Goal: Task Accomplishment & Management: Manage account settings

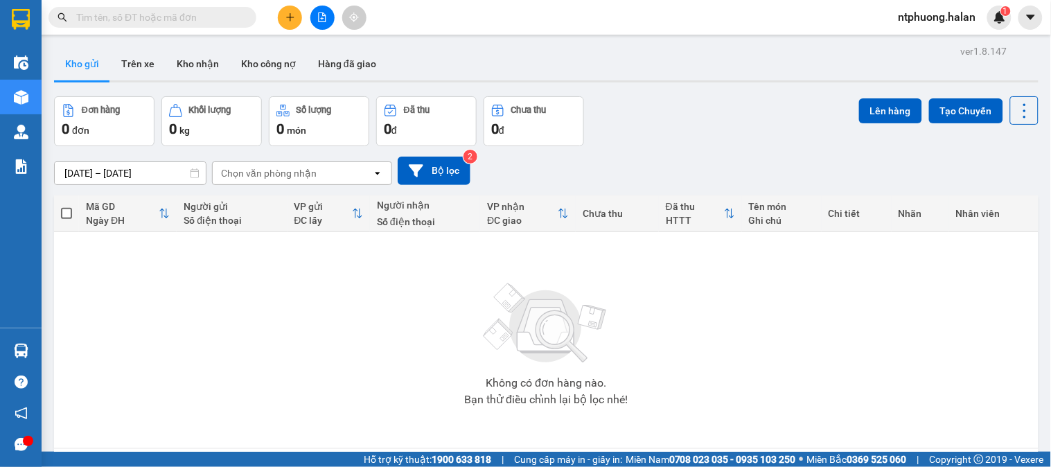
click at [178, 17] on input "text" at bounding box center [158, 17] width 164 height 15
click at [208, 64] on button "Kho nhận" at bounding box center [198, 63] width 64 height 33
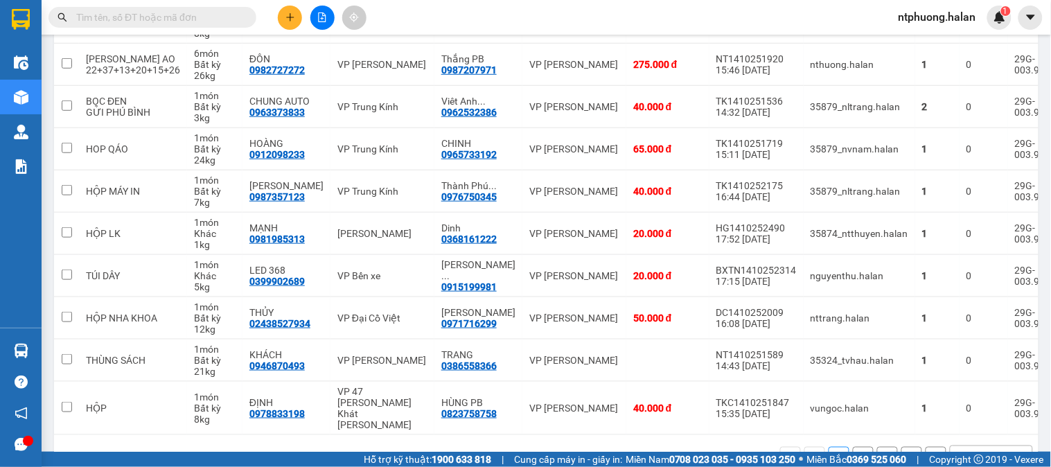
scroll to position [266, 0]
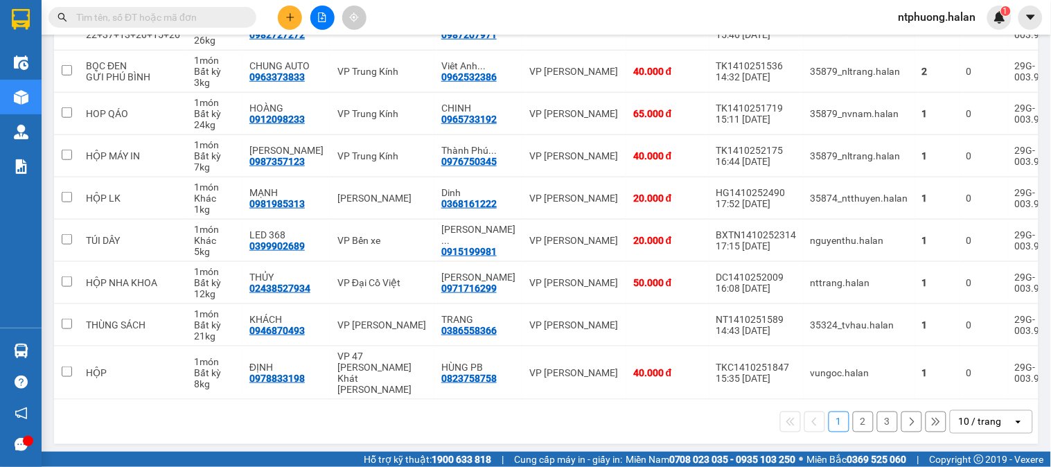
click at [853, 421] on button "2" at bounding box center [863, 422] width 21 height 21
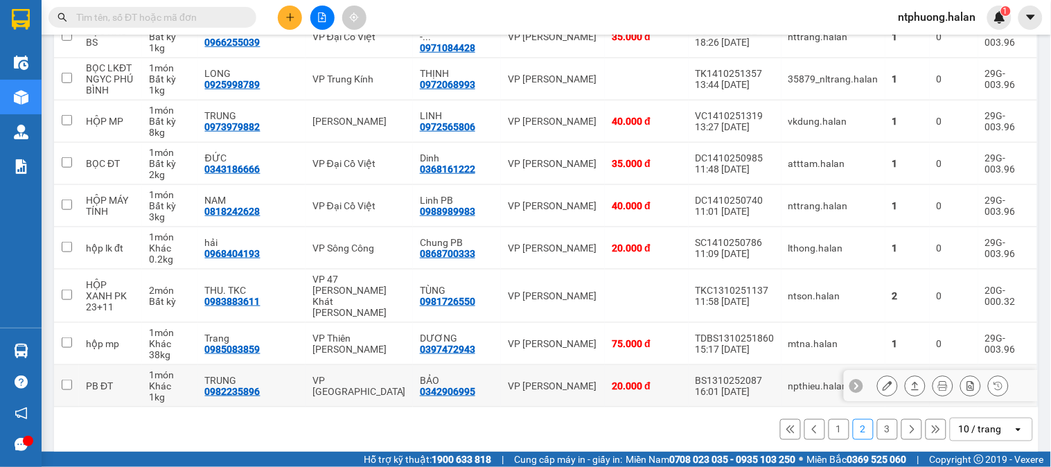
scroll to position [261, 0]
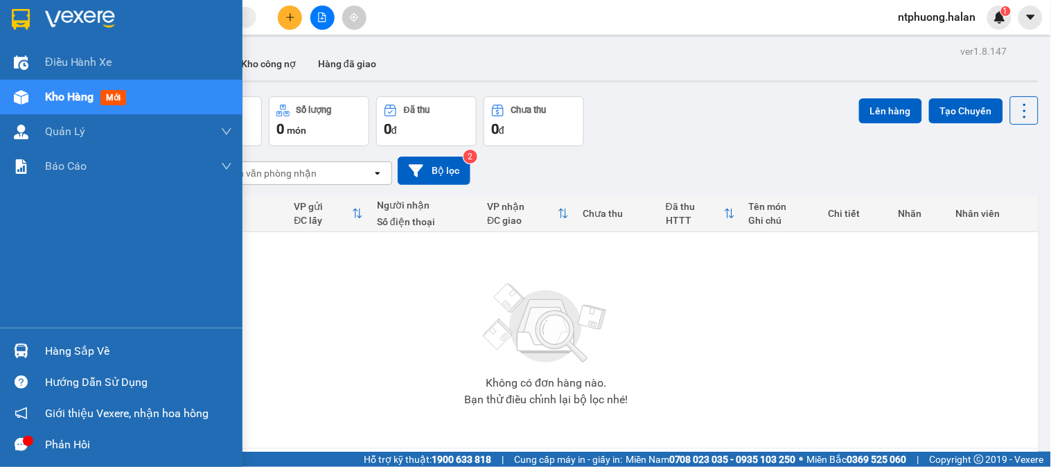
click at [64, 347] on div "Hàng sắp về" at bounding box center [138, 351] width 187 height 21
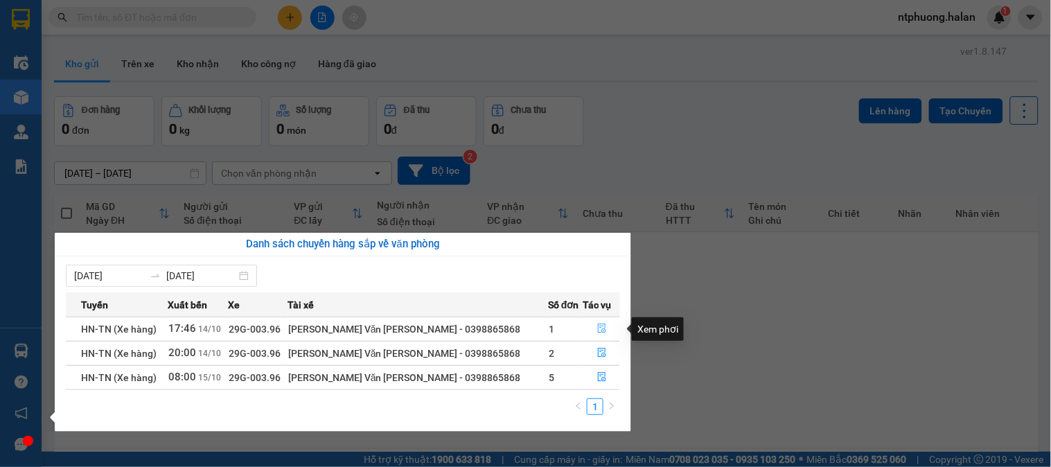
click at [600, 329] on icon "file-done" at bounding box center [602, 329] width 8 height 10
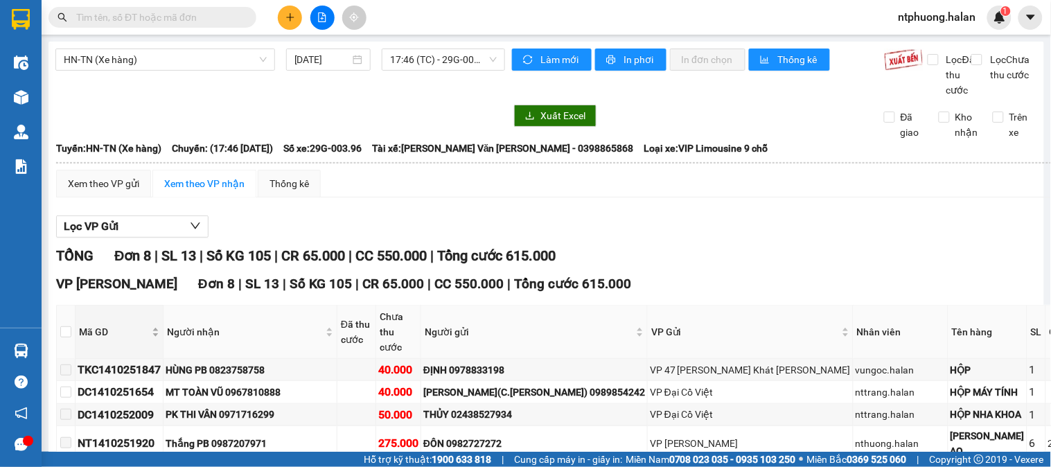
scroll to position [196, 0]
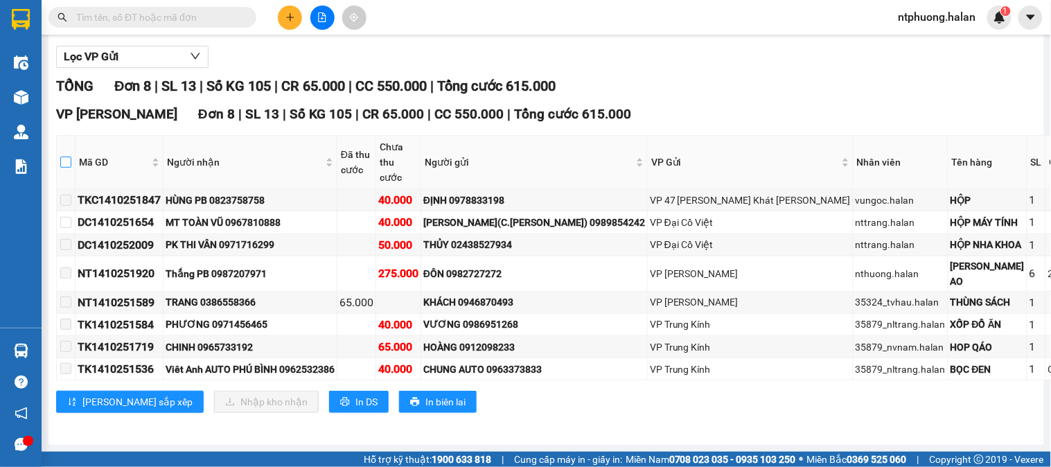
click at [71, 157] on input "checkbox" at bounding box center [65, 162] width 11 height 11
checkbox input "true"
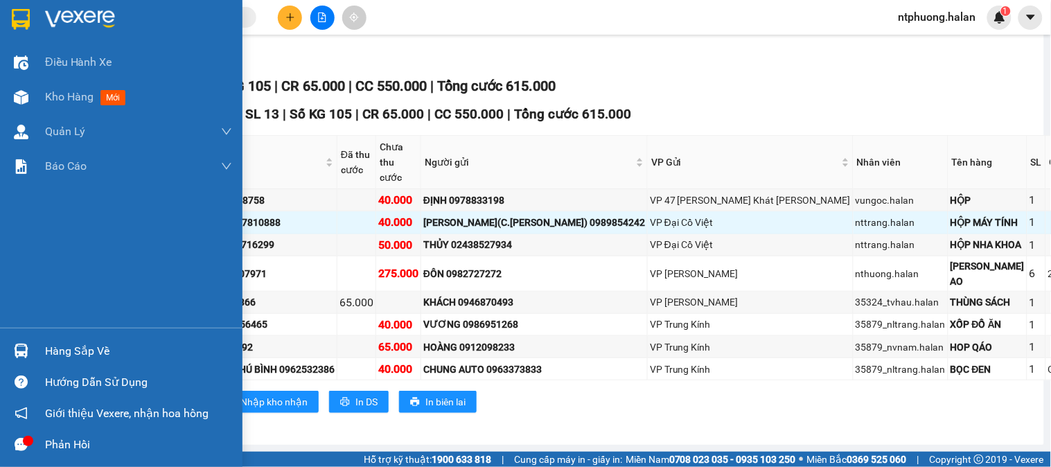
click at [53, 349] on div "Hàng sắp về" at bounding box center [138, 351] width 187 height 21
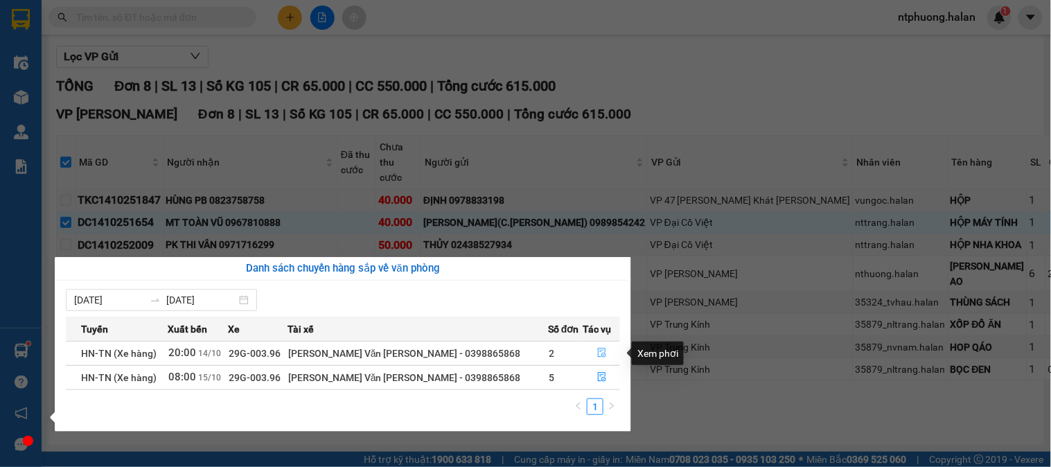
click at [598, 354] on icon "file-done" at bounding box center [602, 353] width 8 height 10
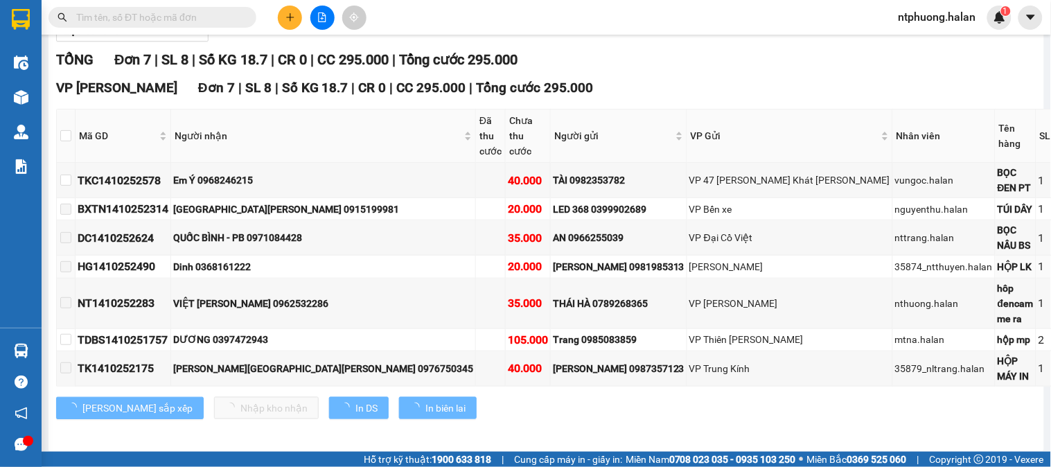
scroll to position [120, 0]
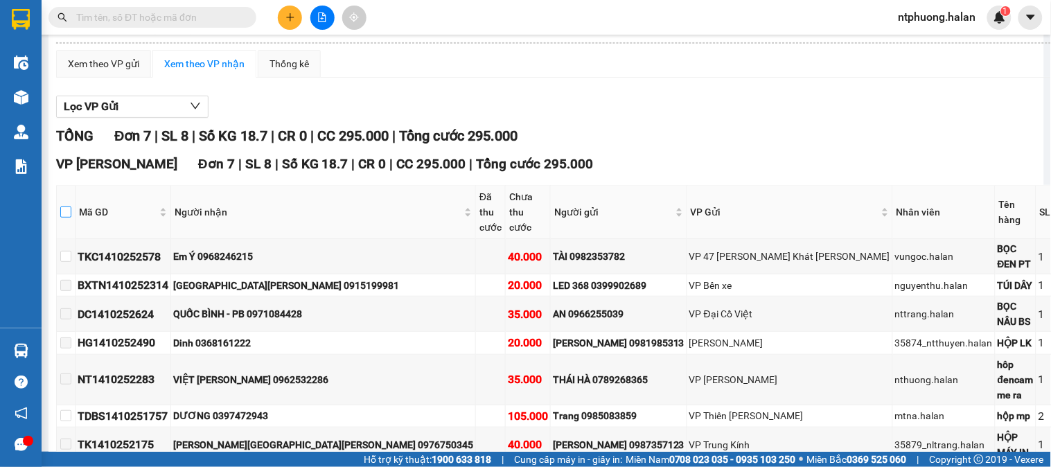
click at [69, 209] on input "checkbox" at bounding box center [65, 212] width 11 height 11
checkbox input "true"
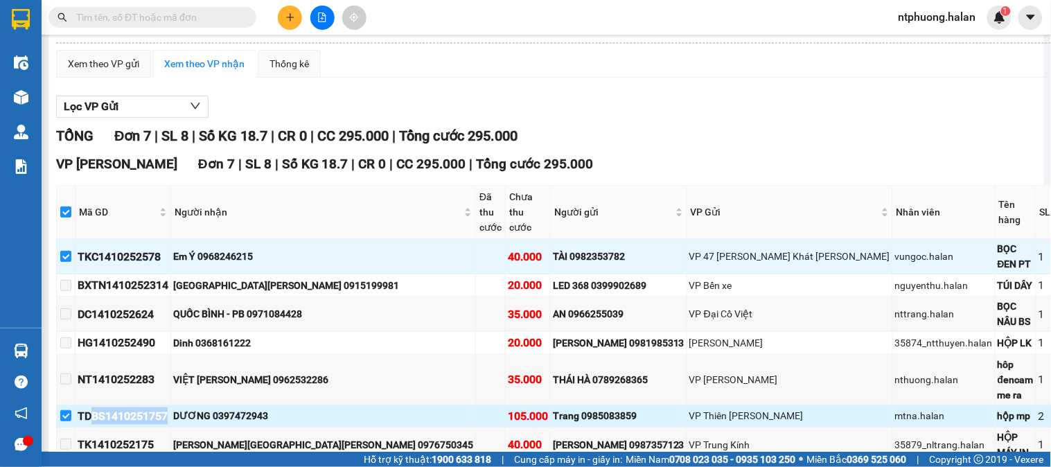
drag, startPoint x: 108, startPoint y: 344, endPoint x: 189, endPoint y: 348, distance: 80.5
click at [168, 408] on div "TDBS1410251757" at bounding box center [123, 416] width 91 height 17
copy div "BS1410251757"
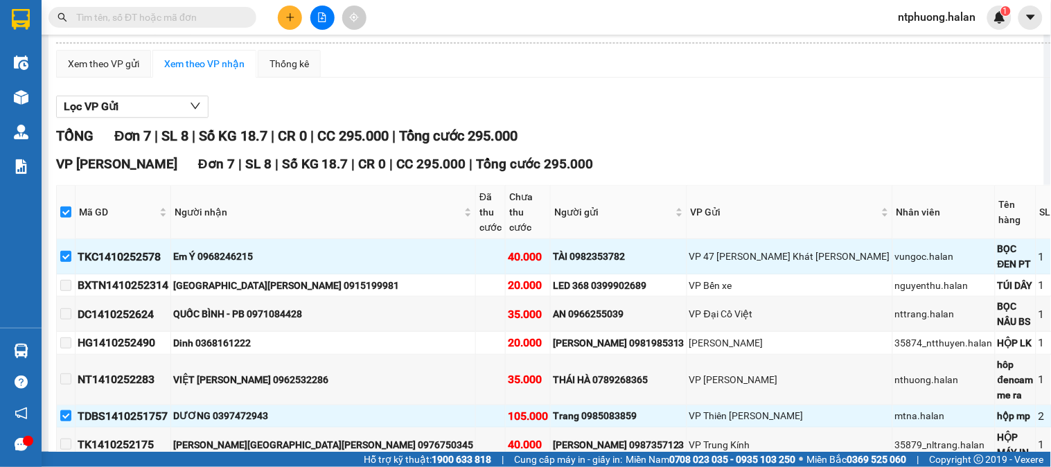
click at [188, 8] on span at bounding box center [153, 17] width 208 height 21
drag, startPoint x: 185, startPoint y: 10, endPoint x: 150, endPoint y: 15, distance: 35.1
click at [150, 15] on input "text" at bounding box center [158, 17] width 164 height 15
paste input "BS1410251757"
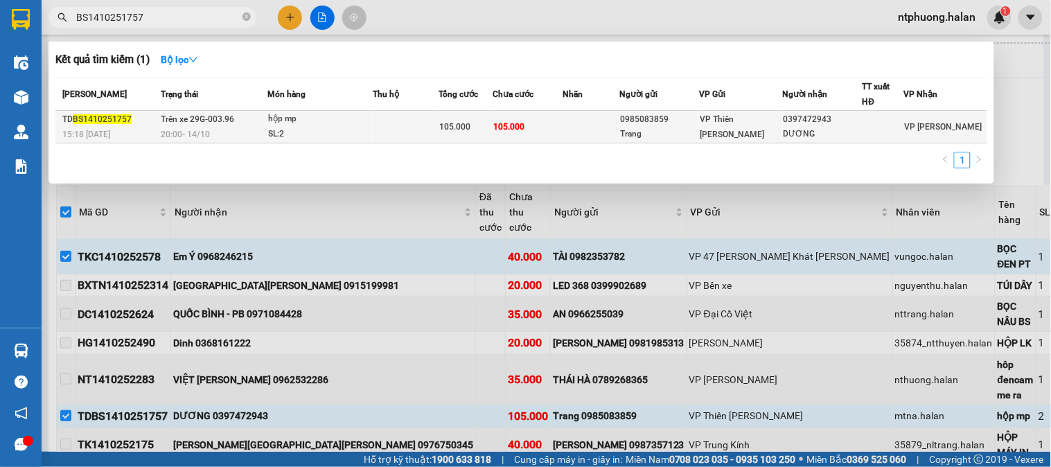
type input "BS1410251757"
click at [414, 126] on td at bounding box center [405, 127] width 65 height 33
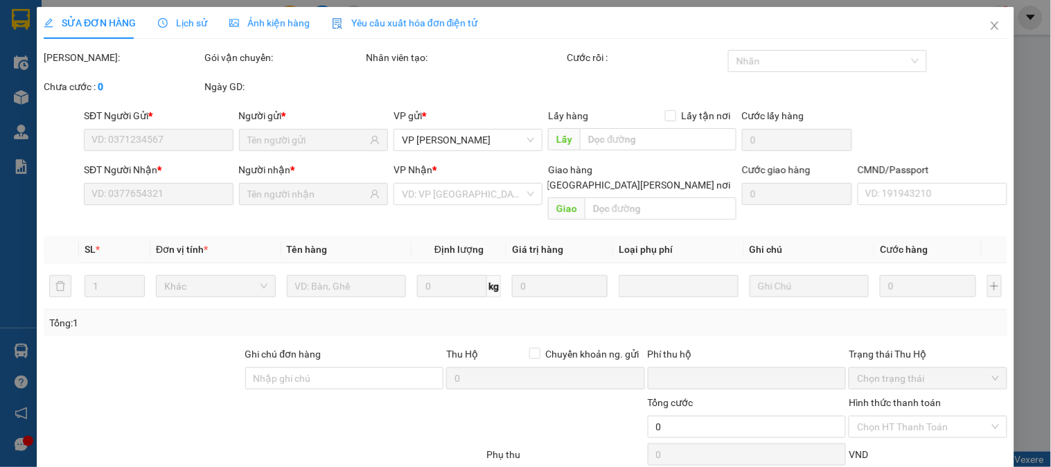
type input "0985083859"
type input "Trang"
type input "0397472943"
type input "DƯƠNG"
type input "0"
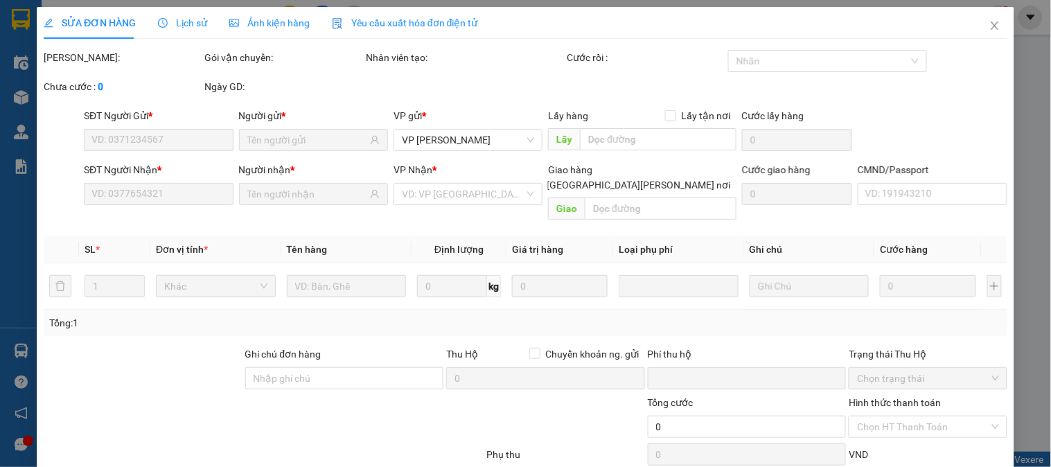
type input "105.000"
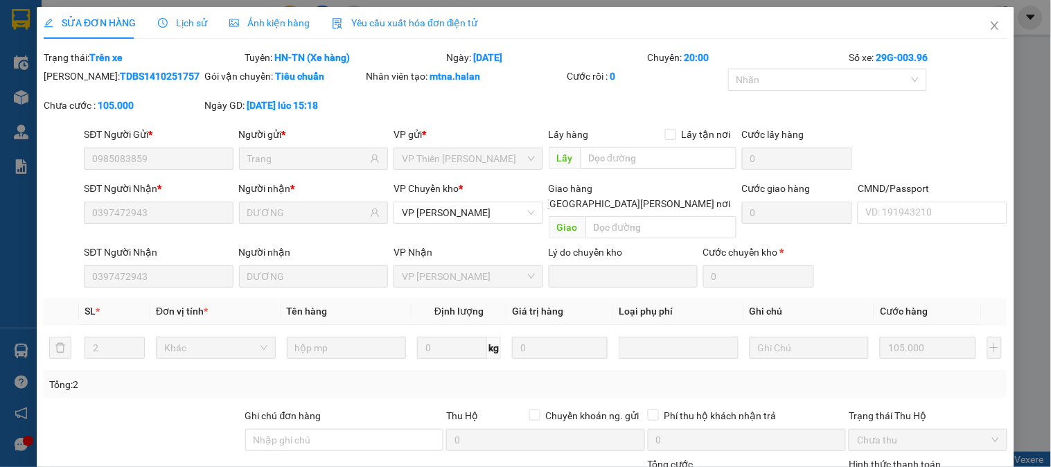
scroll to position [137, 0]
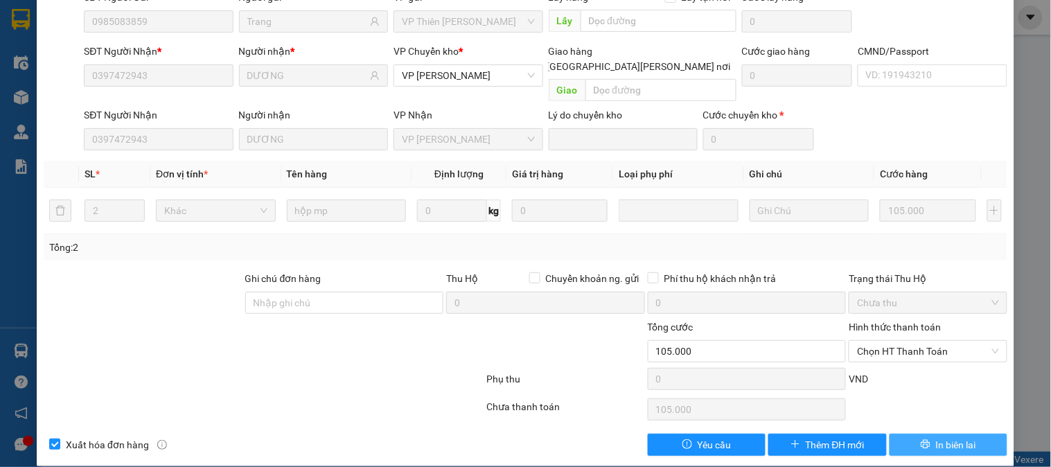
click at [945, 437] on span "In biên lai" at bounding box center [956, 444] width 40 height 15
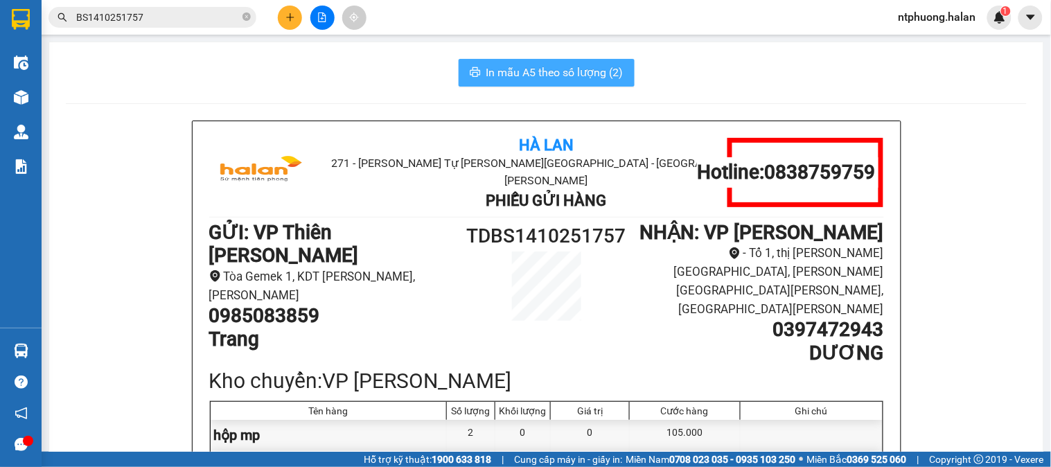
click at [548, 82] on button "In mẫu A5 theo số lượng (2)" at bounding box center [547, 73] width 176 height 28
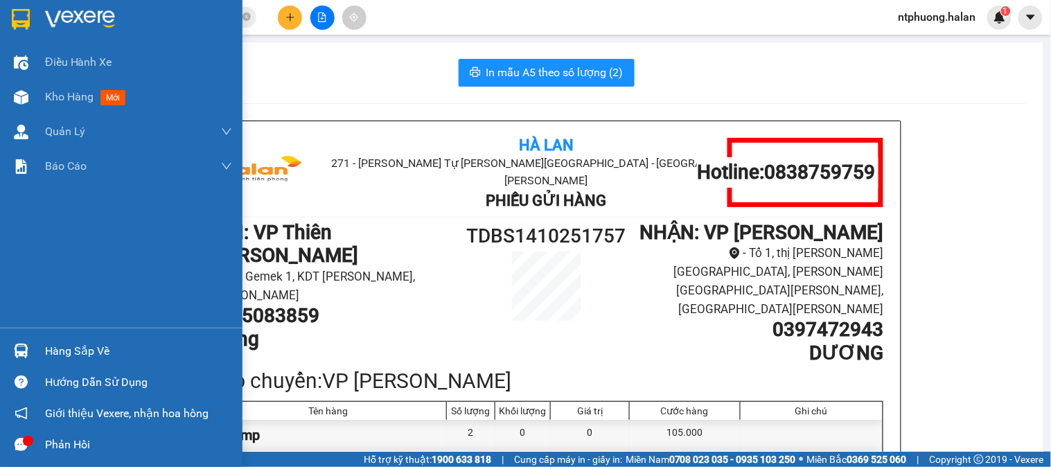
click at [87, 351] on div "Hàng sắp về" at bounding box center [138, 351] width 187 height 21
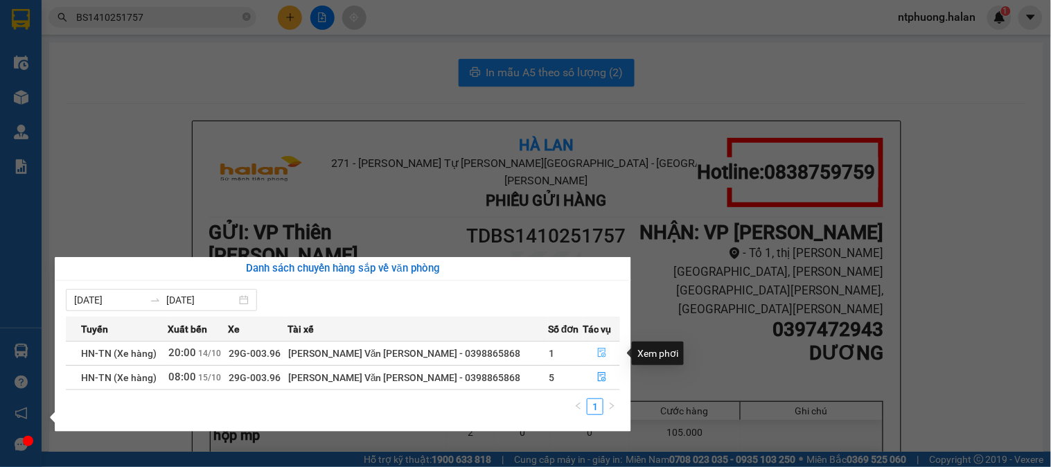
click at [600, 351] on icon "file-done" at bounding box center [602, 353] width 8 height 10
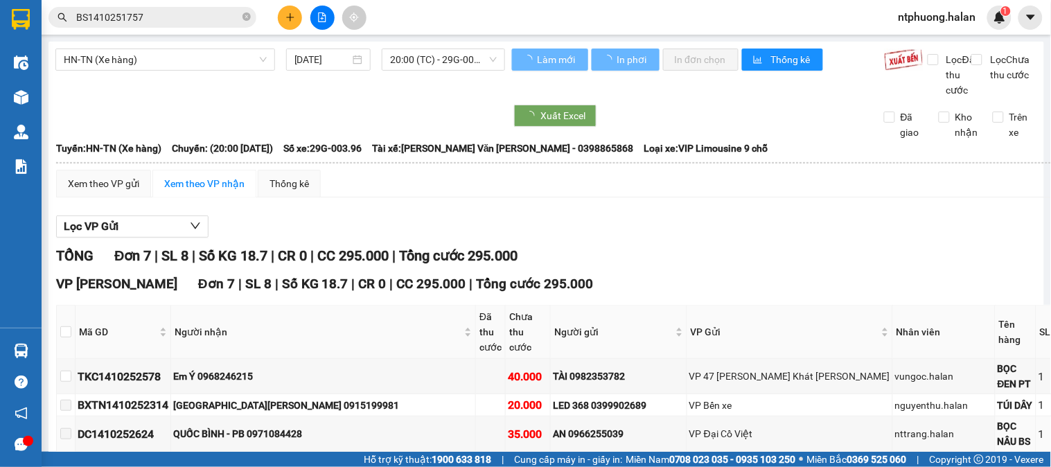
scroll to position [120, 0]
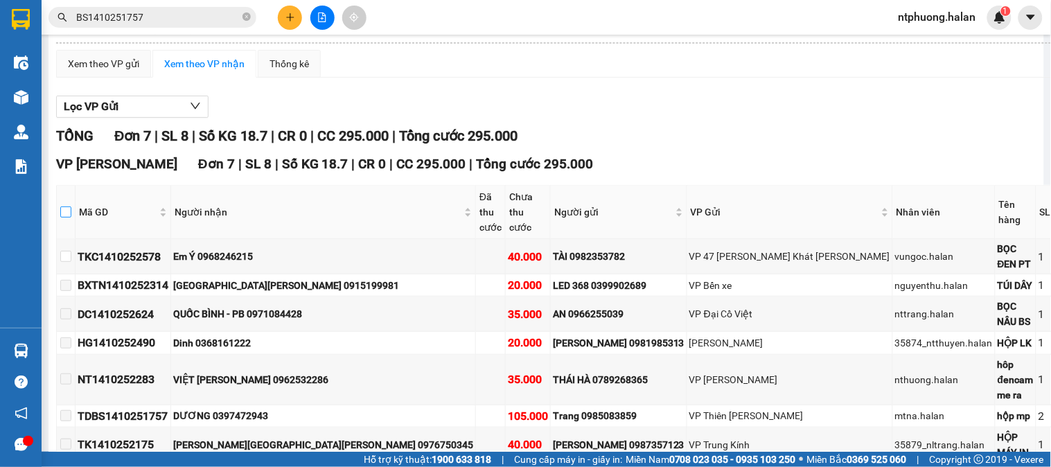
click at [71, 215] on input "checkbox" at bounding box center [65, 212] width 11 height 11
checkbox input "true"
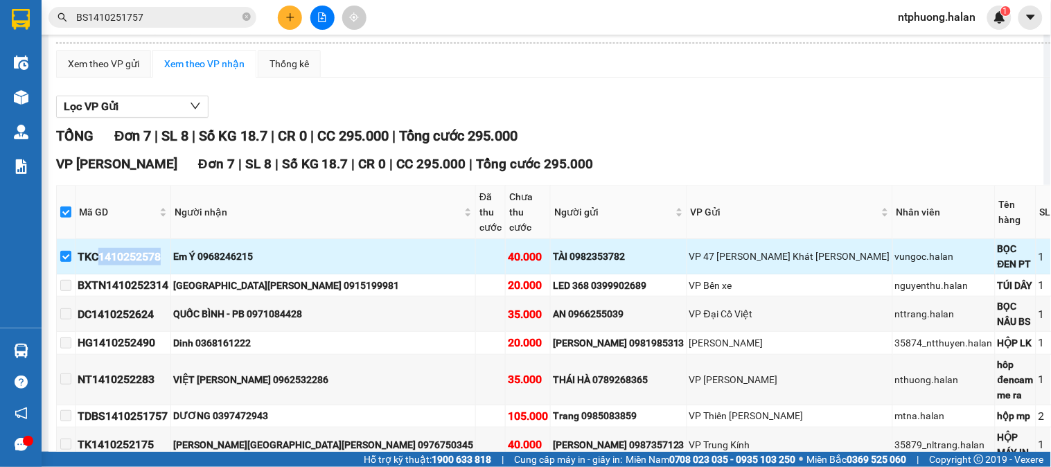
drag, startPoint x: 114, startPoint y: 234, endPoint x: 182, endPoint y: 234, distance: 67.9
click at [168, 248] on div "TKC1410252578" at bounding box center [123, 256] width 91 height 17
copy div "1410252578"
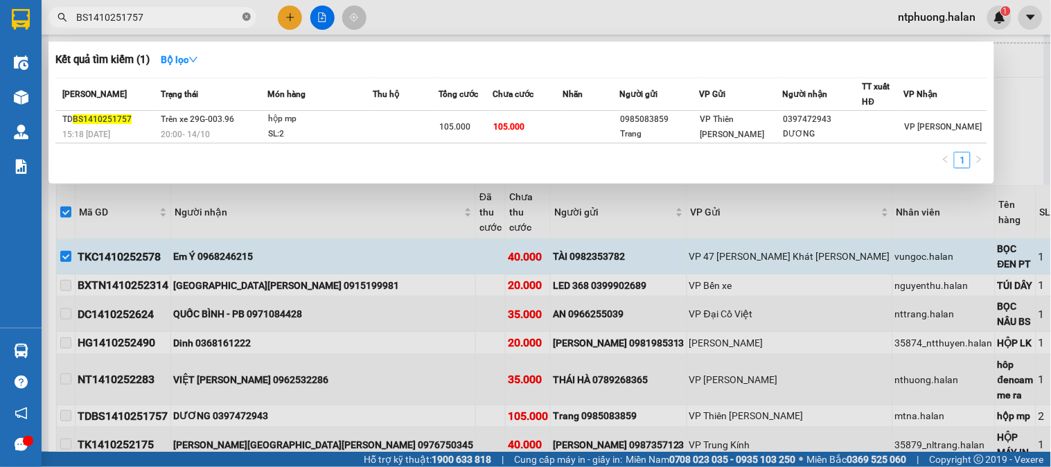
click at [247, 17] on icon "close-circle" at bounding box center [247, 16] width 8 height 8
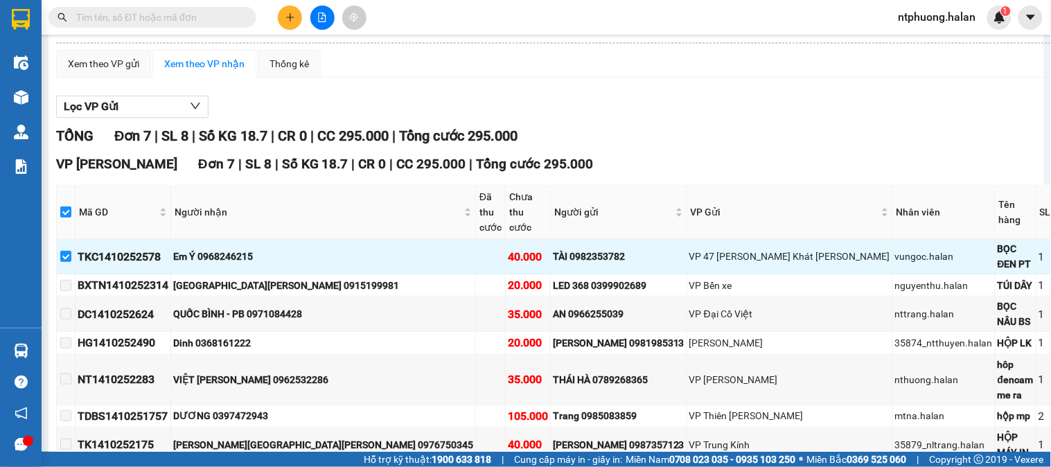
paste input "1410252578"
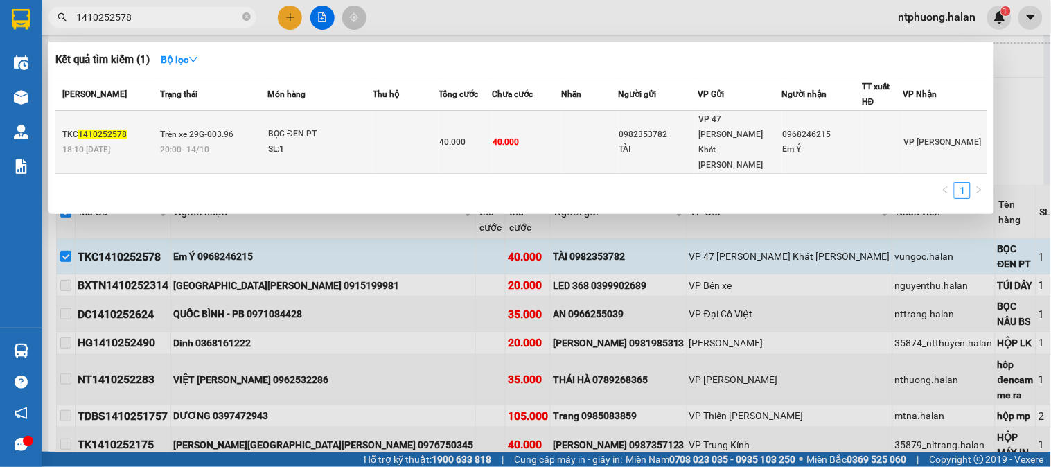
type input "1410252578"
click at [417, 137] on td at bounding box center [406, 142] width 66 height 63
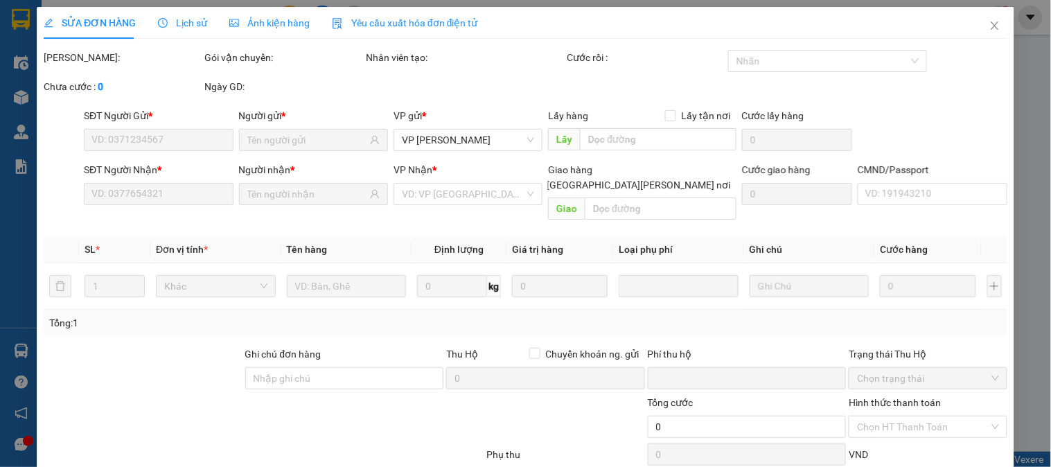
type input "0982353782"
type input "TÀI"
type input "0968246215"
type input "Em Ý"
type input "0"
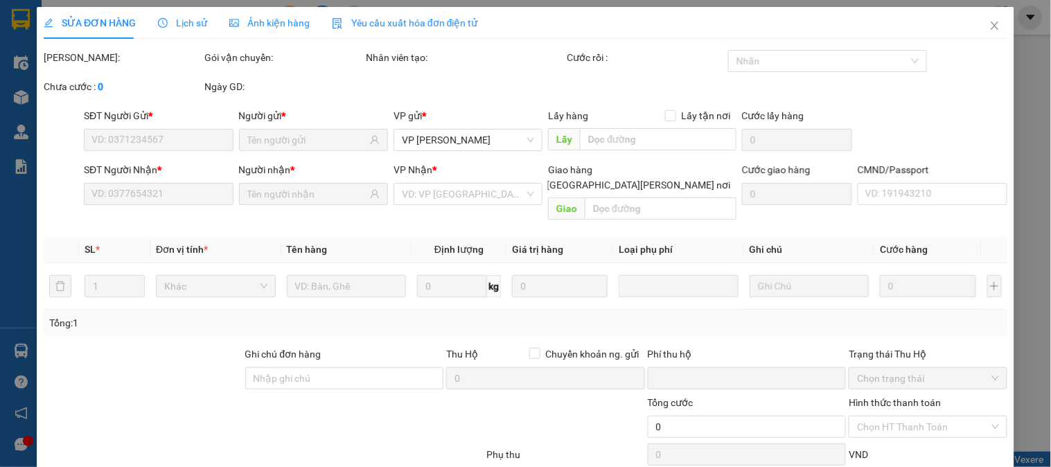
type input "40.000"
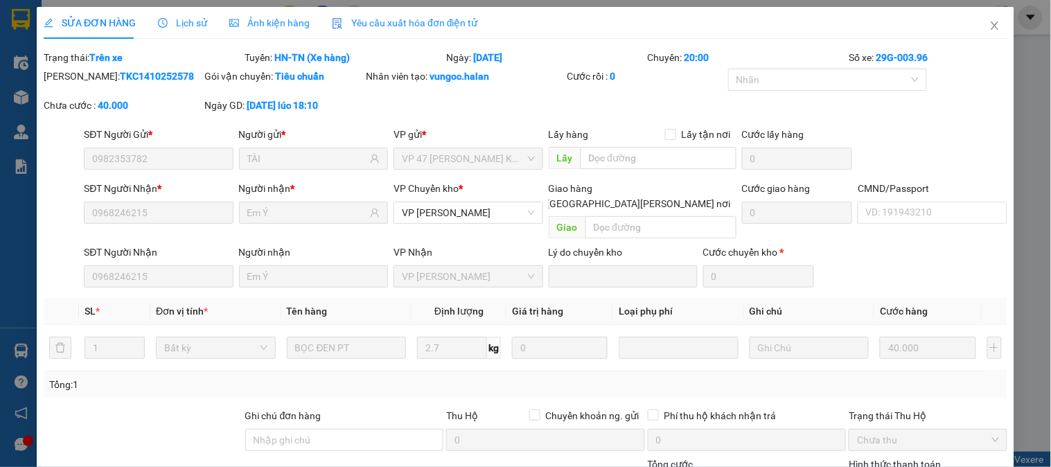
scroll to position [137, 0]
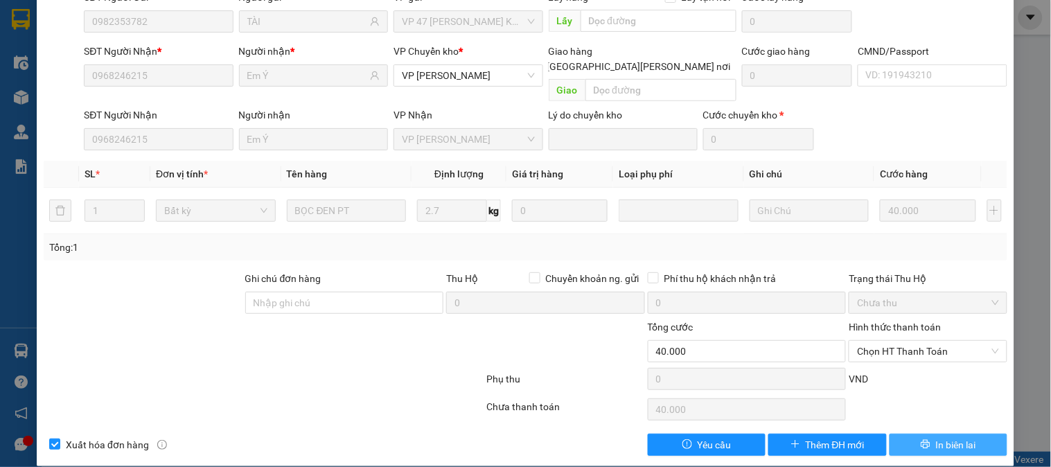
click at [960, 437] on span "In biên lai" at bounding box center [956, 444] width 40 height 15
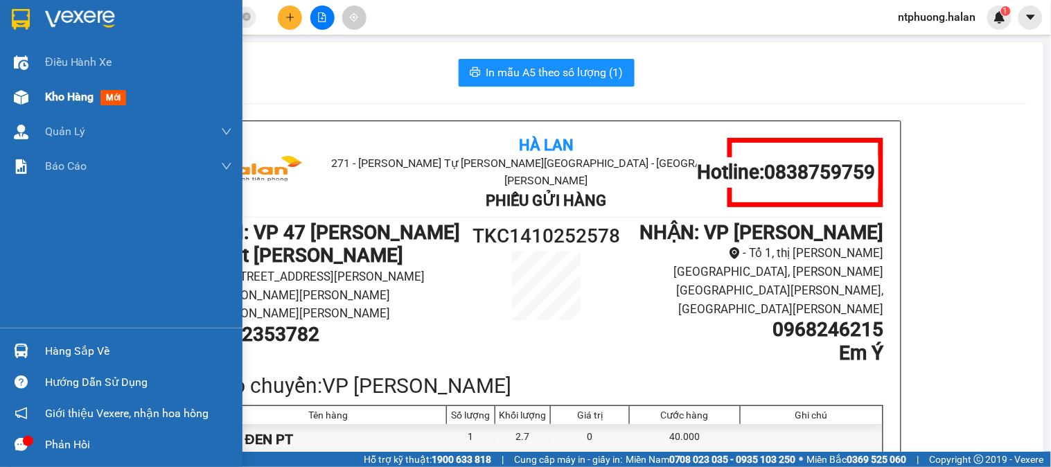
click at [70, 101] on span "Kho hàng" at bounding box center [69, 96] width 49 height 13
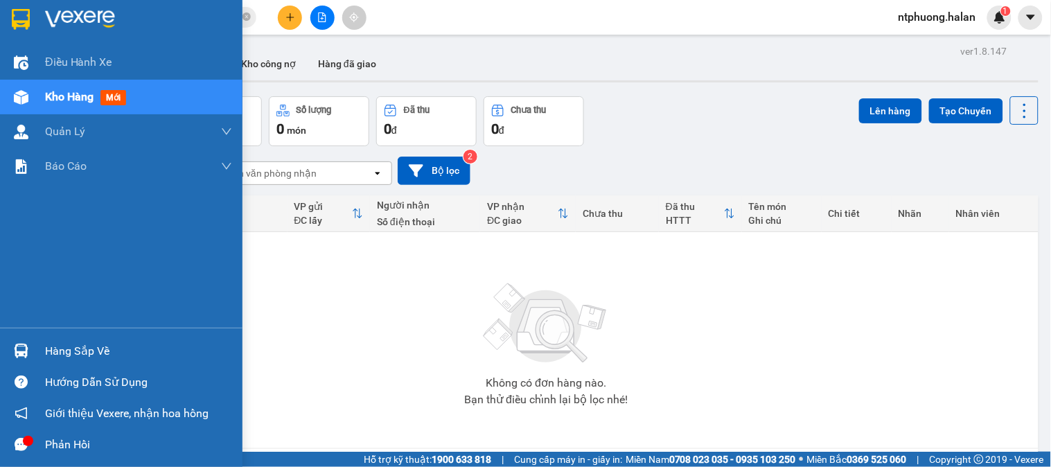
drag, startPoint x: 70, startPoint y: 359, endPoint x: 113, endPoint y: 350, distance: 43.9
click at [71, 358] on div "Hàng sắp về" at bounding box center [138, 351] width 187 height 21
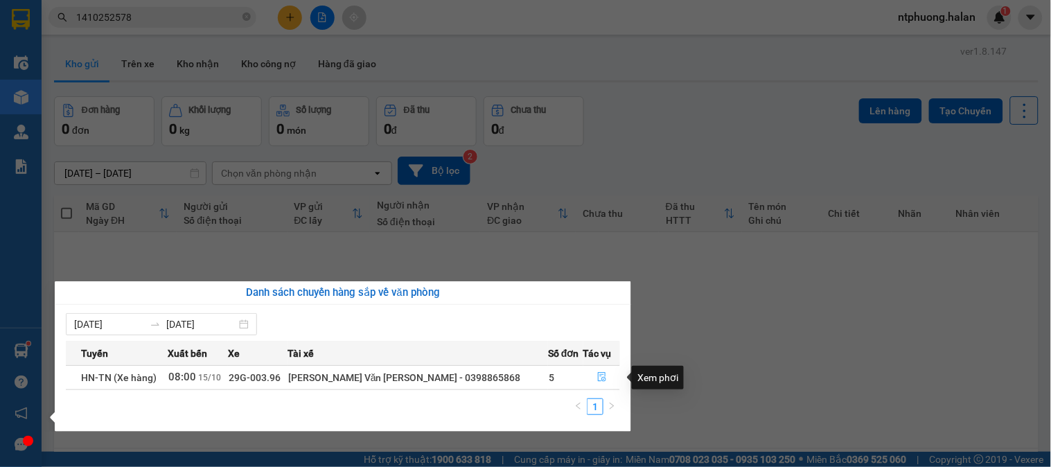
click at [598, 376] on icon "file-done" at bounding box center [602, 377] width 8 height 10
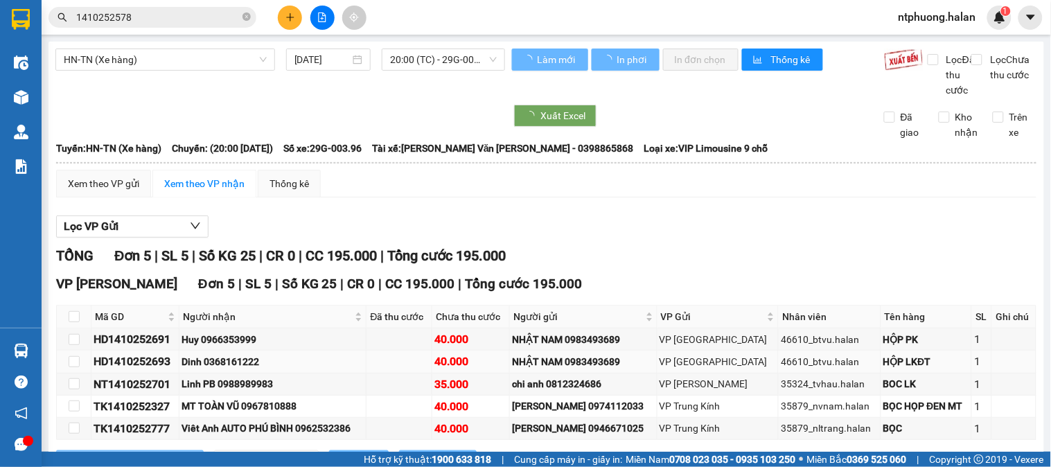
type input "[DATE]"
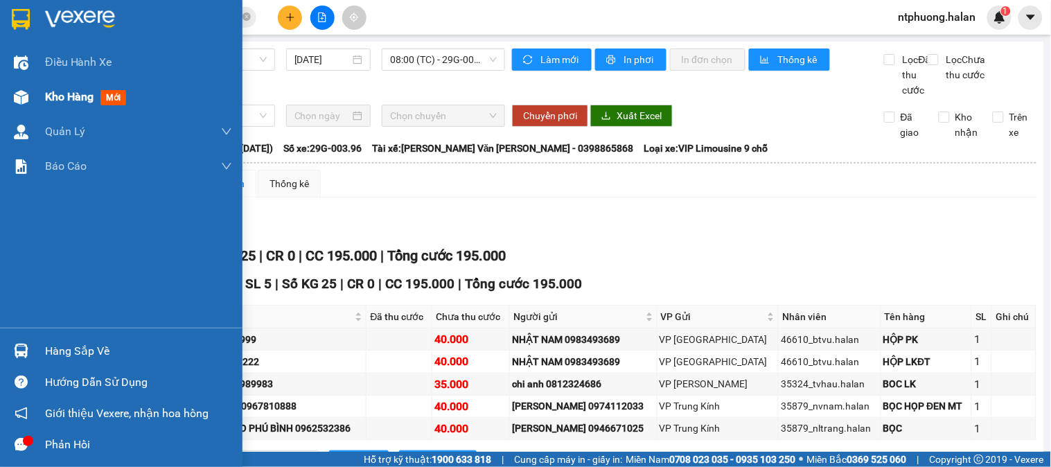
drag, startPoint x: 73, startPoint y: 107, endPoint x: 225, endPoint y: 91, distance: 152.6
click at [76, 106] on div "Kho hàng mới" at bounding box center [138, 97] width 187 height 35
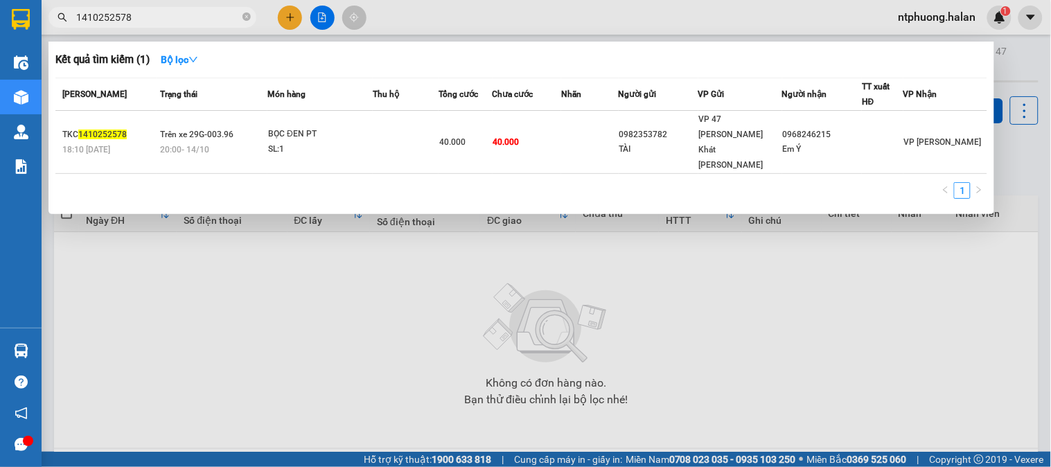
click at [251, 15] on span "1410252578" at bounding box center [153, 17] width 208 height 21
click at [246, 17] on icon "close-circle" at bounding box center [247, 16] width 8 height 8
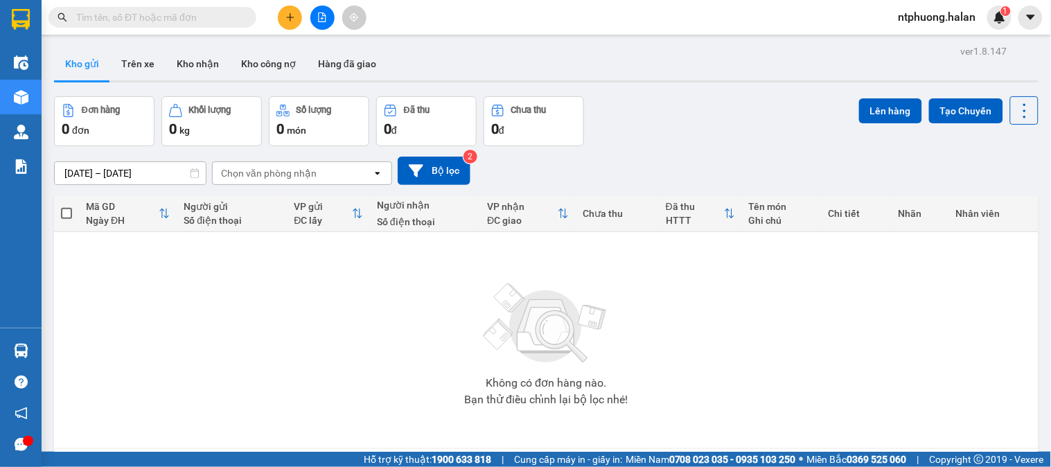
drag, startPoint x: 94, startPoint y: 112, endPoint x: 105, endPoint y: 115, distance: 10.8
click at [105, 115] on div "Đơn hàng" at bounding box center [101, 110] width 38 height 10
click at [106, 115] on div "Đơn hàng" at bounding box center [101, 110] width 38 height 10
click at [204, 68] on button "Kho nhận" at bounding box center [198, 63] width 64 height 33
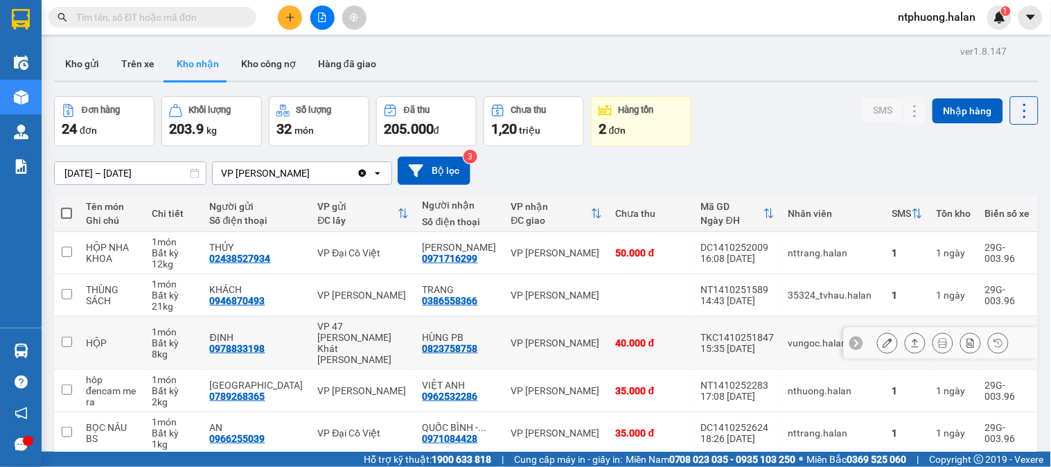
scroll to position [261, 0]
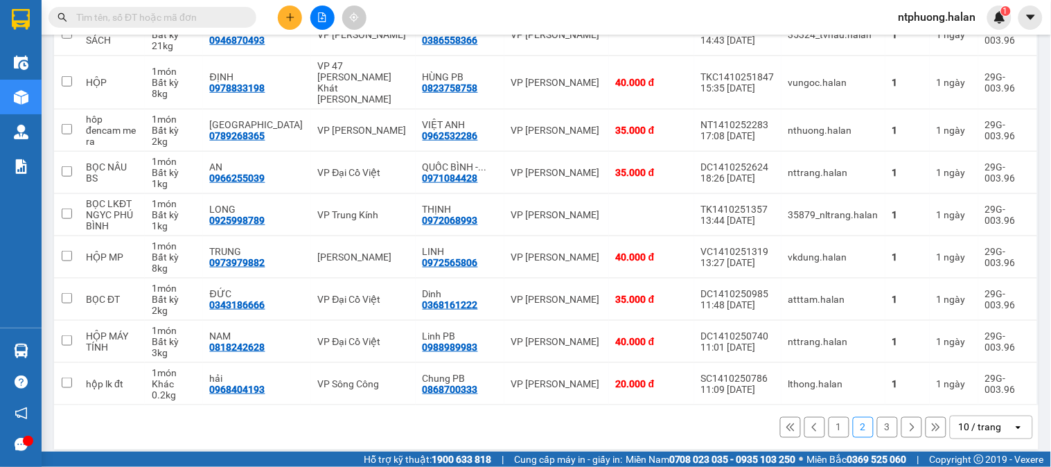
click at [835, 420] on button "1" at bounding box center [839, 427] width 21 height 21
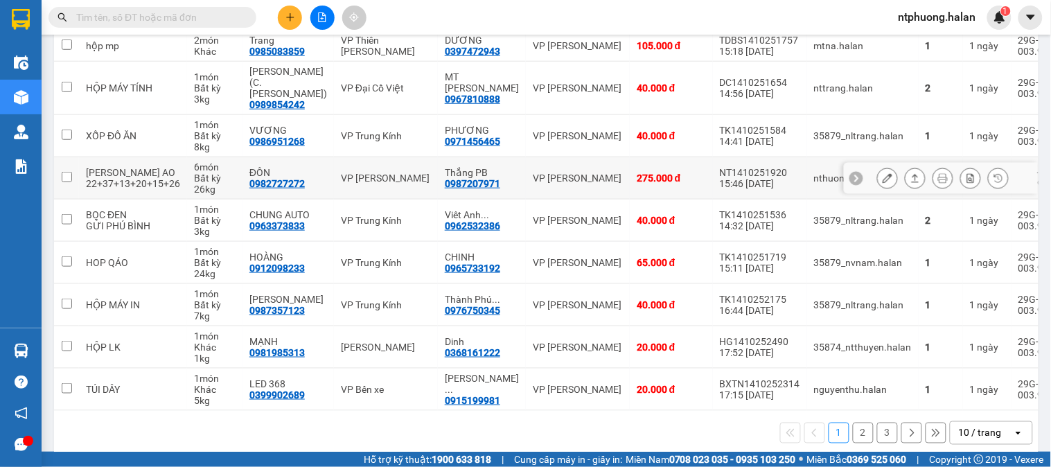
scroll to position [0, 0]
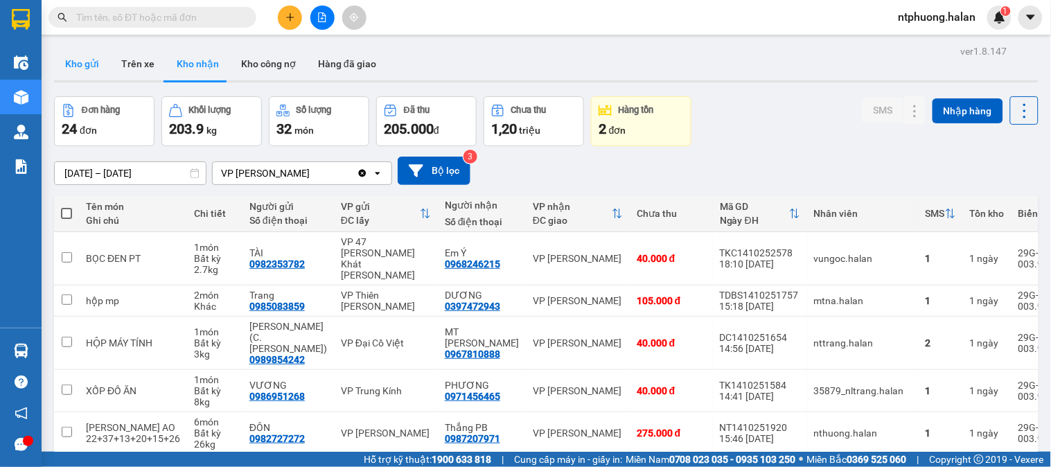
click at [64, 58] on button "Kho gửi" at bounding box center [82, 63] width 56 height 33
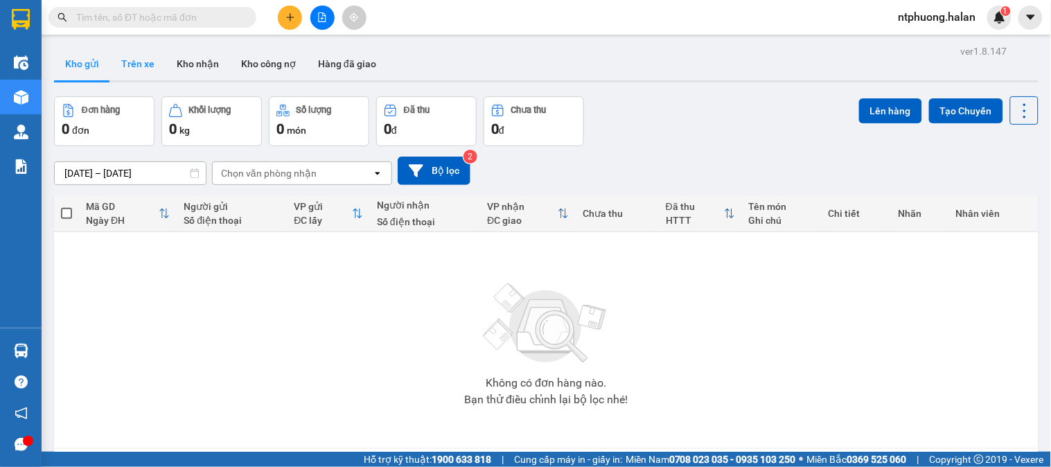
click at [141, 66] on button "Trên xe" at bounding box center [137, 63] width 55 height 33
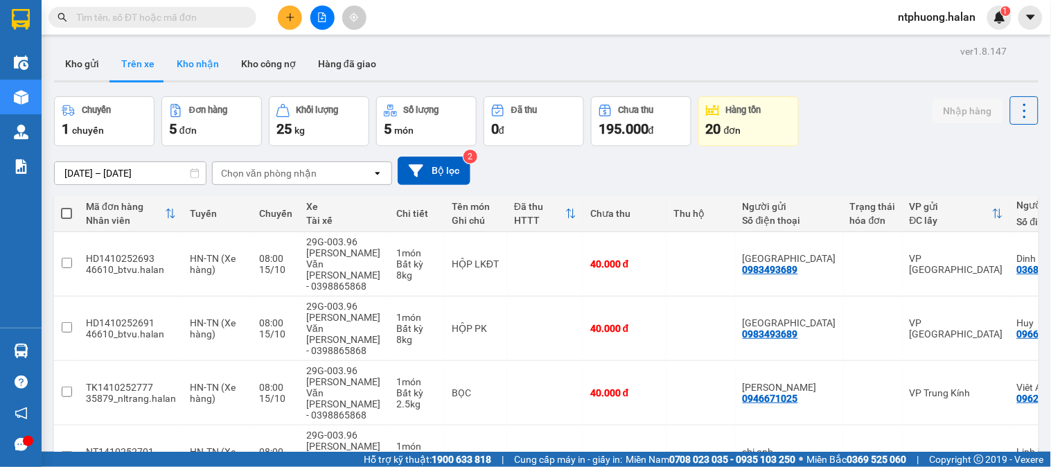
click at [194, 69] on button "Kho nhận" at bounding box center [198, 63] width 64 height 33
type input "[DATE] – [DATE]"
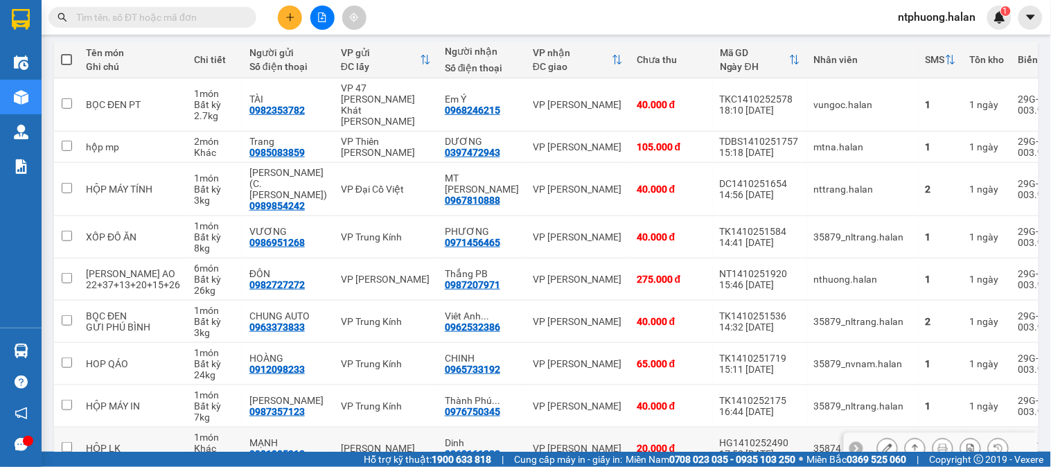
scroll to position [255, 0]
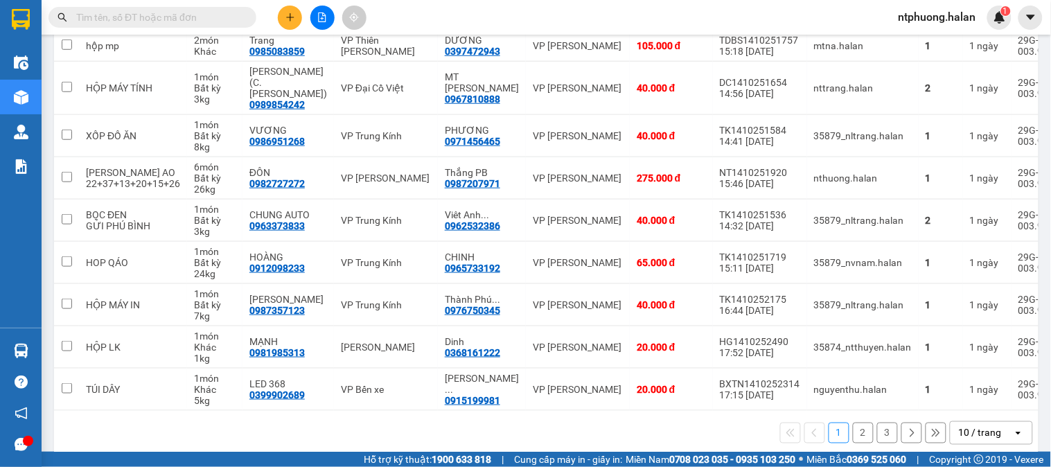
click at [856, 423] on button "2" at bounding box center [863, 433] width 21 height 21
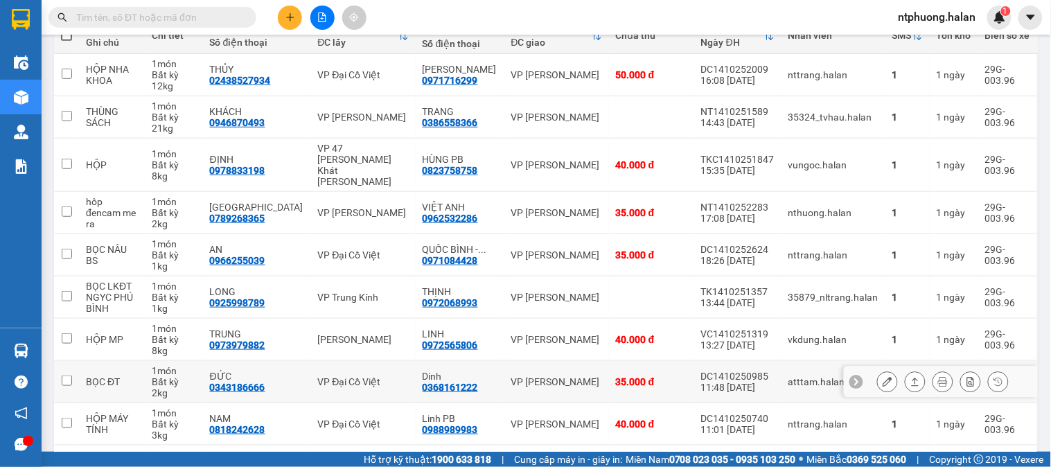
scroll to position [101, 0]
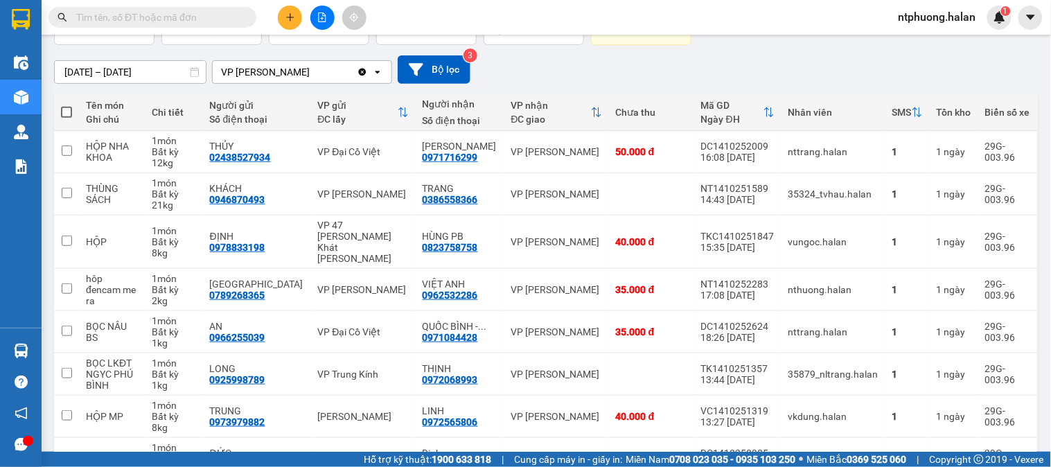
click at [139, 18] on input "text" at bounding box center [158, 17] width 164 height 15
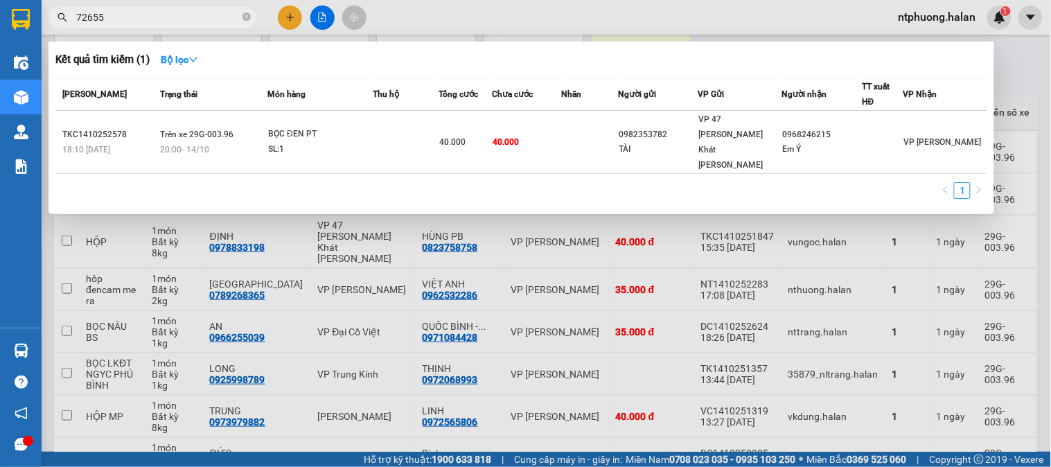
type input "726550"
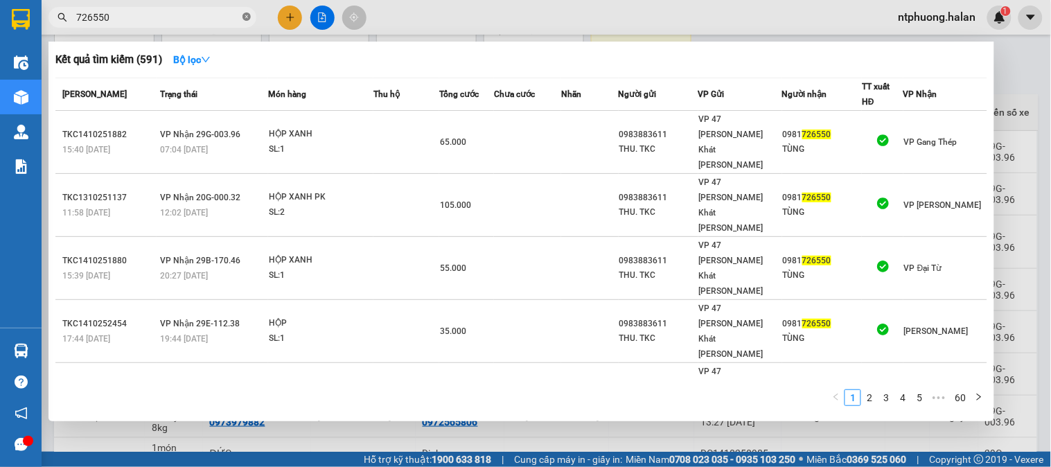
click at [245, 15] on icon "close-circle" at bounding box center [247, 16] width 8 height 8
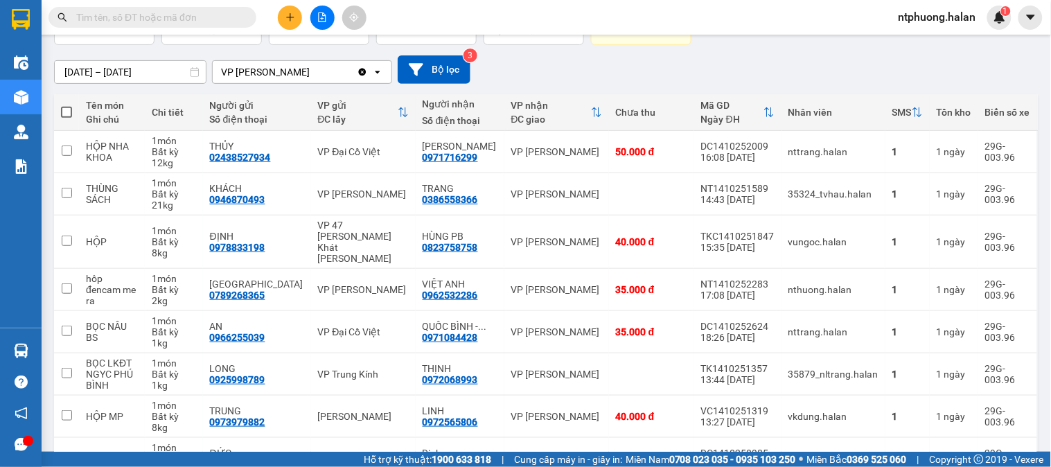
click at [191, 10] on input "text" at bounding box center [158, 17] width 164 height 15
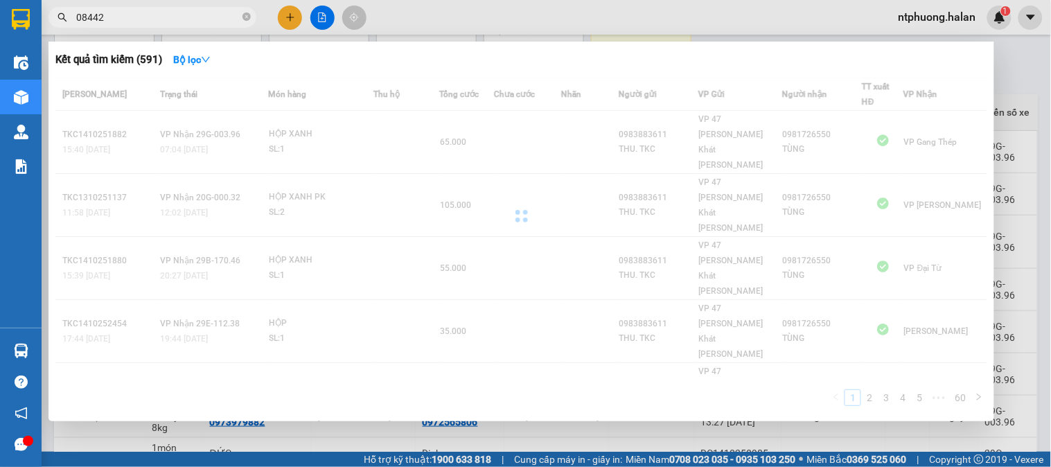
type input "084428"
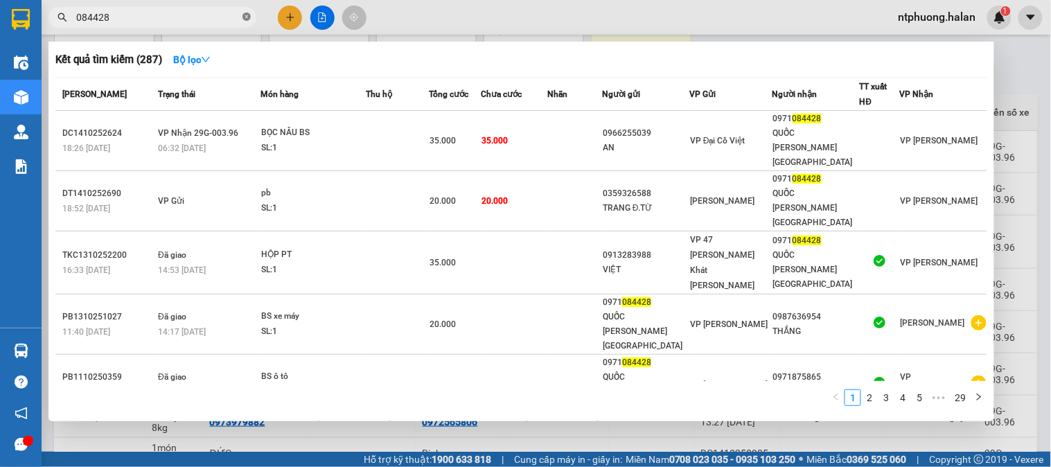
click at [244, 17] on icon "close-circle" at bounding box center [247, 16] width 8 height 8
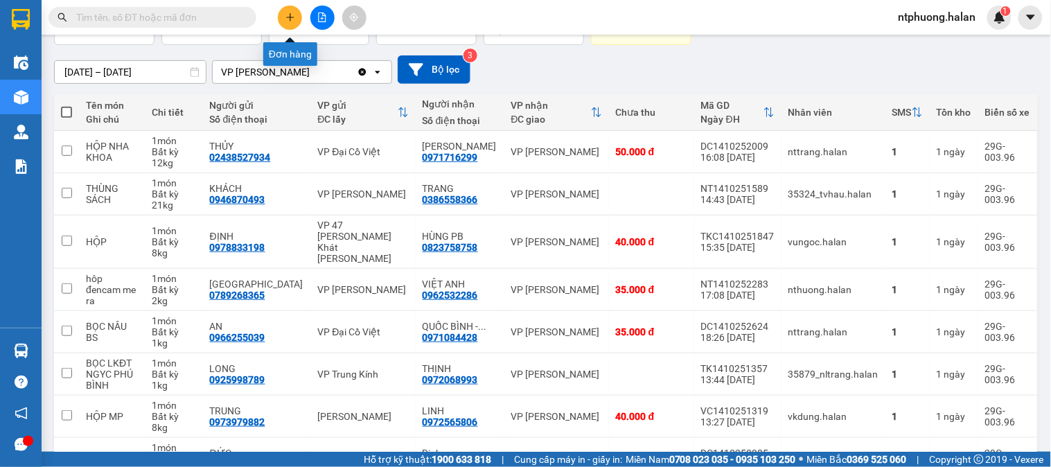
click at [290, 12] on icon "plus" at bounding box center [291, 17] width 10 height 10
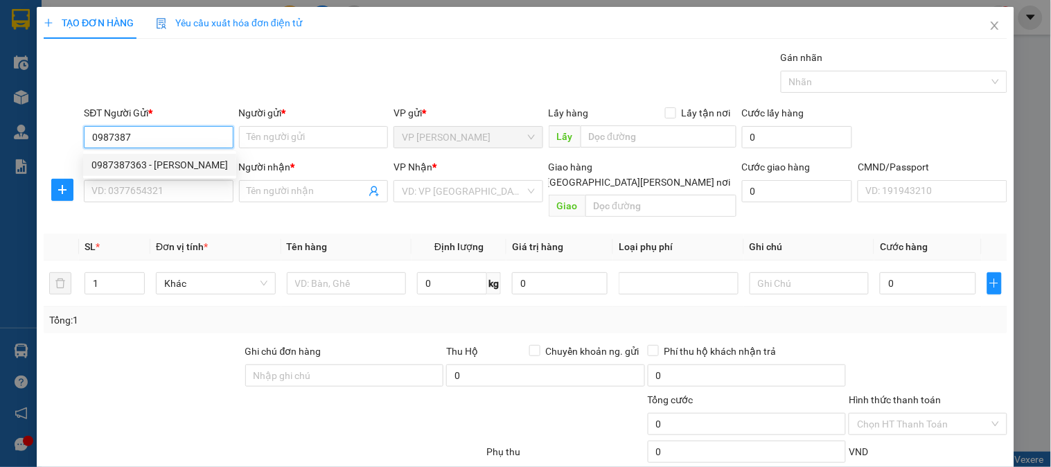
click at [171, 170] on div "0987387363 - THANH THU" at bounding box center [159, 164] width 137 height 15
type input "0987387363"
type input "THANH THU"
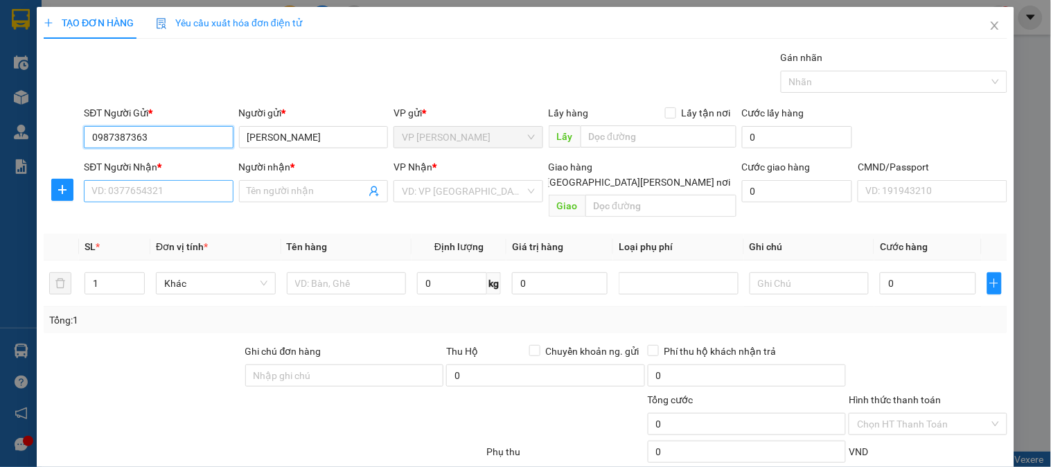
type input "0987387363"
click at [168, 189] on input "SĐT Người Nhận *" at bounding box center [158, 191] width 149 height 22
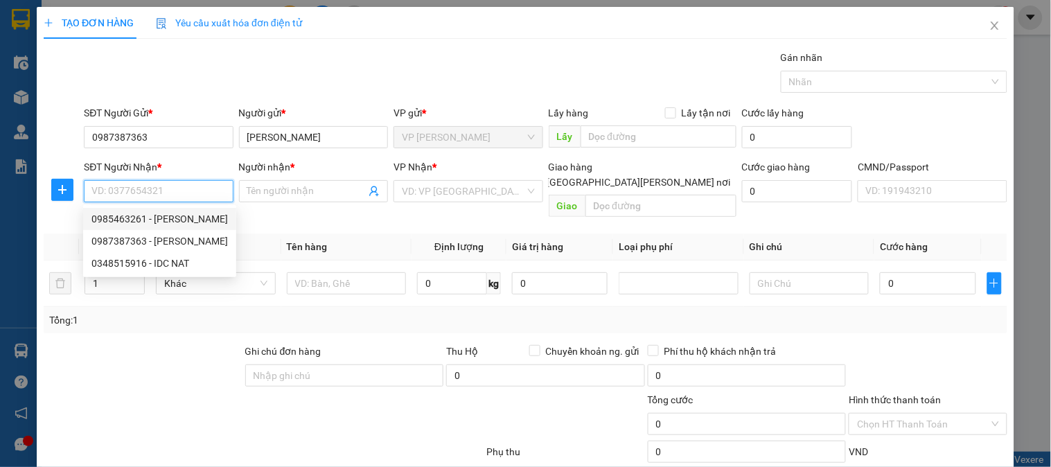
click at [140, 220] on div "0985463261 - KHÁNH LINH" at bounding box center [159, 218] width 137 height 15
type input "0985463261"
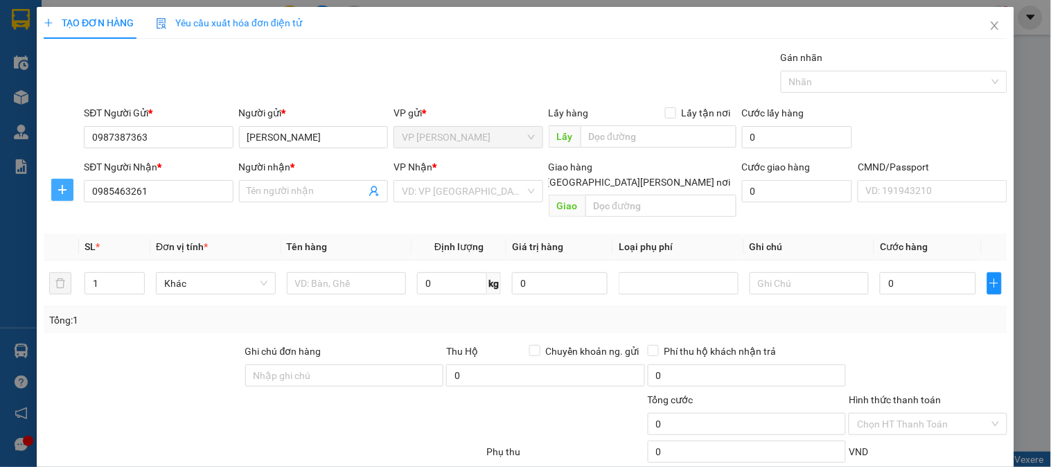
click at [67, 189] on span "plus" at bounding box center [62, 189] width 21 height 11
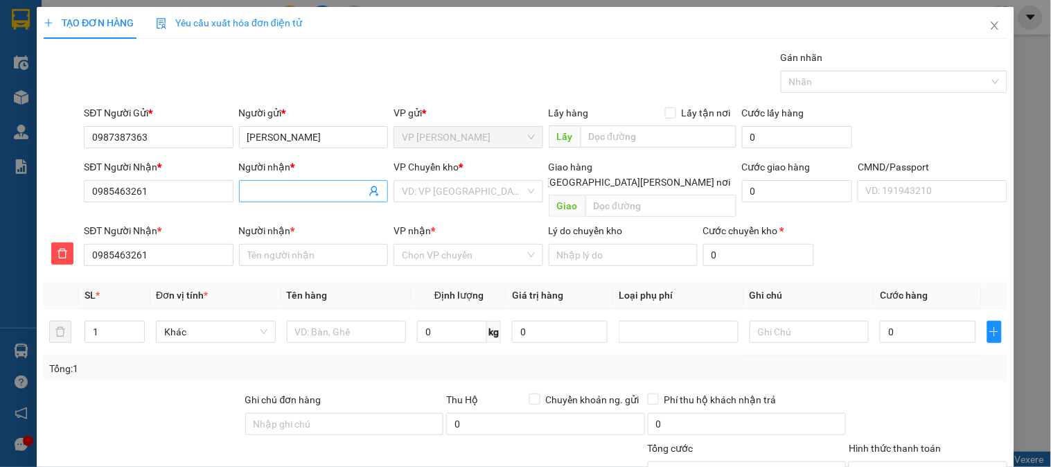
type input "KHÁNH LINH"
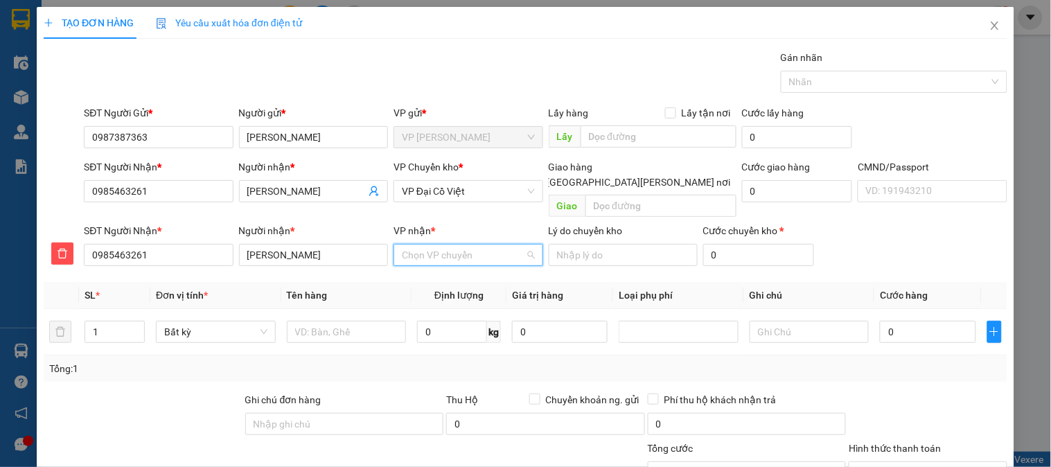
click at [458, 245] on input "VP nhận *" at bounding box center [463, 255] width 123 height 21
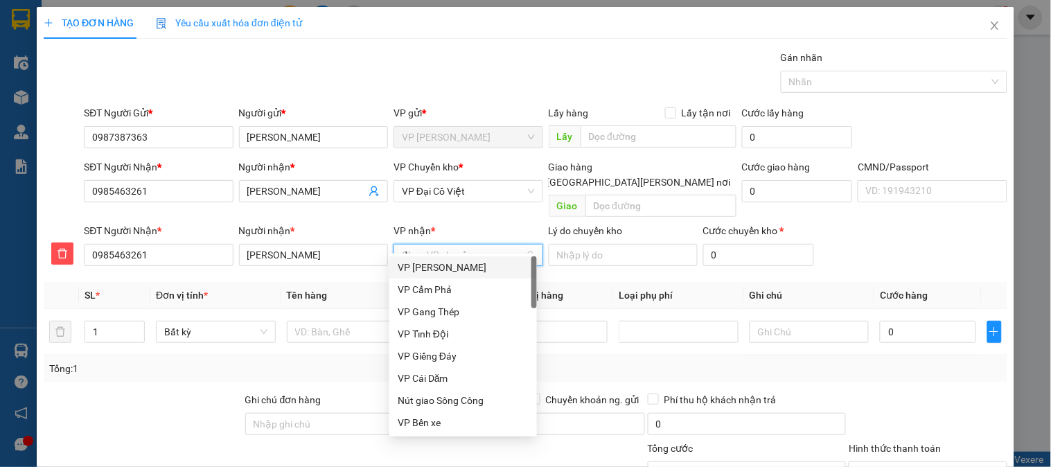
type input "d"
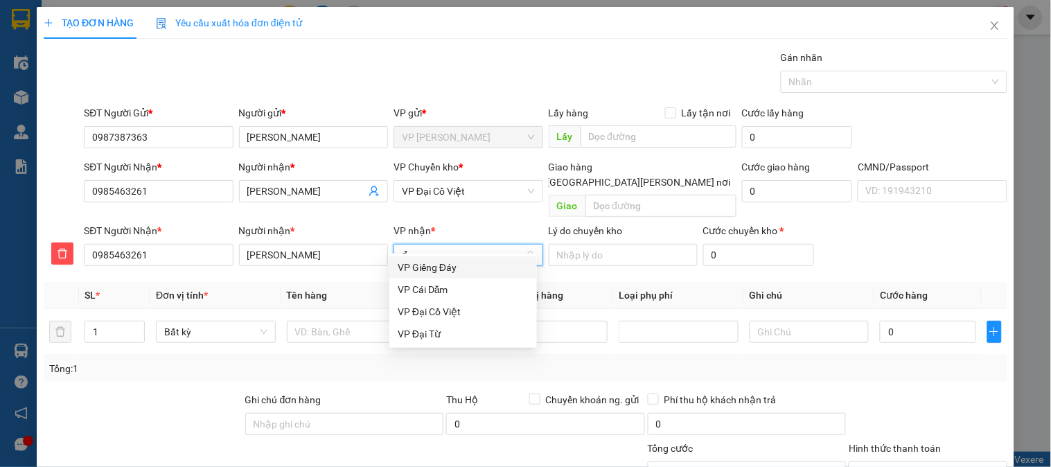
type input "đai"
click at [448, 272] on div "VP Đại Cồ Việt" at bounding box center [463, 267] width 131 height 15
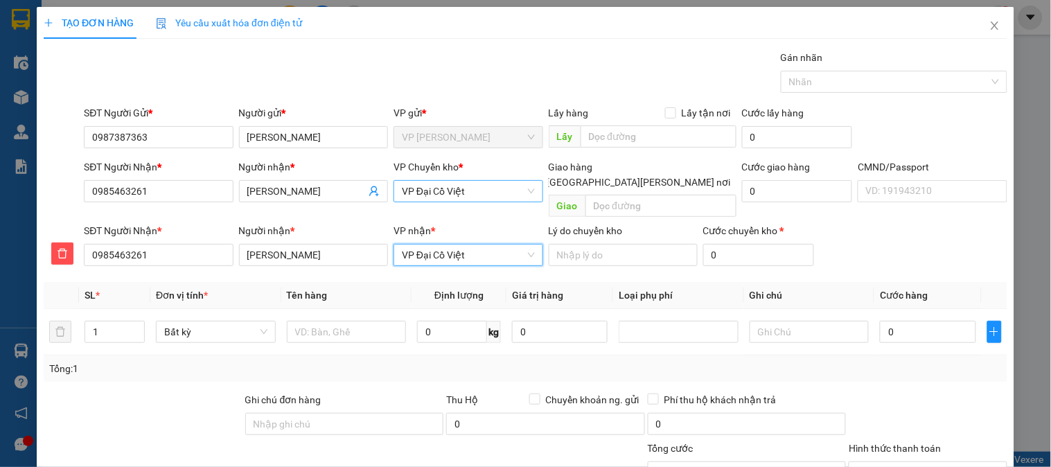
click at [452, 191] on span "VP Đại Cồ Việt" at bounding box center [468, 191] width 132 height 21
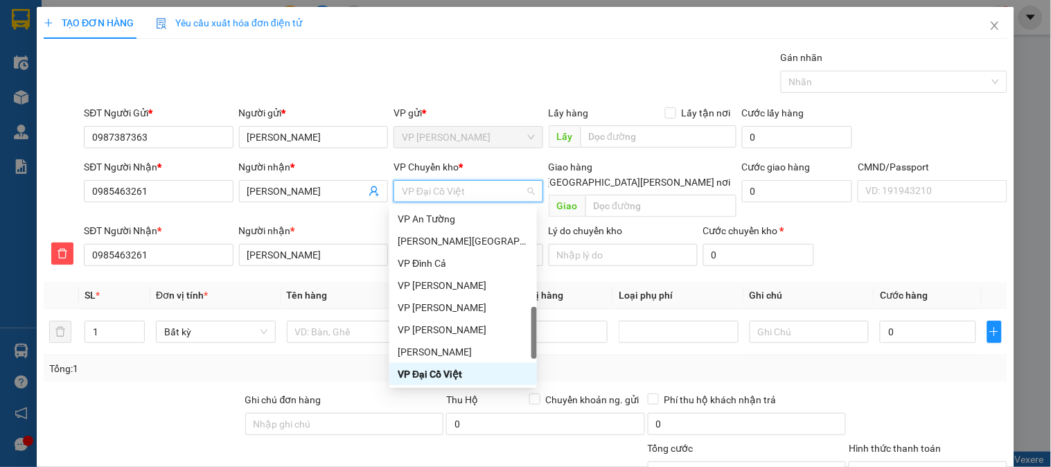
type input "b"
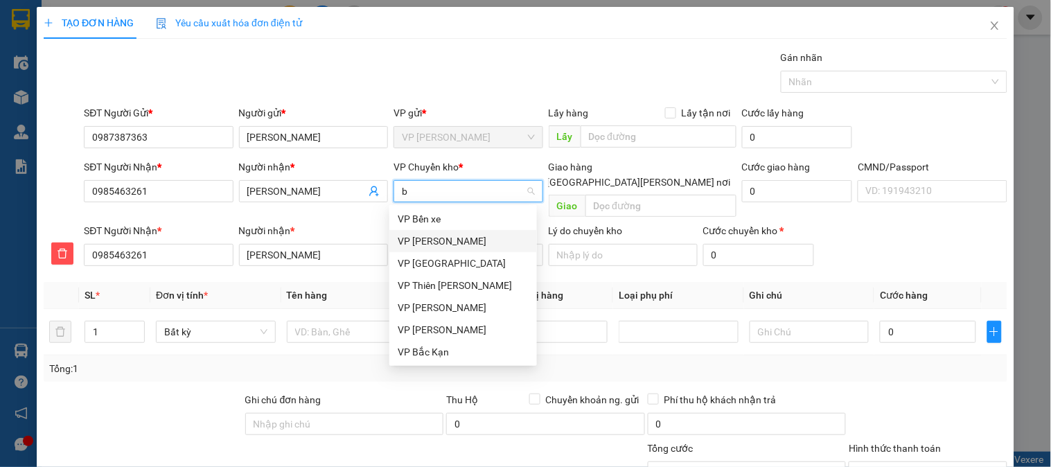
click at [423, 240] on div "VP [GEOGRAPHIC_DATA]" at bounding box center [463, 241] width 131 height 15
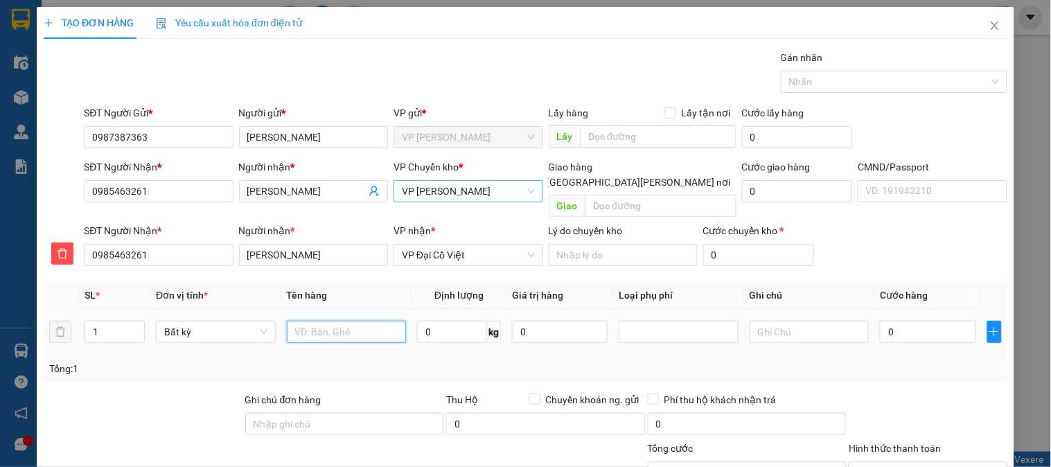
click at [328, 321] on input "text" at bounding box center [347, 332] width 120 height 22
type input "Hộp nha khoa"
click at [428, 321] on input "0" at bounding box center [452, 332] width 70 height 22
type input "0.1"
click at [909, 322] on input "0" at bounding box center [928, 332] width 96 height 22
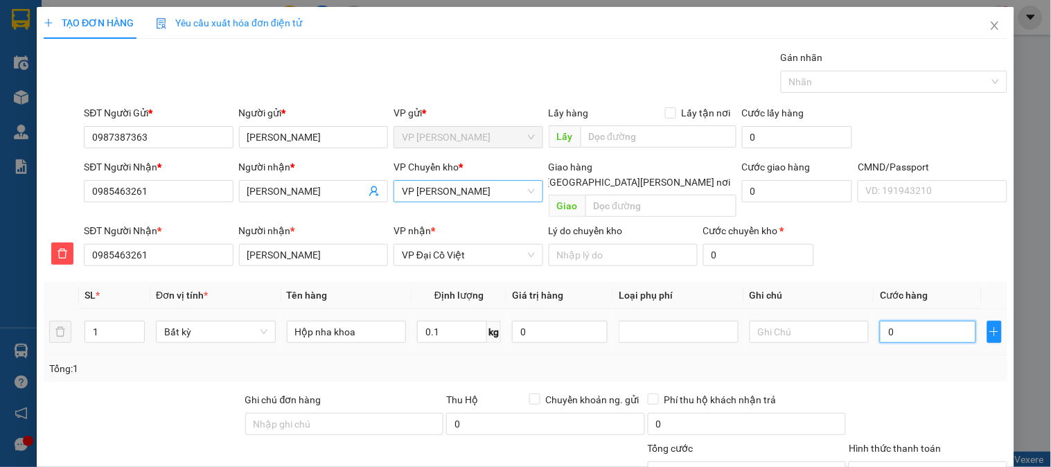
type input "35.000"
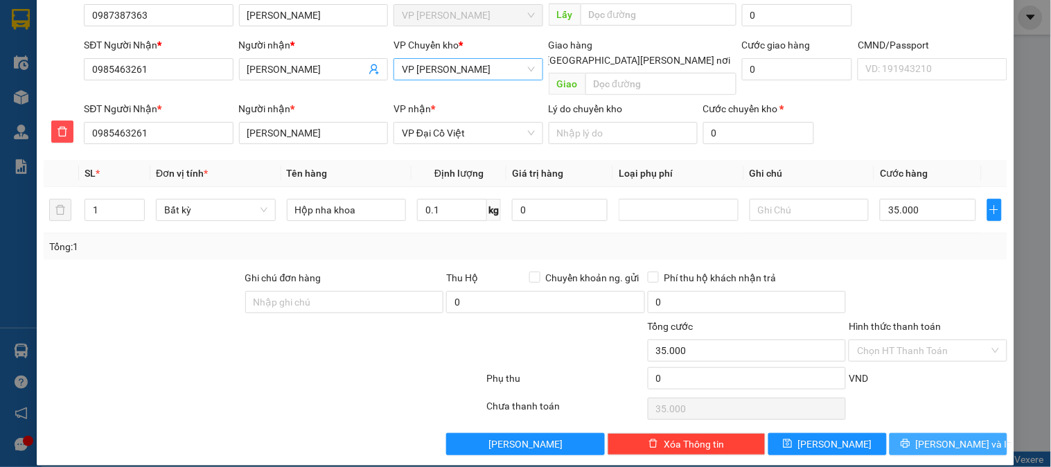
click at [941, 437] on span "[PERSON_NAME] và In" at bounding box center [964, 444] width 97 height 15
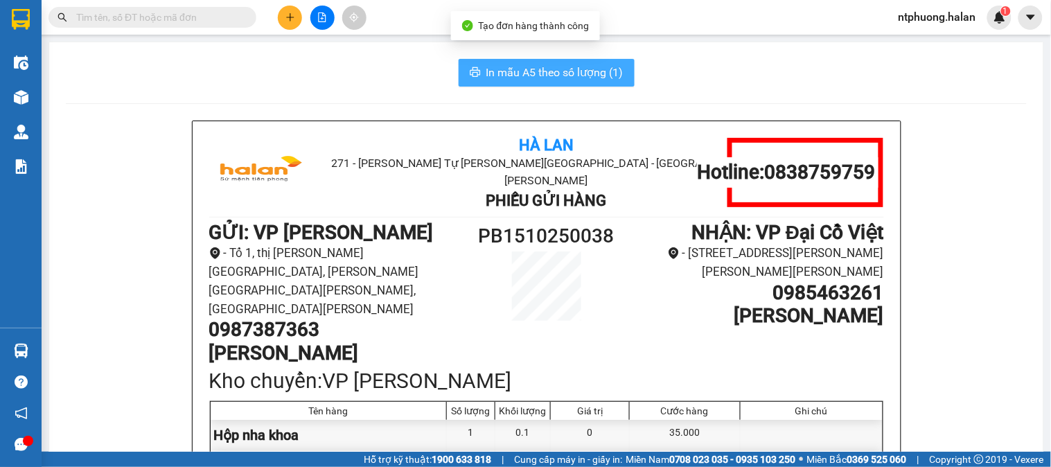
click at [558, 71] on span "In mẫu A5 theo số lượng (1)" at bounding box center [555, 72] width 137 height 17
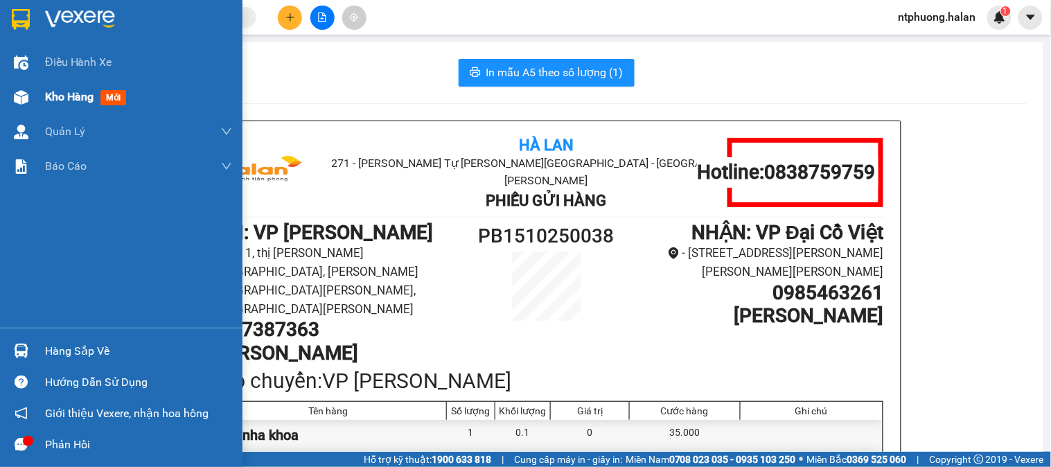
click at [56, 95] on span "Kho hàng" at bounding box center [69, 96] width 49 height 13
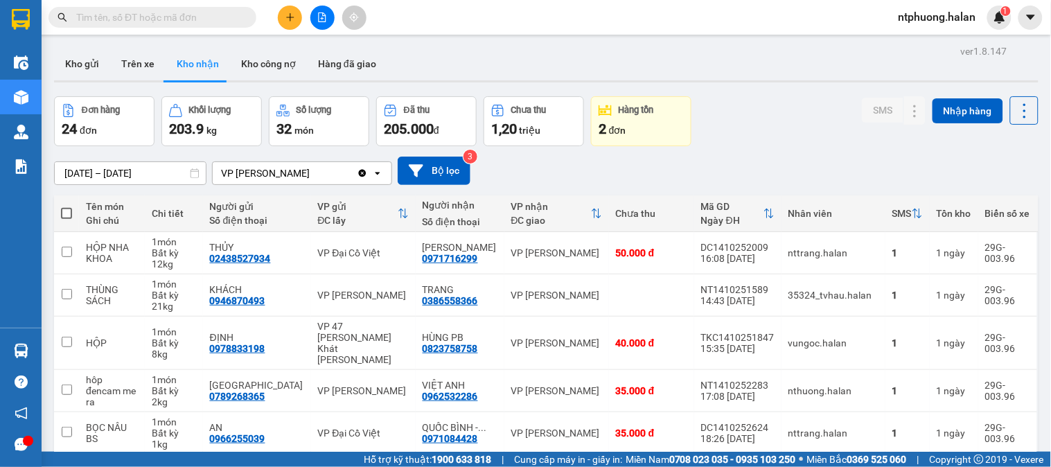
click at [218, 17] on input "text" at bounding box center [158, 17] width 164 height 15
click at [195, 15] on input "text" at bounding box center [158, 17] width 164 height 15
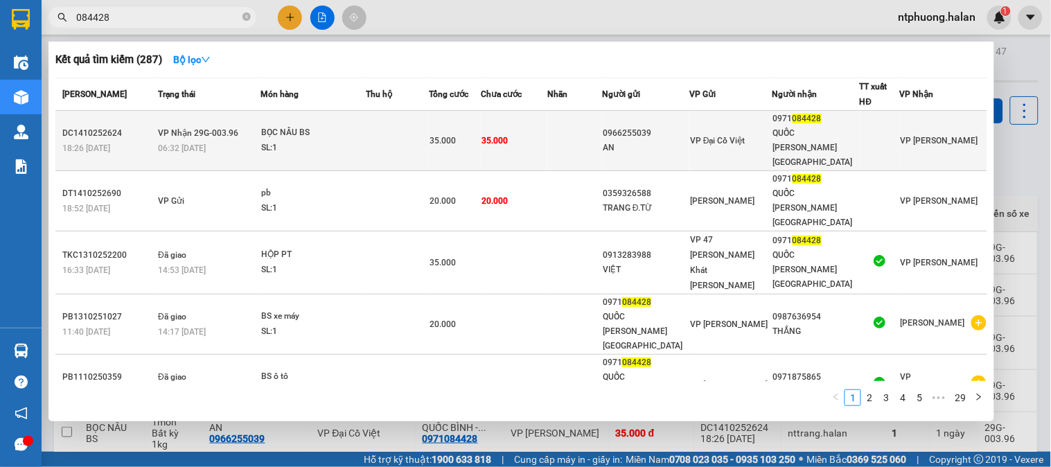
type input "084428"
click at [360, 141] on div "SL: 1" at bounding box center [313, 148] width 104 height 15
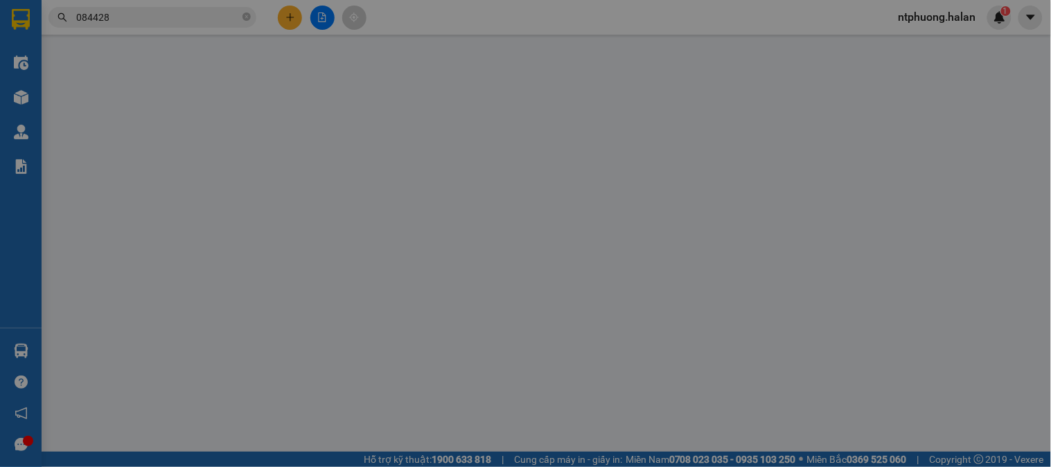
type input "0966255039"
type input "AN"
type input "0971084428"
type input "QUỐC BÌNH - PB"
type input "0"
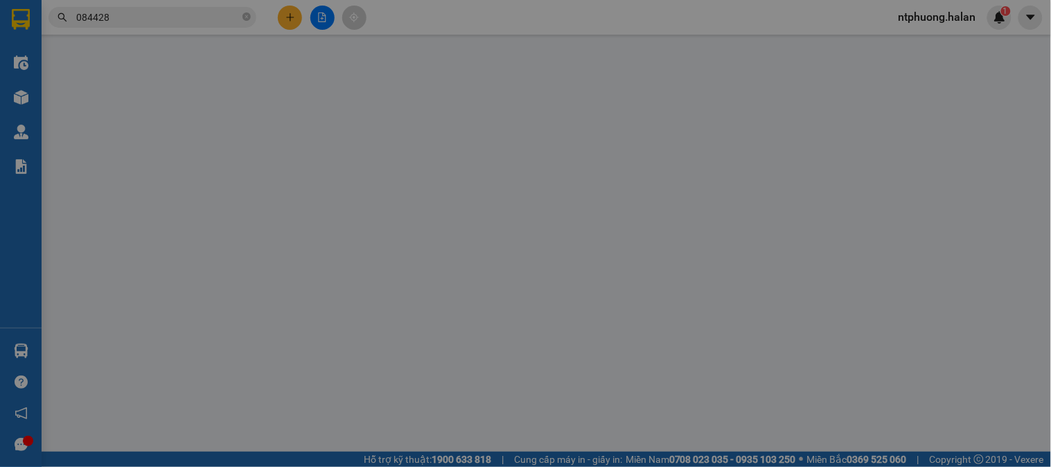
type input "35.000"
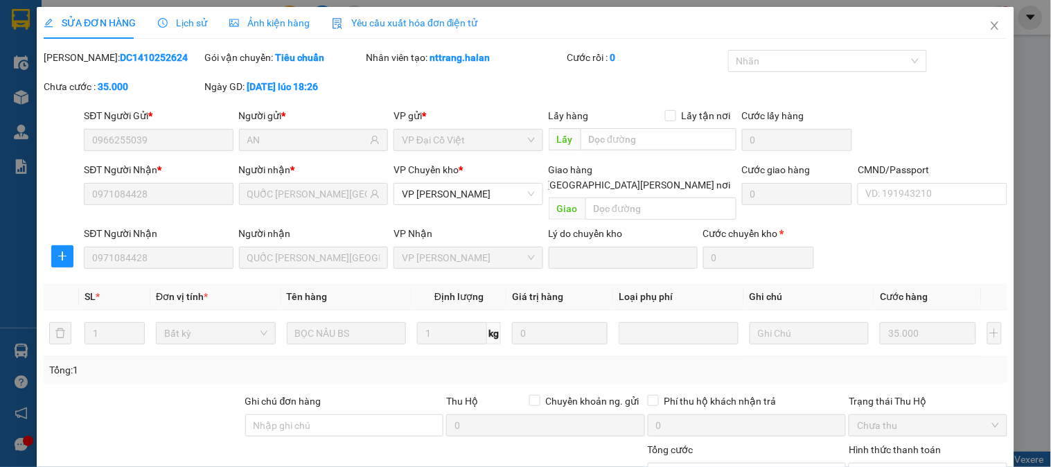
scroll to position [123, 0]
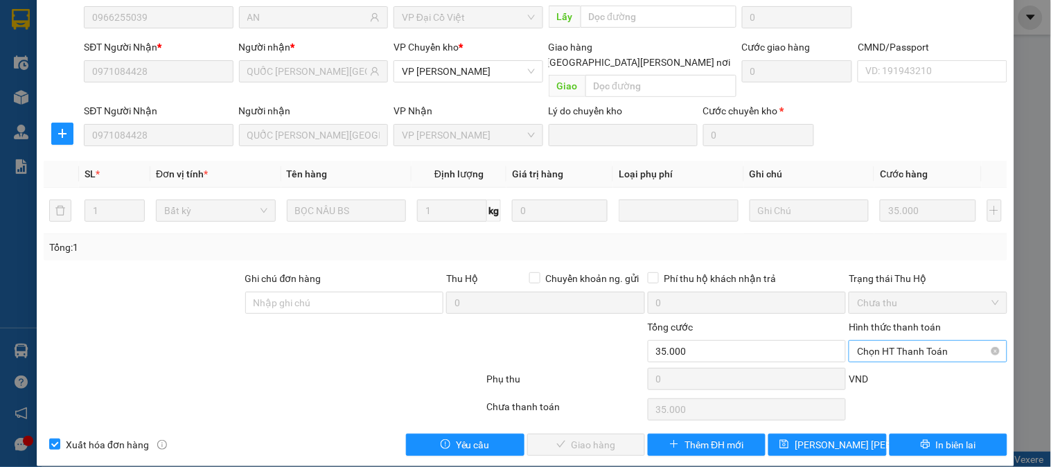
click at [923, 341] on span "Chọn HT Thanh Toán" at bounding box center [927, 351] width 141 height 21
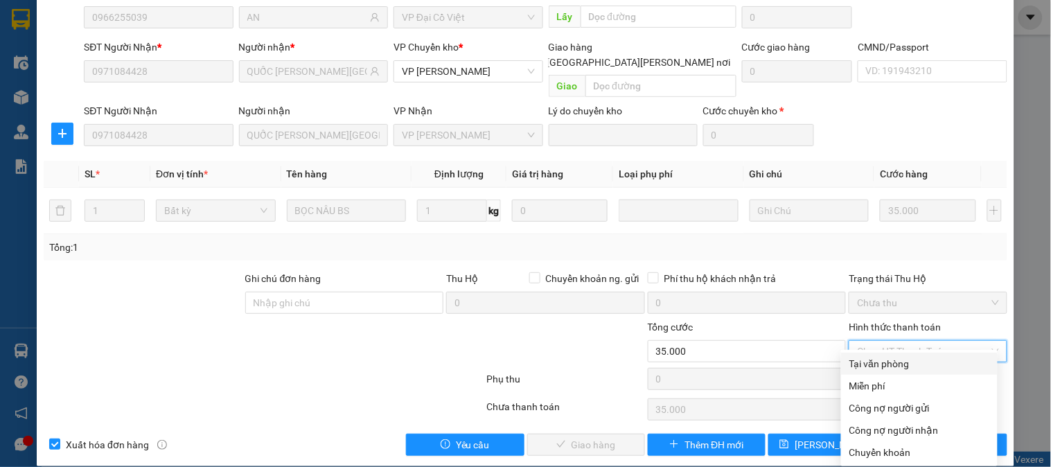
click at [907, 362] on div "Tại văn phòng" at bounding box center [920, 363] width 140 height 15
type input "0"
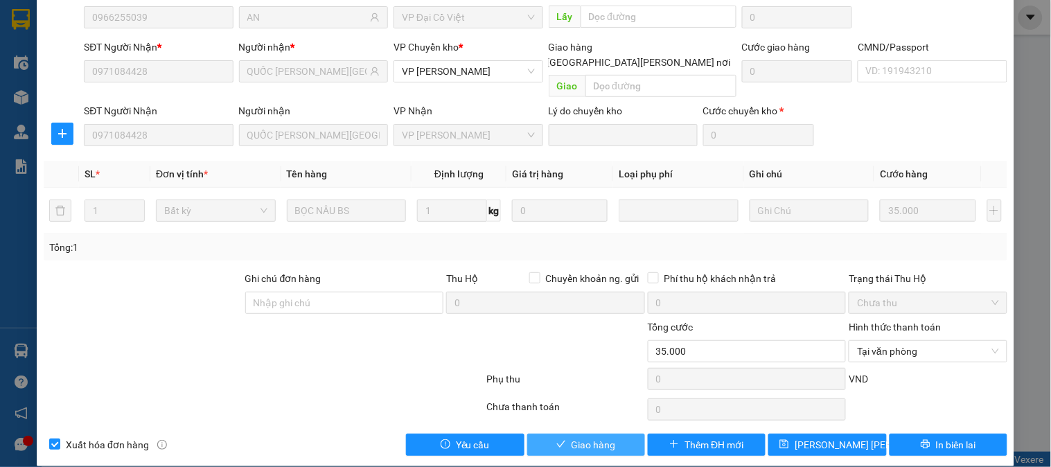
click at [610, 435] on button "Giao hàng" at bounding box center [586, 445] width 118 height 22
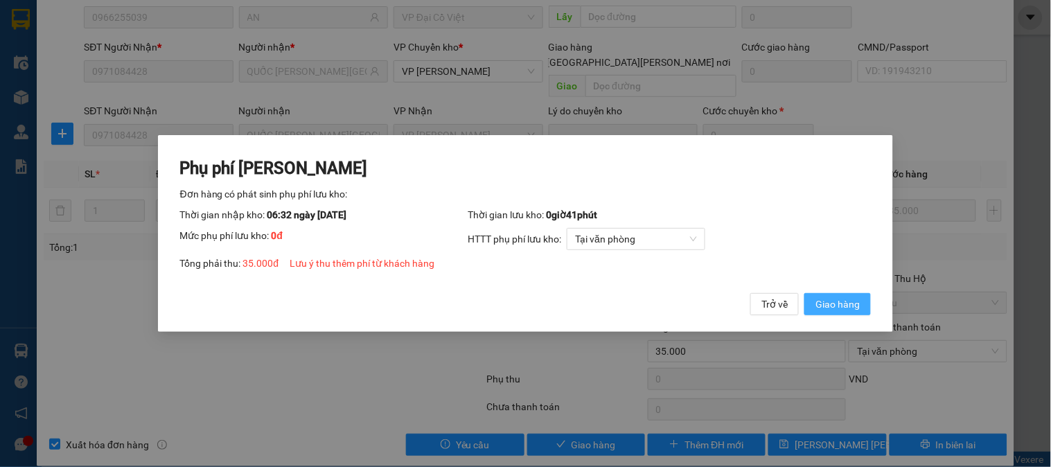
click at [850, 308] on span "Giao hàng" at bounding box center [838, 304] width 44 height 15
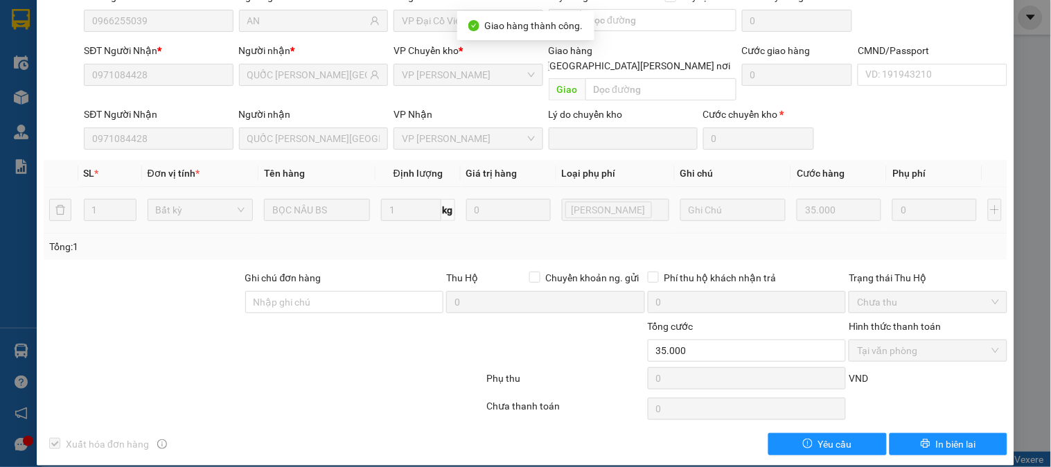
scroll to position [0, 0]
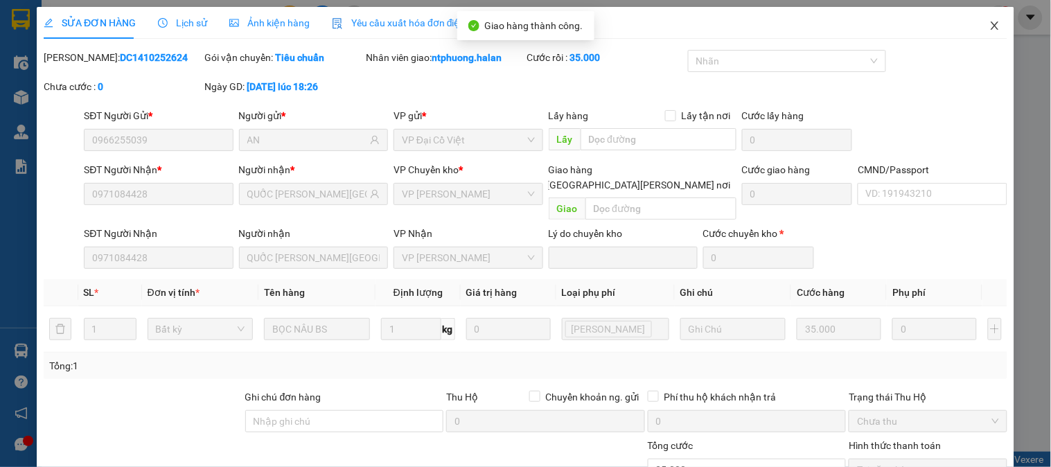
click at [990, 24] on icon "close" at bounding box center [995, 25] width 11 height 11
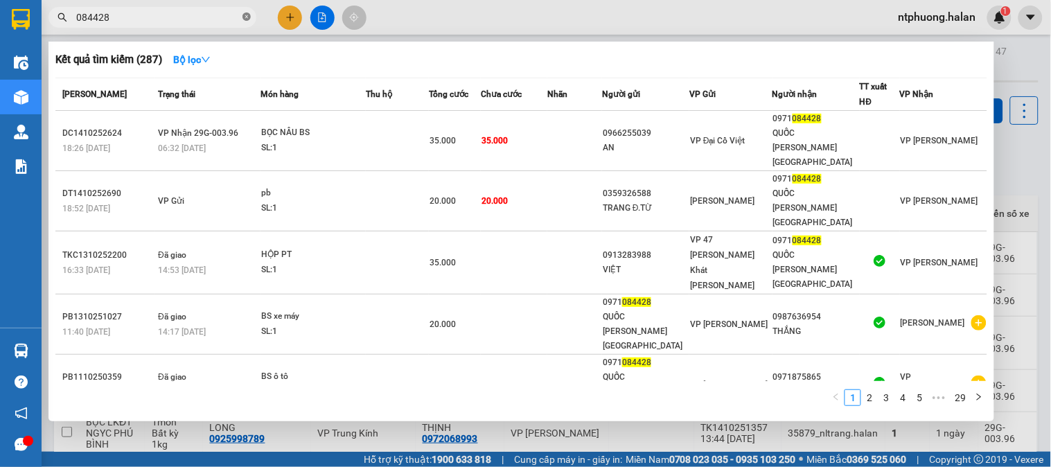
click at [246, 19] on icon "close-circle" at bounding box center [247, 16] width 8 height 8
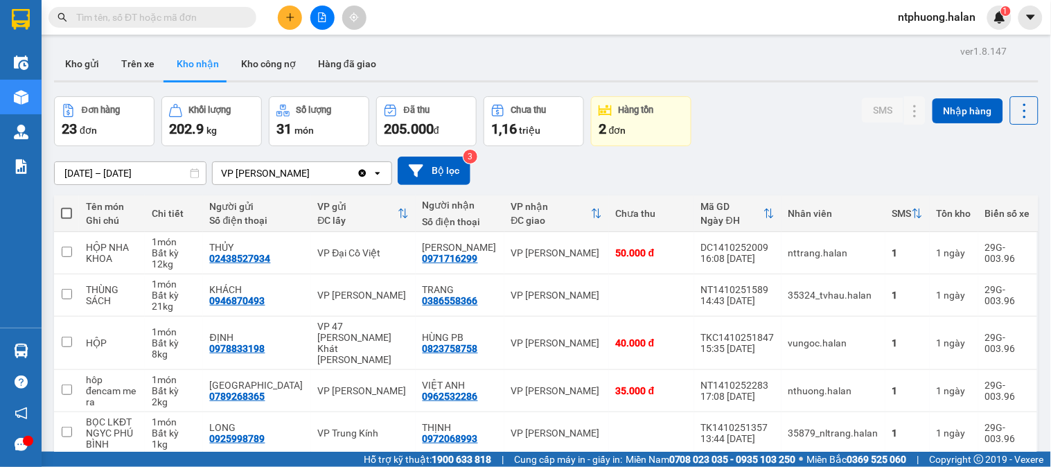
click at [198, 21] on input "text" at bounding box center [158, 17] width 164 height 15
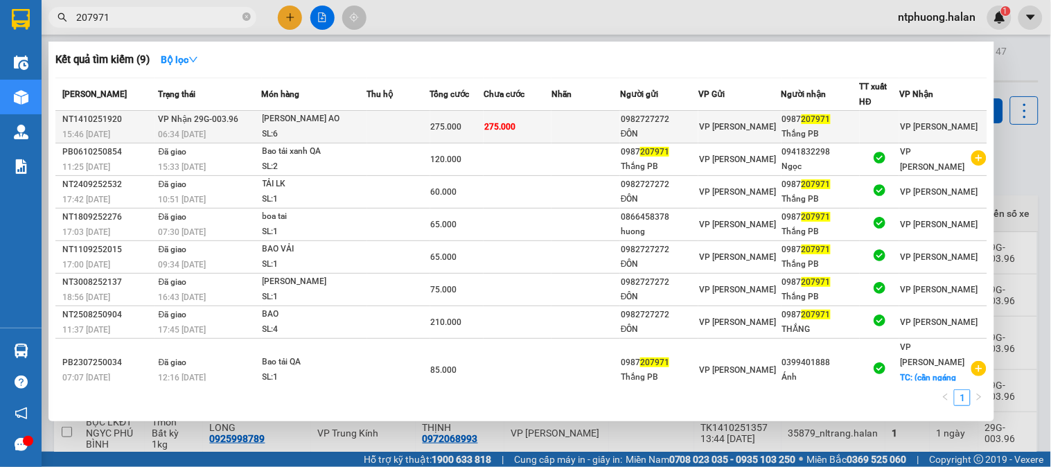
type input "207971"
click at [372, 123] on td at bounding box center [398, 127] width 63 height 33
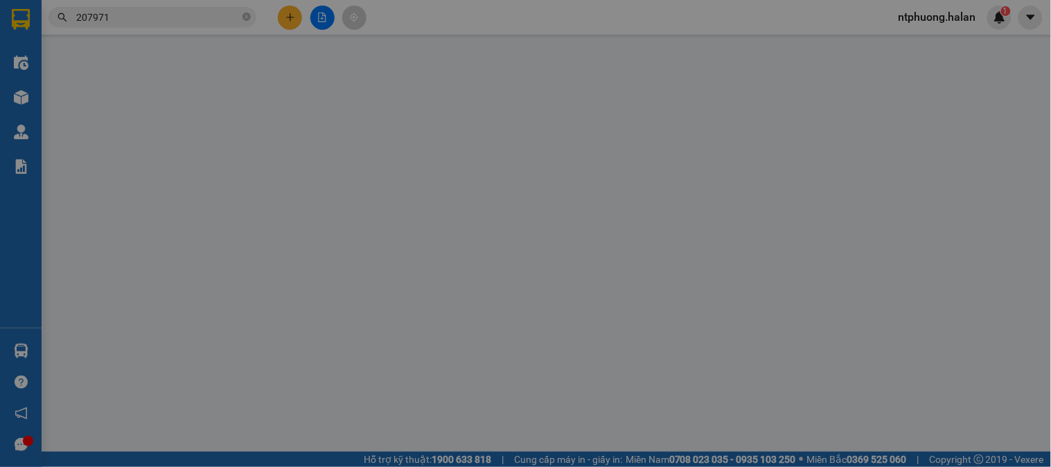
type input "0982727272"
type input "ĐÔN"
type input "0987207971"
type input "Thắng PB"
type input "0"
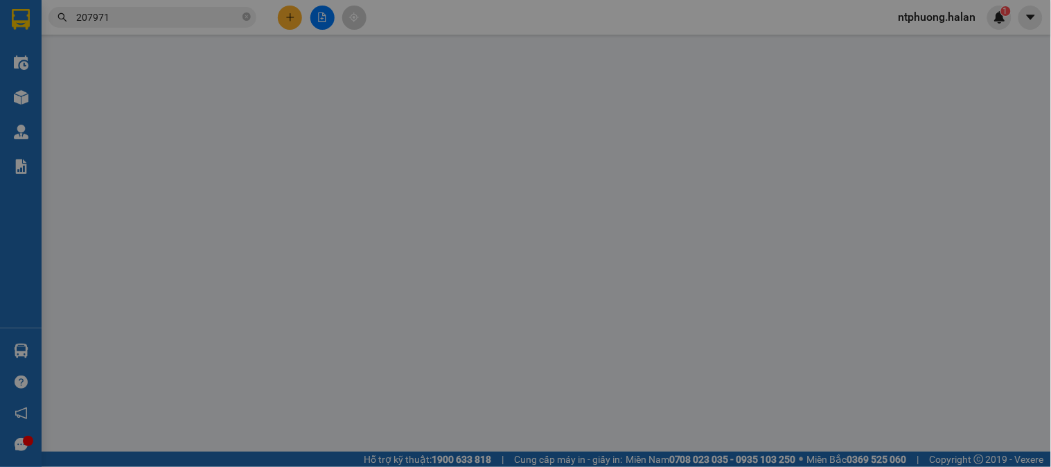
type input "275.000"
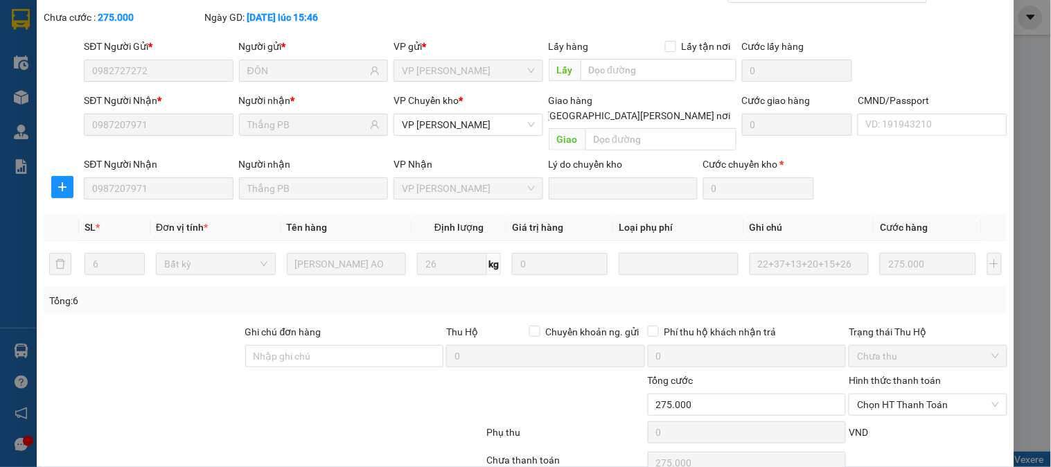
scroll to position [123, 0]
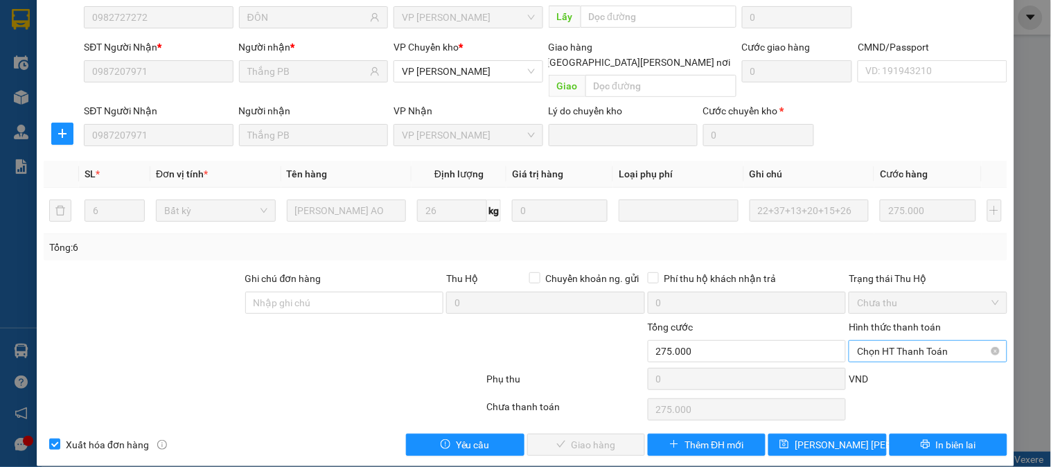
click at [893, 341] on span "Chọn HT Thanh Toán" at bounding box center [927, 351] width 141 height 21
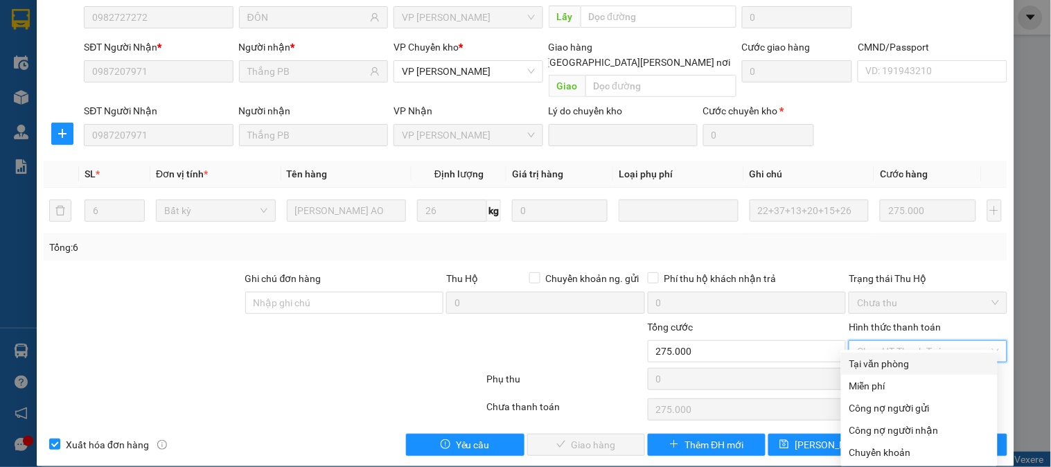
click at [891, 363] on div "Tại văn phòng" at bounding box center [920, 363] width 140 height 15
type input "0"
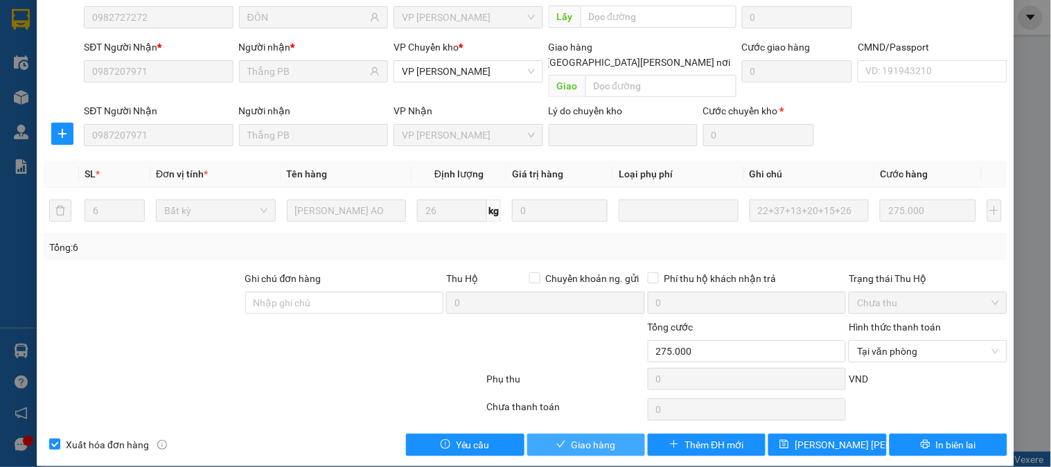
click at [605, 437] on span "Giao hàng" at bounding box center [594, 444] width 44 height 15
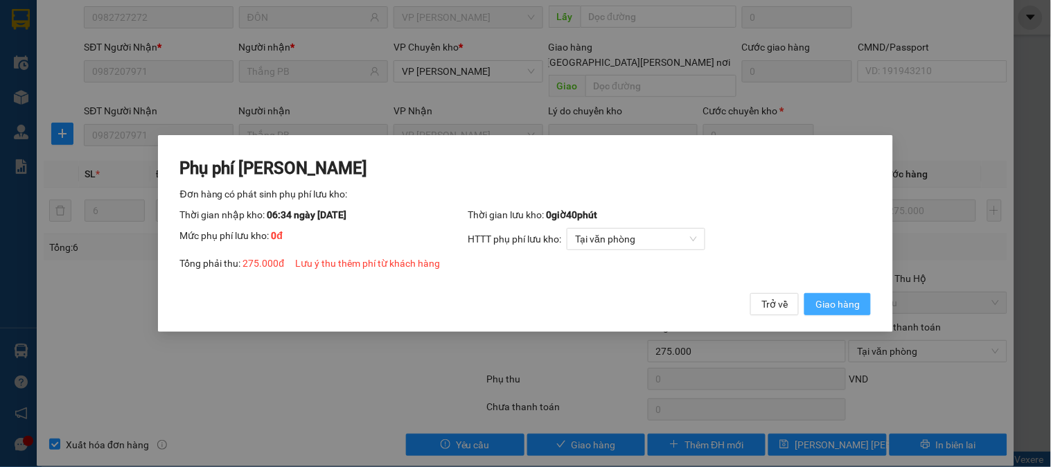
click at [833, 308] on span "Giao hàng" at bounding box center [838, 304] width 44 height 15
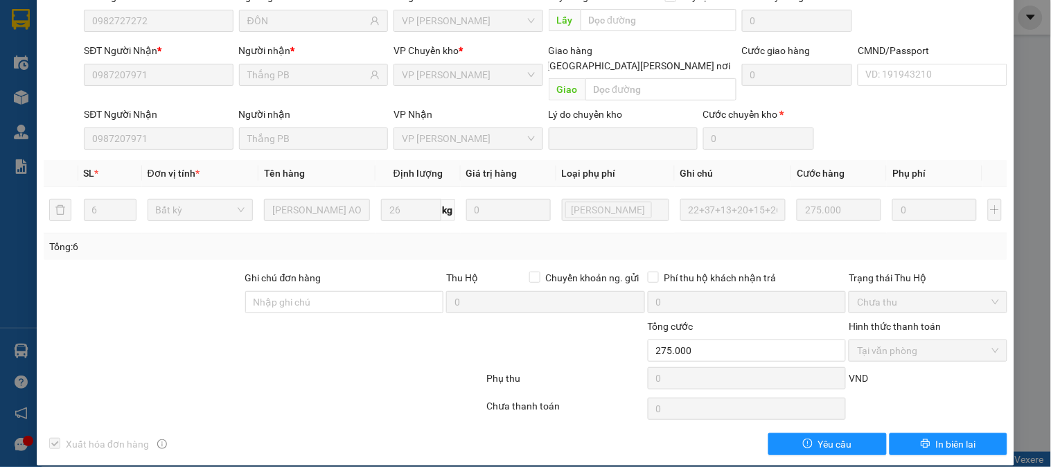
scroll to position [0, 0]
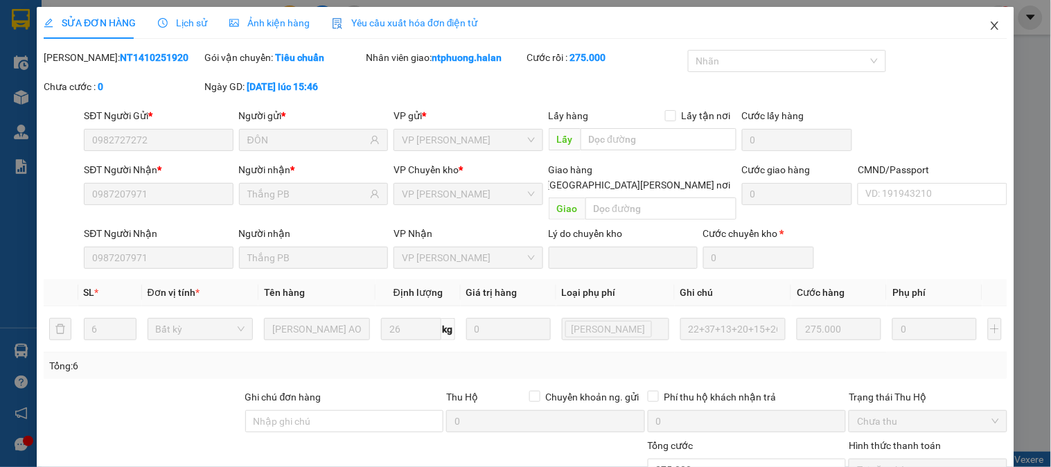
click at [990, 29] on span "Close" at bounding box center [995, 26] width 39 height 39
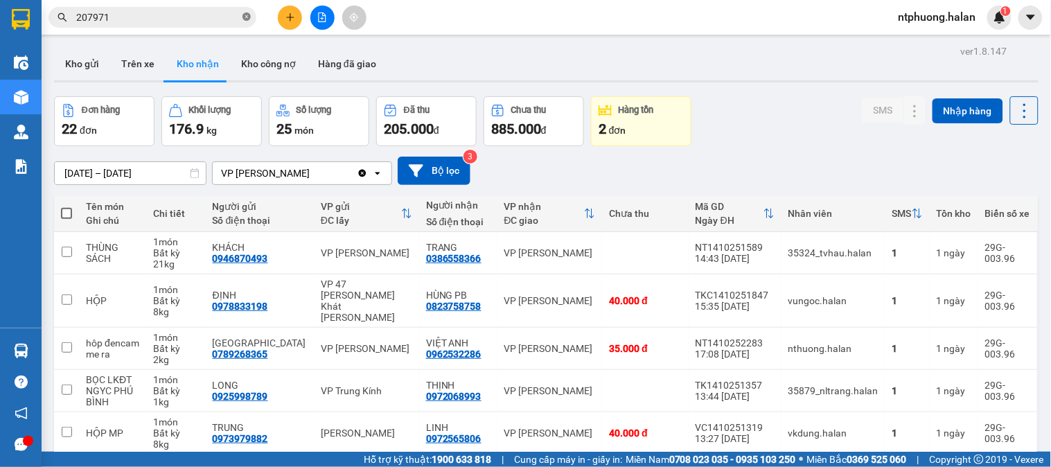
click at [248, 15] on icon "close-circle" at bounding box center [247, 16] width 8 height 8
click at [224, 17] on input "text" at bounding box center [158, 17] width 164 height 15
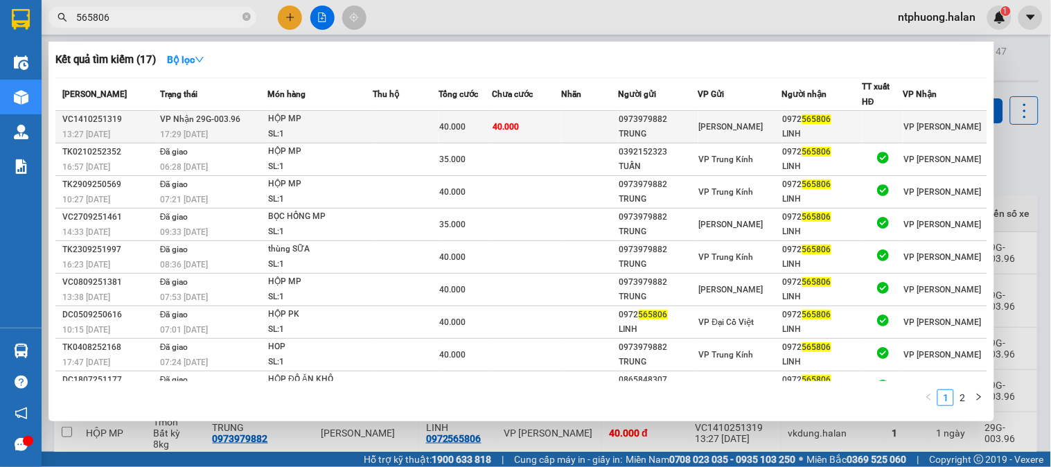
type input "565806"
click at [532, 127] on td "40.000" at bounding box center [527, 127] width 69 height 33
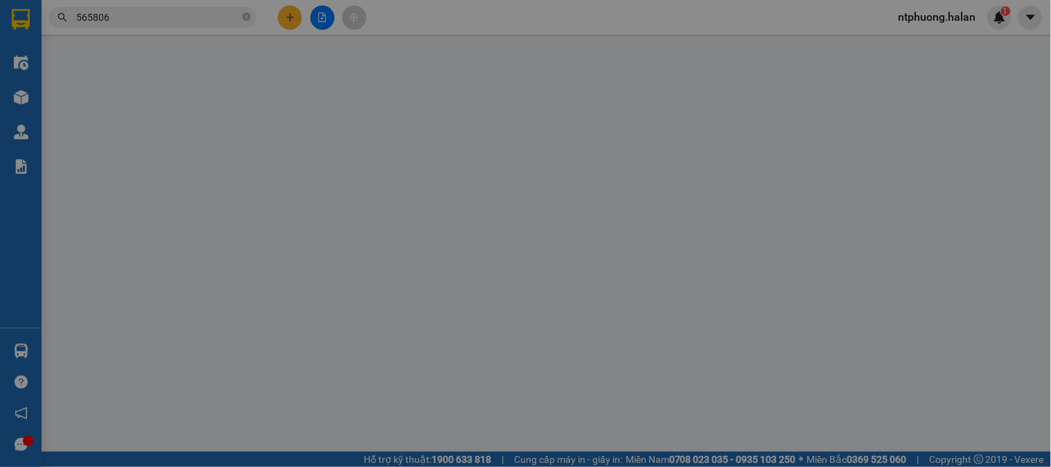
type input "0973979882"
type input "TRUNG"
type input "0972565806"
type input "LINH"
type input "0"
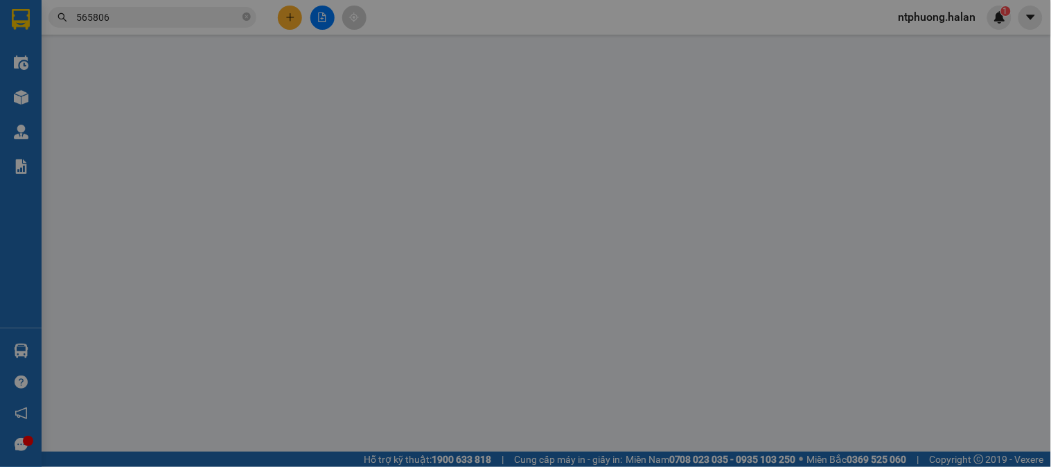
type input "40.000"
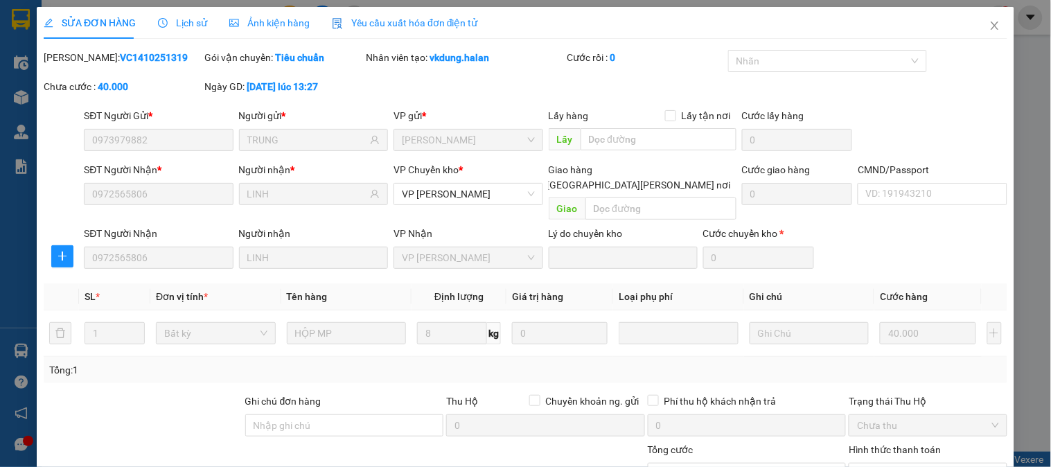
scroll to position [123, 0]
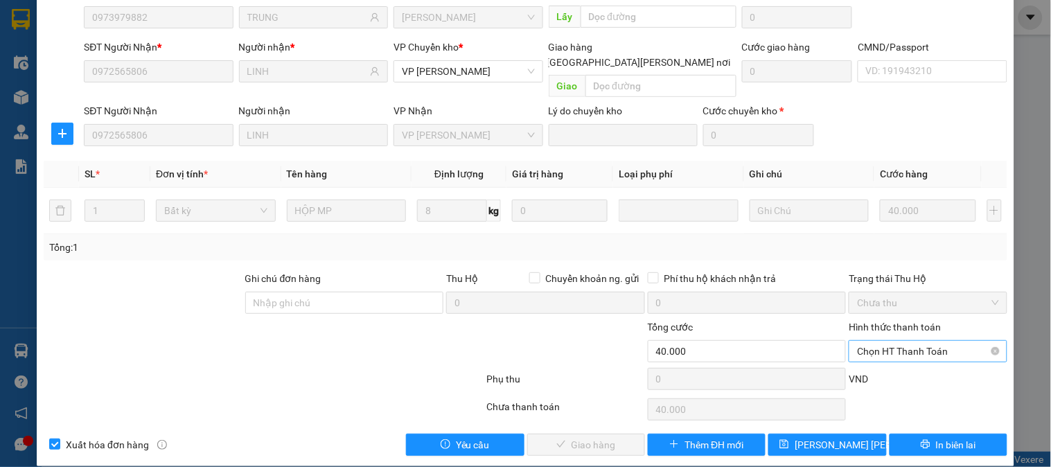
click at [887, 341] on span "Chọn HT Thanh Toán" at bounding box center [927, 351] width 141 height 21
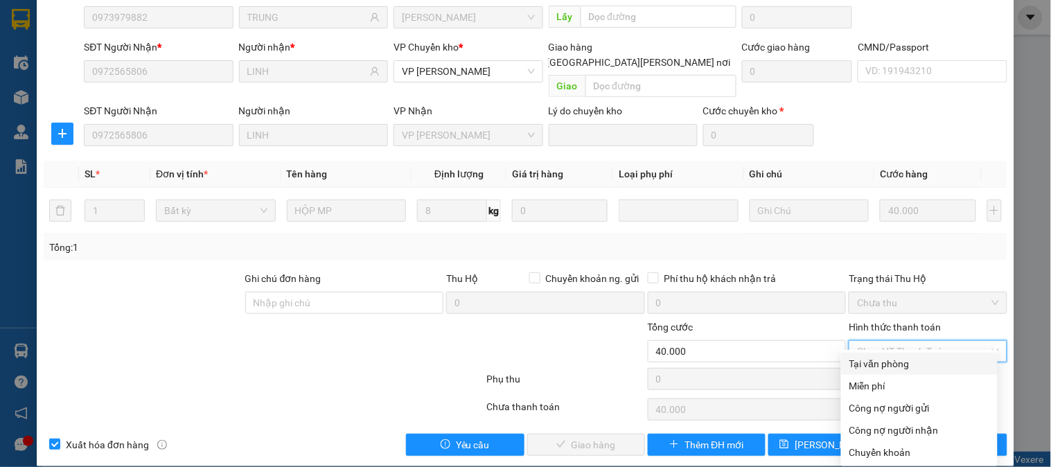
click at [878, 363] on div "Tại văn phòng" at bounding box center [920, 363] width 140 height 15
type input "0"
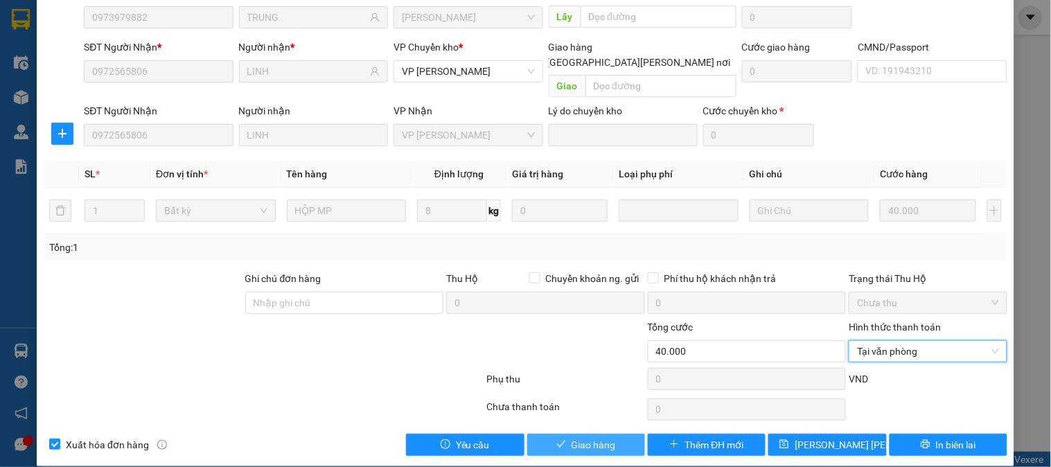
click at [598, 437] on span "Giao hàng" at bounding box center [594, 444] width 44 height 15
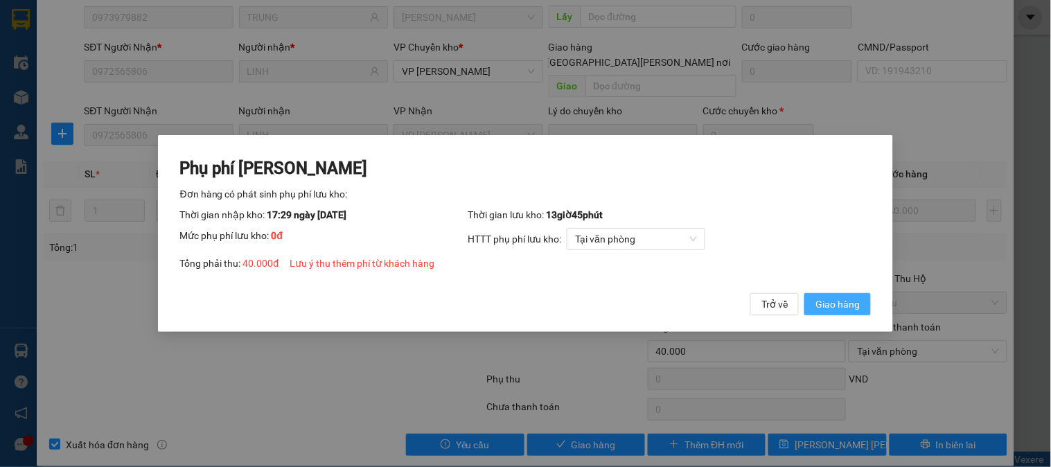
click at [854, 298] on span "Giao hàng" at bounding box center [838, 304] width 44 height 15
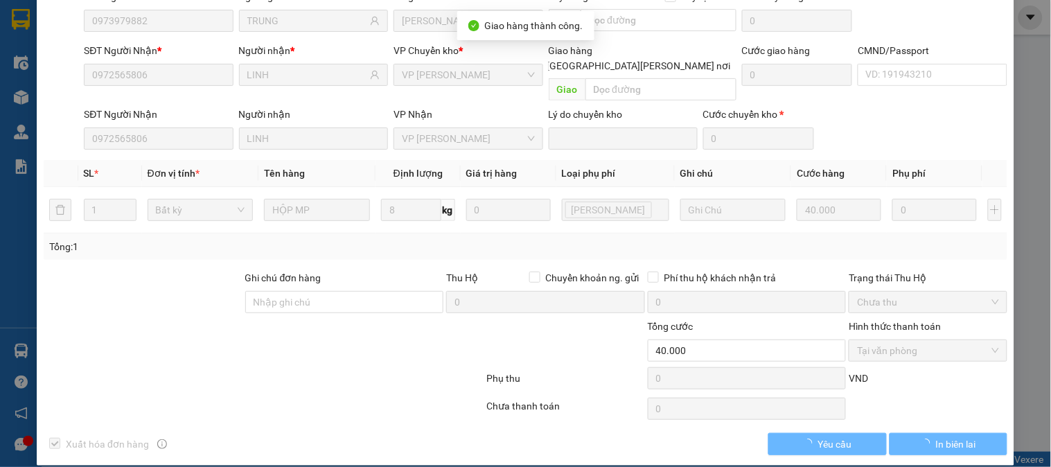
scroll to position [0, 0]
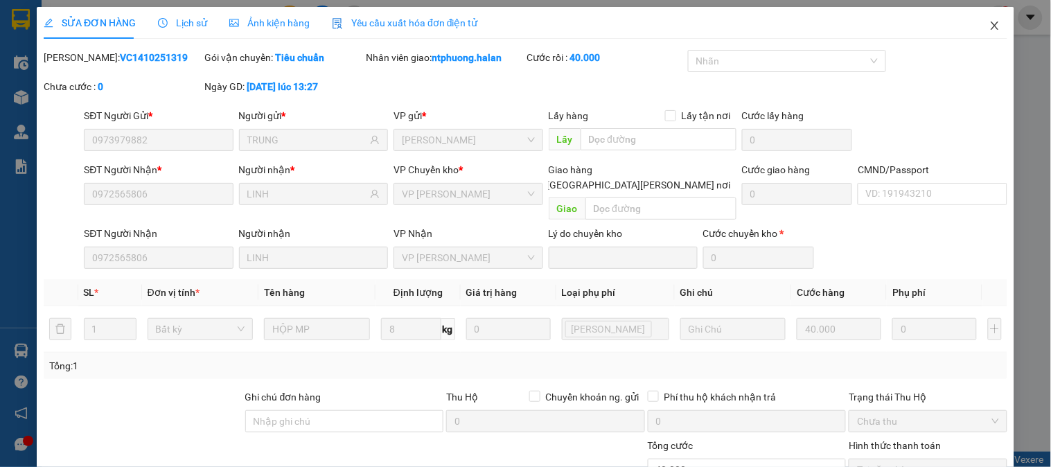
click at [990, 29] on icon "close" at bounding box center [995, 25] width 11 height 11
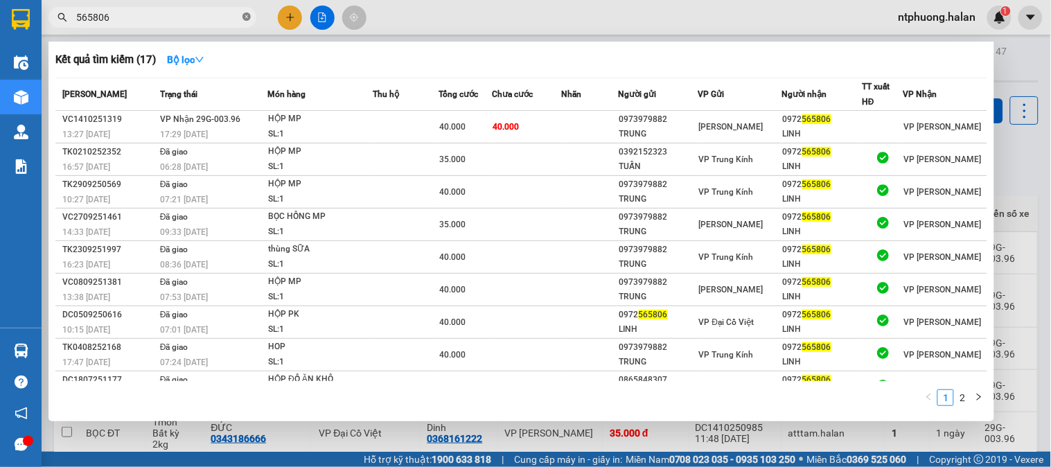
click at [245, 15] on icon "close-circle" at bounding box center [247, 16] width 8 height 8
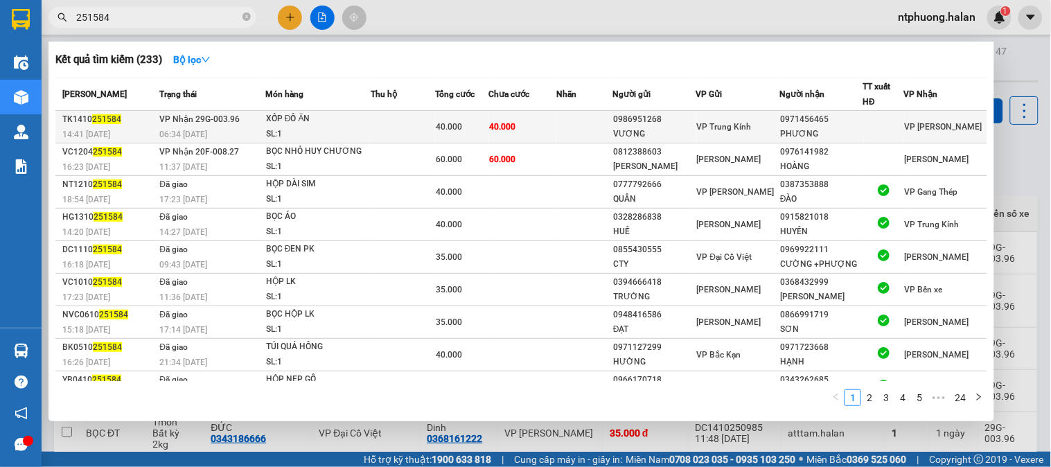
type input "251584"
click at [396, 134] on td at bounding box center [403, 127] width 64 height 33
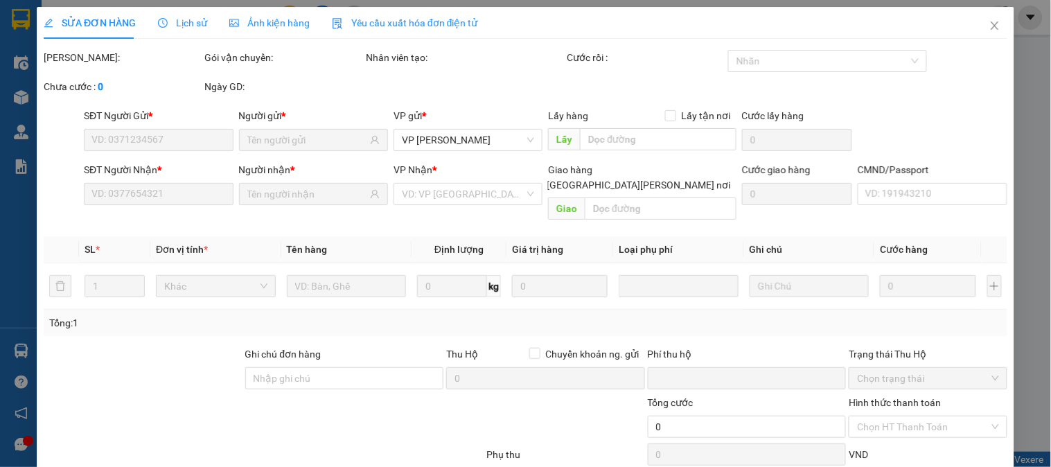
type input "0986951268"
type input "VƯƠNG"
type input "0971456465"
type input "PHƯƠNG"
type input "0"
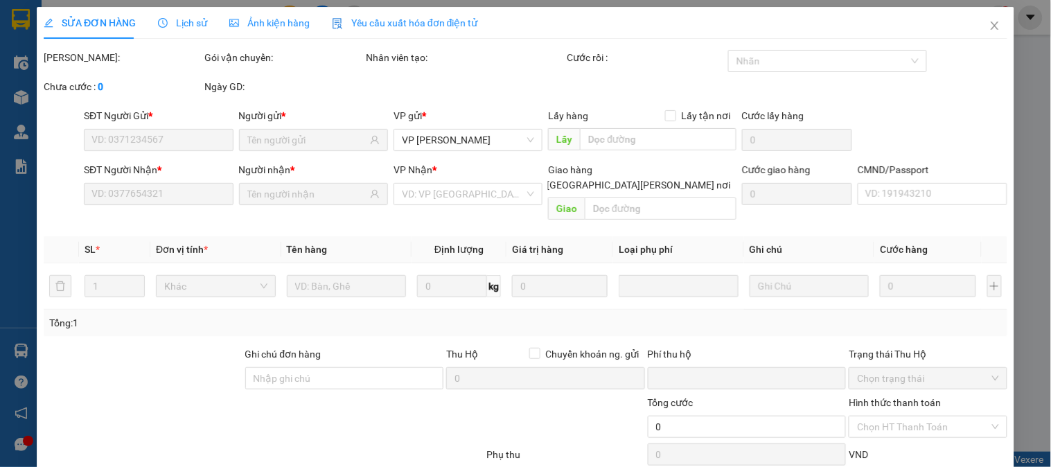
type input "40.000"
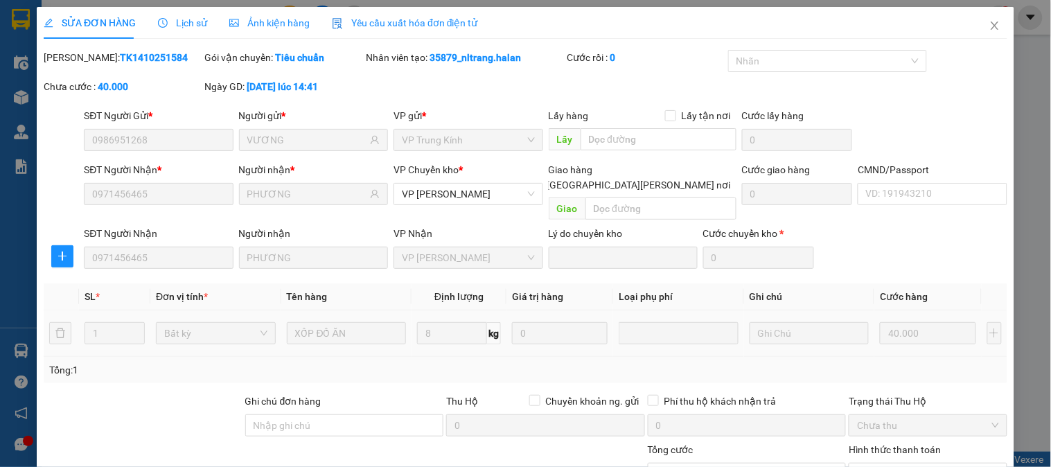
scroll to position [123, 0]
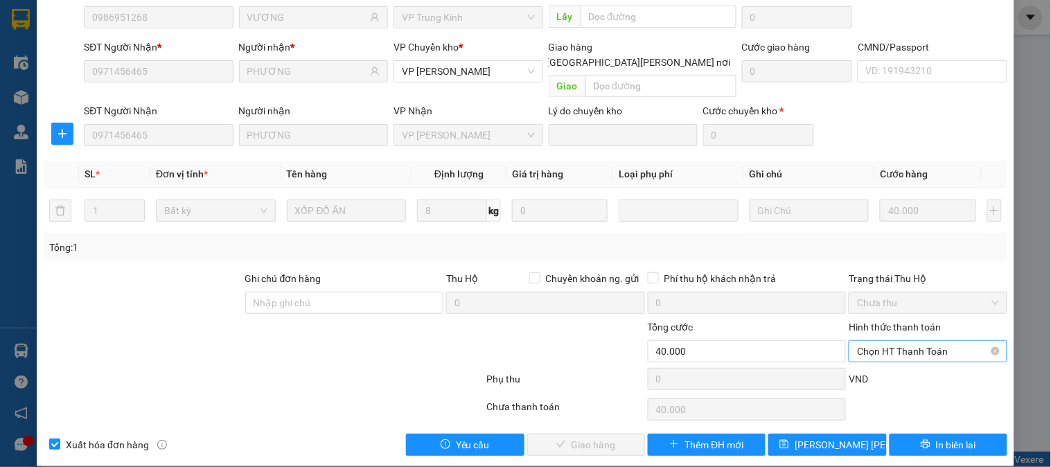
click at [896, 341] on span "Chọn HT Thanh Toán" at bounding box center [927, 351] width 141 height 21
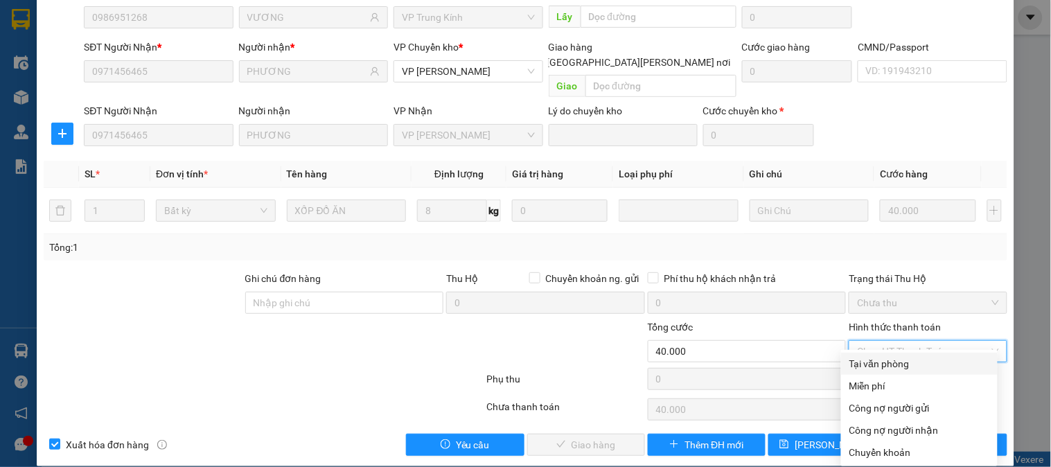
drag, startPoint x: 895, startPoint y: 358, endPoint x: 783, endPoint y: 402, distance: 119.8
click at [891, 359] on div "Tại văn phòng" at bounding box center [920, 363] width 140 height 15
type input "0"
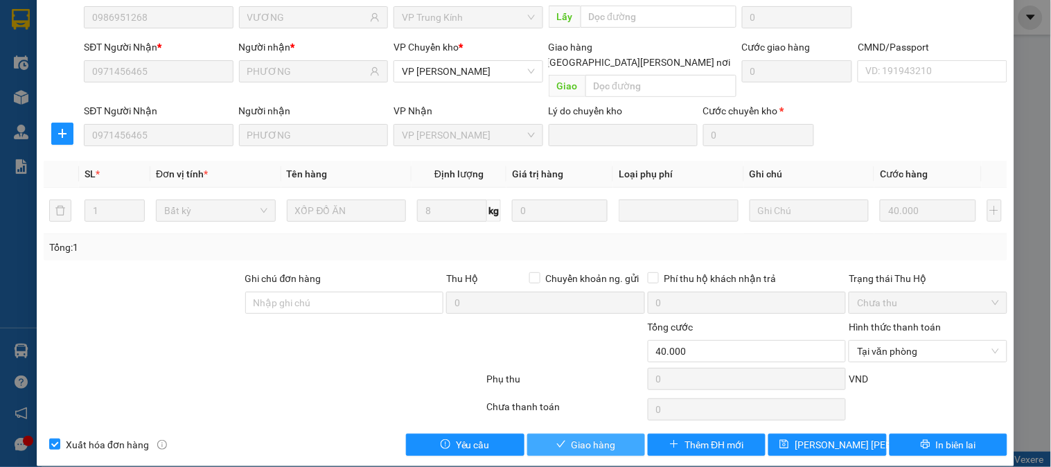
click at [631, 434] on button "Giao hàng" at bounding box center [586, 445] width 118 height 22
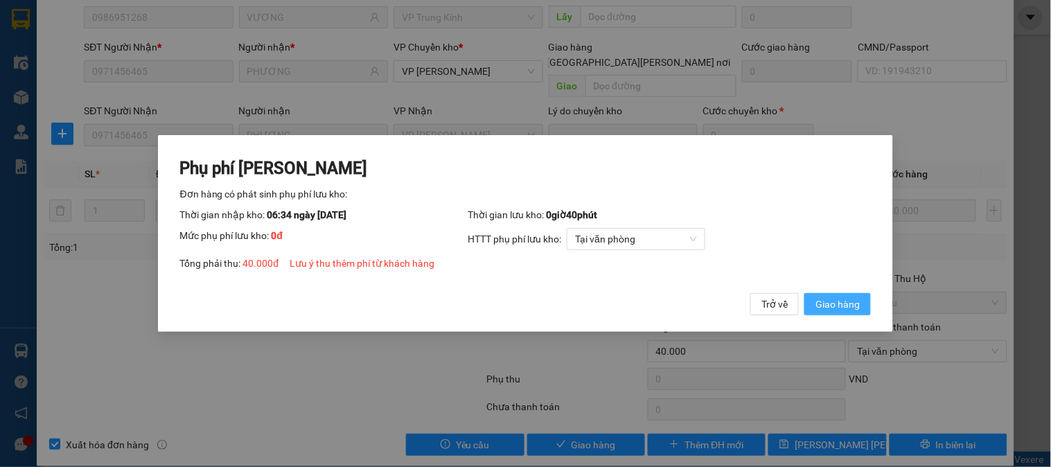
click at [844, 309] on span "Giao hàng" at bounding box center [838, 304] width 44 height 15
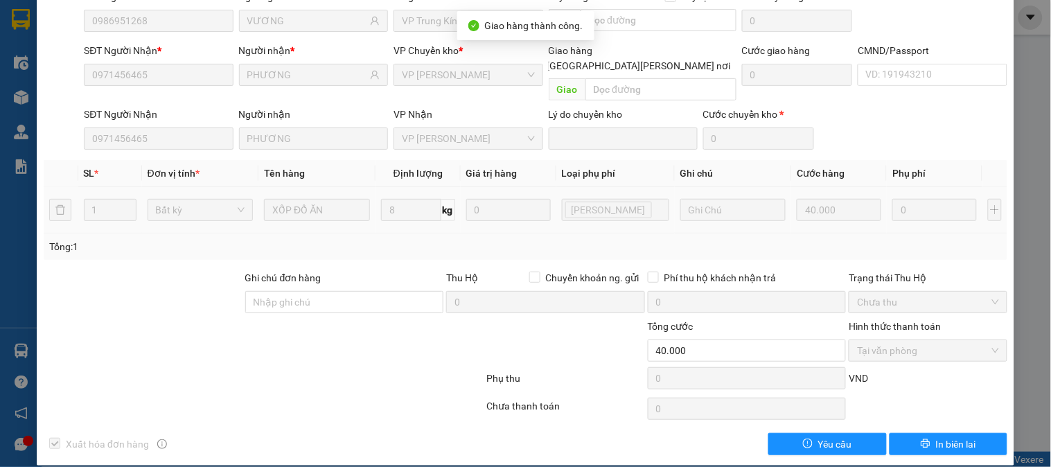
scroll to position [0, 0]
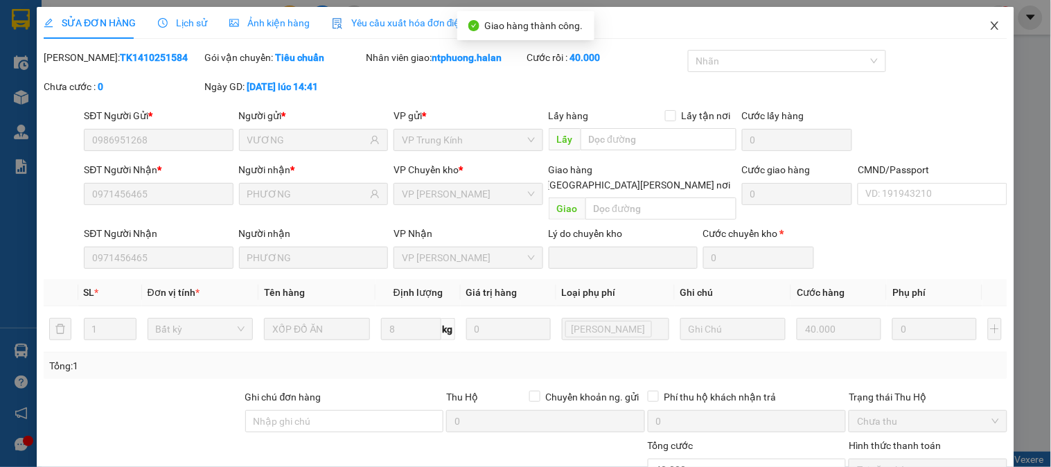
click at [991, 28] on icon "close" at bounding box center [995, 25] width 8 height 8
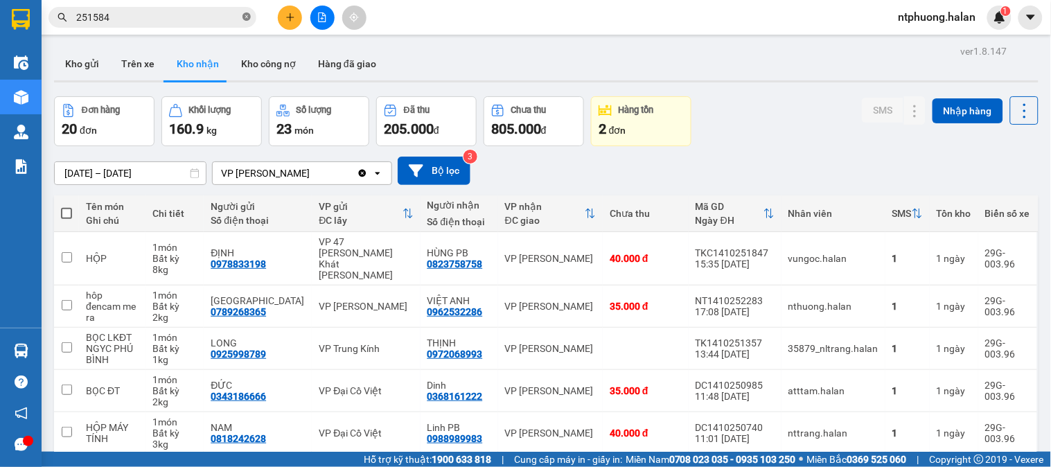
click at [243, 17] on icon "close-circle" at bounding box center [247, 16] width 8 height 8
click at [68, 64] on button "Kho gửi" at bounding box center [82, 63] width 56 height 33
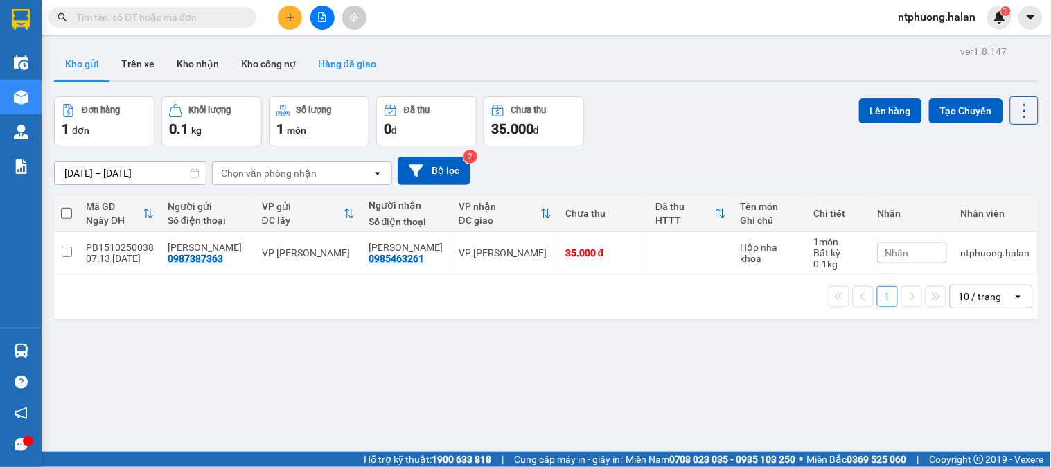
click at [338, 67] on button "Hàng đã giao" at bounding box center [347, 63] width 80 height 33
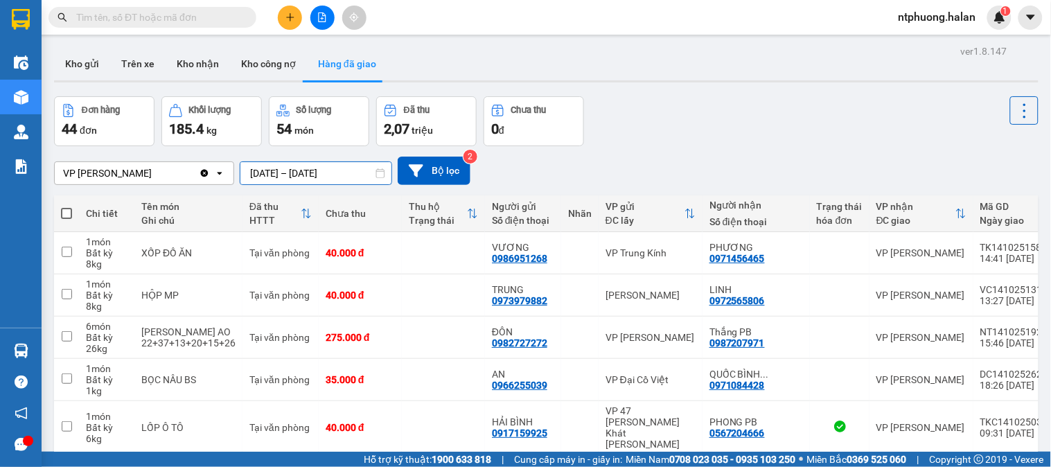
click at [295, 175] on input "13/10/2025 – 15/10/2025" at bounding box center [316, 173] width 151 height 22
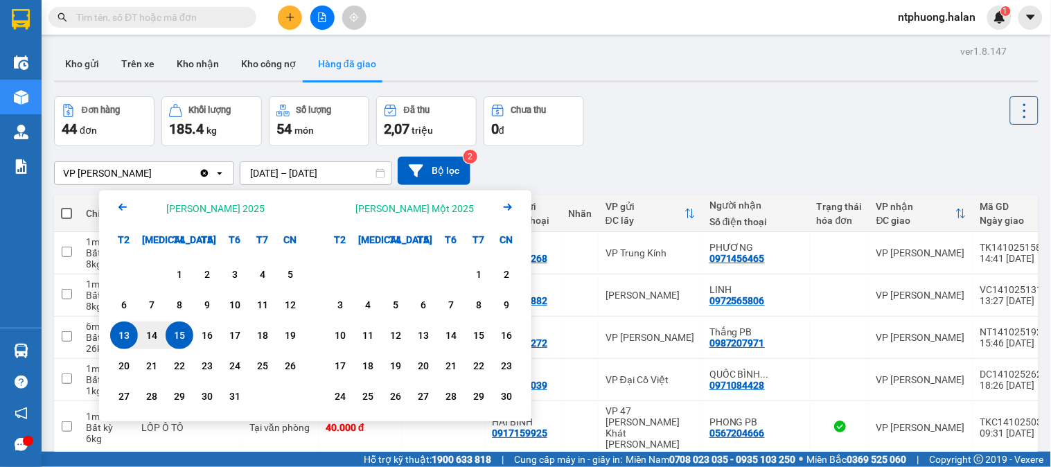
click at [181, 342] on div "15" at bounding box center [179, 335] width 19 height 17
type input "[DATE] – [DATE]"
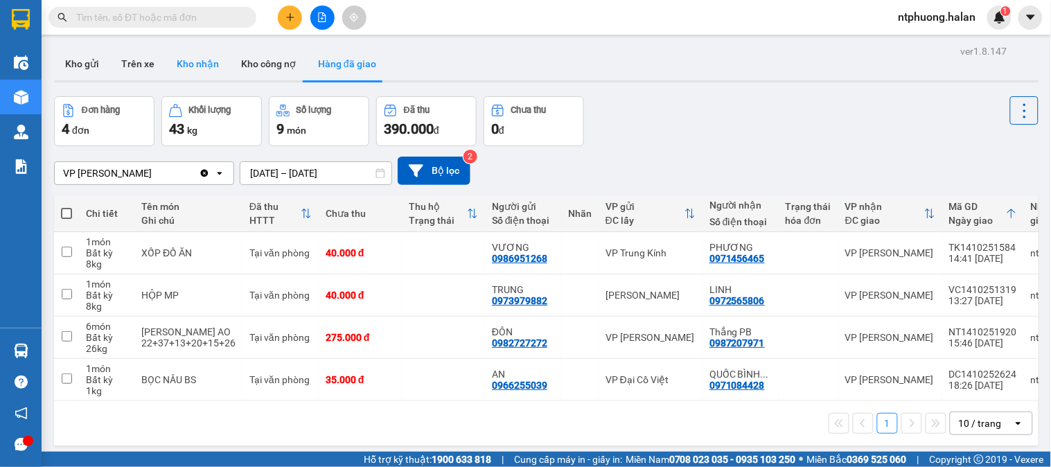
click at [191, 64] on button "Kho nhận" at bounding box center [198, 63] width 64 height 33
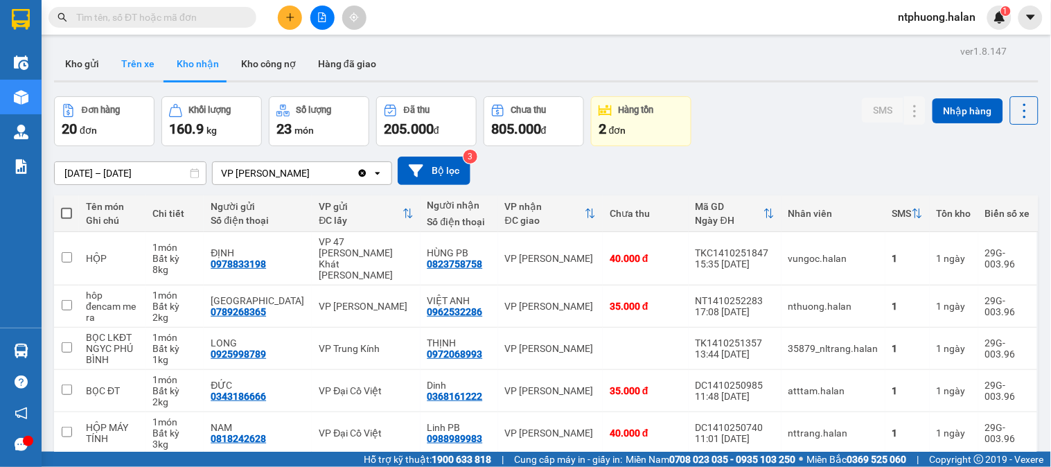
click at [134, 64] on button "Trên xe" at bounding box center [137, 63] width 55 height 33
type input "[DATE] – [DATE]"
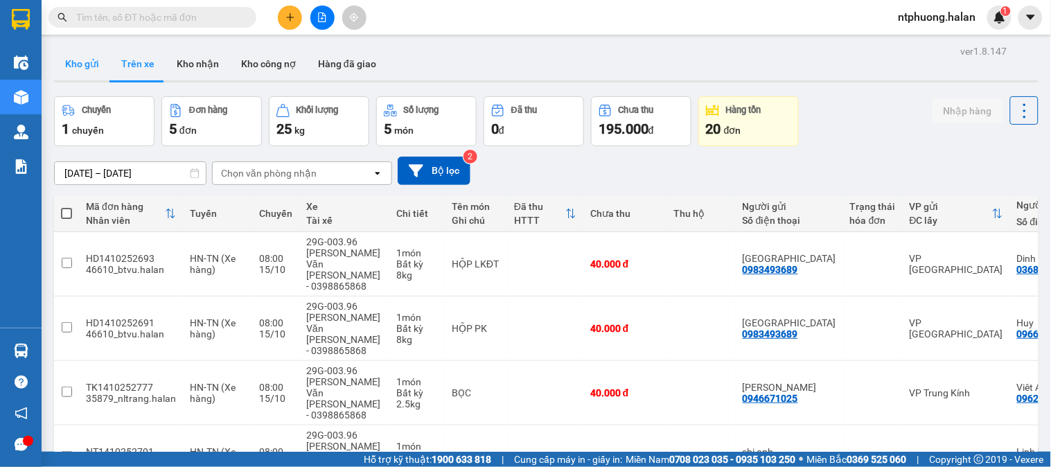
click at [74, 64] on button "Kho gửi" at bounding box center [82, 63] width 56 height 33
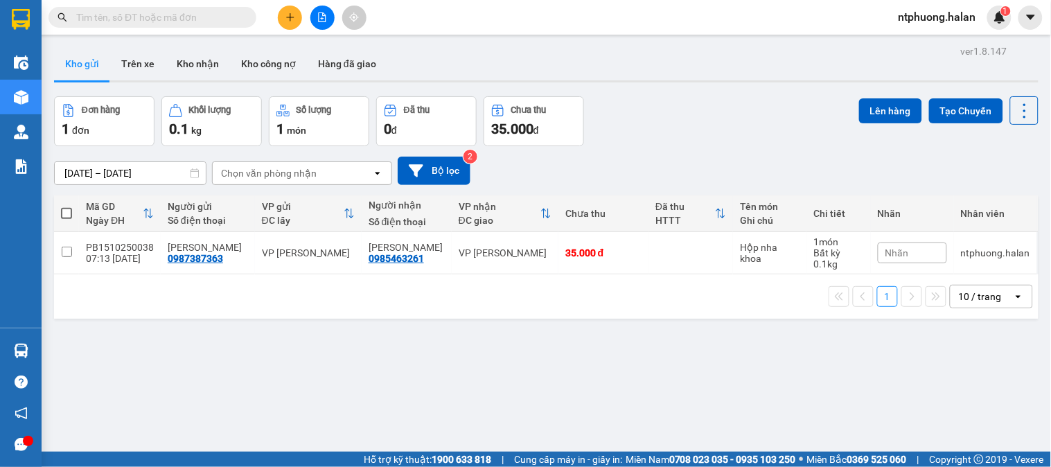
click at [68, 213] on span at bounding box center [66, 213] width 11 height 11
click at [67, 207] on input "checkbox" at bounding box center [67, 207] width 0 height 0
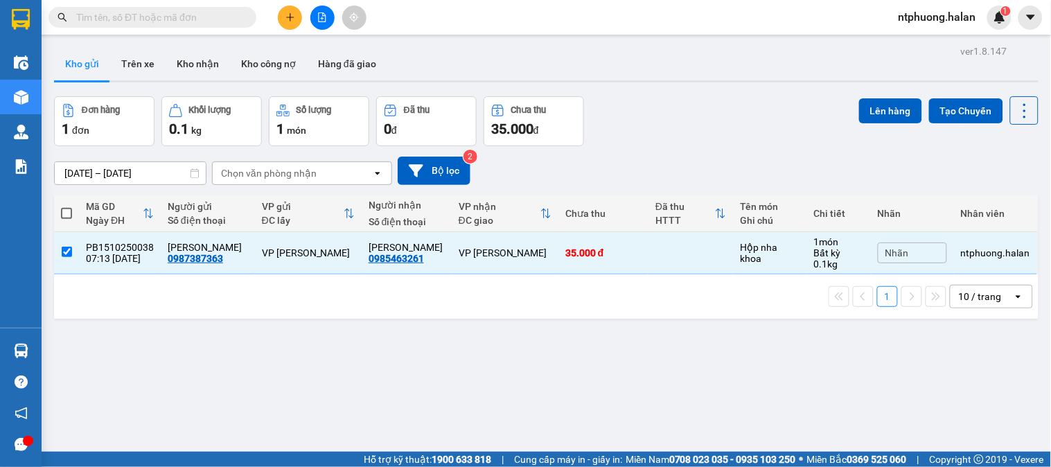
checkbox input "true"
click at [885, 112] on button "Lên hàng" at bounding box center [890, 110] width 63 height 25
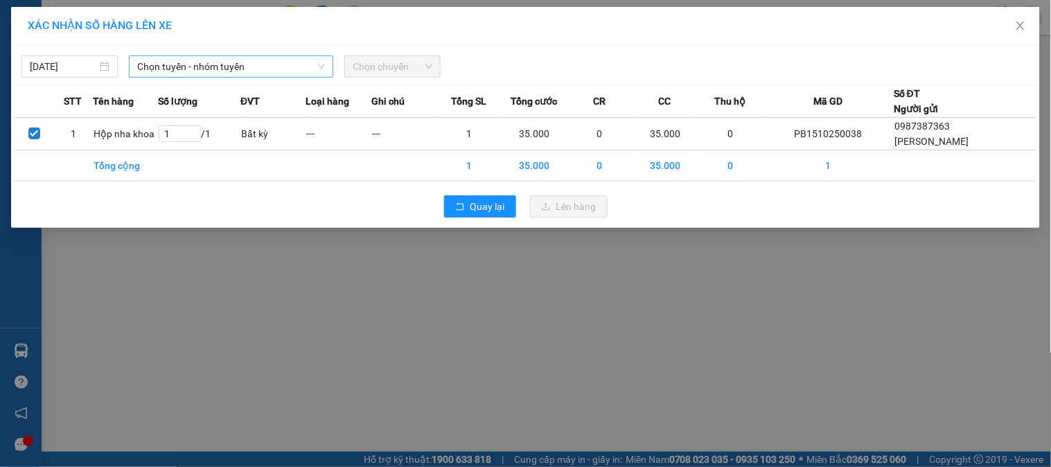
click at [241, 65] on span "Chọn tuyến - nhóm tuyến" at bounding box center [231, 66] width 188 height 21
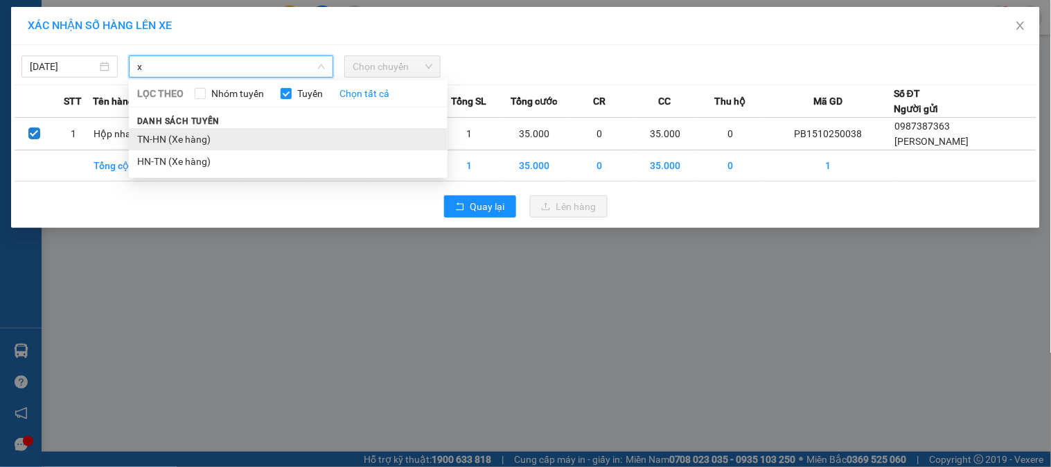
type input "x"
click at [182, 141] on li "TN-HN (Xe hàng)" at bounding box center [288, 139] width 319 height 22
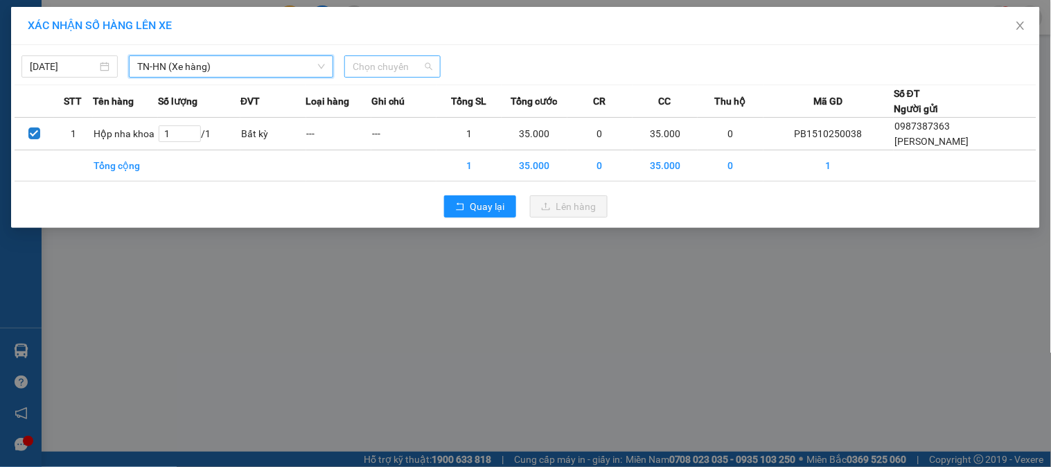
click at [411, 71] on span "Chọn chuyến" at bounding box center [393, 66] width 80 height 21
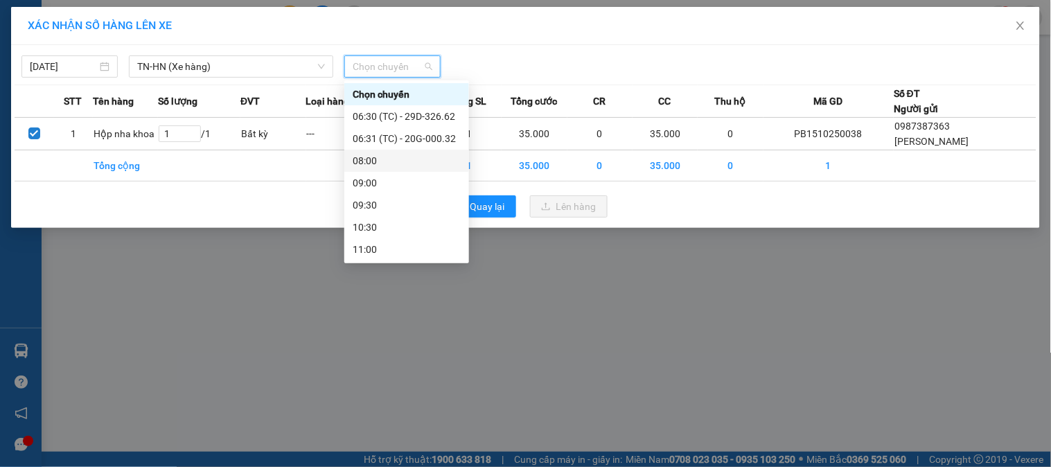
click at [365, 163] on div "08:00" at bounding box center [407, 160] width 108 height 15
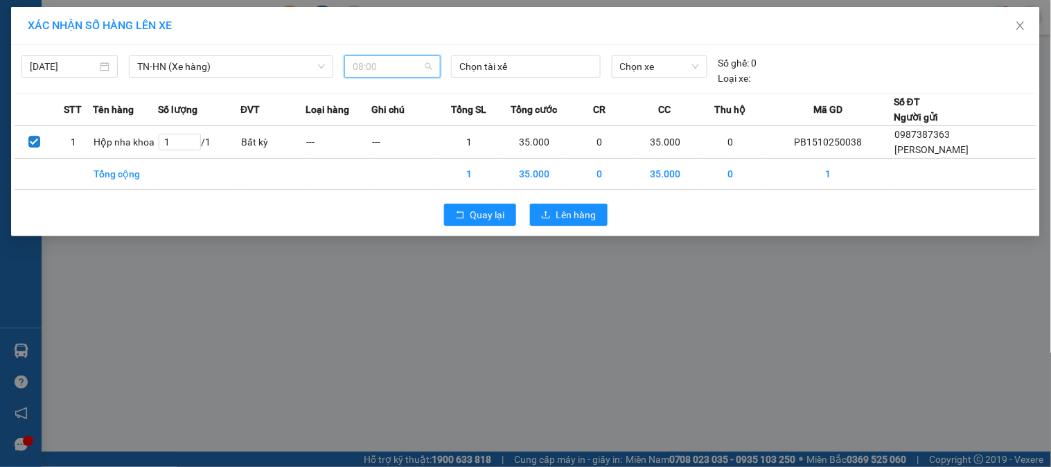
click at [394, 65] on span "08:00" at bounding box center [393, 66] width 80 height 21
click at [384, 65] on span "08:00" at bounding box center [393, 66] width 80 height 21
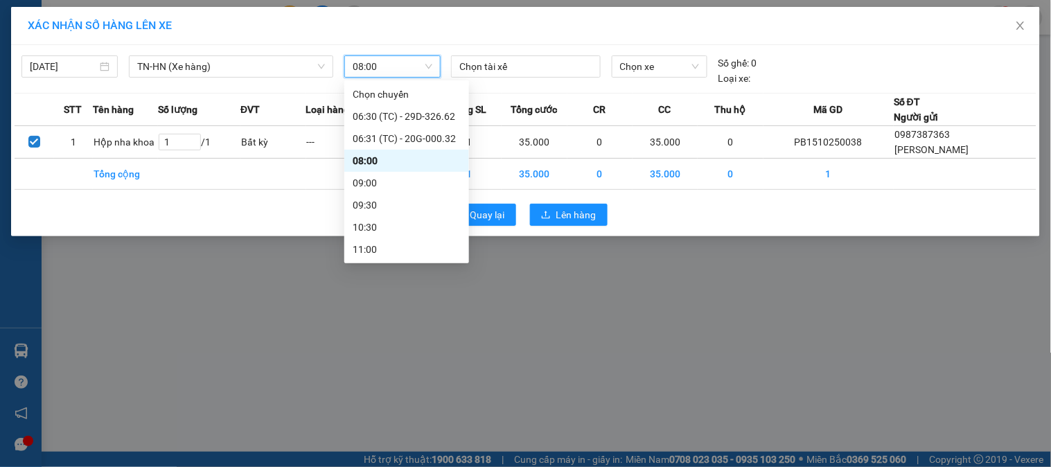
click at [384, 65] on span "08:00" at bounding box center [393, 66] width 80 height 21
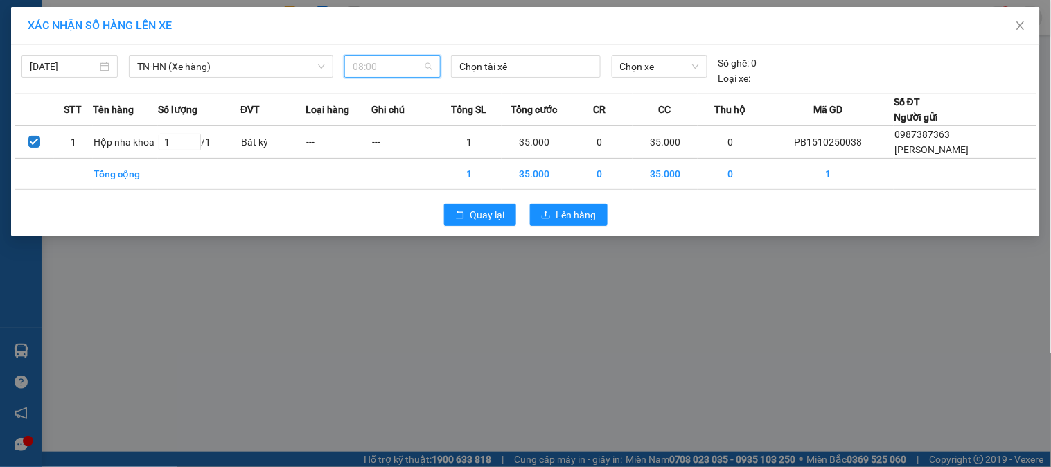
click at [384, 65] on span "08:00" at bounding box center [393, 66] width 80 height 21
type input "820"
click at [542, 67] on div at bounding box center [526, 66] width 142 height 17
click at [380, 69] on span "08:00" at bounding box center [393, 66] width 80 height 21
type input "820"
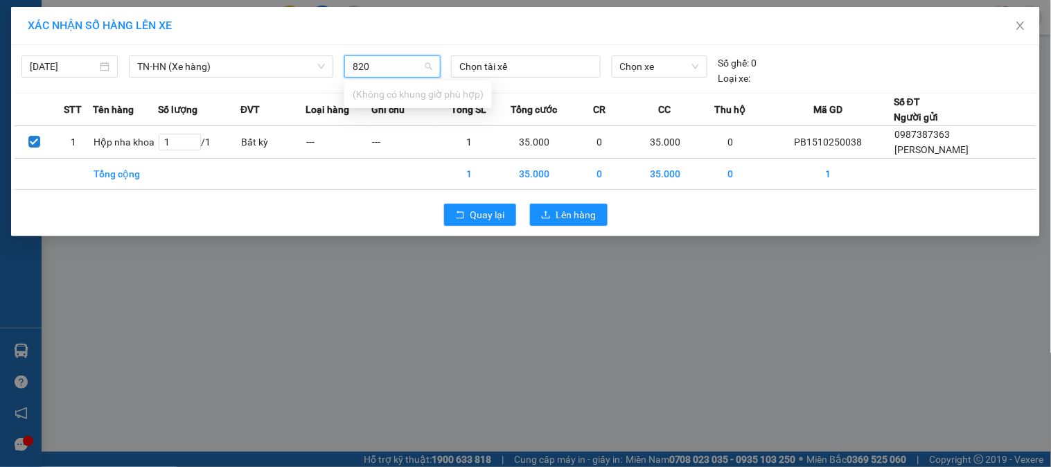
click at [391, 69] on input "820" at bounding box center [388, 66] width 70 height 21
click at [428, 66] on div "08:00" at bounding box center [392, 66] width 96 height 22
click at [372, 66] on span "08:00" at bounding box center [393, 66] width 80 height 21
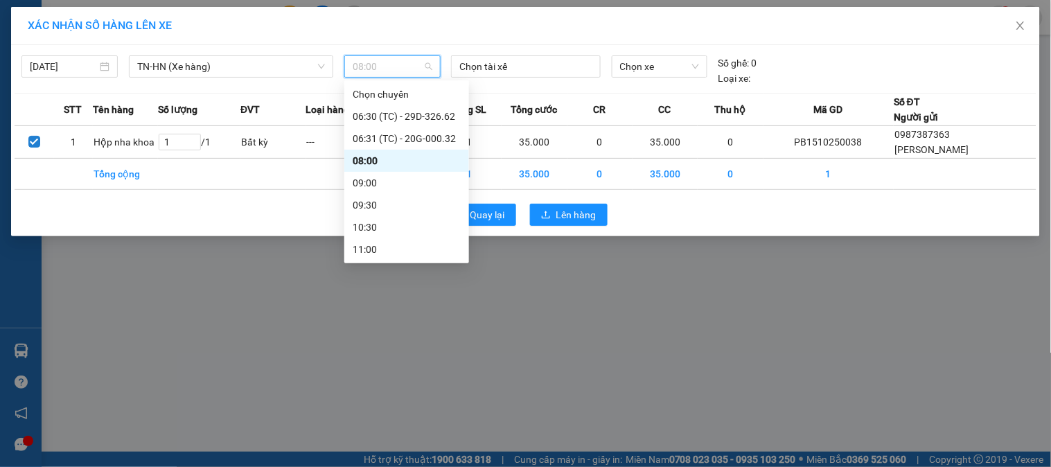
click at [372, 66] on span "08:00" at bounding box center [393, 66] width 80 height 21
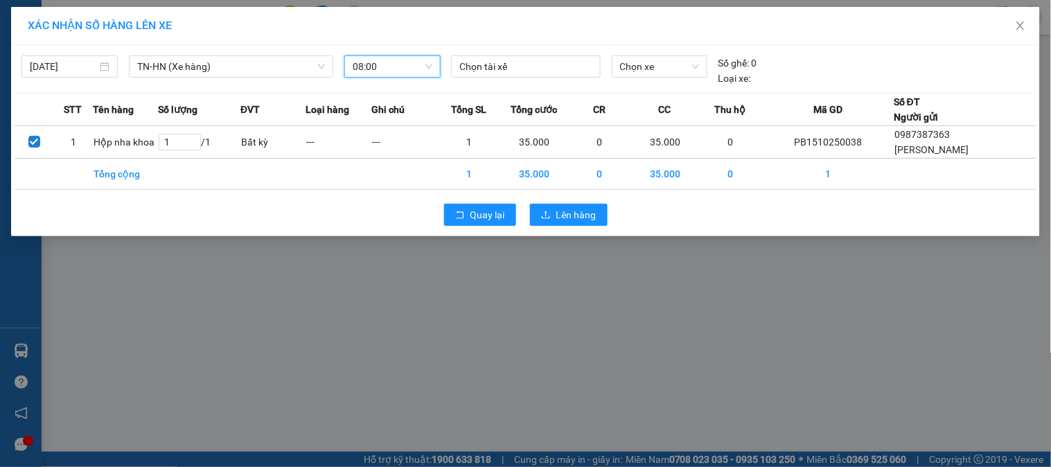
click at [372, 66] on span "08:00" at bounding box center [393, 66] width 80 height 21
click at [391, 67] on span "08:00" at bounding box center [393, 66] width 80 height 21
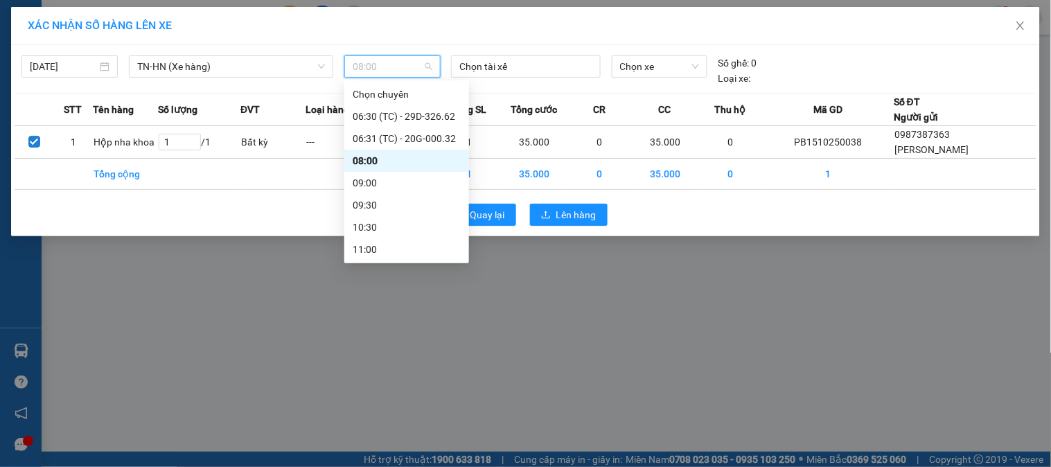
click at [364, 68] on span "08:00" at bounding box center [393, 66] width 80 height 21
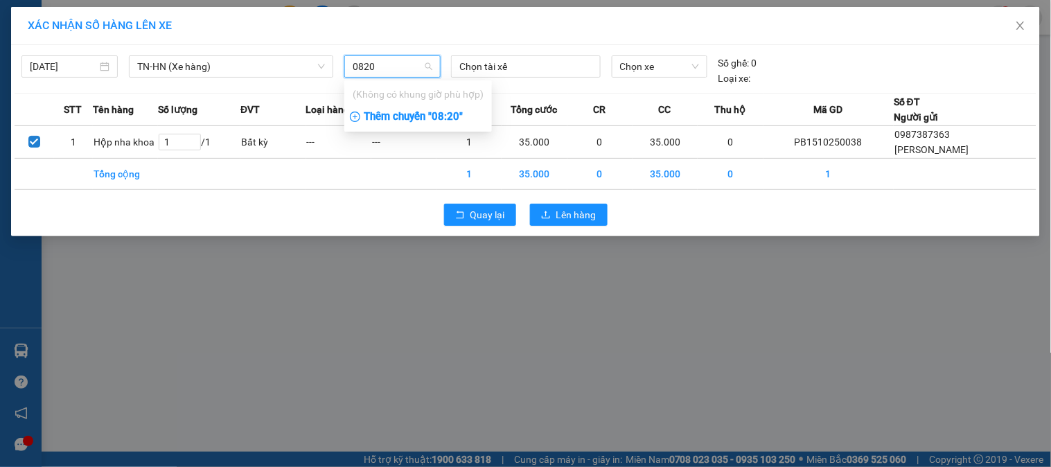
type input "0820"
click at [405, 118] on div "Thêm chuyến " 08:20 "" at bounding box center [418, 117] width 148 height 24
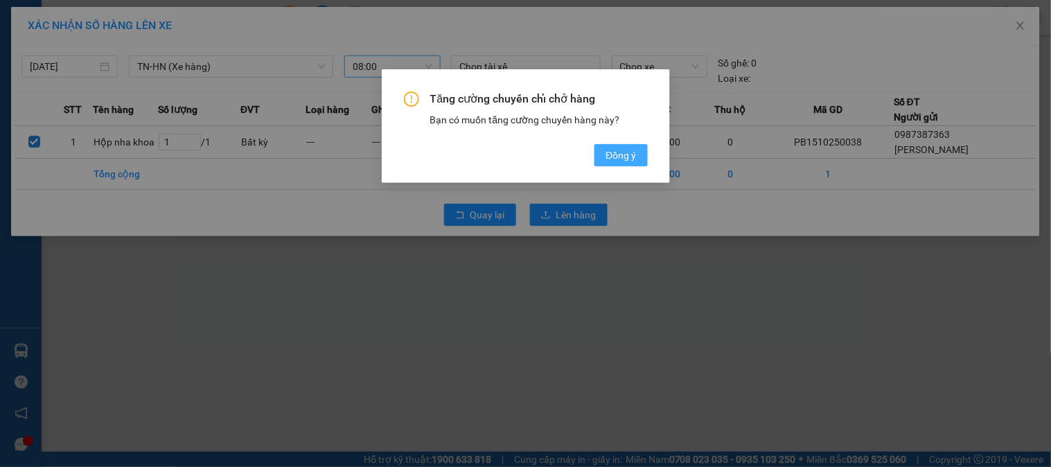
click at [631, 153] on span "Đồng ý" at bounding box center [621, 155] width 30 height 15
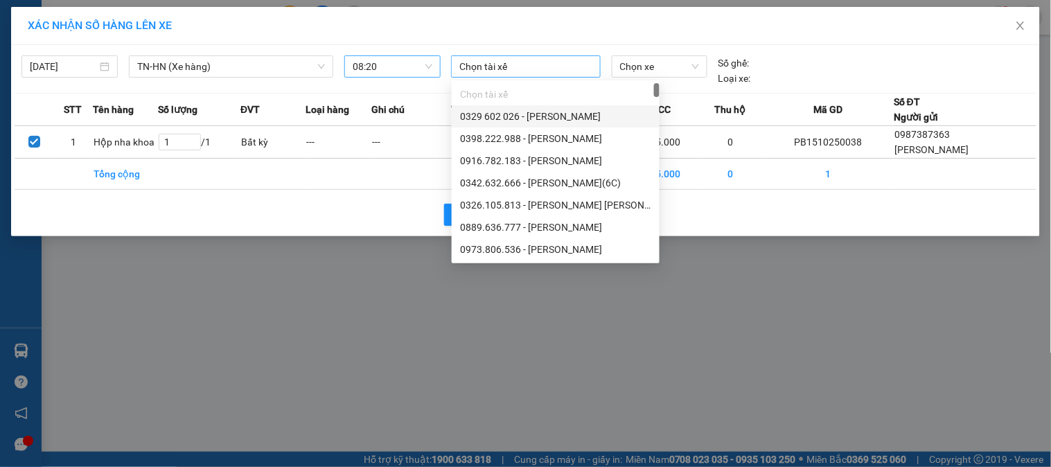
click at [563, 64] on div at bounding box center [526, 66] width 142 height 17
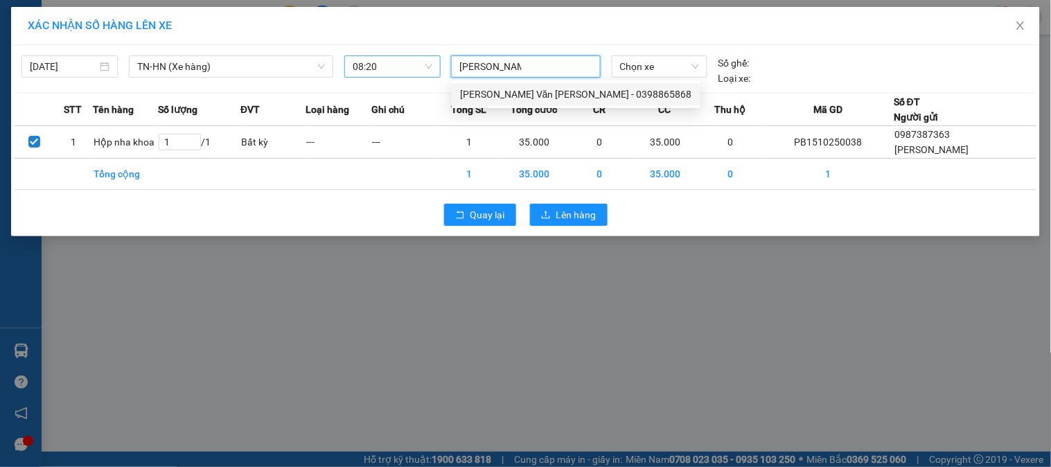
type input "duong van hoa"
click at [516, 94] on div "[PERSON_NAME] - 0398865868" at bounding box center [576, 94] width 232 height 15
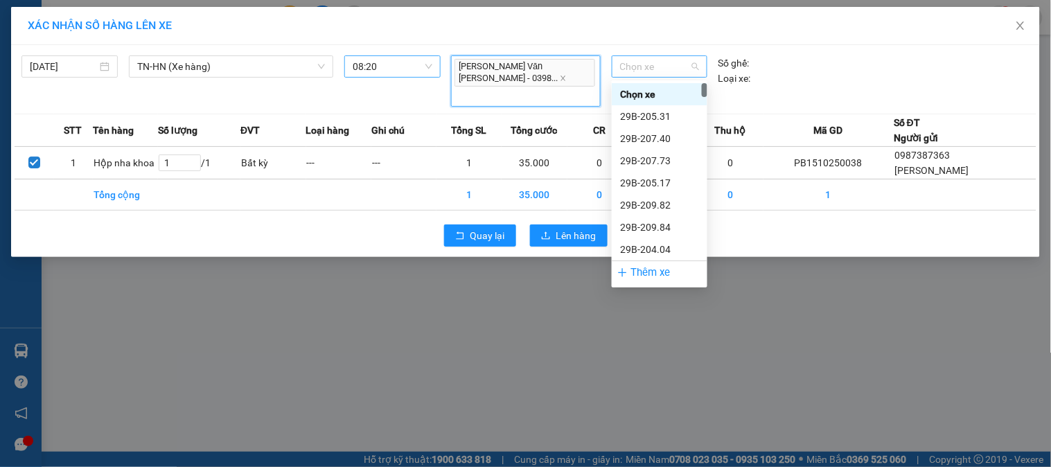
click at [671, 63] on span "Chọn xe" at bounding box center [659, 66] width 79 height 21
type input "396"
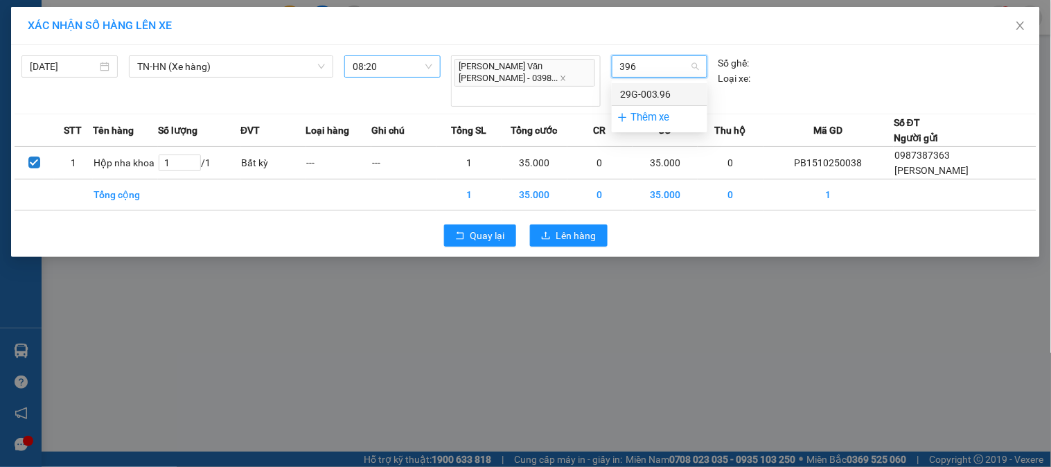
click at [634, 96] on div "29G-003.96" at bounding box center [659, 94] width 79 height 15
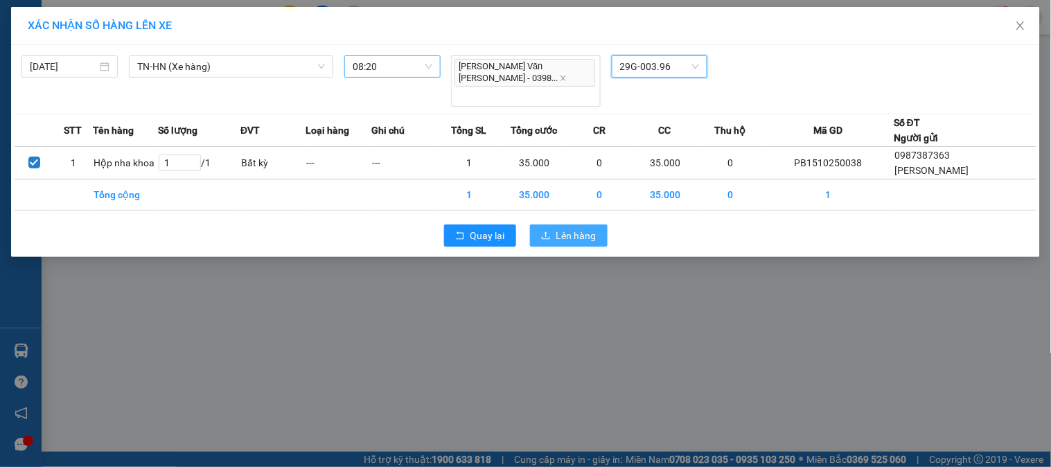
click at [570, 228] on span "Lên hàng" at bounding box center [577, 235] width 40 height 15
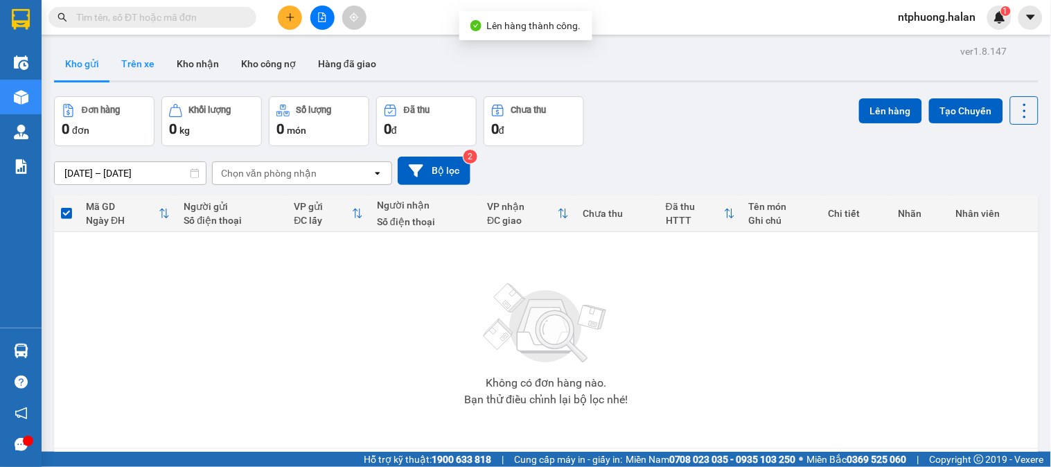
click at [130, 60] on button "Trên xe" at bounding box center [137, 63] width 55 height 33
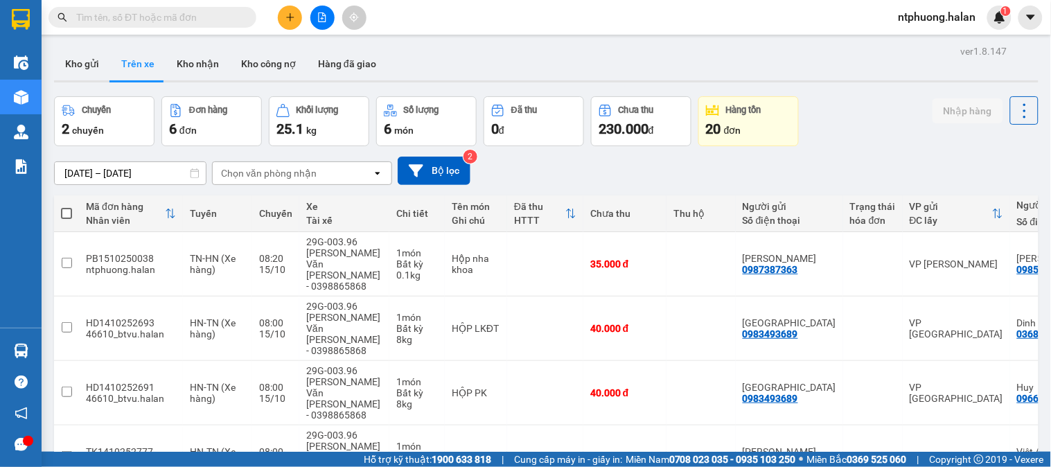
click at [136, 15] on input "text" at bounding box center [158, 17] width 164 height 15
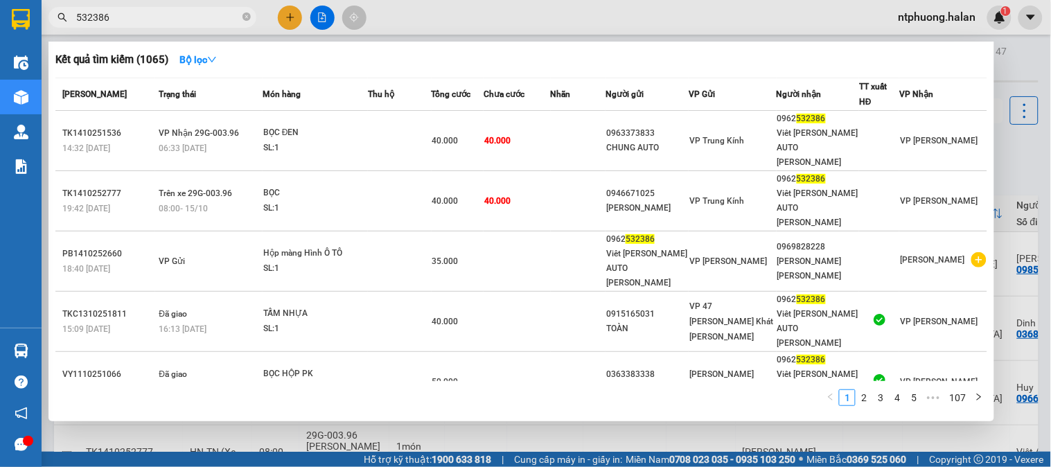
click at [96, 17] on input "532386" at bounding box center [158, 17] width 164 height 15
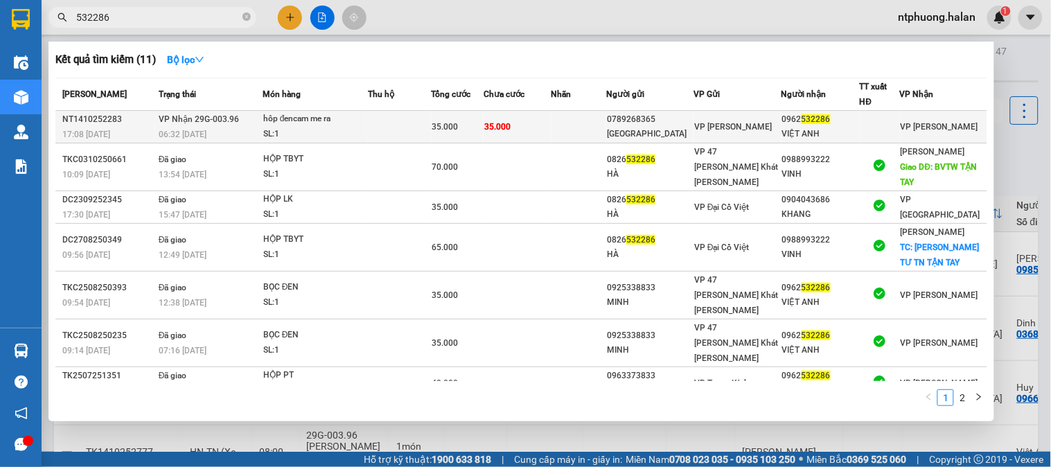
type input "532286"
click at [392, 132] on td at bounding box center [400, 127] width 64 height 33
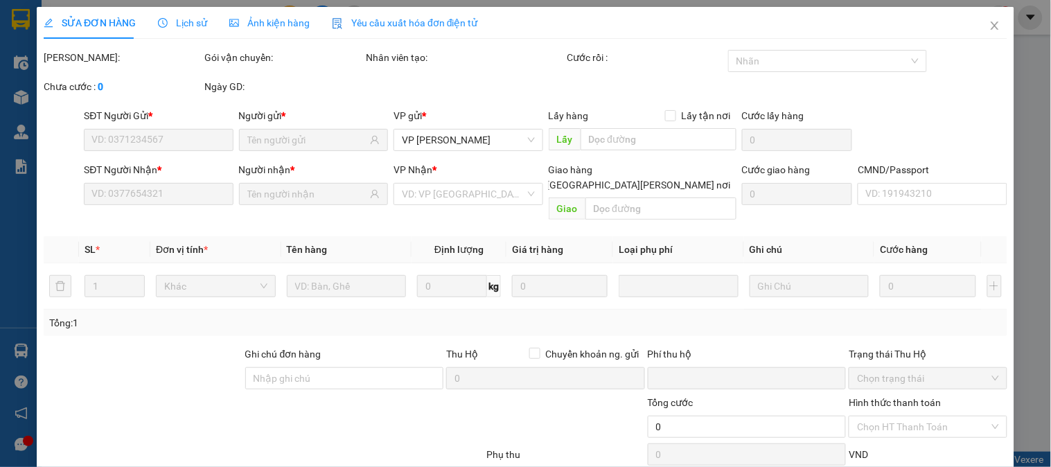
type input "0789268365"
type input "THÁI HÀ"
type input "0962532286"
type input "VIỆT ANH"
type input "0"
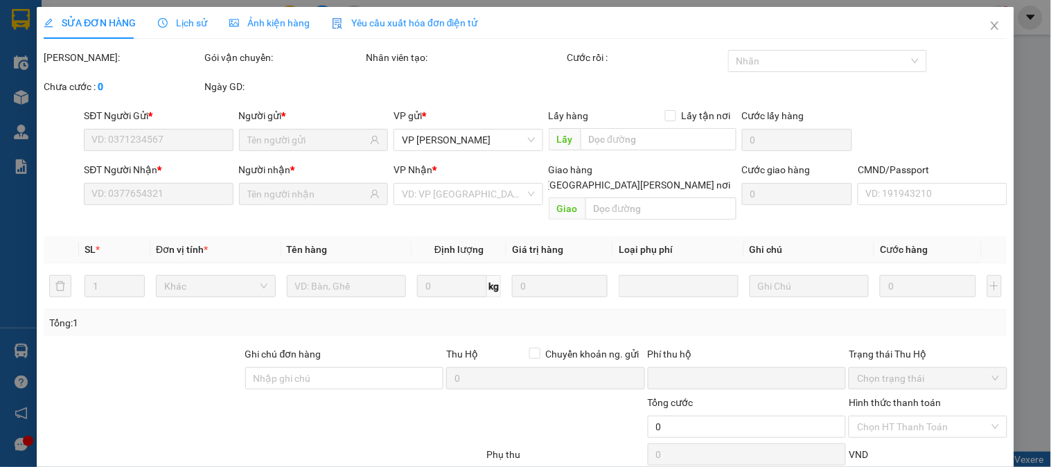
type input "35.000"
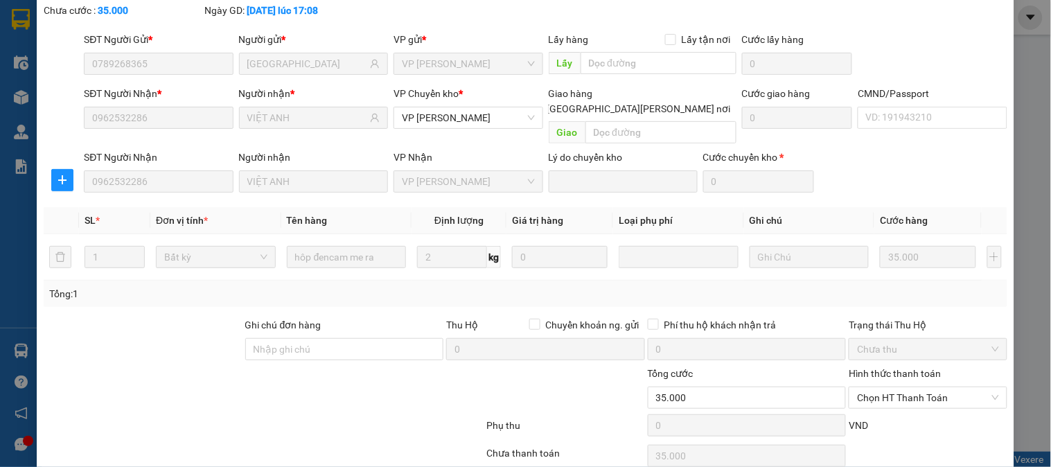
scroll to position [123, 0]
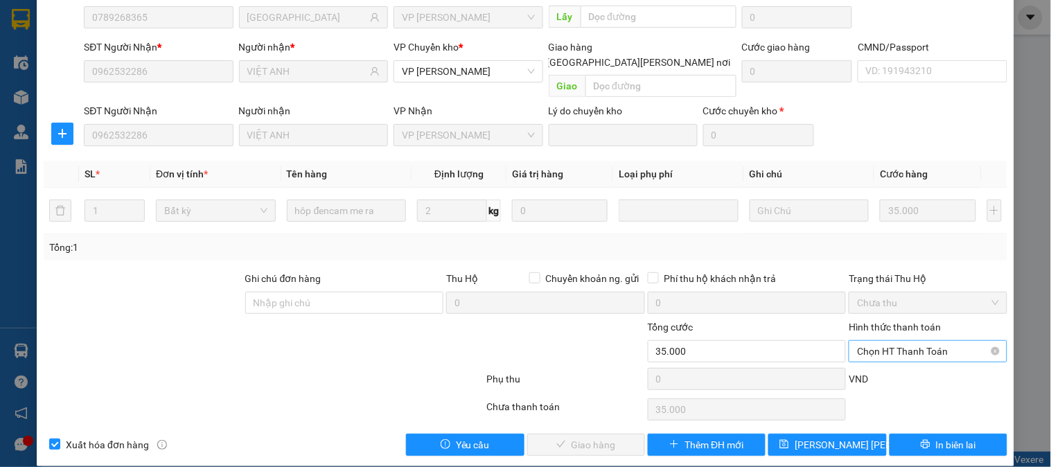
click at [915, 341] on span "Chọn HT Thanh Toán" at bounding box center [927, 351] width 141 height 21
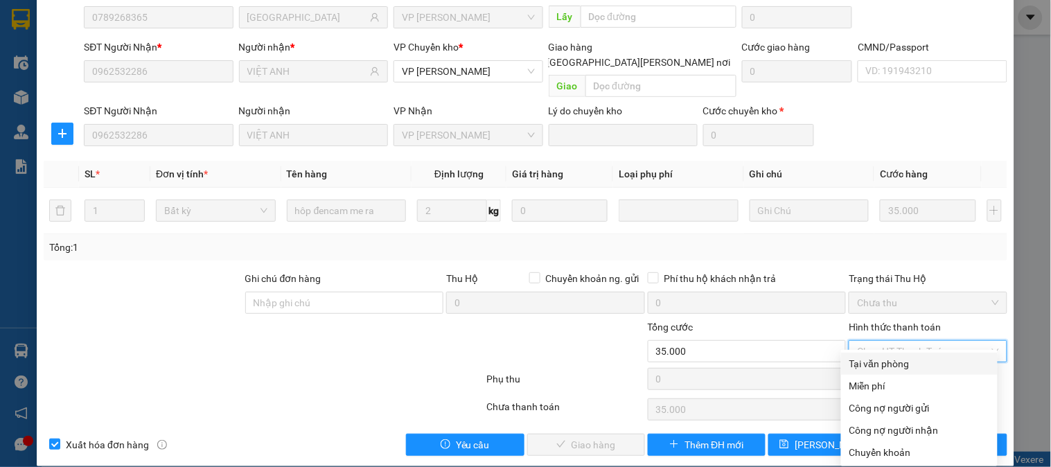
click at [903, 363] on div "Tại văn phòng" at bounding box center [920, 363] width 140 height 15
type input "0"
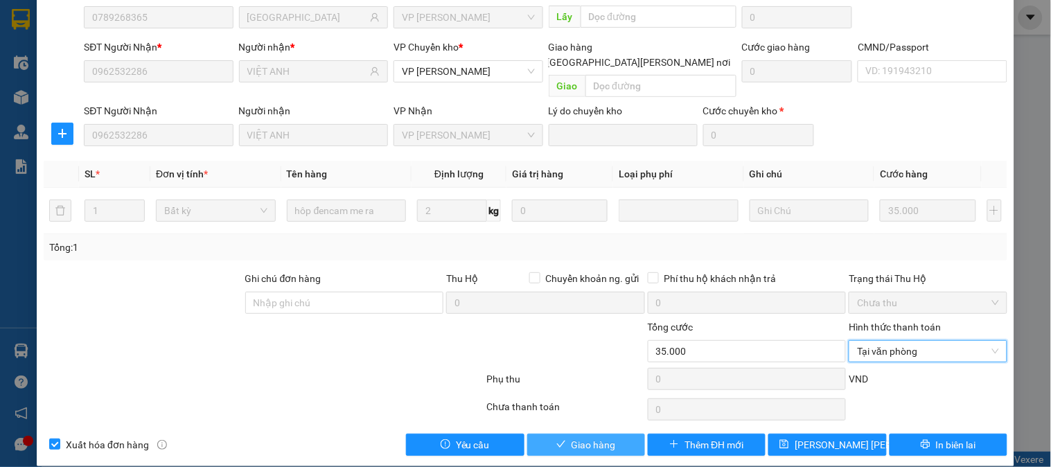
click at [590, 437] on span "Giao hàng" at bounding box center [594, 444] width 44 height 15
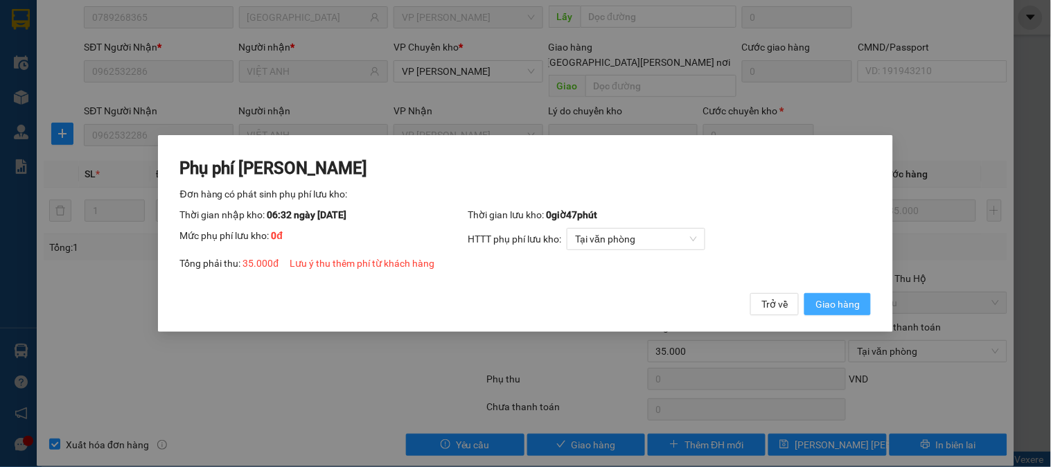
click at [830, 307] on span "Giao hàng" at bounding box center [838, 304] width 44 height 15
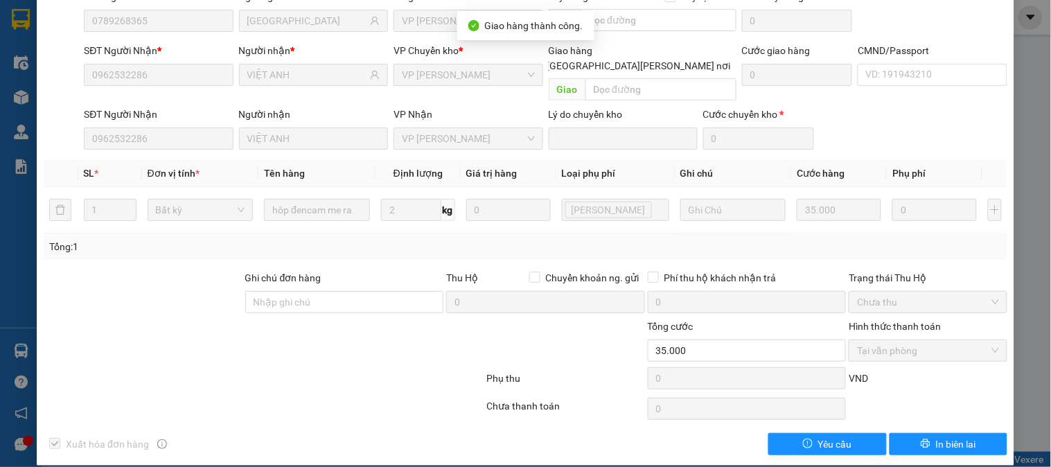
scroll to position [0, 0]
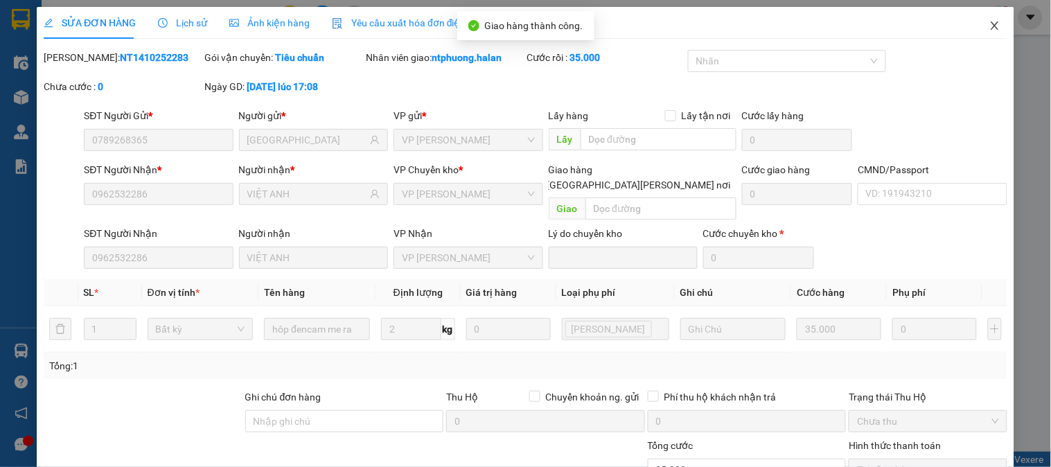
click at [990, 29] on icon "close" at bounding box center [995, 25] width 11 height 11
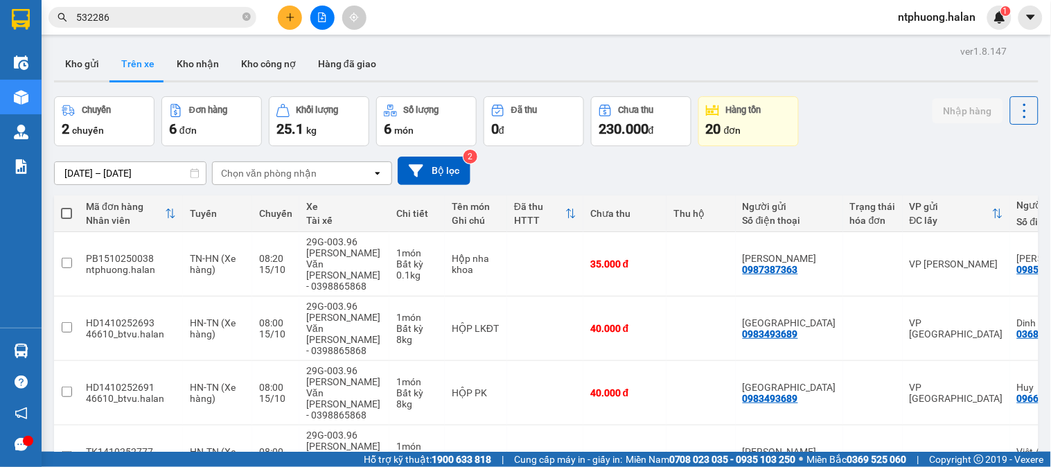
click at [94, 21] on input "532286" at bounding box center [158, 17] width 164 height 15
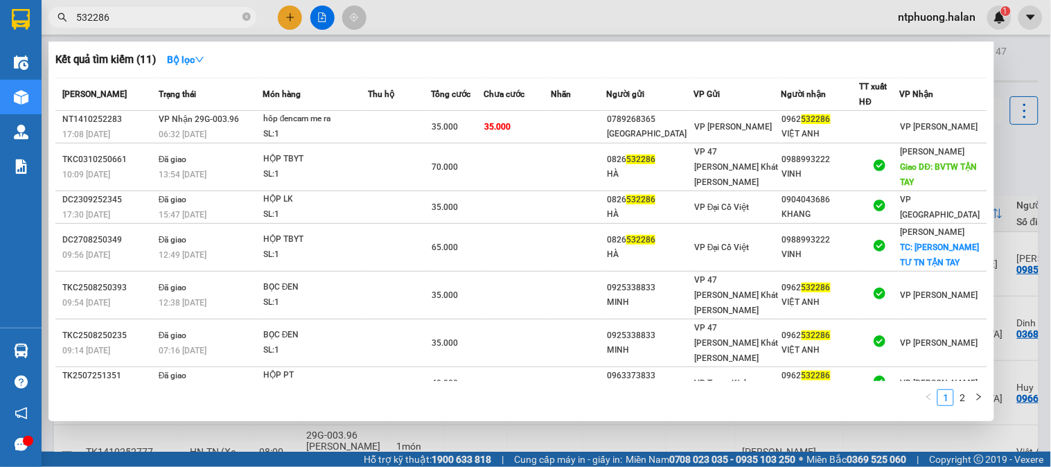
click at [98, 17] on input "532286" at bounding box center [158, 17] width 164 height 15
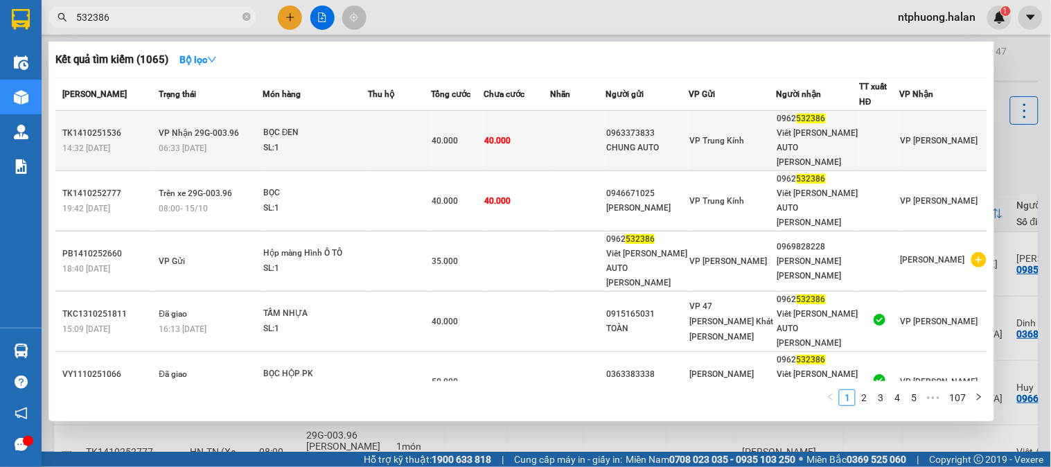
type input "532386"
click at [419, 134] on td at bounding box center [400, 141] width 64 height 60
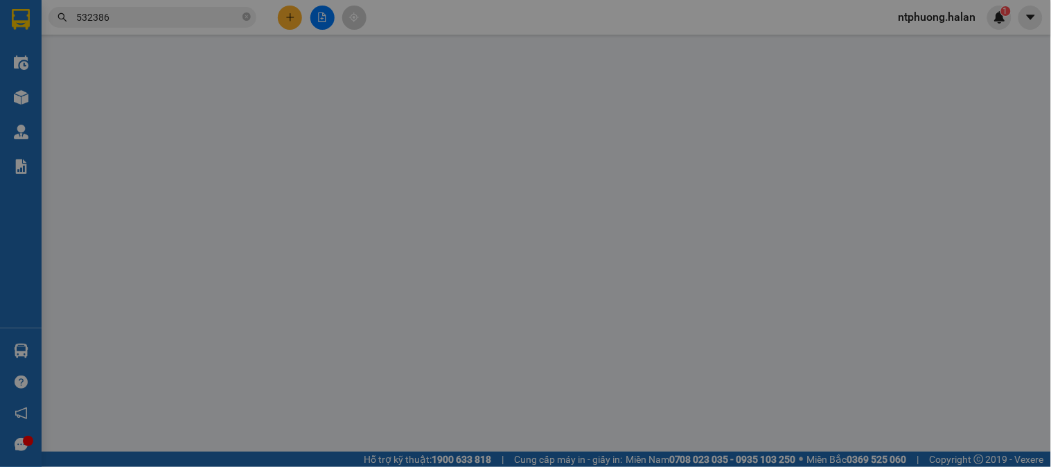
type input "0963373833"
type input "CHUNG AUTO"
type input "0962532386"
type input "Viêt Anh AUTO PHÚ BÌNH"
type input "0"
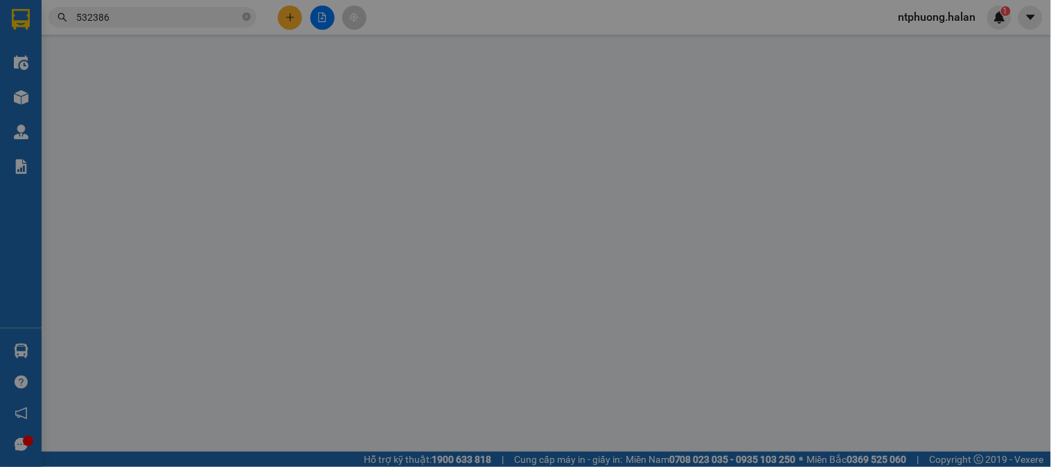
type input "40.000"
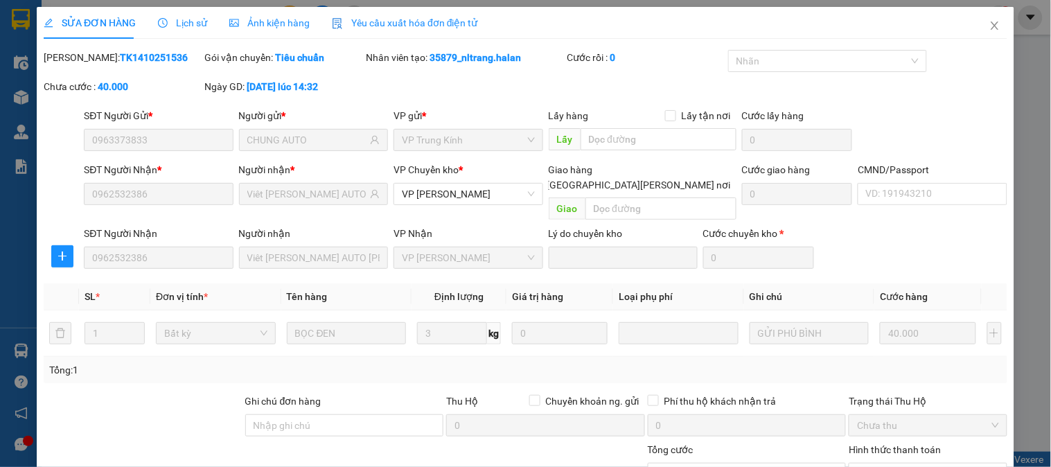
scroll to position [123, 0]
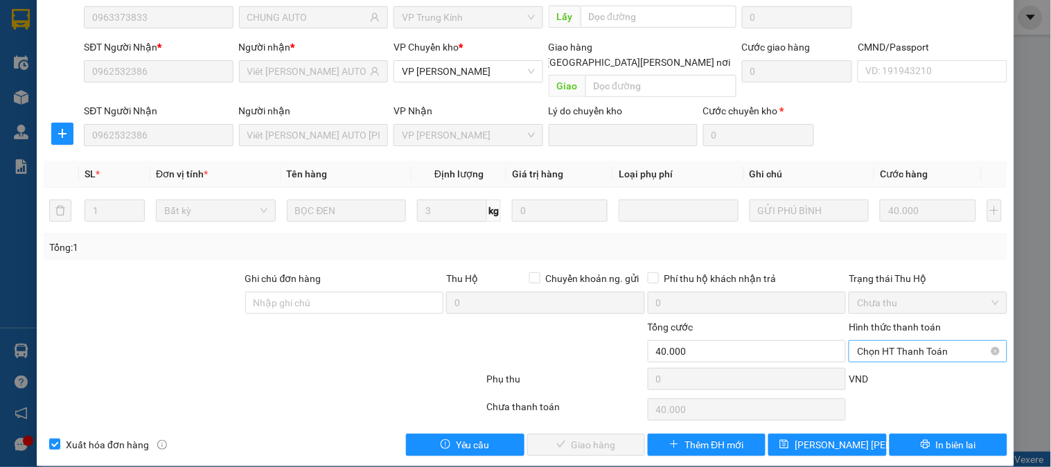
click at [899, 341] on span "Chọn HT Thanh Toán" at bounding box center [927, 351] width 141 height 21
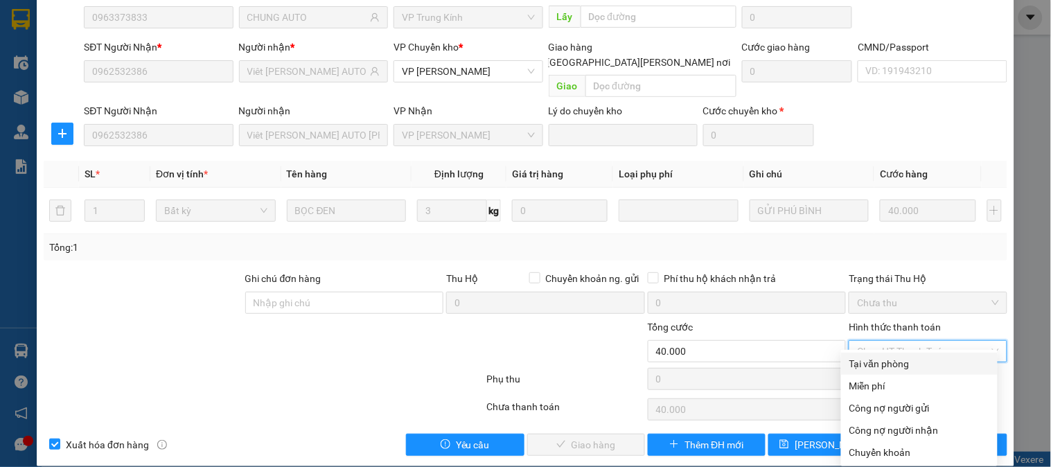
click at [892, 361] on div "Tại văn phòng" at bounding box center [920, 363] width 140 height 15
type input "0"
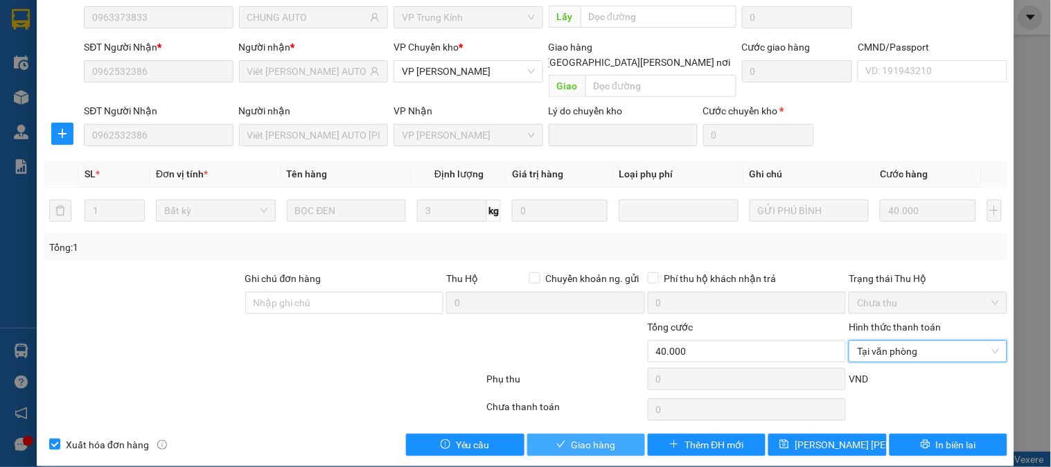
click at [573, 437] on span "Giao hàng" at bounding box center [594, 444] width 44 height 15
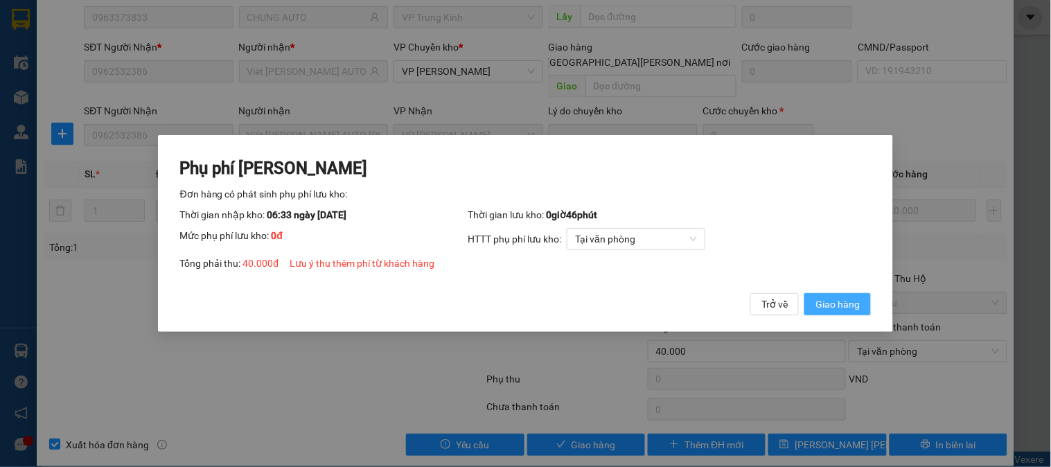
click at [837, 304] on span "Giao hàng" at bounding box center [838, 304] width 44 height 15
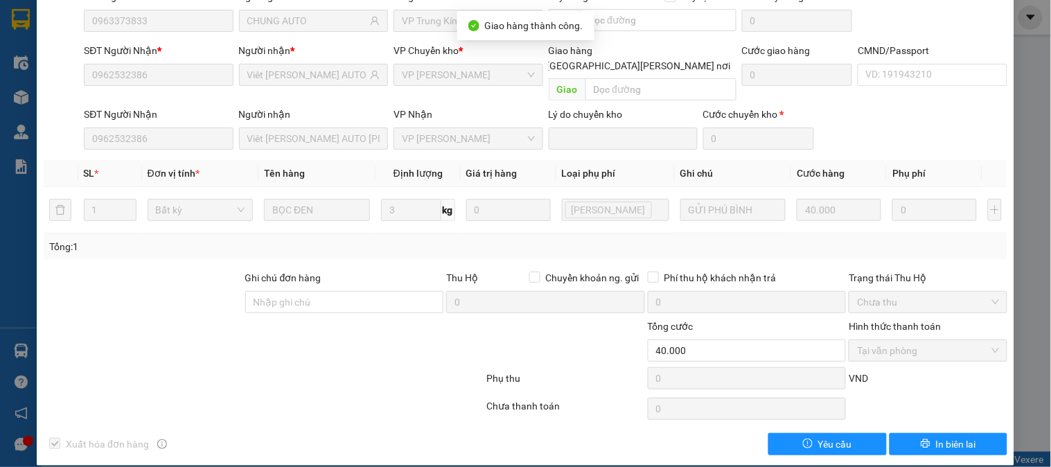
scroll to position [0, 0]
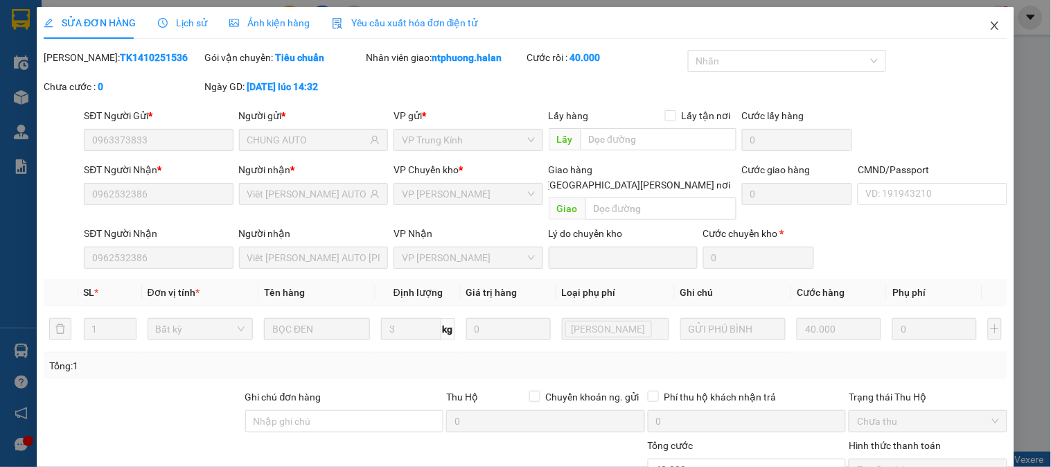
click at [990, 25] on icon "close" at bounding box center [995, 25] width 11 height 11
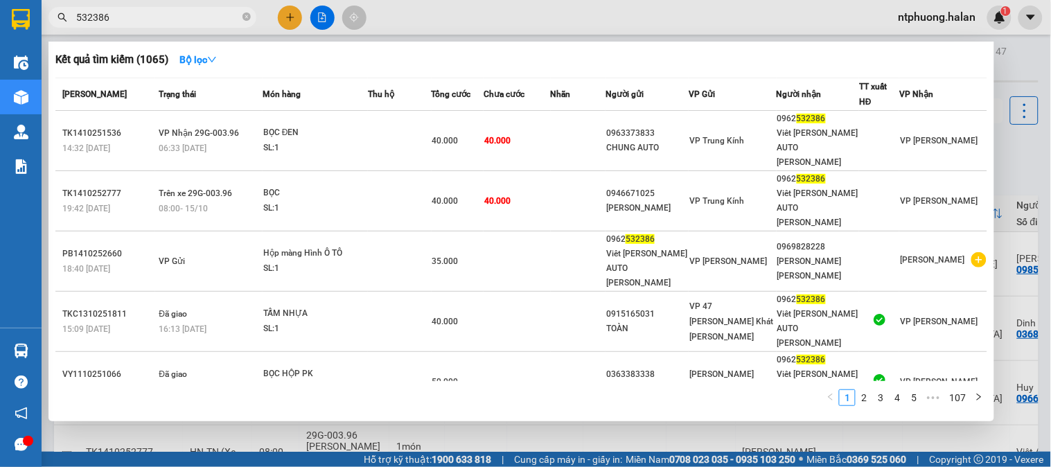
click at [158, 22] on input "532386" at bounding box center [158, 17] width 164 height 15
click at [247, 19] on icon "close-circle" at bounding box center [247, 16] width 8 height 8
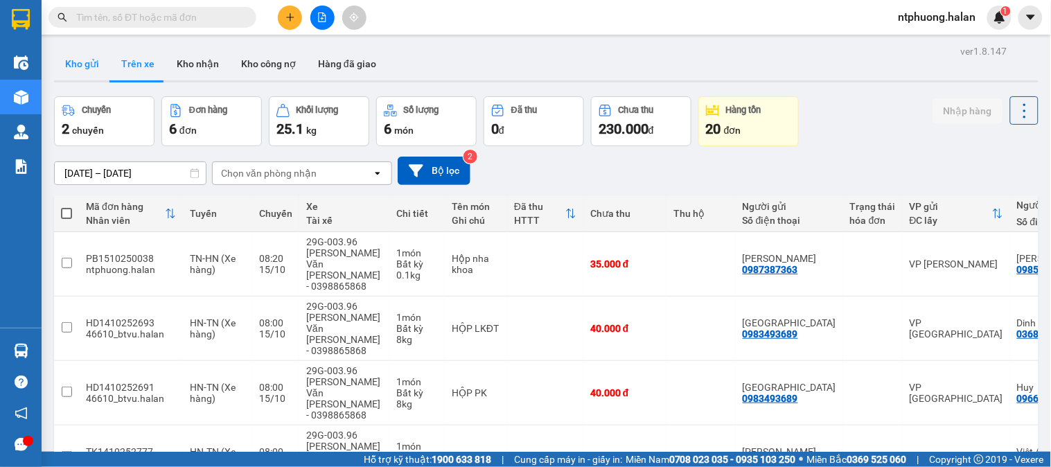
click at [87, 61] on button "Kho gửi" at bounding box center [82, 63] width 56 height 33
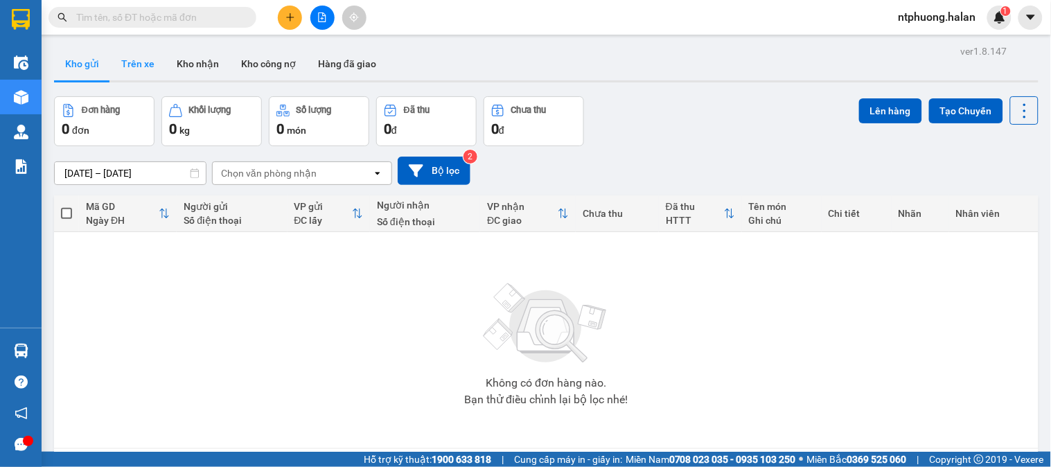
click at [139, 70] on button "Trên xe" at bounding box center [137, 63] width 55 height 33
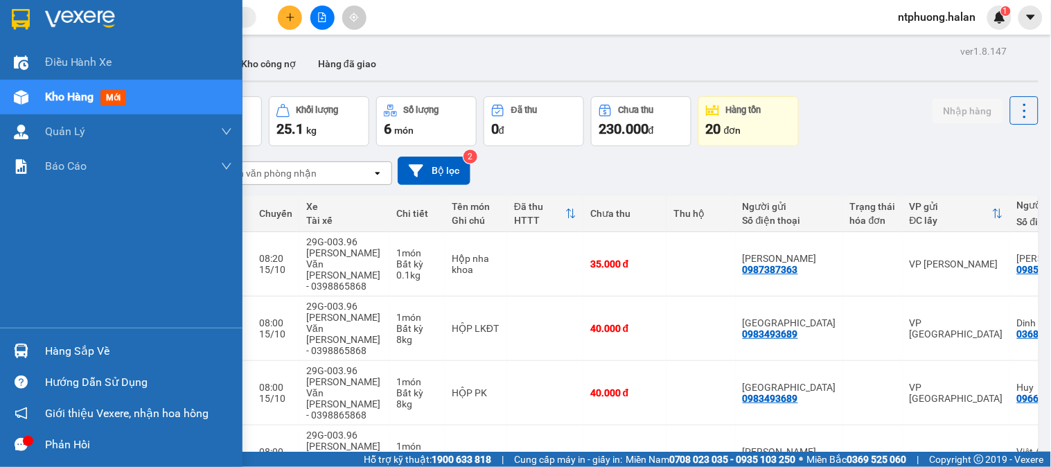
click at [83, 351] on div "Hàng sắp về" at bounding box center [138, 351] width 187 height 21
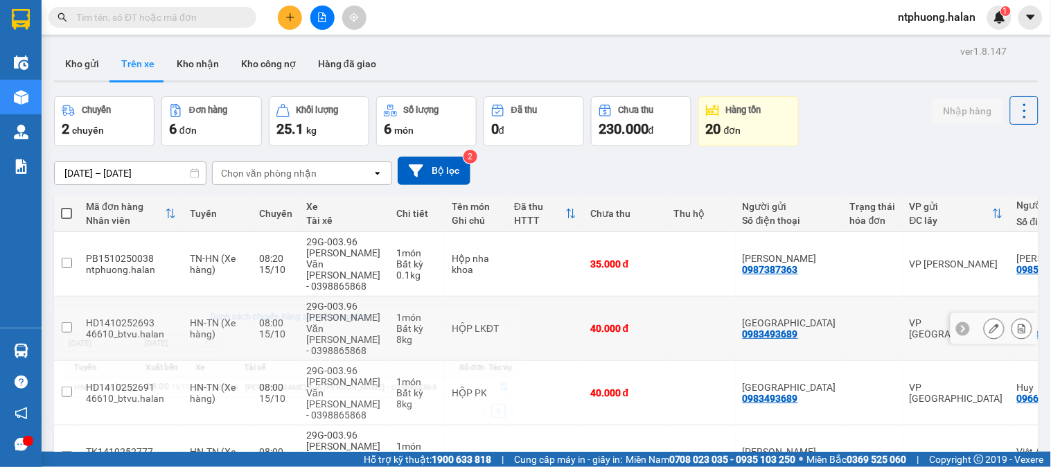
click at [698, 306] on section "Kết quả tìm kiếm ( 1065 ) Bộ lọc Mã ĐH Trạng thái Món hàng Thu hộ Tổng cước Chư…" at bounding box center [525, 233] width 1051 height 467
click at [204, 64] on button "Kho nhận" at bounding box center [198, 63] width 64 height 33
type input "[DATE] – [DATE]"
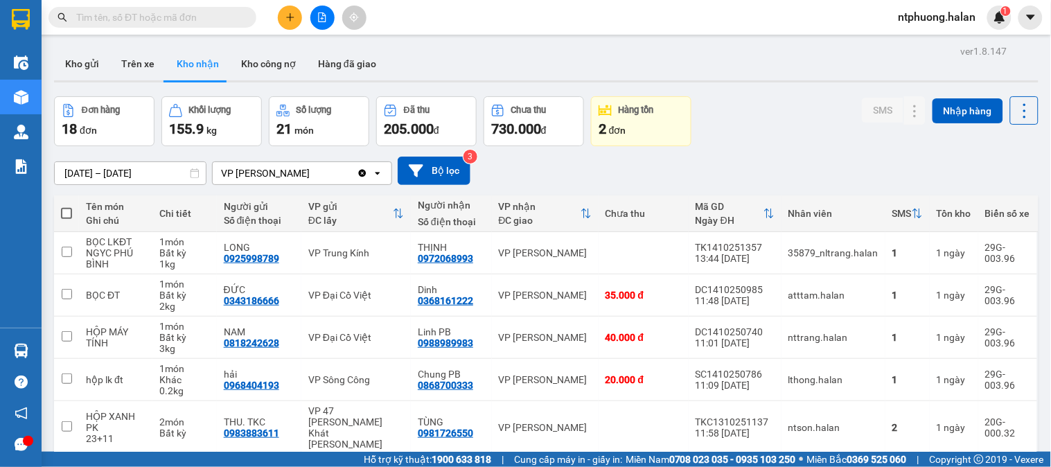
drag, startPoint x: 143, startPoint y: 466, endPoint x: 846, endPoint y: 152, distance: 769.5
click at [846, 152] on div "17/08/2025 – 15/10/2025 Press the down arrow key to interact with the calendar …" at bounding box center [546, 170] width 985 height 49
click at [95, 71] on button "Kho gửi" at bounding box center [82, 63] width 56 height 33
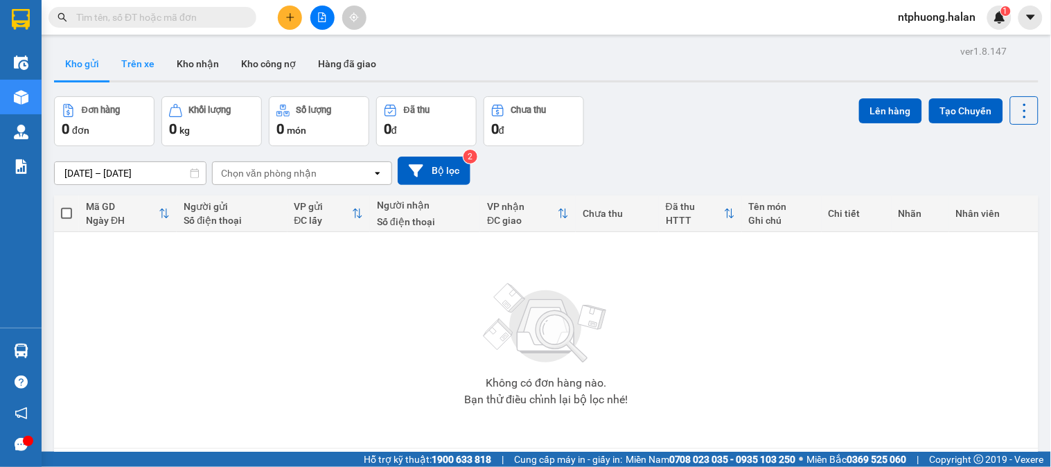
click at [146, 65] on button "Trên xe" at bounding box center [137, 63] width 55 height 33
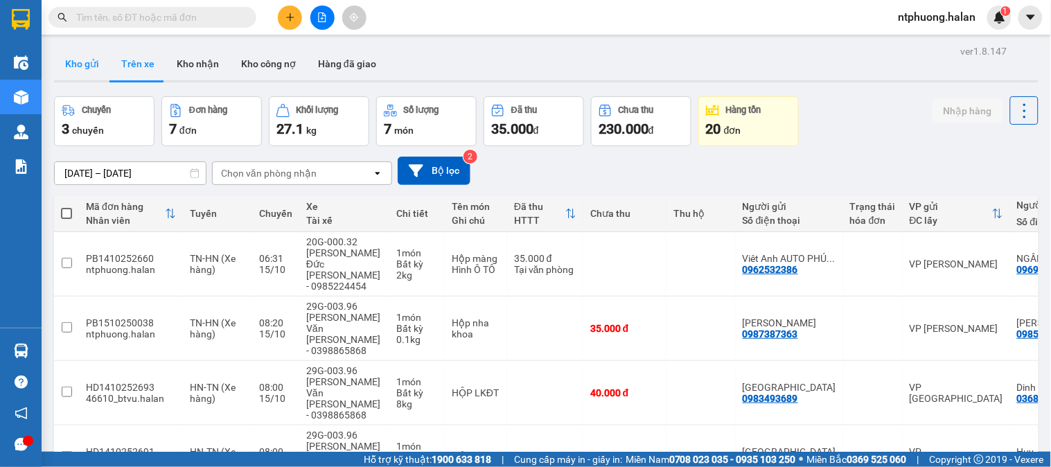
click at [81, 60] on button "Kho gửi" at bounding box center [82, 63] width 56 height 33
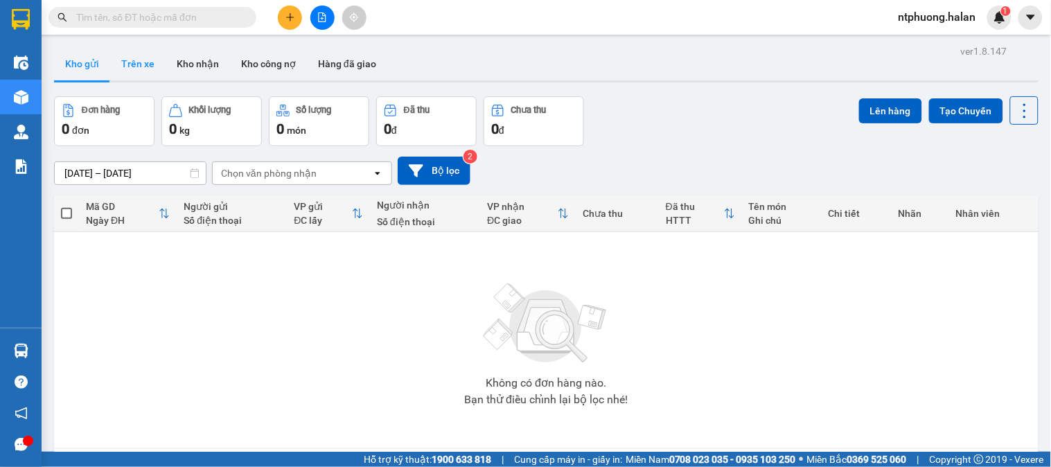
click at [140, 70] on button "Trên xe" at bounding box center [137, 63] width 55 height 33
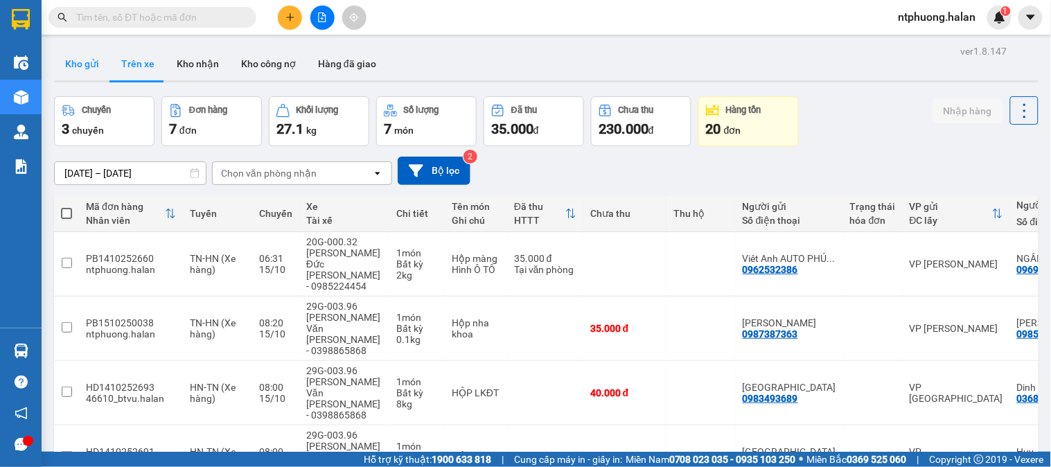
click at [88, 64] on button "Kho gửi" at bounding box center [82, 63] width 56 height 33
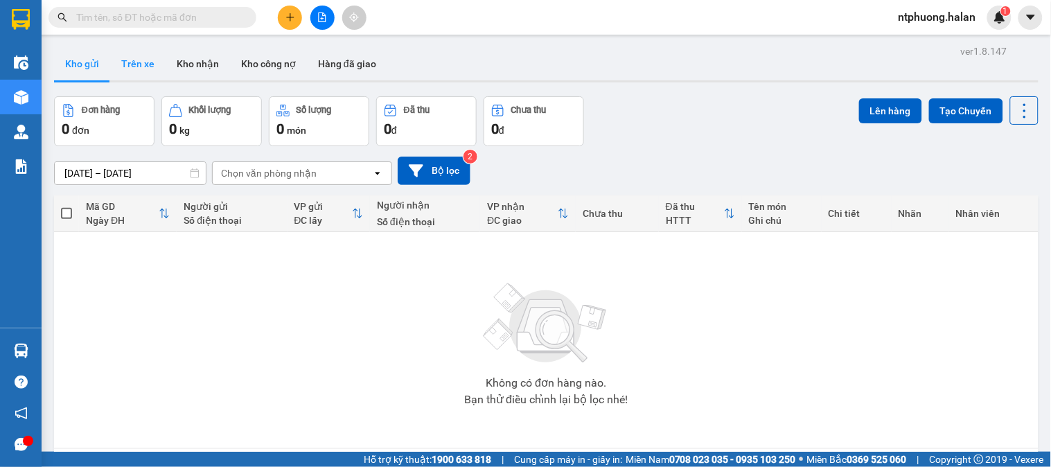
click at [144, 73] on button "Trên xe" at bounding box center [137, 63] width 55 height 33
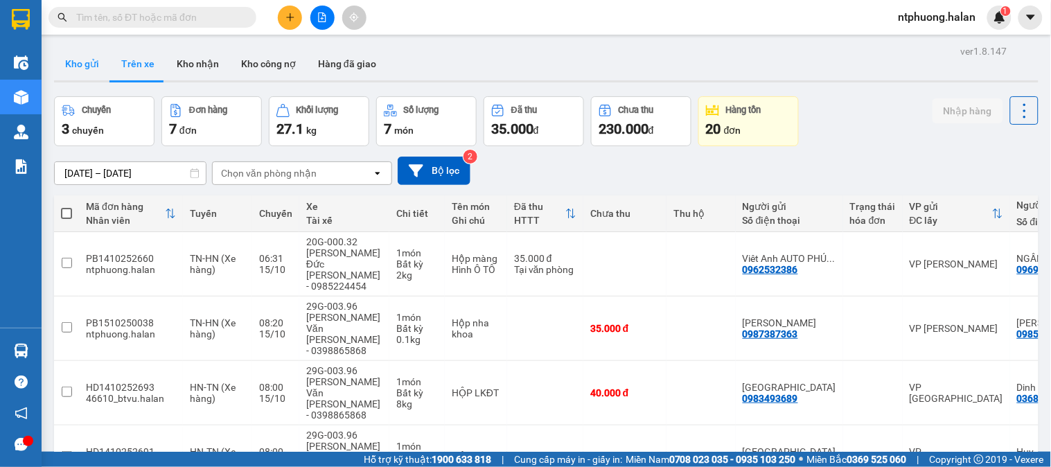
click at [74, 66] on button "Kho gửi" at bounding box center [82, 63] width 56 height 33
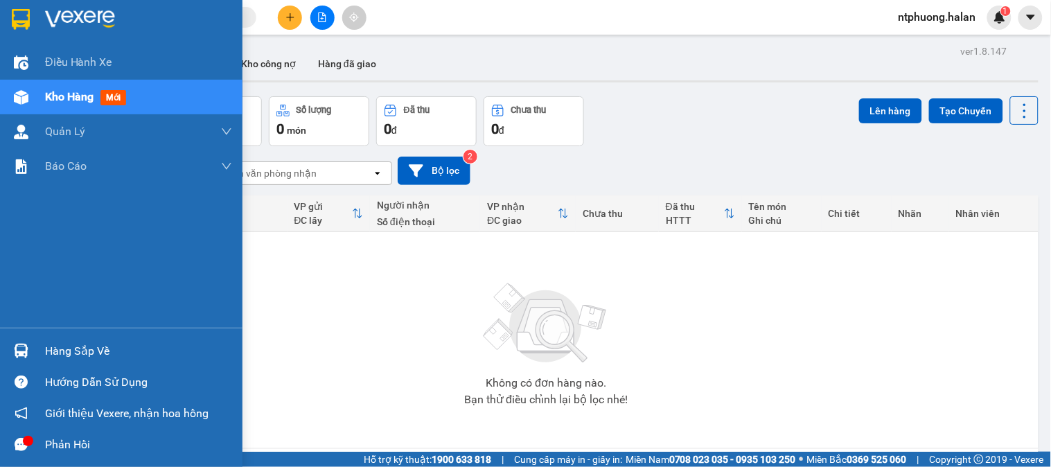
click at [101, 357] on div "Hàng sắp về" at bounding box center [138, 351] width 187 height 21
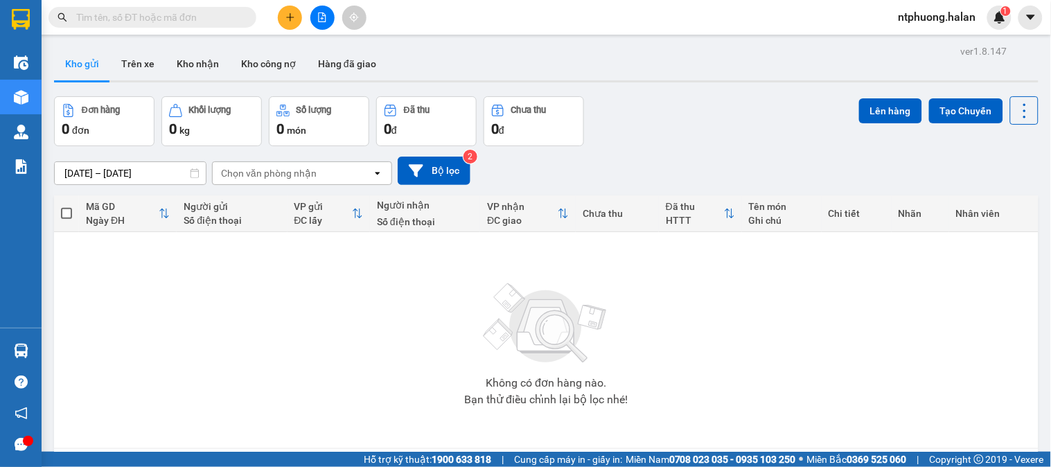
click at [801, 354] on section "Kết quả tìm kiếm ( 1065 ) Bộ lọc Mã ĐH Trạng thái Món hàng Thu hộ Tổng cước Chư…" at bounding box center [525, 233] width 1051 height 467
click at [209, 59] on button "Kho nhận" at bounding box center [198, 63] width 64 height 33
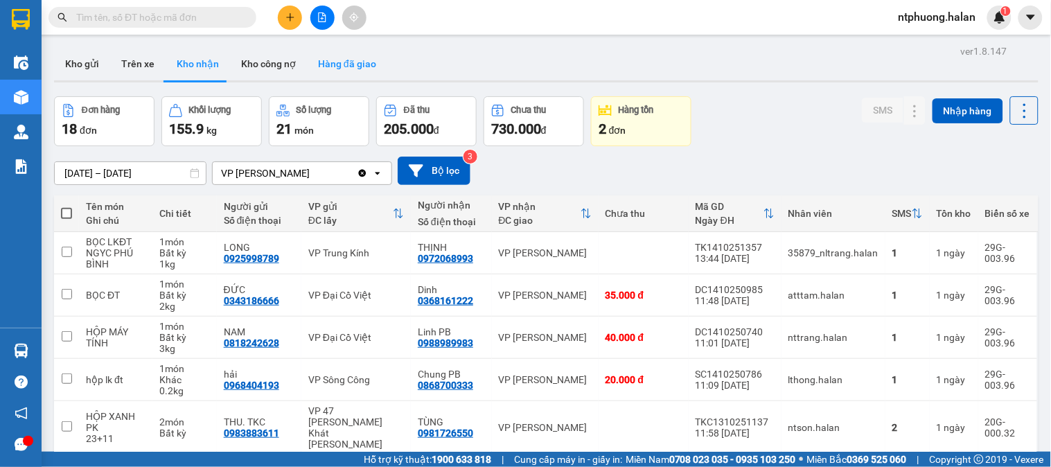
click at [343, 65] on button "Hàng đã giao" at bounding box center [347, 63] width 80 height 33
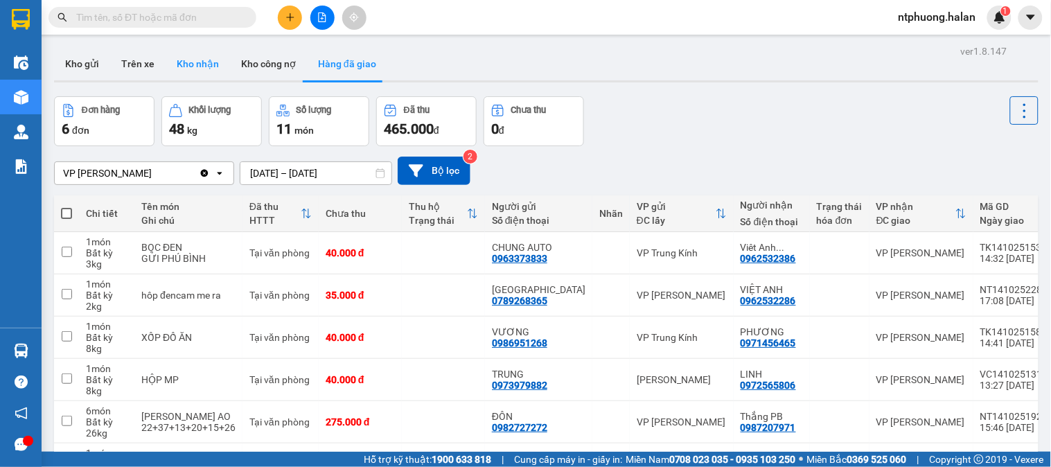
click at [199, 66] on button "Kho nhận" at bounding box center [198, 63] width 64 height 33
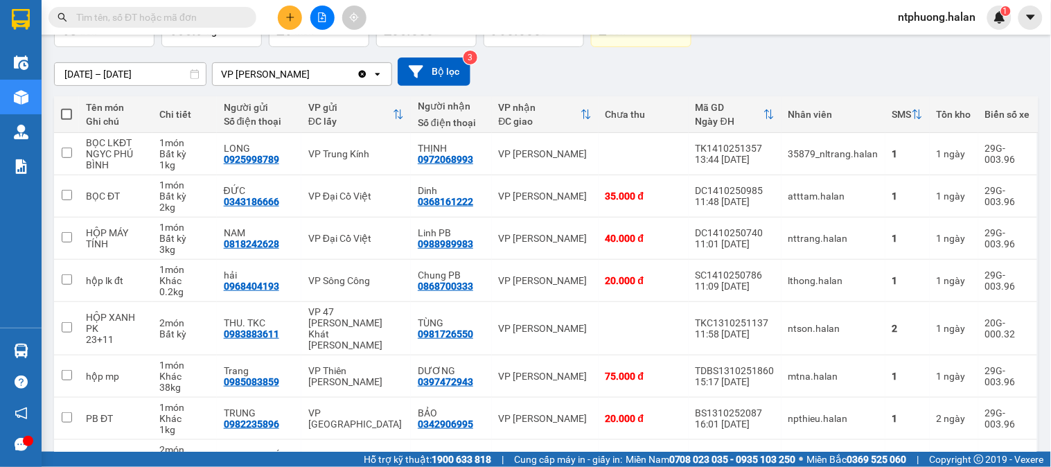
scroll to position [176, 0]
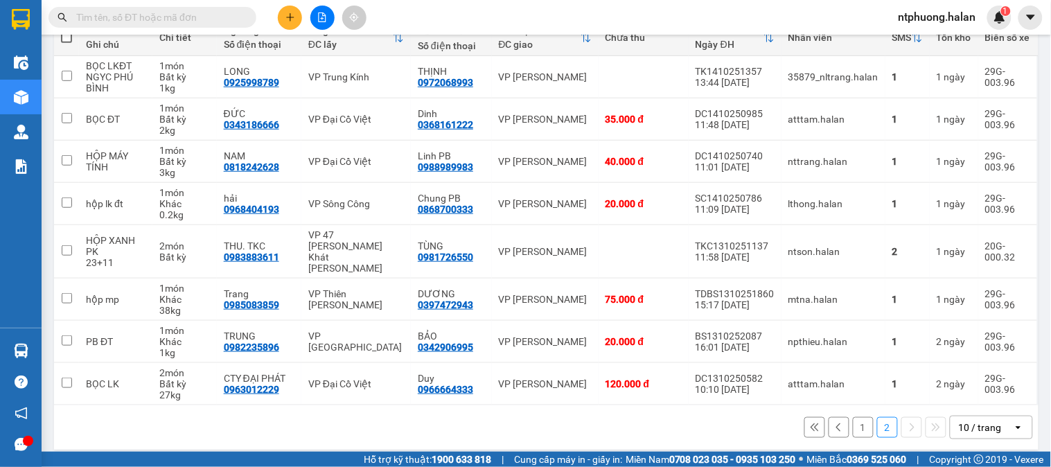
click at [853, 419] on button "1" at bounding box center [863, 427] width 21 height 21
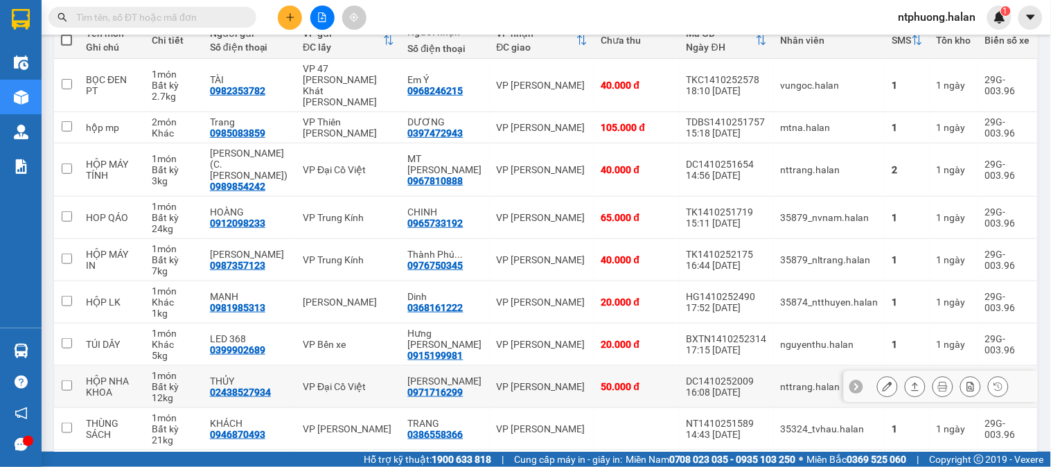
scroll to position [250, 0]
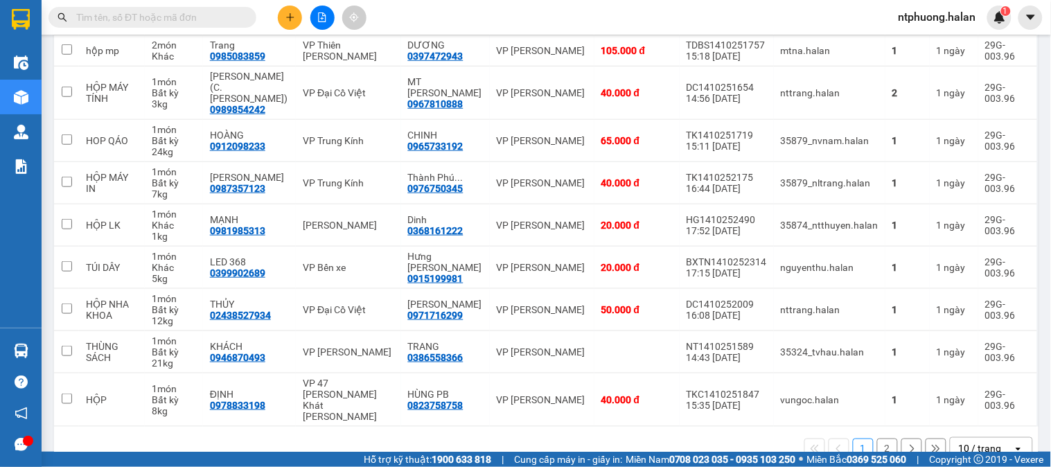
click at [879, 439] on button "2" at bounding box center [888, 449] width 21 height 21
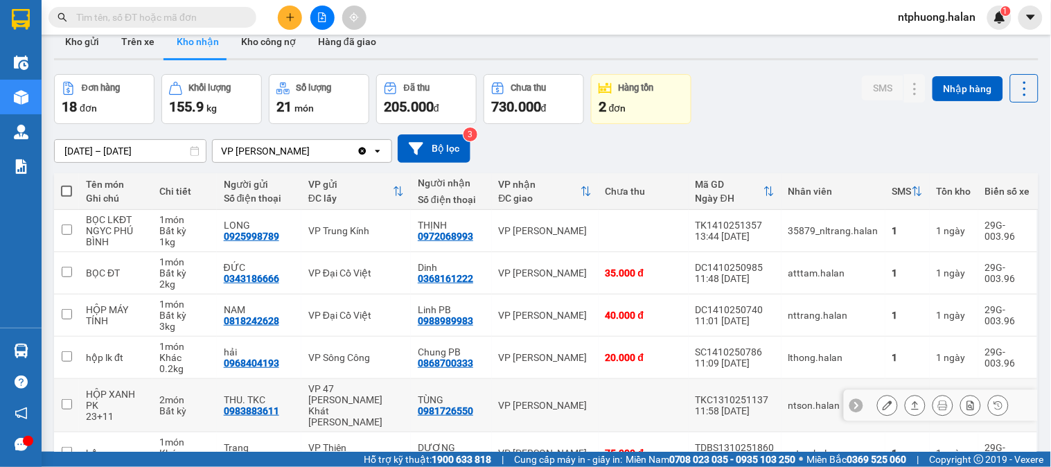
scroll to position [99, 0]
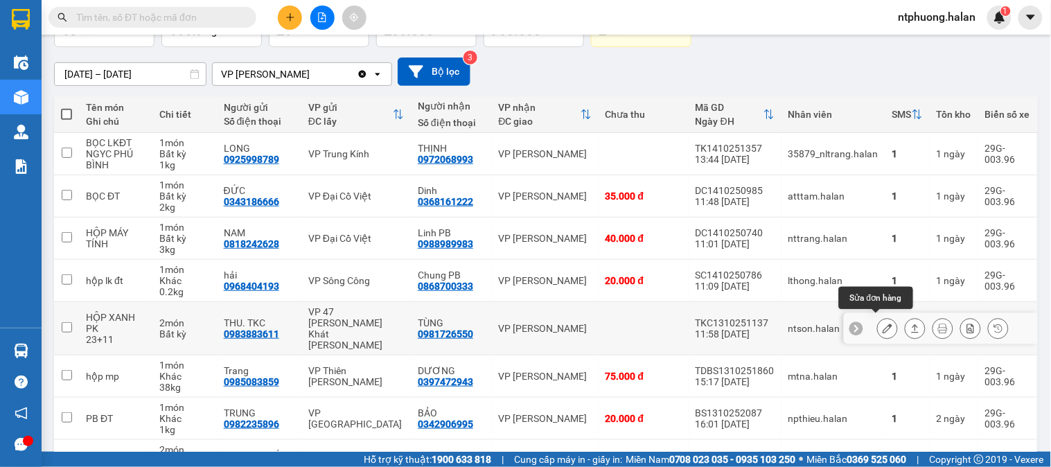
click at [882, 323] on button at bounding box center [887, 329] width 19 height 24
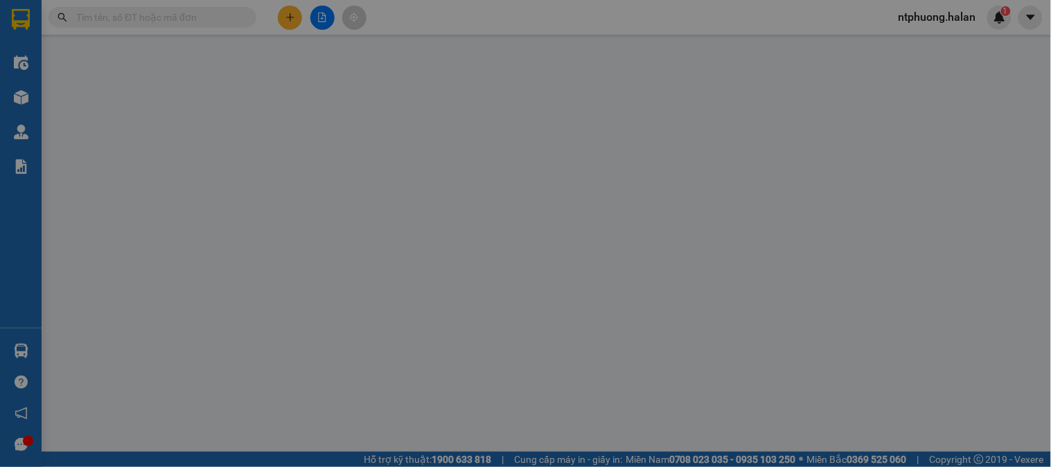
type input "0983883611"
type input "THU. TKC"
type input "0981726550"
type input "TÙNG"
type input "0"
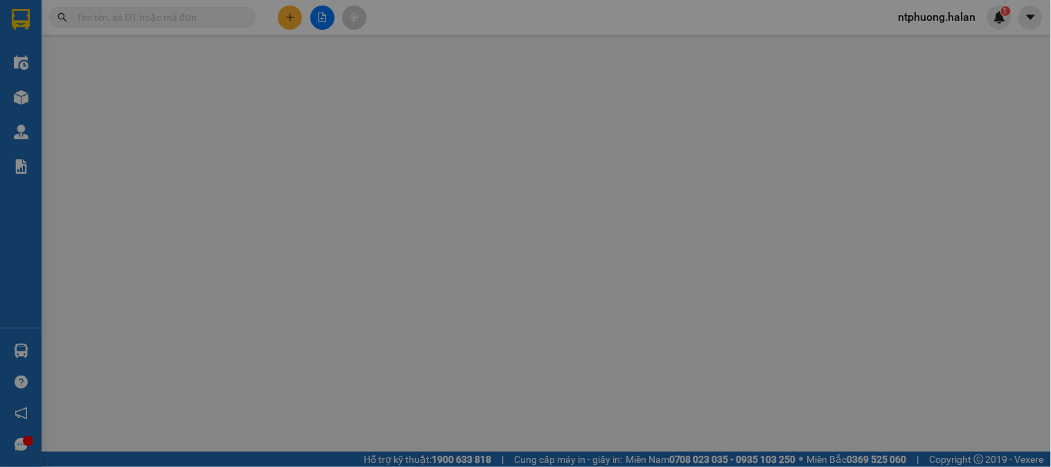
type input "105.000"
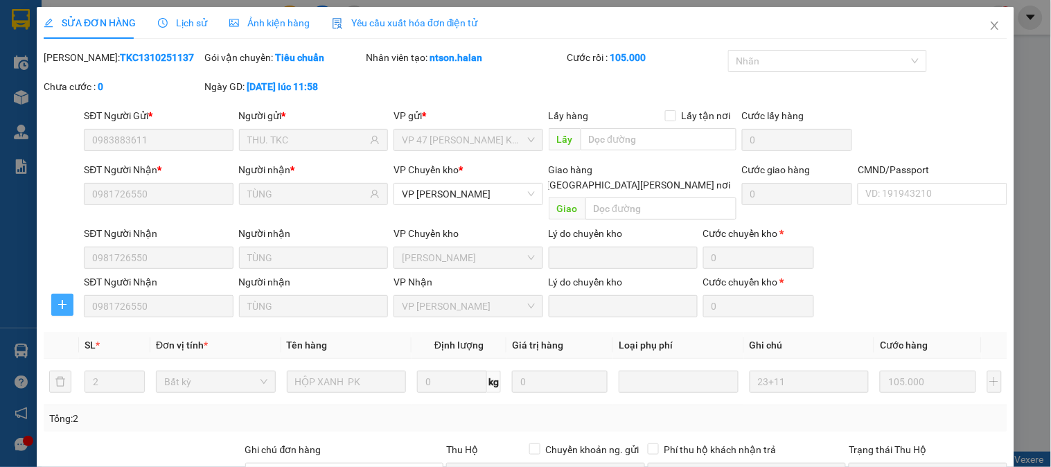
click at [57, 299] on icon "plus" at bounding box center [62, 304] width 11 height 11
click at [89, 320] on span "Chuyển kho" at bounding box center [87, 317] width 57 height 15
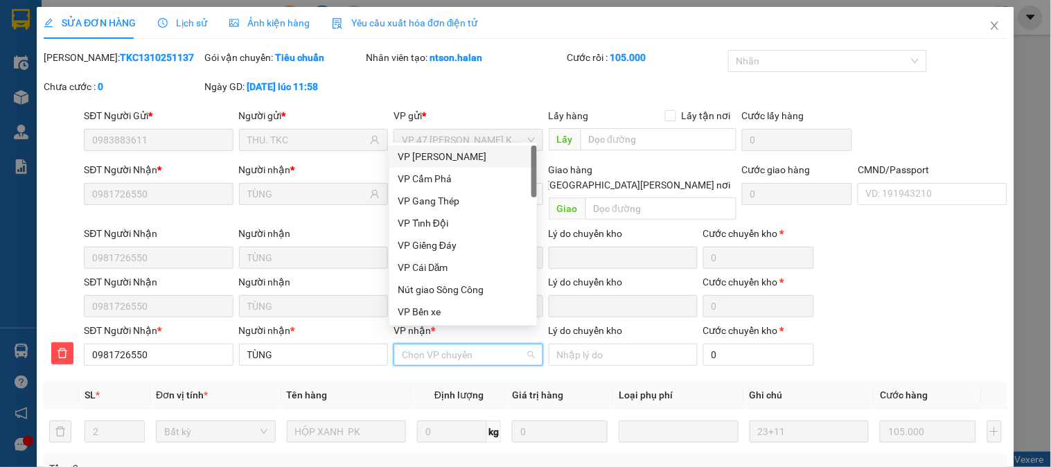
click at [461, 344] on input "VP nhận *" at bounding box center [463, 354] width 123 height 21
click at [442, 202] on div "VP Gang Thép" at bounding box center [463, 200] width 131 height 15
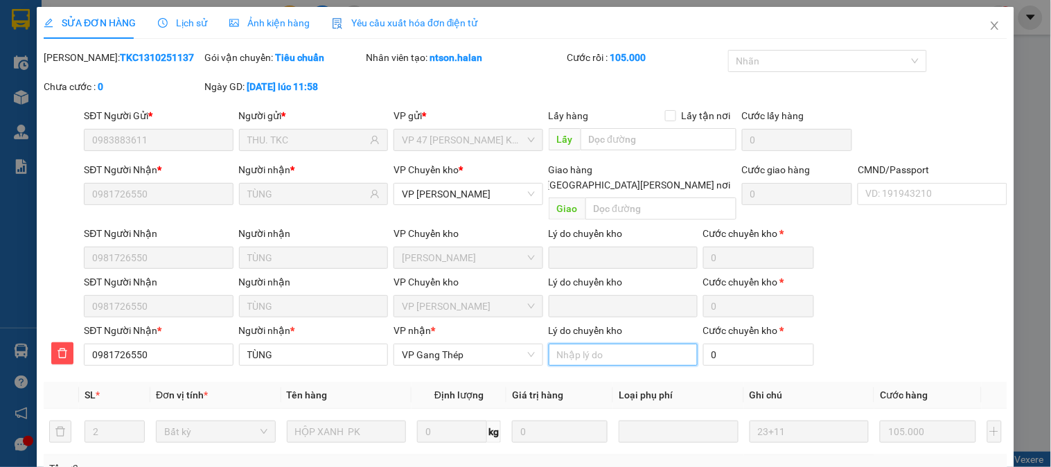
click at [624, 344] on input "Lý do chuyển kho" at bounding box center [623, 355] width 149 height 22
type input "Tổng đài báo chuyển"
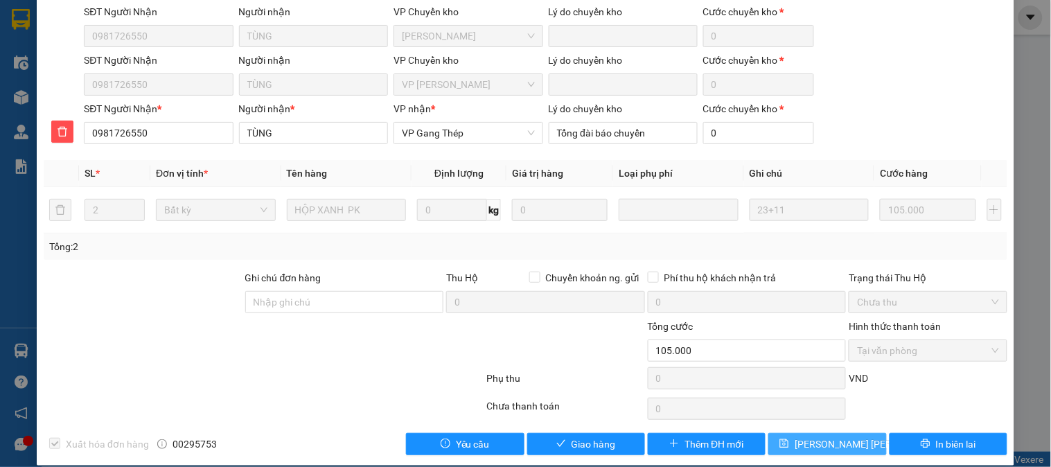
click at [832, 437] on span "[PERSON_NAME] chuyển hoàn" at bounding box center [870, 444] width 150 height 15
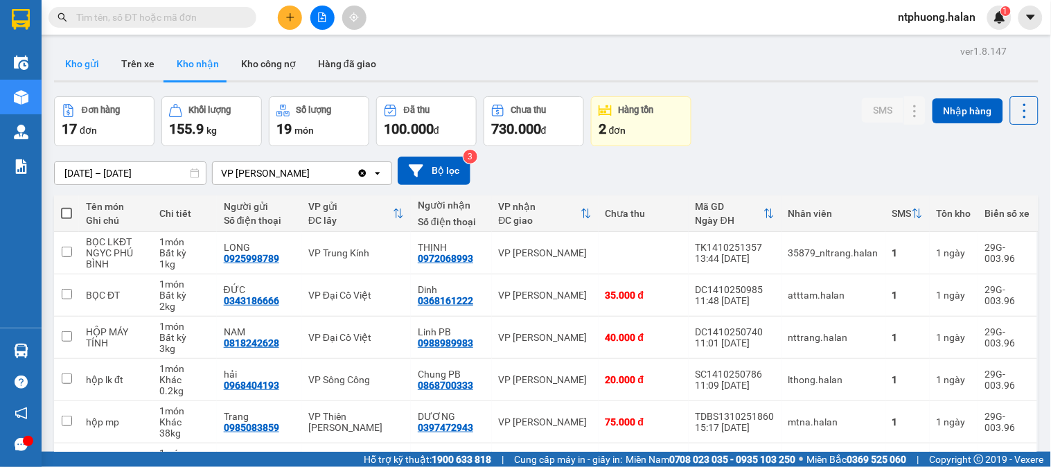
click at [78, 71] on button "Kho gửi" at bounding box center [82, 63] width 56 height 33
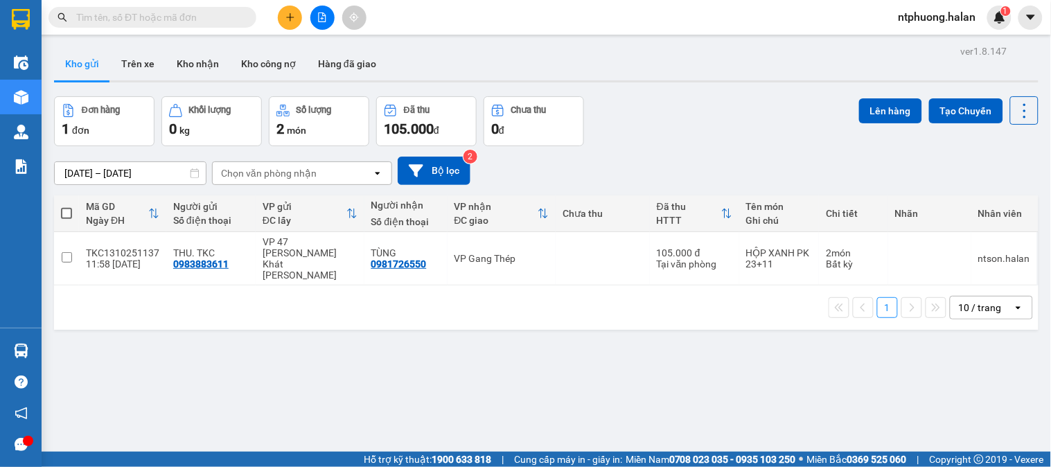
click at [66, 213] on span at bounding box center [66, 213] width 11 height 11
click at [67, 207] on input "checkbox" at bounding box center [67, 207] width 0 height 0
checkbox input "true"
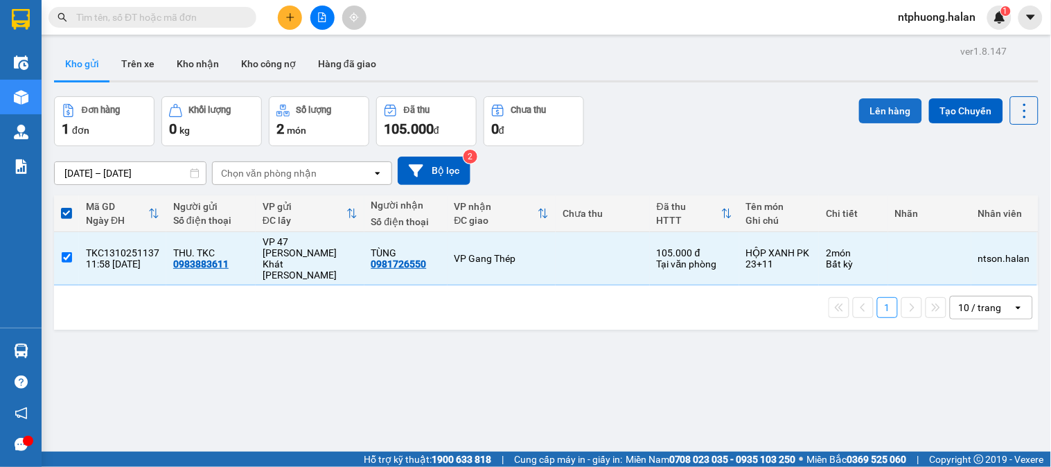
click at [886, 107] on button "Lên hàng" at bounding box center [890, 110] width 63 height 25
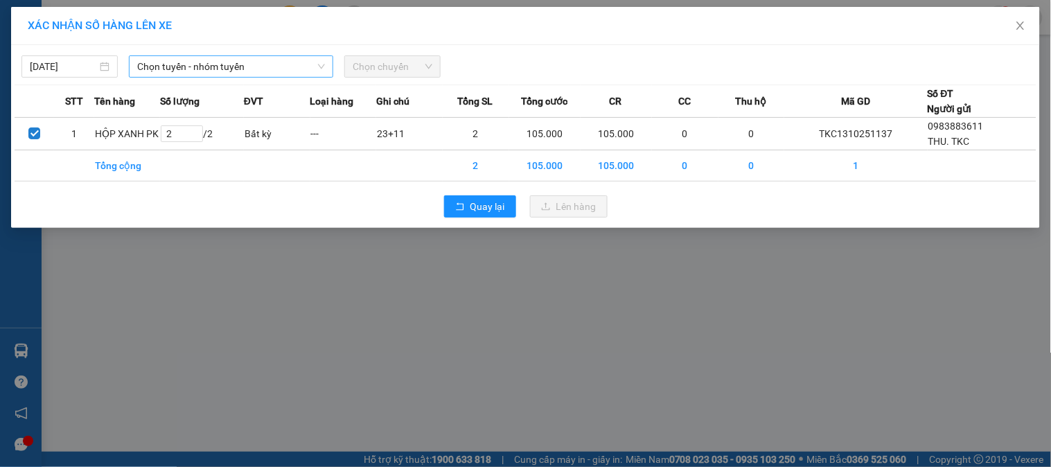
click at [257, 67] on span "Chọn tuyến - nhóm tuyến" at bounding box center [231, 66] width 188 height 21
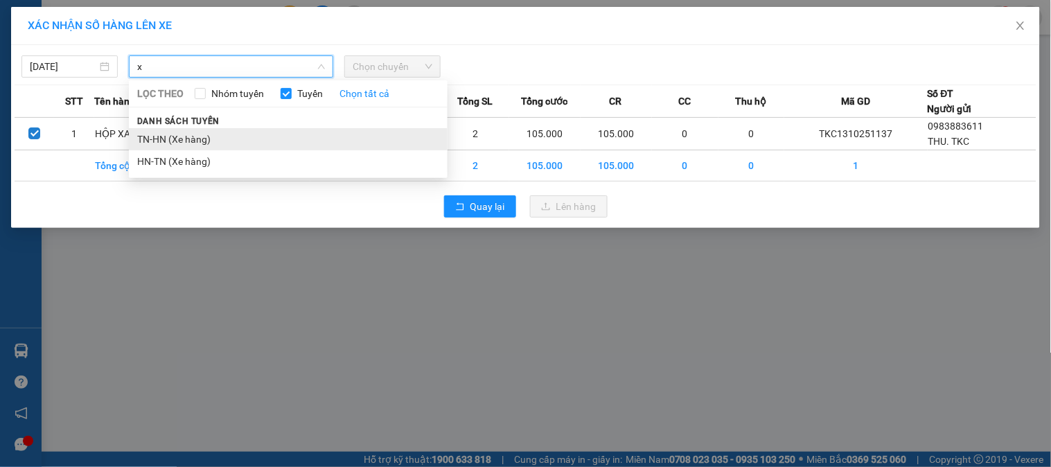
type input "x"
click at [168, 143] on li "TN-HN (Xe hàng)" at bounding box center [288, 139] width 319 height 22
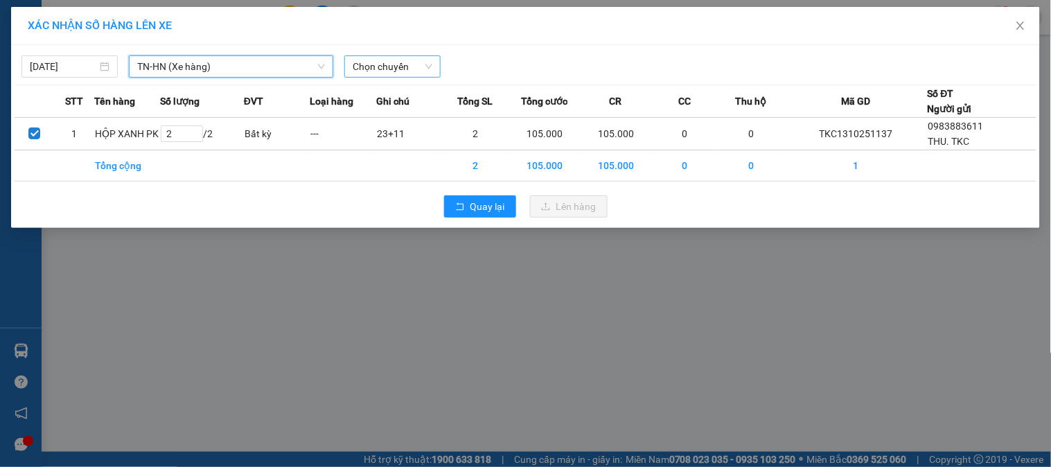
click at [427, 64] on span "Chọn chuyến" at bounding box center [393, 66] width 80 height 21
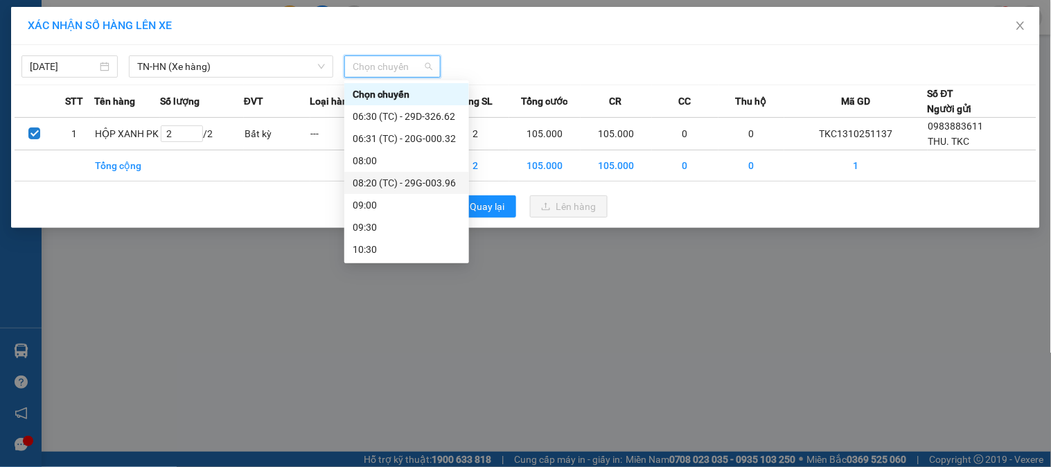
click at [441, 182] on div "08:20 (TC) - 29G-003.96" at bounding box center [407, 182] width 108 height 15
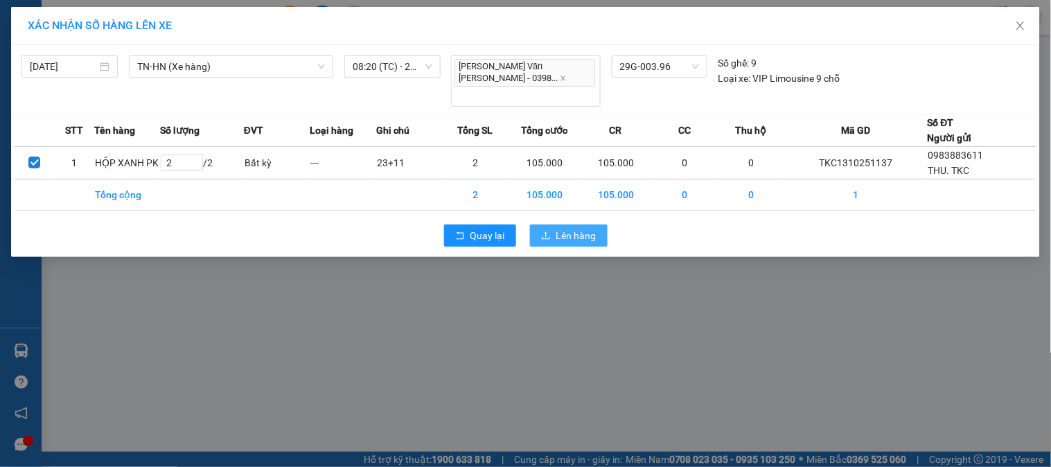
click at [579, 228] on span "Lên hàng" at bounding box center [577, 235] width 40 height 15
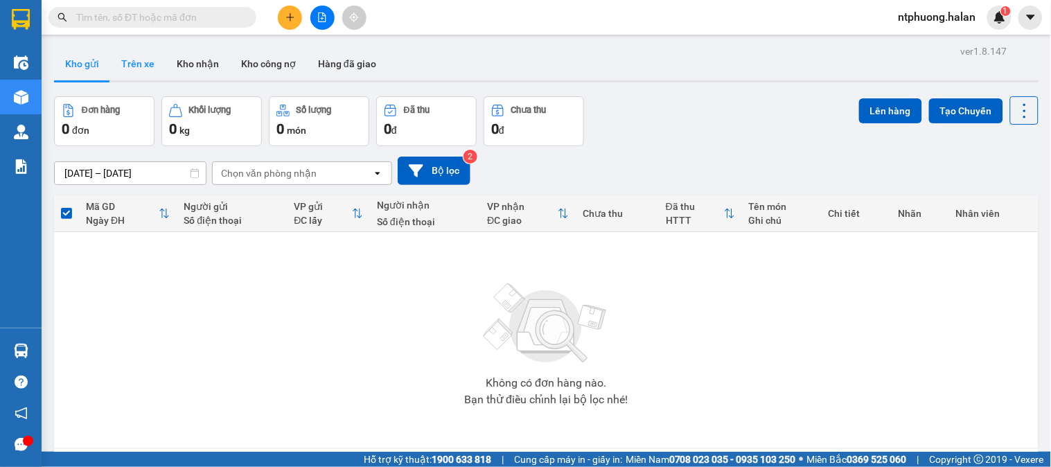
click at [144, 62] on button "Trên xe" at bounding box center [137, 63] width 55 height 33
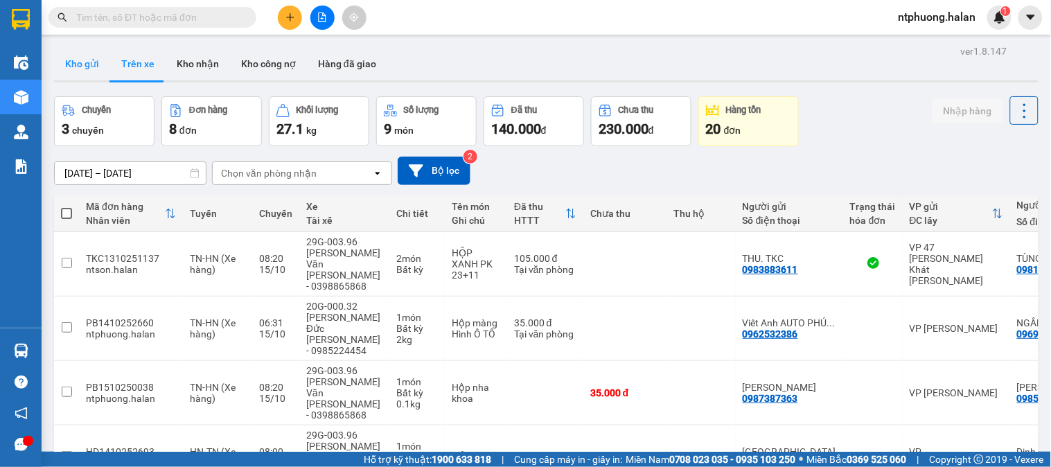
click at [78, 70] on button "Kho gửi" at bounding box center [82, 63] width 56 height 33
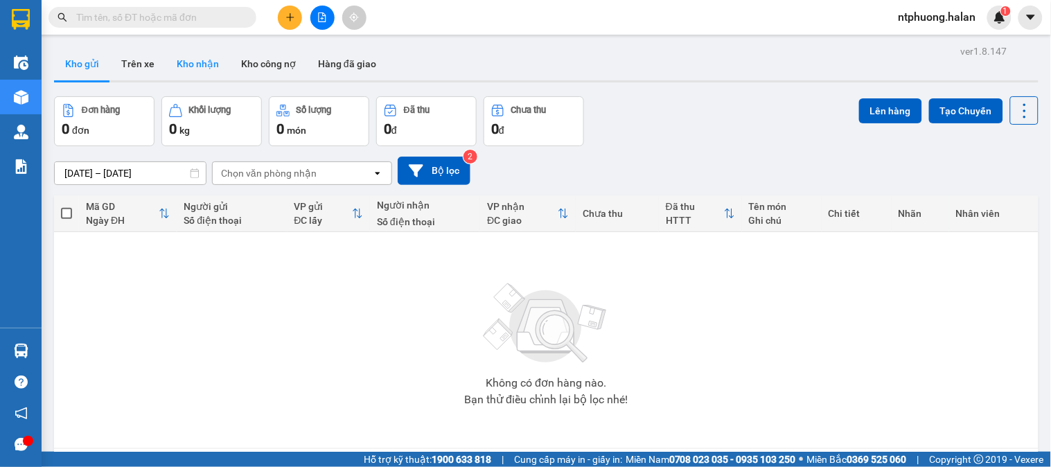
click at [203, 65] on button "Kho nhận" at bounding box center [198, 63] width 64 height 33
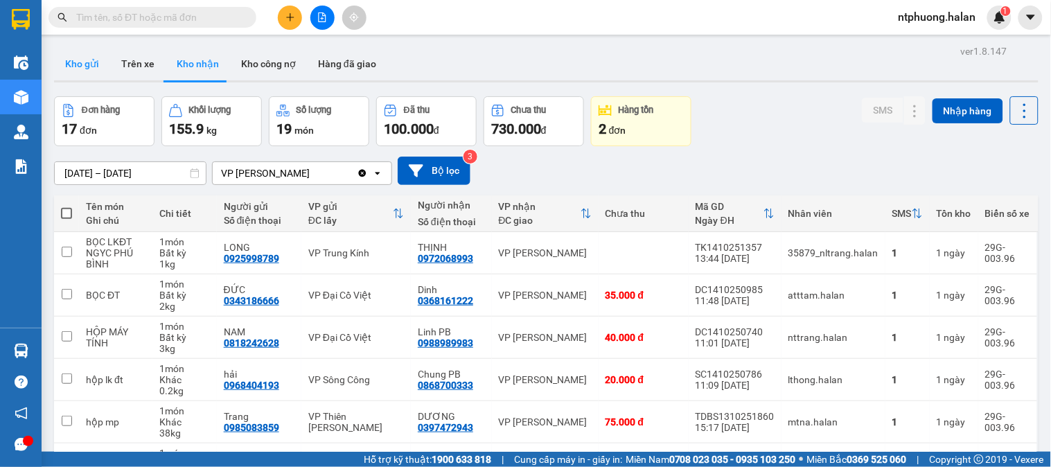
click at [69, 70] on button "Kho gửi" at bounding box center [82, 63] width 56 height 33
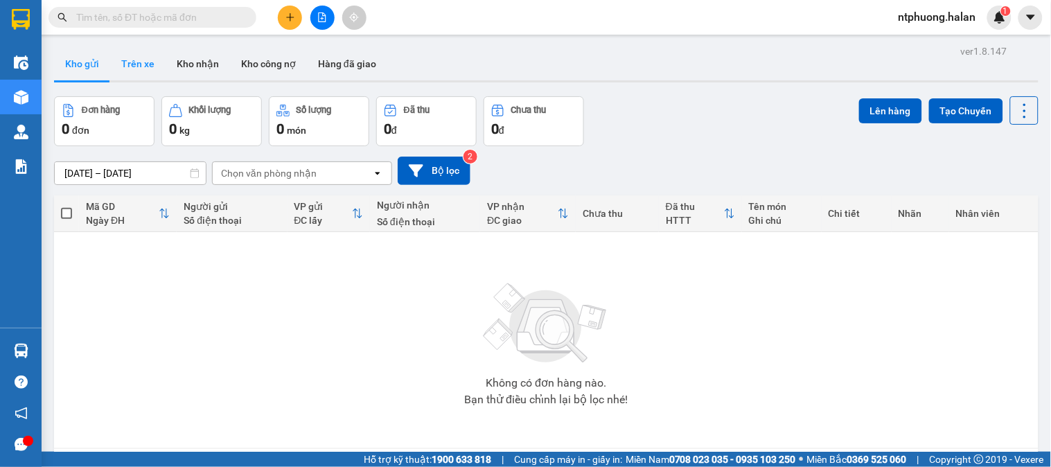
click at [142, 73] on button "Trên xe" at bounding box center [137, 63] width 55 height 33
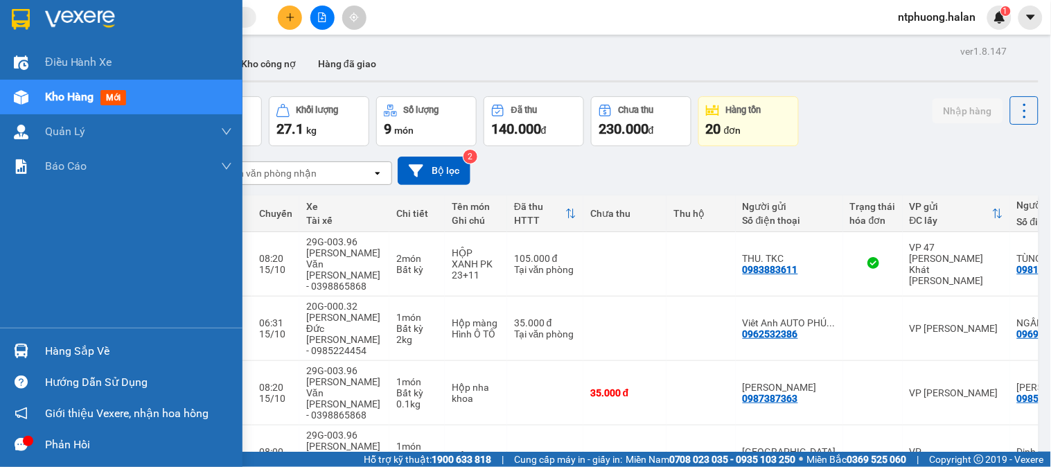
click at [67, 354] on div "Hàng sắp về" at bounding box center [138, 351] width 187 height 21
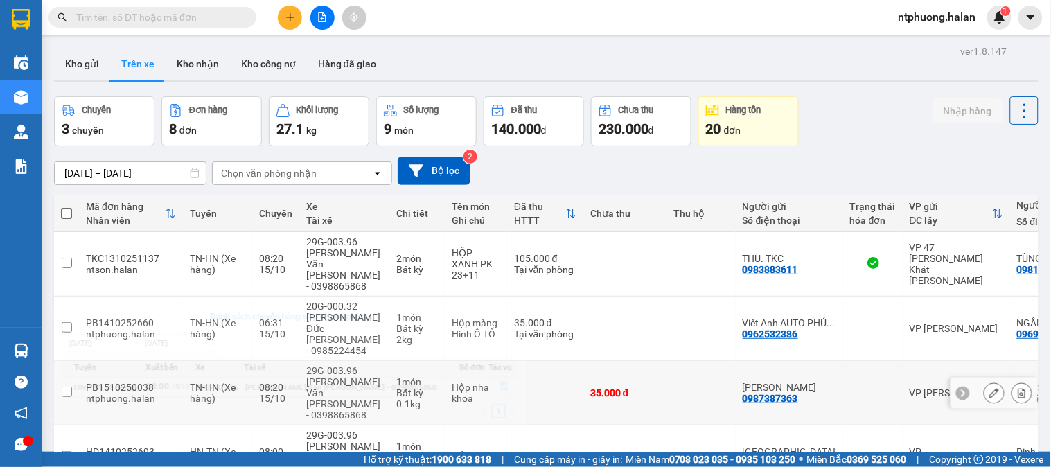
click at [710, 342] on section "Kết quả tìm kiếm ( 1065 ) Bộ lọc Mã ĐH Trạng thái Món hàng Thu hộ Tổng cước Chư…" at bounding box center [525, 233] width 1051 height 467
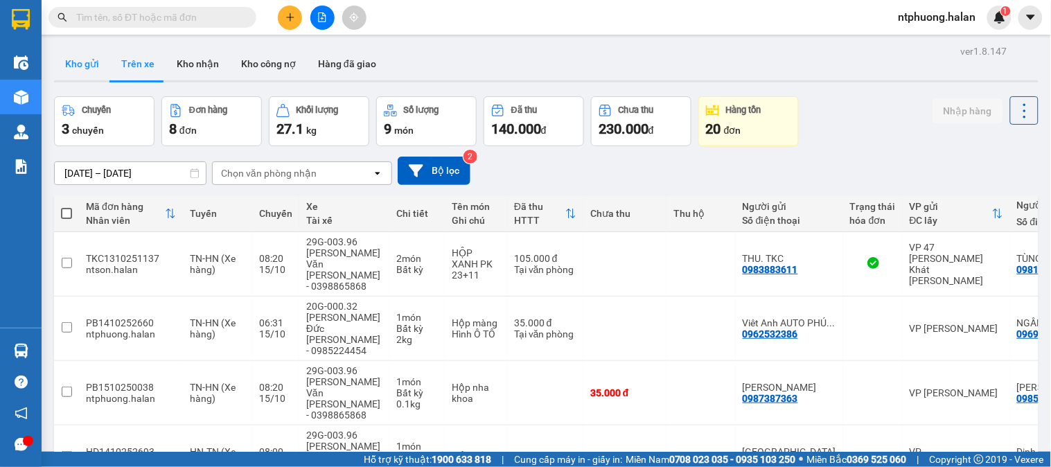
click at [76, 69] on button "Kho gửi" at bounding box center [82, 63] width 56 height 33
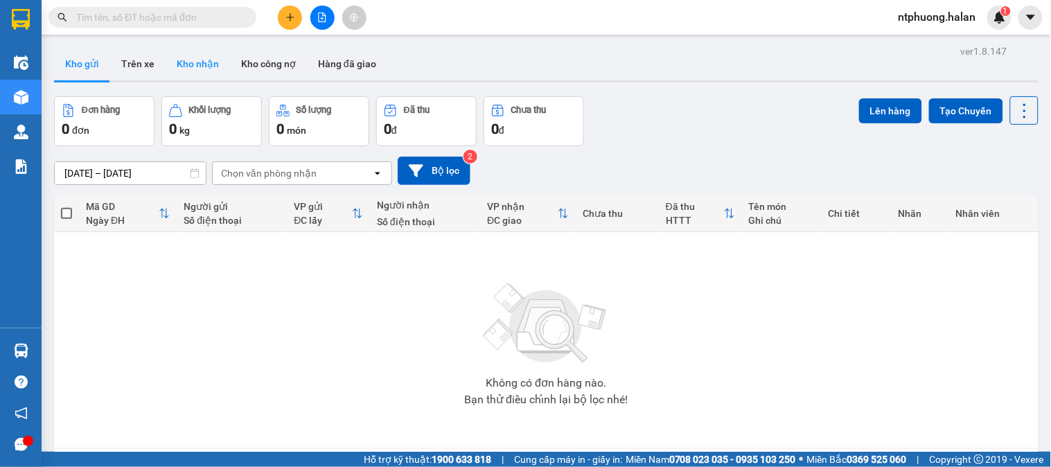
click at [199, 63] on button "Kho nhận" at bounding box center [198, 63] width 64 height 33
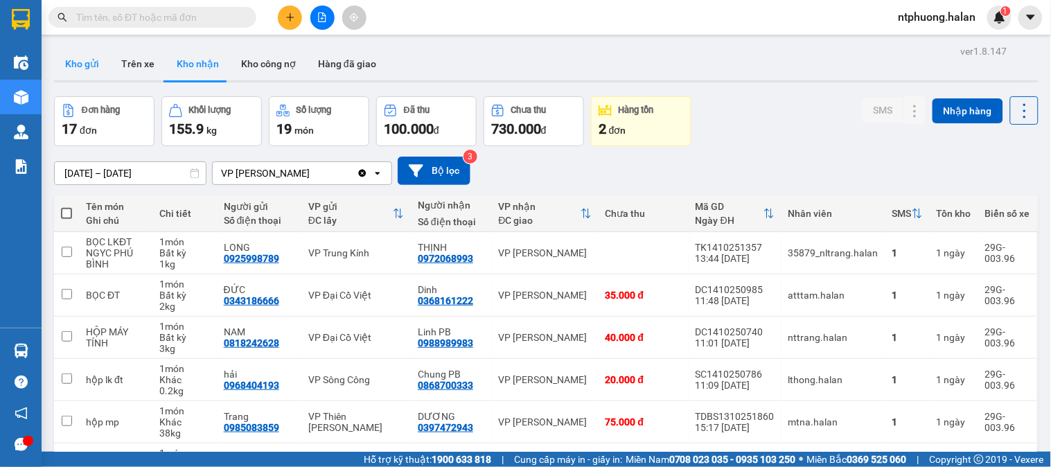
click at [72, 66] on button "Kho gửi" at bounding box center [82, 63] width 56 height 33
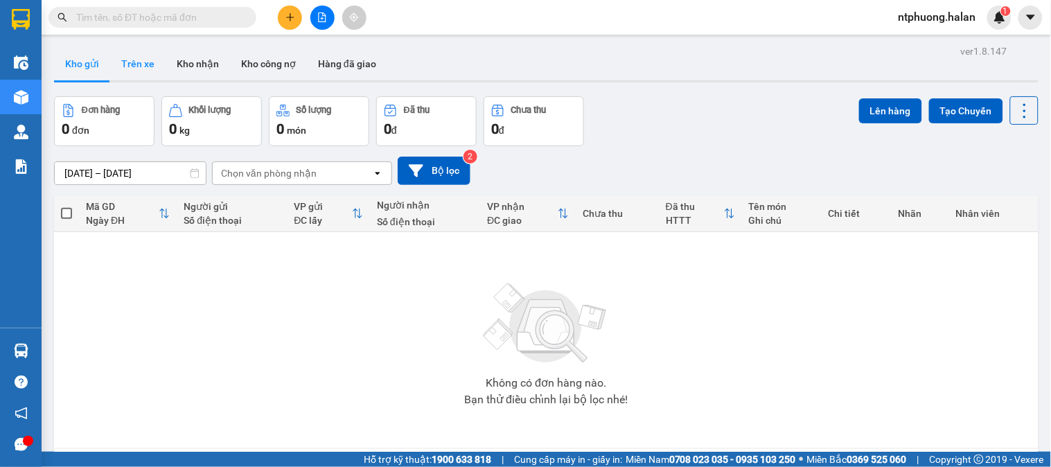
click at [132, 64] on button "Trên xe" at bounding box center [137, 63] width 55 height 33
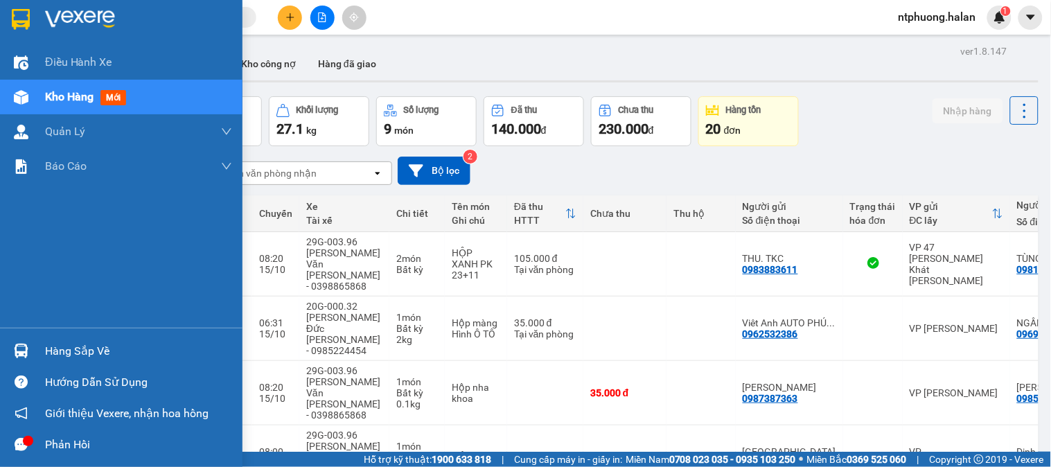
click at [74, 350] on div "Hàng sắp về" at bounding box center [138, 351] width 187 height 21
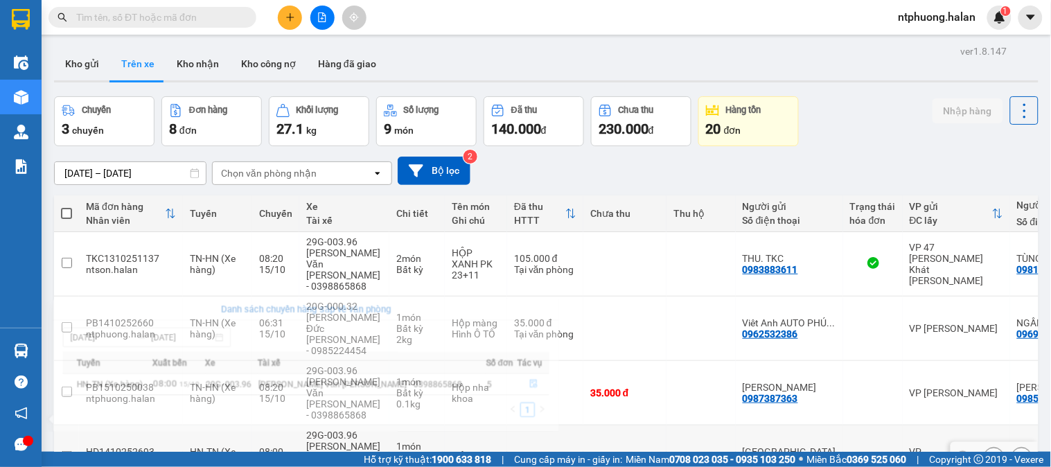
click at [708, 369] on section "Kết quả tìm kiếm ( 1065 ) Bộ lọc Mã ĐH Trạng thái Món hàng Thu hộ Tổng cước Chư…" at bounding box center [525, 233] width 1051 height 467
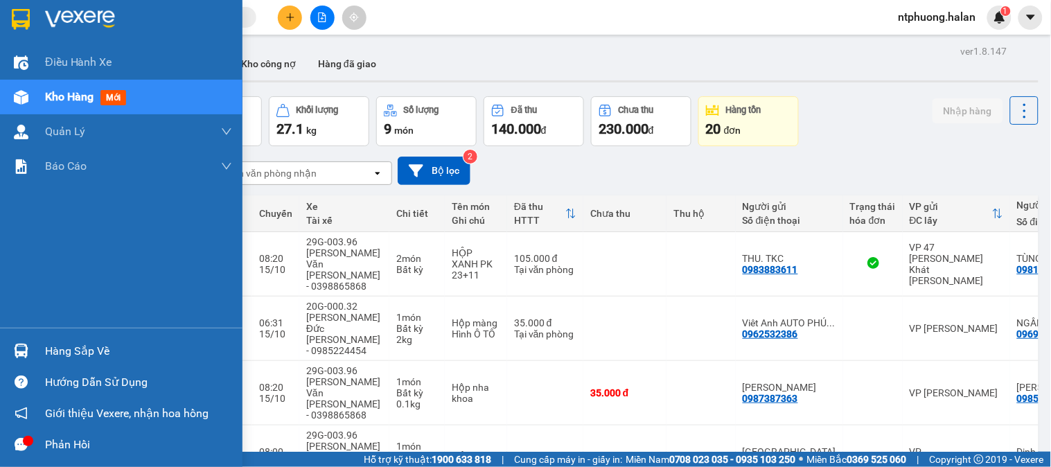
click at [54, 356] on div "Hàng sắp về" at bounding box center [138, 351] width 187 height 21
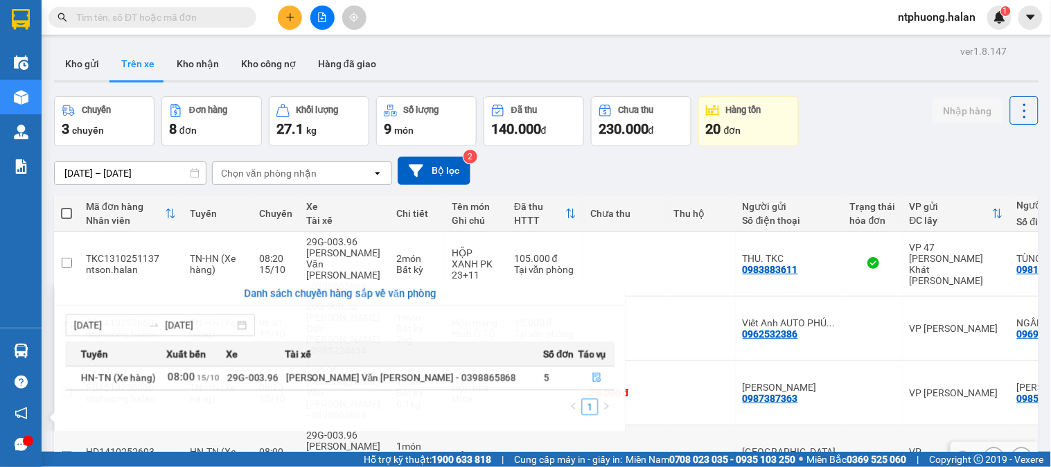
click at [673, 368] on section "Kết quả tìm kiếm ( 1065 ) Bộ lọc Mã ĐH Trạng thái Món hàng Thu hộ Tổng cước Chư…" at bounding box center [525, 233] width 1051 height 467
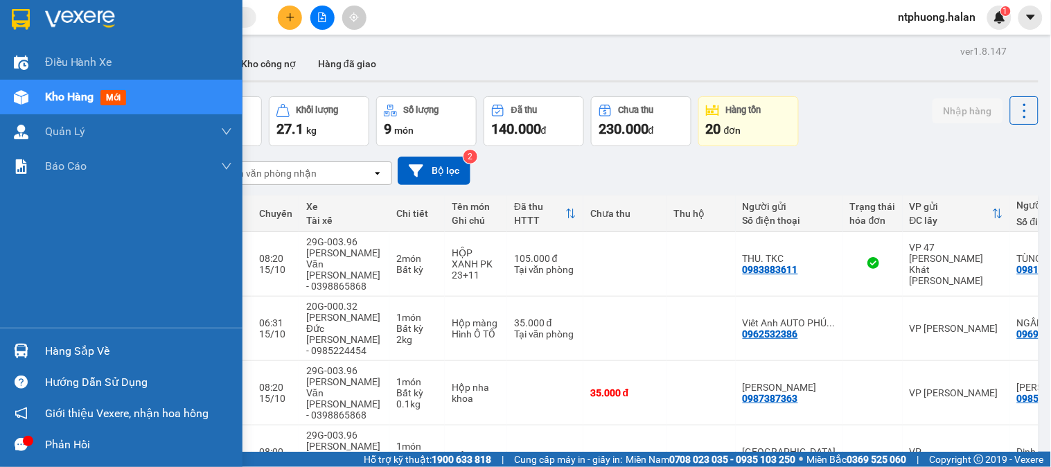
click at [58, 345] on div "Hàng sắp về" at bounding box center [138, 351] width 187 height 21
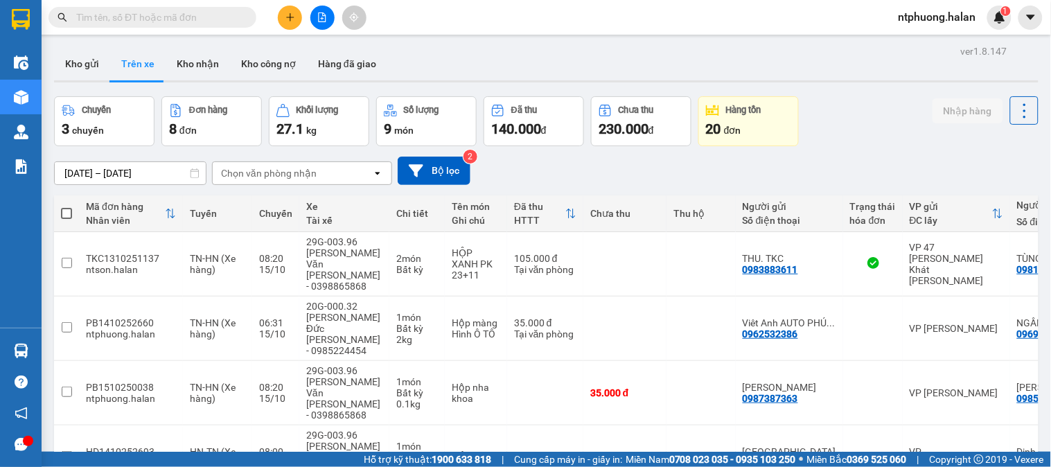
click at [676, 130] on section "Kết quả tìm kiếm ( 1065 ) Bộ lọc Mã ĐH Trạng thái Món hàng Thu hộ Tổng cước Chư…" at bounding box center [525, 233] width 1051 height 467
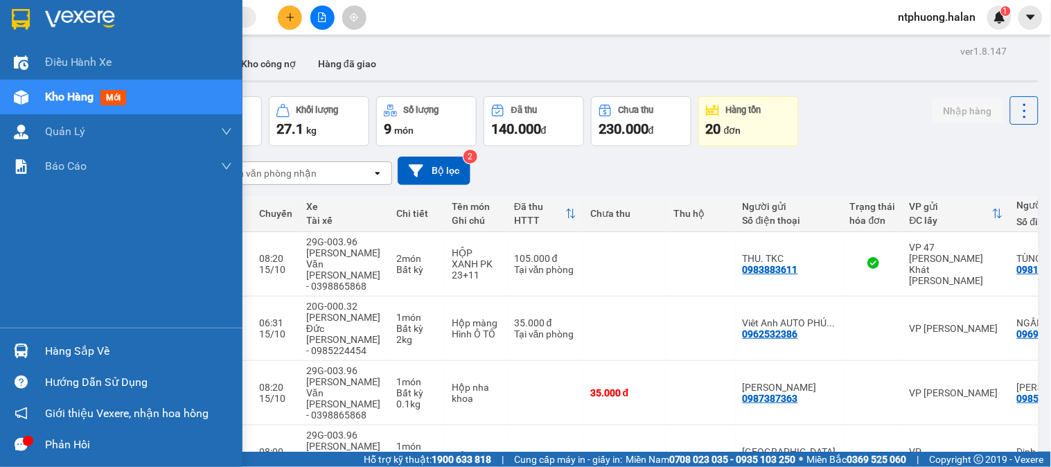
click at [67, 341] on div "Hàng sắp về" at bounding box center [138, 351] width 187 height 21
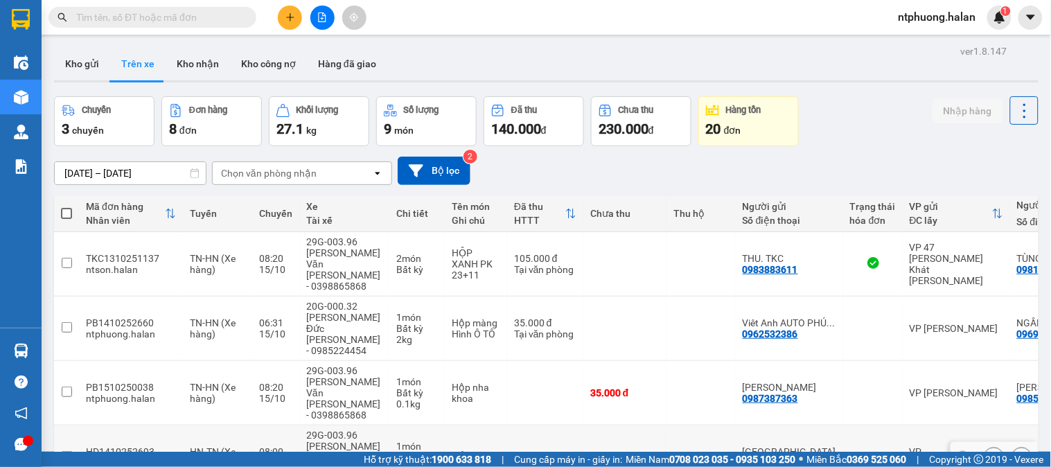
click at [674, 380] on section "Kết quả tìm kiếm ( 1065 ) Bộ lọc Mã ĐH Trạng thái Món hàng Thu hộ Tổng cước Chư…" at bounding box center [525, 233] width 1051 height 467
click at [165, 16] on input "text" at bounding box center [158, 17] width 164 height 15
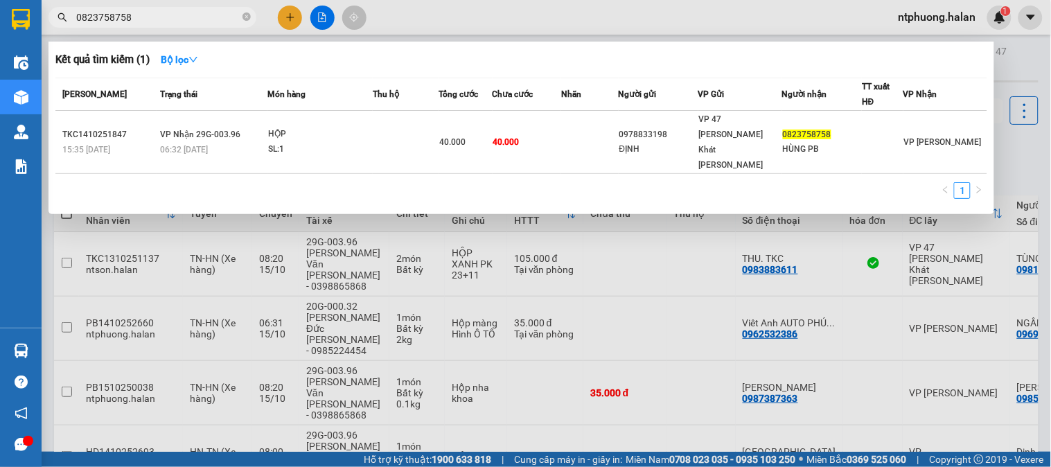
type input "0823758758"
click at [293, 17] on div at bounding box center [525, 233] width 1051 height 467
click at [246, 16] on icon "close-circle" at bounding box center [247, 16] width 8 height 8
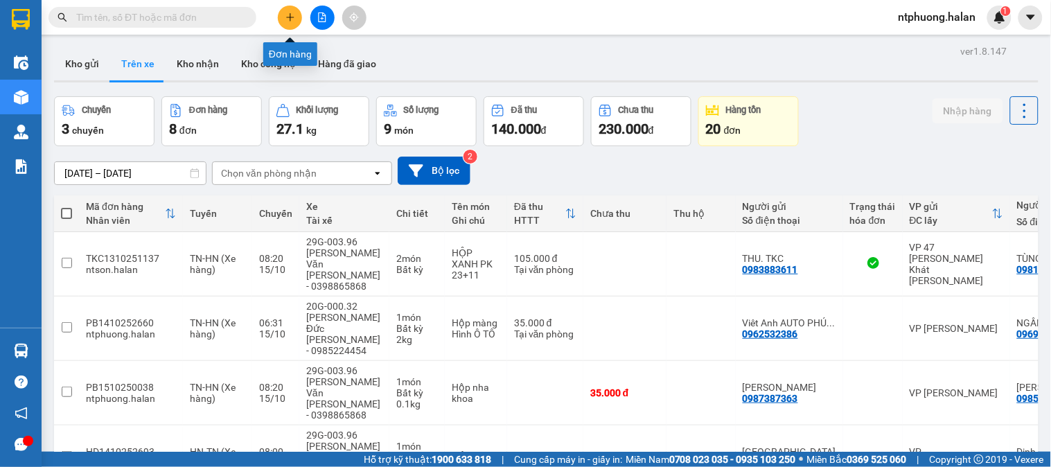
click at [288, 22] on button at bounding box center [290, 18] width 24 height 24
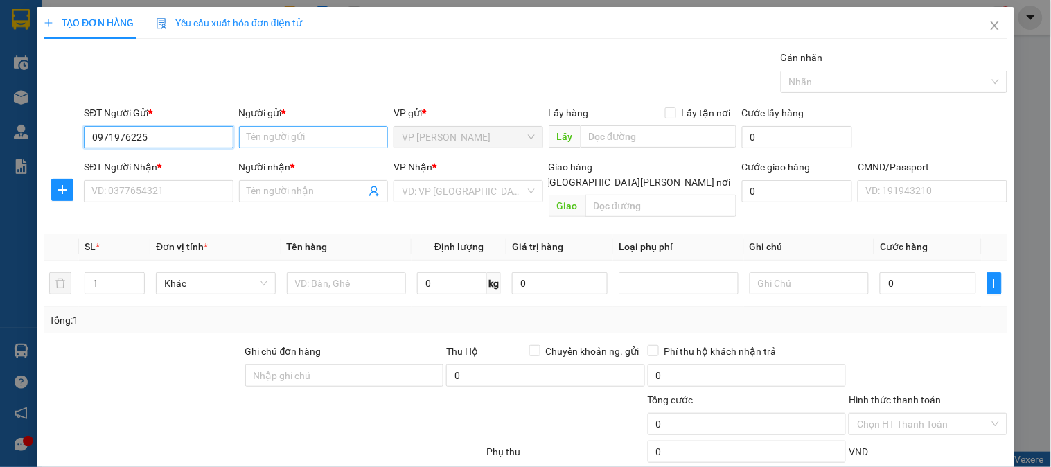
type input "0971976225"
click at [266, 137] on input "Người gửi *" at bounding box center [313, 137] width 149 height 22
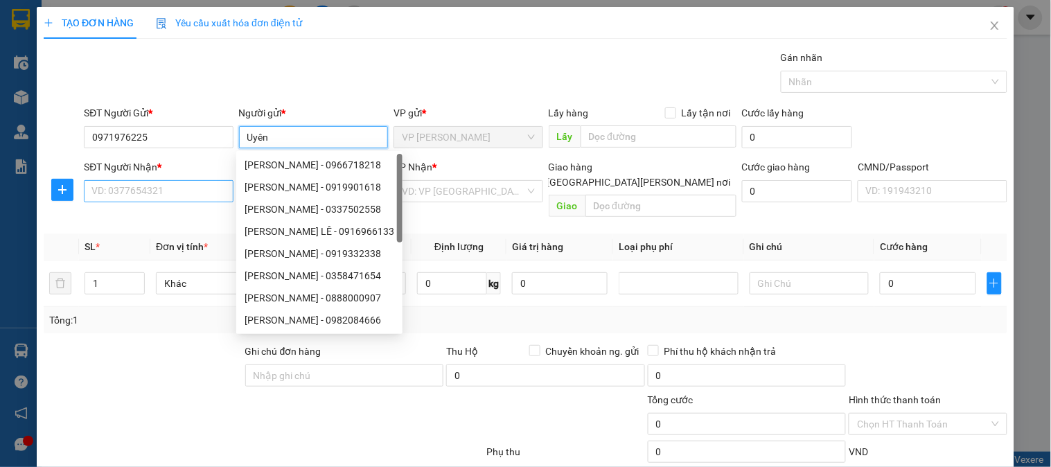
type input "Uyên"
click at [164, 189] on input "SĐT Người Nhận *" at bounding box center [158, 191] width 149 height 22
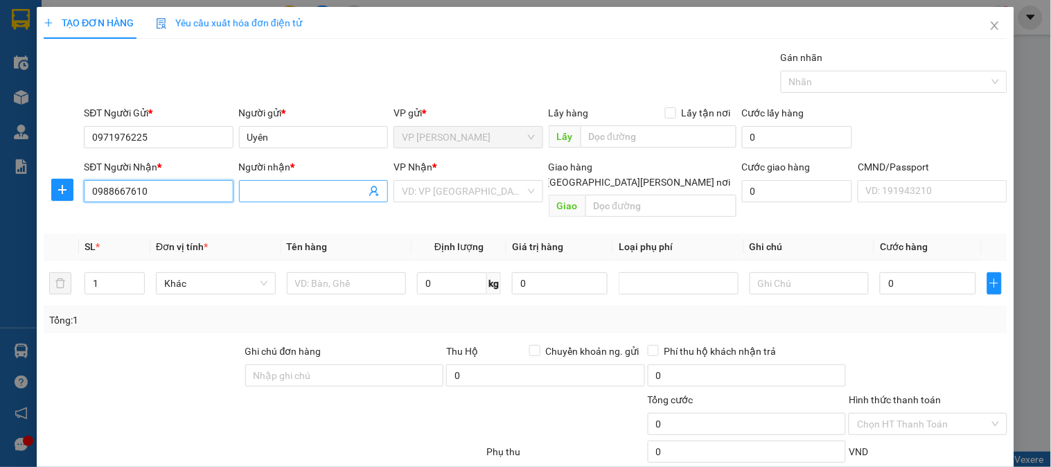
type input "0988667610"
click at [288, 184] on input "Người nhận *" at bounding box center [306, 191] width 119 height 15
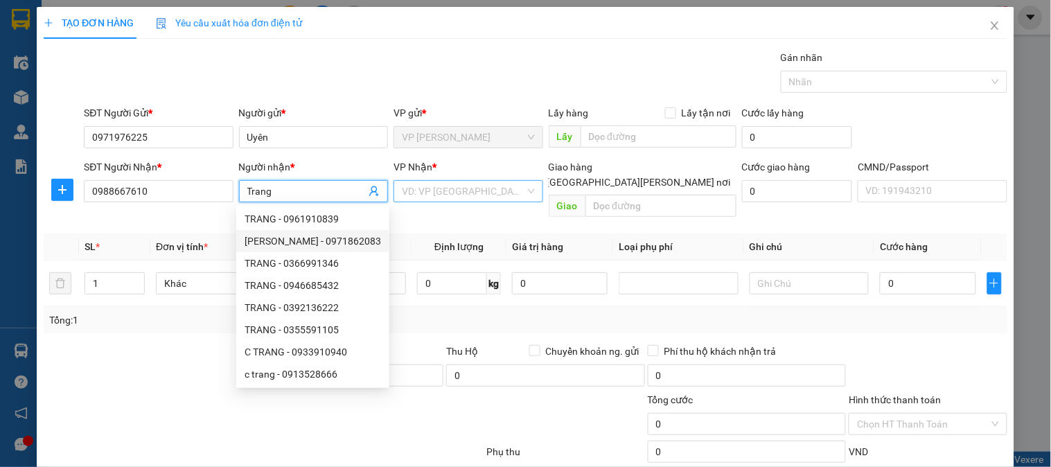
type input "Trang"
click at [462, 195] on input "search" at bounding box center [463, 191] width 123 height 21
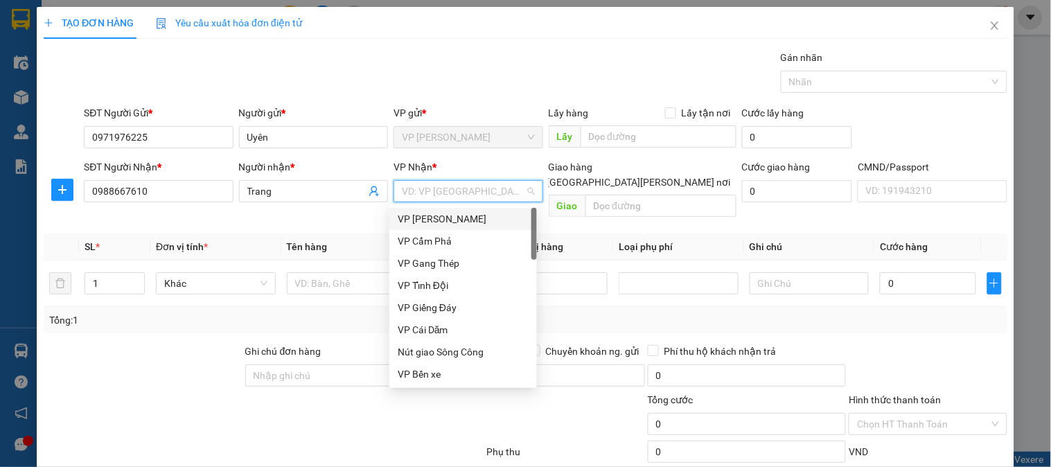
type input "b"
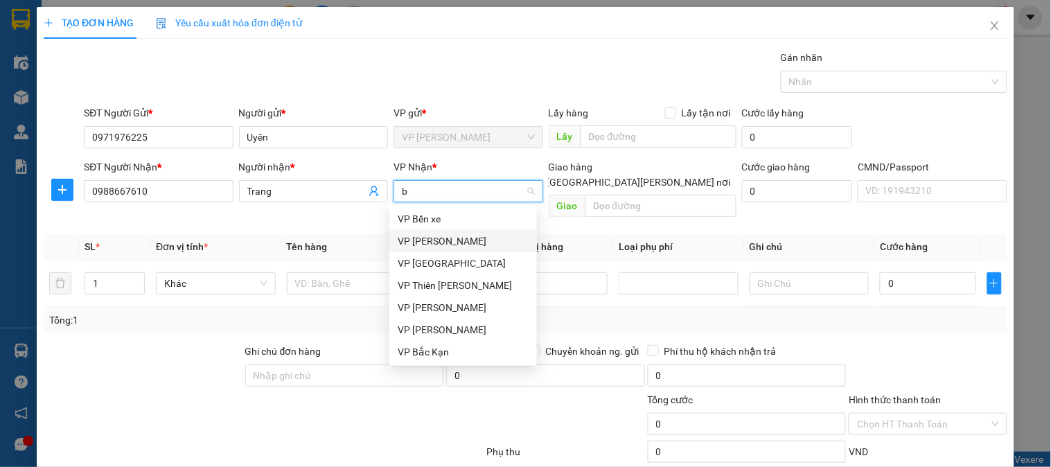
click at [442, 239] on div "VP [GEOGRAPHIC_DATA]" at bounding box center [463, 241] width 131 height 15
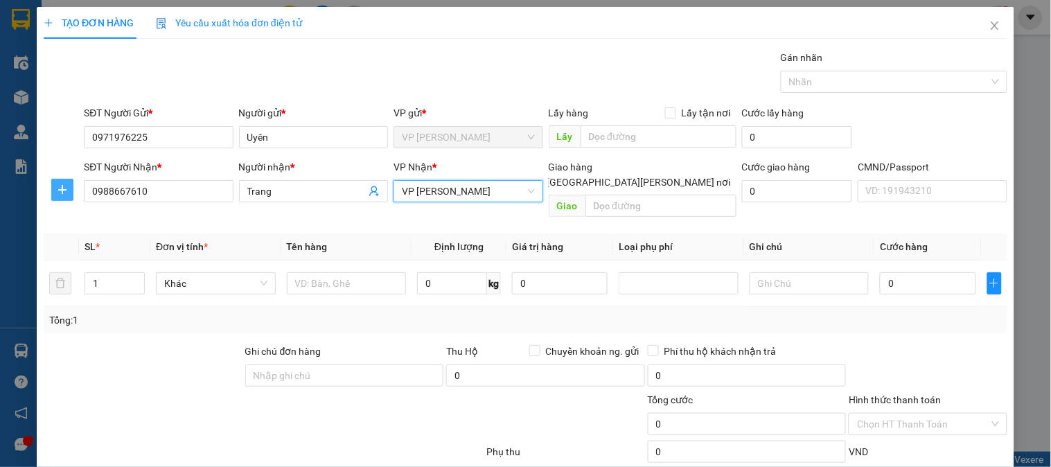
click at [57, 187] on icon "plus" at bounding box center [62, 189] width 11 height 11
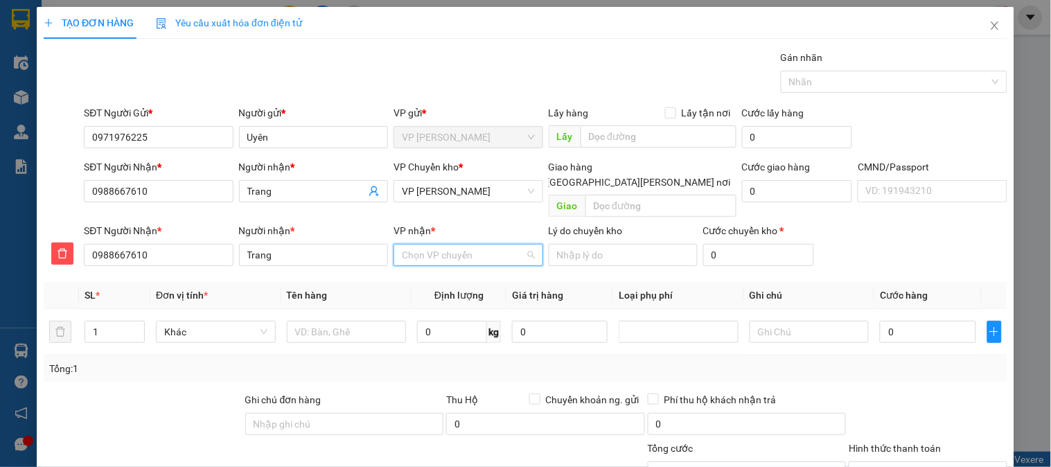
drag, startPoint x: 474, startPoint y: 244, endPoint x: 479, endPoint y: 233, distance: 12.1
click at [477, 245] on input "VP nhận *" at bounding box center [463, 255] width 123 height 21
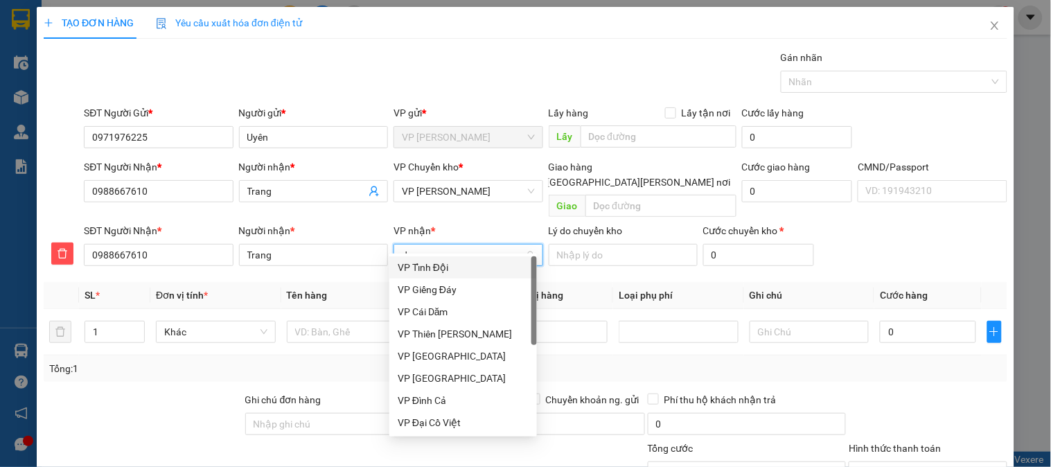
type input "d"
type input "đo"
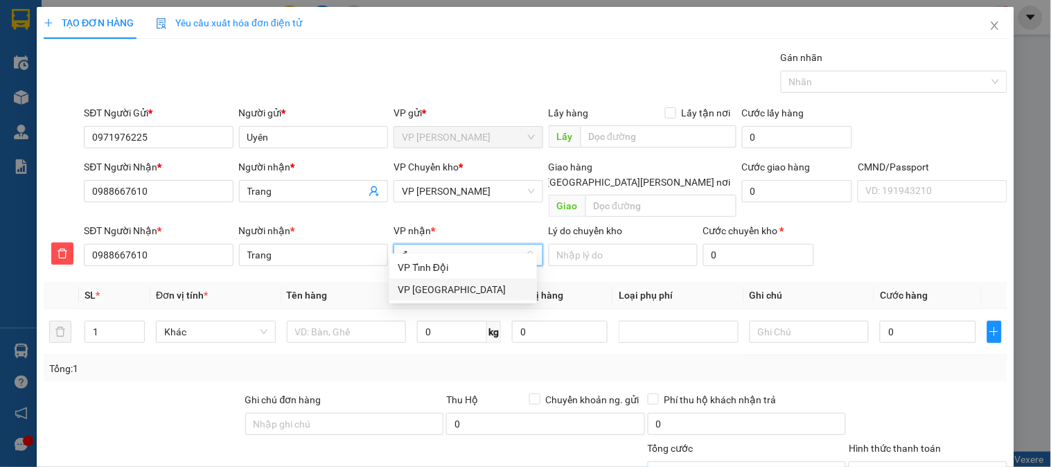
click at [437, 289] on div "VP [GEOGRAPHIC_DATA]" at bounding box center [463, 289] width 131 height 15
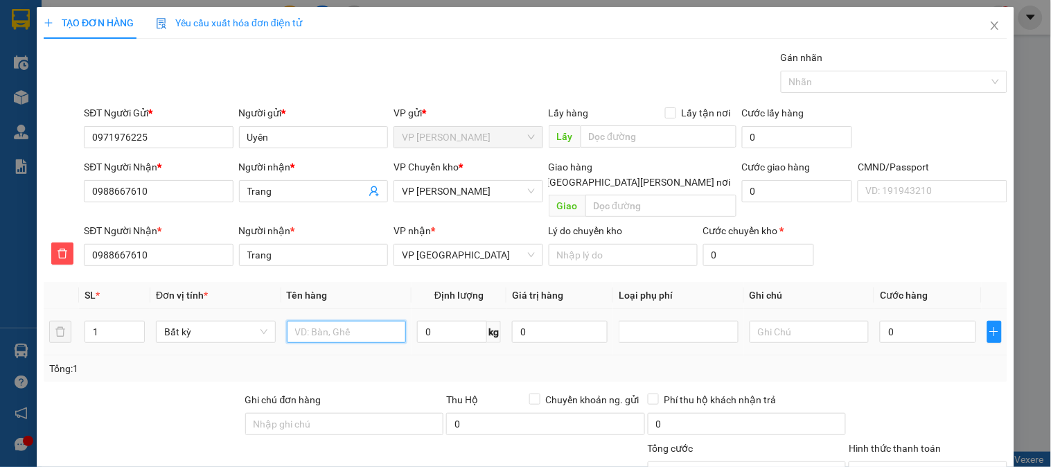
drag, startPoint x: 344, startPoint y: 317, endPoint x: 354, endPoint y: 295, distance: 24.2
click at [344, 321] on input "text" at bounding box center [347, 332] width 120 height 22
type input "Bao tải pk"
click at [462, 321] on input "0" at bounding box center [452, 332] width 70 height 22
type input "3"
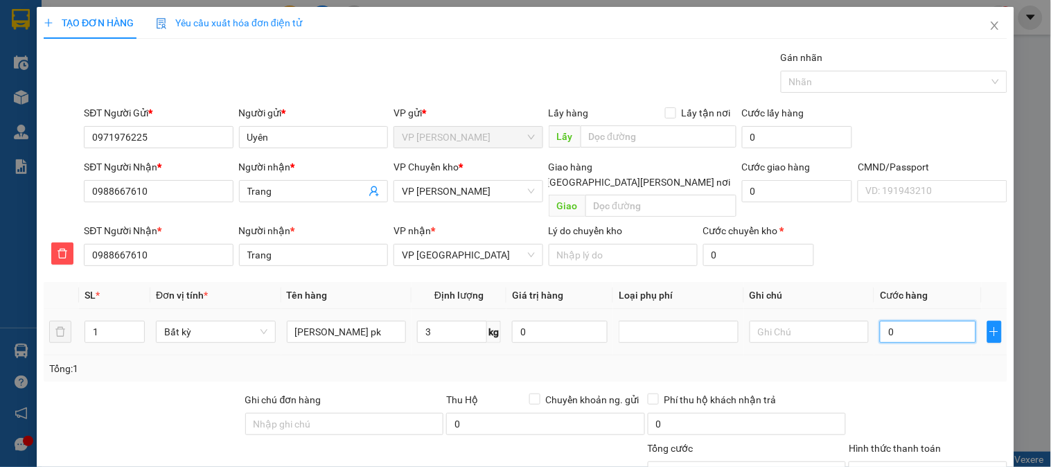
click at [902, 321] on input "0" at bounding box center [928, 332] width 96 height 22
type input "55.000"
click at [792, 321] on input "text" at bounding box center [810, 332] width 120 height 22
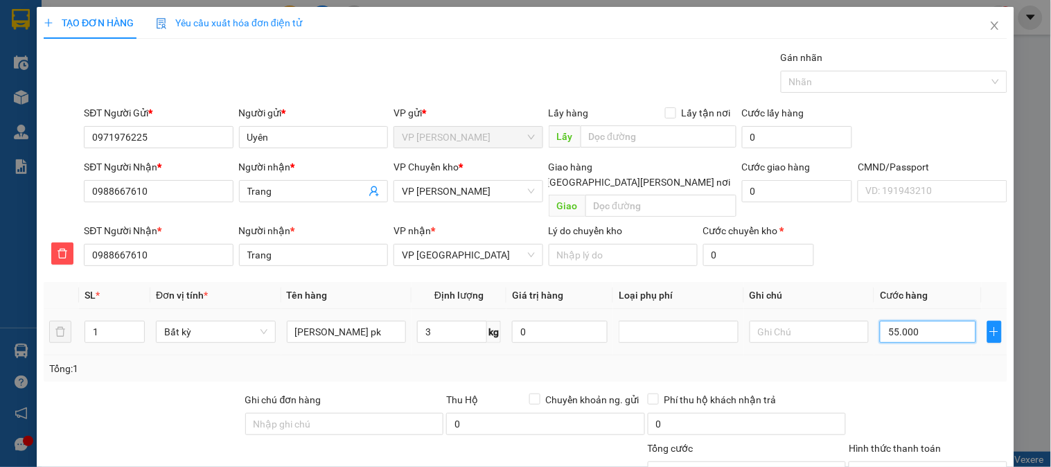
click at [901, 322] on input "55.000" at bounding box center [928, 332] width 96 height 22
type input "4"
type input "40"
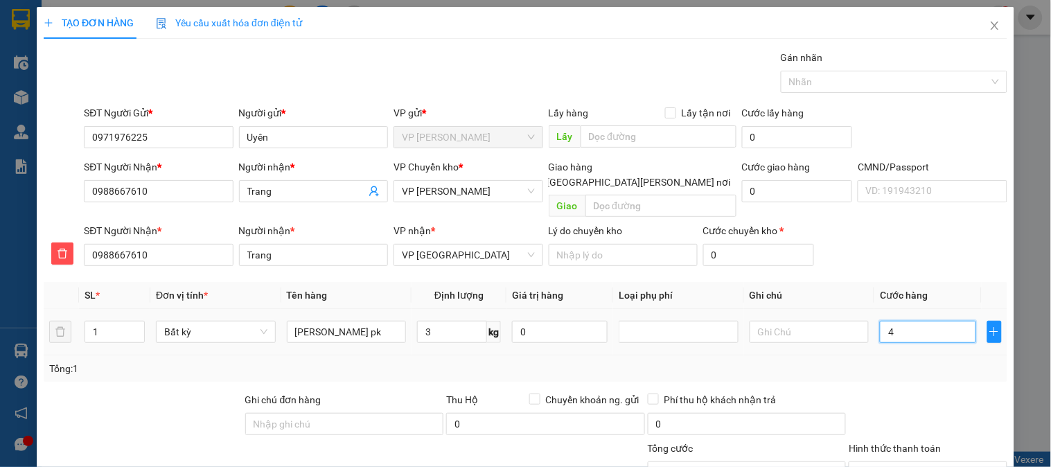
type input "40"
type input "400"
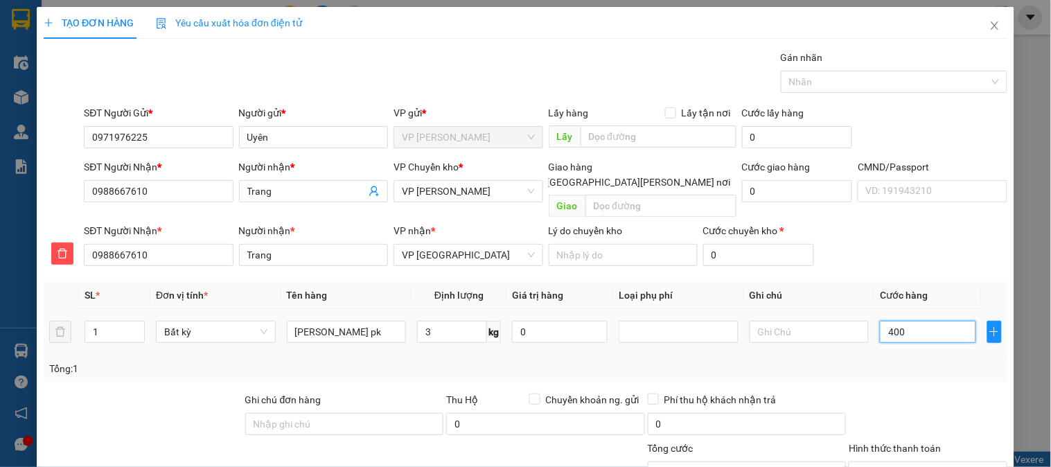
type input "4.000"
type input "40.000"
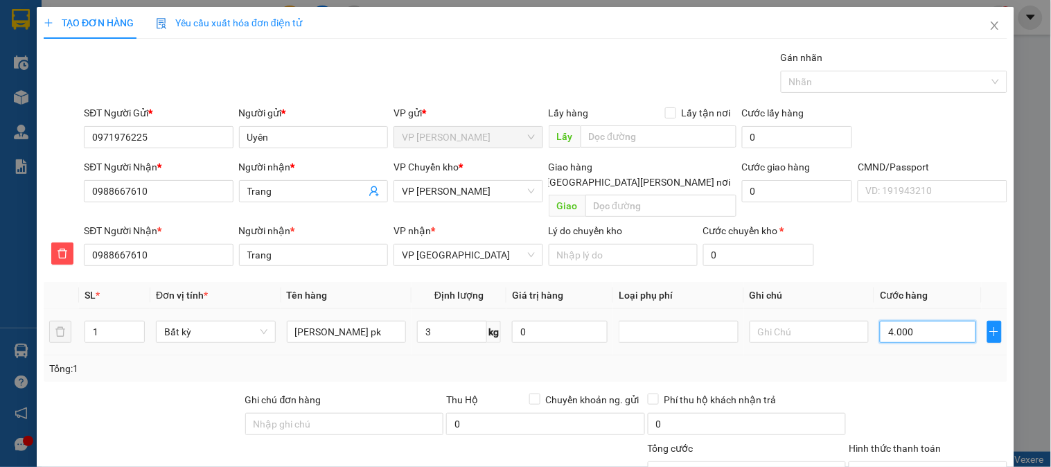
type input "40.000"
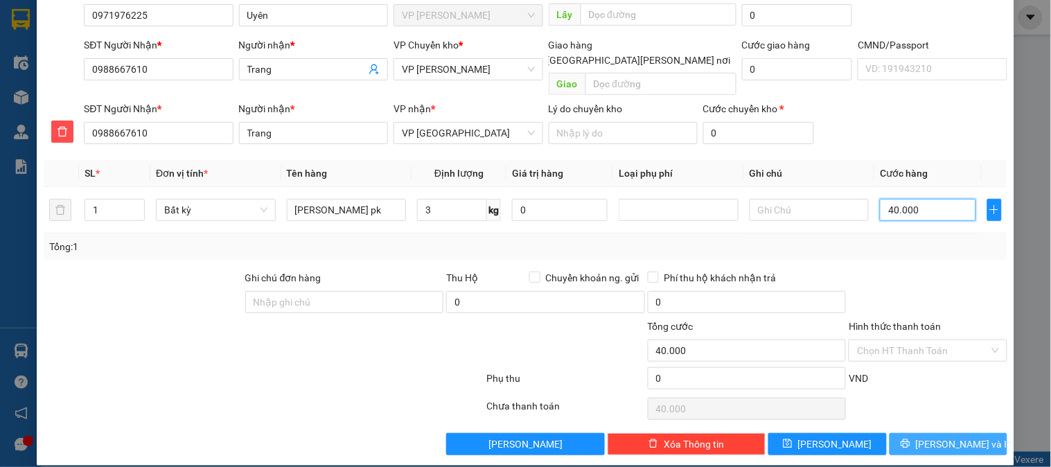
type input "40.000"
click at [939, 437] on span "[PERSON_NAME] và In" at bounding box center [964, 444] width 97 height 15
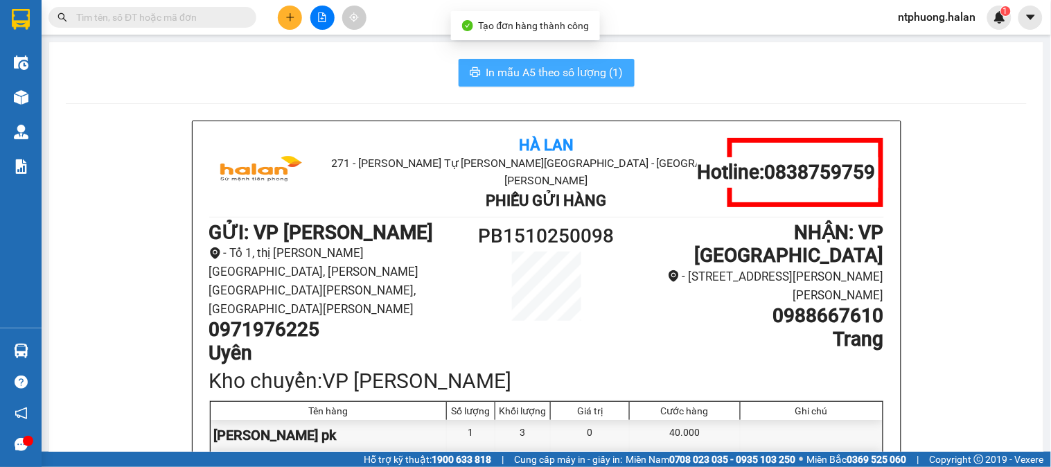
click at [515, 70] on span "In mẫu A5 theo số lượng (1)" at bounding box center [555, 72] width 137 height 17
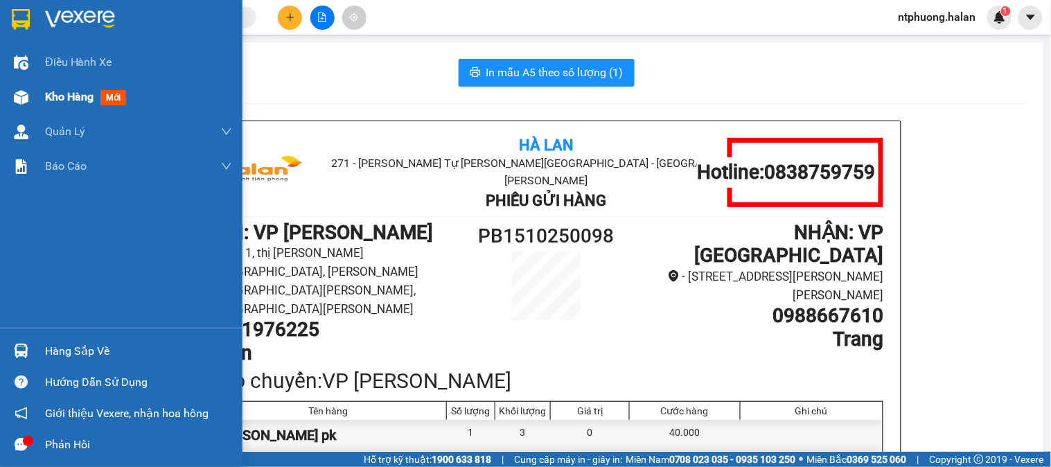
click at [96, 100] on div "Kho hàng mới" at bounding box center [88, 96] width 87 height 17
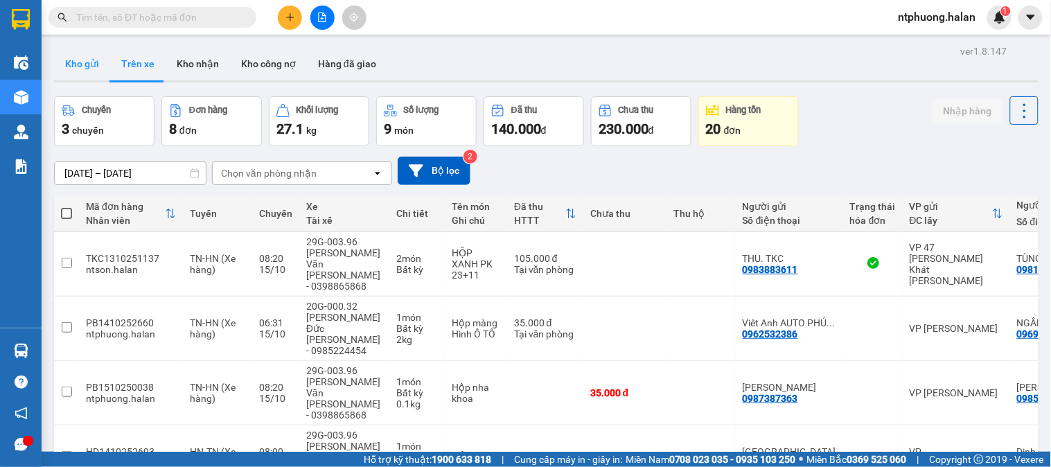
click at [83, 60] on button "Kho gửi" at bounding box center [82, 63] width 56 height 33
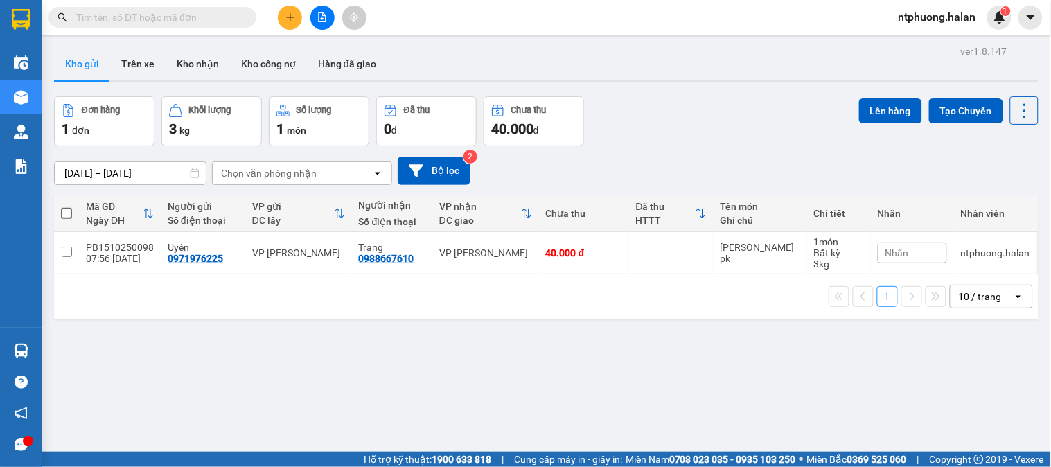
click at [63, 211] on span at bounding box center [66, 213] width 11 height 11
click at [67, 207] on input "checkbox" at bounding box center [67, 207] width 0 height 0
checkbox input "true"
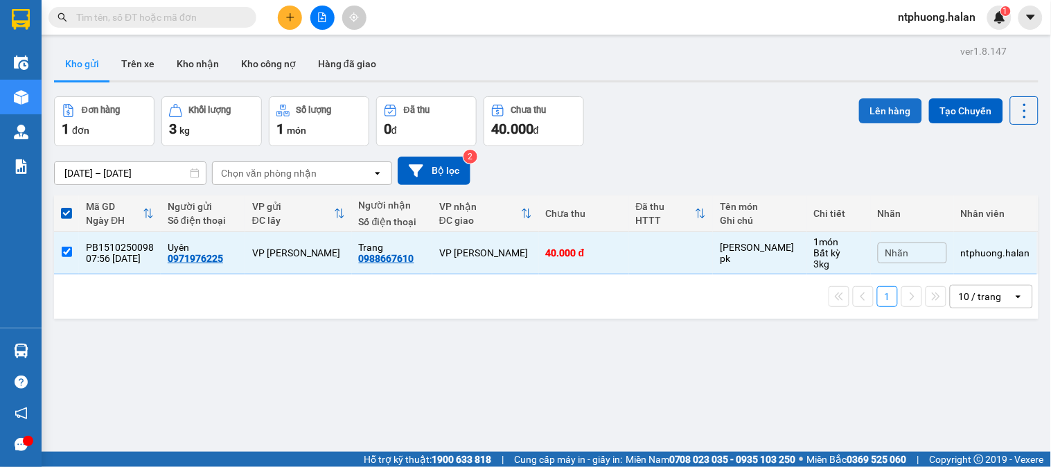
click at [877, 108] on button "Lên hàng" at bounding box center [890, 110] width 63 height 25
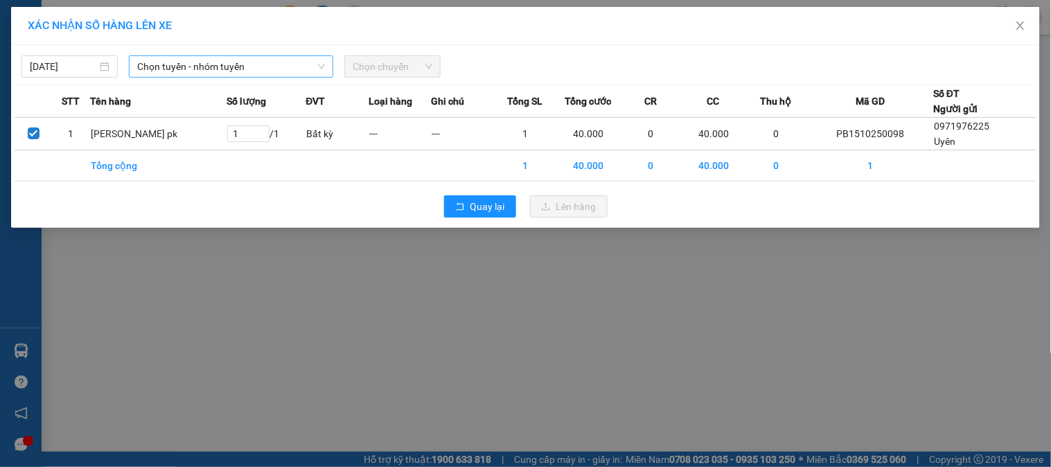
click at [189, 66] on span "Chọn tuyến - nhóm tuyến" at bounding box center [231, 66] width 188 height 21
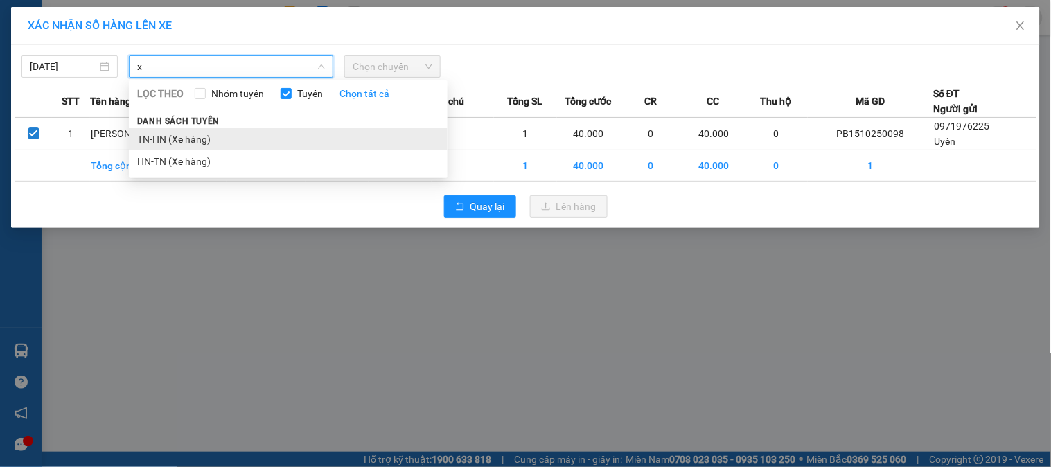
type input "x"
click at [172, 141] on li "TN-HN (Xe hàng)" at bounding box center [288, 139] width 319 height 22
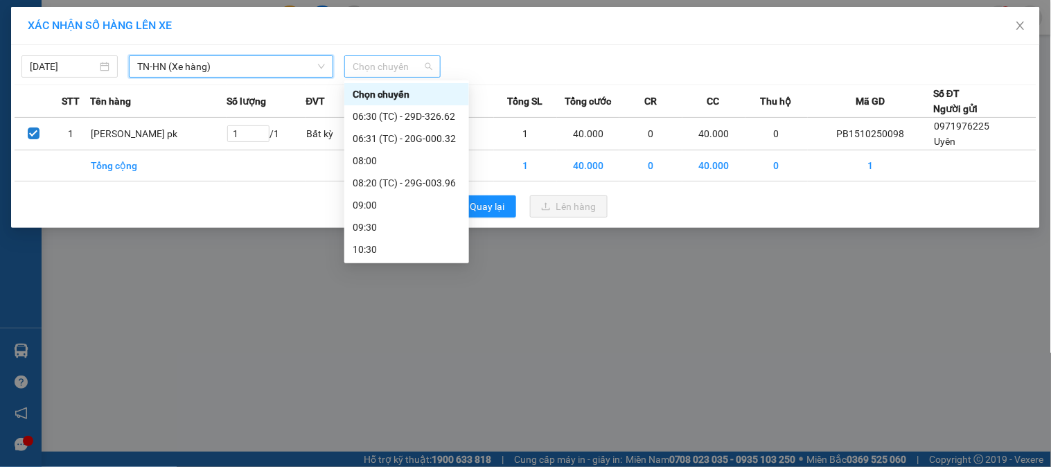
click at [420, 65] on span "Chọn chuyến" at bounding box center [393, 66] width 80 height 21
click at [439, 183] on div "08:20 (TC) - 29G-003.96" at bounding box center [407, 182] width 108 height 15
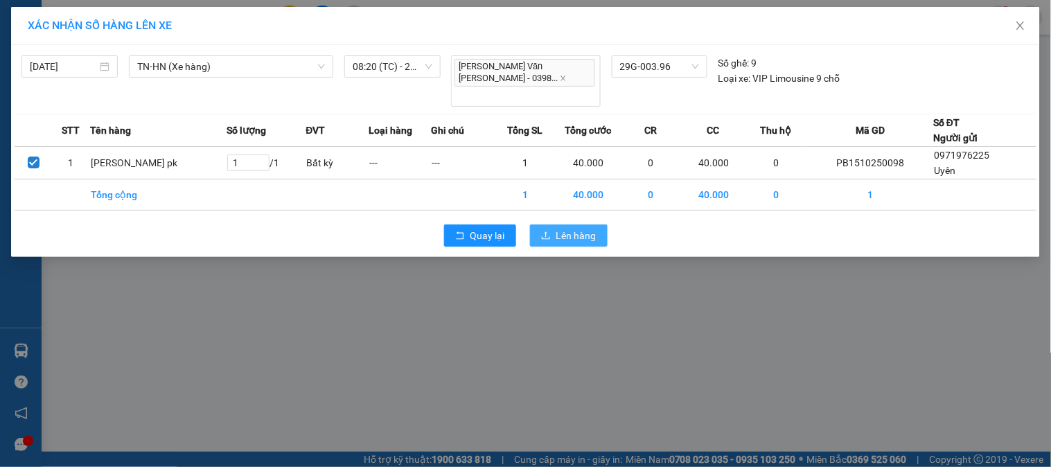
click at [578, 228] on span "Lên hàng" at bounding box center [577, 235] width 40 height 15
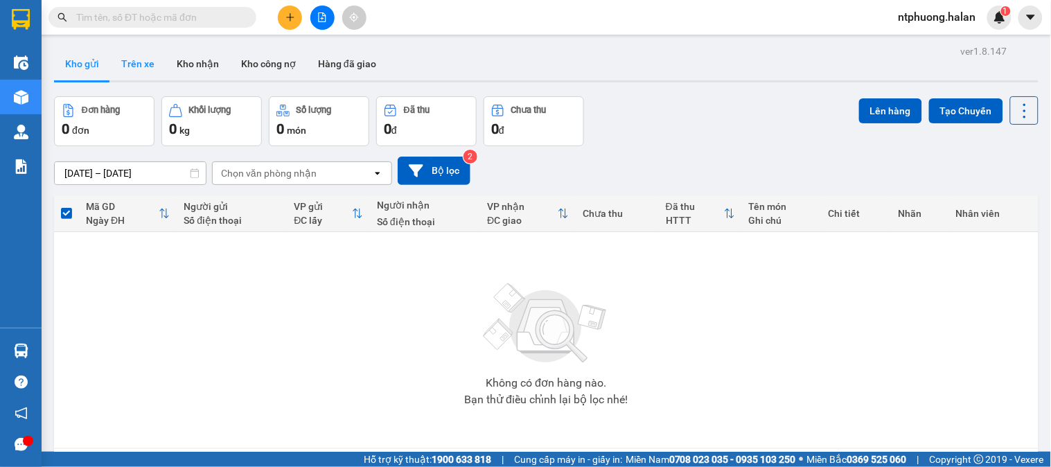
click at [141, 62] on button "Trên xe" at bounding box center [137, 63] width 55 height 33
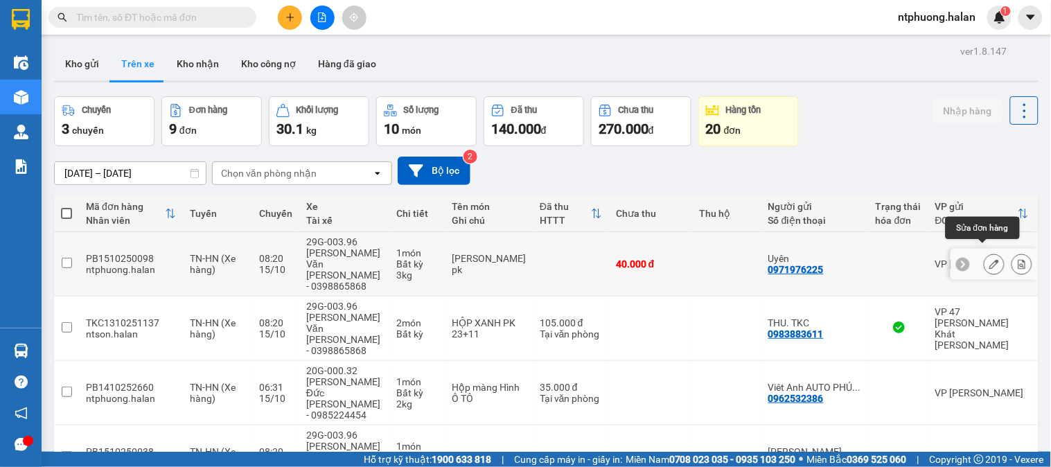
click at [990, 259] on icon at bounding box center [995, 264] width 10 height 10
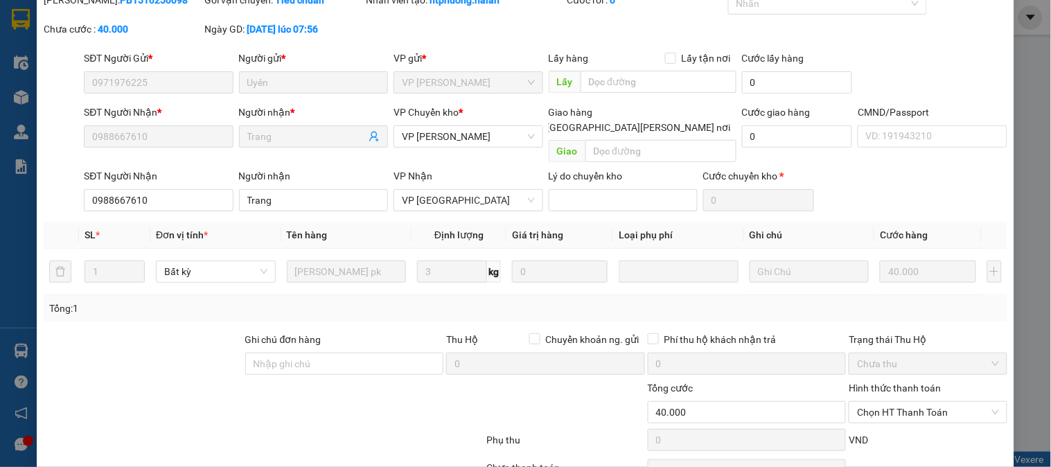
type input "0971976225"
type input "0988667610"
type input "0"
type input "40.000"
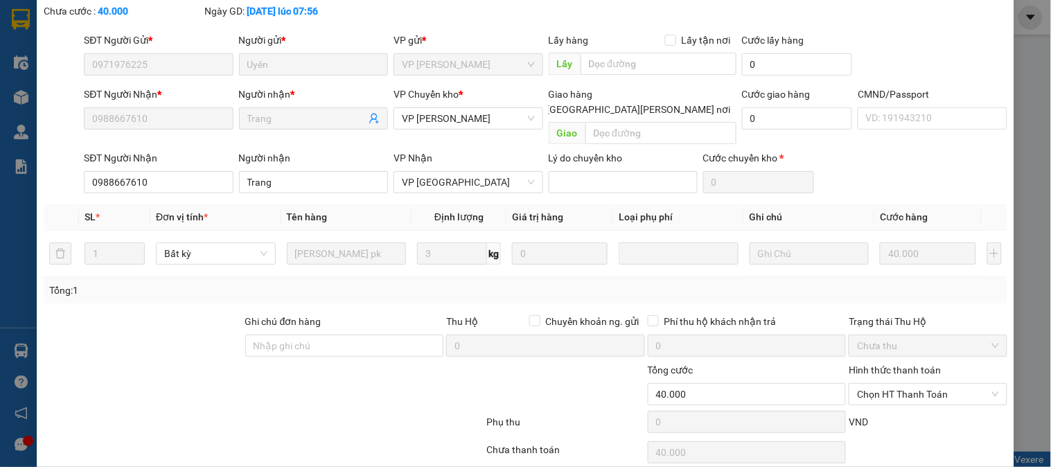
click at [978, 439] on div "Chọn HT Thanh Toán" at bounding box center [928, 453] width 161 height 28
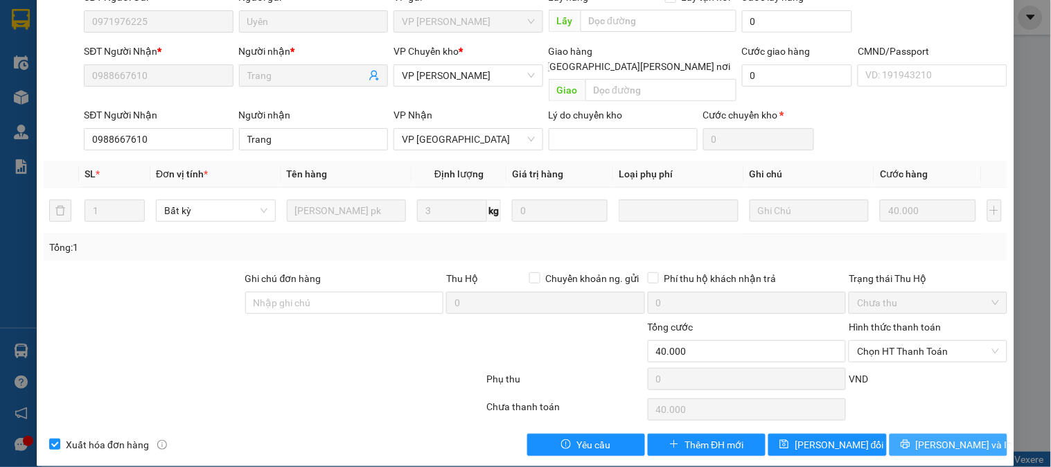
click at [950, 437] on span "[PERSON_NAME] và In" at bounding box center [964, 444] width 97 height 15
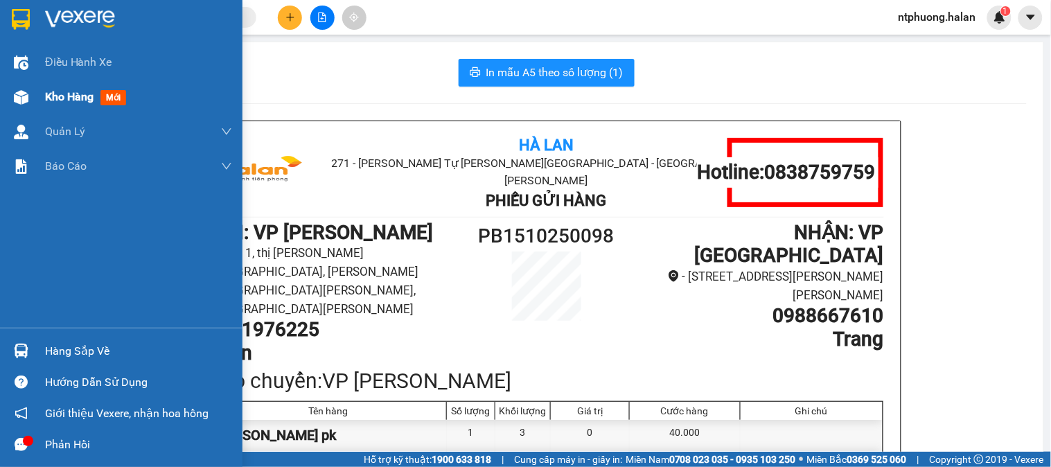
click at [74, 94] on span "Kho hàng" at bounding box center [69, 96] width 49 height 13
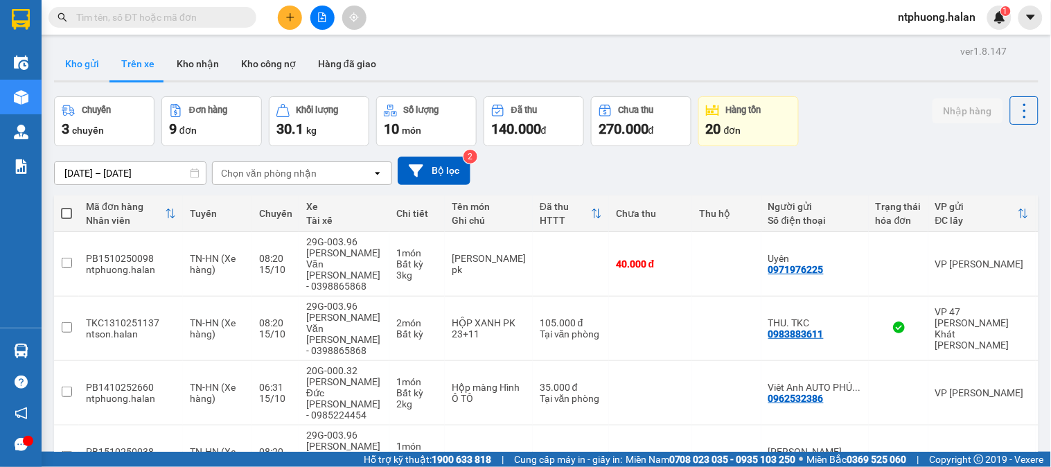
click at [60, 61] on button "Kho gửi" at bounding box center [82, 63] width 56 height 33
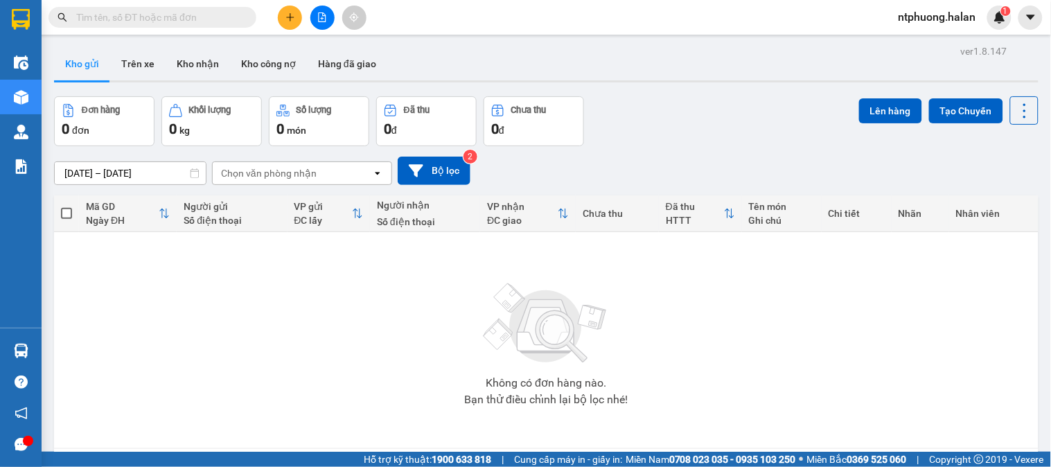
click at [181, 15] on input "text" at bounding box center [158, 17] width 164 height 15
click at [162, 12] on input "text" at bounding box center [158, 17] width 164 height 15
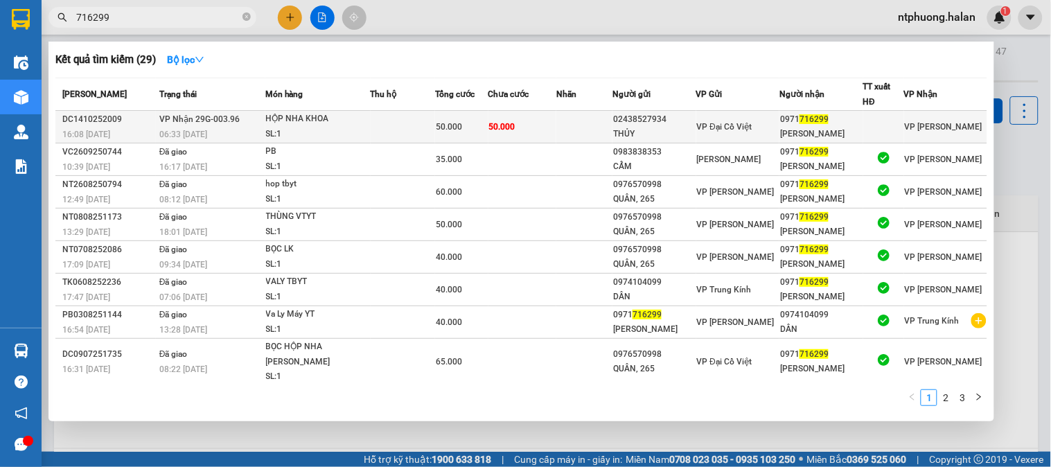
type input "716299"
click at [385, 128] on td at bounding box center [403, 127] width 65 height 33
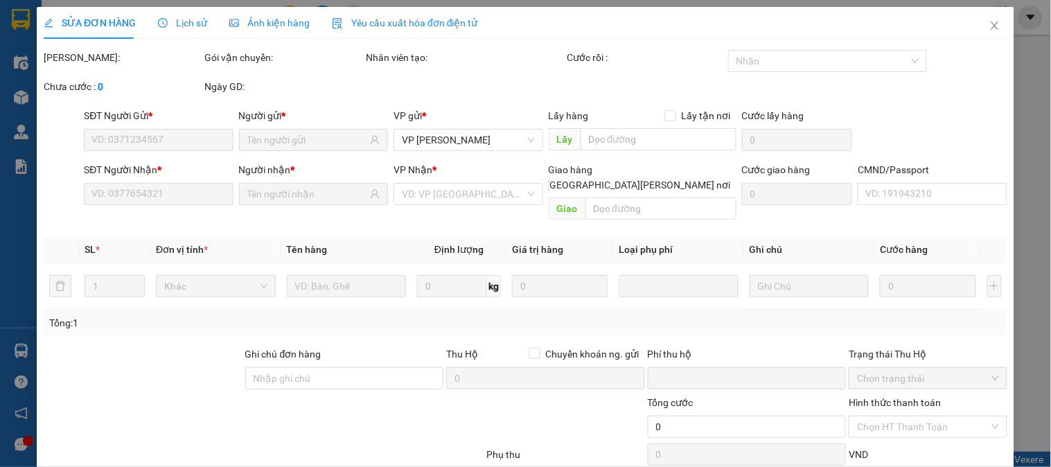
type input "02438527934"
type input "THỦY"
type input "0971716299"
type input "PK THI VÂN"
type input "0"
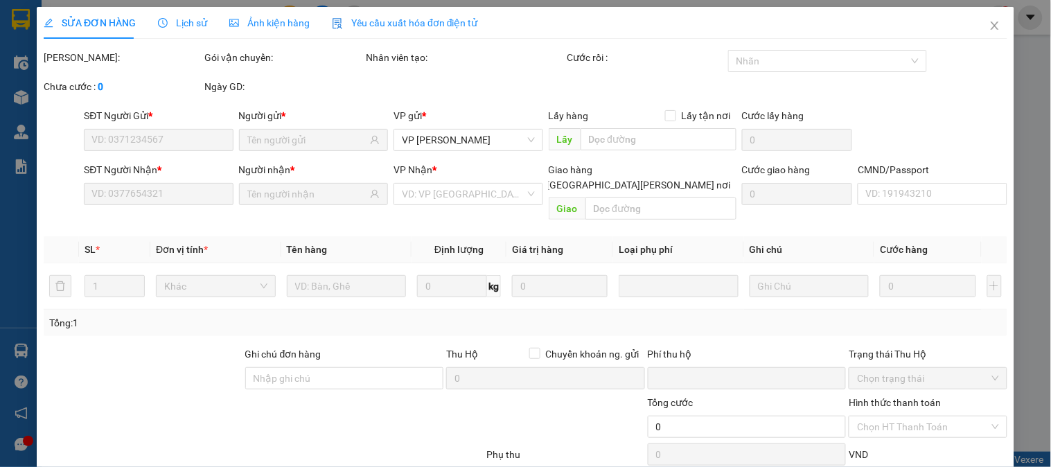
type input "50.000"
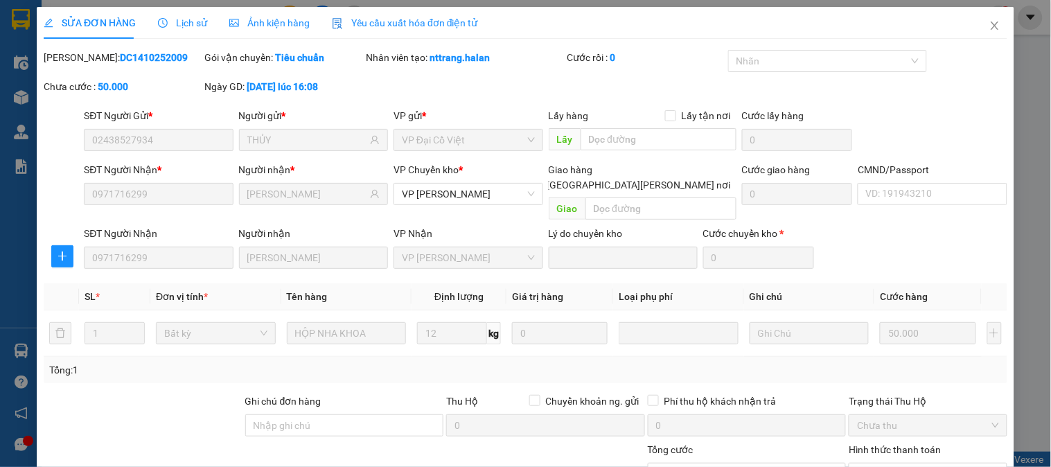
scroll to position [123, 0]
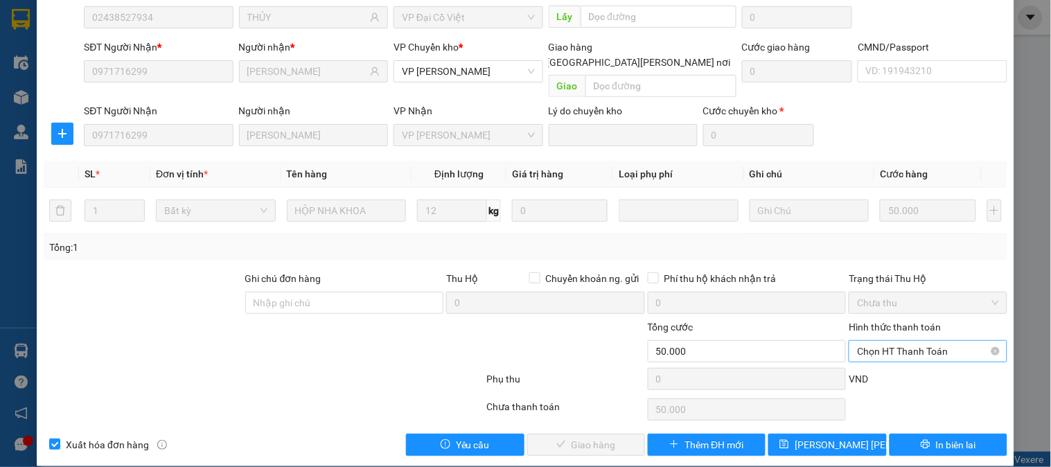
click at [881, 341] on span "Chọn HT Thanh Toán" at bounding box center [927, 351] width 141 height 21
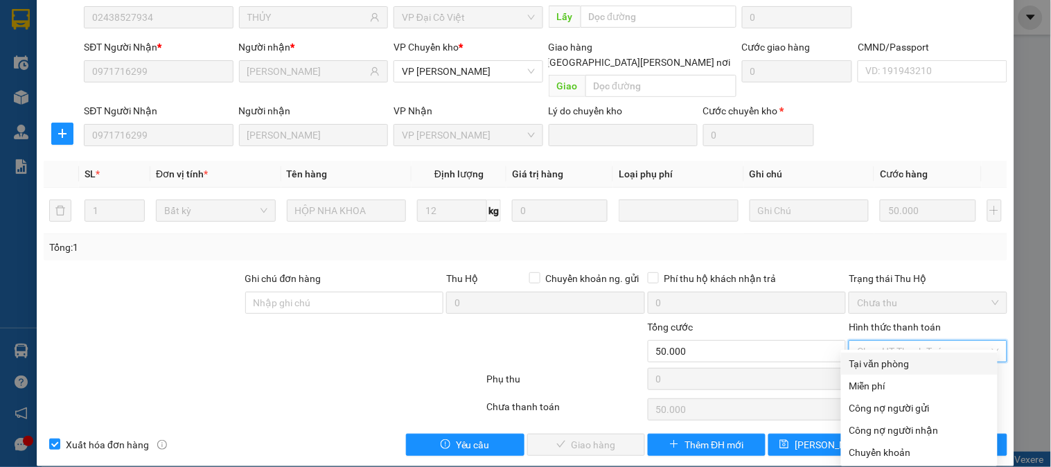
drag, startPoint x: 883, startPoint y: 356, endPoint x: 769, endPoint y: 398, distance: 121.0
click at [881, 357] on div "Tại văn phòng" at bounding box center [920, 363] width 140 height 15
type input "0"
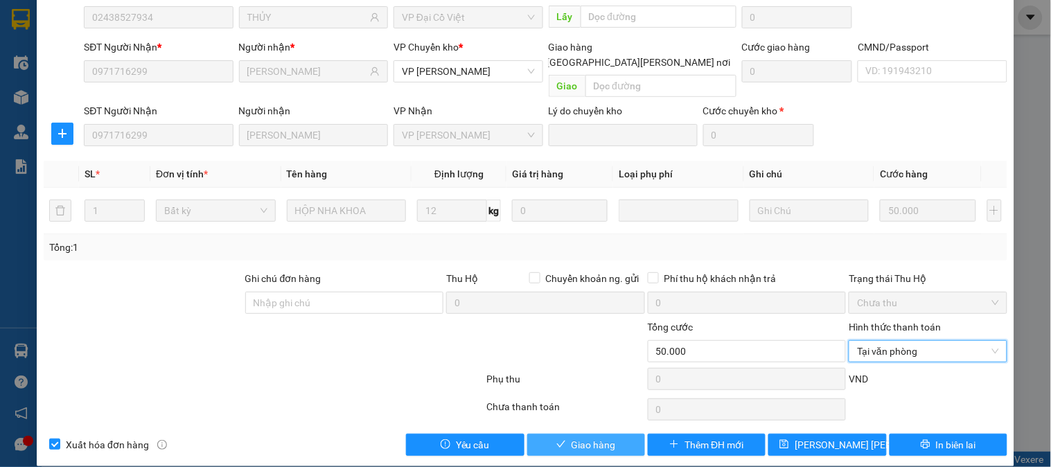
click at [591, 437] on span "Giao hàng" at bounding box center [594, 444] width 44 height 15
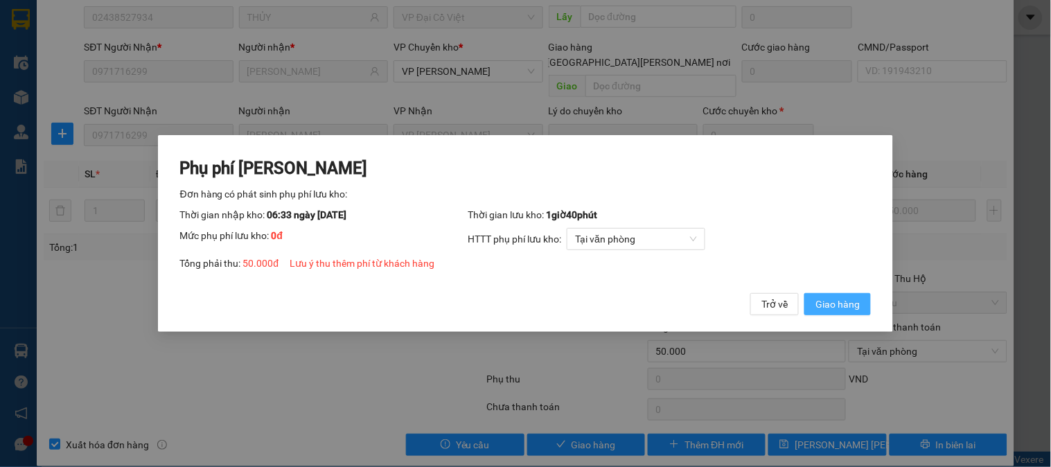
click at [840, 306] on span "Giao hàng" at bounding box center [838, 304] width 44 height 15
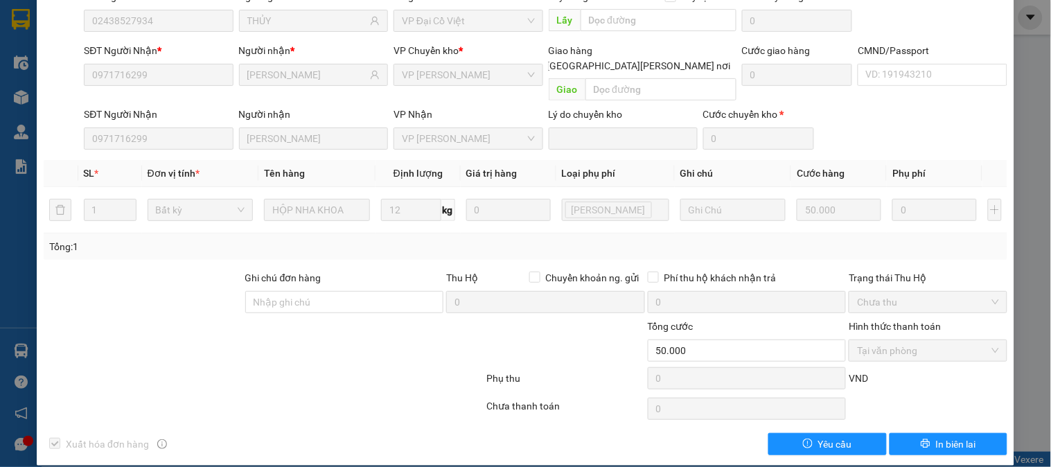
scroll to position [0, 0]
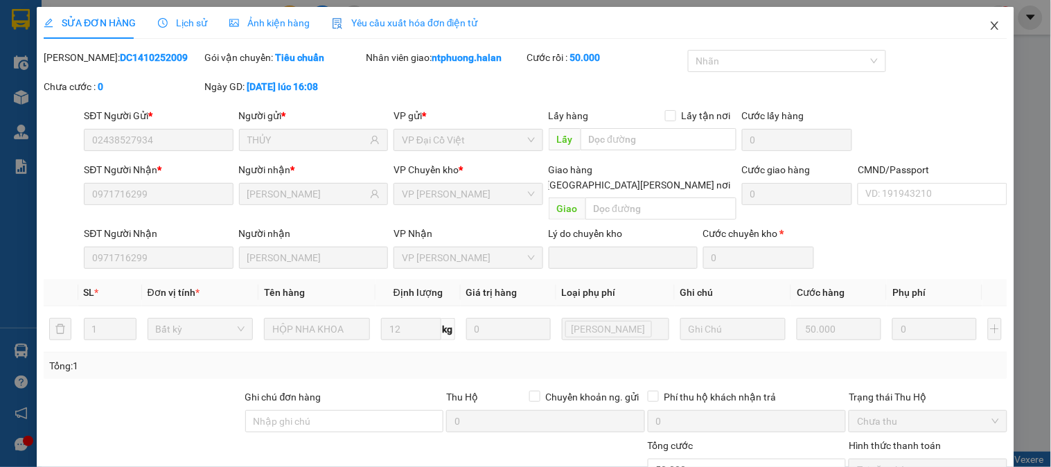
click at [990, 26] on icon "close" at bounding box center [995, 25] width 11 height 11
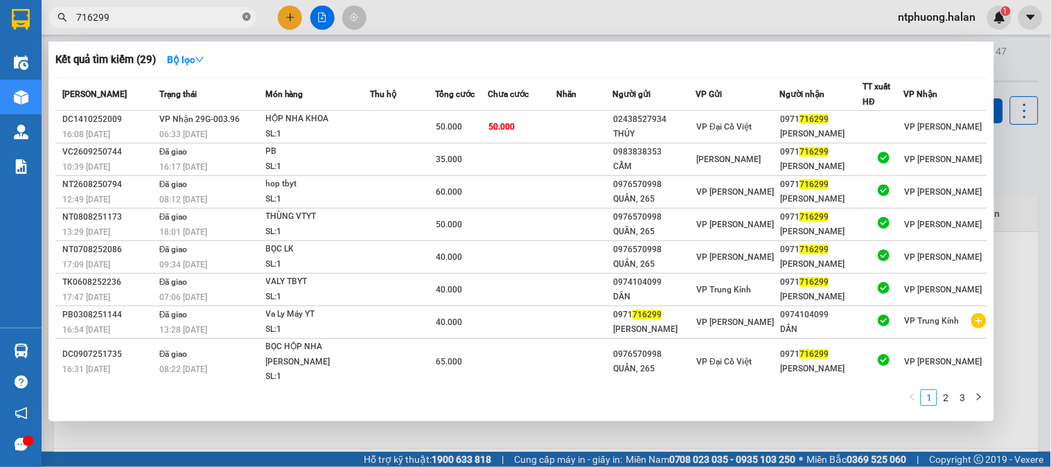
click at [247, 18] on icon "close-circle" at bounding box center [247, 16] width 8 height 8
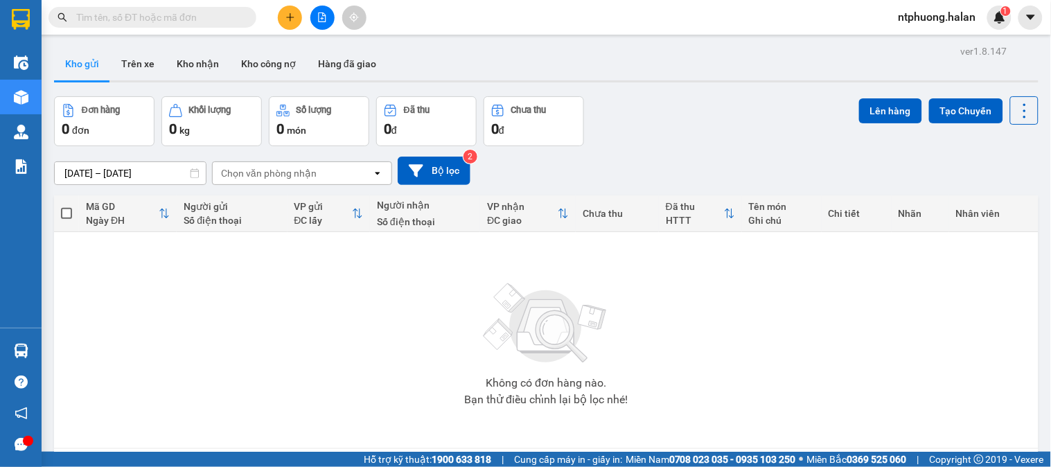
click at [227, 18] on input "text" at bounding box center [158, 17] width 164 height 15
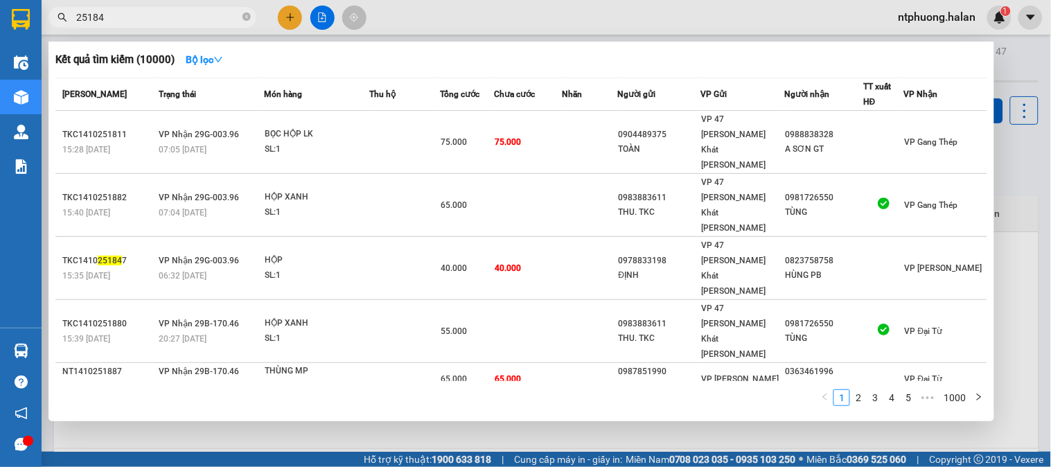
type input "251847"
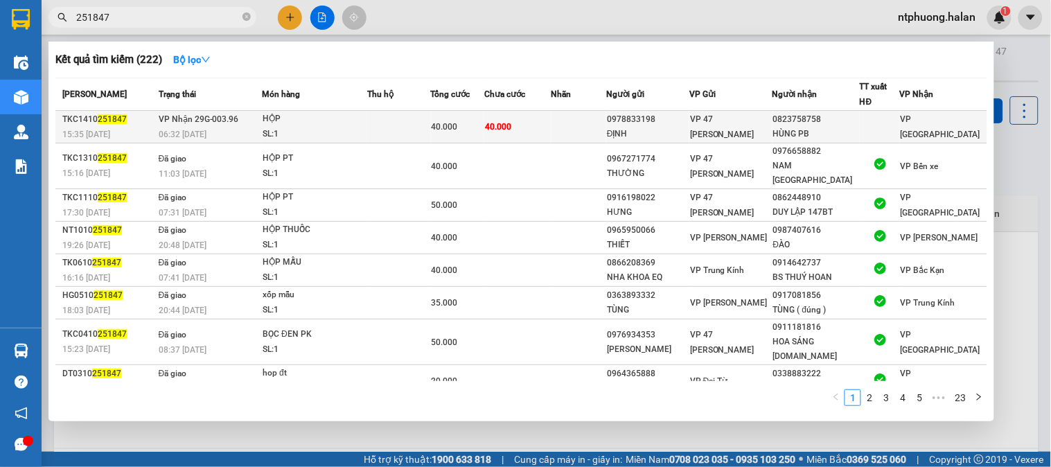
type input "251847"
click at [398, 121] on td at bounding box center [398, 127] width 63 height 33
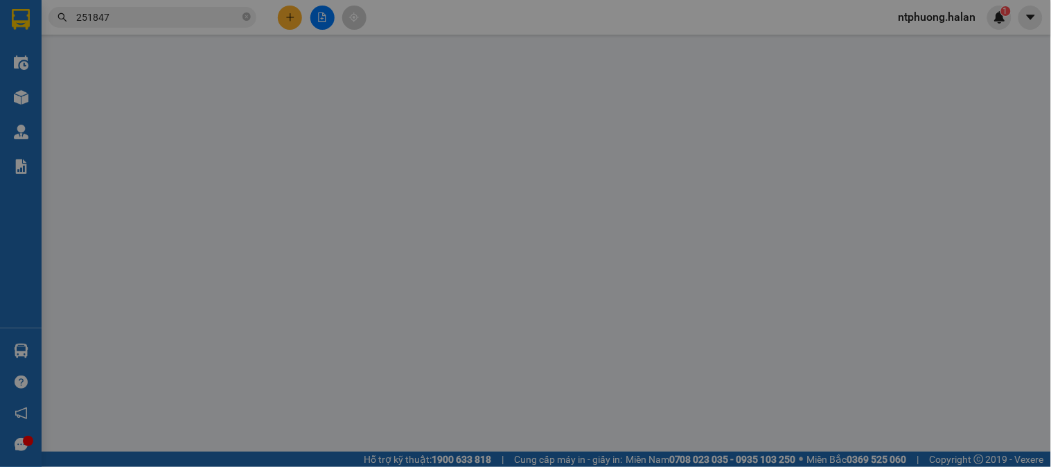
type input "0978833198"
type input "ĐỊNH"
type input "0823758758"
type input "HÙNG PB"
type input "0"
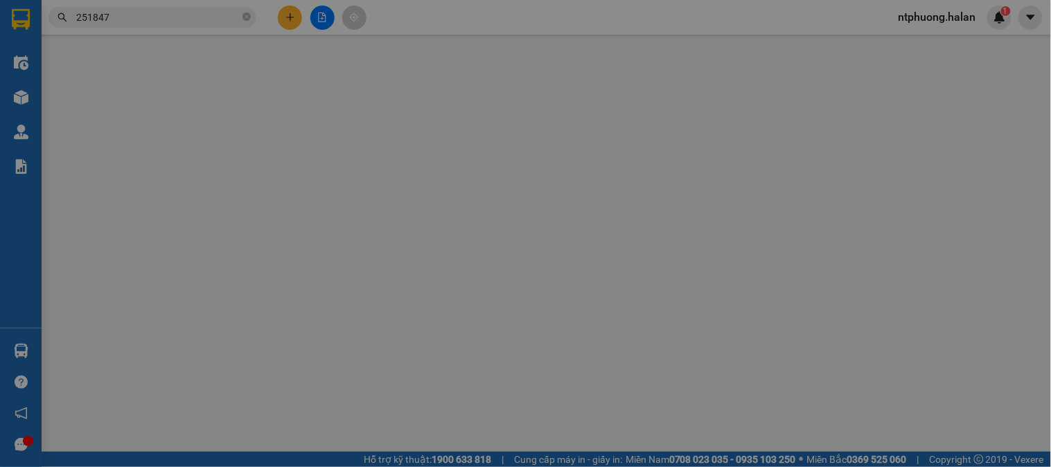
type input "40.000"
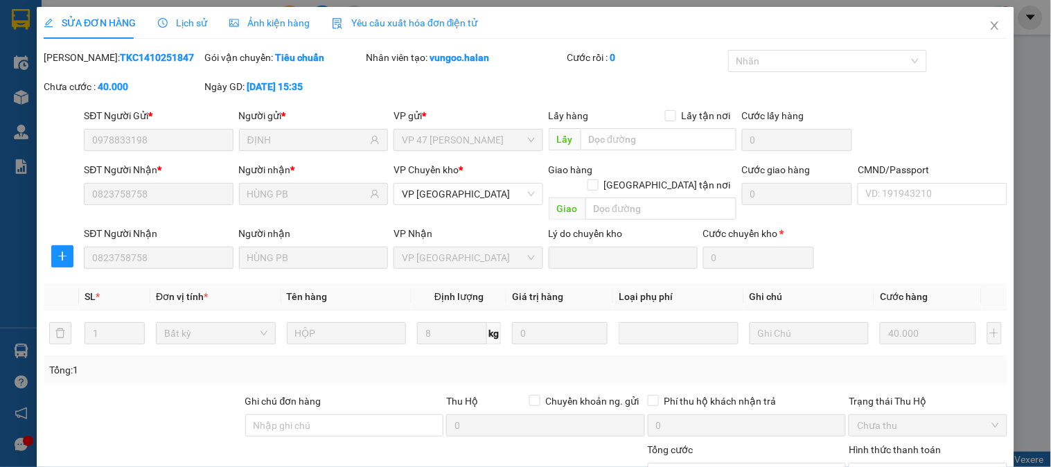
scroll to position [123, 0]
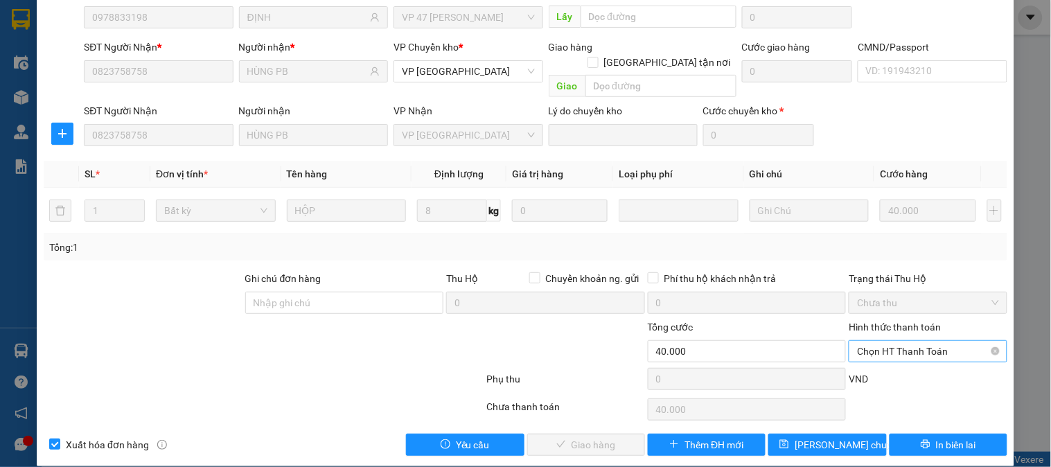
click at [891, 341] on span "Chọn HT Thanh Toán" at bounding box center [927, 351] width 141 height 21
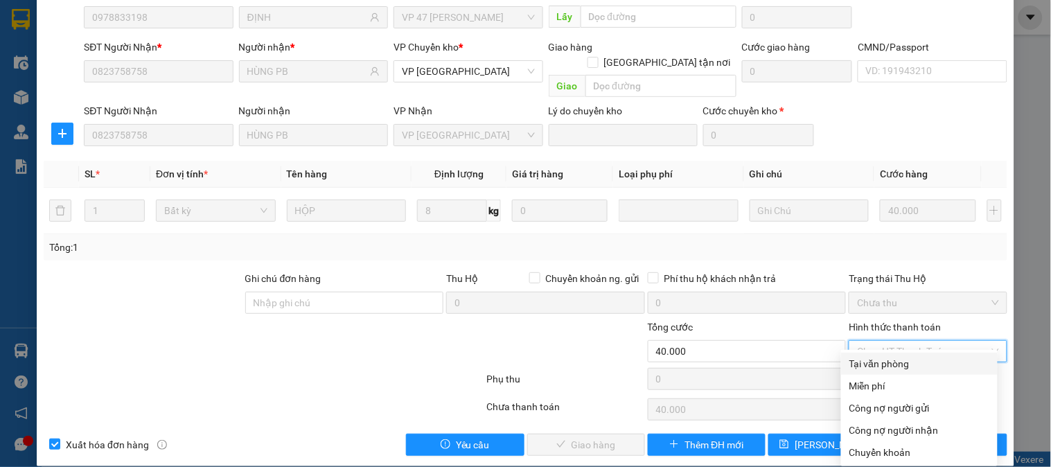
click at [889, 357] on div "Tại văn phòng" at bounding box center [920, 363] width 140 height 15
type input "0"
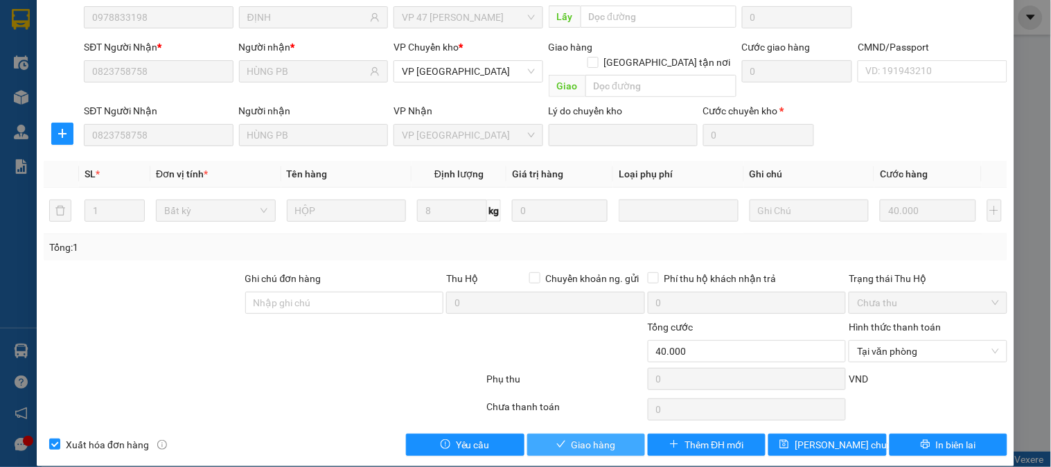
click at [599, 437] on span "Giao hàng" at bounding box center [594, 444] width 44 height 15
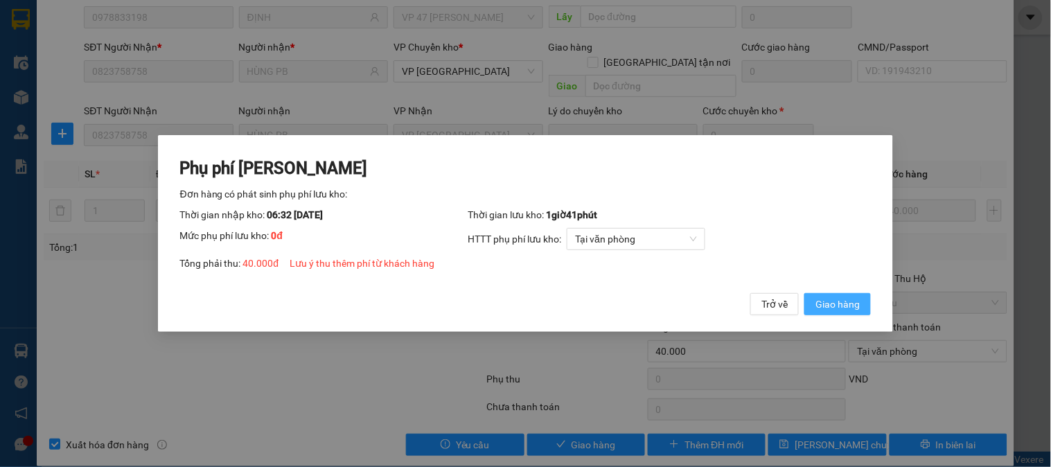
click at [834, 310] on span "Giao hàng" at bounding box center [838, 304] width 44 height 15
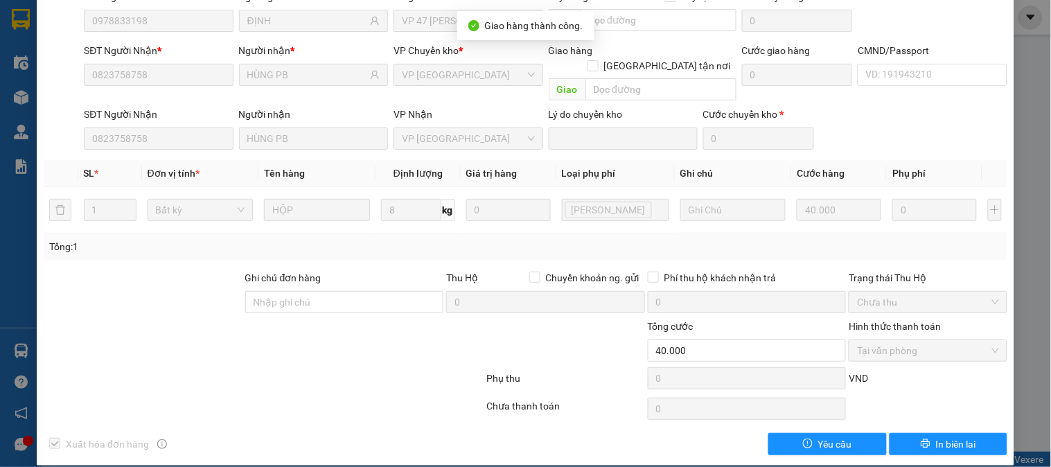
scroll to position [0, 0]
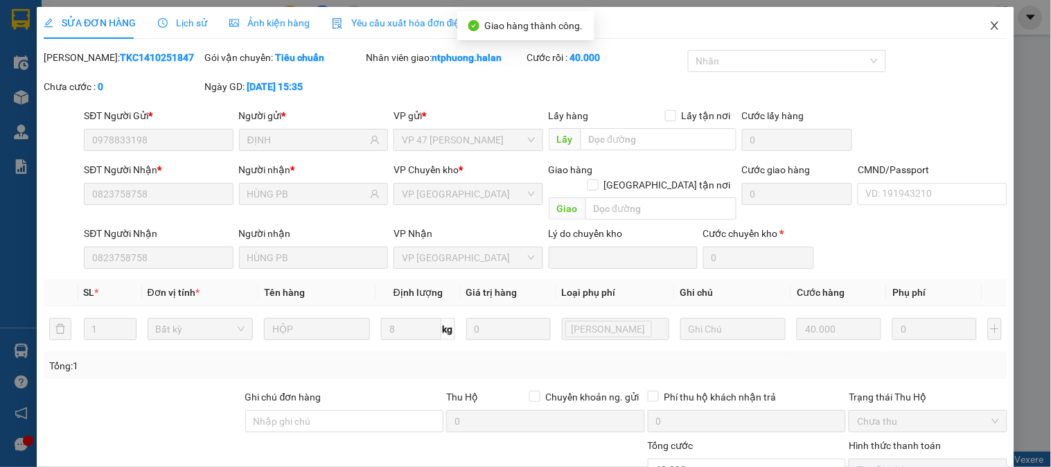
click at [990, 28] on icon "close" at bounding box center [995, 25] width 11 height 11
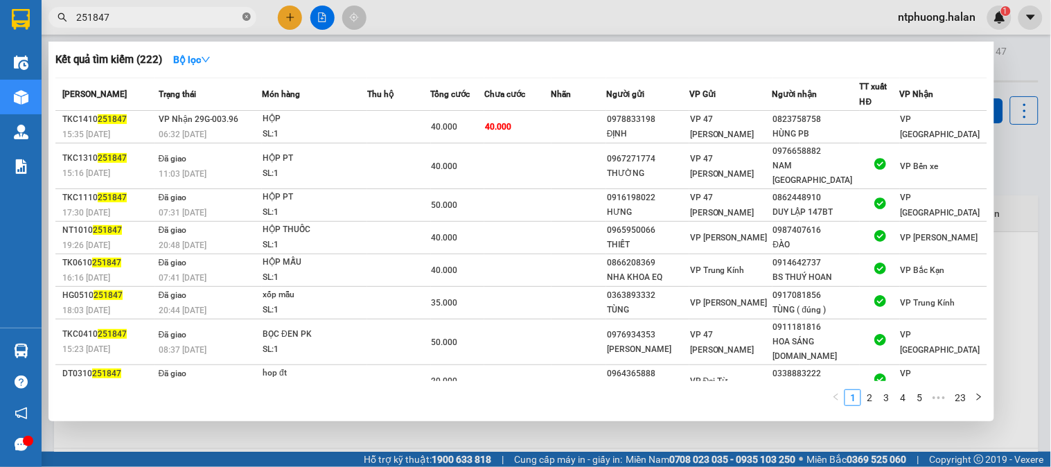
click at [247, 15] on icon "close-circle" at bounding box center [247, 16] width 8 height 8
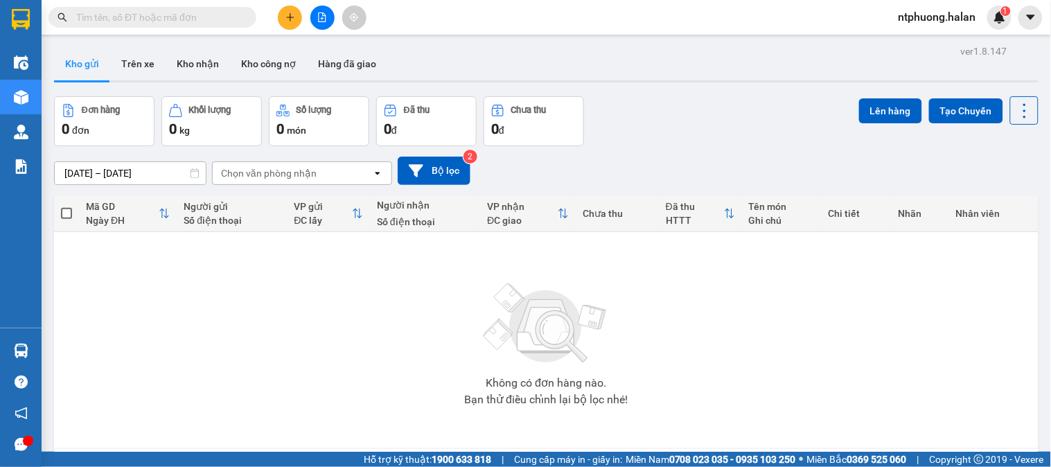
click at [236, 17] on input "text" at bounding box center [158, 17] width 164 height 15
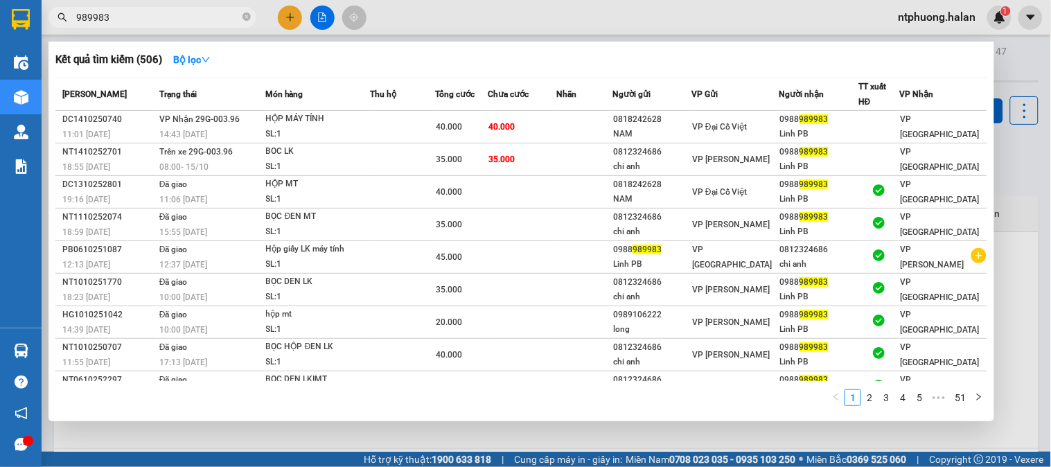
click at [75, 16] on span "989983" at bounding box center [153, 17] width 208 height 21
click at [77, 15] on input "989983" at bounding box center [158, 17] width 164 height 15
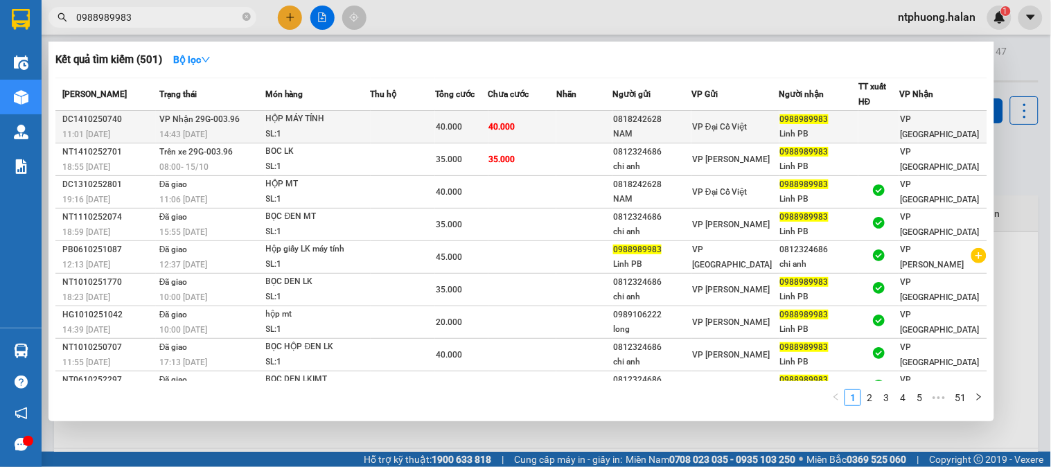
type input "0988989983"
click at [370, 134] on div "SL: 1" at bounding box center [318, 134] width 104 height 15
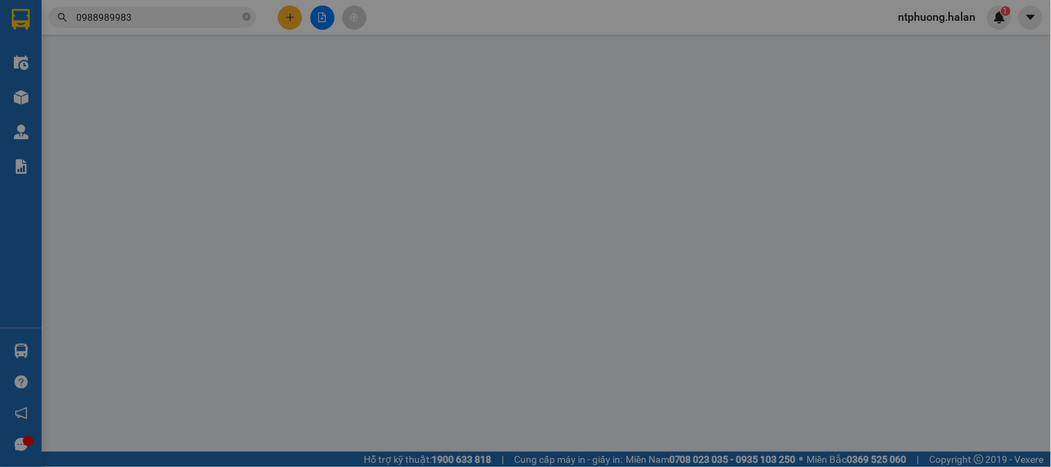
type input "0818242628"
type input "NAM"
type input "0988989983"
type input "Linh PB"
type input "0"
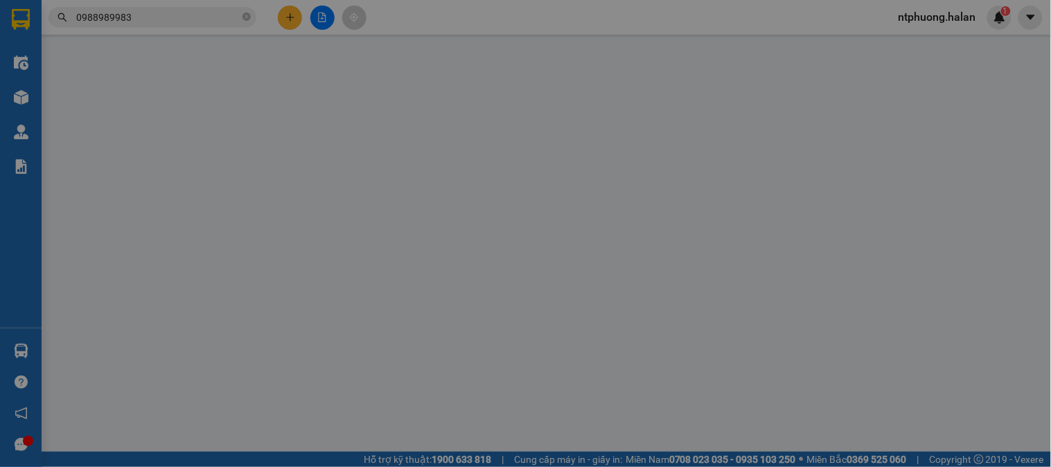
type input "40.000"
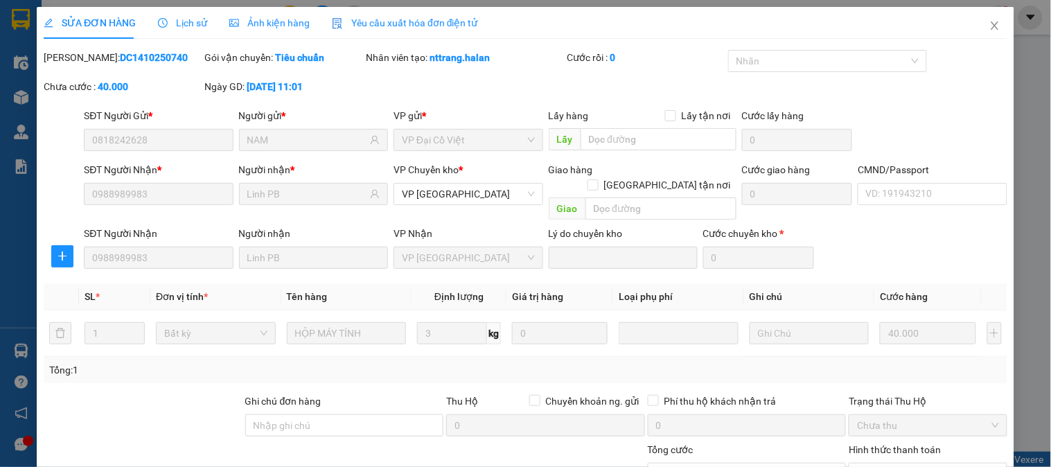
scroll to position [123, 0]
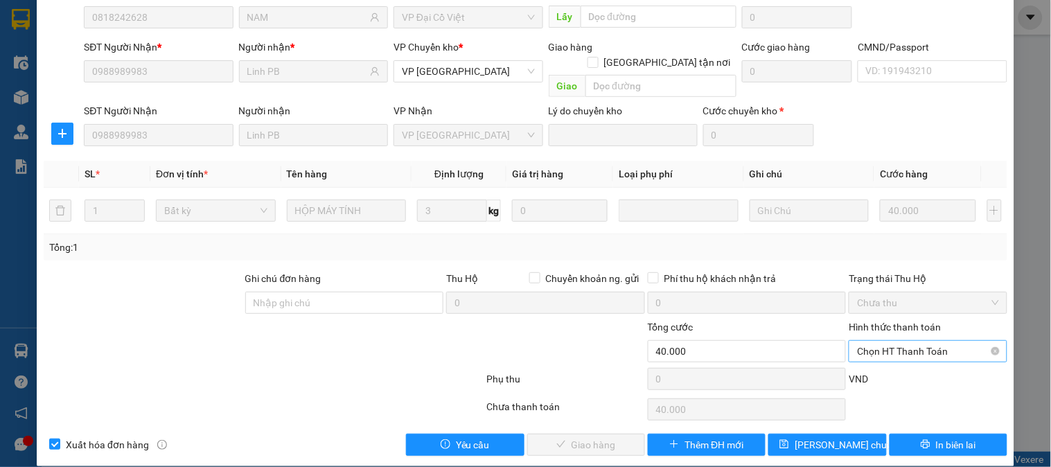
click at [932, 341] on span "Chọn HT Thanh Toán" at bounding box center [927, 351] width 141 height 21
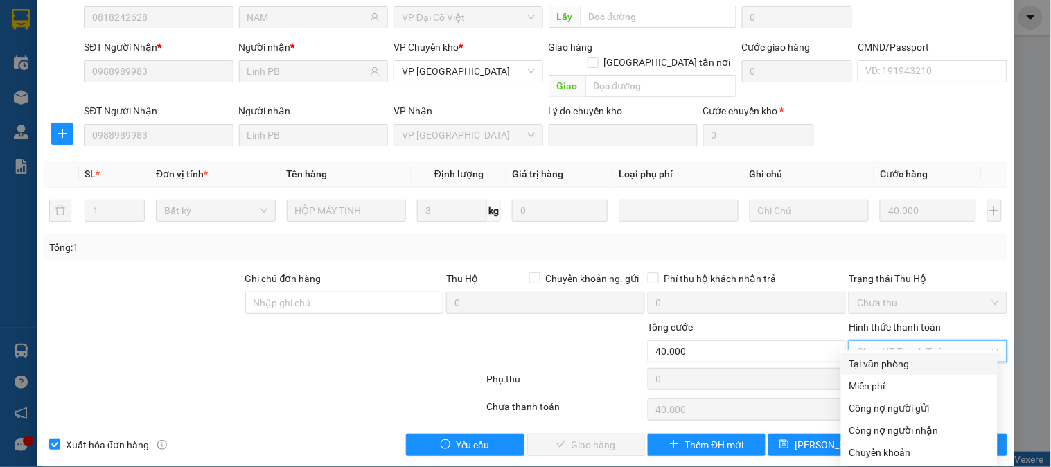
click at [917, 370] on div "Tại văn phòng" at bounding box center [920, 363] width 140 height 15
type input "0"
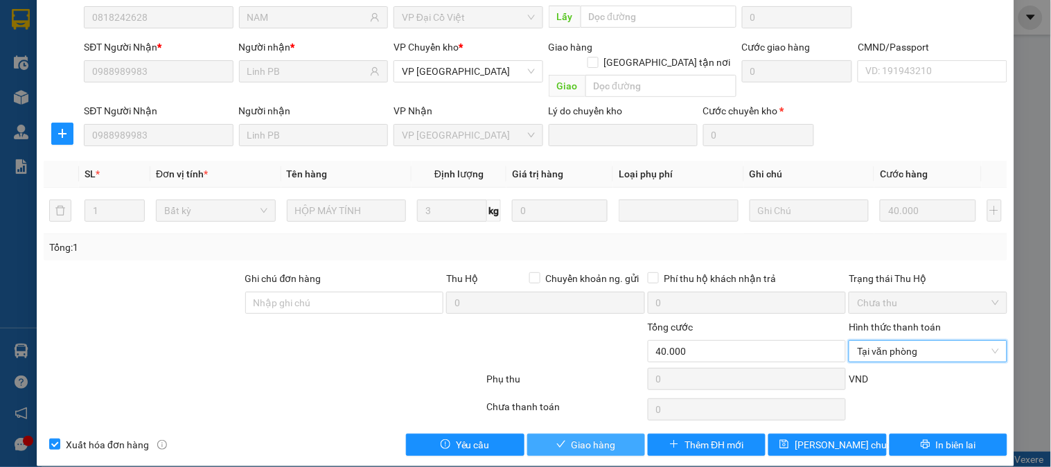
click at [590, 437] on span "Giao hàng" at bounding box center [594, 444] width 44 height 15
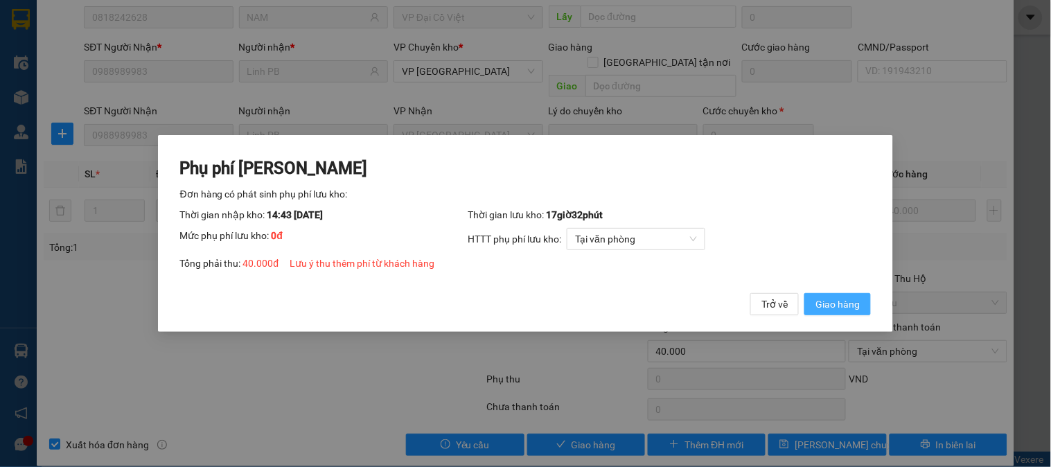
click at [839, 302] on span "Giao hàng" at bounding box center [838, 304] width 44 height 15
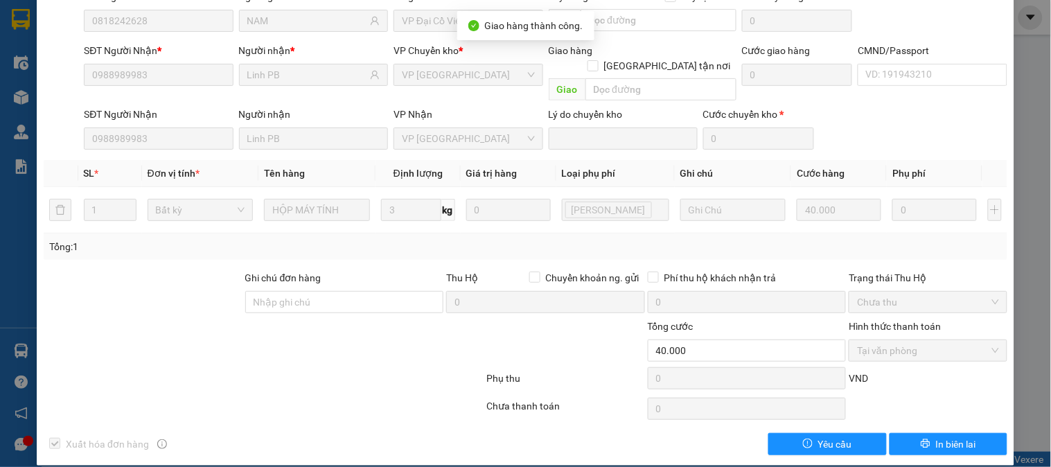
scroll to position [0, 0]
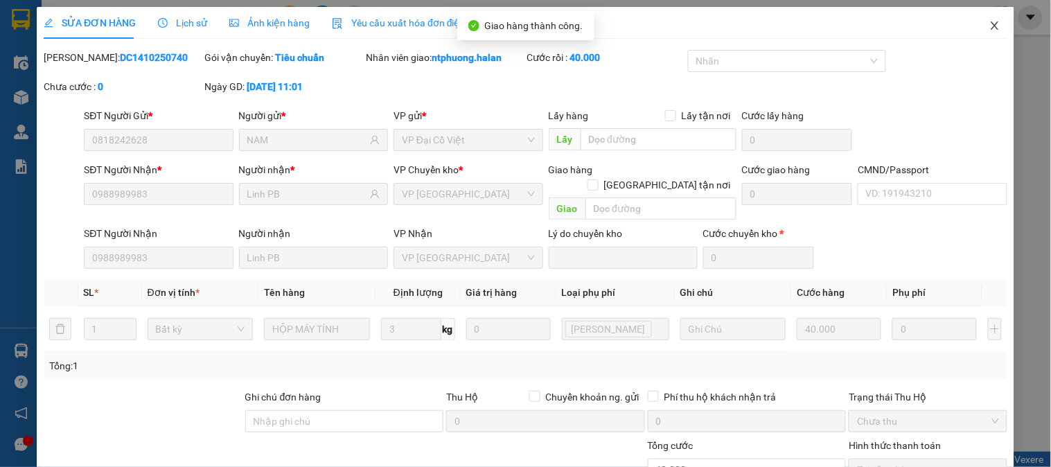
click at [990, 23] on icon "close" at bounding box center [995, 25] width 11 height 11
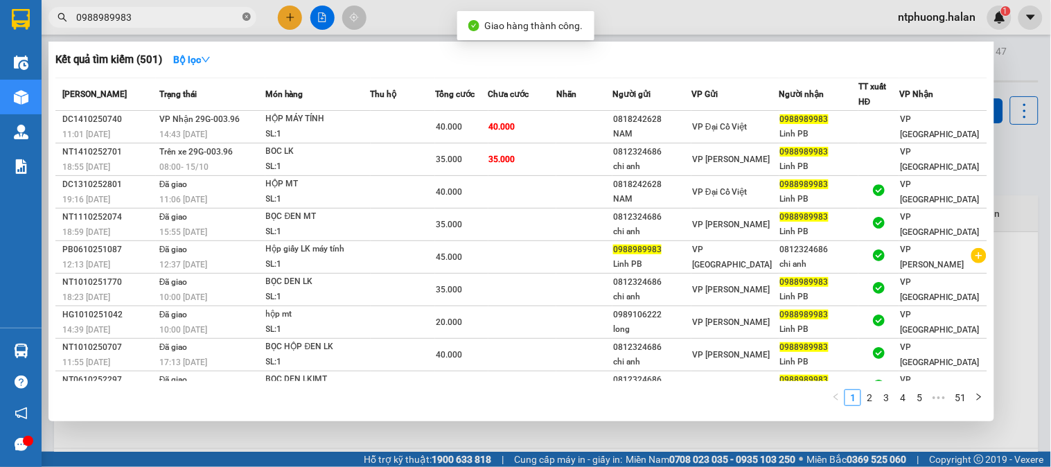
click at [247, 17] on icon "close-circle" at bounding box center [247, 16] width 8 height 8
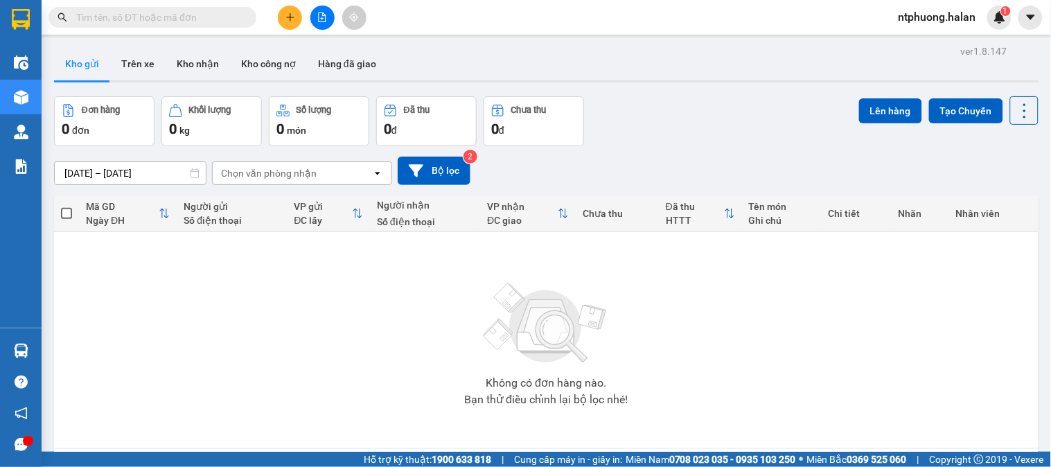
click at [143, 18] on input "text" at bounding box center [158, 17] width 164 height 15
type input "7"
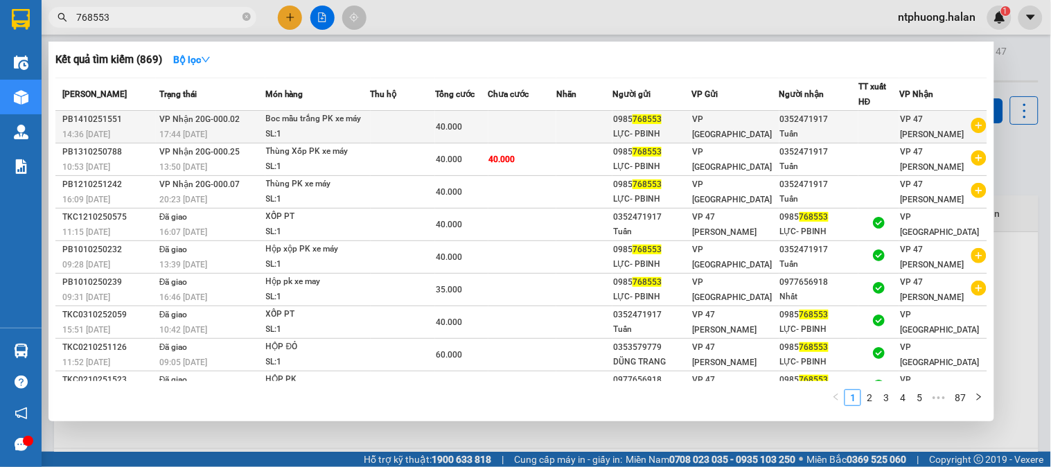
type input "768553"
copy div "0985 768553"
drag, startPoint x: 625, startPoint y: 119, endPoint x: 677, endPoint y: 118, distance: 52.0
click at [677, 118] on tr "PB1410251551 14:36 - 14/10 VP Nhận 20G-000.02 17:44 - 14/10 Boc mầu trắng PK xe…" at bounding box center [521, 127] width 932 height 33
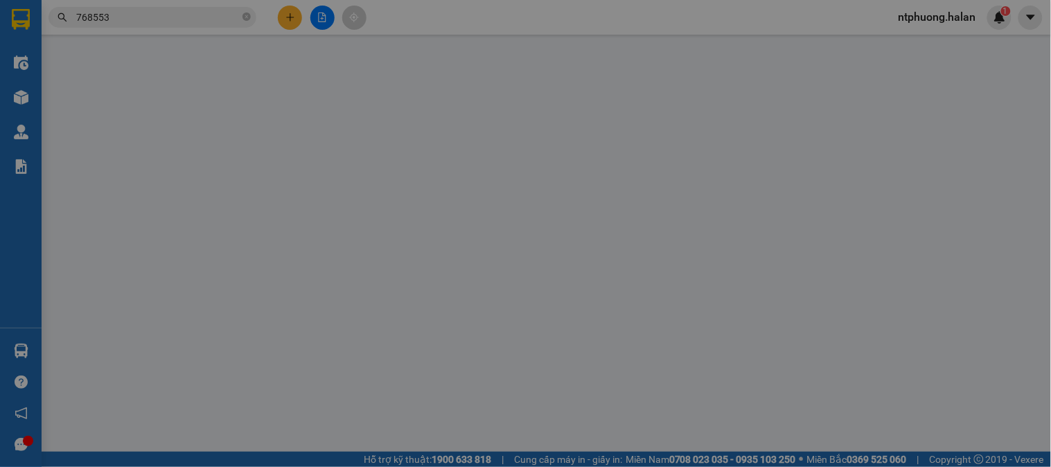
type input "0985768553"
type input "0352471917"
type input "0"
type input "40.000"
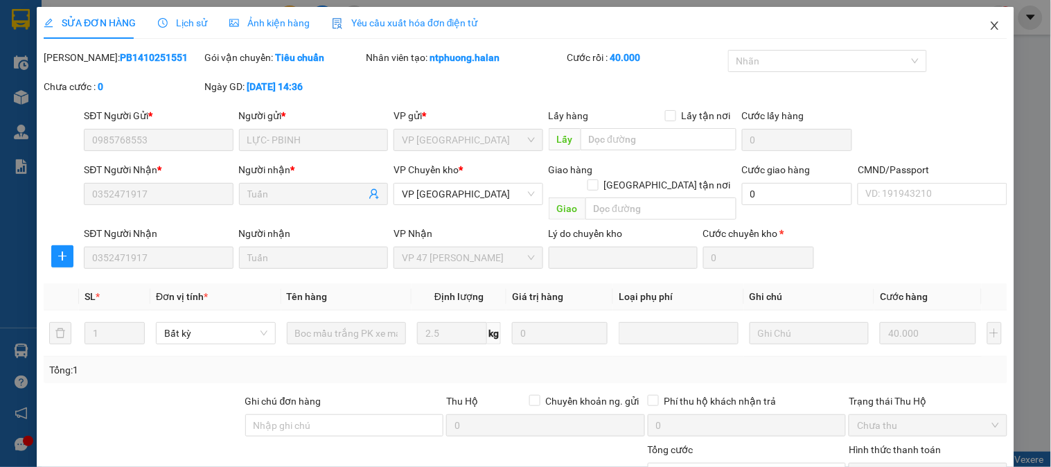
click at [990, 26] on icon "close" at bounding box center [995, 25] width 11 height 11
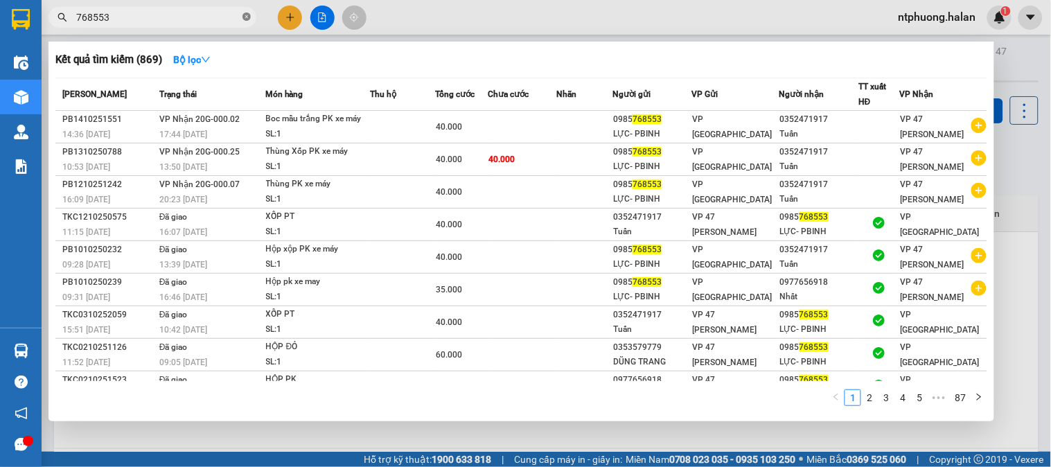
click at [245, 17] on icon "close-circle" at bounding box center [247, 16] width 8 height 8
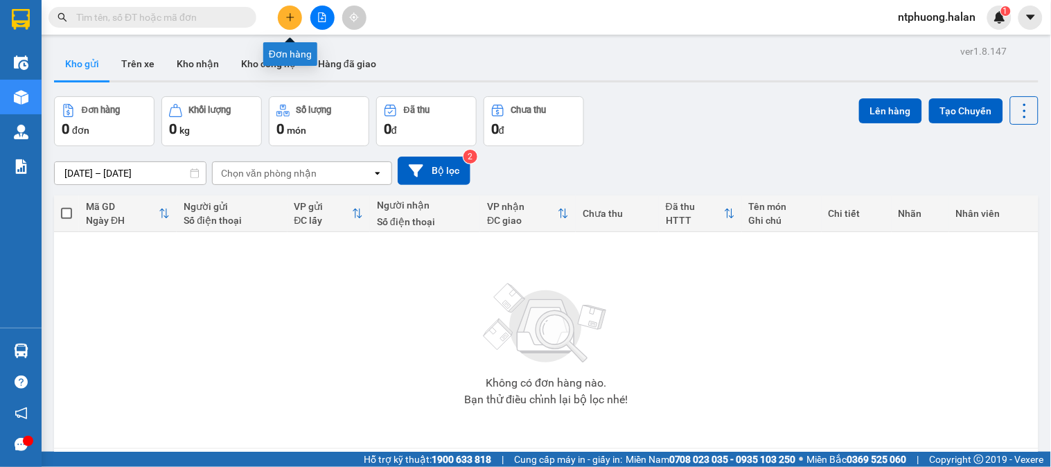
click at [289, 16] on icon "plus" at bounding box center [291, 17] width 10 height 10
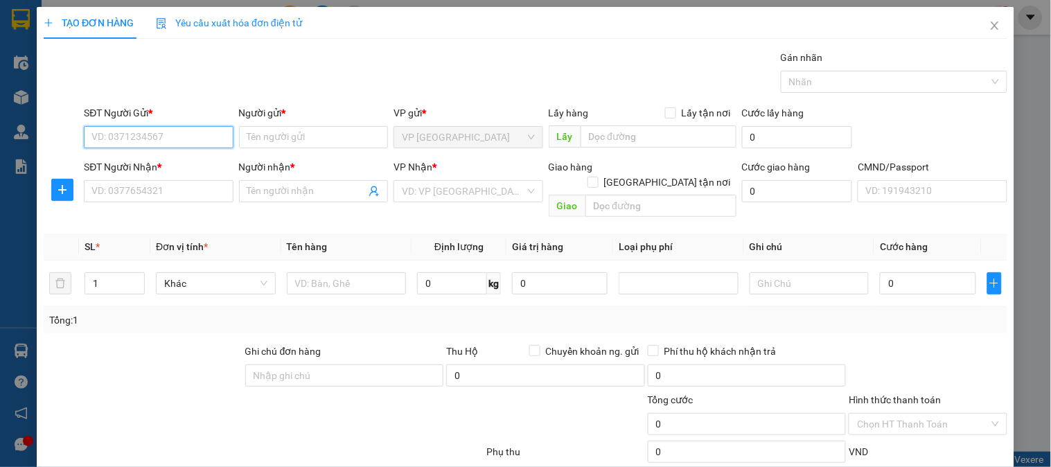
paste input "0985768553"
type input "0985768553"
click at [171, 168] on div "0985768553 - LỰC- PBINH" at bounding box center [156, 164] width 131 height 15
type input "LỰC- PBINH"
type input "0985768553"
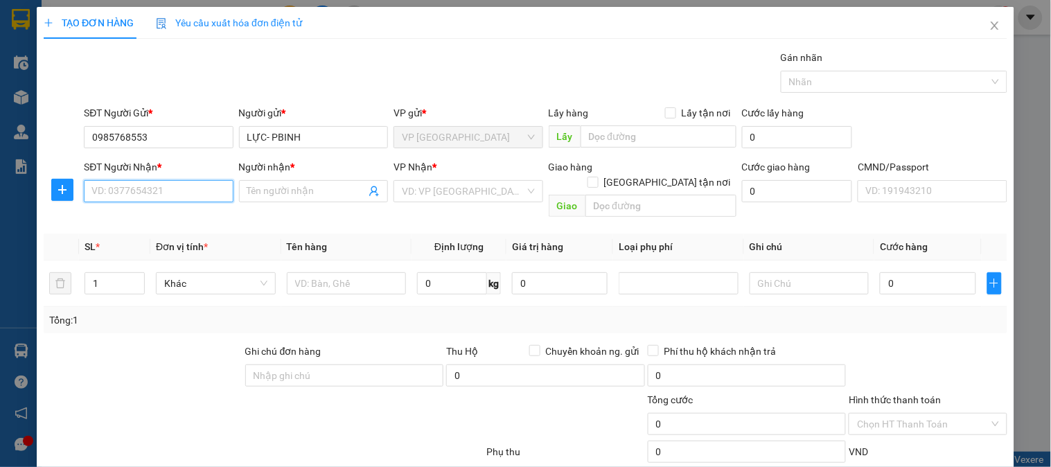
click at [177, 188] on input "SĐT Người Nhận *" at bounding box center [158, 191] width 149 height 22
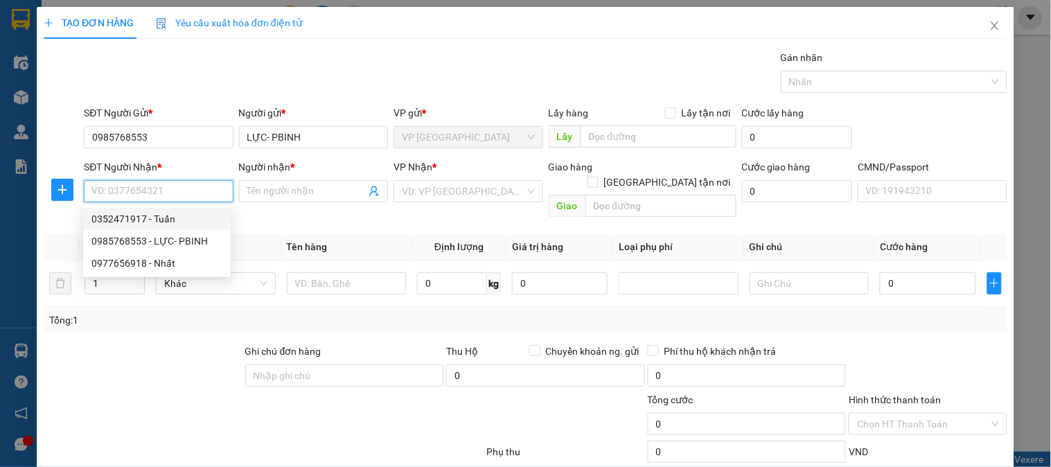
click at [164, 219] on div "0352471917 - Tuấn" at bounding box center [156, 218] width 131 height 15
type input "0352471917"
type input "Tuấn"
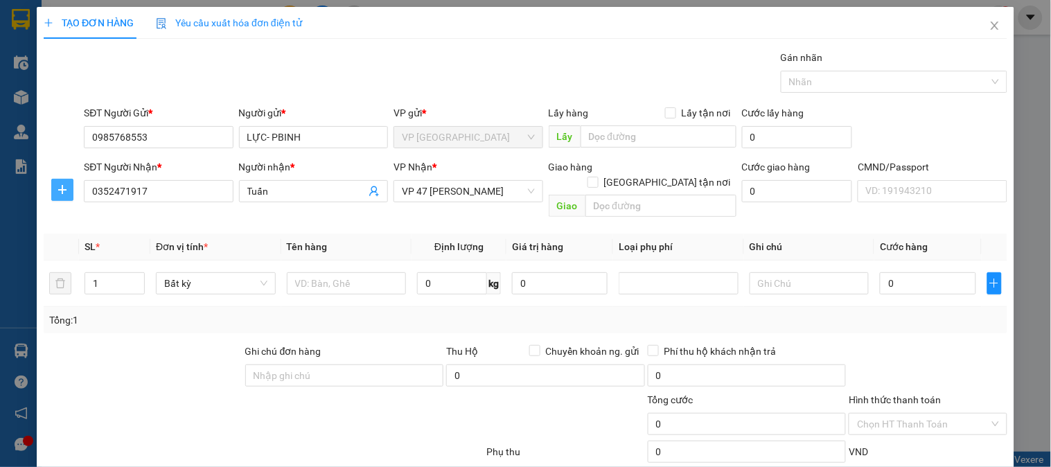
drag, startPoint x: 60, startPoint y: 189, endPoint x: 155, endPoint y: 204, distance: 95.4
click at [71, 189] on span "plus" at bounding box center [62, 189] width 21 height 11
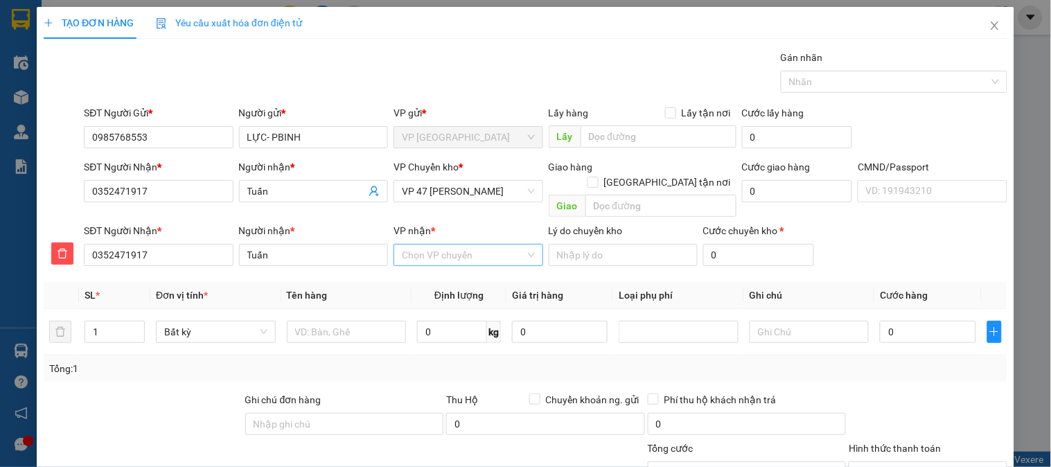
click at [452, 245] on input "VP nhận *" at bounding box center [463, 255] width 123 height 21
type input "47"
drag, startPoint x: 426, startPoint y: 270, endPoint x: 454, endPoint y: 198, distance: 77.2
click at [428, 263] on div "VP 47 [PERSON_NAME]" at bounding box center [463, 267] width 131 height 15
click at [454, 192] on span "VP 47 [PERSON_NAME]" at bounding box center [468, 191] width 132 height 21
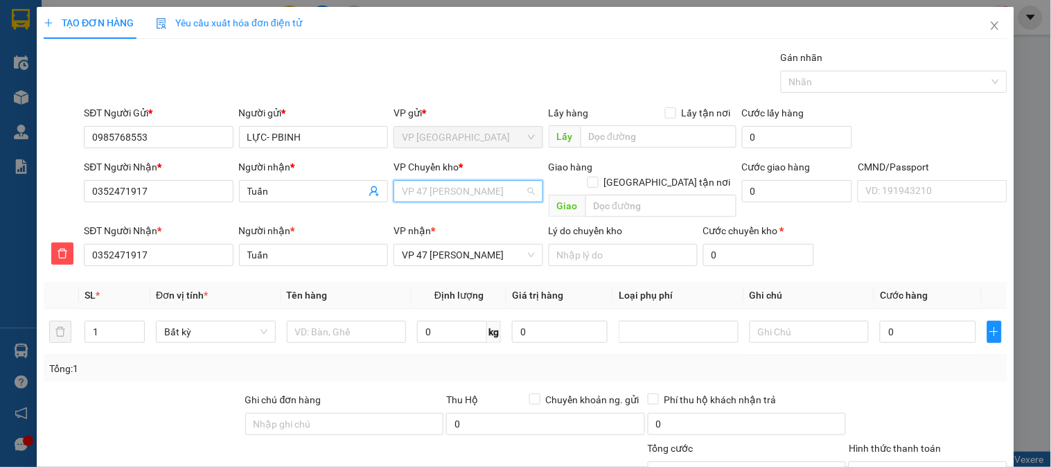
scroll to position [433, 0]
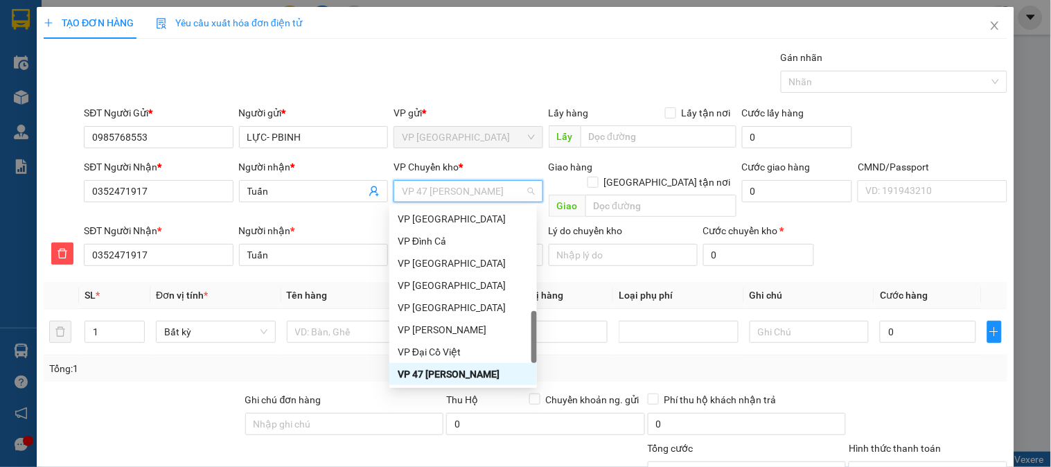
type input "b"
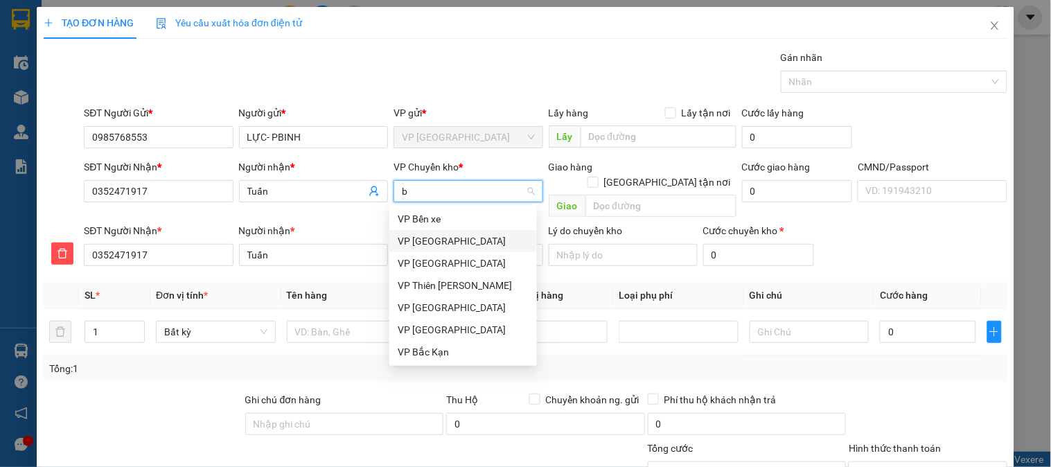
click at [430, 243] on div "VP [GEOGRAPHIC_DATA]" at bounding box center [463, 241] width 131 height 15
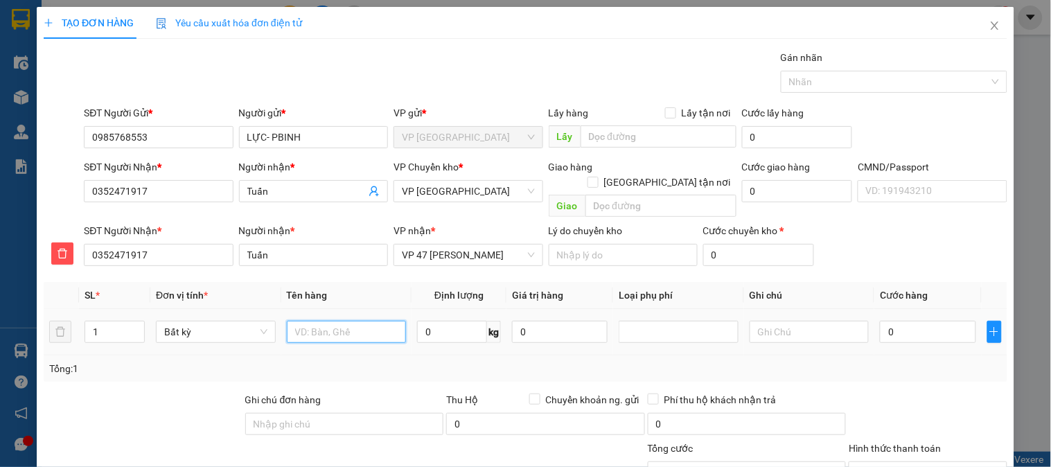
click at [345, 321] on input "text" at bounding box center [347, 332] width 120 height 22
type input "Hộp giấy PK xe máy"
click at [447, 321] on input "0" at bounding box center [452, 332] width 70 height 22
type input "4"
click at [925, 321] on input "0" at bounding box center [928, 332] width 96 height 22
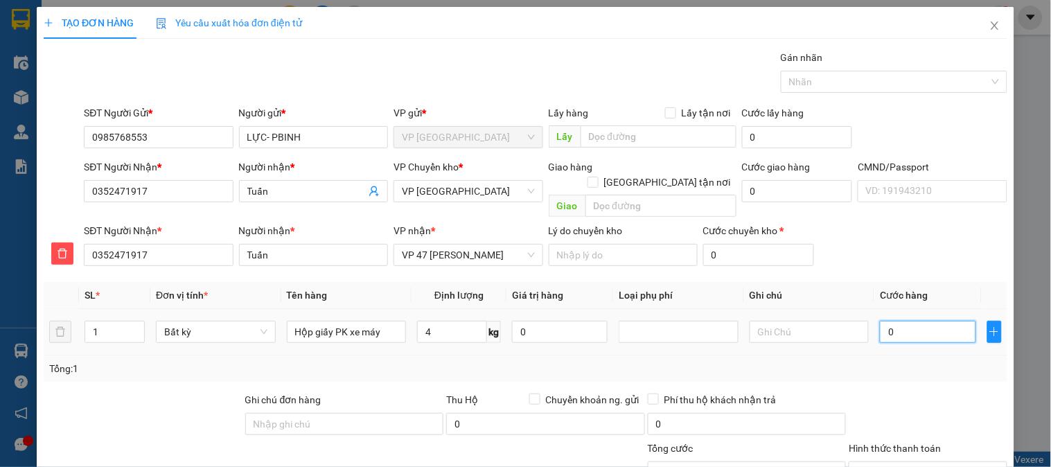
type input "40.000"
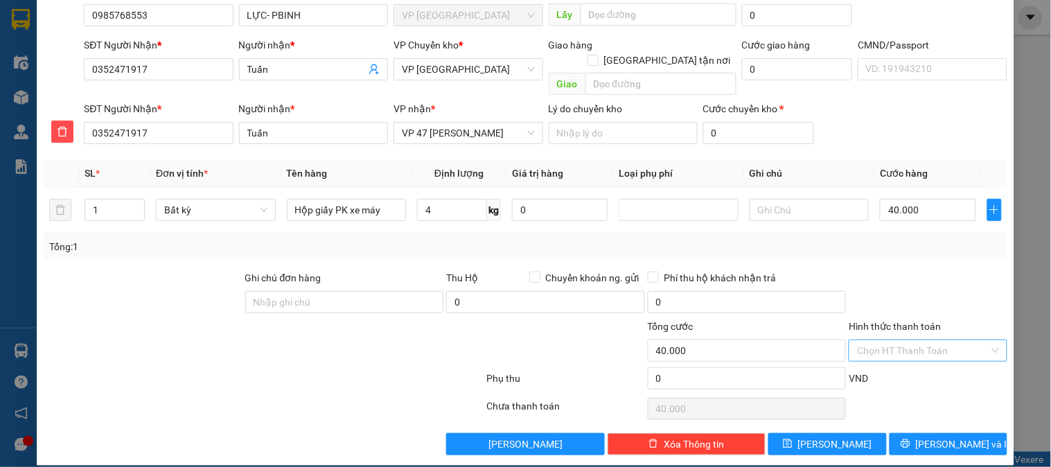
click at [911, 340] on input "Hình thức thanh toán" at bounding box center [923, 350] width 132 height 21
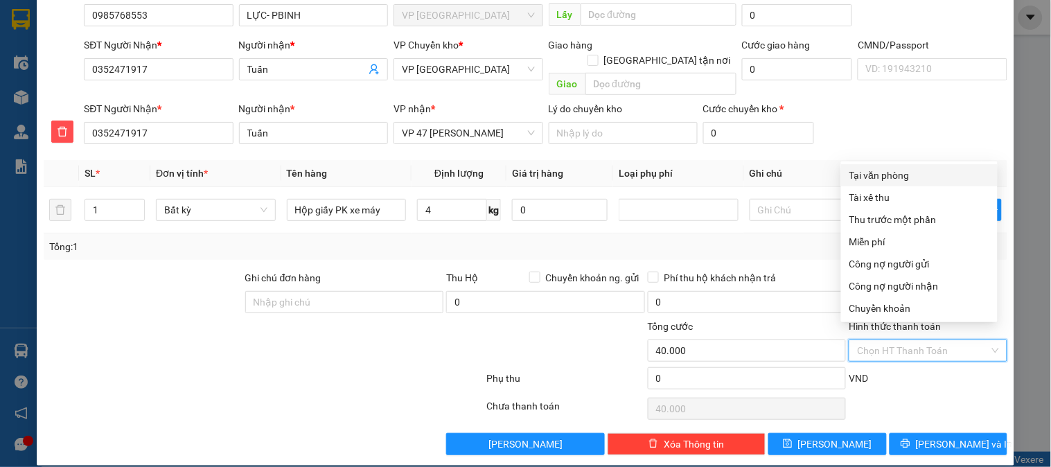
click at [905, 177] on div "Tại văn phòng" at bounding box center [920, 175] width 140 height 15
type input "0"
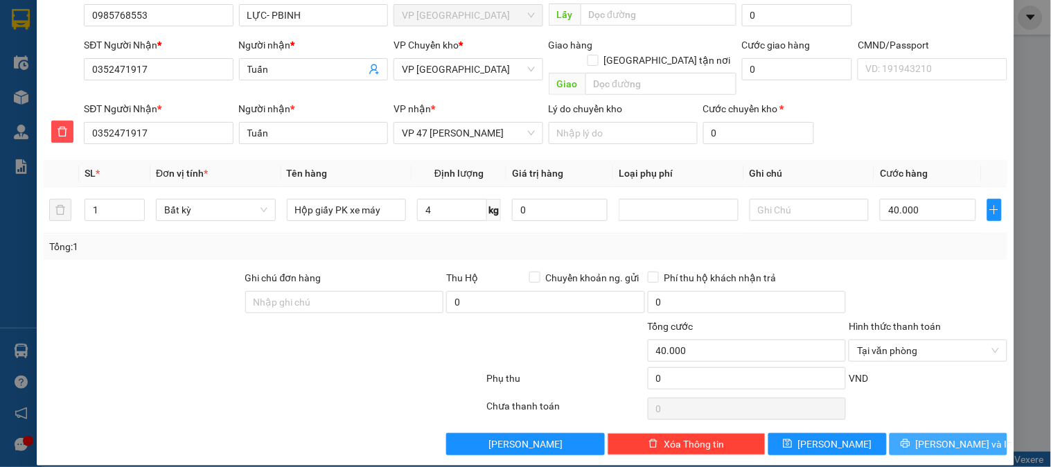
click at [945, 437] on span "[PERSON_NAME] và In" at bounding box center [964, 444] width 97 height 15
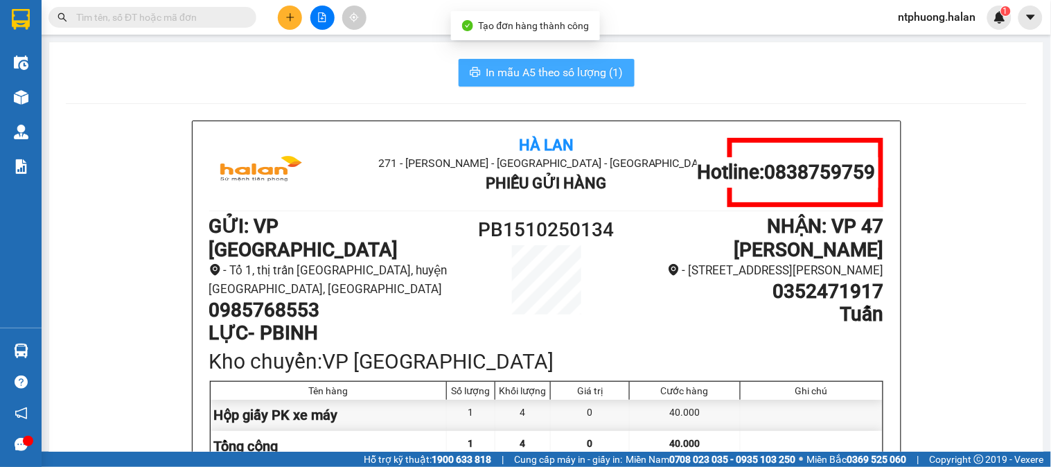
click at [563, 81] on button "In mẫu A5 theo số lượng (1)" at bounding box center [547, 73] width 176 height 28
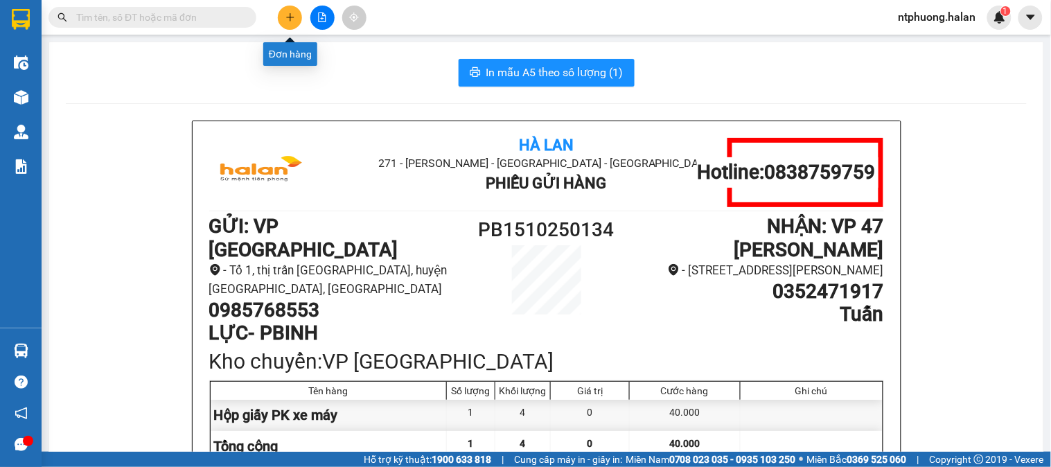
click at [289, 16] on icon "plus" at bounding box center [291, 17] width 10 height 10
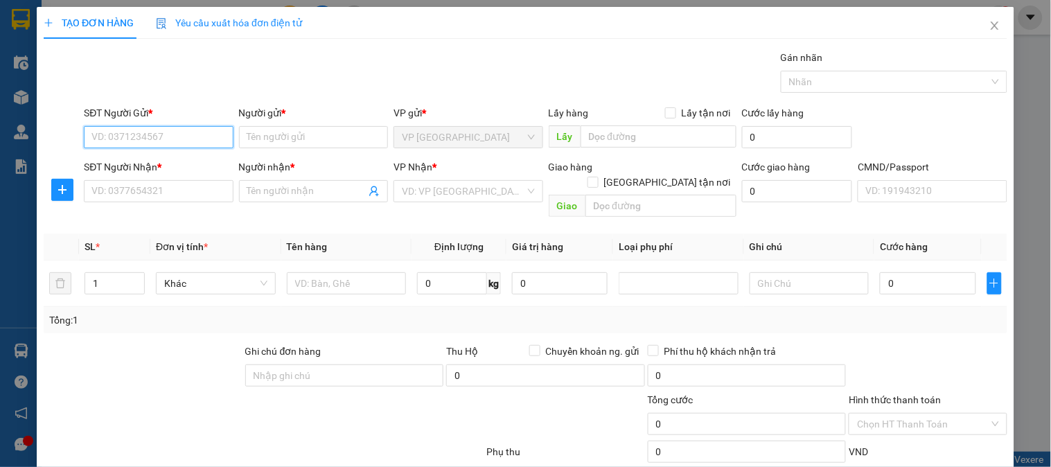
click at [182, 128] on input "SĐT Người Gửi *" at bounding box center [158, 137] width 149 height 22
click at [184, 134] on input "SĐT Người Gửi *" at bounding box center [158, 137] width 149 height 22
type input "0347428235"
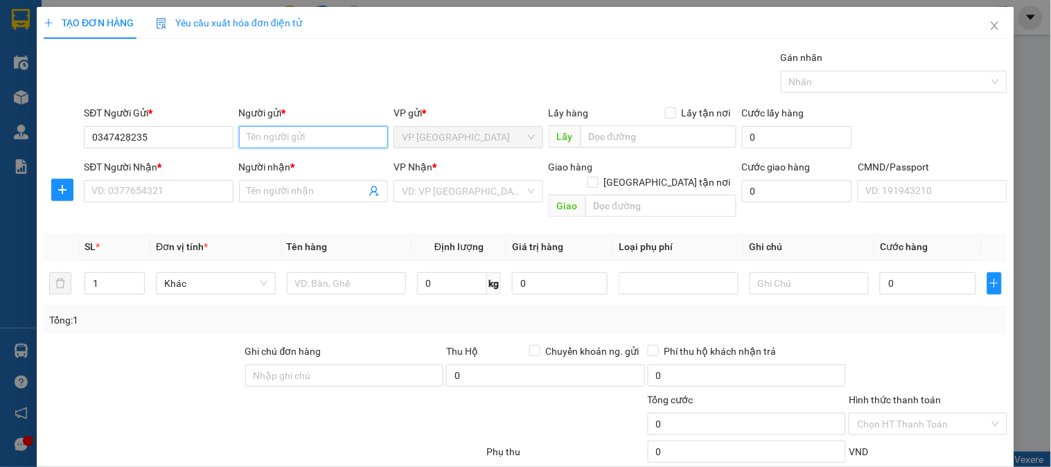
click at [311, 140] on input "Người gửi *" at bounding box center [313, 137] width 149 height 22
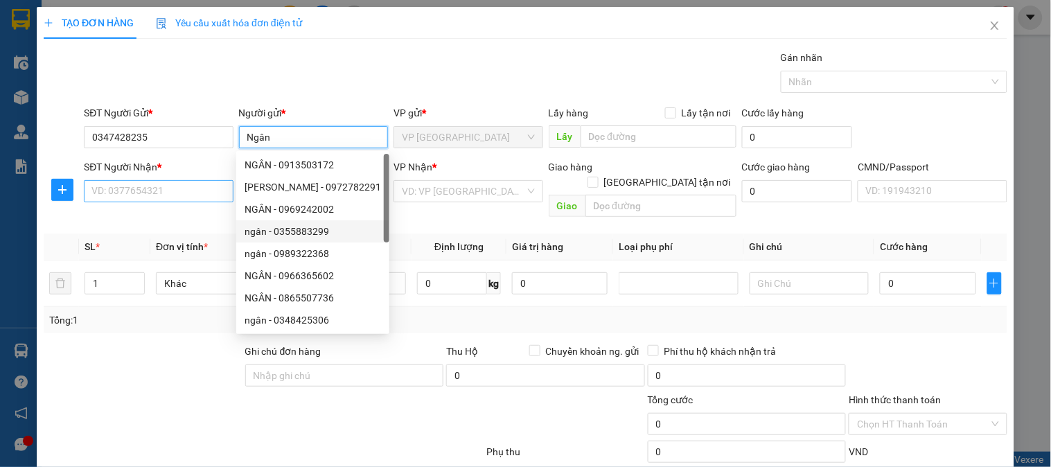
type input "Ngân"
click at [169, 193] on input "SĐT Người Nhận *" at bounding box center [158, 191] width 149 height 22
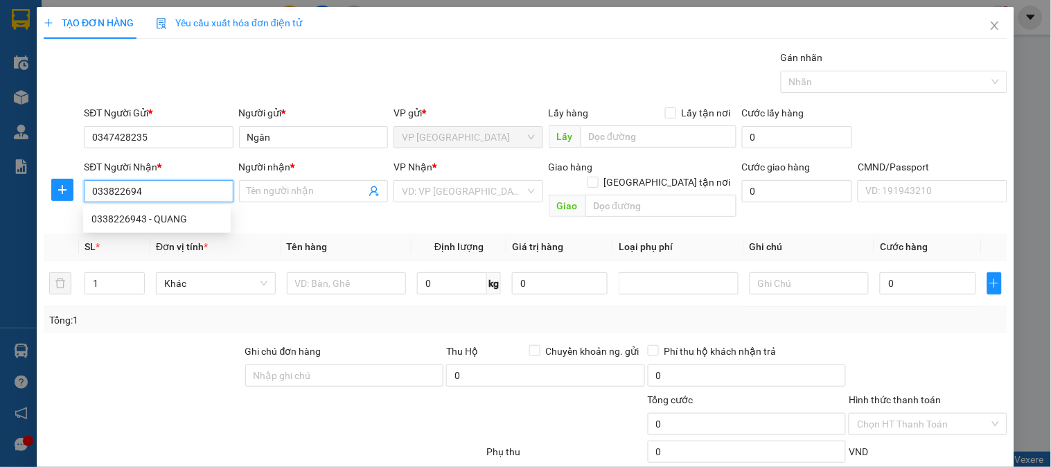
type input "0338226943"
click at [132, 213] on div "0338226943 - QUANG" at bounding box center [156, 218] width 131 height 15
type input "QUANG"
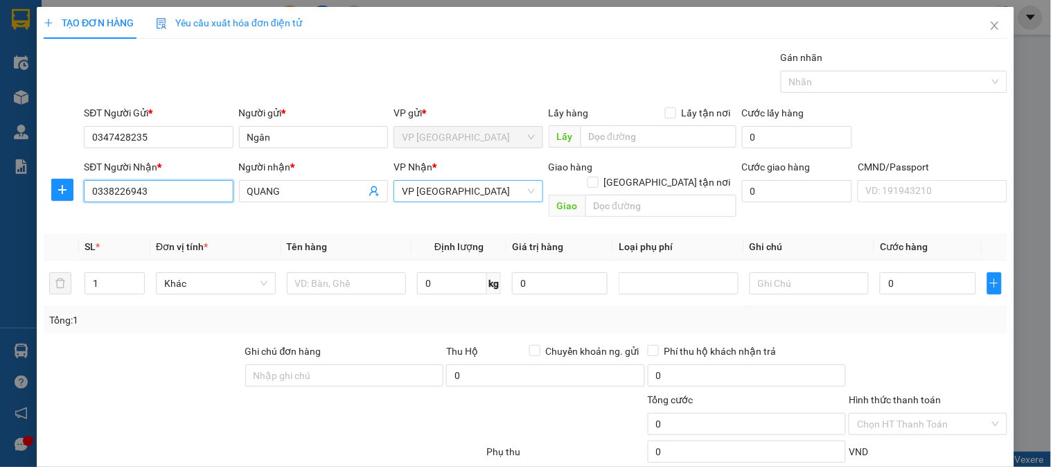
click at [430, 195] on span "VP [GEOGRAPHIC_DATA]" at bounding box center [468, 191] width 132 height 21
type input "0338226943"
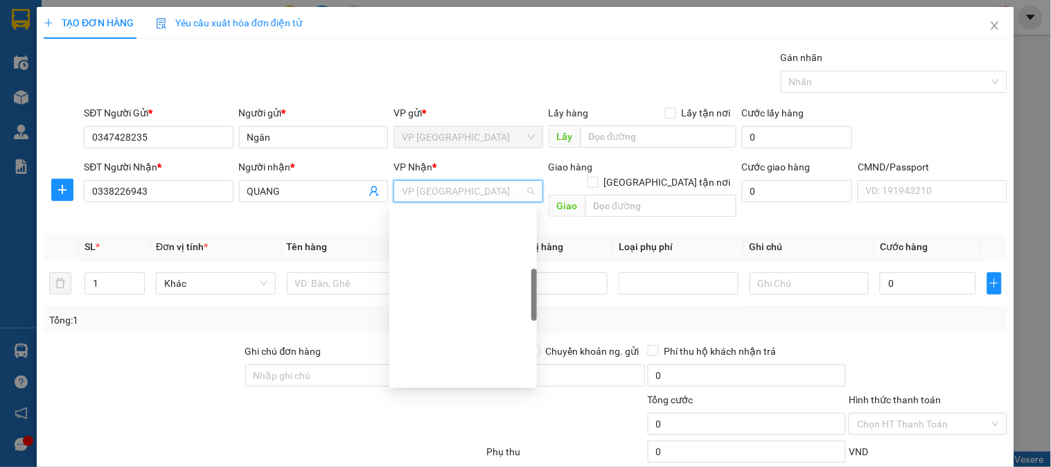
scroll to position [244, 0]
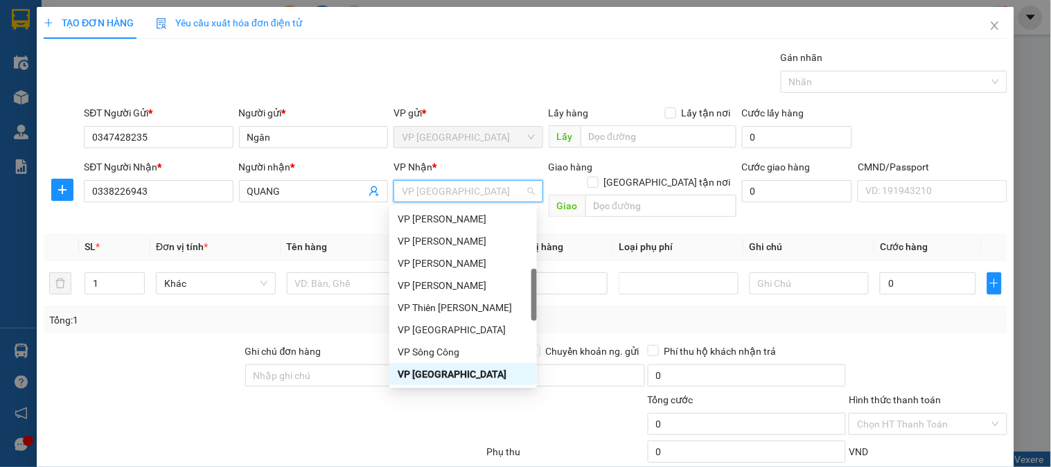
type input "b"
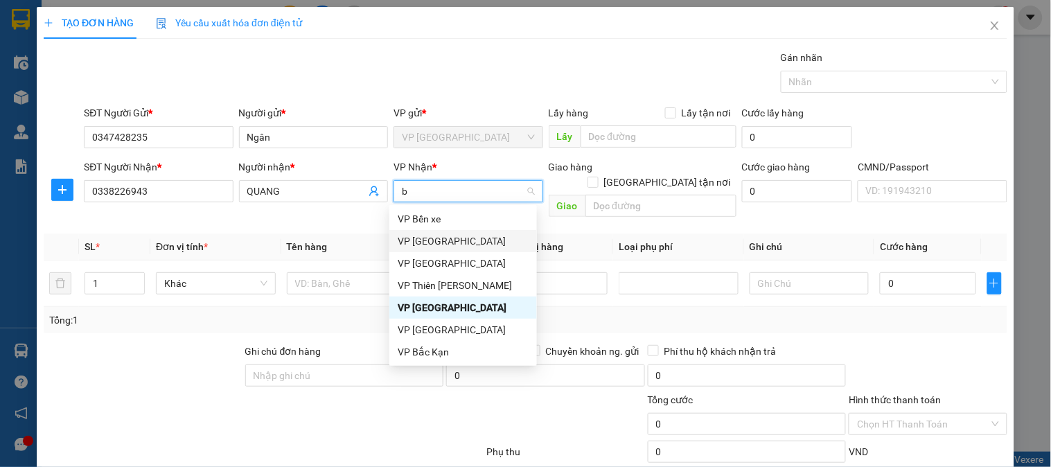
click at [437, 244] on div "VP [GEOGRAPHIC_DATA]" at bounding box center [463, 241] width 131 height 15
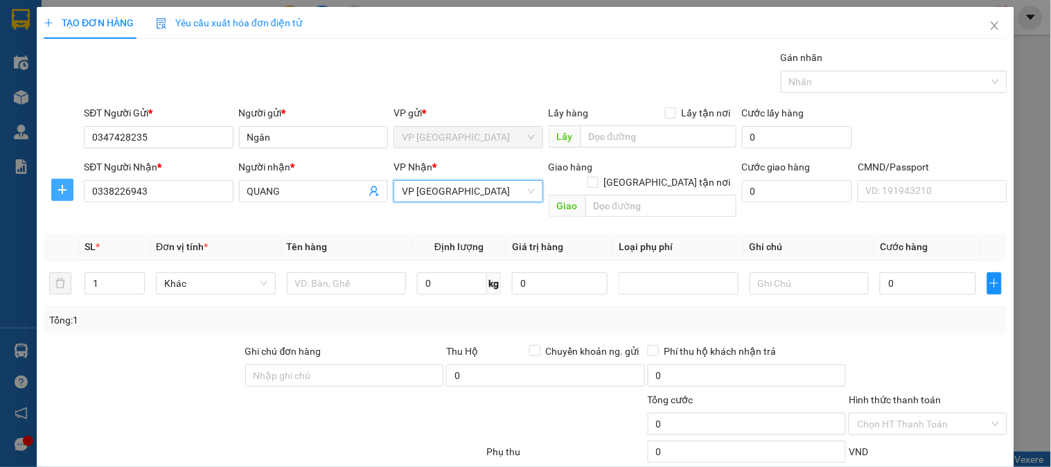
click at [53, 191] on span "plus" at bounding box center [62, 189] width 21 height 11
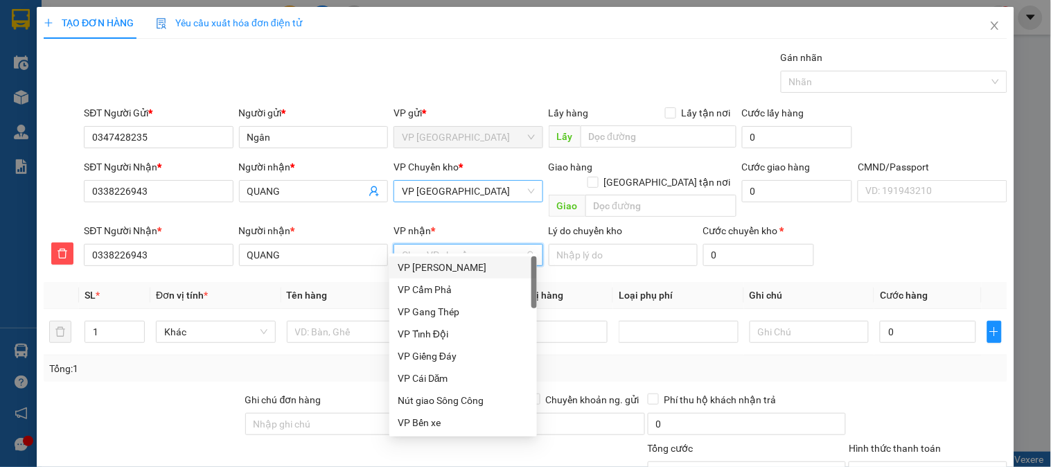
click at [475, 245] on input "VP nhận *" at bounding box center [463, 255] width 123 height 21
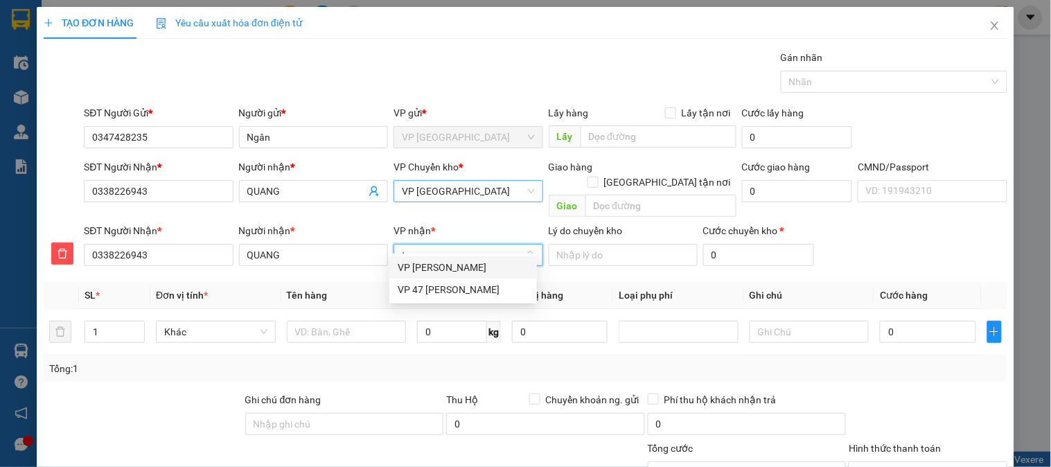
type input "tra"
click at [460, 268] on div "VP [PERSON_NAME]" at bounding box center [463, 267] width 131 height 15
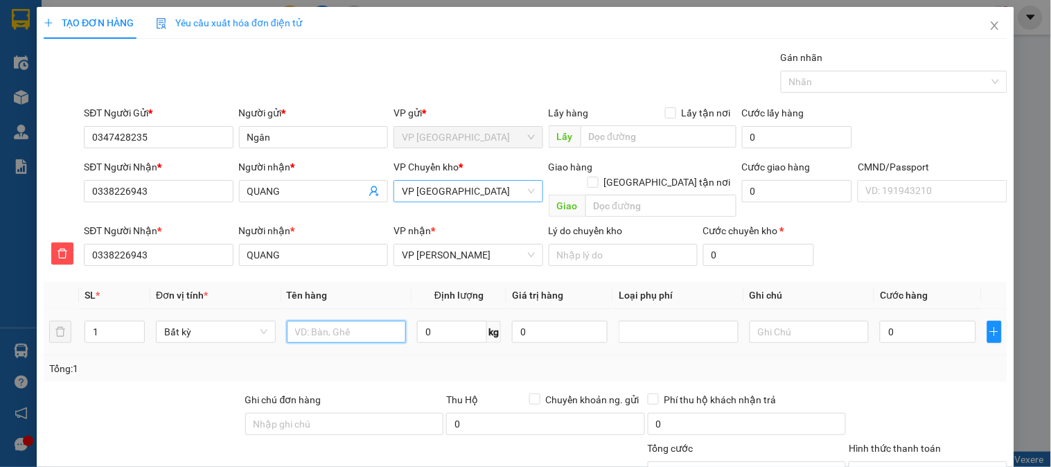
click at [357, 321] on input "text" at bounding box center [347, 332] width 120 height 22
click at [354, 321] on input "text" at bounding box center [347, 332] width 120 height 22
type input "PB hà Lan TL"
click at [420, 321] on input "0" at bounding box center [452, 332] width 70 height 22
type input "0.1"
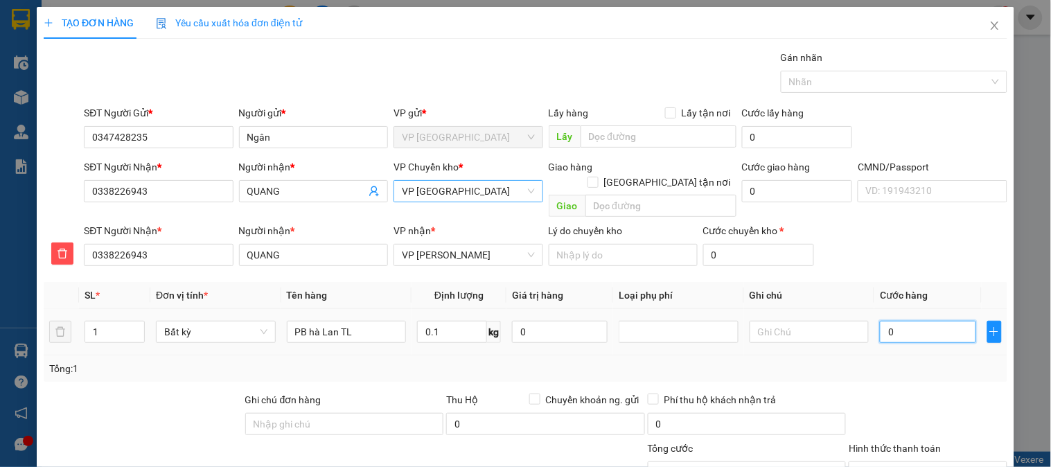
click at [943, 321] on input "0" at bounding box center [928, 332] width 96 height 22
type input "35.000"
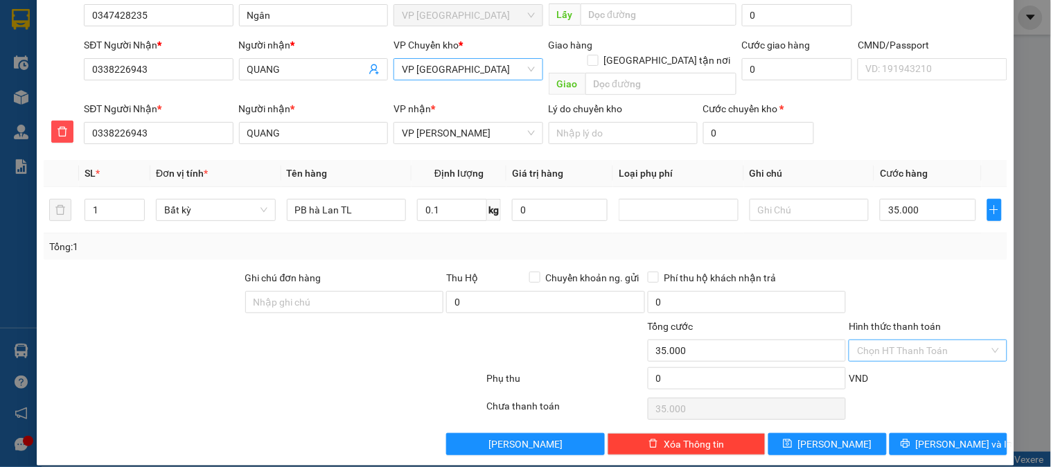
click at [913, 340] on input "Hình thức thanh toán" at bounding box center [923, 350] width 132 height 21
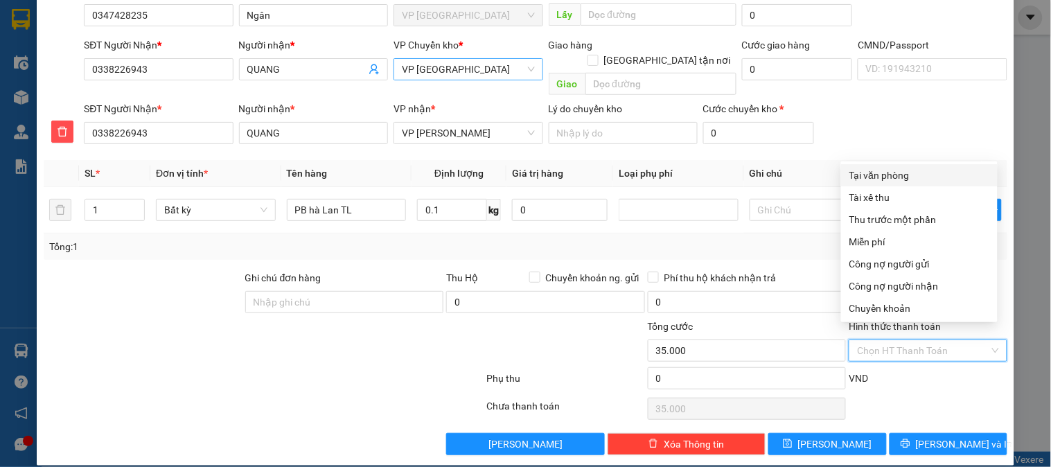
click at [877, 178] on div "Tại văn phòng" at bounding box center [920, 175] width 140 height 15
type input "0"
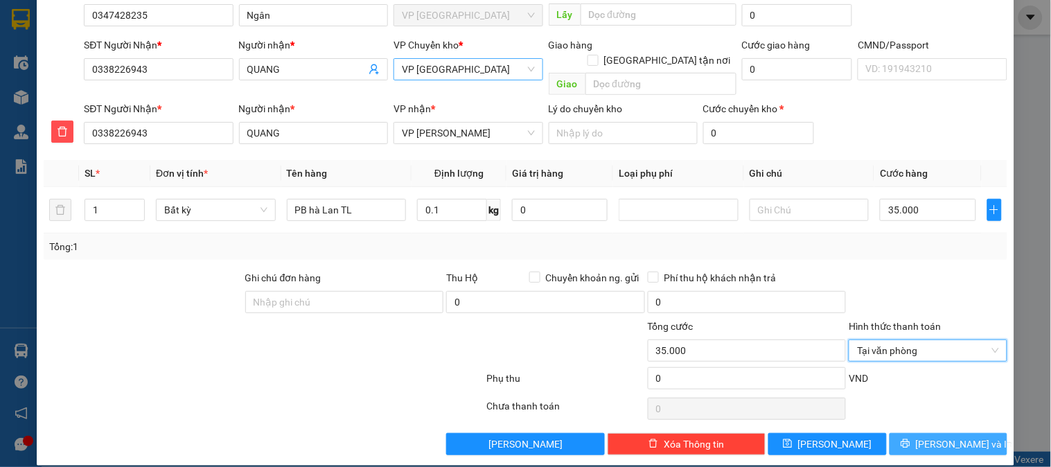
click at [963, 437] on span "[PERSON_NAME] và In" at bounding box center [964, 444] width 97 height 15
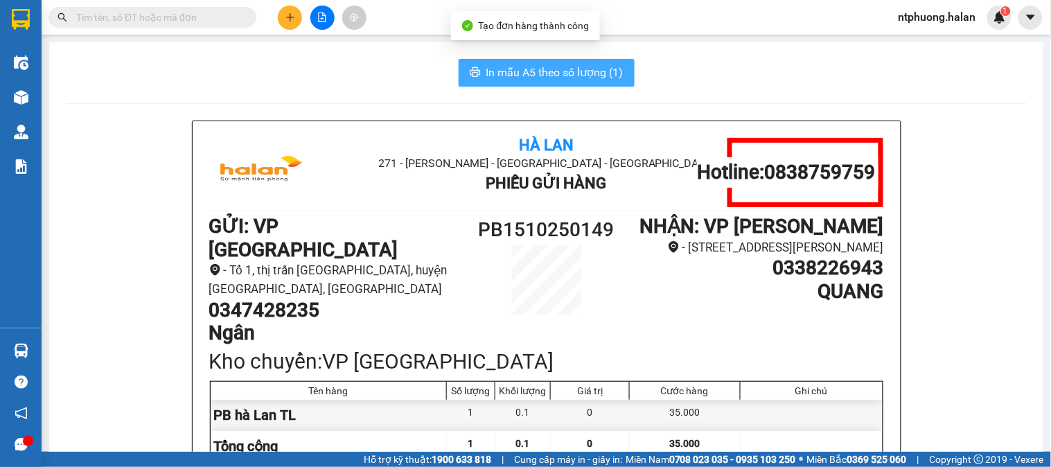
click at [573, 83] on button "In mẫu A5 theo số lượng (1)" at bounding box center [547, 73] width 176 height 28
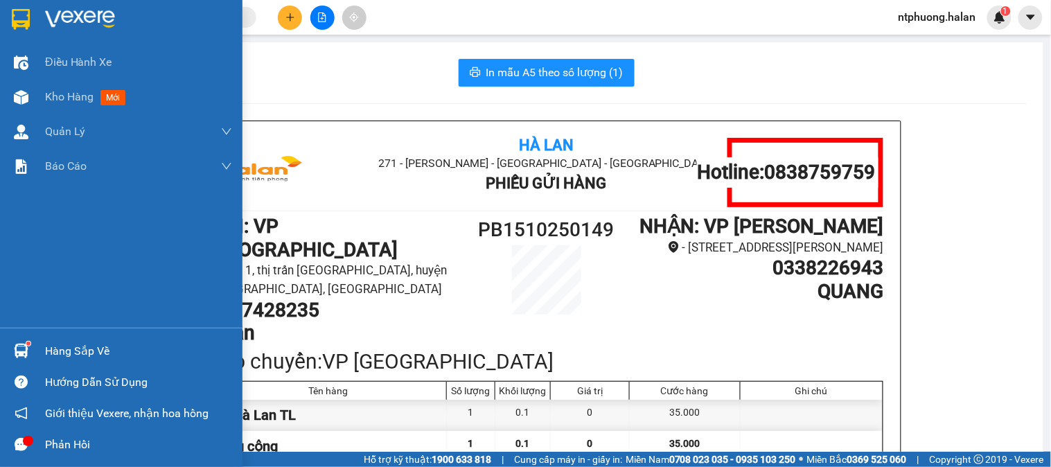
click at [0, 458] on div "Phản hồi" at bounding box center [121, 444] width 243 height 31
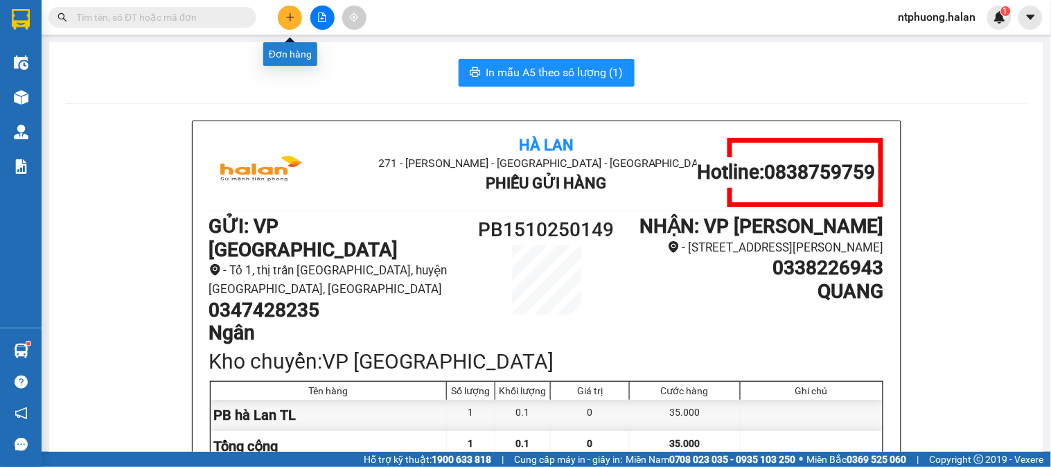
click at [291, 18] on icon "plus" at bounding box center [291, 17] width 10 height 10
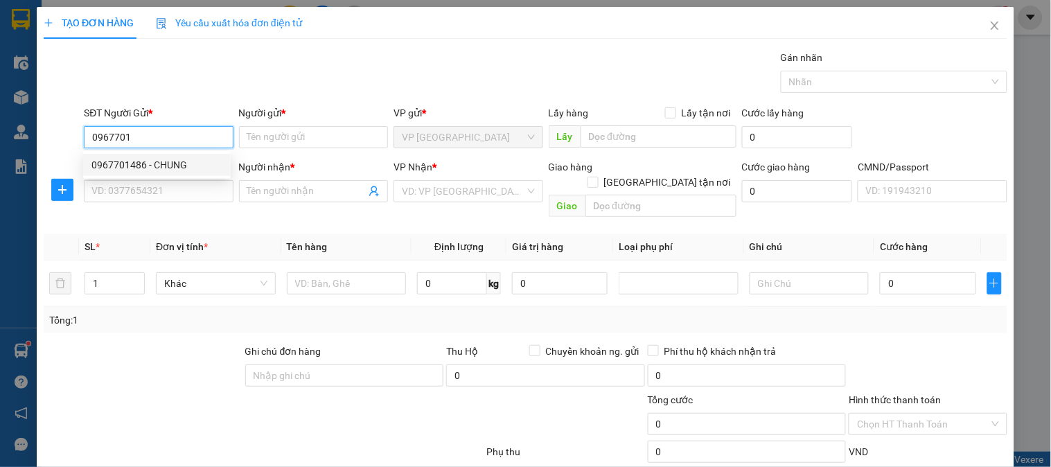
click at [151, 163] on div "0967701486 - CHUNG" at bounding box center [156, 164] width 131 height 15
type input "0967701486"
type input "CHUNG"
type input "0967701486"
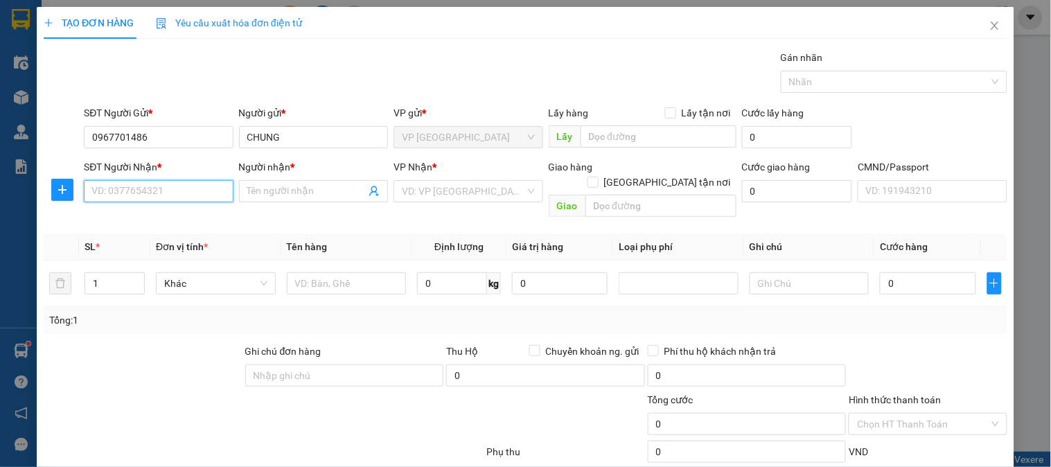
click at [150, 188] on input "SĐT Người Nhận *" at bounding box center [158, 191] width 149 height 22
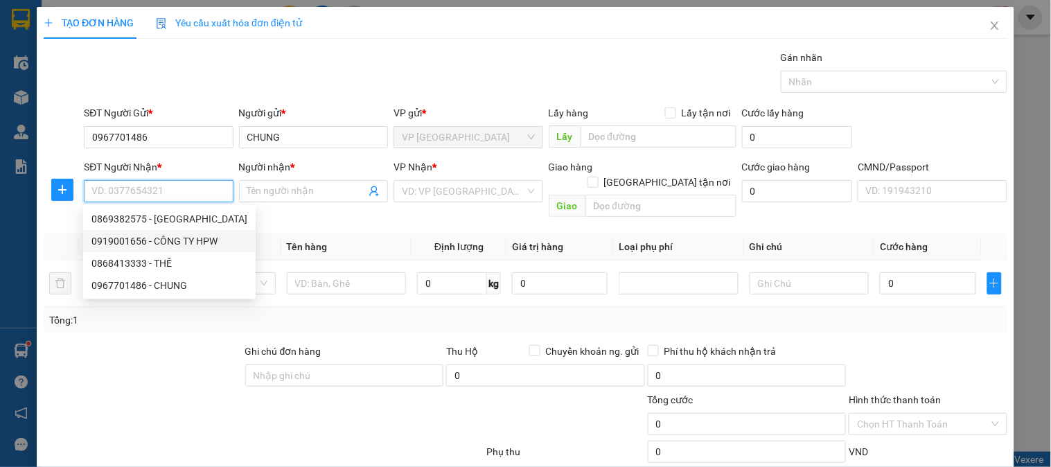
click at [157, 245] on div "0919001656 - CÔNG TY HPW" at bounding box center [169, 241] width 156 height 15
type input "0919001656"
type input "CÔNG TY HPW"
checkbox input "true"
type input "số 46,ngõ 189,Hoàng HOA THÁM ,ba đình,hà nội"
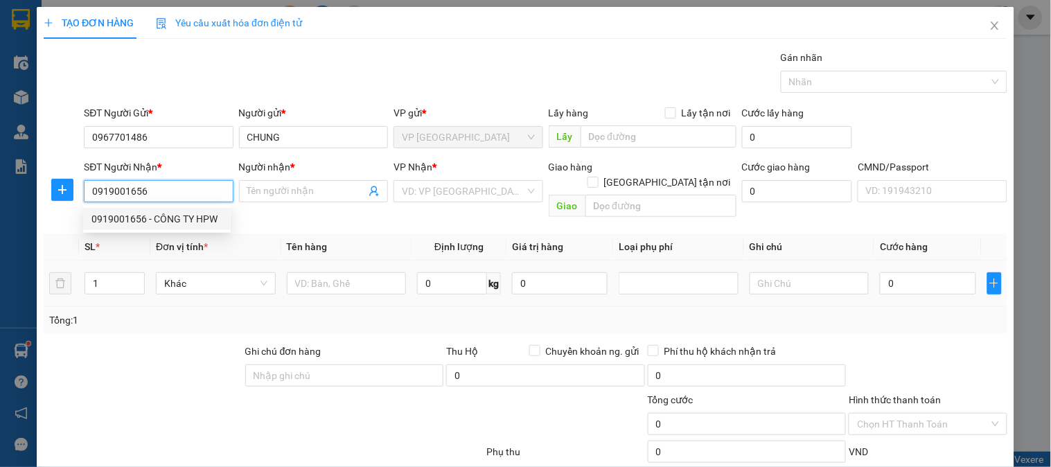
type input "40.000"
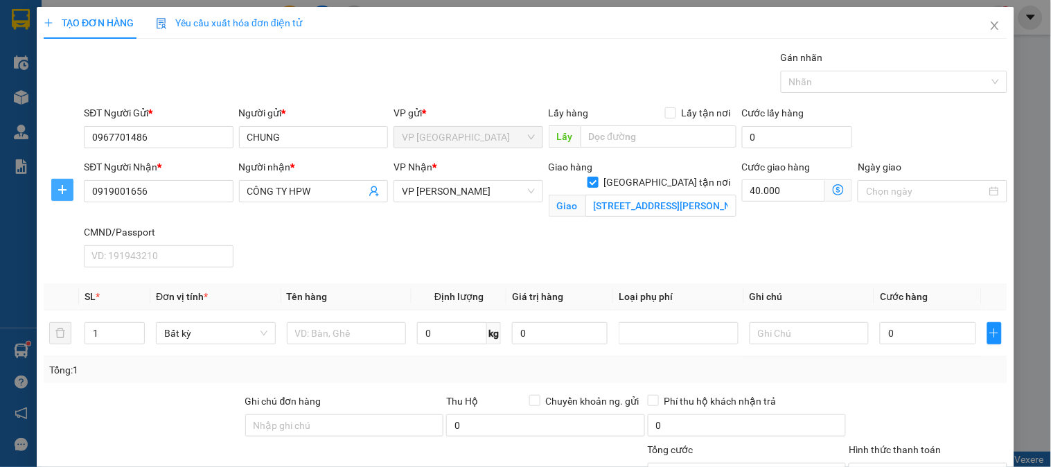
click at [64, 195] on icon "plus" at bounding box center [62, 189] width 11 height 11
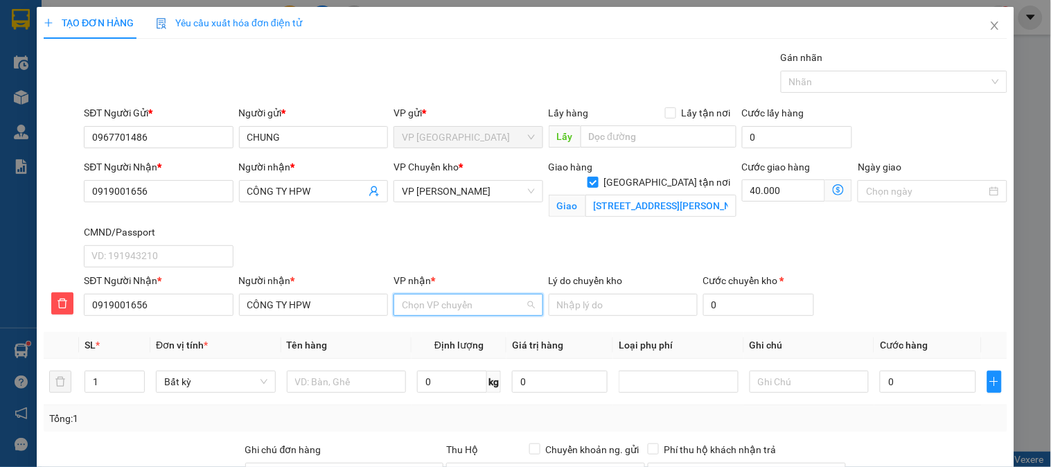
click at [476, 304] on input "VP nhận *" at bounding box center [463, 305] width 123 height 21
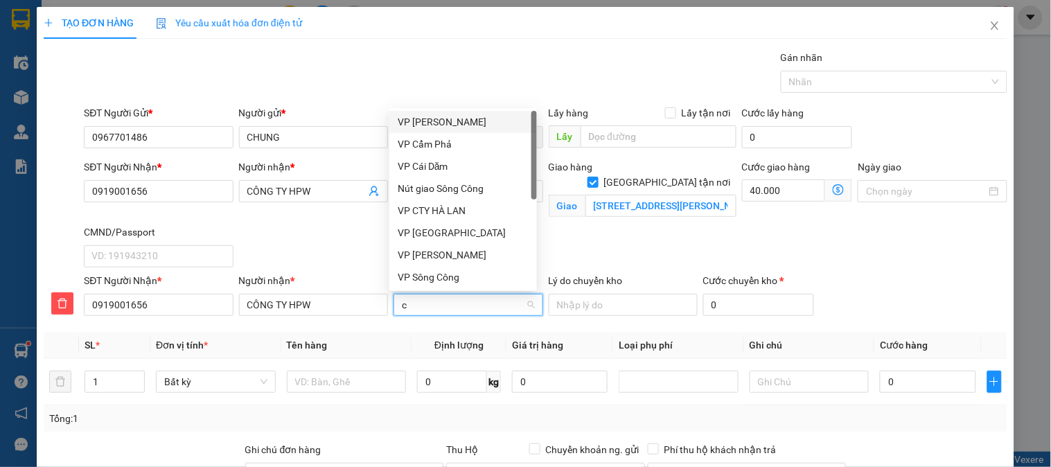
type input "cc"
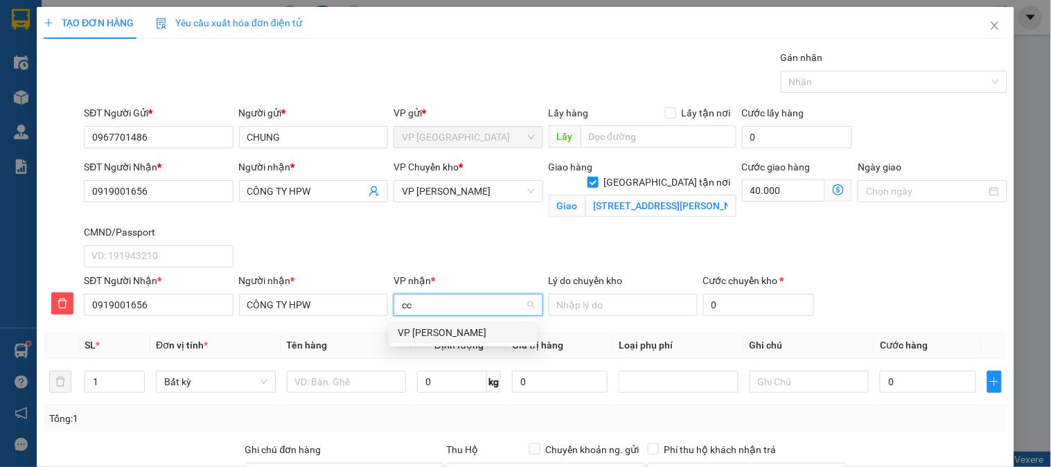
click at [455, 331] on div "VP [PERSON_NAME]" at bounding box center [463, 332] width 131 height 15
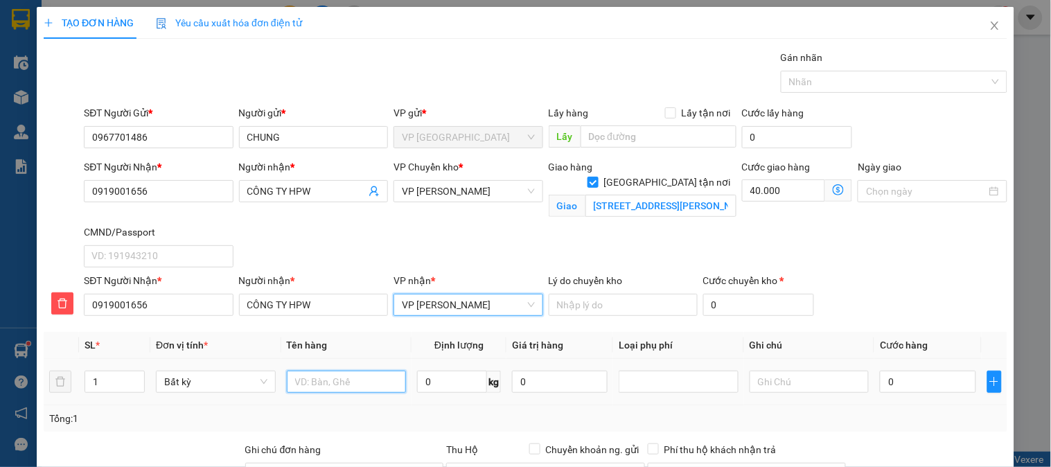
click at [341, 386] on input "text" at bounding box center [347, 382] width 120 height 22
type input "Thùng mẫu Kính"
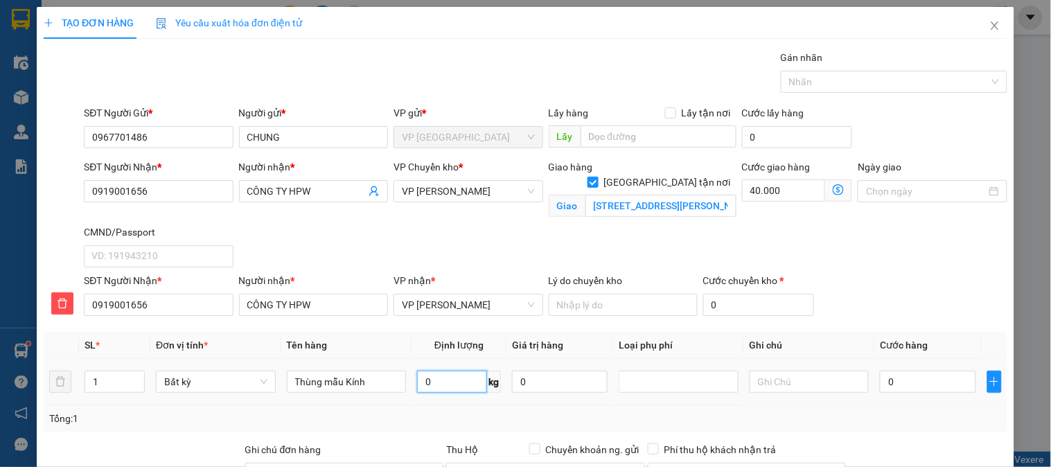
click at [441, 378] on input "0" at bounding box center [452, 382] width 70 height 22
type input "14"
click at [904, 379] on input "0" at bounding box center [928, 382] width 96 height 22
type input "50.000"
type input "90.000"
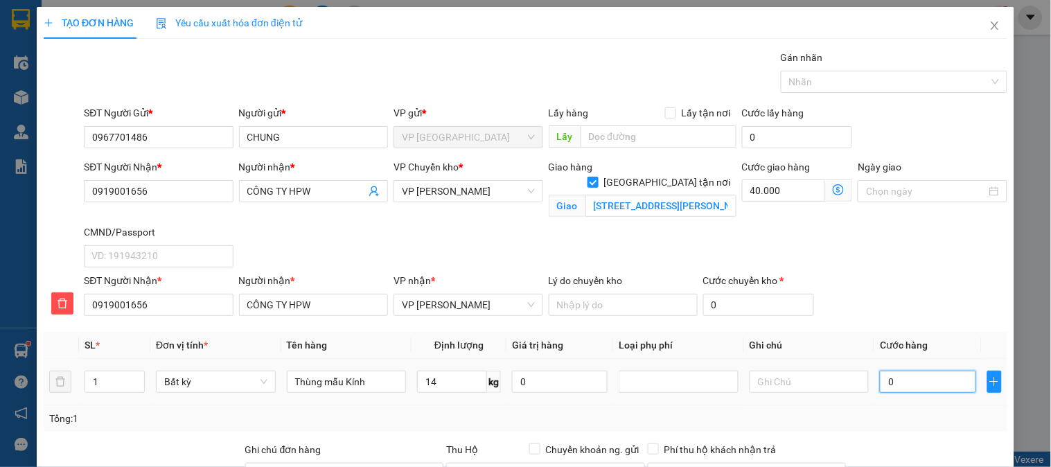
type input "90.000"
click at [833, 189] on icon "dollar-circle" at bounding box center [838, 189] width 11 height 11
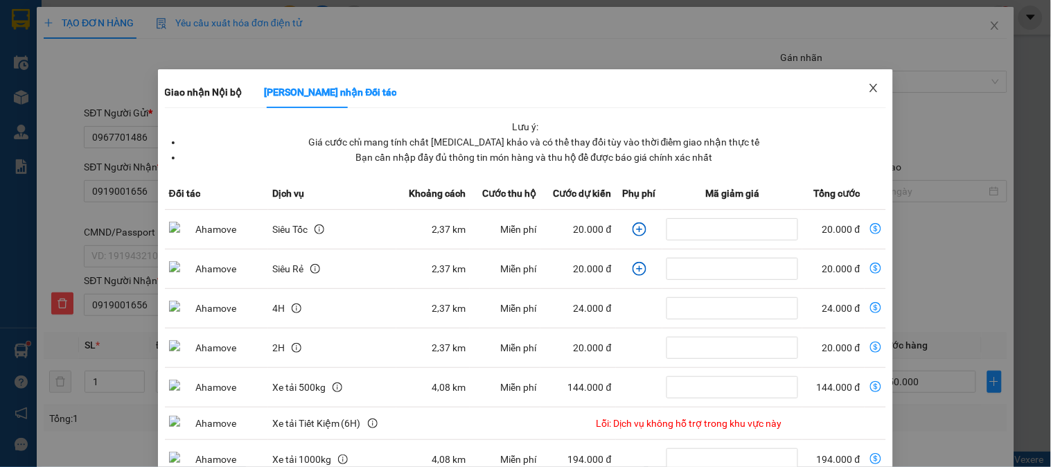
click at [869, 90] on icon "close" at bounding box center [874, 87] width 11 height 11
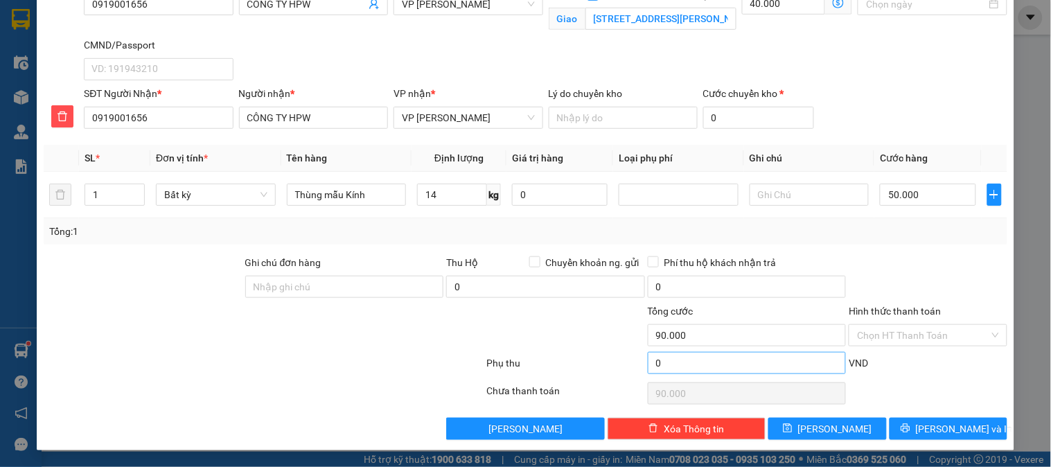
scroll to position [33, 0]
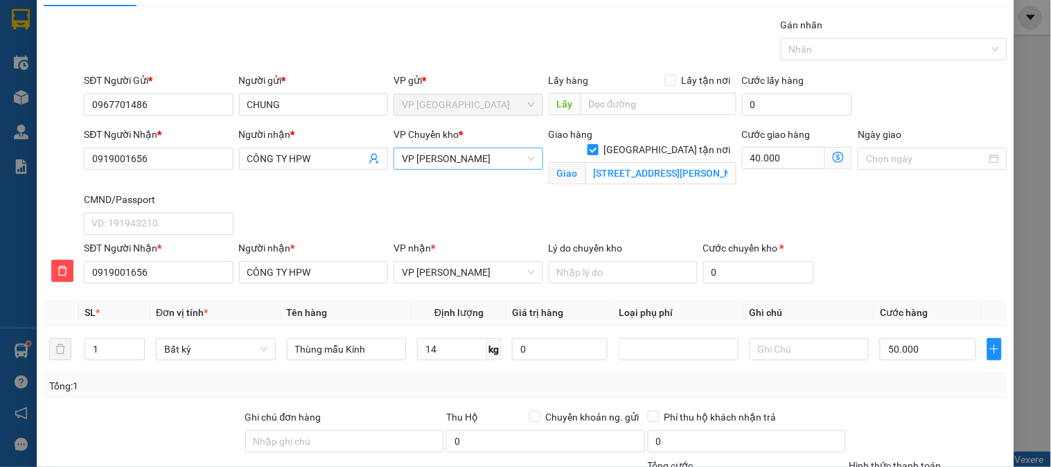
click at [459, 157] on span "VP [PERSON_NAME]" at bounding box center [468, 158] width 132 height 21
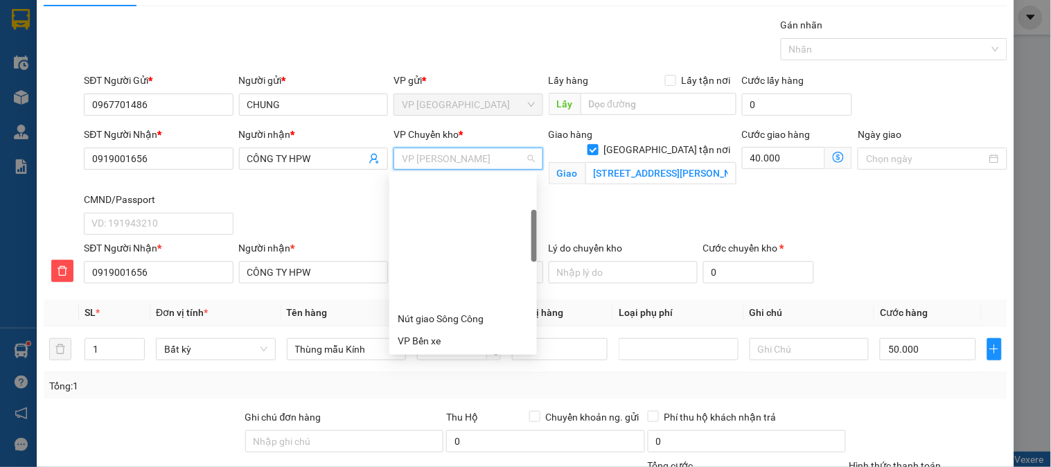
scroll to position [133, 0]
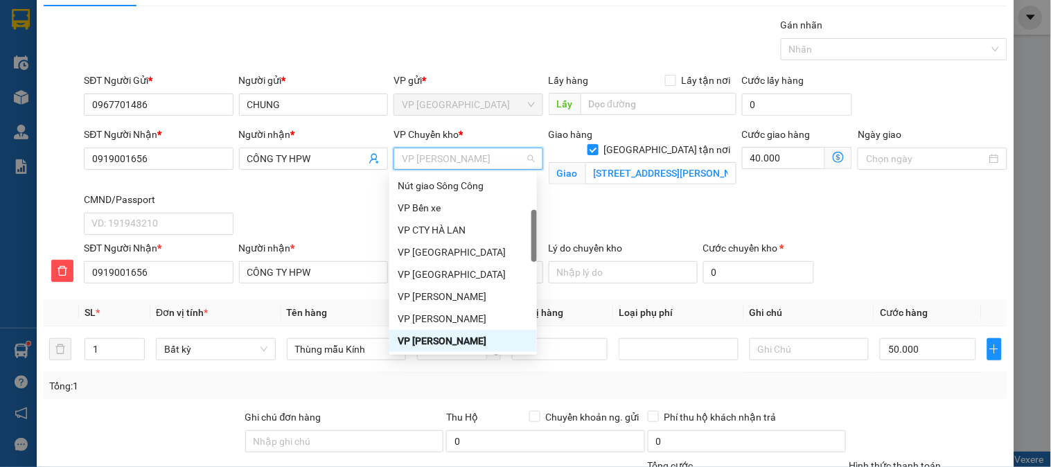
type input "b"
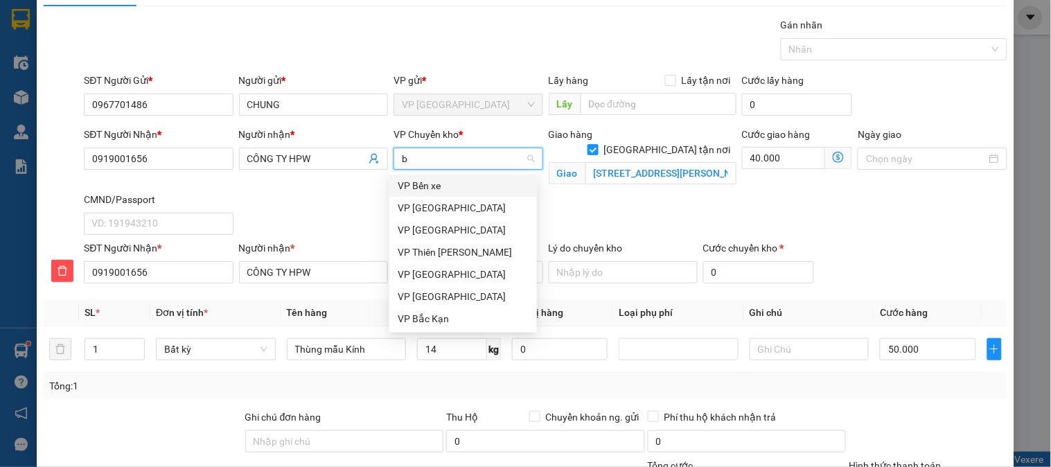
scroll to position [0, 0]
click at [417, 209] on div "VP [GEOGRAPHIC_DATA]" at bounding box center [463, 207] width 131 height 15
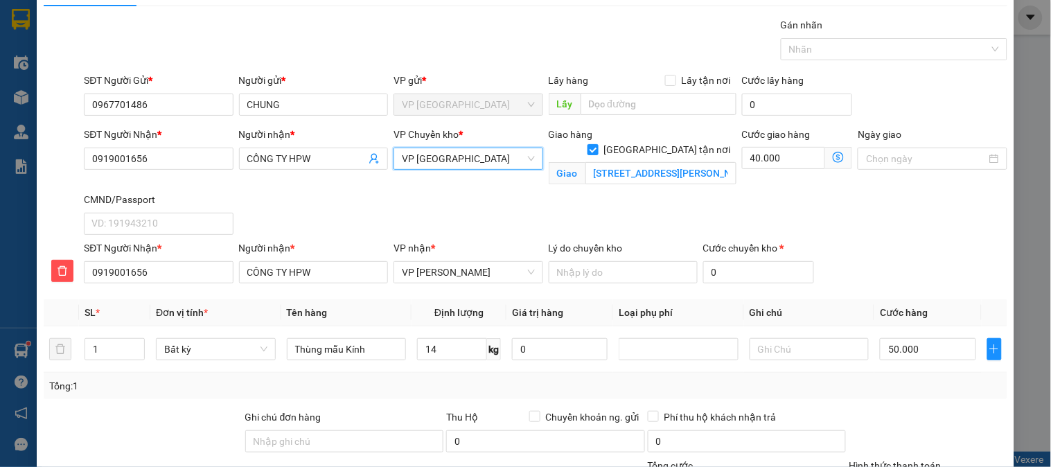
scroll to position [187, 0]
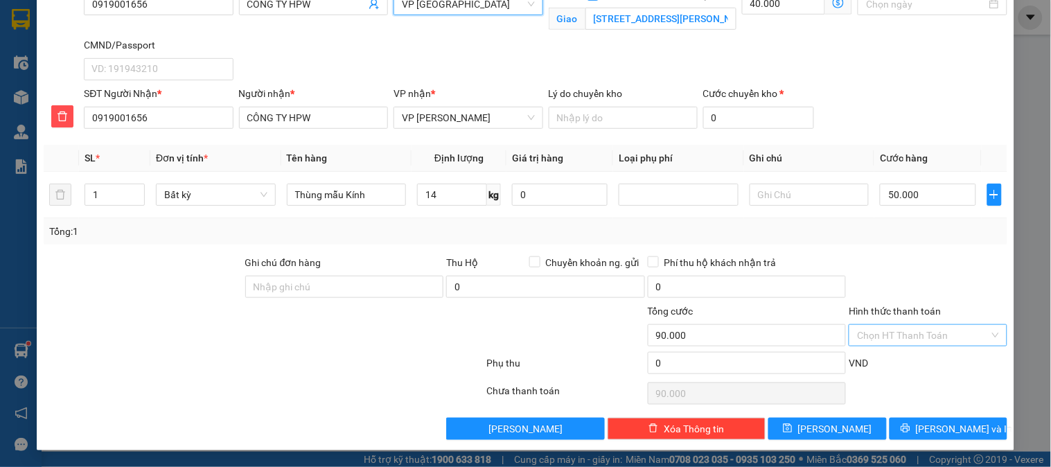
click at [920, 341] on input "Hình thức thanh toán" at bounding box center [923, 335] width 132 height 21
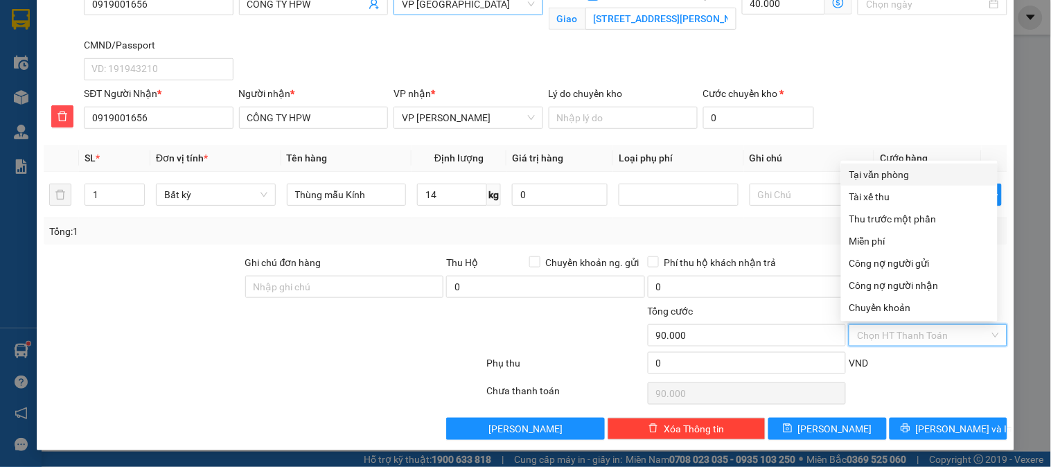
click at [883, 177] on div "Tại văn phòng" at bounding box center [920, 174] width 140 height 15
type input "0"
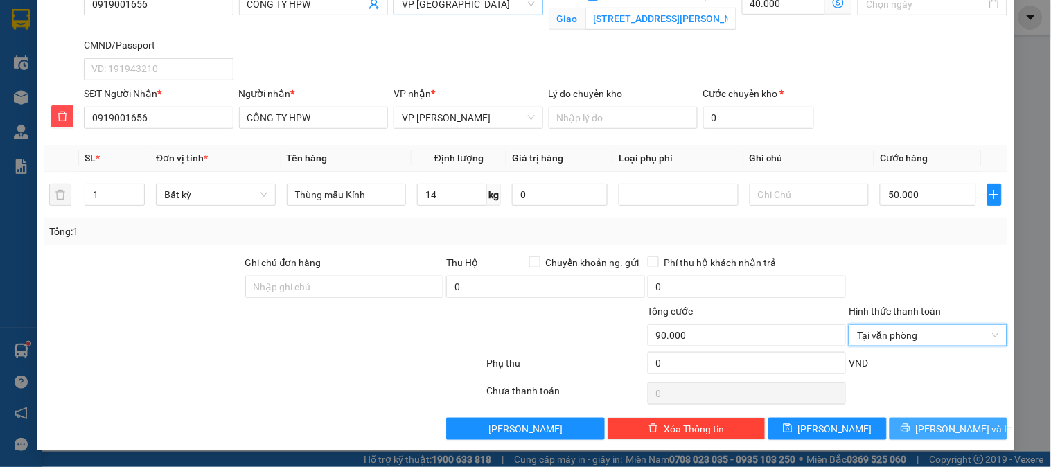
click at [946, 434] on span "[PERSON_NAME] và In" at bounding box center [964, 428] width 97 height 15
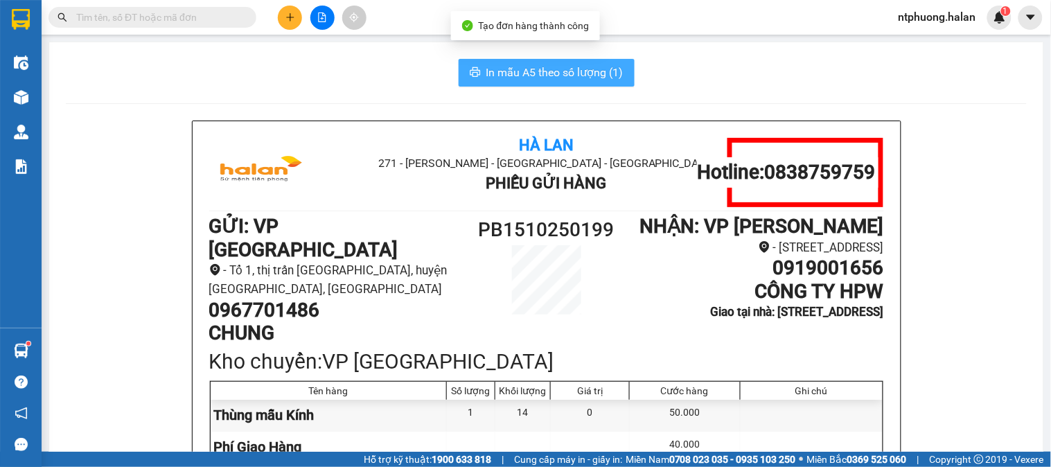
click at [527, 71] on span "In mẫu A5 theo số lượng (1)" at bounding box center [555, 72] width 137 height 17
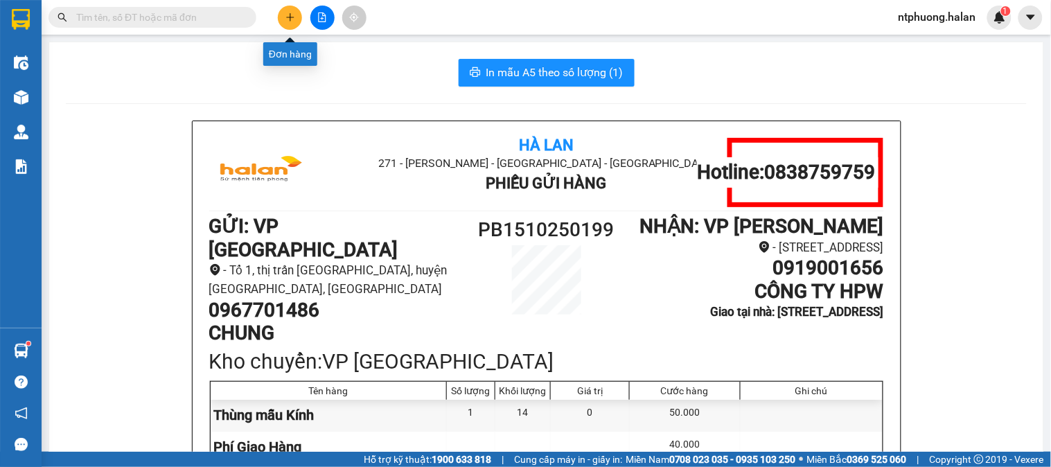
click at [293, 15] on icon "plus" at bounding box center [291, 17] width 10 height 10
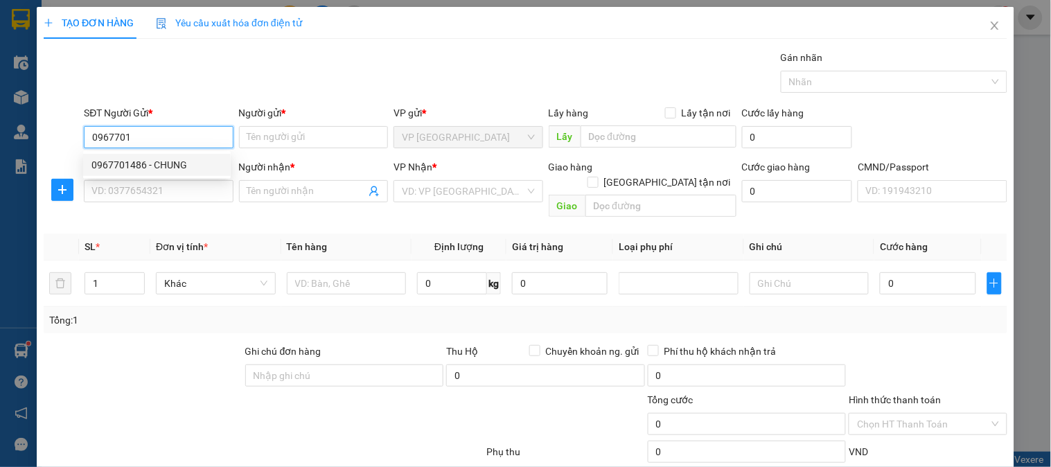
drag, startPoint x: 119, startPoint y: 168, endPoint x: 143, endPoint y: 192, distance: 33.3
click at [120, 168] on div "0967701486 - CHUNG" at bounding box center [156, 164] width 131 height 15
type input "0967701486"
type input "CHUNG"
type input "0967701486"
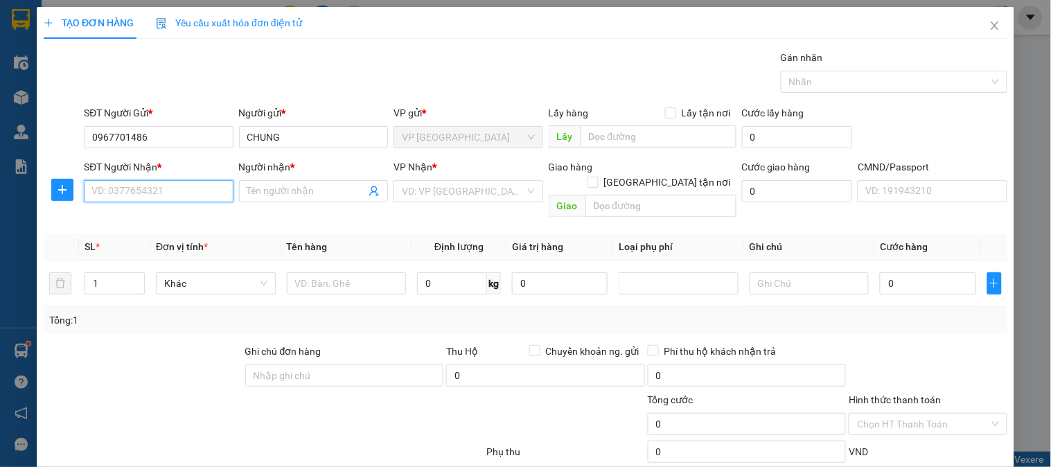
click at [143, 195] on input "SĐT Người Nhận *" at bounding box center [158, 191] width 149 height 22
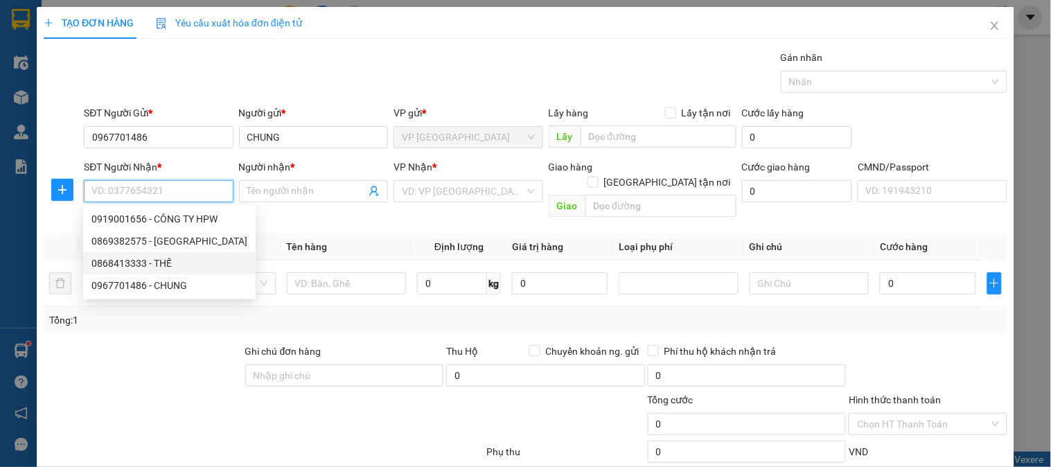
click at [134, 267] on div "0868413333 - THẾ" at bounding box center [169, 263] width 156 height 15
type input "0868413333"
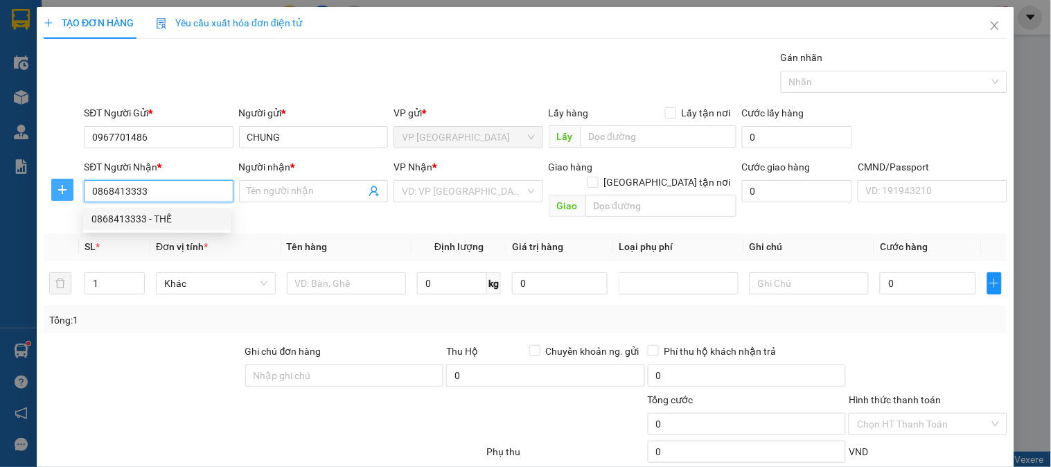
type input "THẾ"
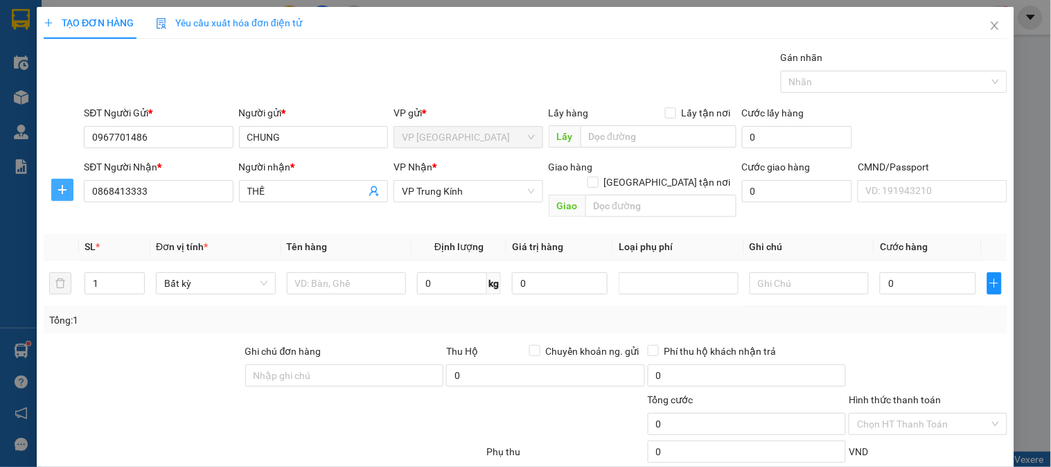
click at [59, 187] on icon "plus" at bounding box center [62, 189] width 11 height 11
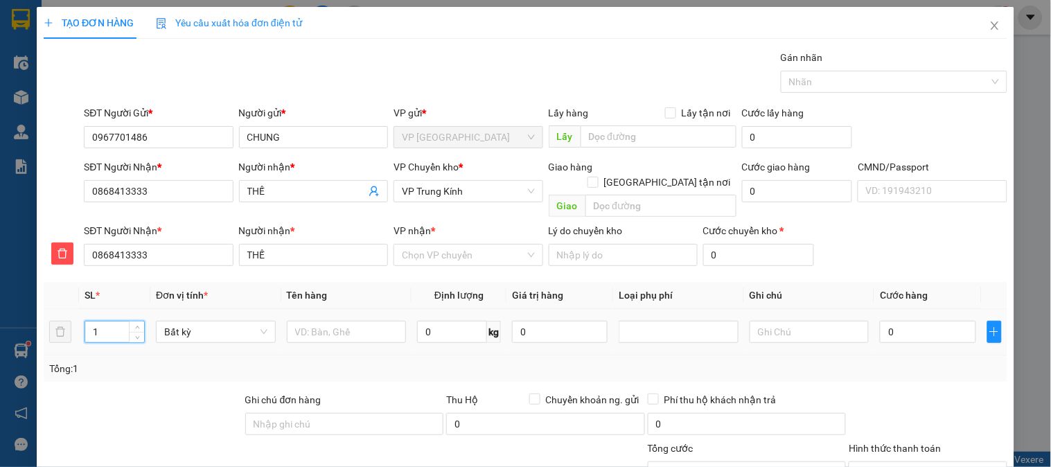
click at [109, 322] on input "1" at bounding box center [114, 332] width 59 height 21
type input "4"
click at [442, 245] on input "VP nhận *" at bounding box center [463, 255] width 123 height 21
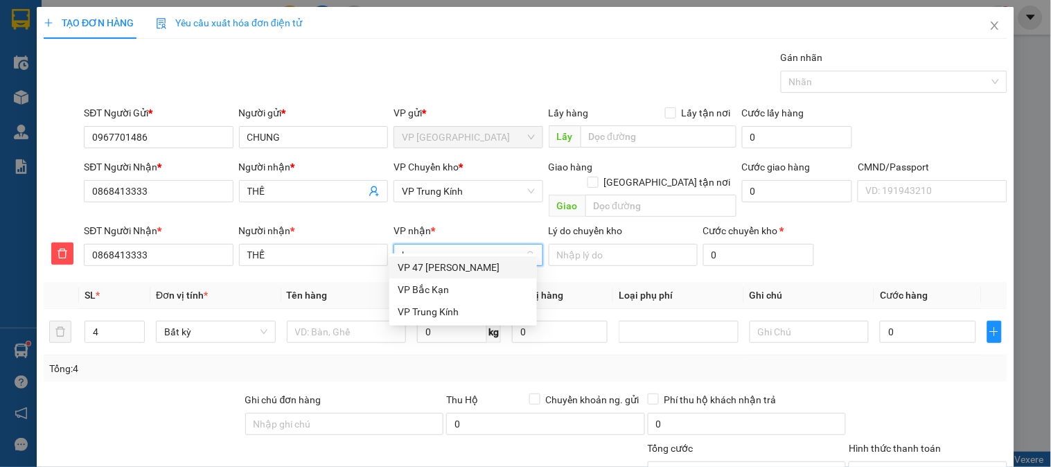
type input "ki"
click at [433, 265] on div "VP Trung Kính" at bounding box center [463, 267] width 131 height 15
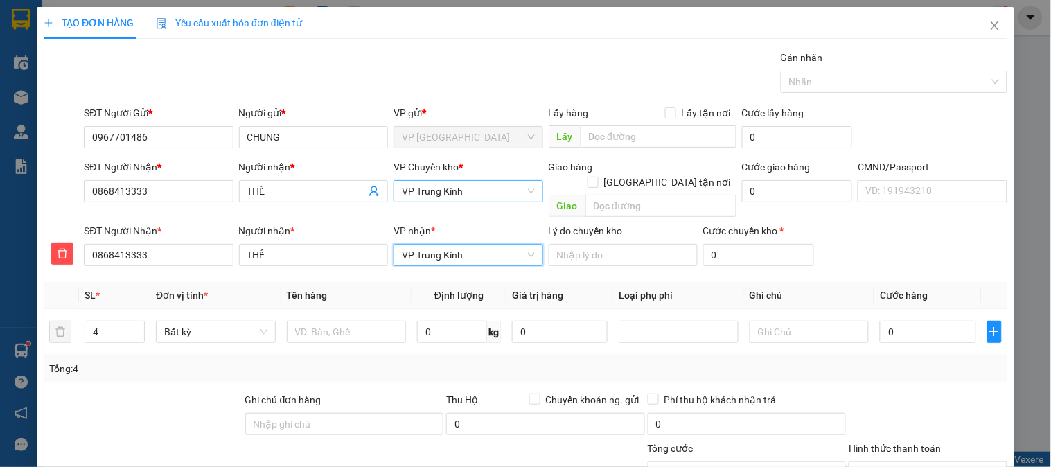
click at [455, 191] on span "VP Trung Kính" at bounding box center [468, 191] width 132 height 21
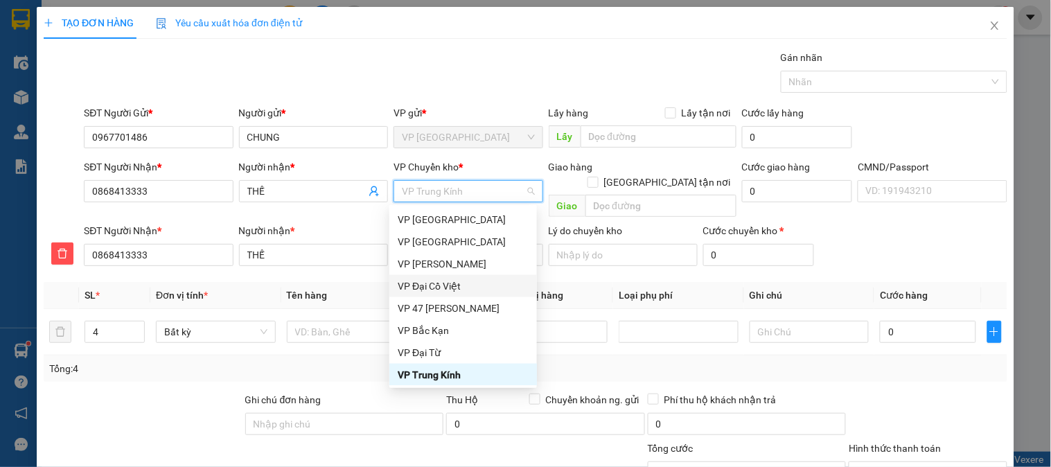
type input "b"
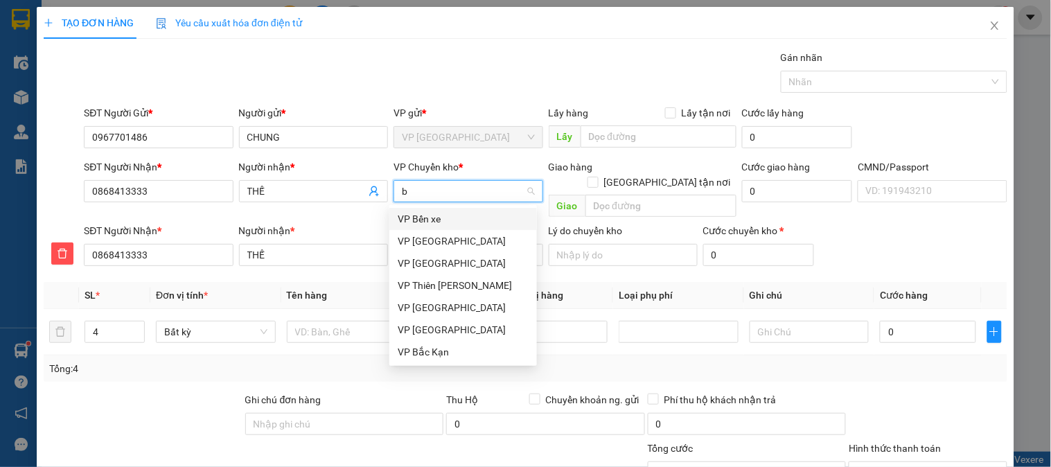
scroll to position [0, 0]
click at [426, 245] on div "VP [GEOGRAPHIC_DATA]" at bounding box center [463, 241] width 131 height 15
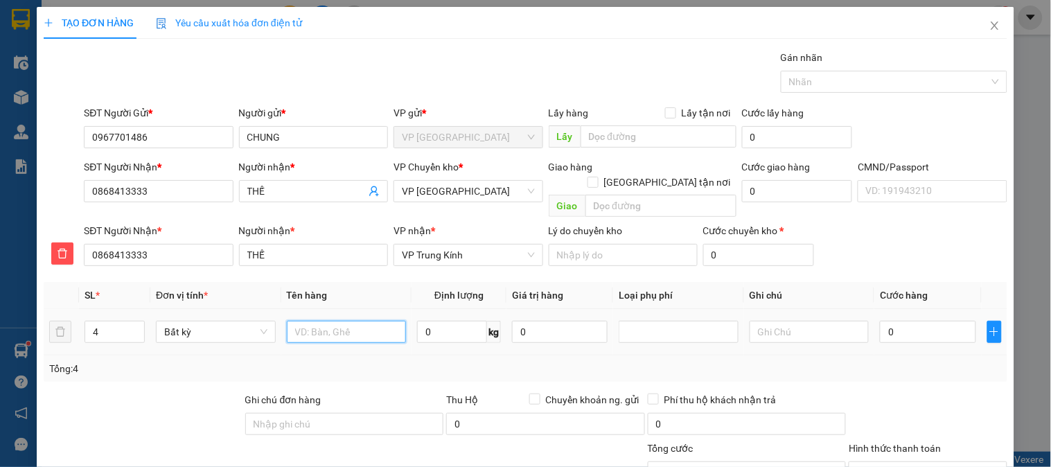
click at [322, 321] on input "text" at bounding box center [347, 332] width 120 height 22
click at [331, 321] on input "text" at bounding box center [347, 332] width 120 height 22
type input "Thùng mẫu kính"
click at [438, 321] on input "0" at bounding box center [452, 332] width 70 height 22
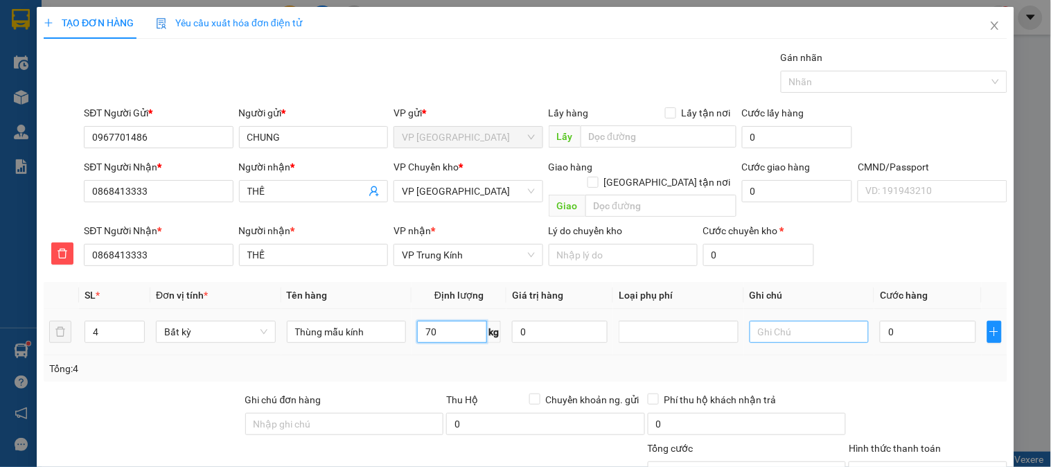
type input "70"
click at [760, 321] on input "text" at bounding box center [810, 332] width 120 height 22
type input "100.000"
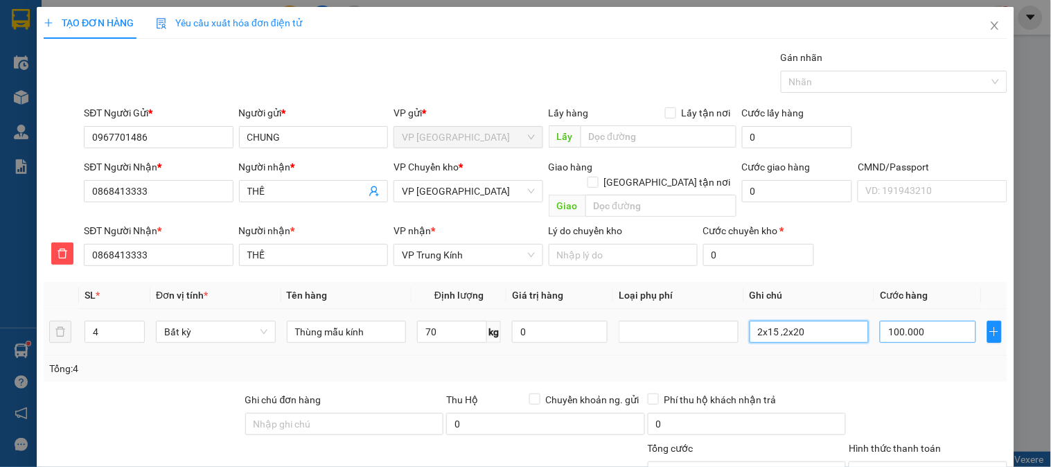
type input "2x15 ,2x20"
click at [880, 321] on input "100.000" at bounding box center [928, 332] width 96 height 22
type input "1"
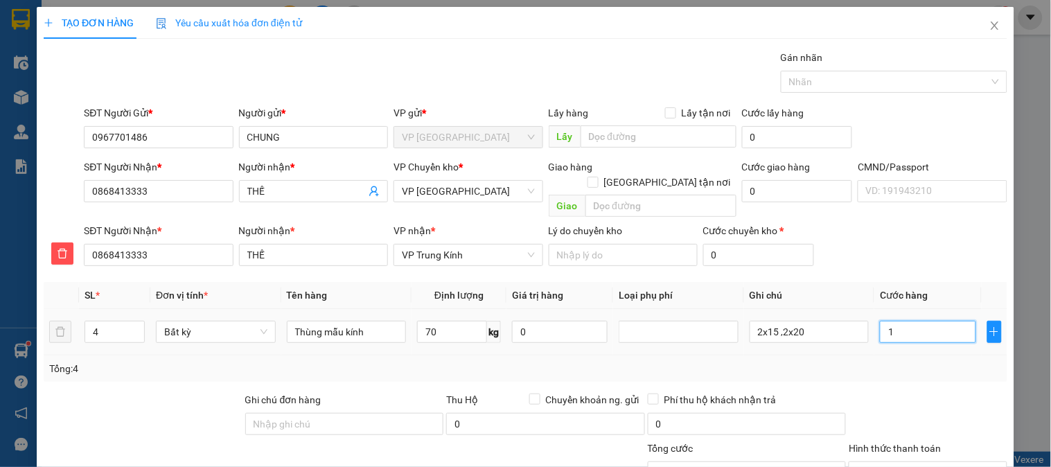
type input "16"
type input "160"
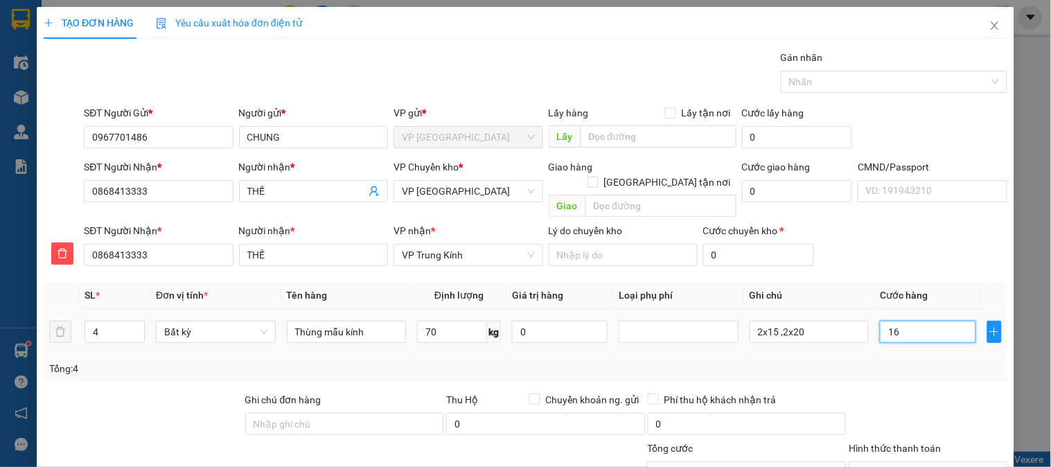
type input "160"
type input "1.600"
type input "16.000"
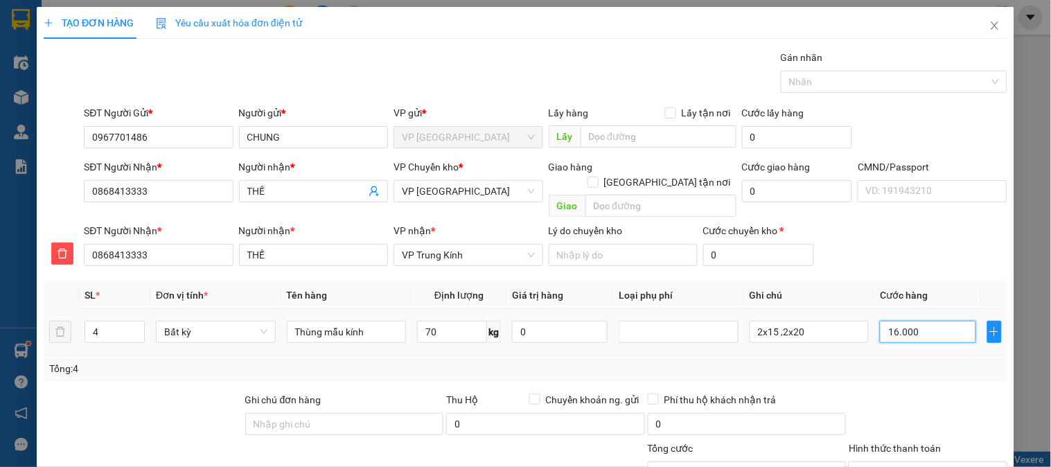
type input "16.000"
type input "160.000"
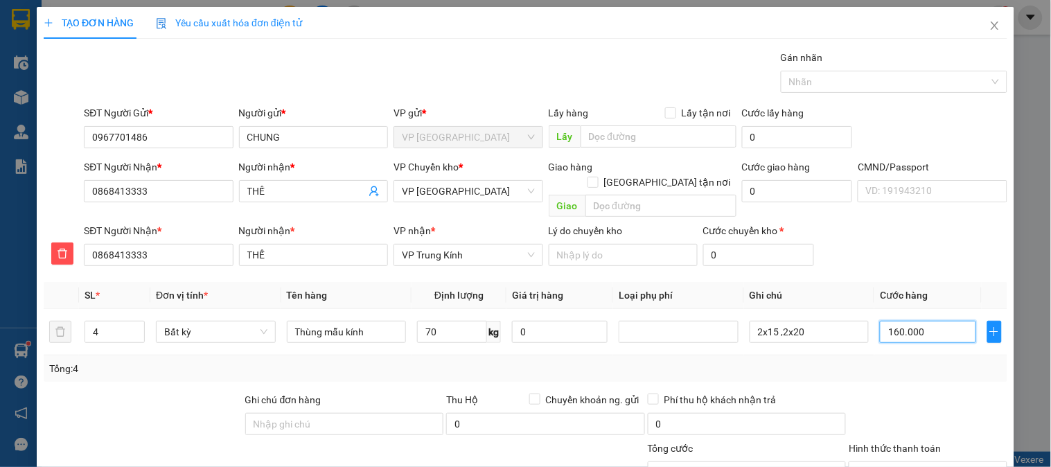
scroll to position [122, 0]
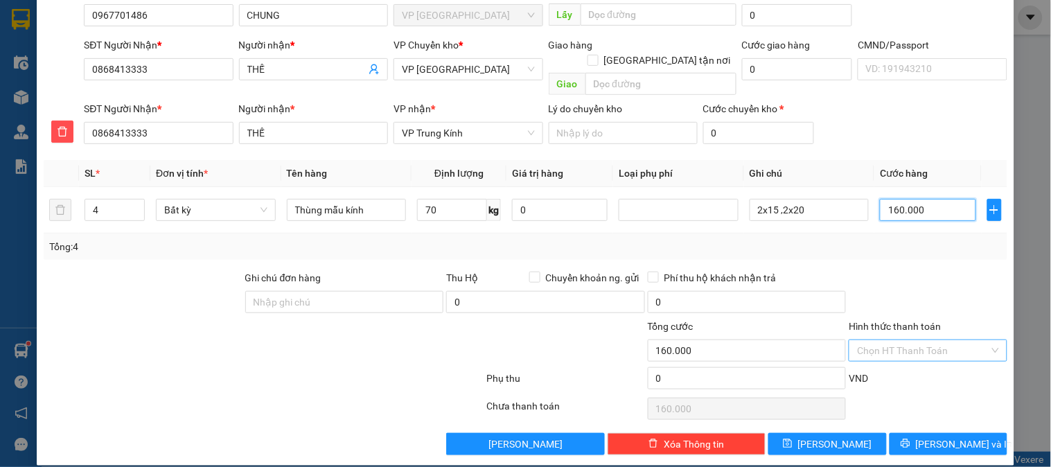
type input "160.000"
click at [925, 342] on input "Hình thức thanh toán" at bounding box center [923, 350] width 132 height 21
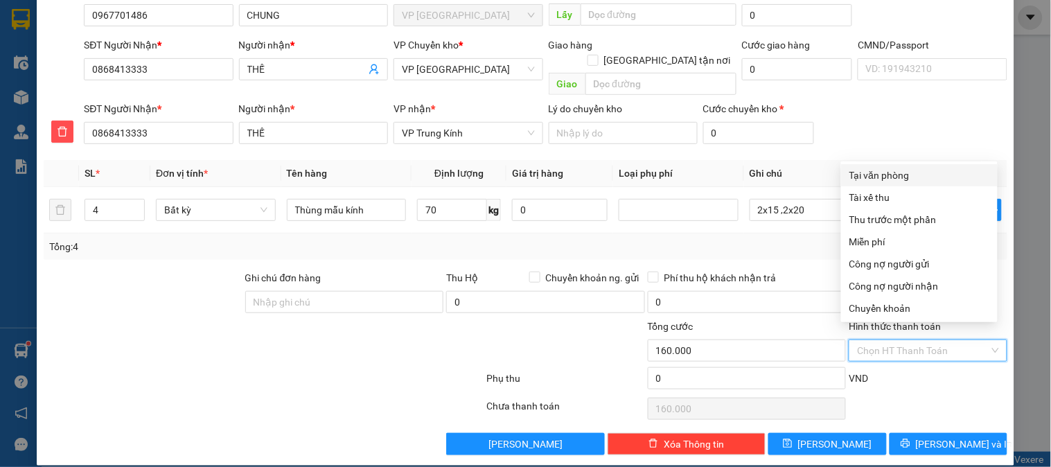
click at [886, 171] on div "Tại văn phòng" at bounding box center [920, 175] width 140 height 15
type input "0"
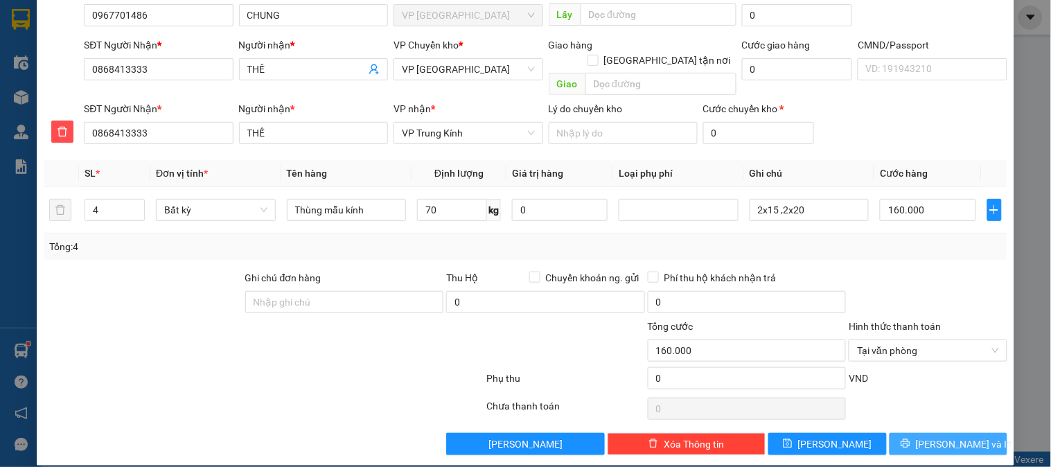
click at [950, 437] on span "[PERSON_NAME] và In" at bounding box center [964, 444] width 97 height 15
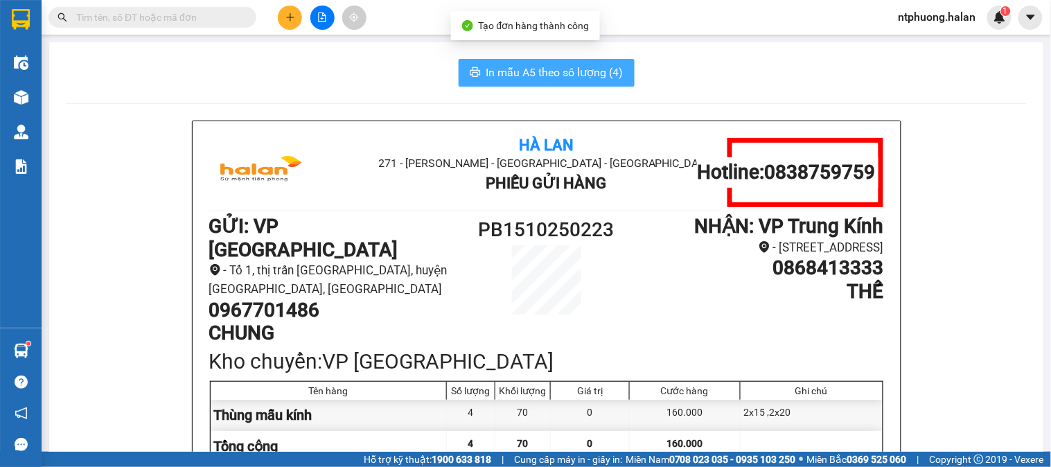
click at [556, 73] on span "In mẫu A5 theo số lượng (4)" at bounding box center [555, 72] width 137 height 17
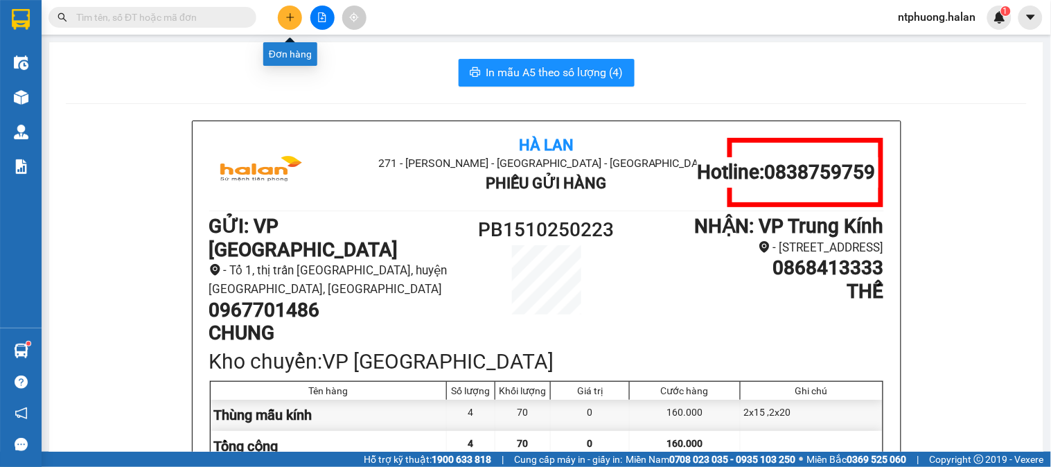
click at [293, 22] on button at bounding box center [290, 18] width 24 height 24
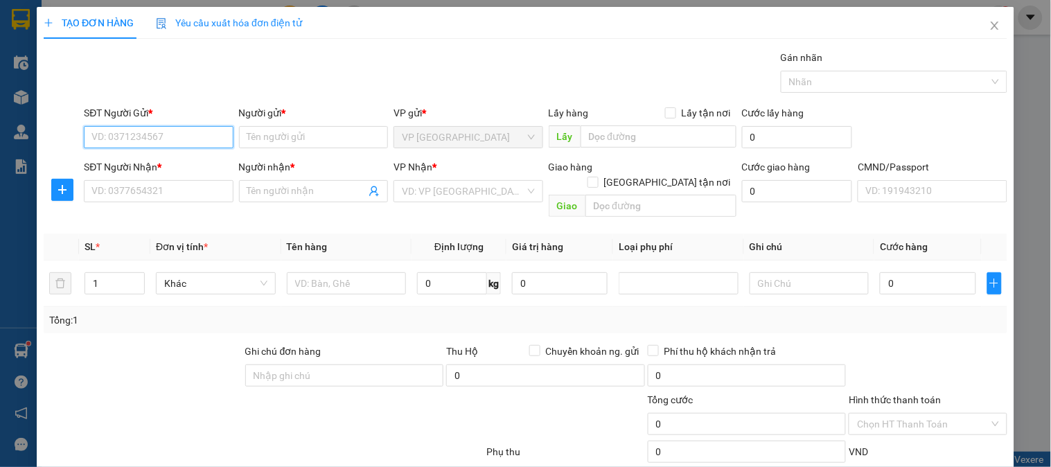
click at [178, 136] on input "SĐT Người Gửi *" at bounding box center [158, 137] width 149 height 22
click at [137, 162] on div "0967701486 - CHUNG" at bounding box center [156, 164] width 131 height 15
type input "0967701486"
type input "CHUNG"
type input "0967701486"
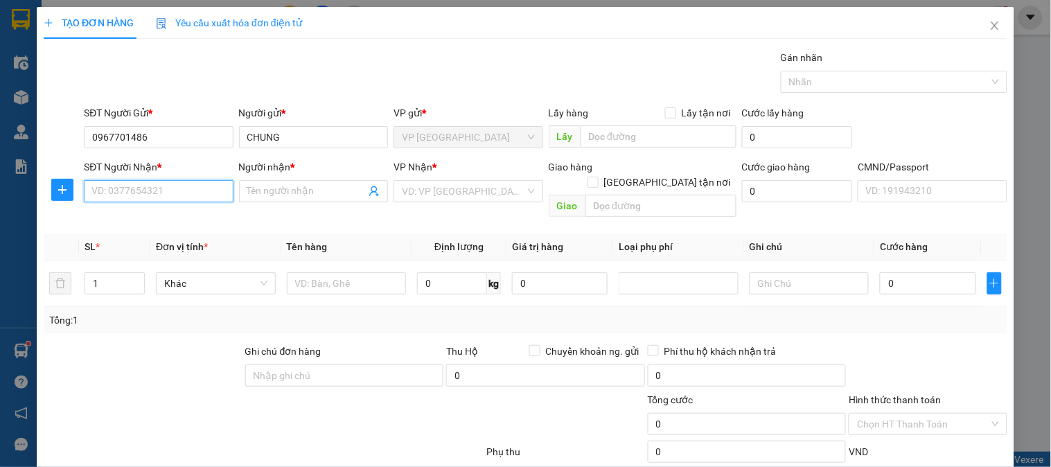
click at [137, 189] on input "SĐT Người Nhận *" at bounding box center [158, 191] width 149 height 22
type input "0866176668"
click at [132, 226] on div "0866176668 - QUANG" at bounding box center [156, 218] width 131 height 15
type input "QUANG"
type input "0866176668"
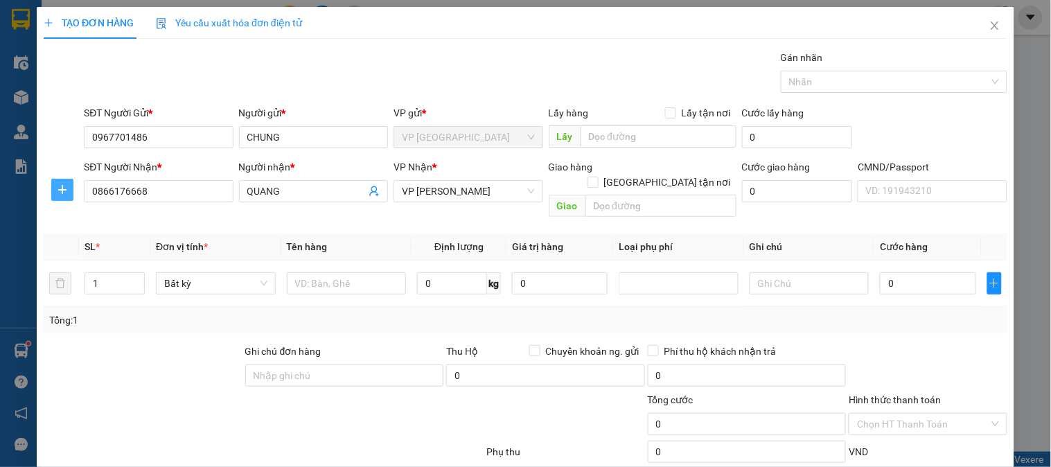
click at [59, 193] on icon "plus" at bounding box center [62, 189] width 11 height 11
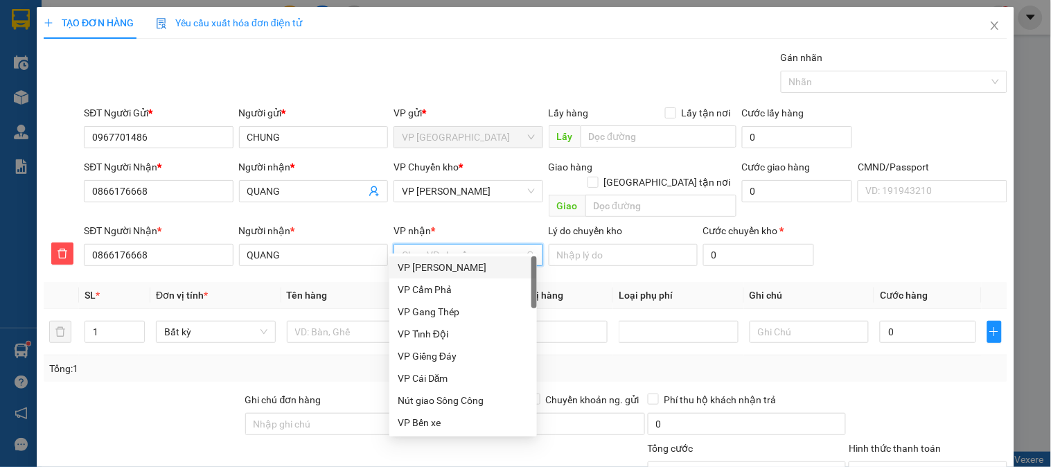
click at [446, 245] on input "VP nhận *" at bounding box center [463, 255] width 123 height 21
type input "tr"
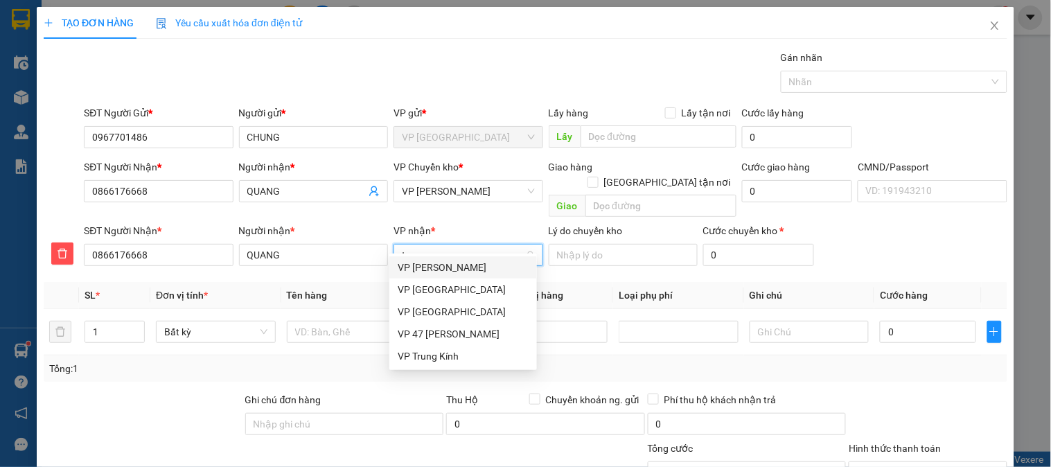
click at [448, 264] on div "VP [PERSON_NAME]" at bounding box center [463, 267] width 131 height 15
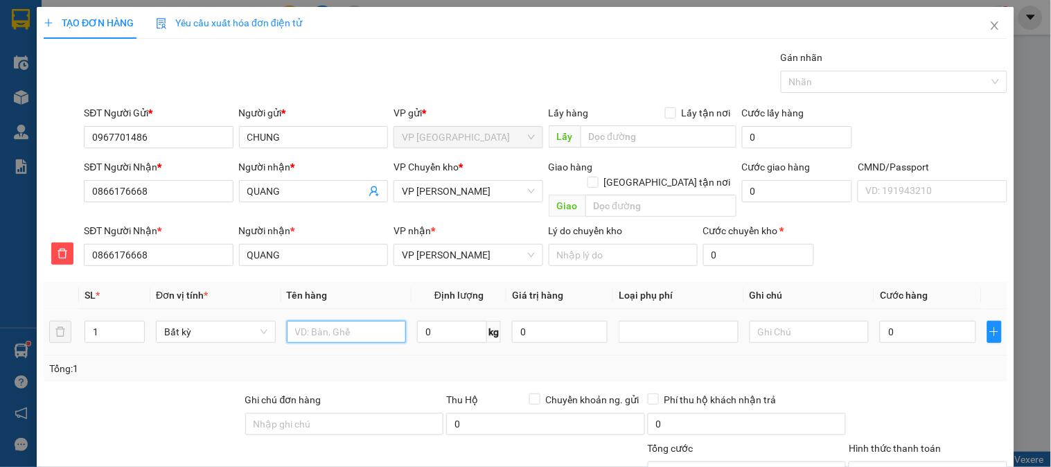
click at [360, 322] on input "text" at bounding box center [347, 332] width 120 height 22
type input "Hộp Boc Túi bóng màn hình máy tính"
click at [435, 323] on input "0" at bounding box center [452, 332] width 70 height 22
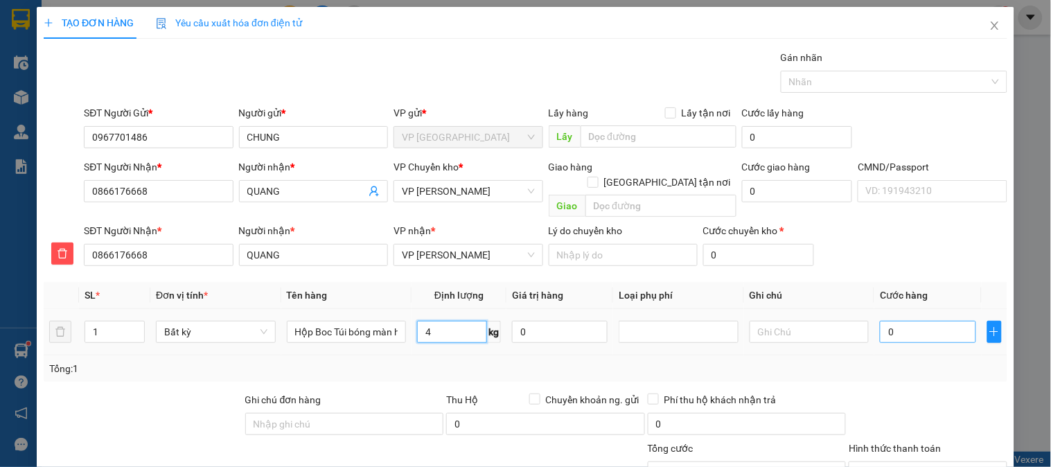
type input "4"
click at [931, 322] on input "0" at bounding box center [928, 332] width 96 height 22
type input "40.000"
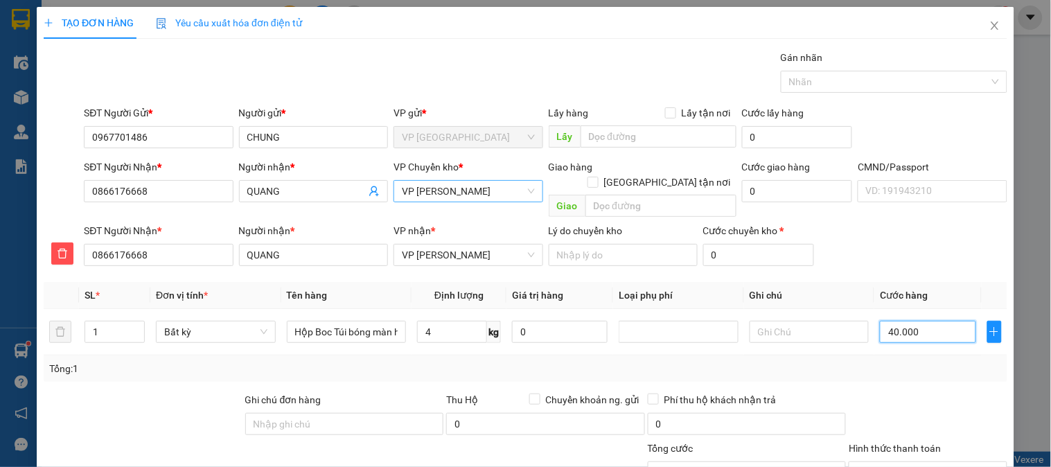
click at [477, 189] on span "VP [PERSON_NAME]" at bounding box center [468, 191] width 132 height 21
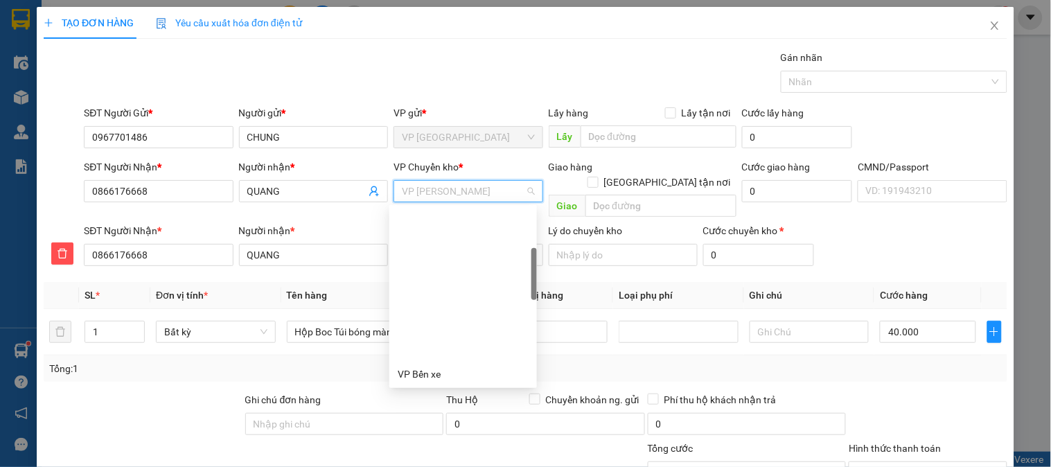
scroll to position [155, 0]
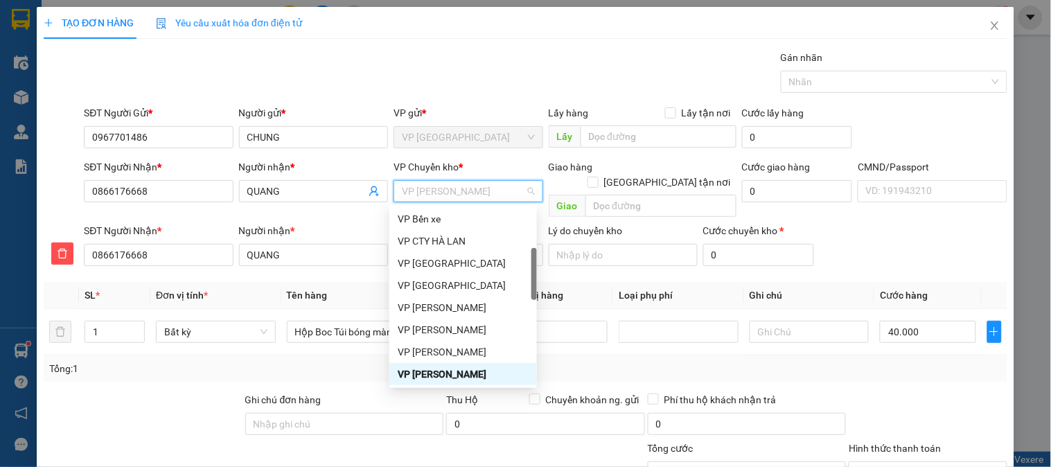
type input "b"
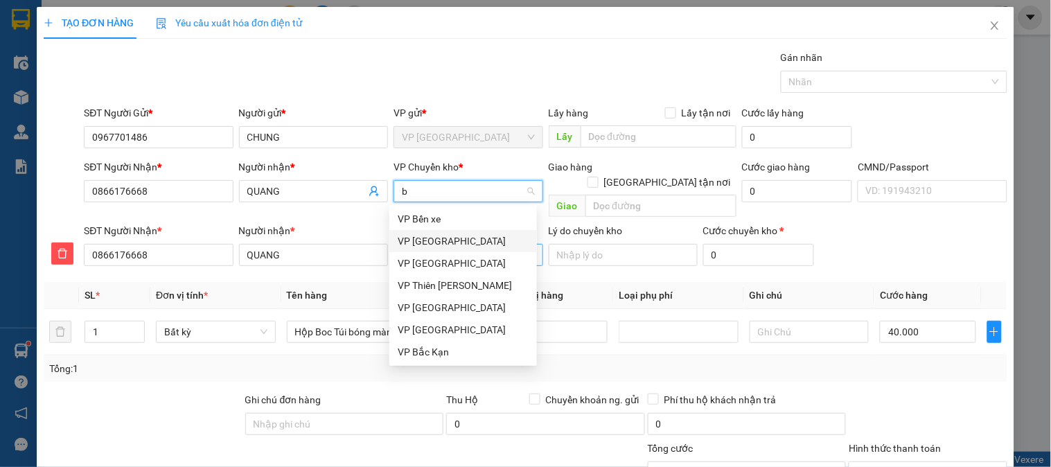
click at [424, 239] on div "VP [GEOGRAPHIC_DATA]" at bounding box center [463, 241] width 131 height 15
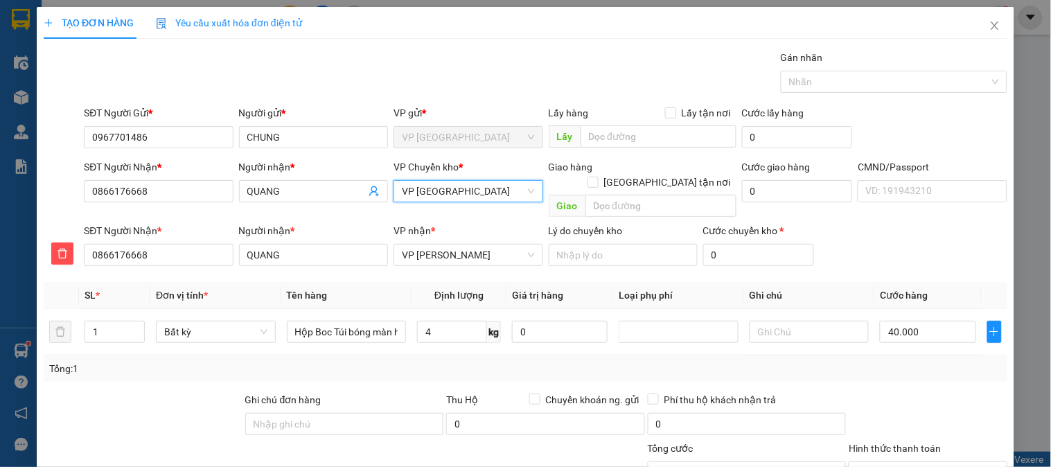
scroll to position [122, 0]
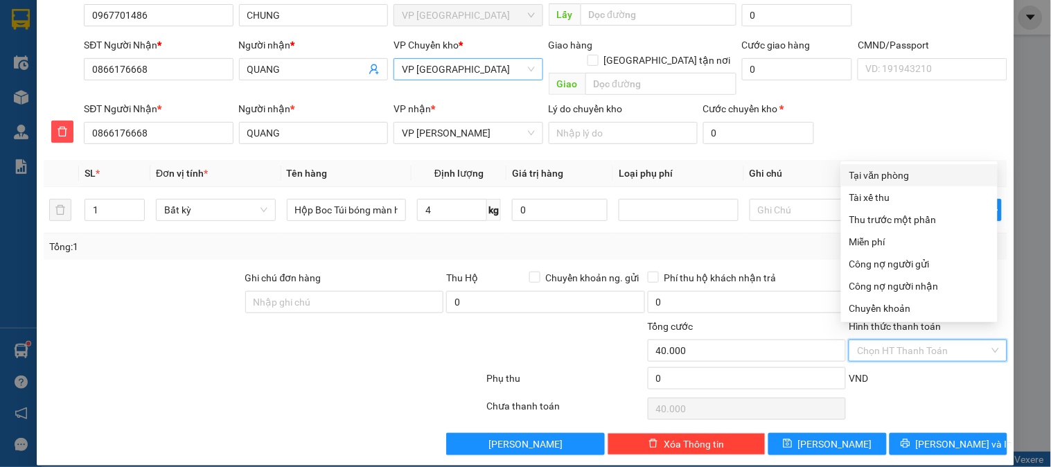
click at [918, 340] on input "Hình thức thanh toán" at bounding box center [923, 350] width 132 height 21
click at [894, 172] on div "Tại văn phòng" at bounding box center [920, 175] width 140 height 15
type input "0"
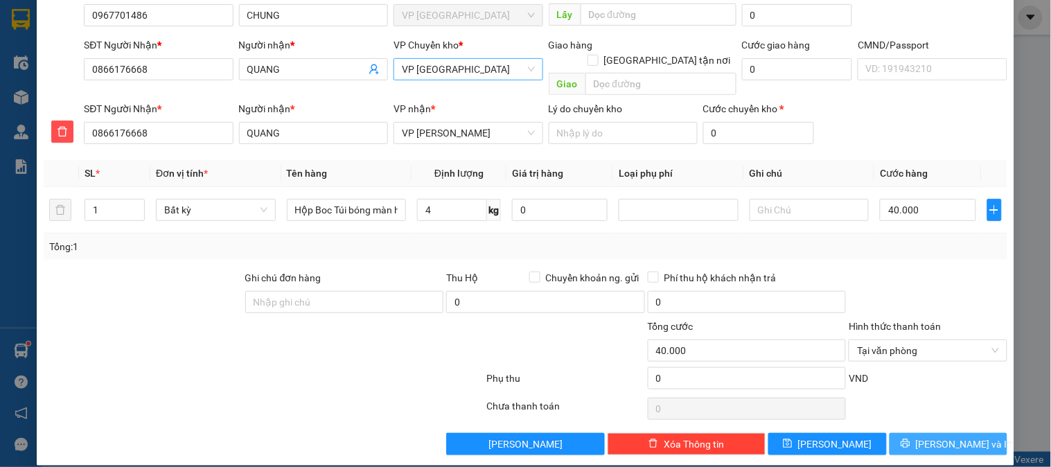
click at [954, 437] on span "[PERSON_NAME] và In" at bounding box center [964, 444] width 97 height 15
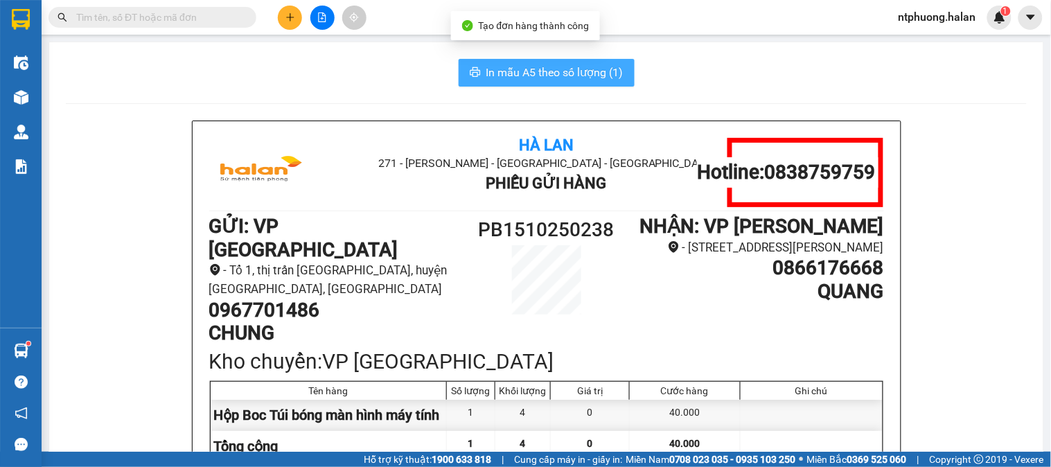
click at [534, 73] on span "In mẫu A5 theo số lượng (1)" at bounding box center [555, 72] width 137 height 17
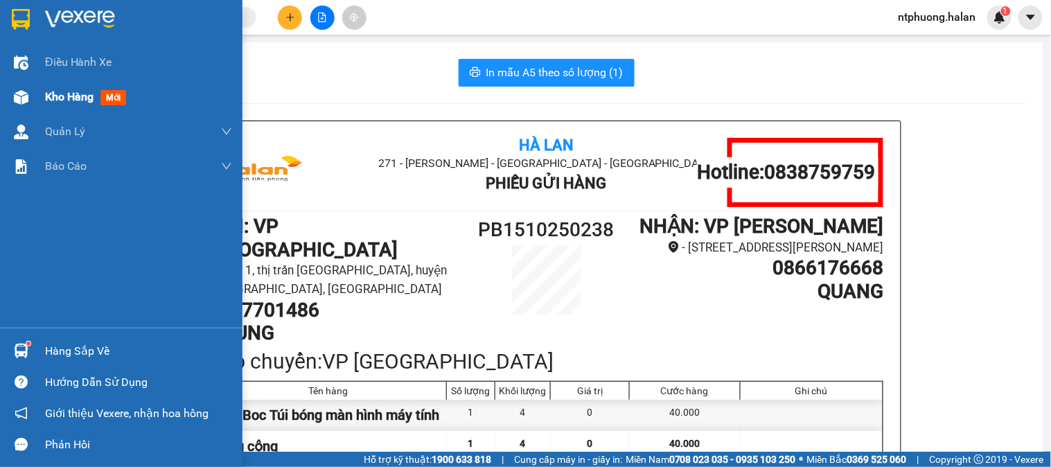
click at [82, 94] on span "Kho hàng" at bounding box center [69, 96] width 49 height 13
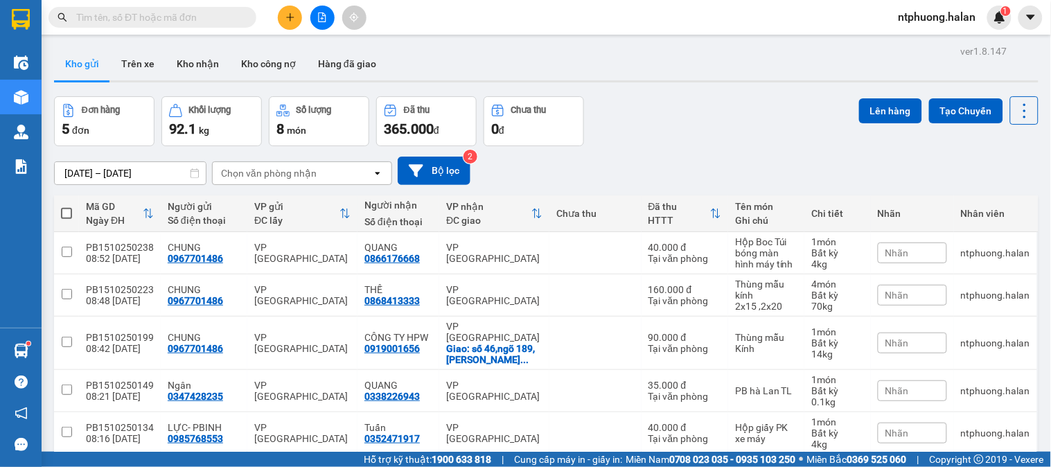
click at [308, 16] on div at bounding box center [322, 18] width 104 height 24
click at [297, 21] on button at bounding box center [290, 18] width 24 height 24
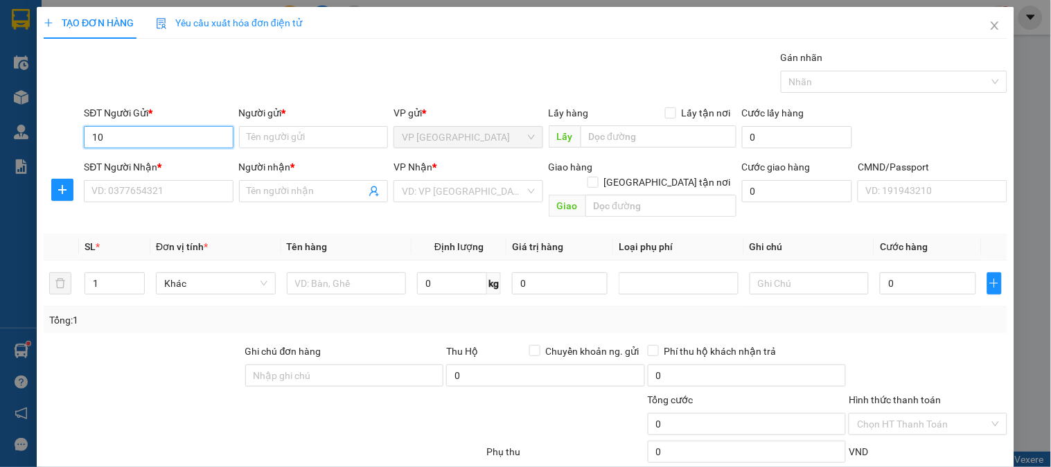
type input "1"
click at [184, 163] on div "0976641456 - An Máy tính PB" at bounding box center [156, 164] width 131 height 15
type input "0976641456"
type input "An Máy tính PB"
type input "0976641456"
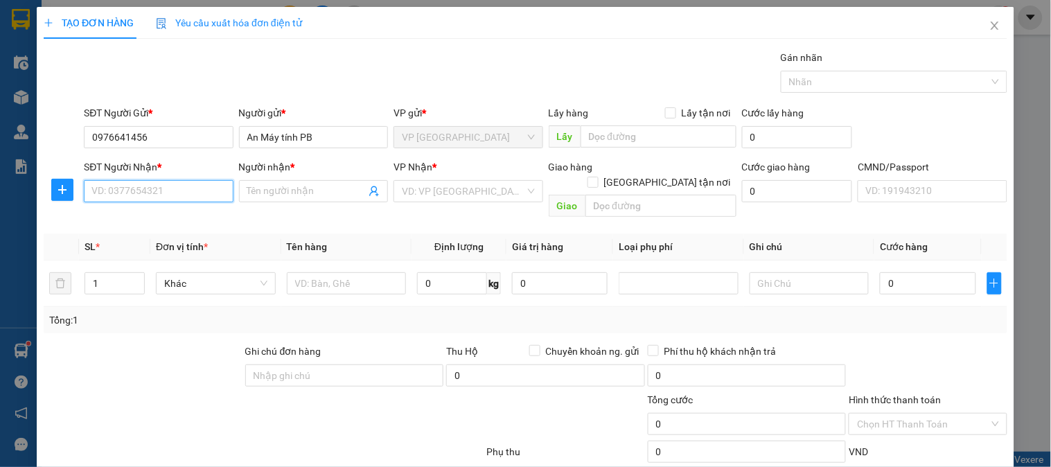
click at [177, 184] on input "SĐT Người Nhận *" at bounding box center [158, 191] width 149 height 22
type input "0945484666"
click at [162, 213] on div "0945484666 - CƯỜNG" at bounding box center [156, 218] width 131 height 15
type input "CƯỜNG"
type input "0945484666"
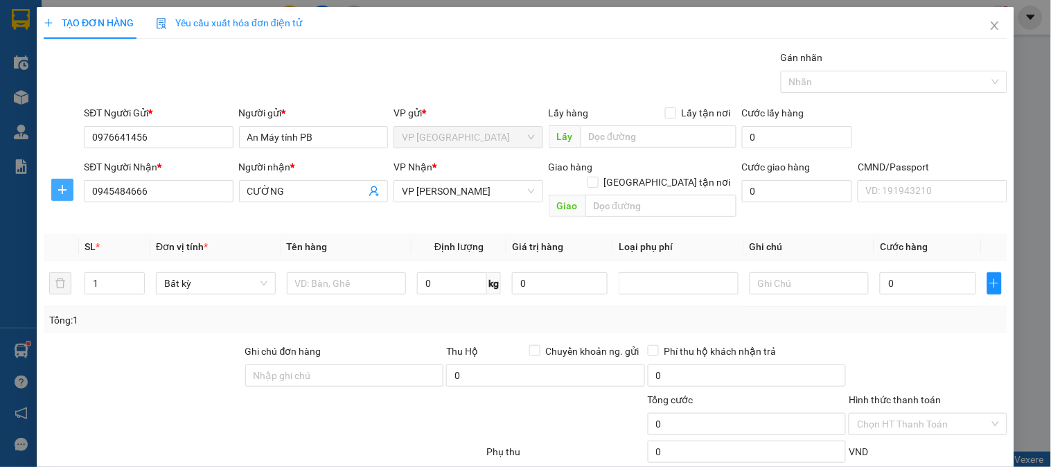
click at [66, 184] on icon "plus" at bounding box center [62, 189] width 11 height 11
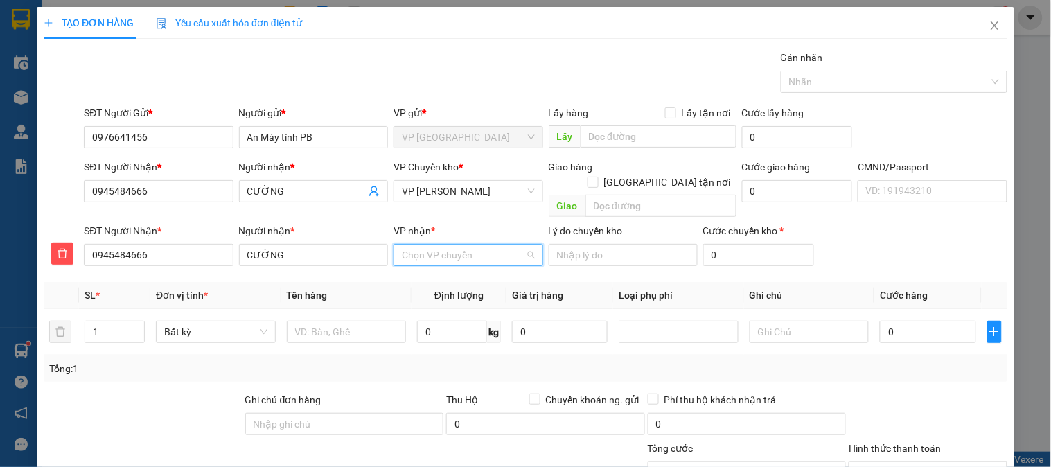
click at [448, 245] on input "VP nhận *" at bounding box center [463, 255] width 123 height 21
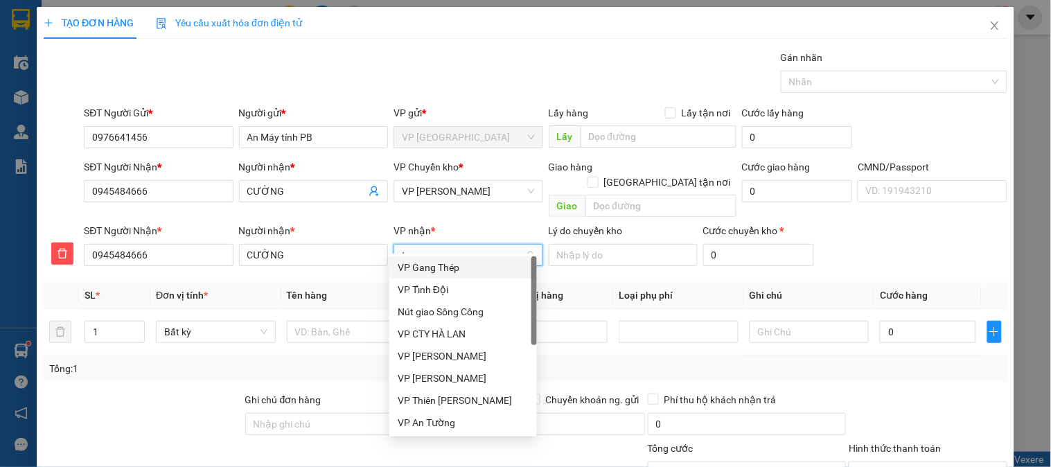
type input "tr"
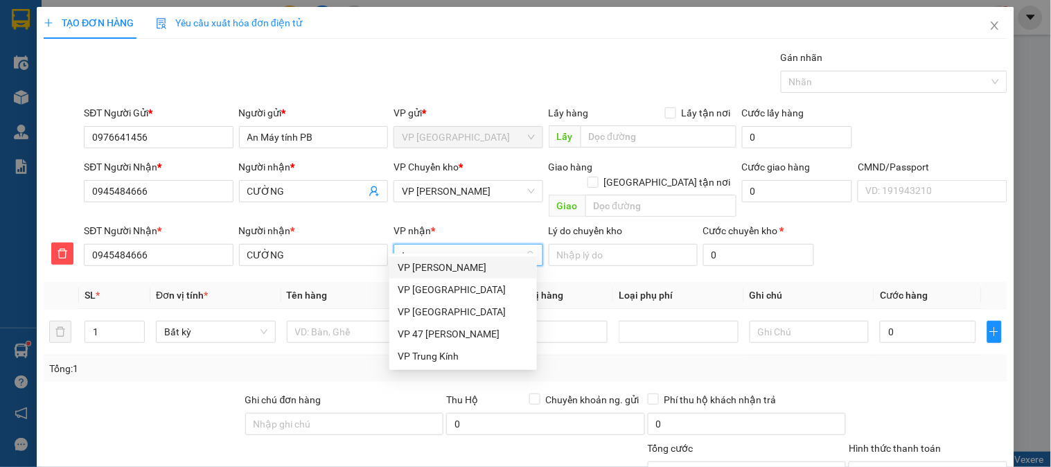
click at [451, 263] on div "VP [PERSON_NAME]" at bounding box center [463, 267] width 131 height 15
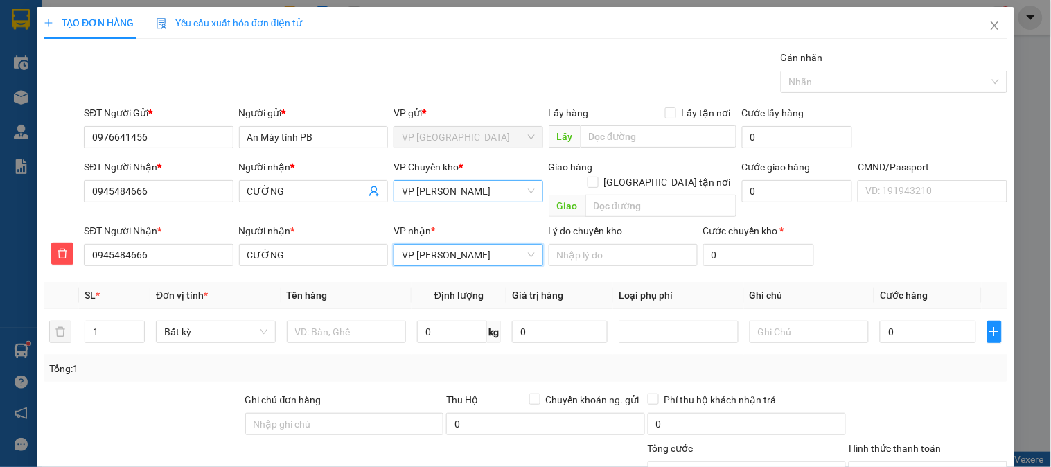
click at [452, 191] on span "VP [PERSON_NAME]" at bounding box center [468, 191] width 132 height 21
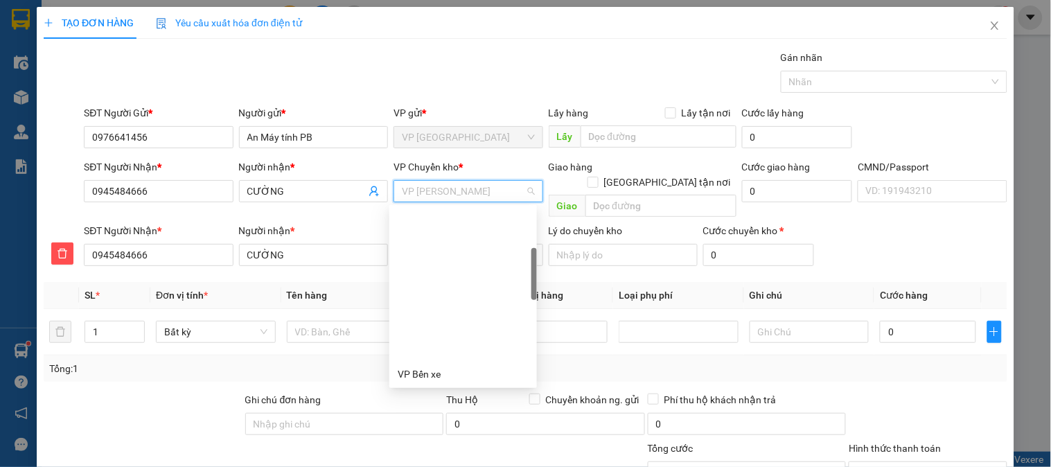
scroll to position [155, 0]
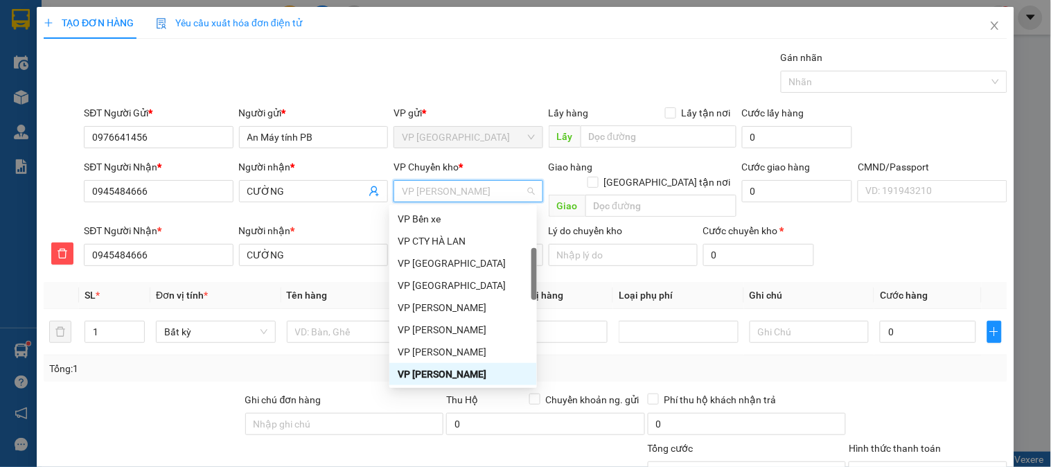
type input "b"
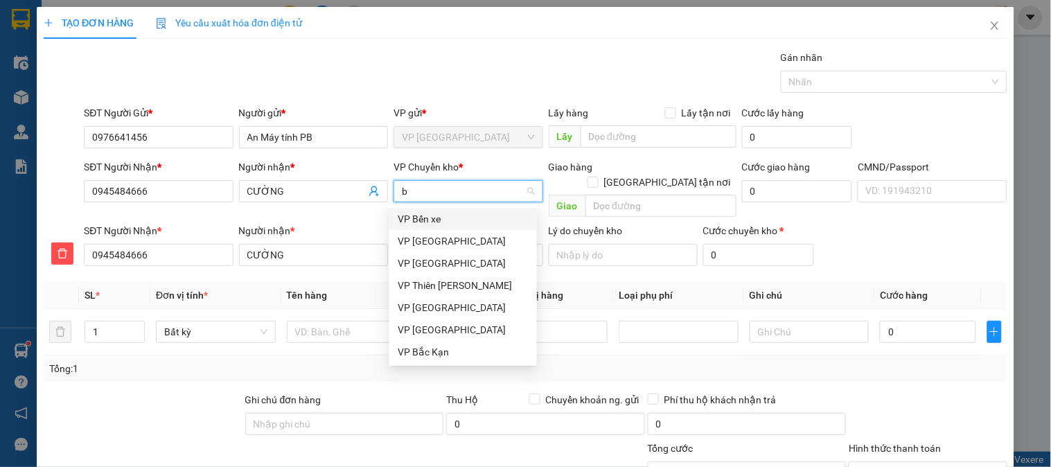
scroll to position [0, 0]
click at [425, 244] on div "VP [GEOGRAPHIC_DATA]" at bounding box center [463, 241] width 131 height 15
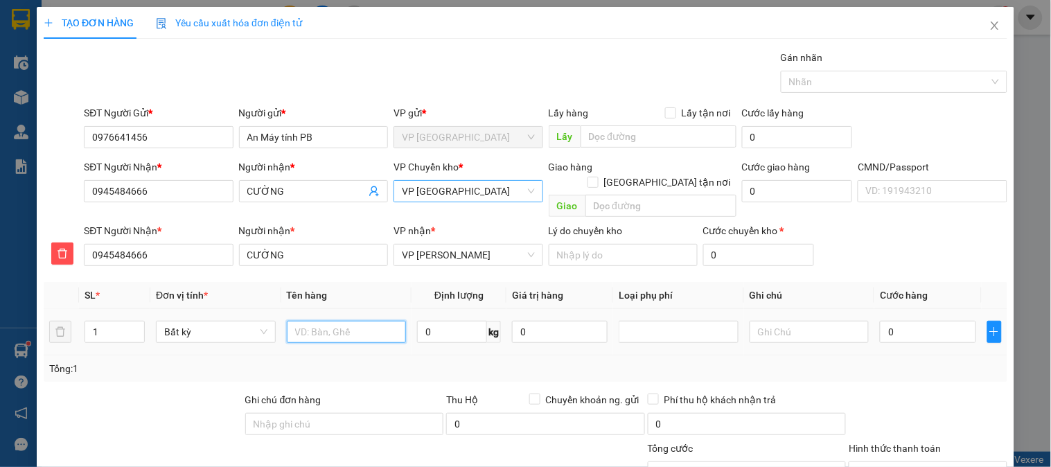
click at [350, 321] on input "text" at bounding box center [347, 332] width 120 height 22
type input "Boc pk máy tính"
click at [435, 321] on input "0" at bounding box center [452, 332] width 70 height 22
type input "1"
click at [932, 321] on input "0" at bounding box center [928, 332] width 96 height 22
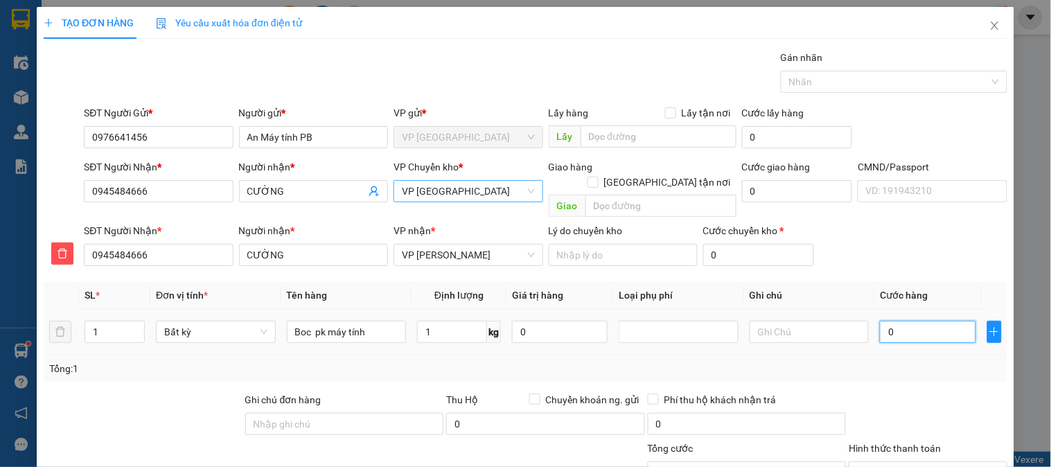
type input "35.000"
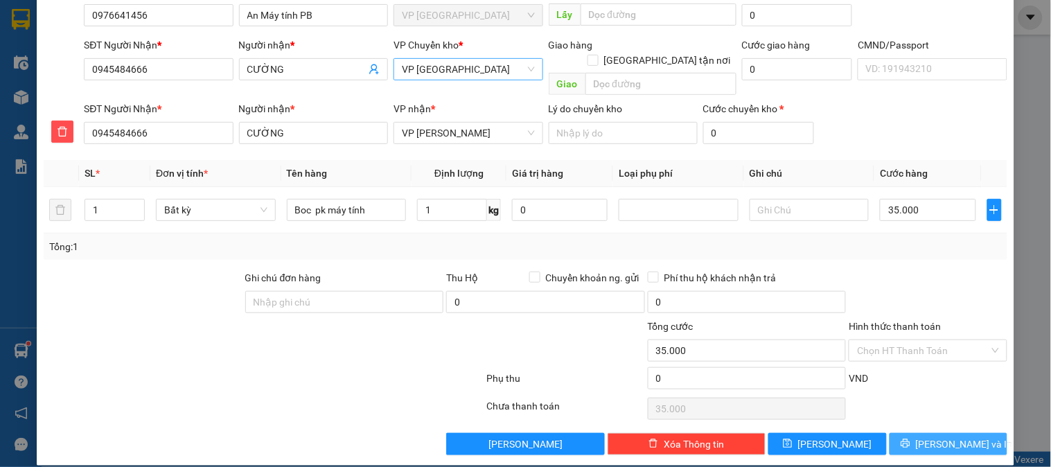
click at [950, 437] on span "[PERSON_NAME] và In" at bounding box center [964, 444] width 97 height 15
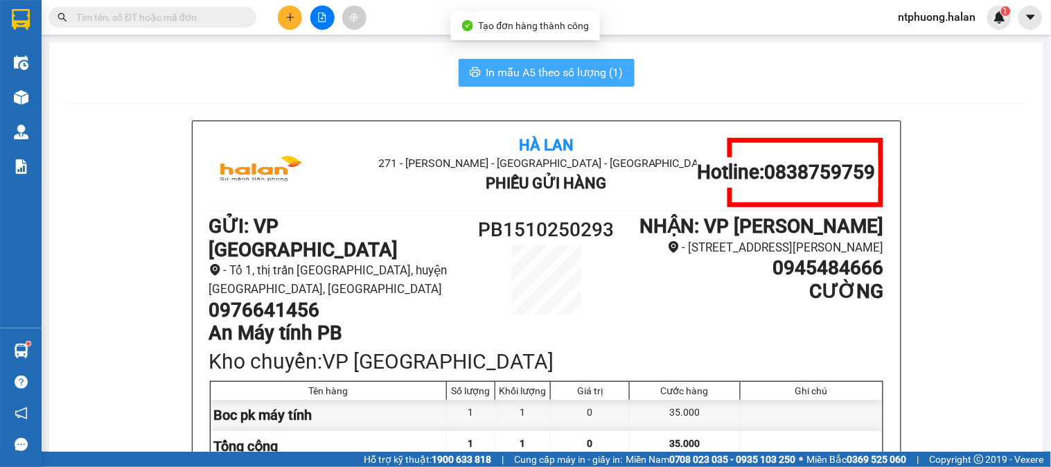
click at [599, 73] on span "In mẫu A5 theo số lượng (1)" at bounding box center [555, 72] width 137 height 17
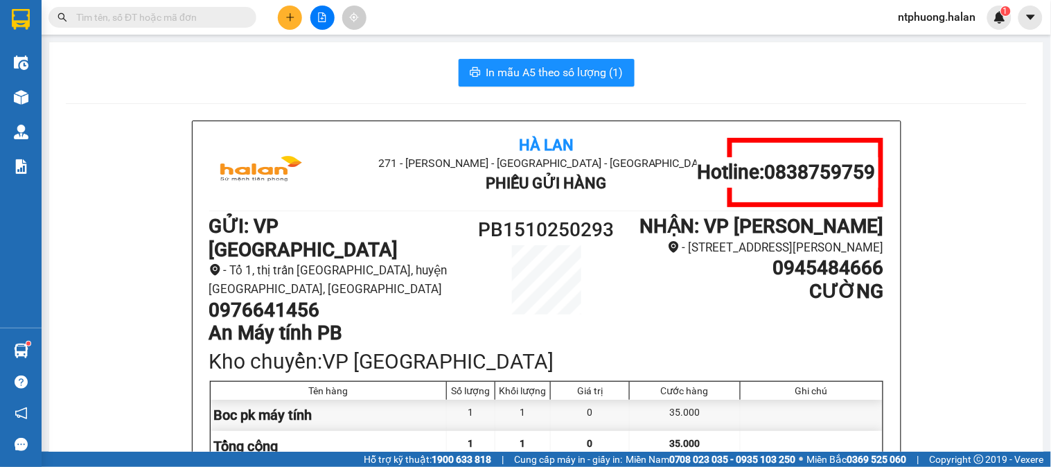
click at [175, 15] on input "text" at bounding box center [158, 17] width 164 height 15
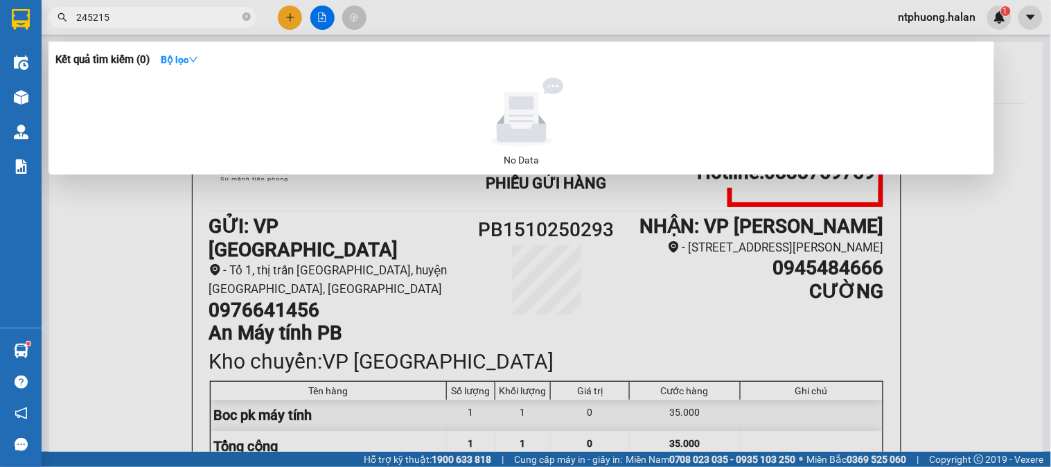
click at [92, 18] on input "245215" at bounding box center [158, 17] width 164 height 15
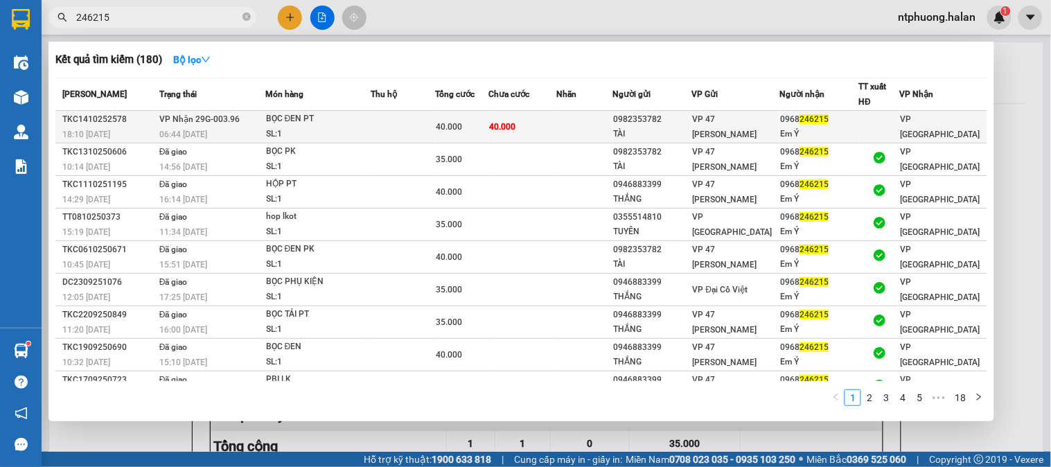
type input "246215"
click at [383, 137] on td at bounding box center [403, 127] width 65 height 33
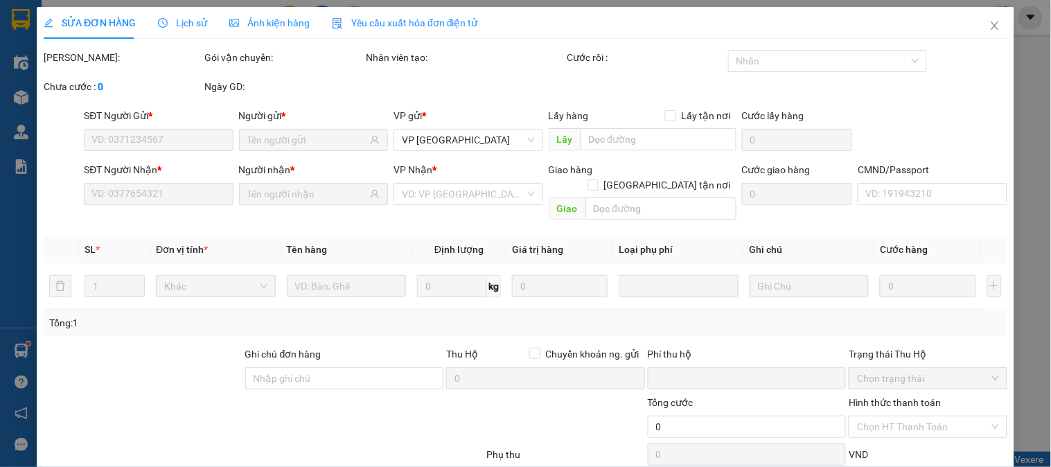
type input "0982353782"
type input "TÀI"
type input "0968246215"
type input "Em Ý"
type input "0"
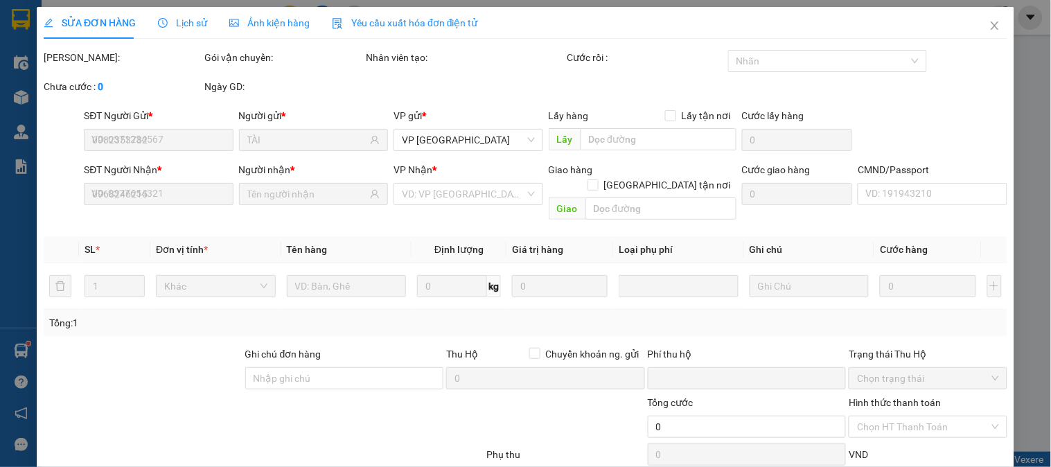
type input "40.000"
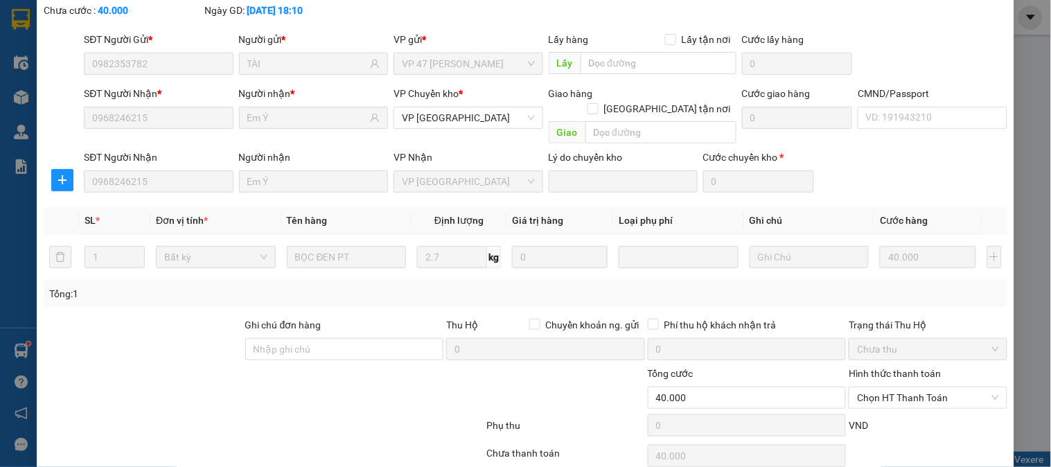
scroll to position [123, 0]
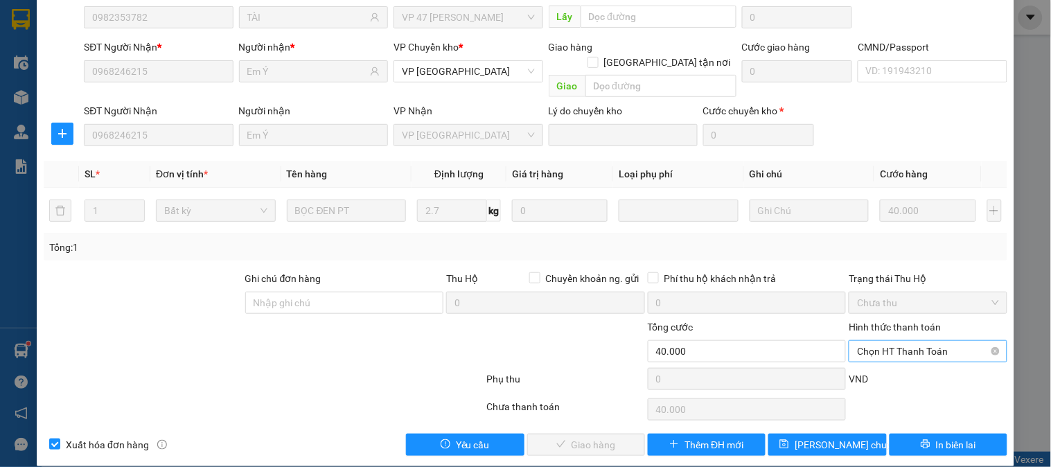
click at [929, 341] on span "Chọn HT Thanh Toán" at bounding box center [927, 351] width 141 height 21
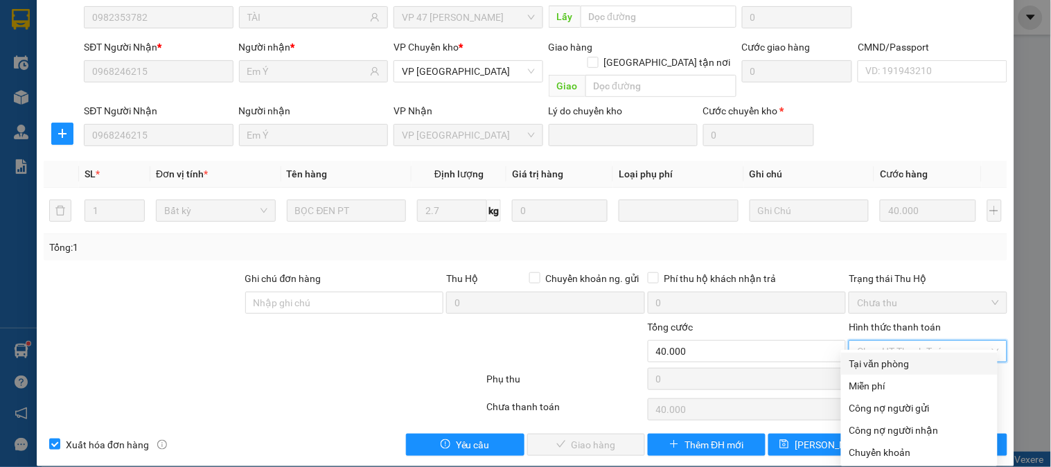
click at [901, 362] on div "Tại văn phòng" at bounding box center [920, 363] width 140 height 15
type input "0"
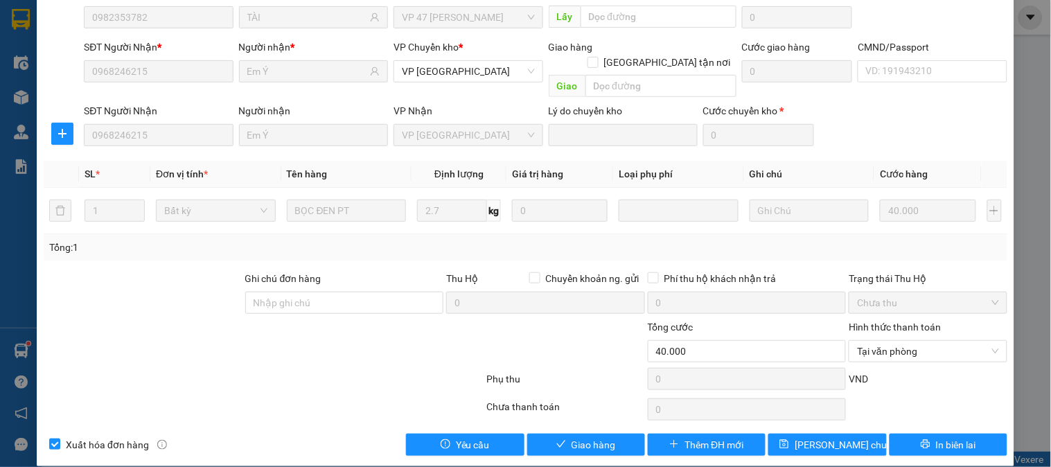
click at [612, 441] on div "SỬA ĐƠN HÀNG Lịch sử Ảnh kiện hàng Yêu cầu xuất hóa đơn điện tử Total Paid Fee …" at bounding box center [526, 175] width 978 height 582
click at [584, 437] on span "Giao hàng" at bounding box center [594, 444] width 44 height 15
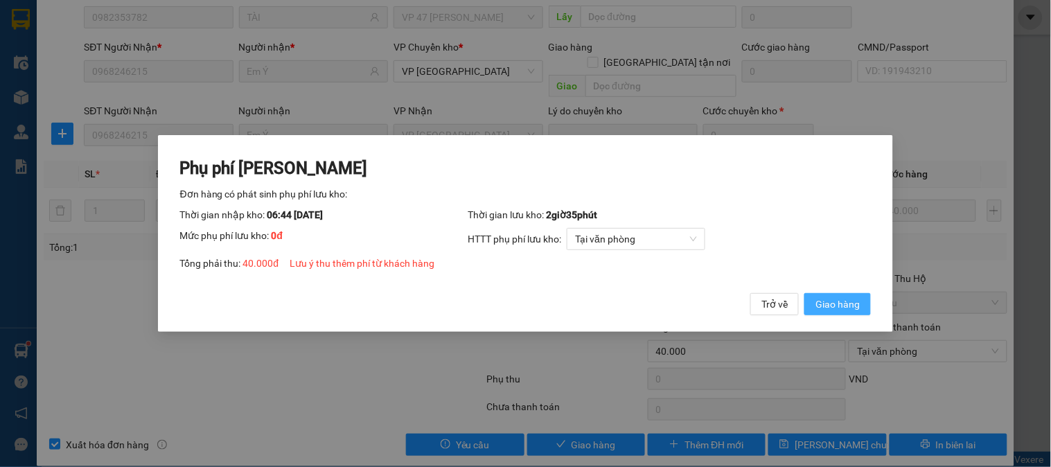
click at [835, 297] on span "Giao hàng" at bounding box center [838, 304] width 44 height 15
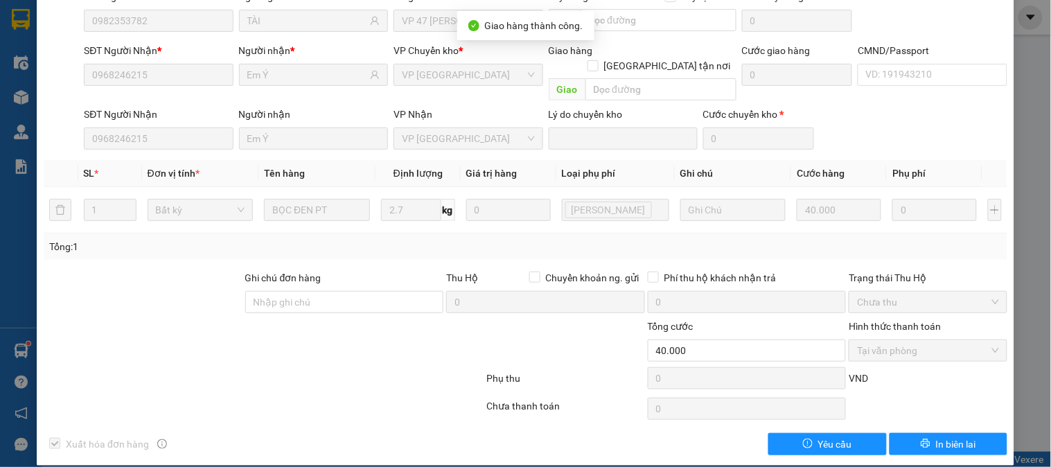
scroll to position [0, 0]
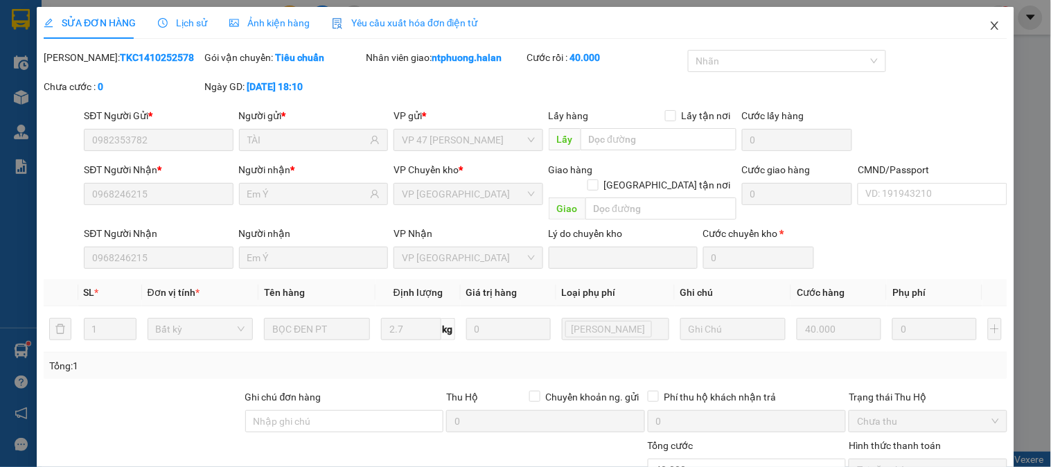
click at [990, 24] on icon "close" at bounding box center [995, 25] width 11 height 11
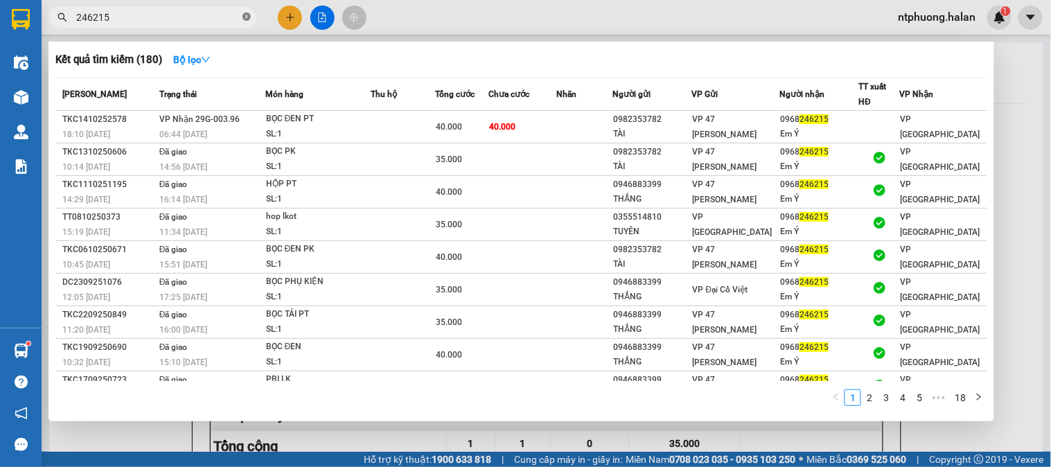
click at [247, 14] on icon "close-circle" at bounding box center [247, 16] width 8 height 8
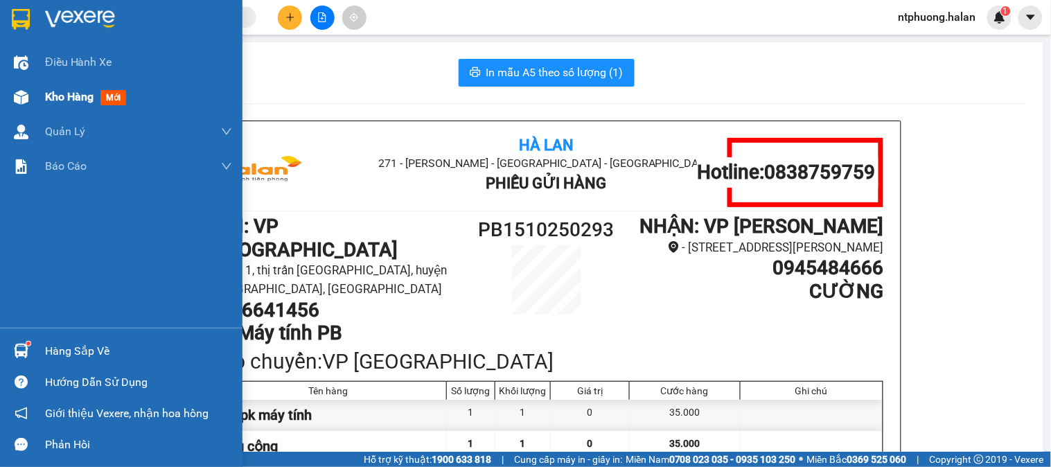
click at [77, 105] on div "Kho hàng mới" at bounding box center [138, 97] width 187 height 35
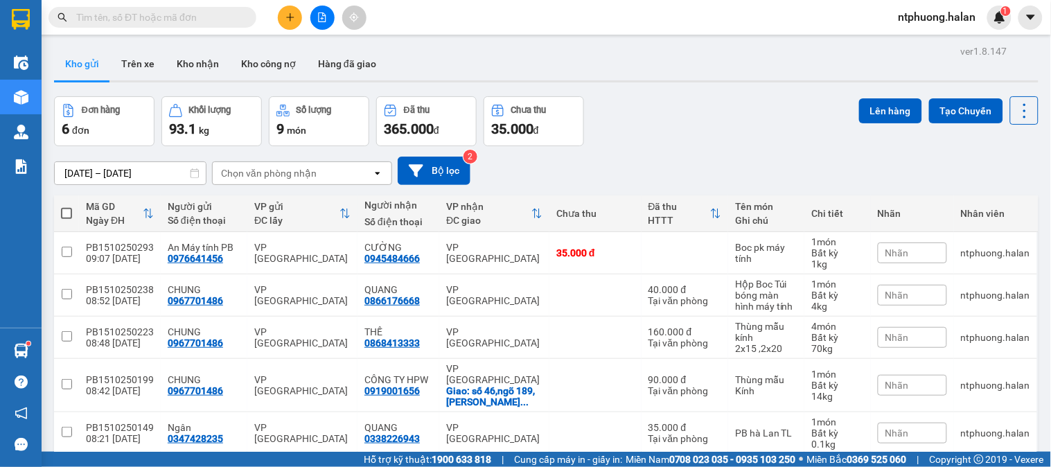
click at [64, 211] on span at bounding box center [66, 213] width 11 height 11
click at [67, 207] on input "checkbox" at bounding box center [67, 207] width 0 height 0
checkbox input "true"
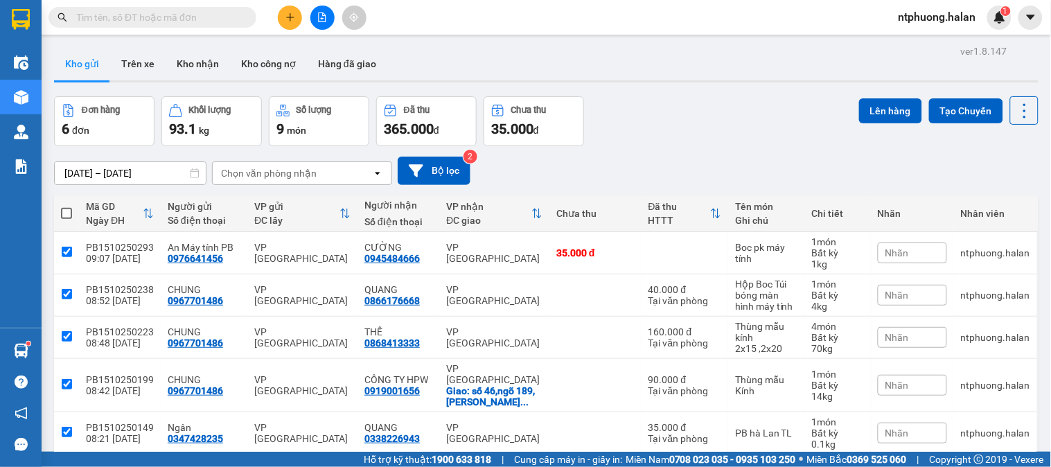
checkbox input "true"
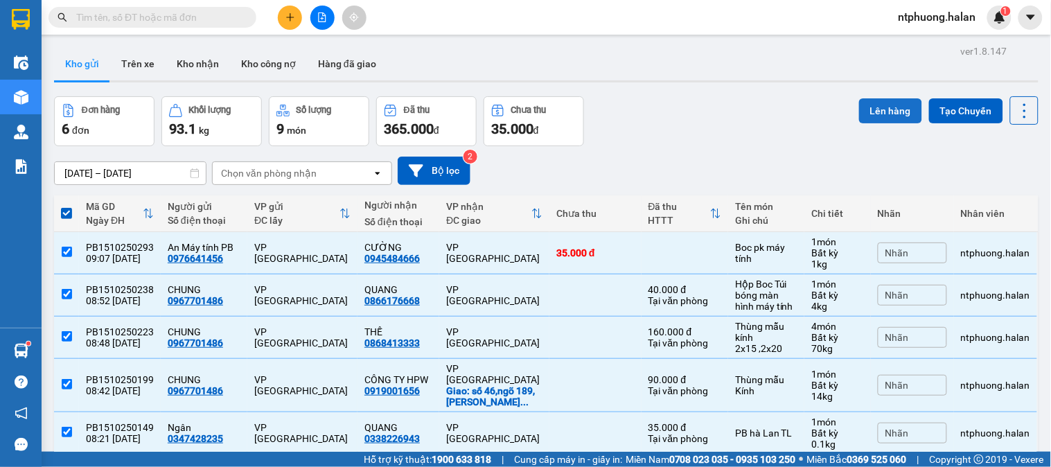
click at [870, 107] on button "Lên hàng" at bounding box center [890, 110] width 63 height 25
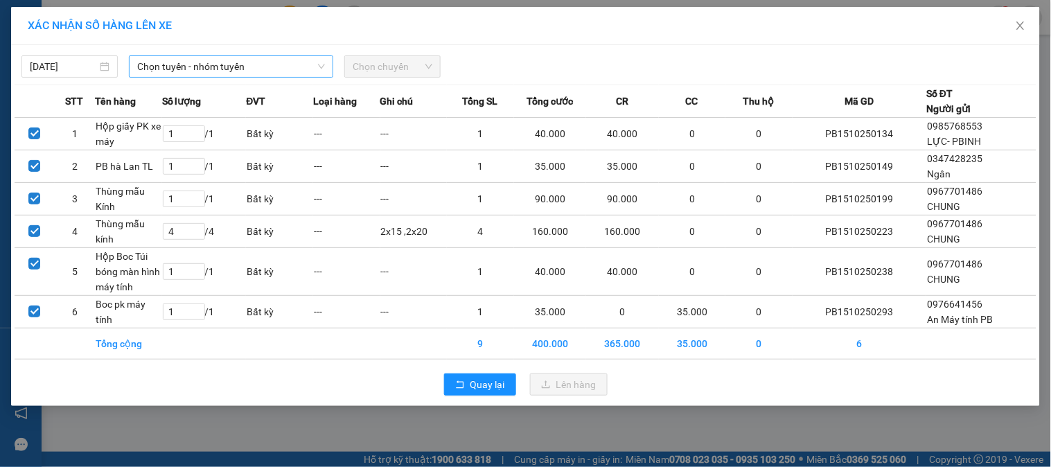
click at [201, 64] on span "Chọn tuyến - nhóm tuyến" at bounding box center [231, 66] width 188 height 21
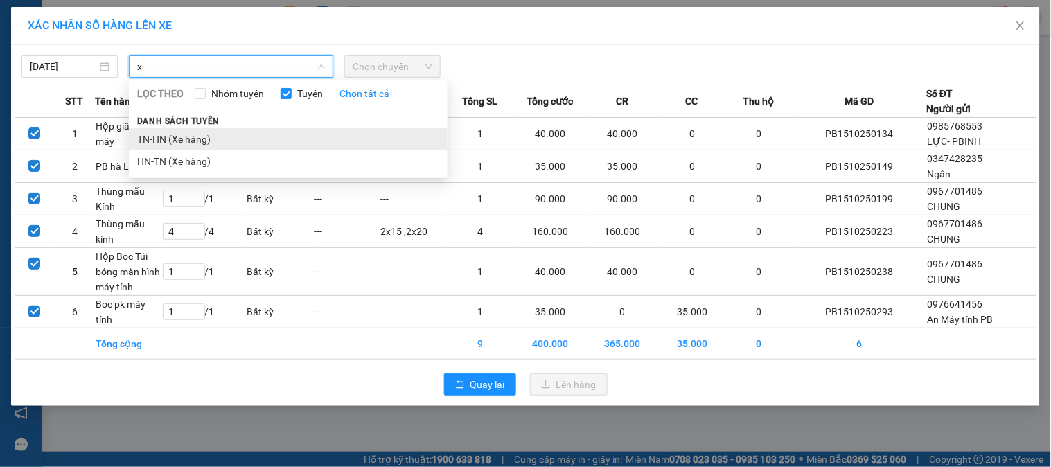
type input "x"
drag, startPoint x: 188, startPoint y: 139, endPoint x: 275, endPoint y: 137, distance: 87.3
click at [188, 137] on li "TN-HN (Xe hàng)" at bounding box center [288, 139] width 319 height 22
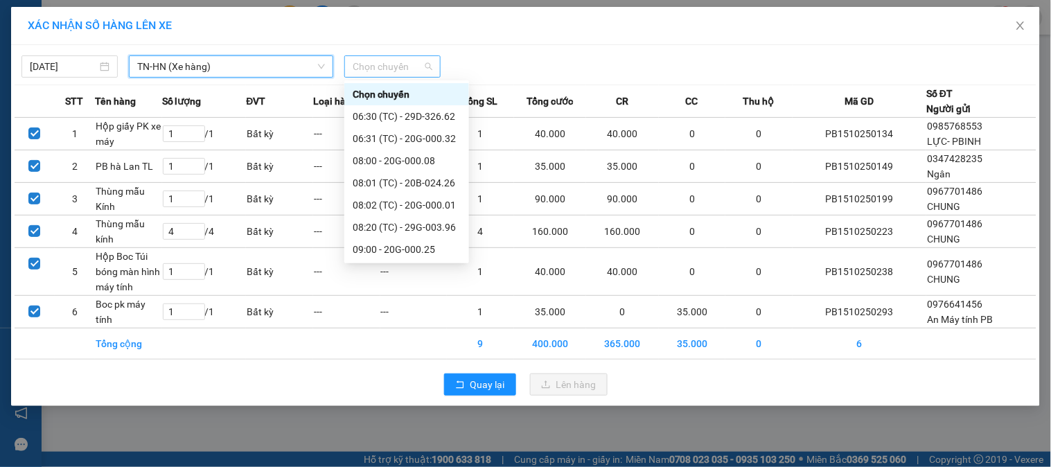
click at [433, 66] on span "Chọn chuyến" at bounding box center [393, 66] width 80 height 21
click at [444, 232] on div "08:20 (TC) - 29G-003.96" at bounding box center [407, 227] width 108 height 15
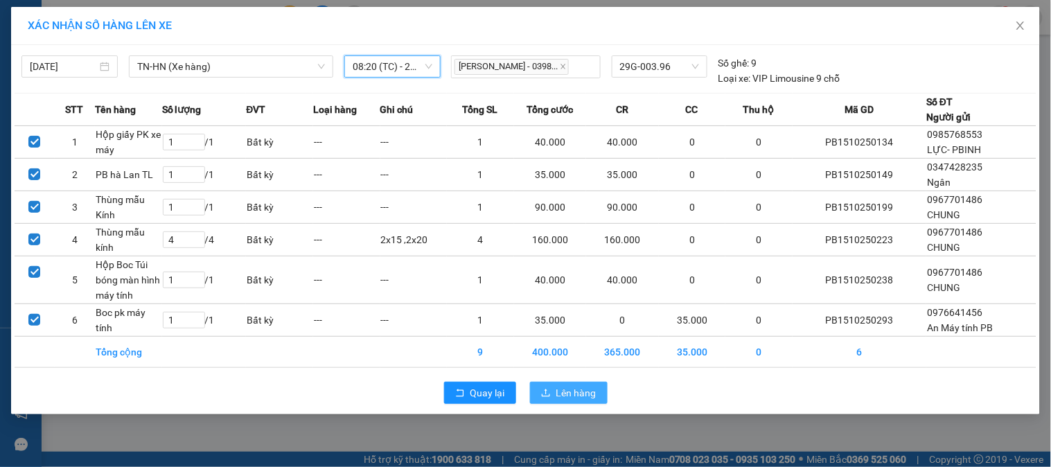
click at [578, 393] on span "Lên hàng" at bounding box center [577, 392] width 40 height 15
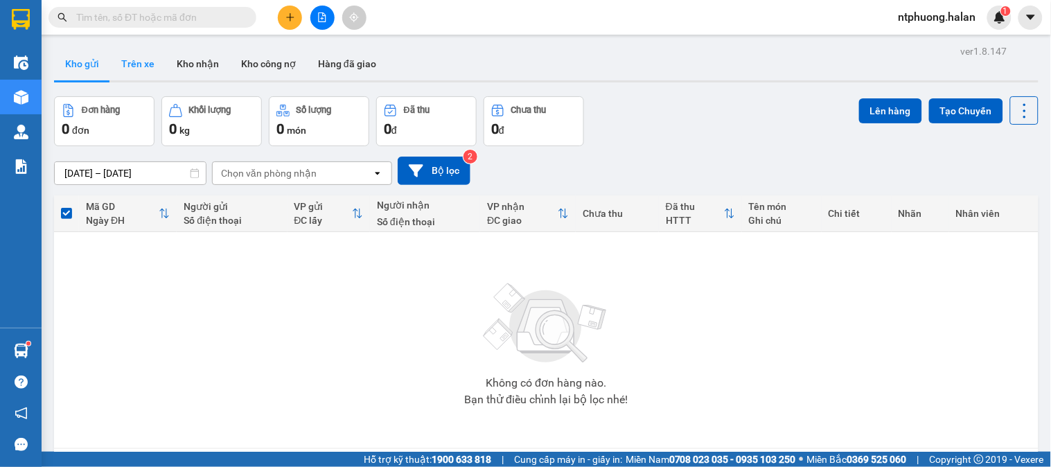
click at [141, 60] on button "Trên xe" at bounding box center [137, 63] width 55 height 33
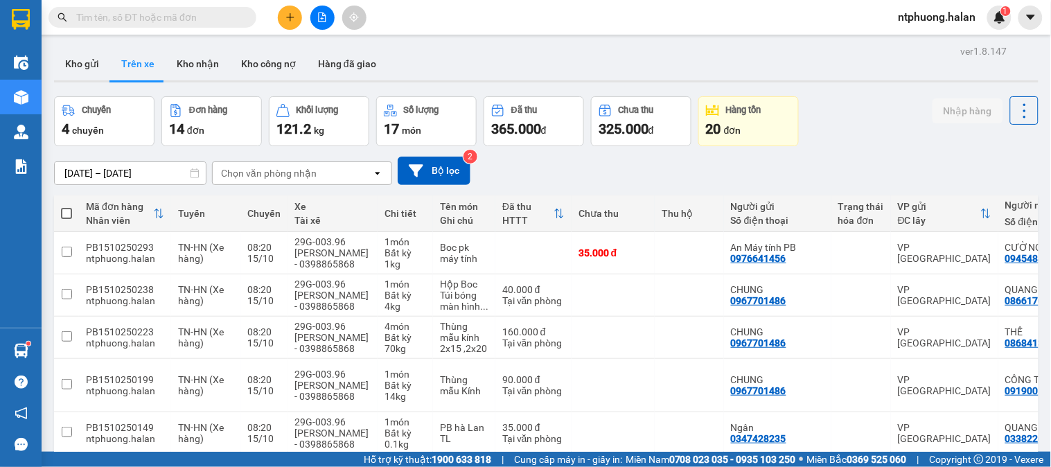
click at [182, 17] on input "text" at bounding box center [158, 17] width 164 height 15
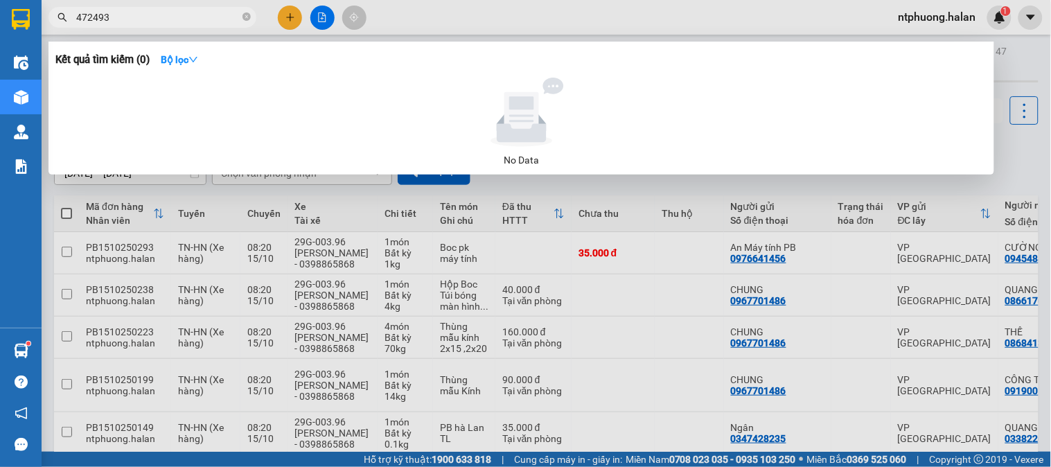
click at [100, 21] on input "472493" at bounding box center [158, 17] width 164 height 15
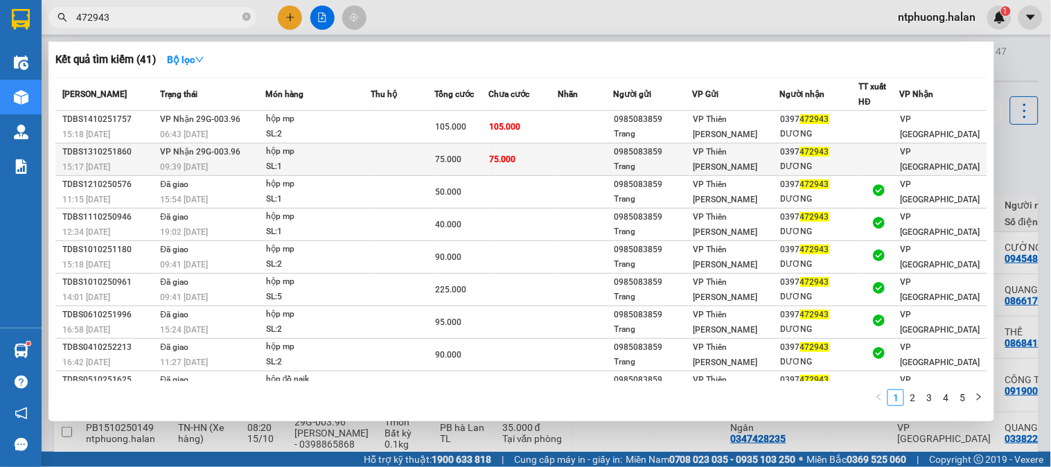
type input "472943"
click at [224, 157] on td "VP Nhận 29G-003.96 09:39 - 14/10" at bounding box center [211, 159] width 109 height 33
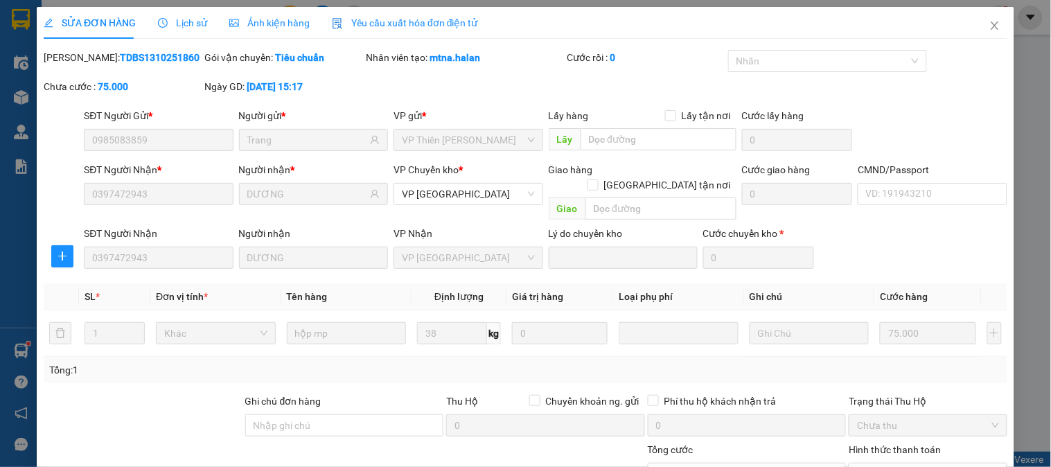
type input "0985083859"
type input "Trang"
type input "0397472943"
type input "DƯƠNG"
type input "0"
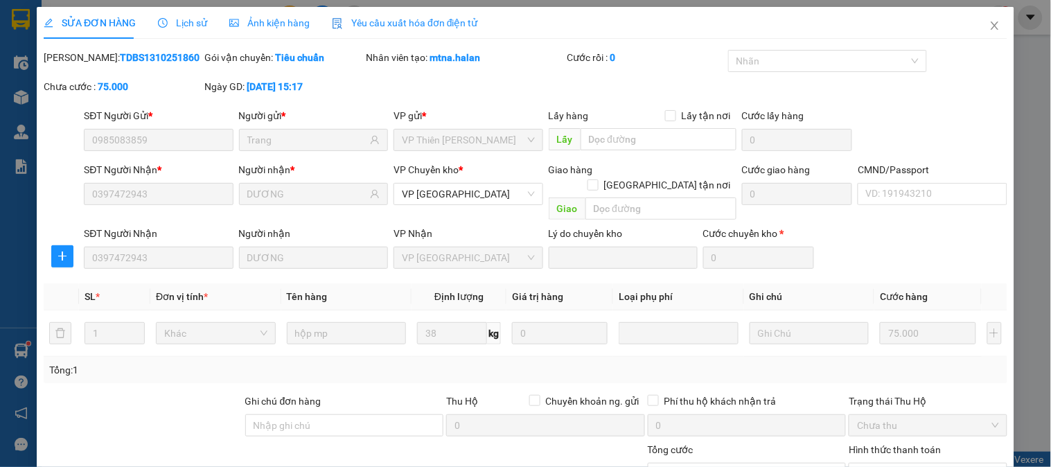
type input "75.000"
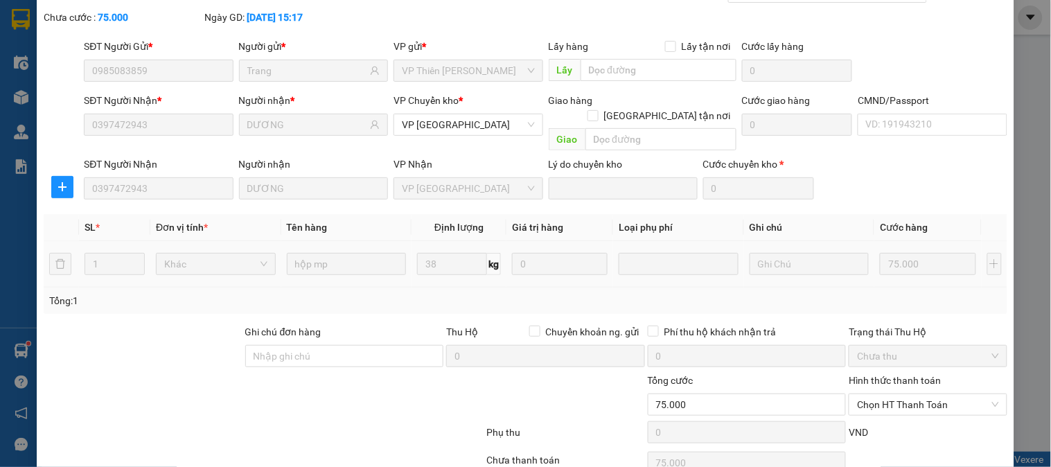
scroll to position [123, 0]
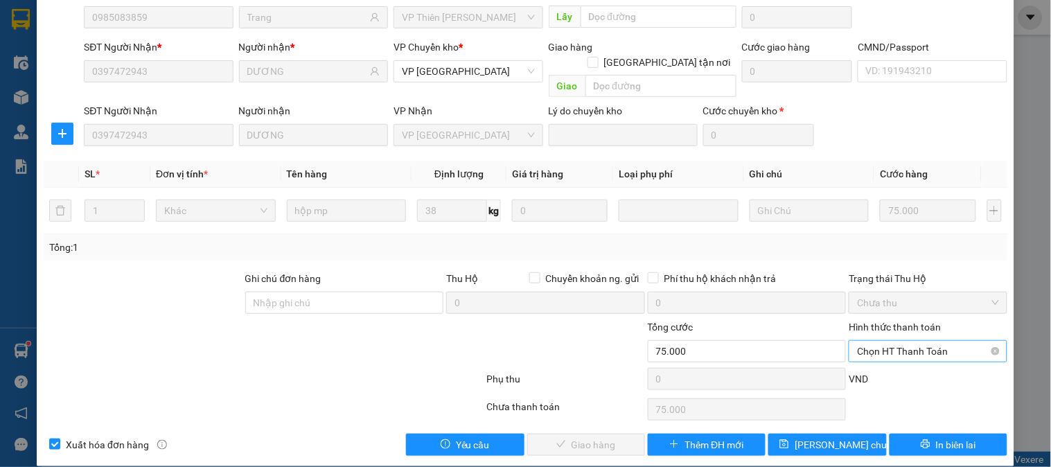
click at [902, 341] on span "Chọn HT Thanh Toán" at bounding box center [927, 351] width 141 height 21
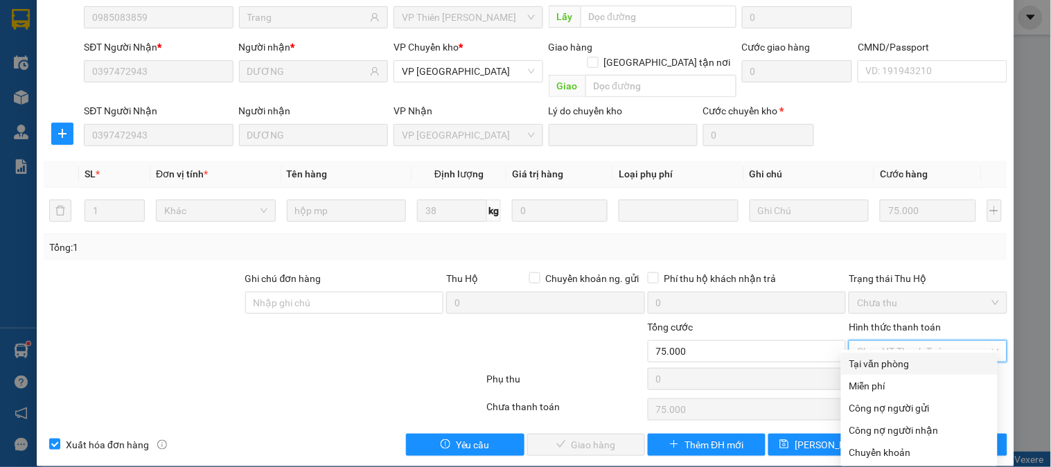
drag, startPoint x: 896, startPoint y: 363, endPoint x: 874, endPoint y: 366, distance: 21.8
click at [896, 363] on div "Tại văn phòng" at bounding box center [920, 363] width 140 height 15
type input "0"
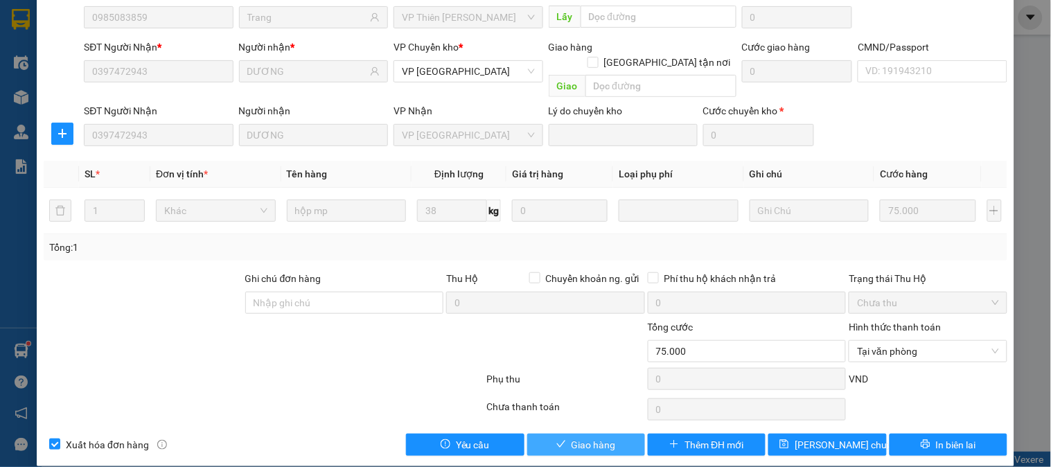
click at [607, 437] on span "Giao hàng" at bounding box center [594, 444] width 44 height 15
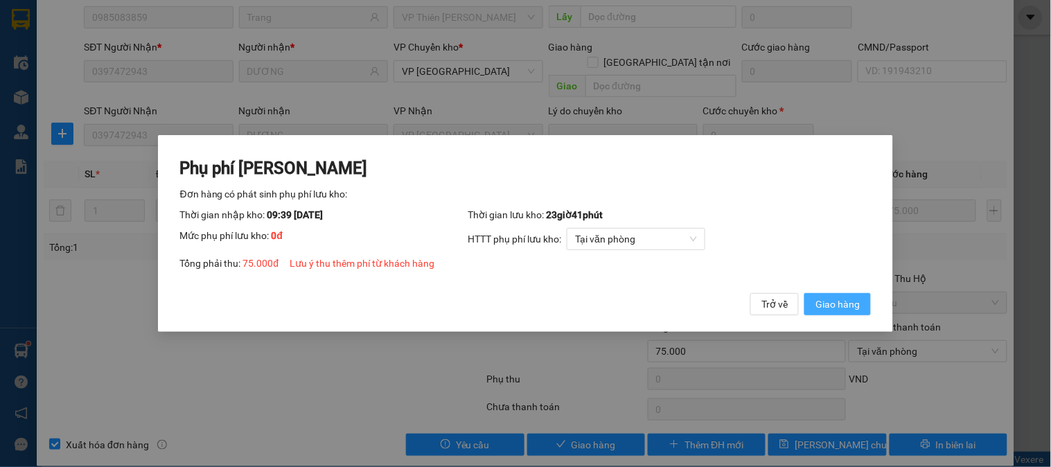
click at [837, 308] on span "Giao hàng" at bounding box center [838, 304] width 44 height 15
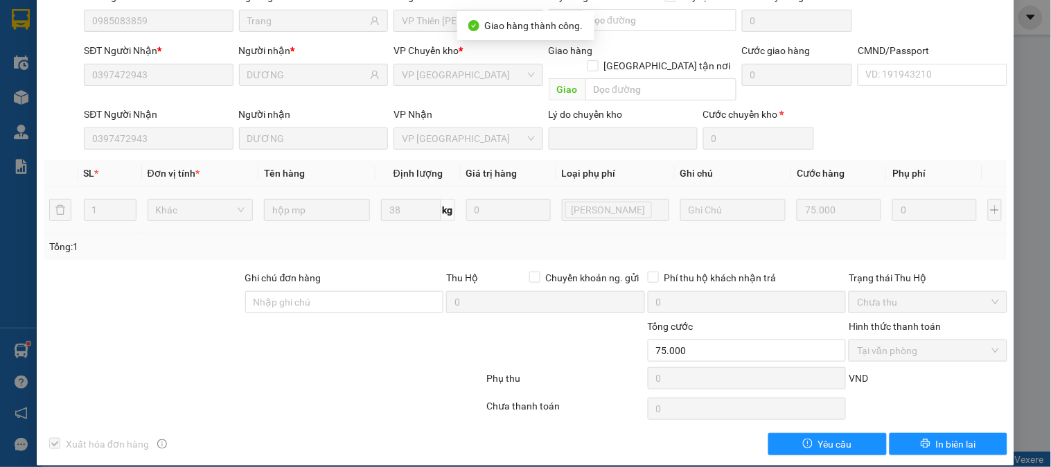
scroll to position [0, 0]
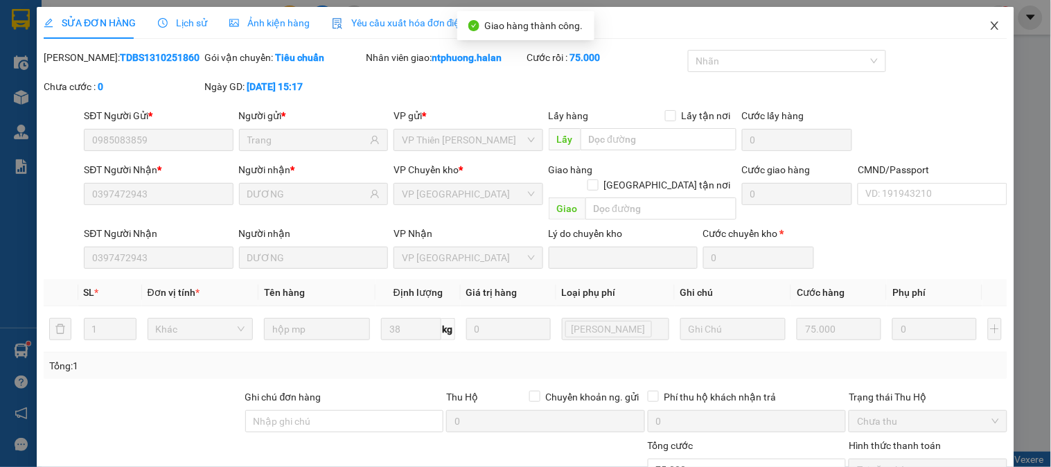
click at [991, 24] on icon "close" at bounding box center [995, 25] width 8 height 8
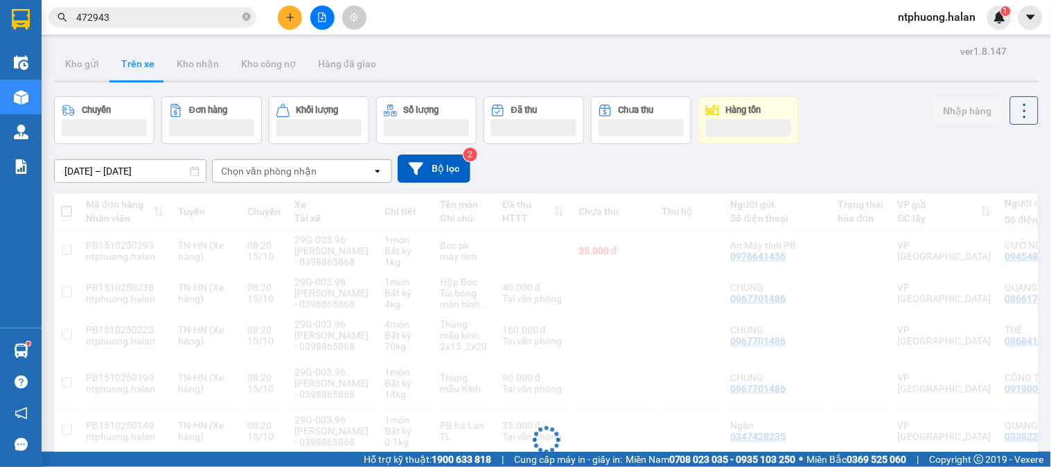
click at [224, 12] on input "472943" at bounding box center [158, 17] width 164 height 15
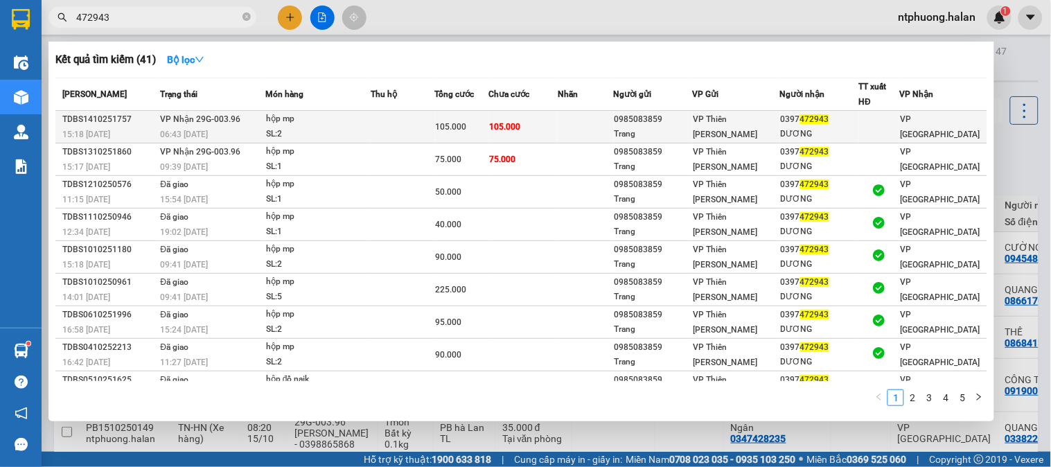
click at [352, 125] on div "hộp mp" at bounding box center [318, 119] width 104 height 15
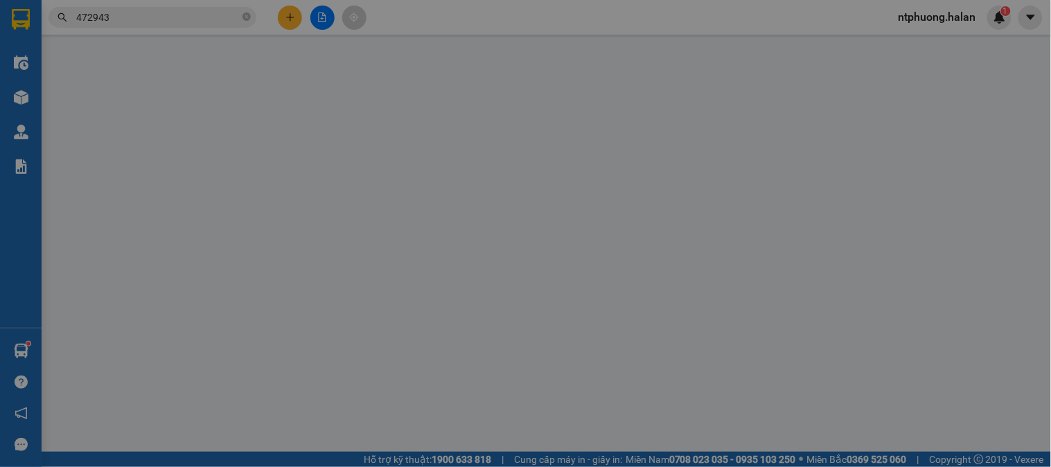
type input "0985083859"
type input "Trang"
type input "0397472943"
type input "DƯƠNG"
type input "0"
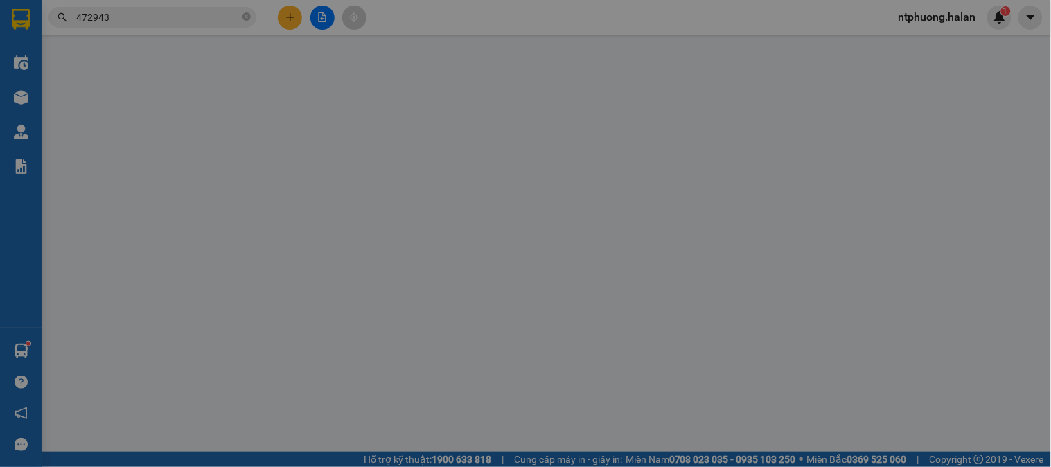
type input "105.000"
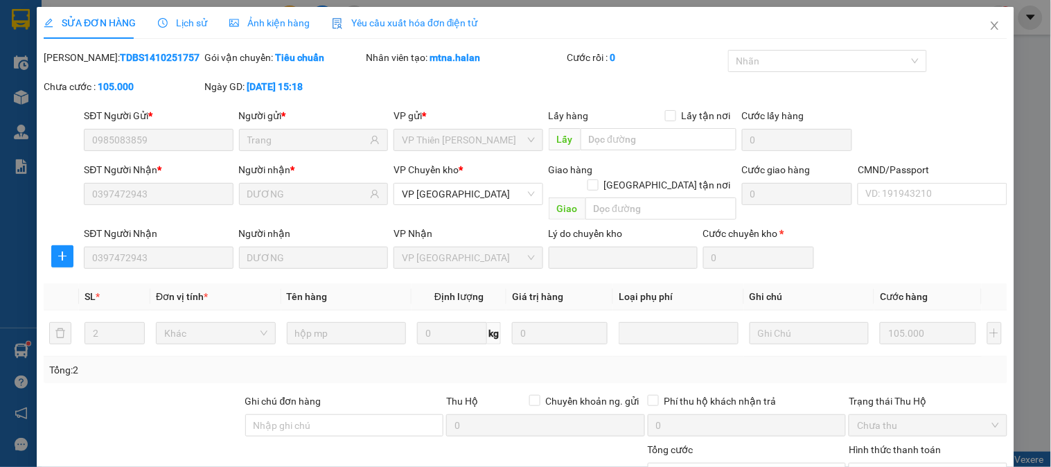
scroll to position [123, 0]
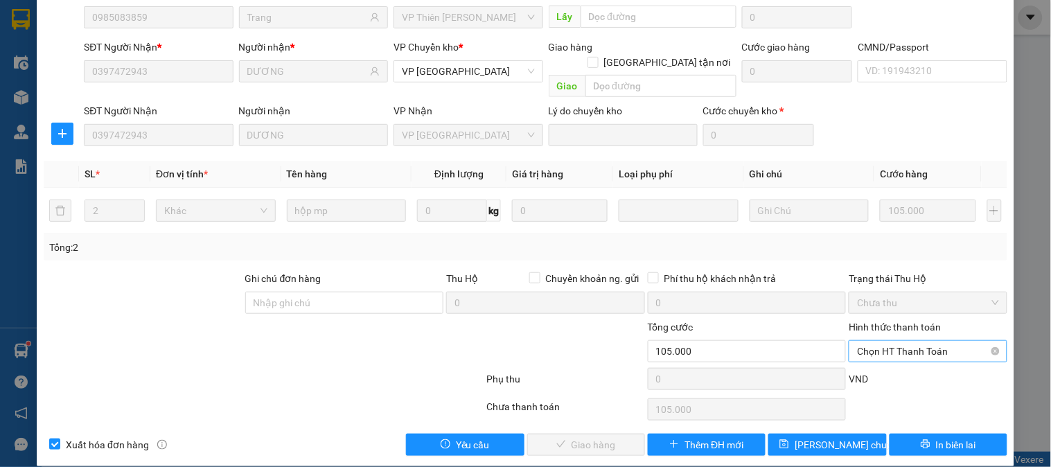
click at [911, 341] on span "Chọn HT Thanh Toán" at bounding box center [927, 351] width 141 height 21
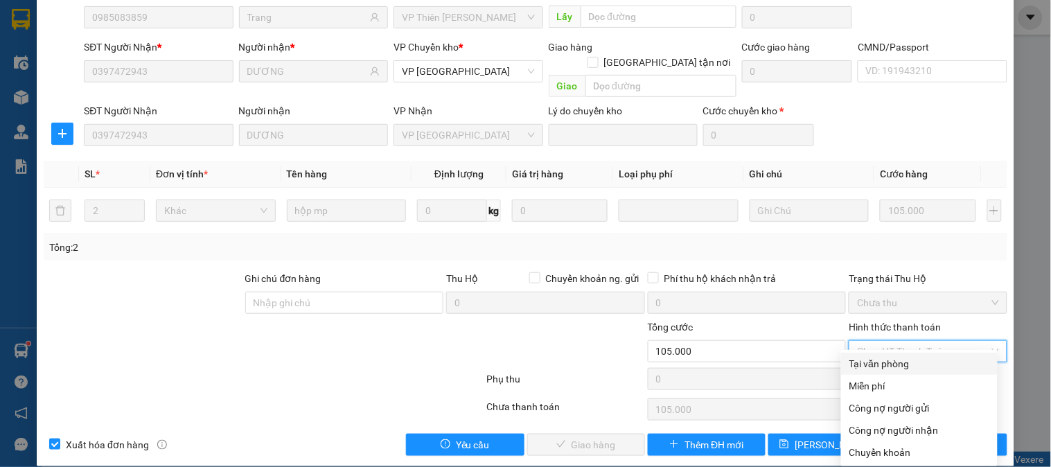
click at [903, 363] on div "Tại văn phòng" at bounding box center [920, 363] width 140 height 15
type input "0"
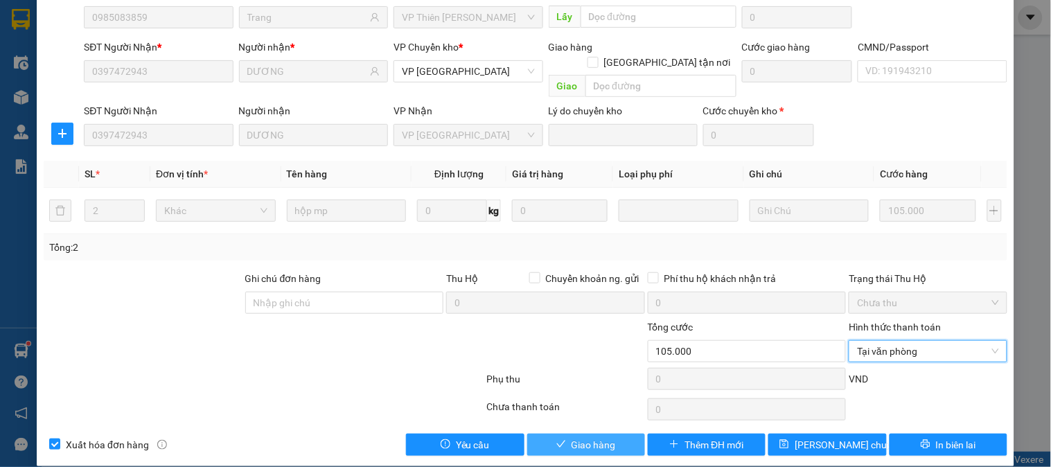
click at [600, 437] on span "Giao hàng" at bounding box center [594, 444] width 44 height 15
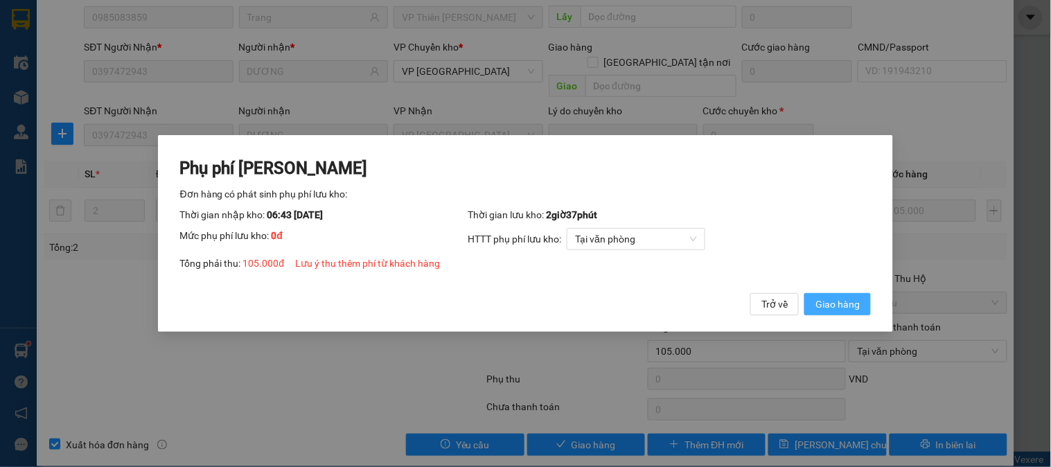
click at [843, 310] on span "Giao hàng" at bounding box center [838, 304] width 44 height 15
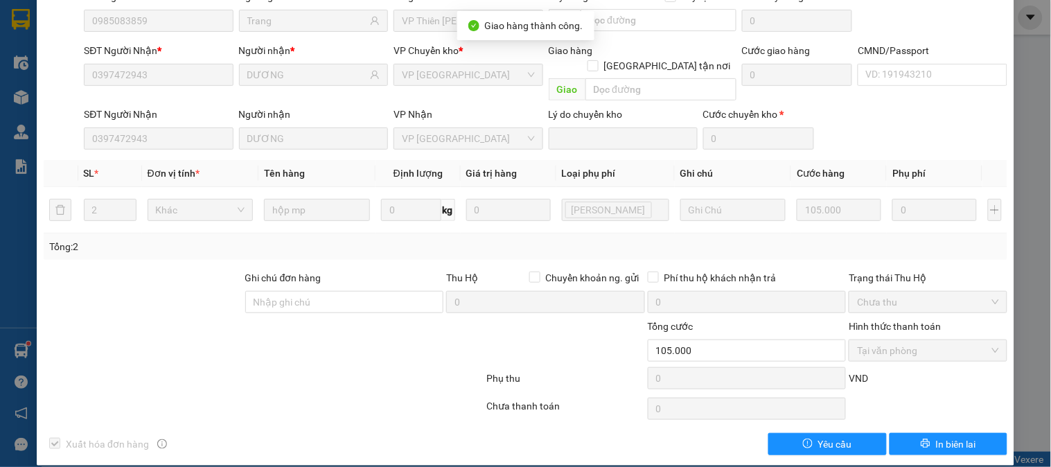
scroll to position [0, 0]
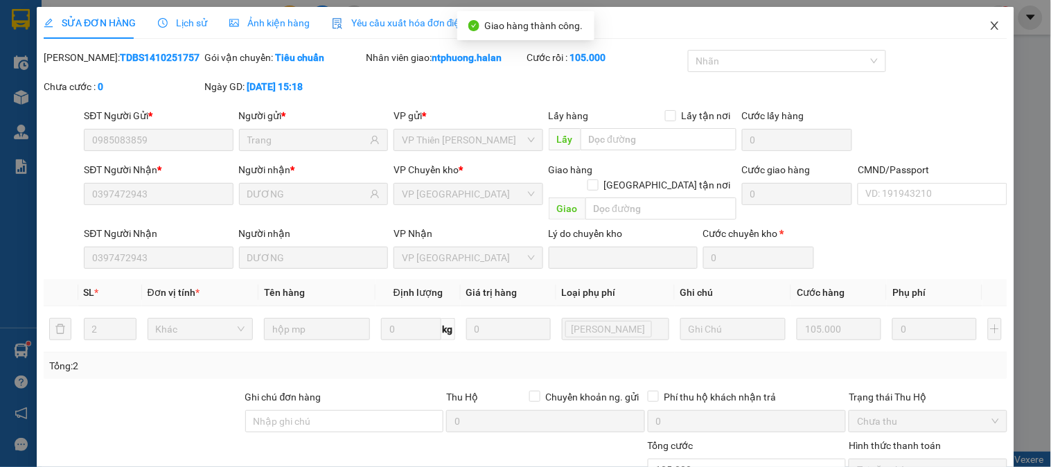
click at [990, 21] on icon "close" at bounding box center [995, 25] width 11 height 11
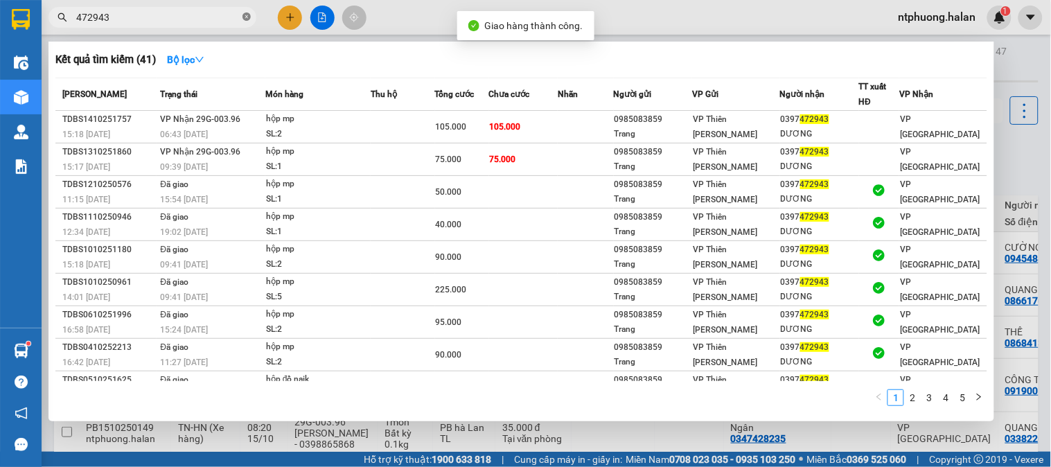
click at [244, 19] on icon "close-circle" at bounding box center [247, 16] width 8 height 8
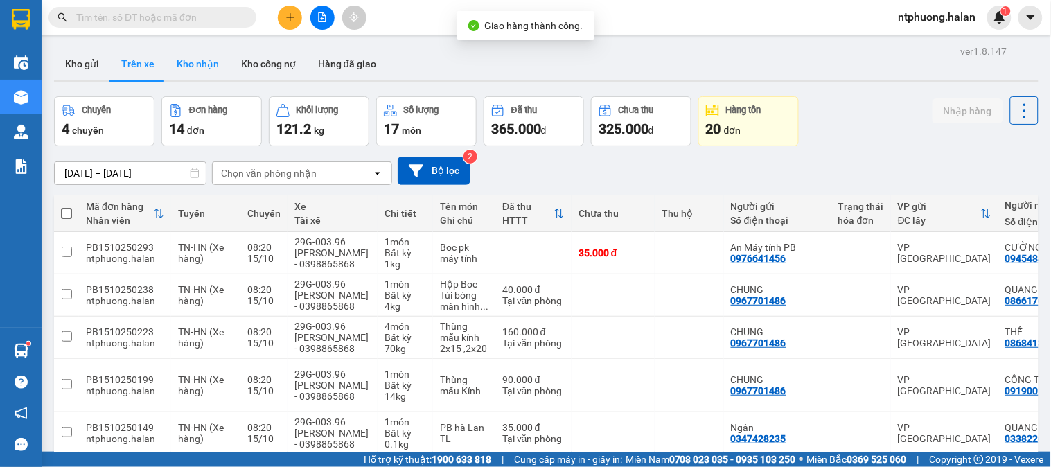
click at [203, 65] on button "Kho nhận" at bounding box center [198, 63] width 64 height 33
type input "[DATE] – [DATE]"
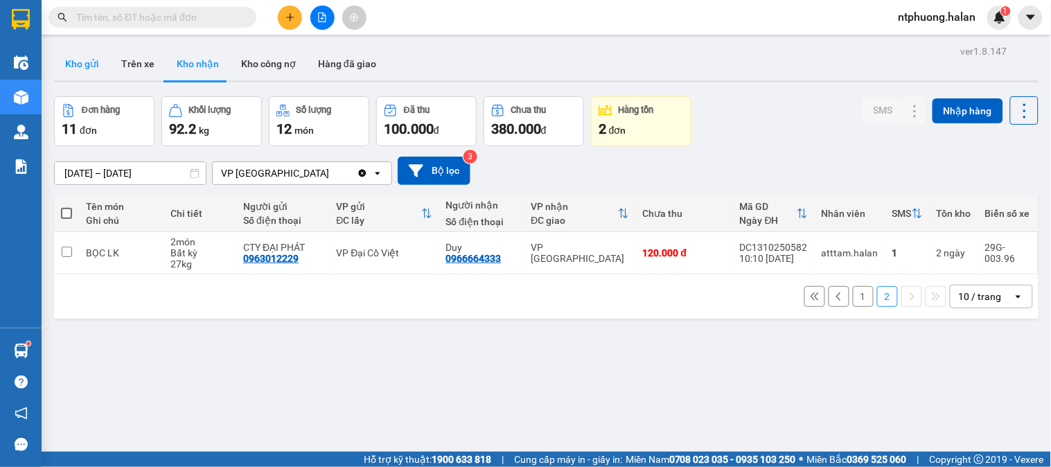
click at [90, 73] on button "Kho gửi" at bounding box center [82, 63] width 56 height 33
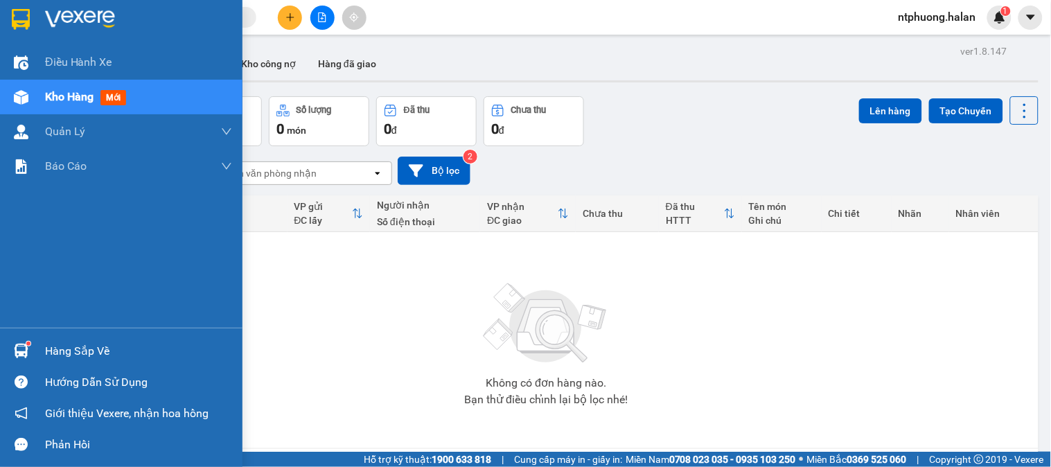
click at [88, 356] on div "Hàng sắp về" at bounding box center [138, 351] width 187 height 21
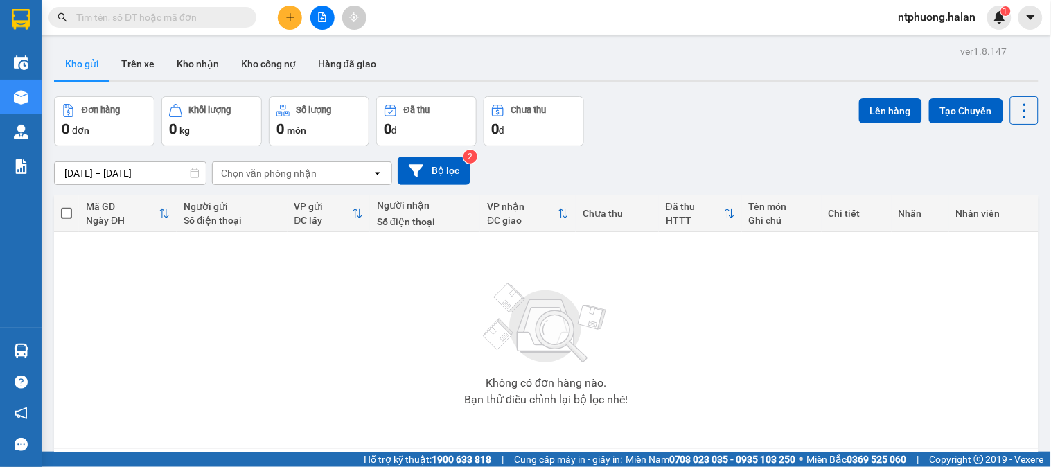
click at [717, 297] on section "Kết quả tìm kiếm ( 41 ) Bộ lọc Mã ĐH Trạng thái Món hàng Thu hộ Tổng cước Chưa …" at bounding box center [525, 233] width 1051 height 467
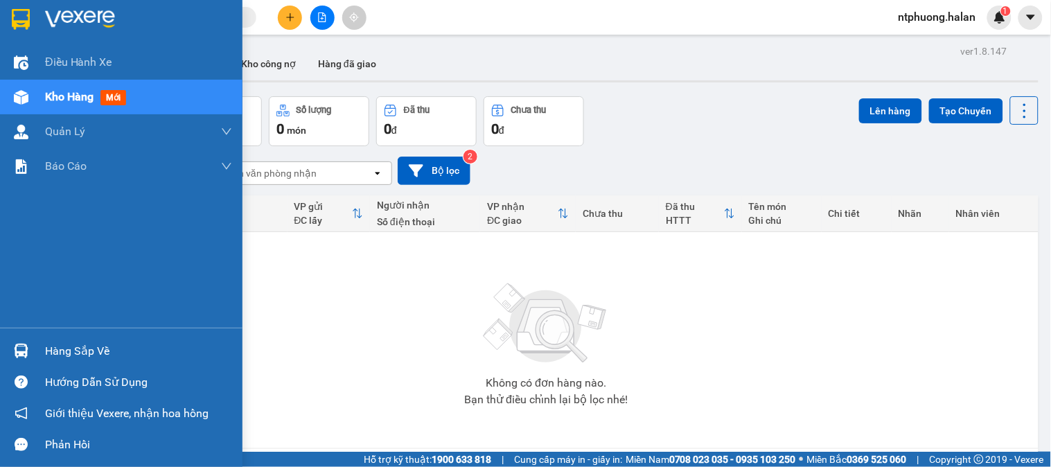
click at [74, 356] on div "Hàng sắp về" at bounding box center [138, 351] width 187 height 21
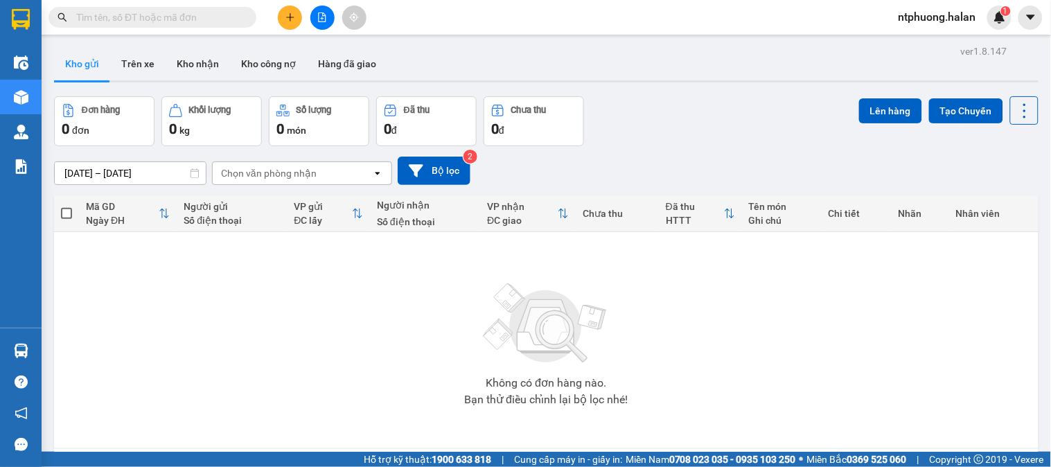
drag, startPoint x: 725, startPoint y: 336, endPoint x: 181, endPoint y: 190, distance: 563.4
click at [716, 335] on section "Kết quả tìm kiếm ( 41 ) Bộ lọc Mã ĐH Trạng thái Món hàng Thu hộ Tổng cước Chưa …" at bounding box center [525, 233] width 1051 height 467
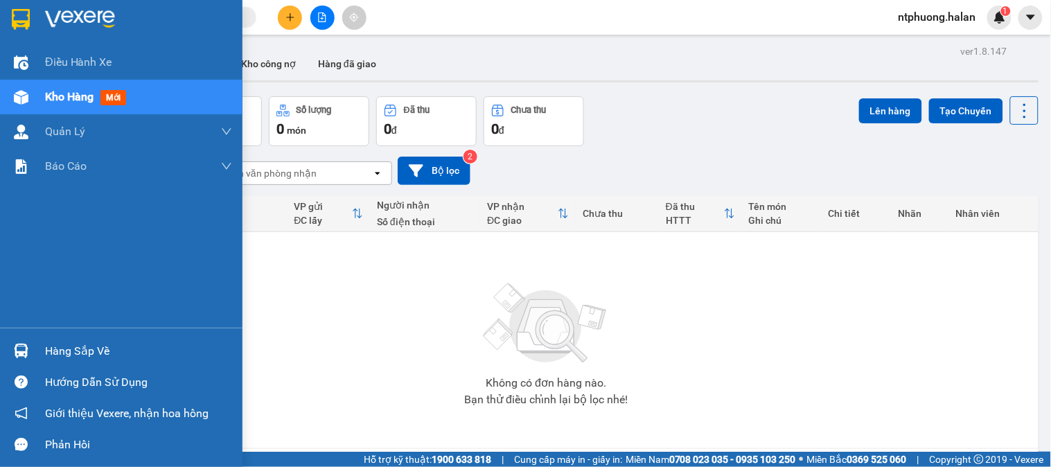
click at [49, 99] on span "Kho hàng" at bounding box center [69, 96] width 49 height 13
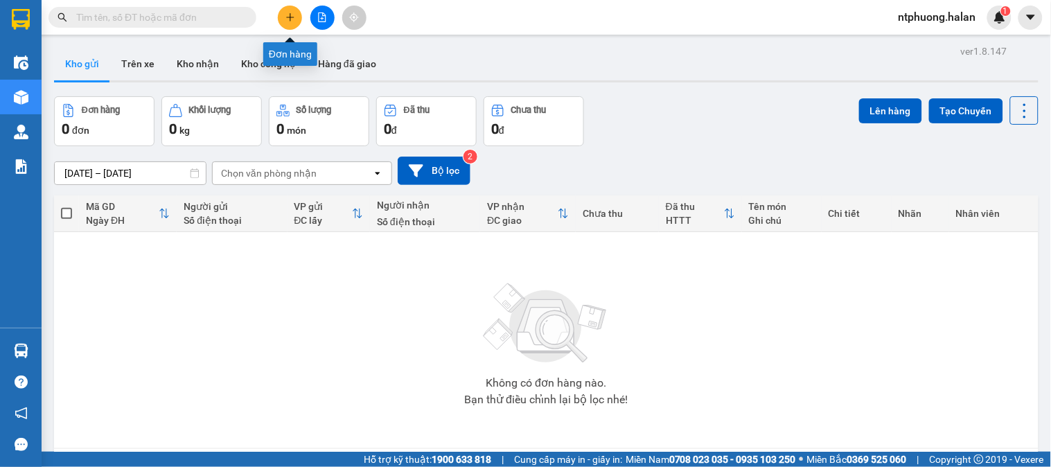
click at [295, 16] on icon "plus" at bounding box center [291, 17] width 10 height 10
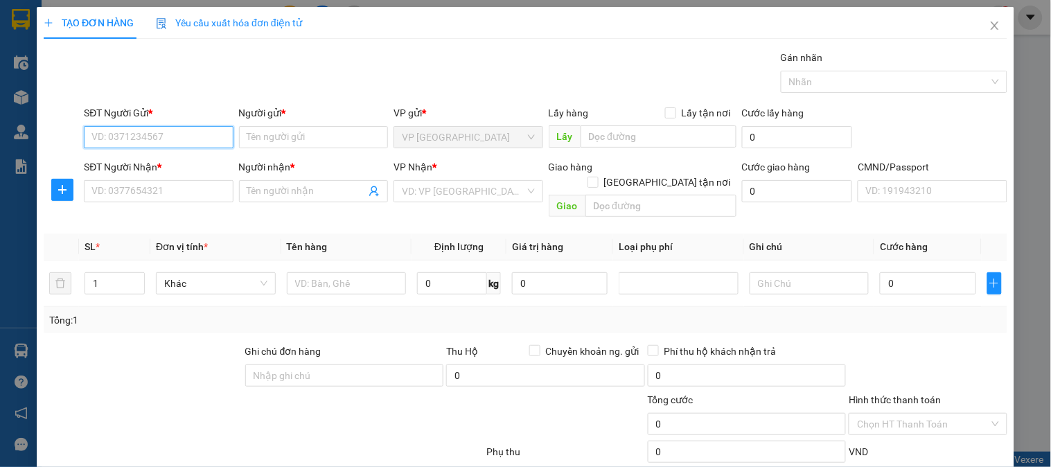
click at [197, 141] on input "SĐT Người Gửi *" at bounding box center [158, 137] width 149 height 22
type input "0"
type input "0977096221"
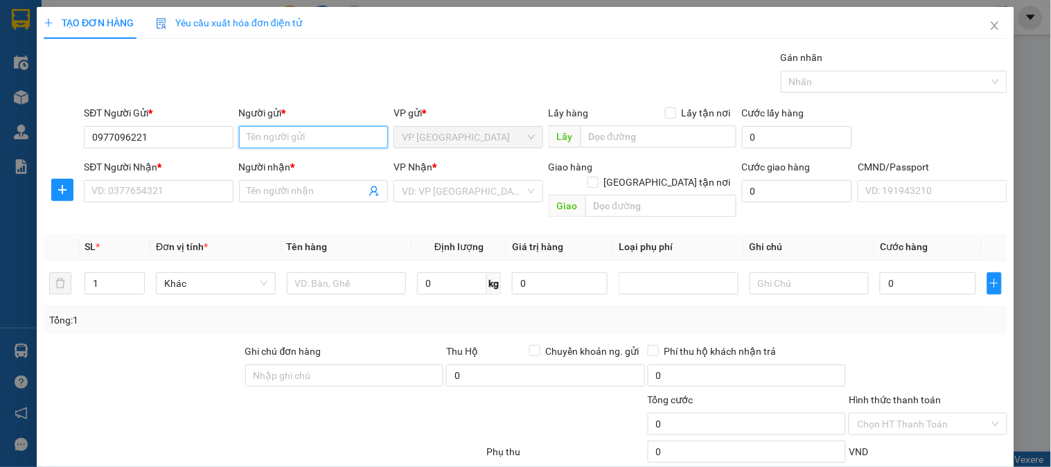
click at [320, 136] on input "Người gửi *" at bounding box center [313, 137] width 149 height 22
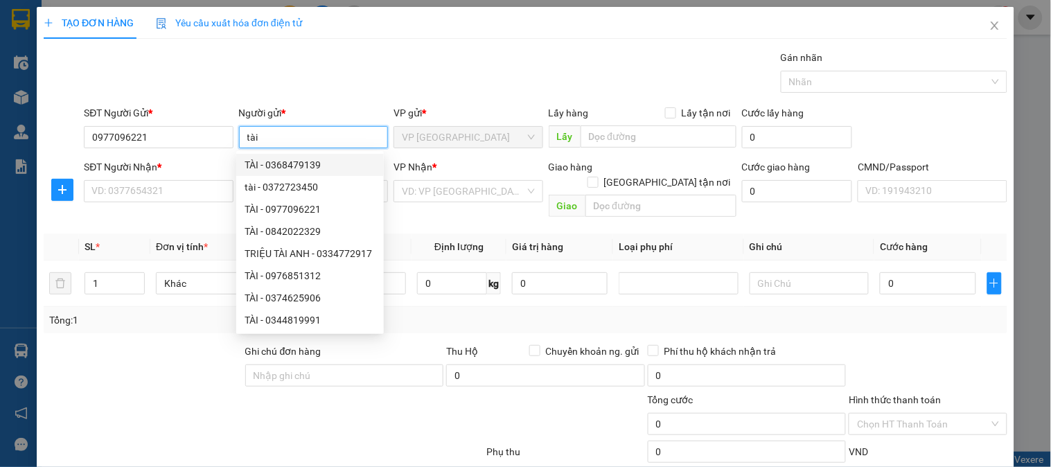
click at [250, 136] on input "tài" at bounding box center [313, 137] width 149 height 22
click at [281, 210] on div "TÀI - 0977096221" at bounding box center [310, 209] width 131 height 15
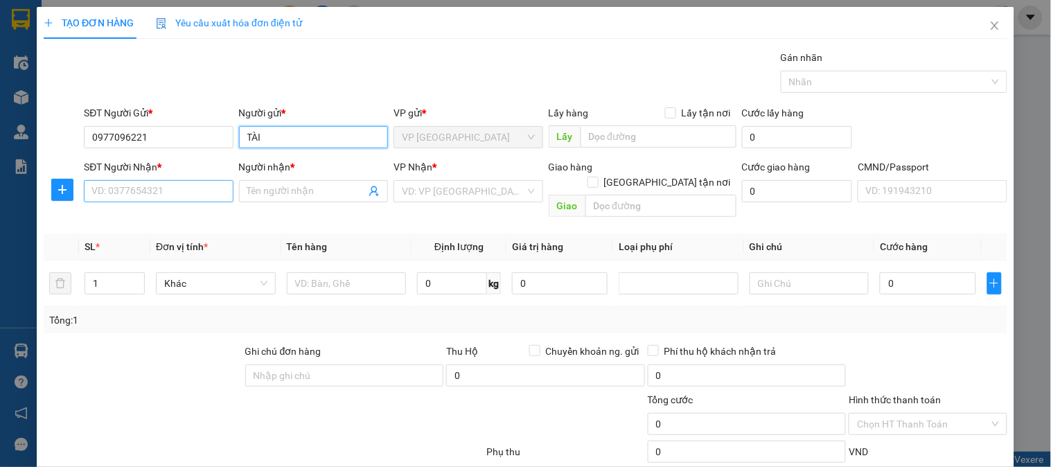
type input "TÀI"
click at [164, 191] on input "SĐT Người Nhận *" at bounding box center [158, 191] width 149 height 22
type input "0832828833"
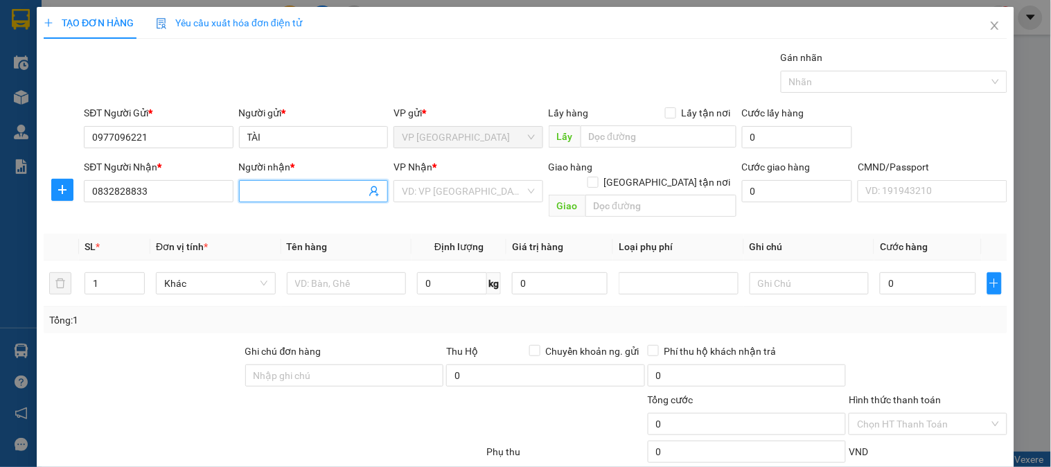
click at [261, 188] on input "Người nhận *" at bounding box center [306, 191] width 119 height 15
type input "Long Đoàn"
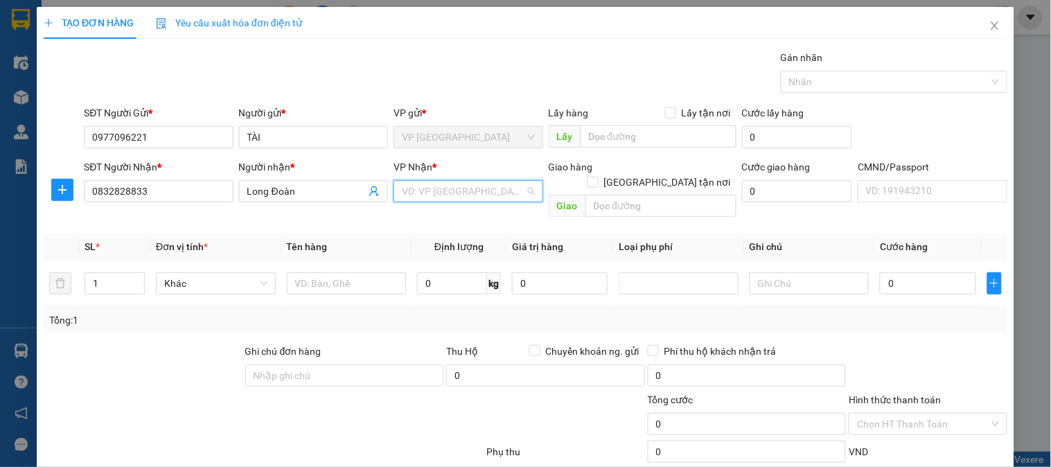
click at [428, 193] on input "search" at bounding box center [463, 191] width 123 height 21
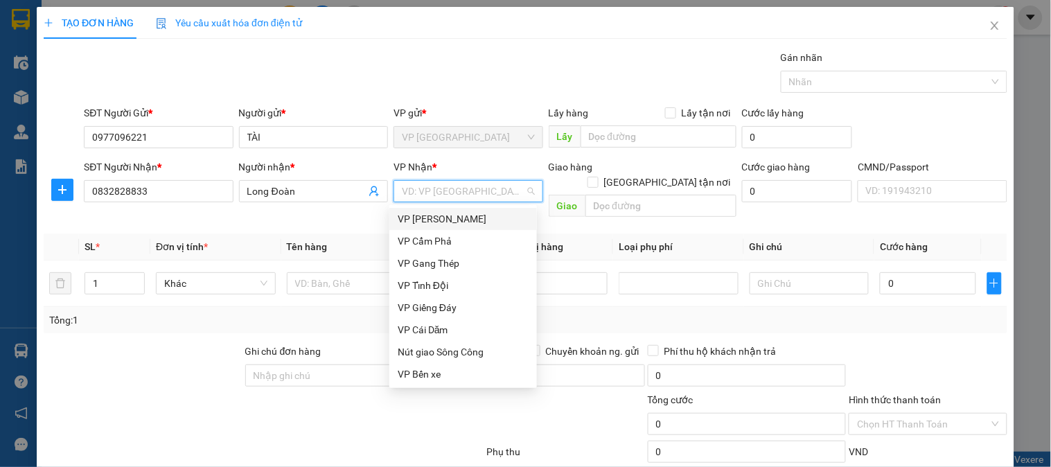
type input "b"
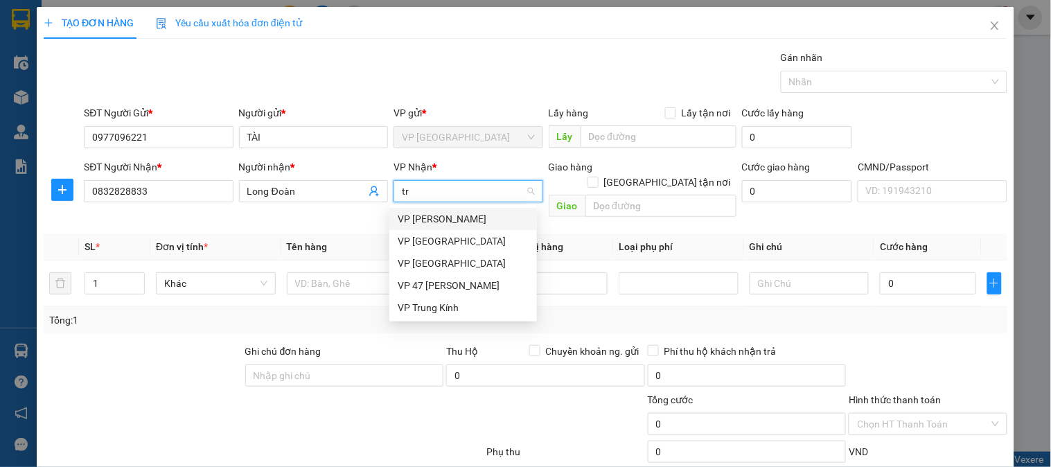
type input "tra"
click at [430, 213] on div "VP [PERSON_NAME]" at bounding box center [463, 218] width 131 height 15
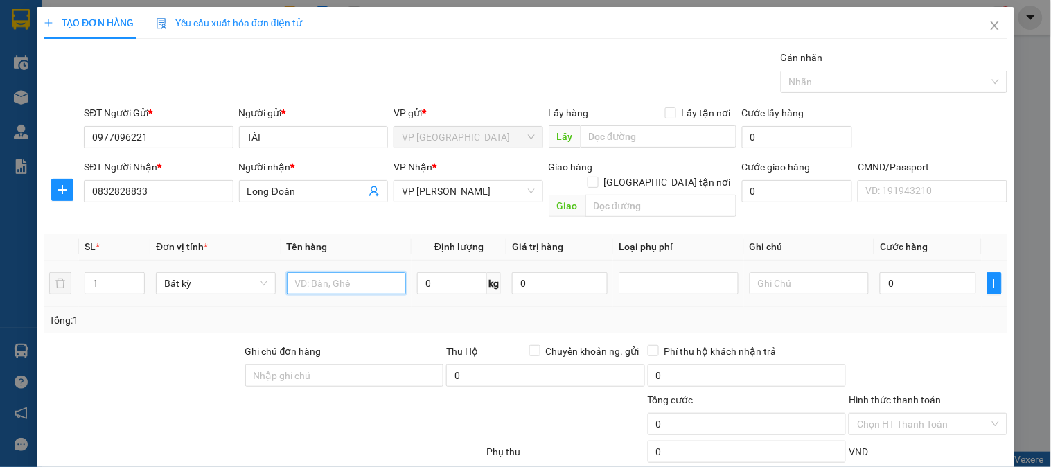
click at [317, 272] on input "text" at bounding box center [347, 283] width 120 height 22
click at [60, 190] on icon "plus" at bounding box center [62, 189] width 8 height 1
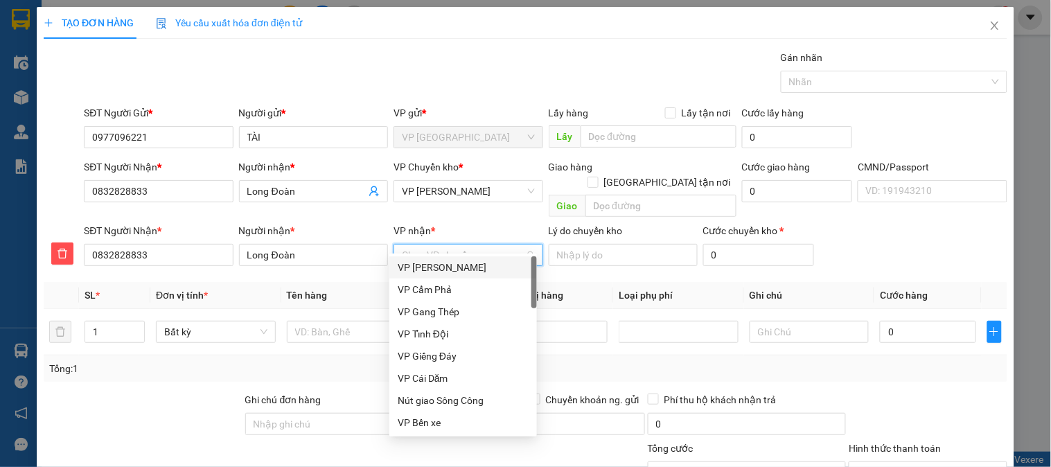
click at [425, 245] on input "VP nhận *" at bounding box center [463, 255] width 123 height 21
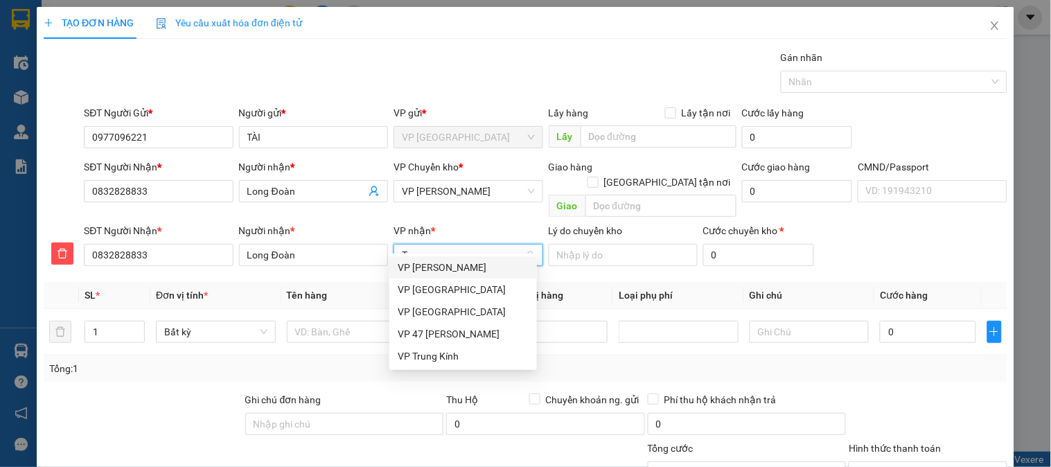
type input "Tra"
click at [441, 265] on div "VP [PERSON_NAME]" at bounding box center [463, 267] width 131 height 15
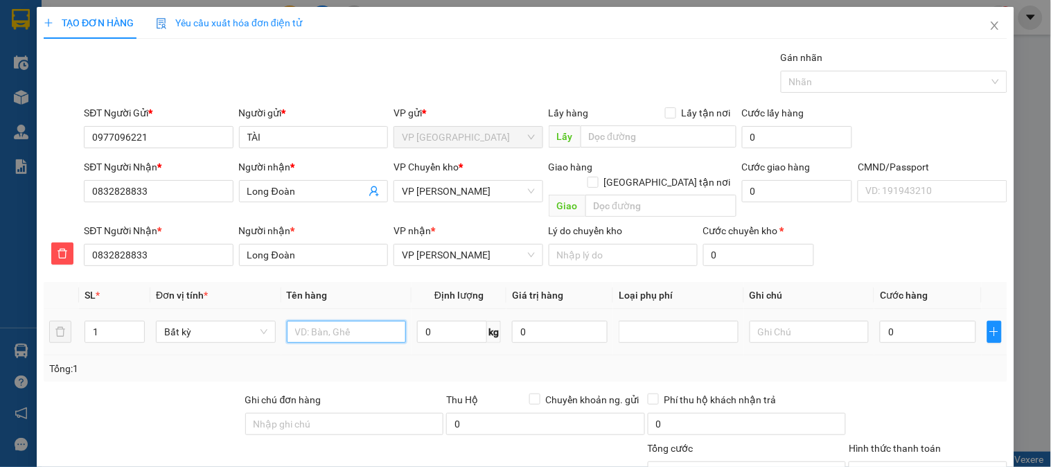
click at [323, 321] on input "text" at bounding box center [347, 332] width 120 height 22
type input "Boc vợt"
click at [447, 321] on input "0" at bounding box center [452, 332] width 70 height 22
type input "0.2"
click at [934, 321] on input "0" at bounding box center [928, 332] width 96 height 22
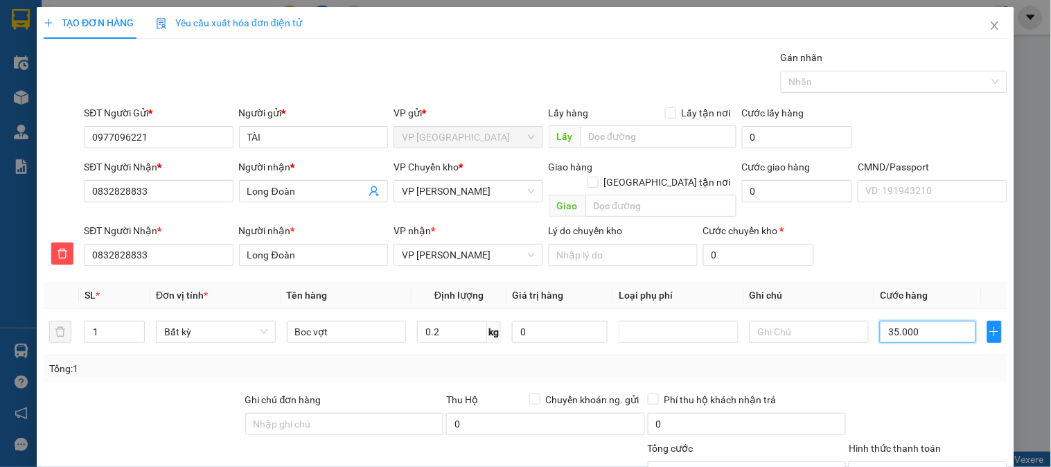
type input "35.000"
click at [597, 177] on input "[GEOGRAPHIC_DATA] tận nơi" at bounding box center [593, 182] width 10 height 10
checkbox input "true"
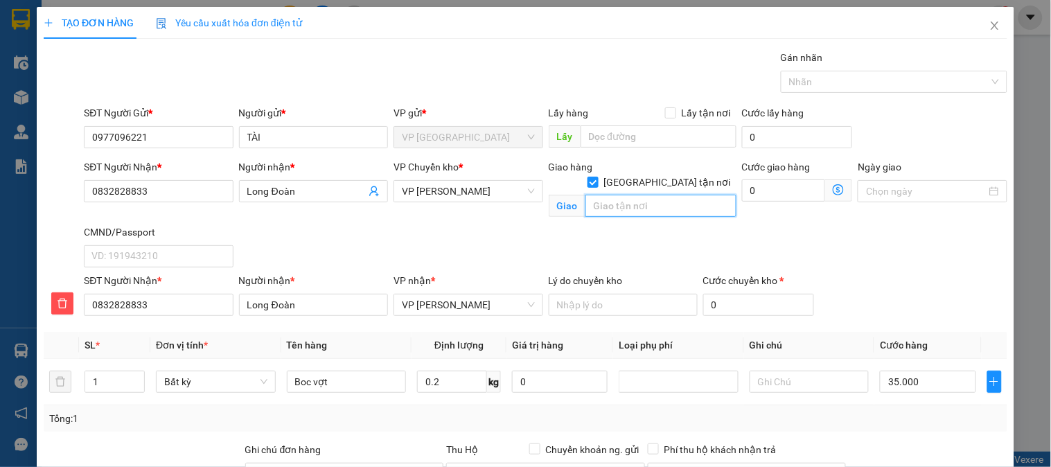
click at [640, 195] on input "text" at bounding box center [661, 206] width 151 height 22
type input "324 tây sơn đống đa , hà nội"
click at [833, 185] on icon "dollar-circle" at bounding box center [838, 189] width 11 height 11
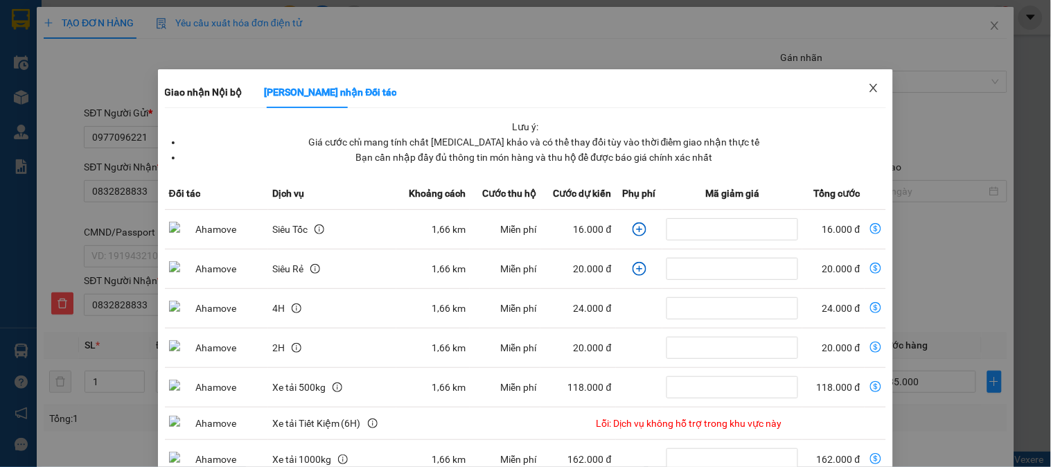
click at [869, 85] on icon "close" at bounding box center [874, 87] width 11 height 11
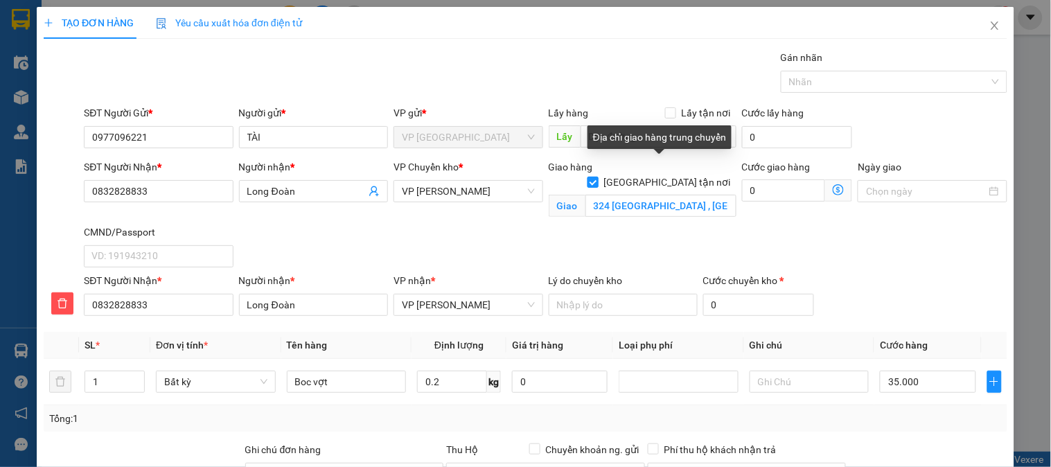
click at [597, 177] on input "[GEOGRAPHIC_DATA] tận nơi" at bounding box center [593, 182] width 10 height 10
checkbox input "false"
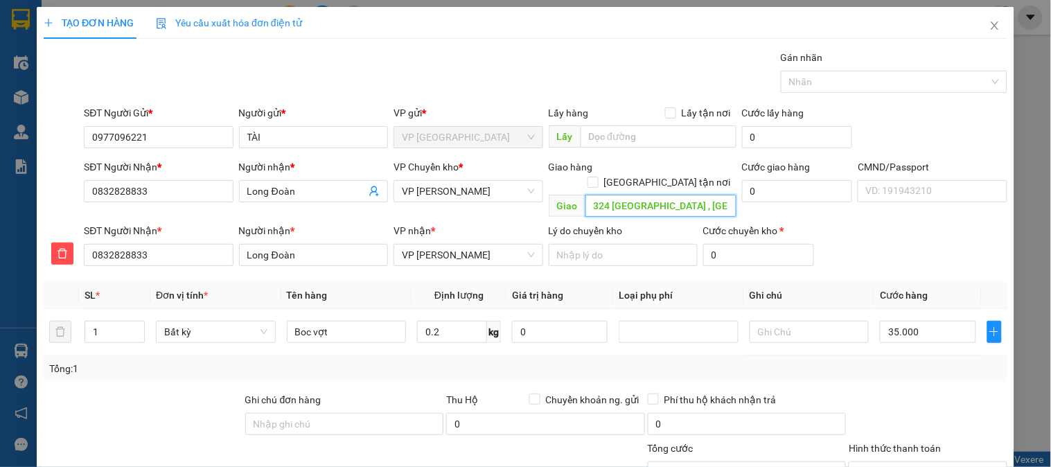
click at [667, 195] on input "324 tây sơn đống đa , hà nội" at bounding box center [661, 206] width 151 height 22
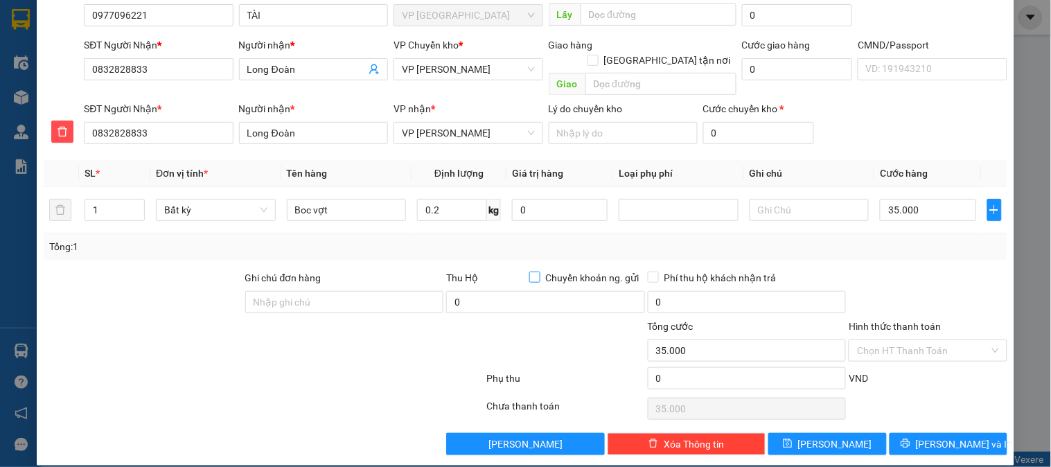
click at [530, 272] on input "Chuyển khoản ng. gửi" at bounding box center [535, 277] width 10 height 10
checkbox input "true"
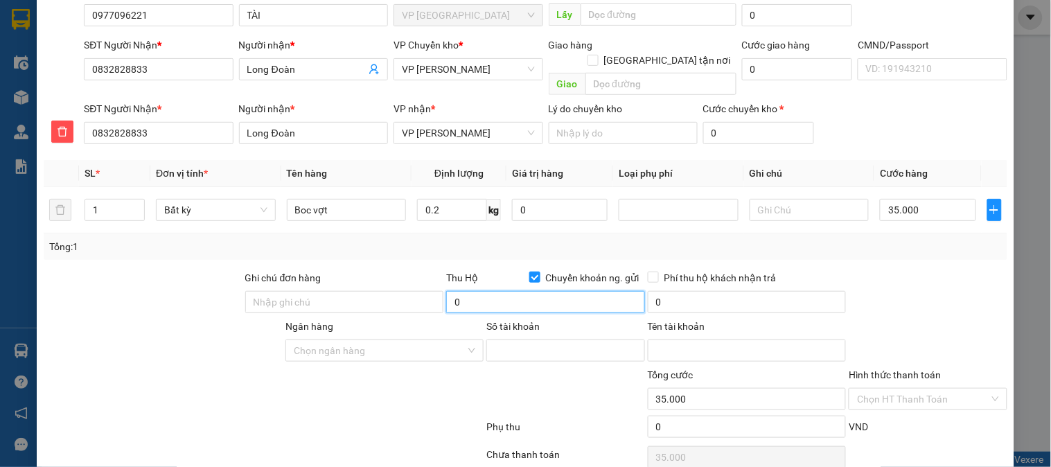
click at [468, 291] on input "0" at bounding box center [545, 302] width 199 height 22
type input "3.800.000"
type input "40.000"
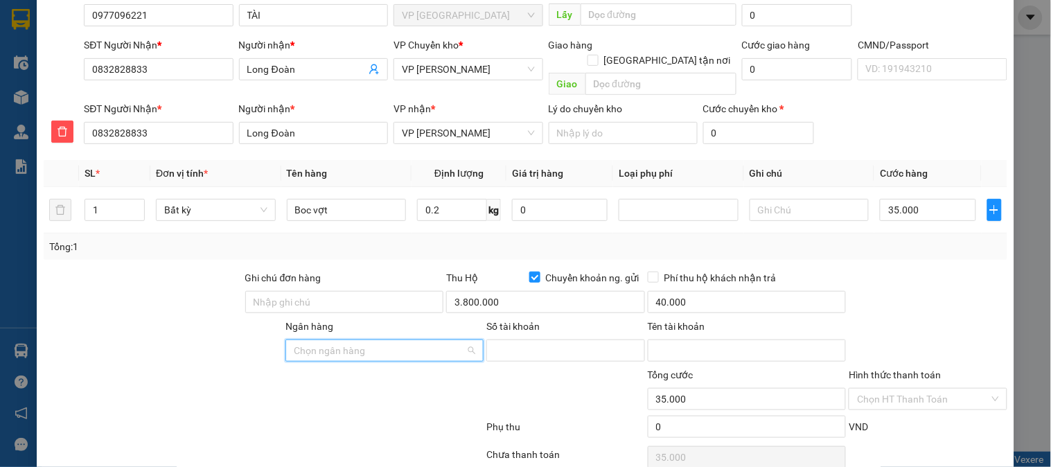
click at [363, 340] on input "Ngân hàng" at bounding box center [380, 350] width 173 height 21
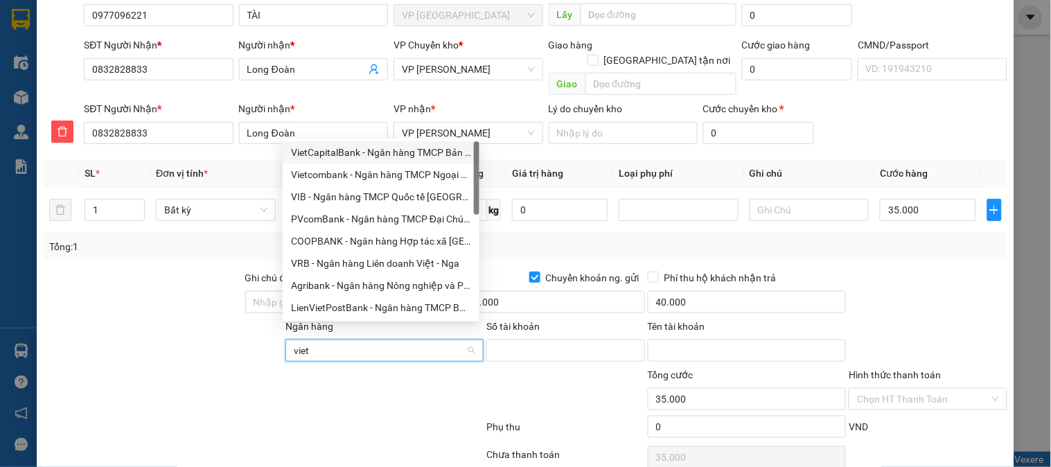
type input "vieti"
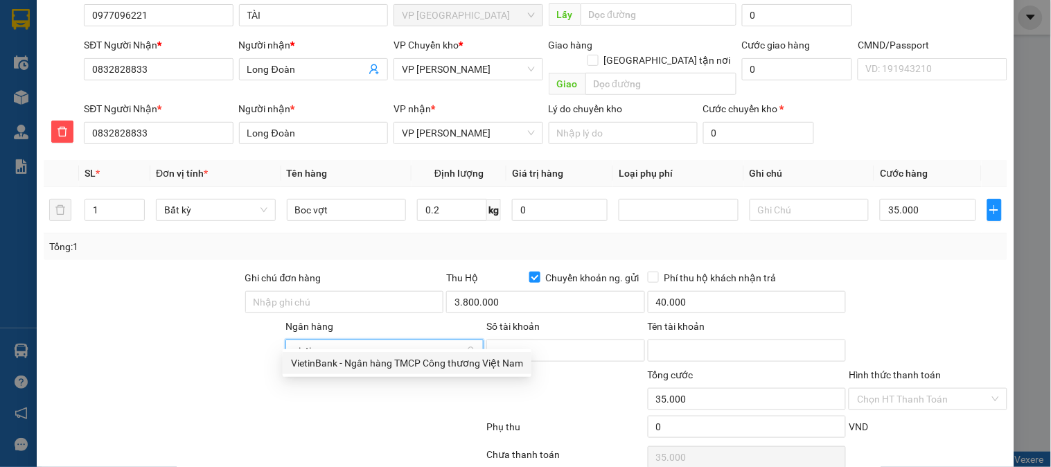
click at [342, 366] on div "VietinBank - Ngân hàng TMCP Công thương Việt Nam" at bounding box center [407, 363] width 232 height 15
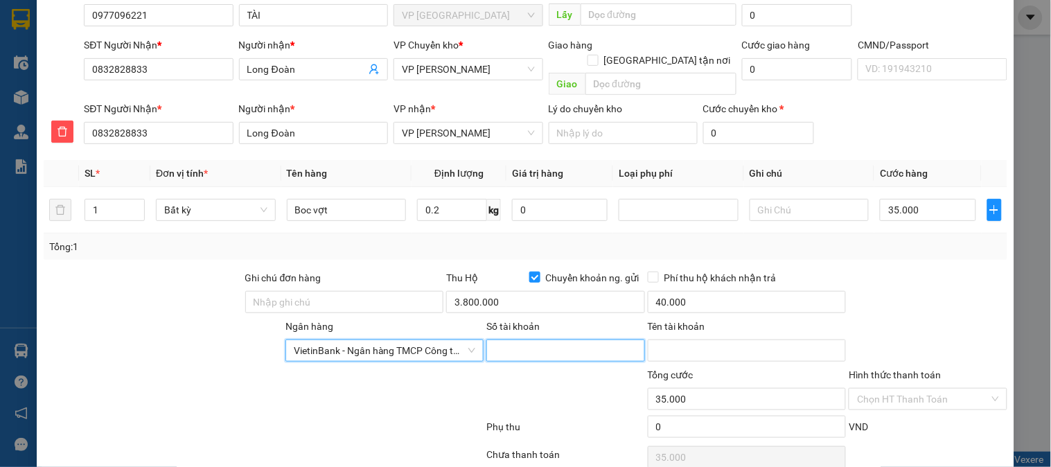
click at [538, 340] on input "Số tài khoản" at bounding box center [566, 351] width 158 height 22
type input "0977096221"
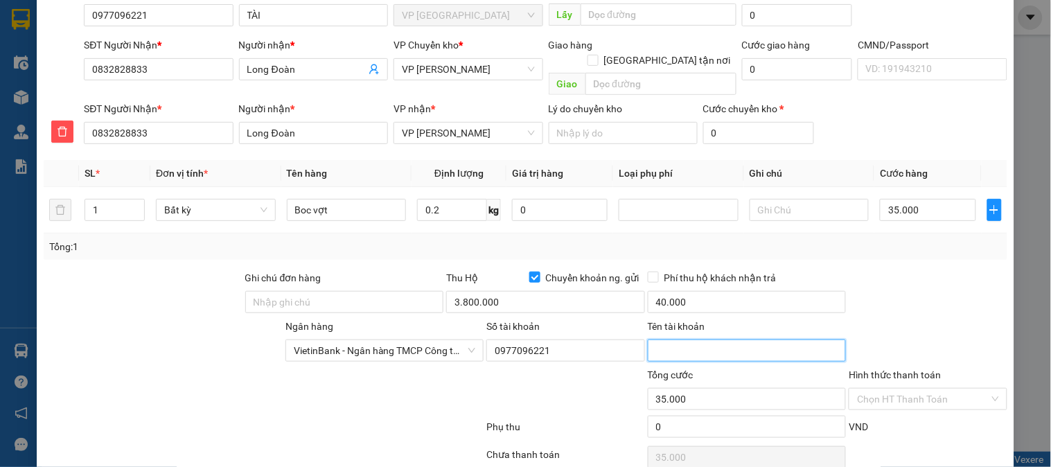
click at [695, 340] on input "Tên tài khoản" at bounding box center [747, 351] width 199 height 22
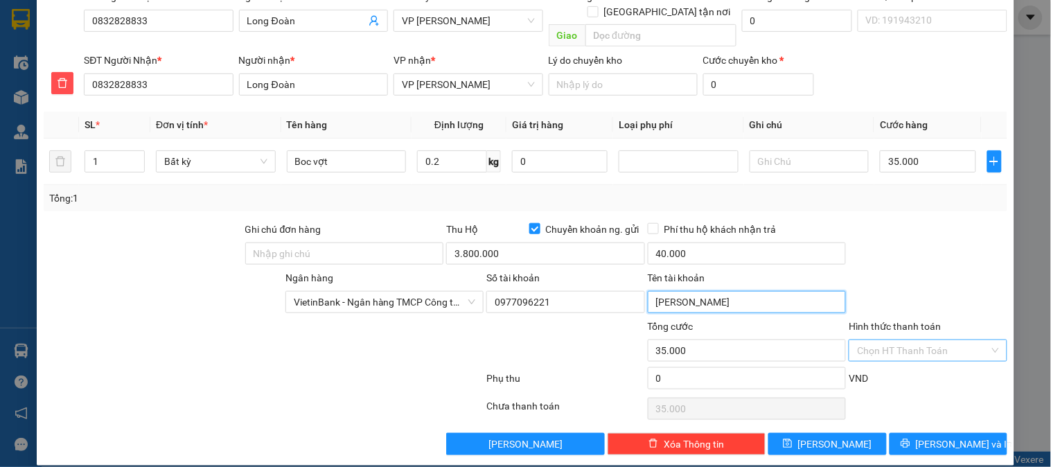
type input "nguyen tu tai"
click at [897, 340] on input "Hình thức thanh toán" at bounding box center [923, 350] width 132 height 21
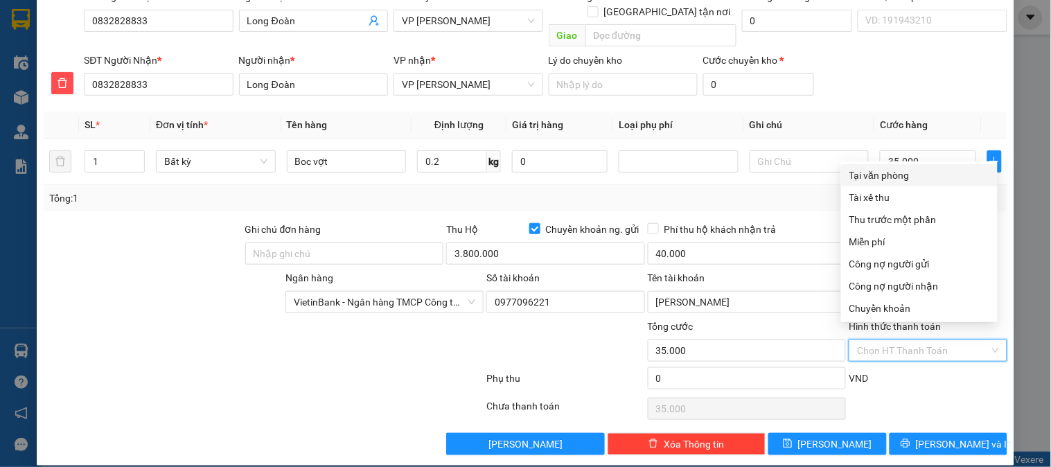
click at [866, 177] on div "Tại văn phòng" at bounding box center [920, 175] width 140 height 15
type input "0"
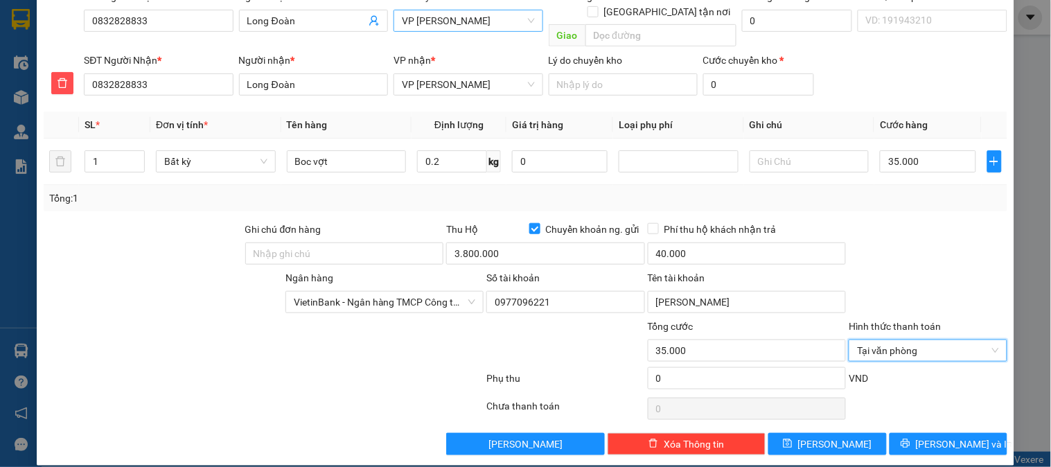
click at [465, 19] on span "VP [PERSON_NAME]" at bounding box center [468, 20] width 132 height 21
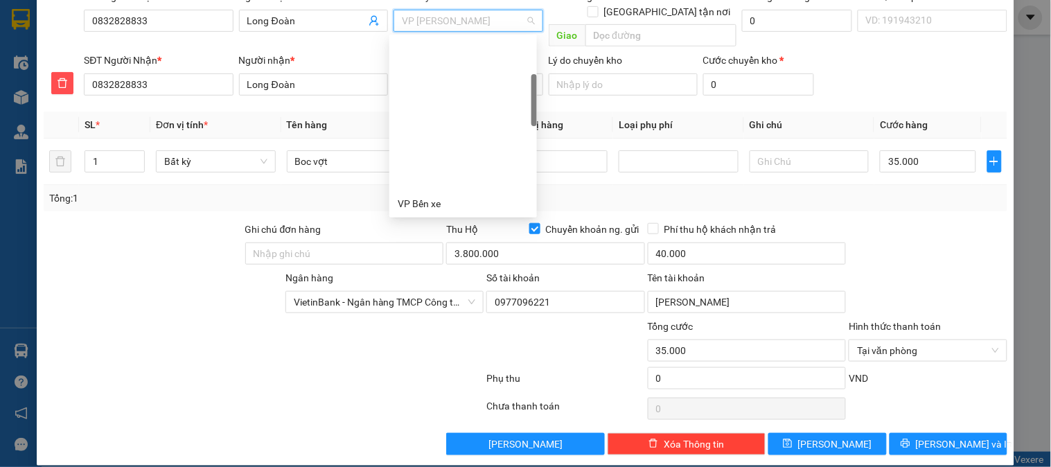
scroll to position [155, 0]
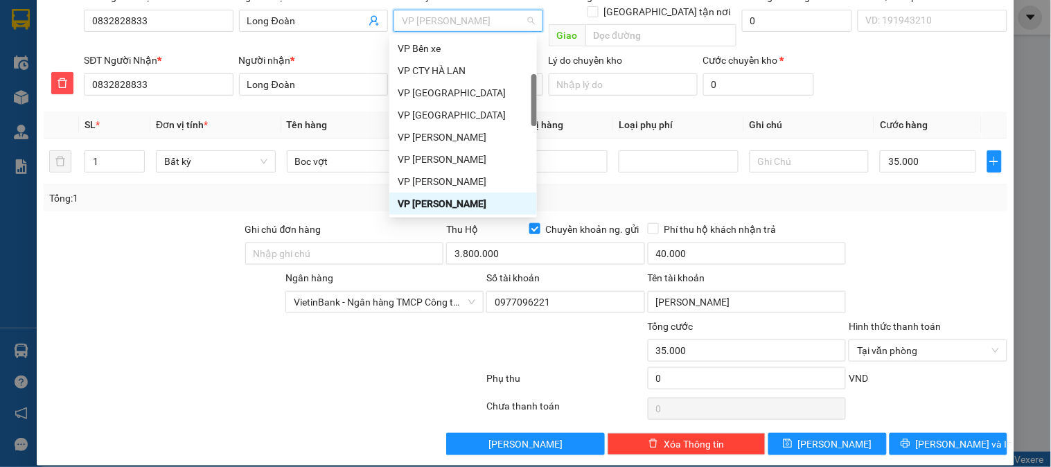
type input "b"
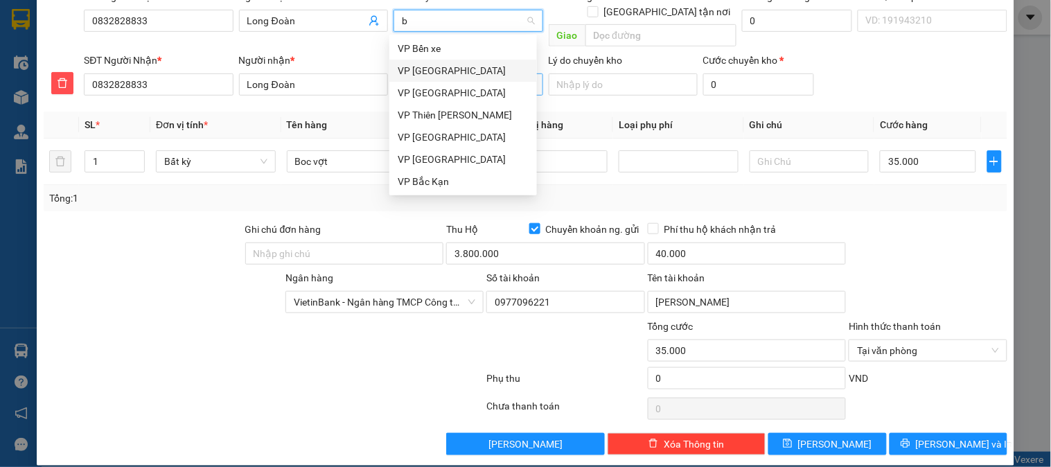
click at [426, 67] on div "VP [GEOGRAPHIC_DATA]" at bounding box center [463, 70] width 131 height 15
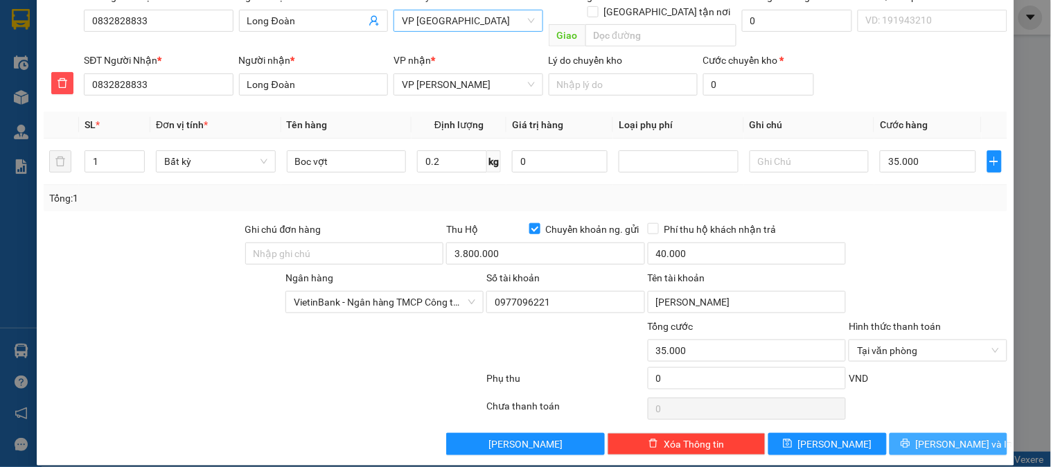
click at [938, 437] on span "[PERSON_NAME] và In" at bounding box center [964, 444] width 97 height 15
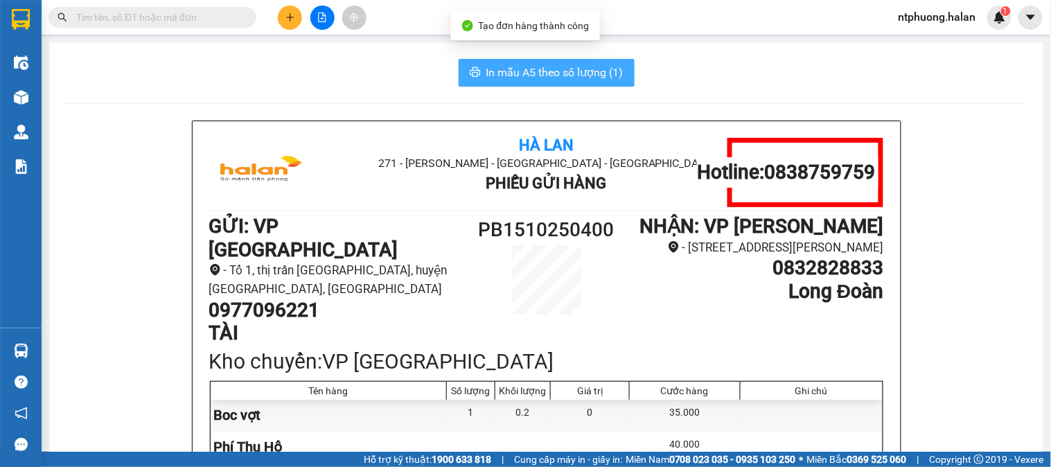
click at [523, 74] on span "In mẫu A5 theo số lượng (1)" at bounding box center [555, 72] width 137 height 17
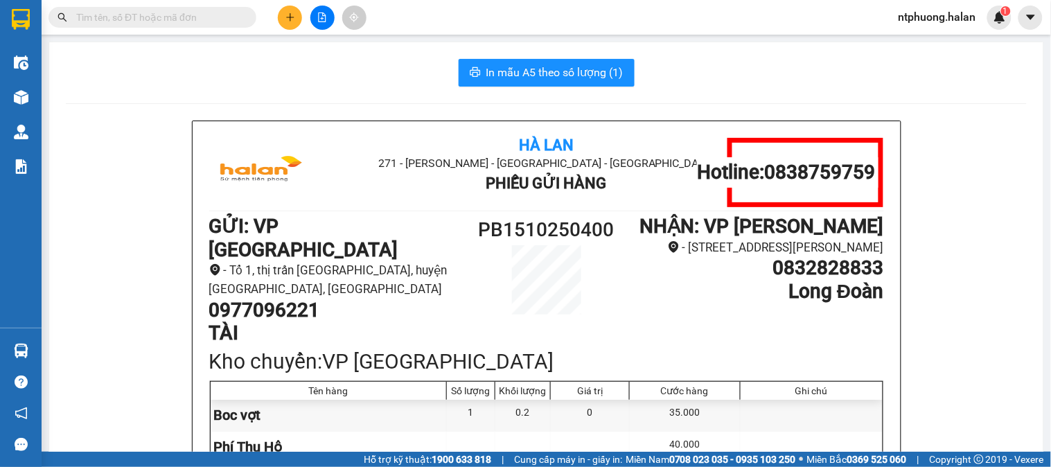
scroll to position [231, 0]
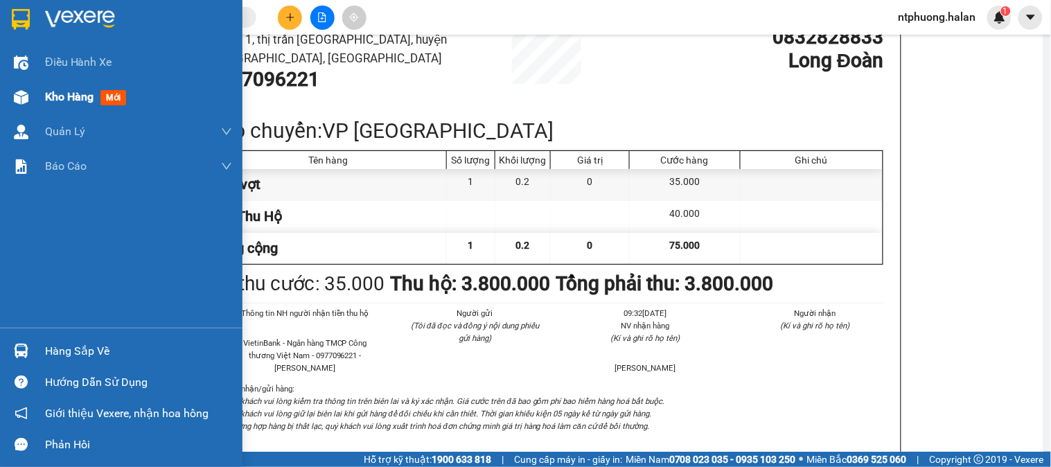
click at [58, 98] on span "Kho hàng" at bounding box center [69, 96] width 49 height 13
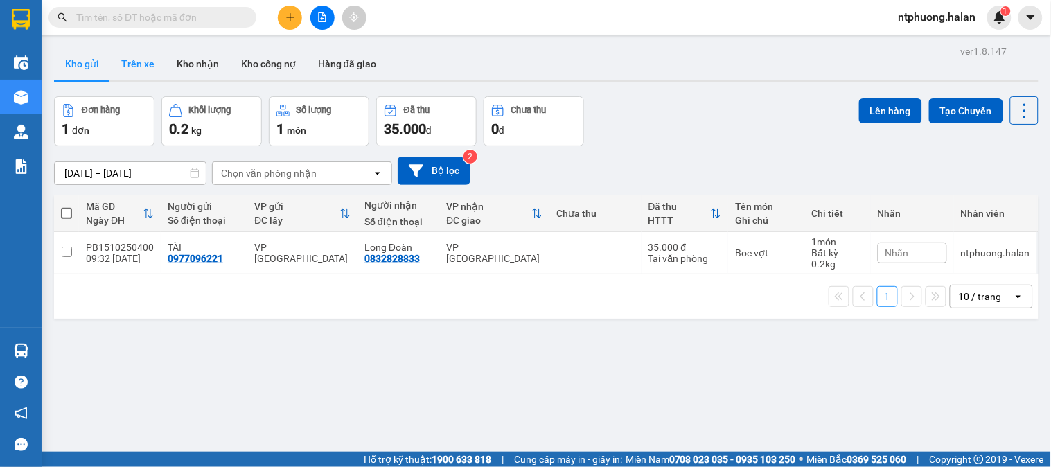
click at [132, 67] on button "Trên xe" at bounding box center [137, 63] width 55 height 33
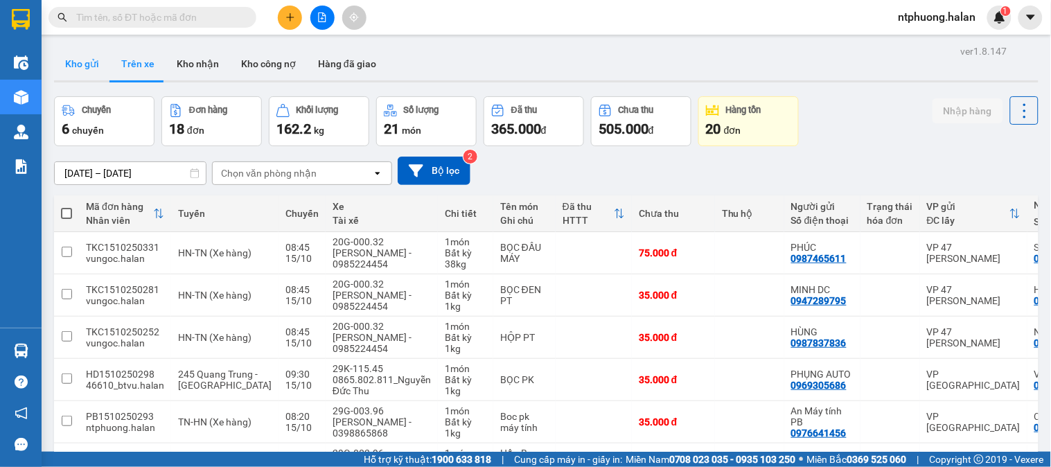
click at [73, 64] on button "Kho gửi" at bounding box center [82, 63] width 56 height 33
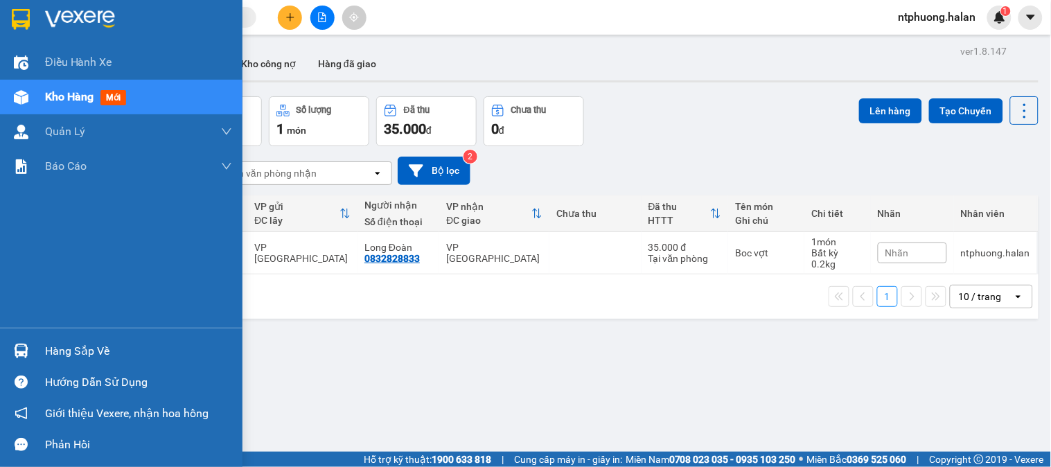
click at [65, 350] on div "Hàng sắp về" at bounding box center [138, 351] width 187 height 21
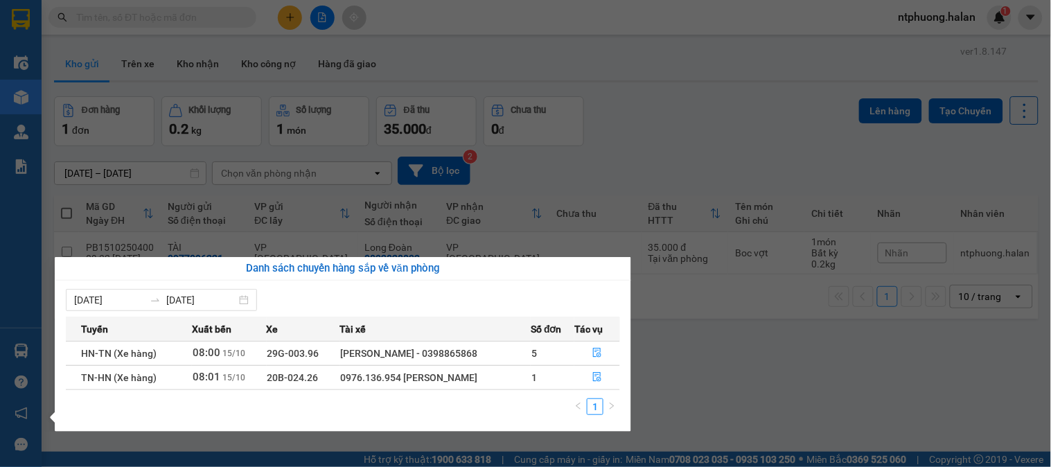
click at [713, 344] on section "Kết quả tìm kiếm ( 41 ) Bộ lọc Mã ĐH Trạng thái Món hàng Thu hộ Tổng cước Chưa …" at bounding box center [525, 233] width 1051 height 467
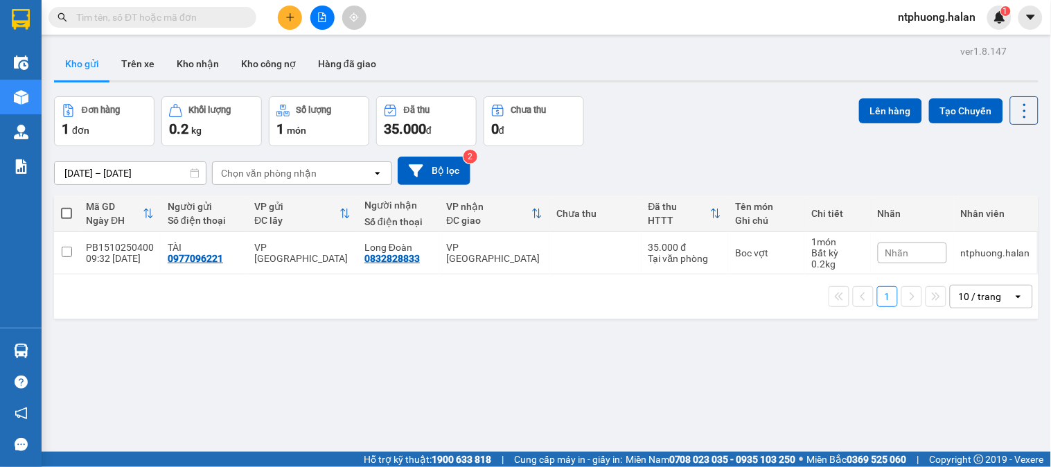
click at [69, 213] on span at bounding box center [66, 213] width 11 height 11
click at [67, 207] on input "checkbox" at bounding box center [67, 207] width 0 height 0
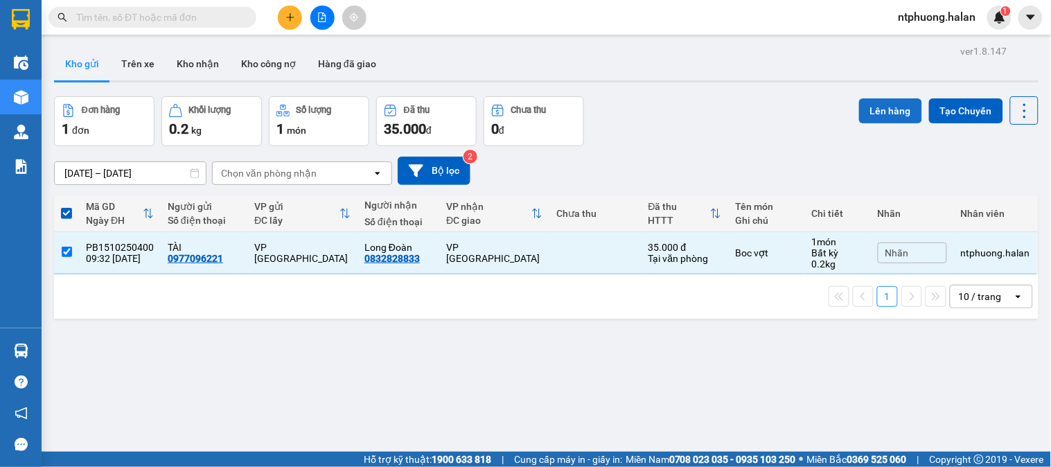
click at [898, 108] on button "Lên hàng" at bounding box center [890, 110] width 63 height 25
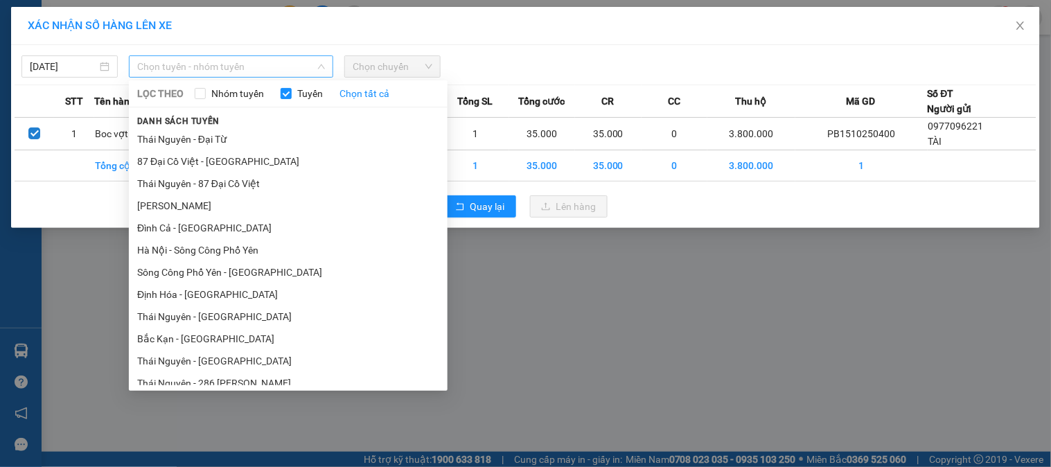
click at [206, 71] on span "Chọn tuyến - nhóm tuyến" at bounding box center [231, 66] width 188 height 21
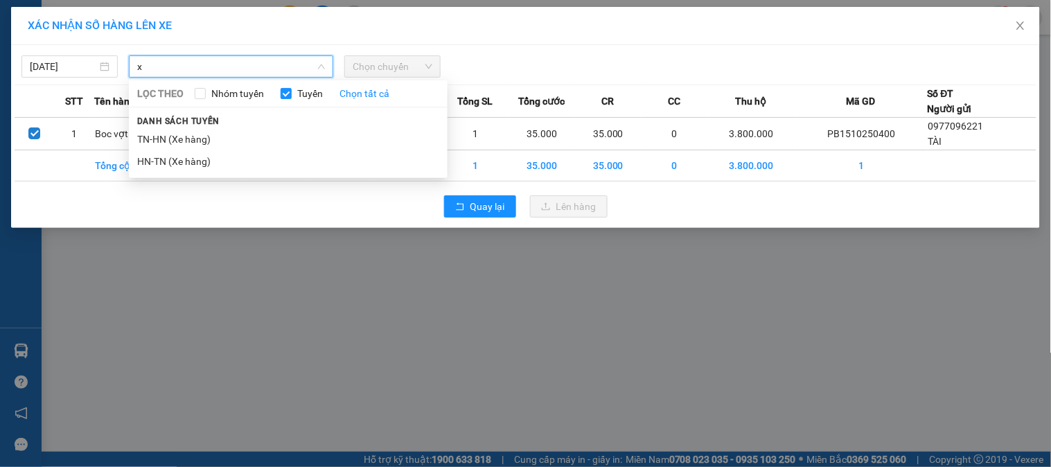
drag, startPoint x: 162, startPoint y: 140, endPoint x: 243, endPoint y: 116, distance: 84.6
click at [168, 141] on li "TN-HN (Xe hàng)" at bounding box center [288, 139] width 319 height 22
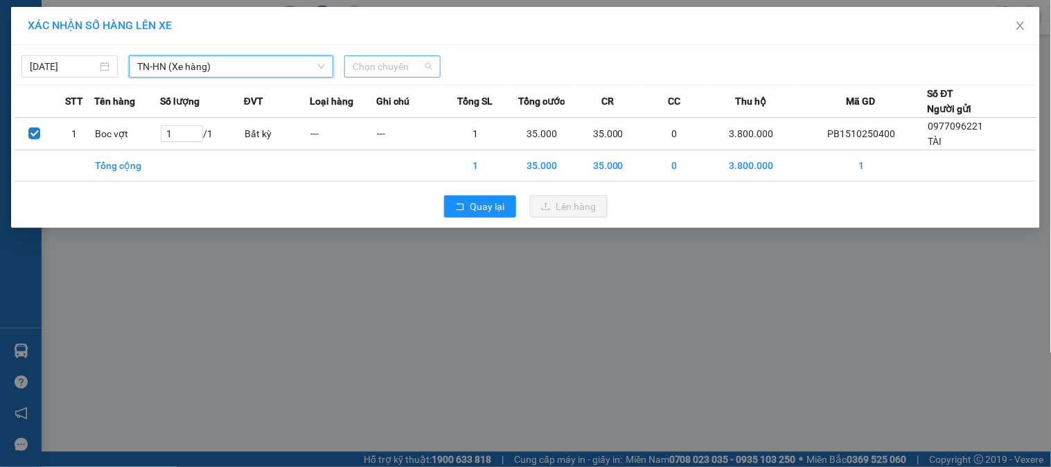
click at [424, 67] on span "Chọn chuyến" at bounding box center [393, 66] width 80 height 21
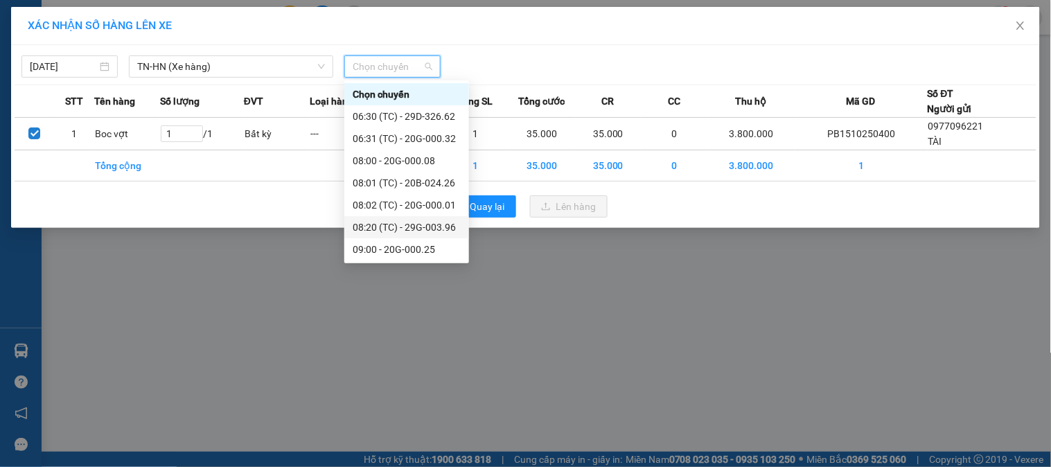
click at [425, 227] on div "08:20 (TC) - 29G-003.96" at bounding box center [407, 227] width 108 height 15
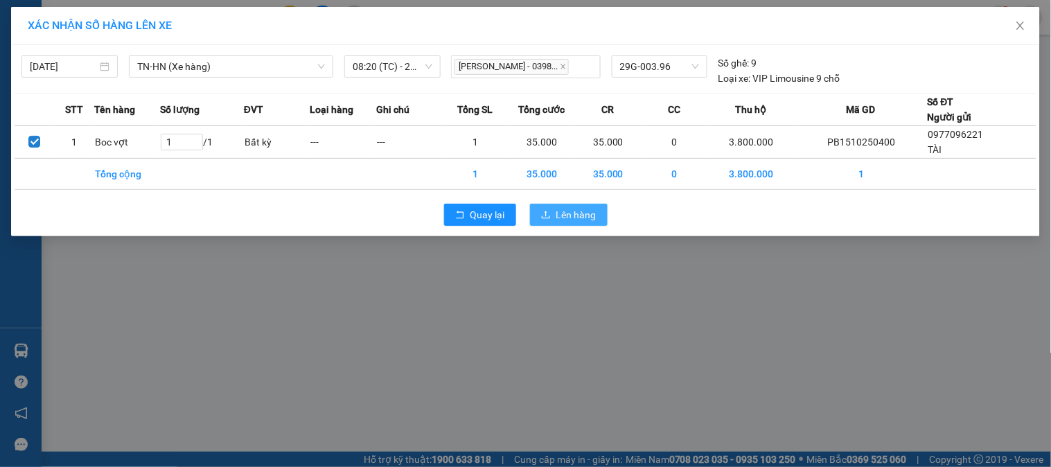
click at [571, 218] on span "Lên hàng" at bounding box center [577, 214] width 40 height 15
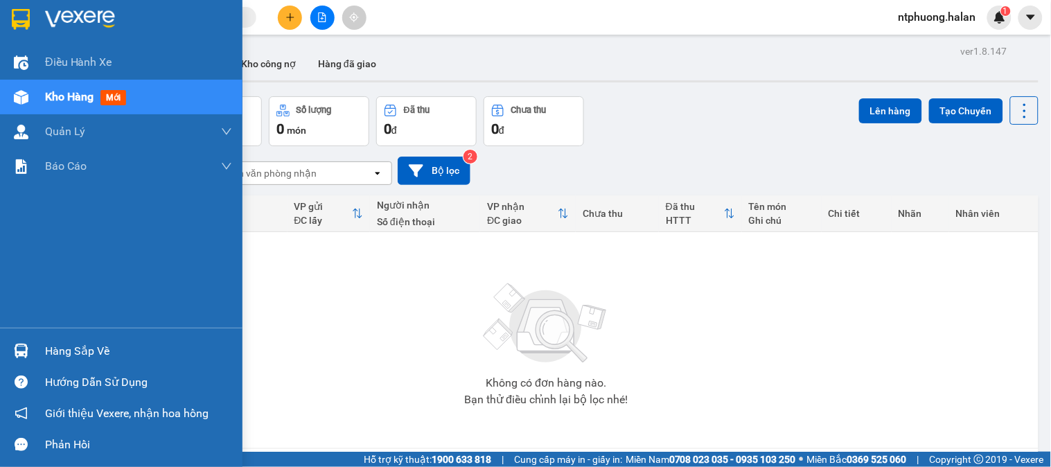
click at [84, 347] on div "Hàng sắp về" at bounding box center [138, 351] width 187 height 21
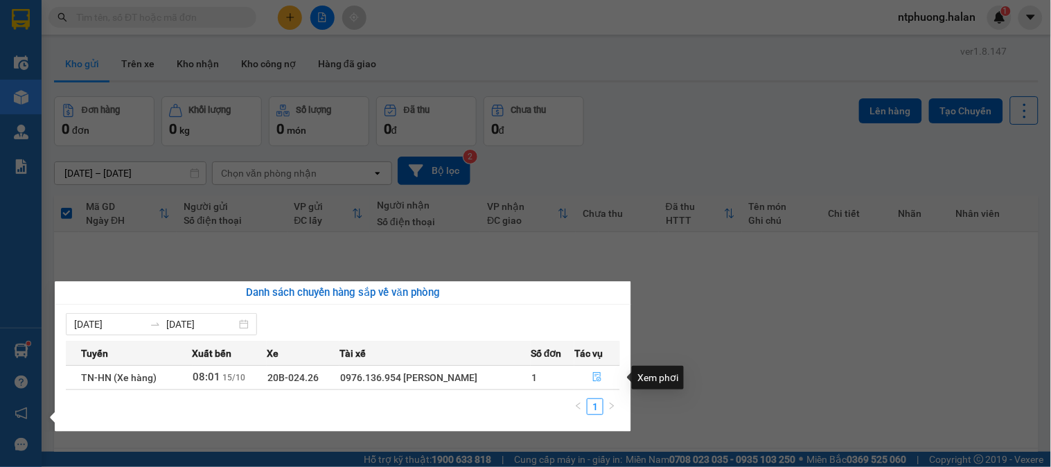
click at [599, 378] on icon "file-done" at bounding box center [597, 377] width 8 height 10
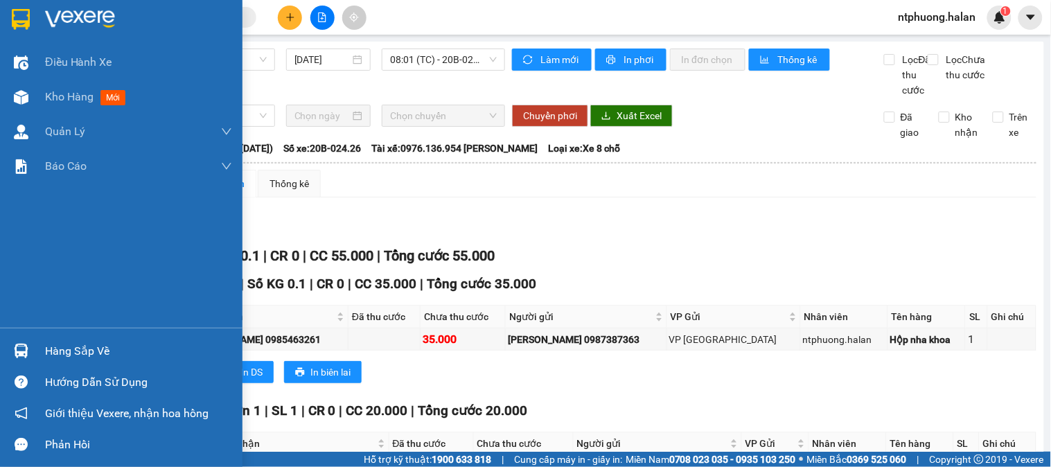
click at [78, 349] on div "Hàng sắp về" at bounding box center [138, 351] width 187 height 21
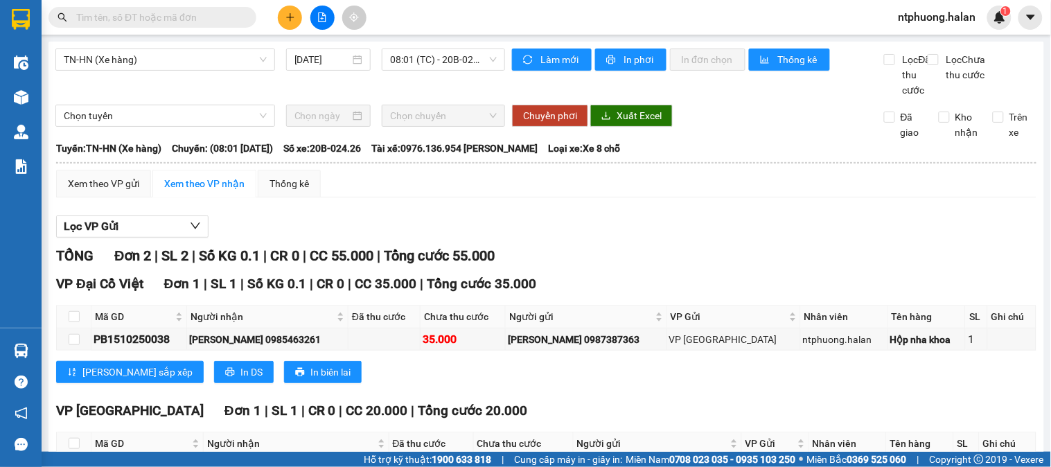
click at [700, 405] on section "Kết quả tìm kiếm ( 41 ) Bộ lọc Mã ĐH Trạng thái Món hàng Thu hộ Tổng cước Chưa …" at bounding box center [525, 233] width 1051 height 467
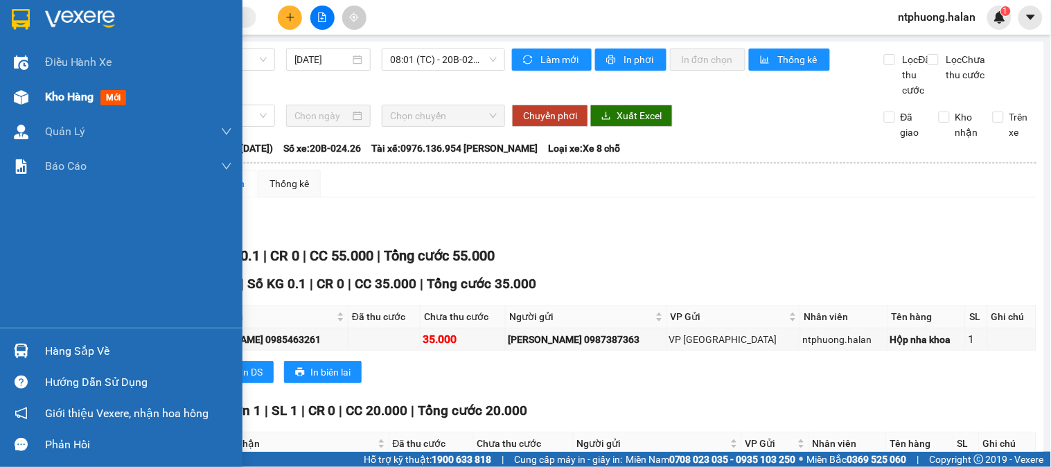
click at [73, 97] on span "Kho hàng" at bounding box center [69, 96] width 49 height 13
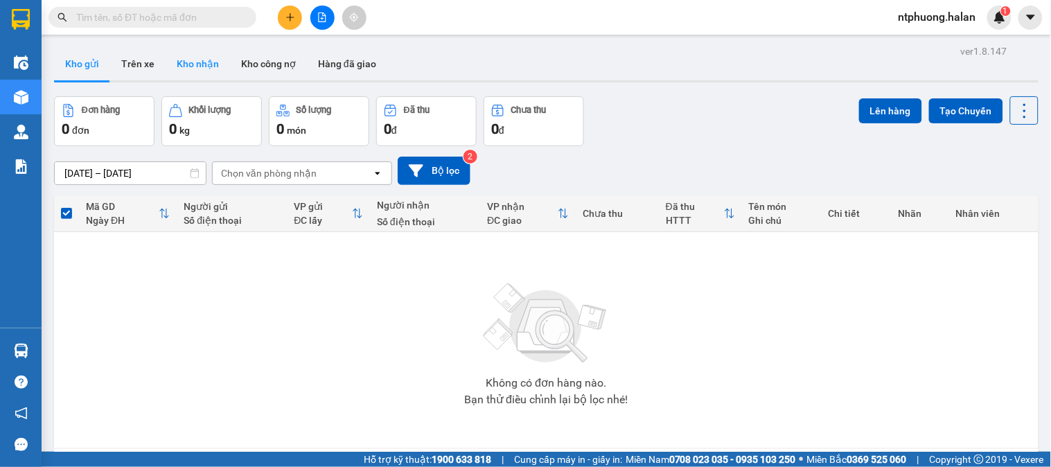
click at [204, 69] on button "Kho nhận" at bounding box center [198, 63] width 64 height 33
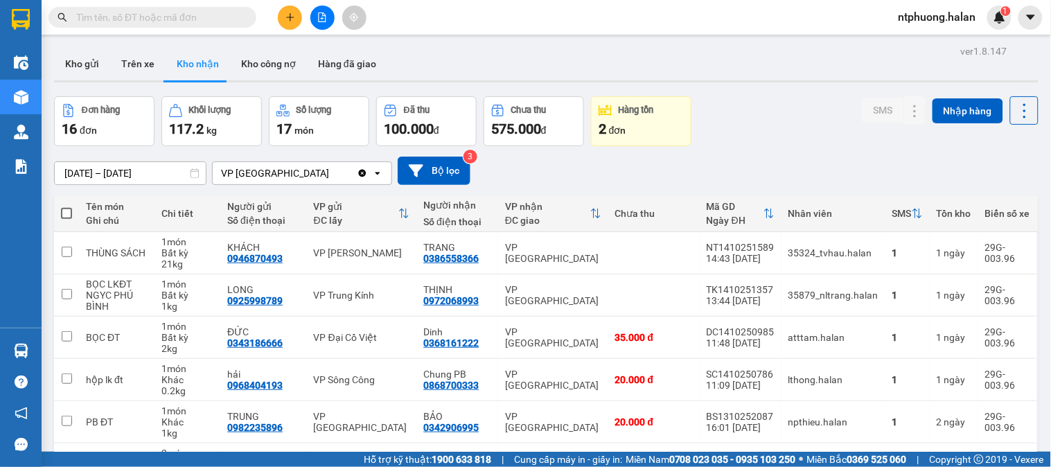
click at [400, 210] on icon at bounding box center [404, 214] width 9 height 10
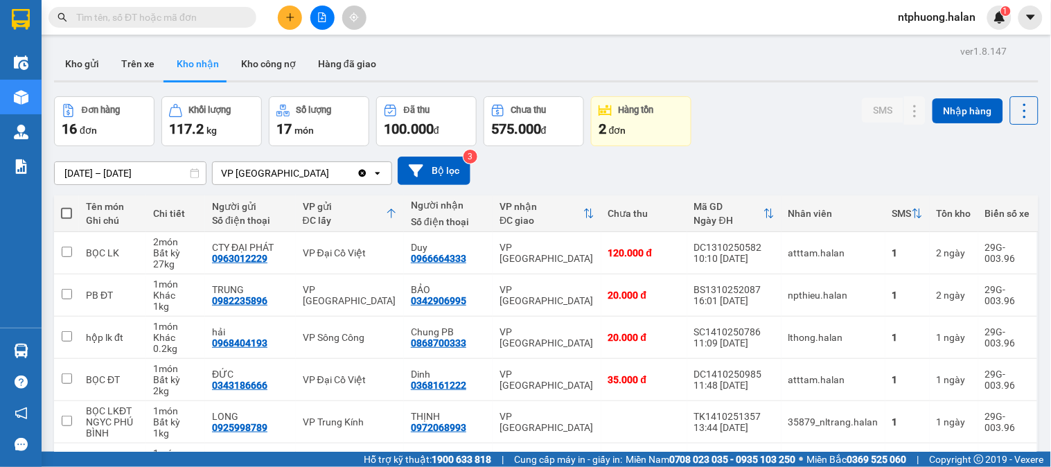
click at [395, 216] on icon at bounding box center [391, 213] width 11 height 11
click at [397, 209] on icon at bounding box center [391, 213] width 11 height 11
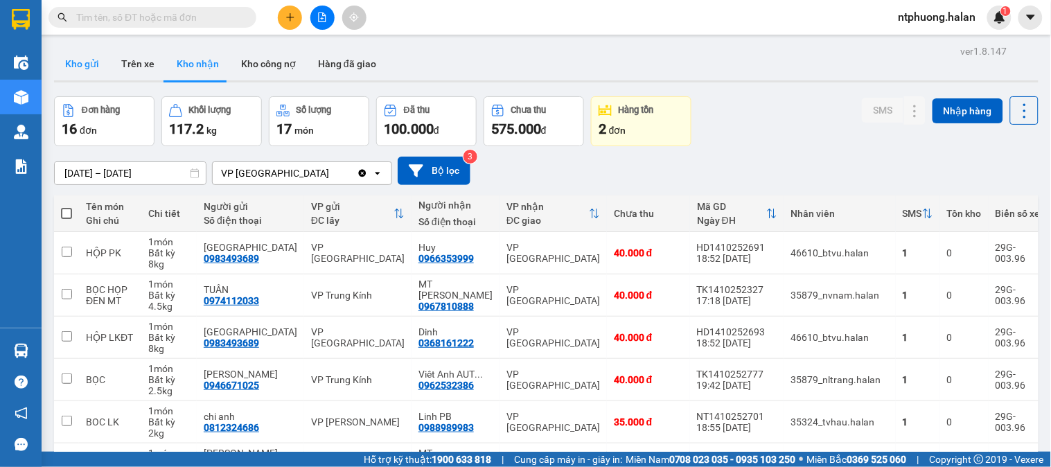
click at [79, 61] on button "Kho gửi" at bounding box center [82, 63] width 56 height 33
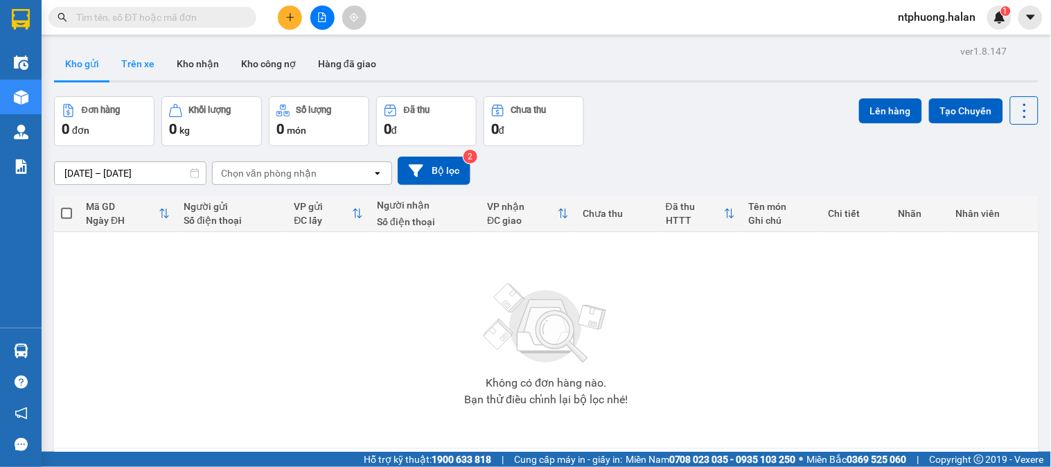
click at [137, 64] on button "Trên xe" at bounding box center [137, 63] width 55 height 33
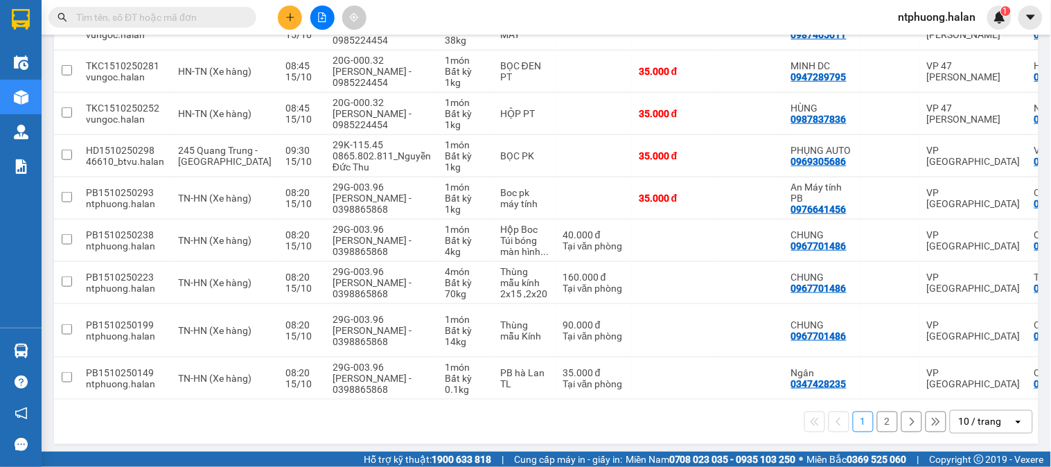
click at [213, 12] on input "text" at bounding box center [158, 17] width 164 height 15
click at [250, 22] on span at bounding box center [247, 17] width 8 height 15
click at [182, 21] on input "text" at bounding box center [158, 17] width 164 height 15
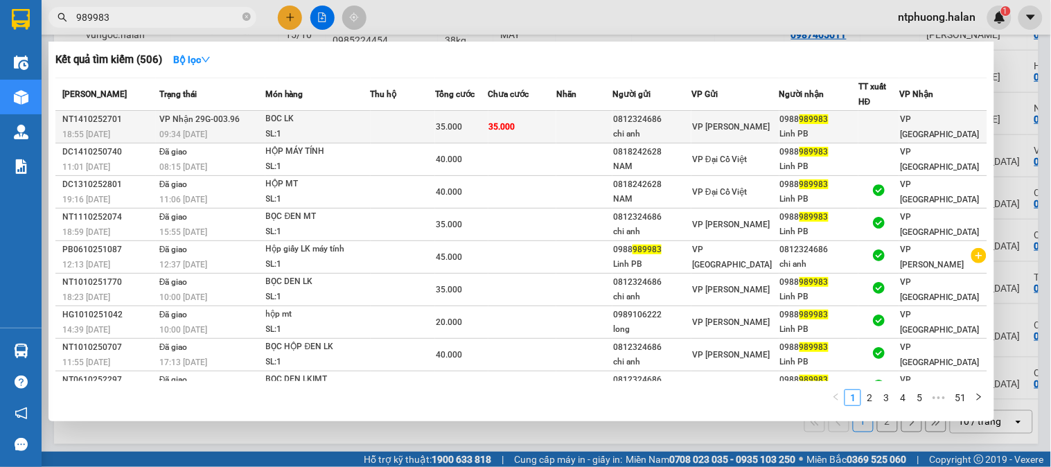
click at [365, 123] on div "BOC LK" at bounding box center [318, 119] width 104 height 15
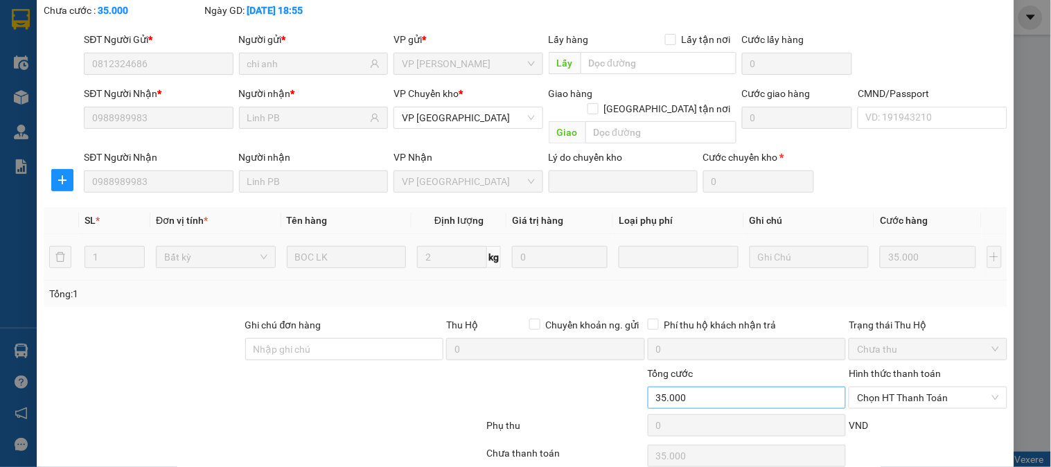
scroll to position [123, 0]
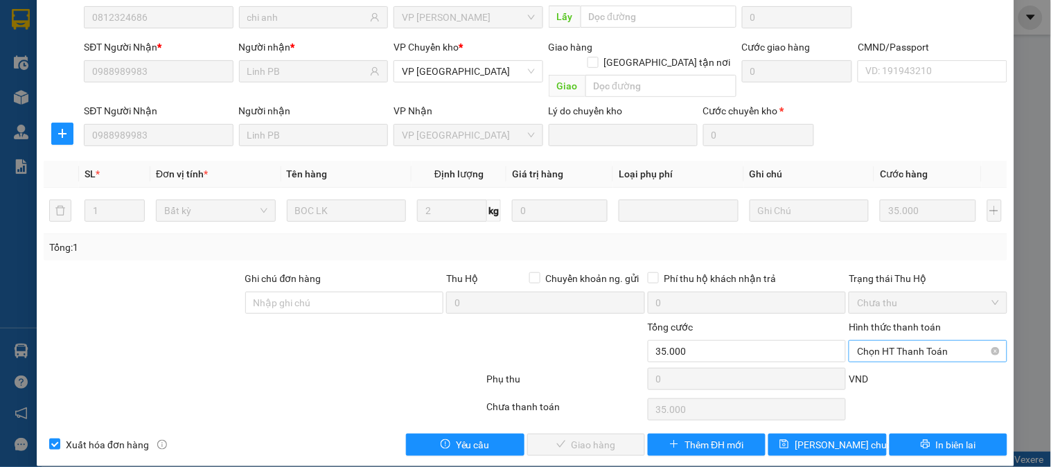
click at [903, 341] on span "Chọn HT Thanh Toán" at bounding box center [927, 351] width 141 height 21
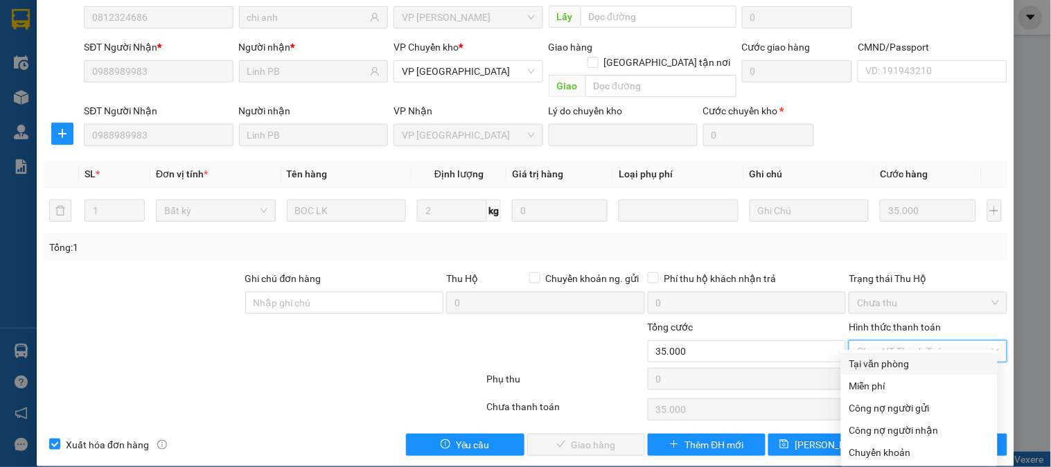
click at [892, 363] on div "Tại văn phòng" at bounding box center [920, 363] width 140 height 15
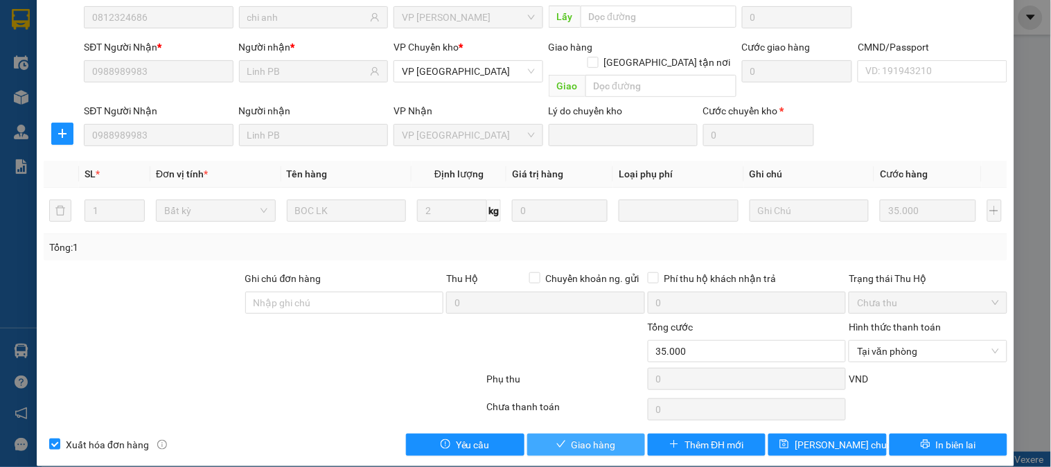
click at [585, 437] on span "Giao hàng" at bounding box center [594, 444] width 44 height 15
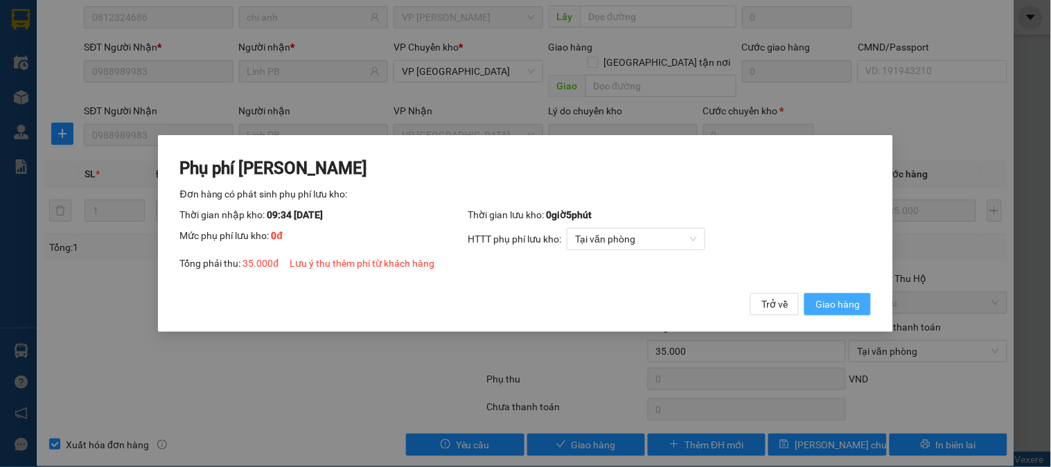
click at [835, 313] on button "Giao hàng" at bounding box center [838, 304] width 67 height 22
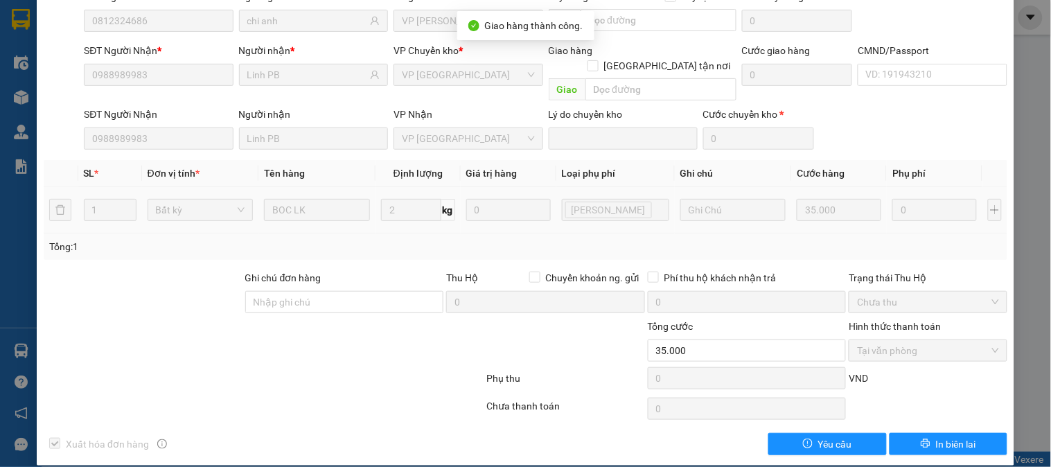
scroll to position [0, 0]
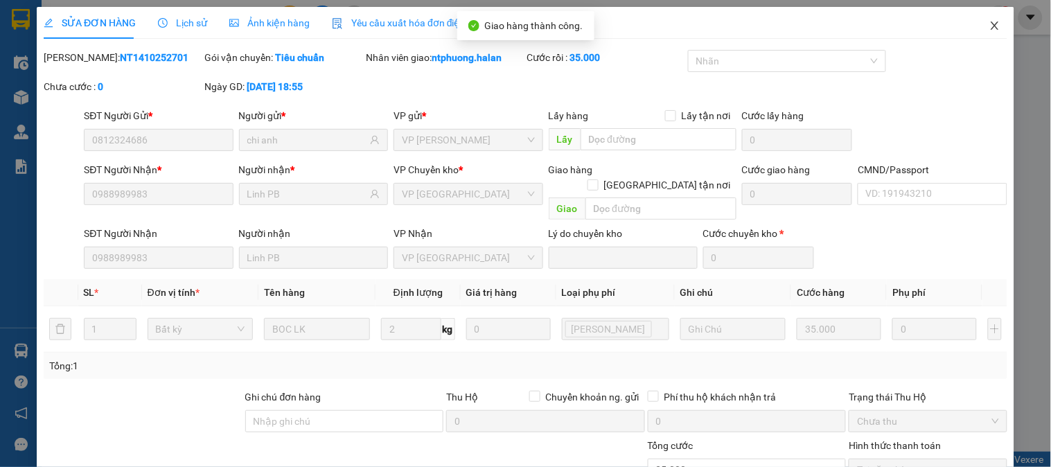
click at [990, 26] on icon "close" at bounding box center [995, 25] width 11 height 11
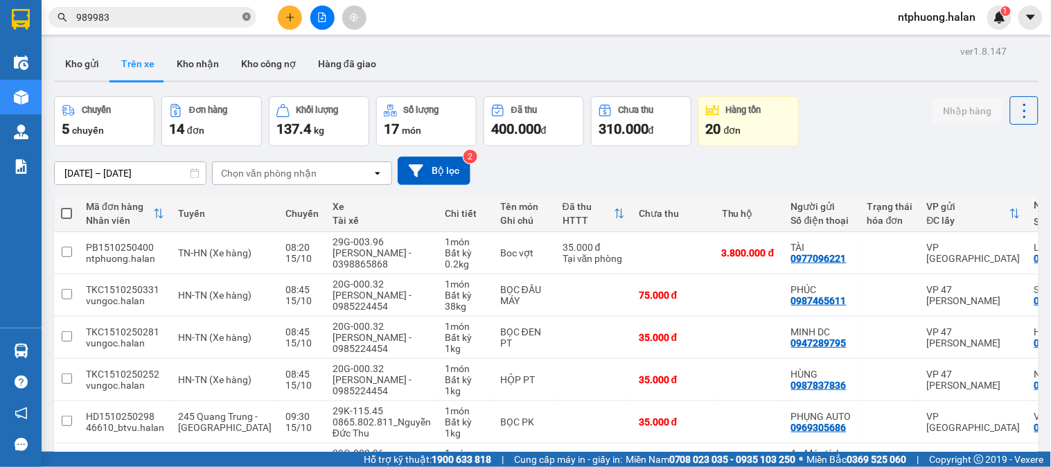
click at [246, 12] on icon "close-circle" at bounding box center [247, 16] width 8 height 8
click at [74, 60] on button "Kho gửi" at bounding box center [82, 63] width 56 height 33
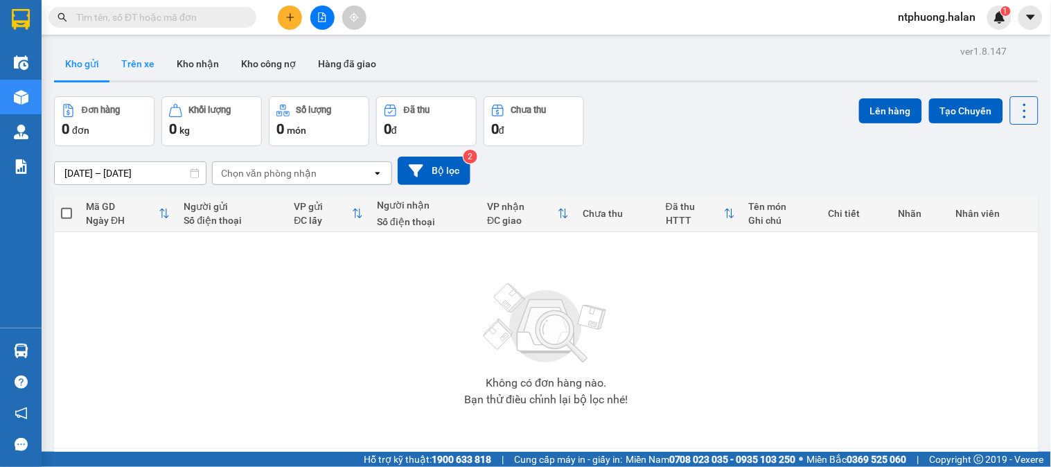
click at [128, 64] on button "Trên xe" at bounding box center [137, 63] width 55 height 33
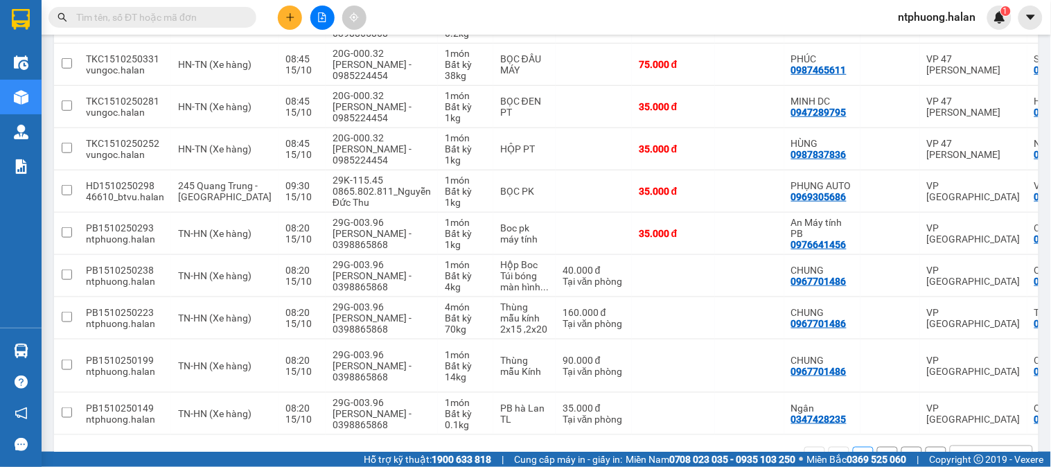
scroll to position [0, 180]
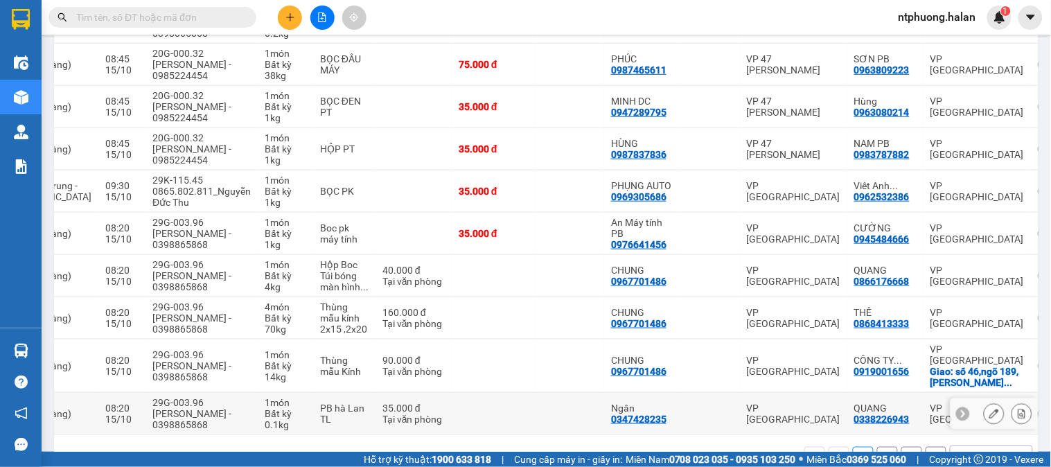
click at [98, 424] on td "08:20 15/10" at bounding box center [121, 414] width 47 height 42
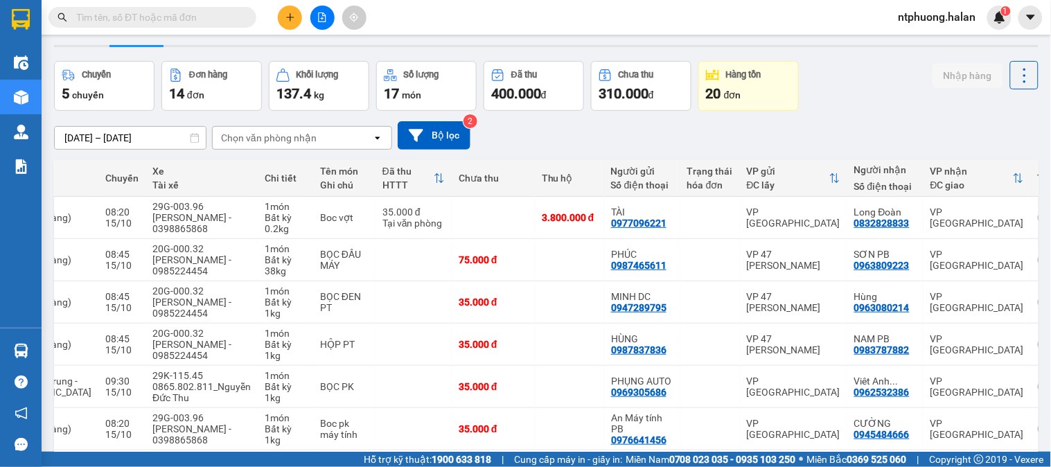
scroll to position [0, 0]
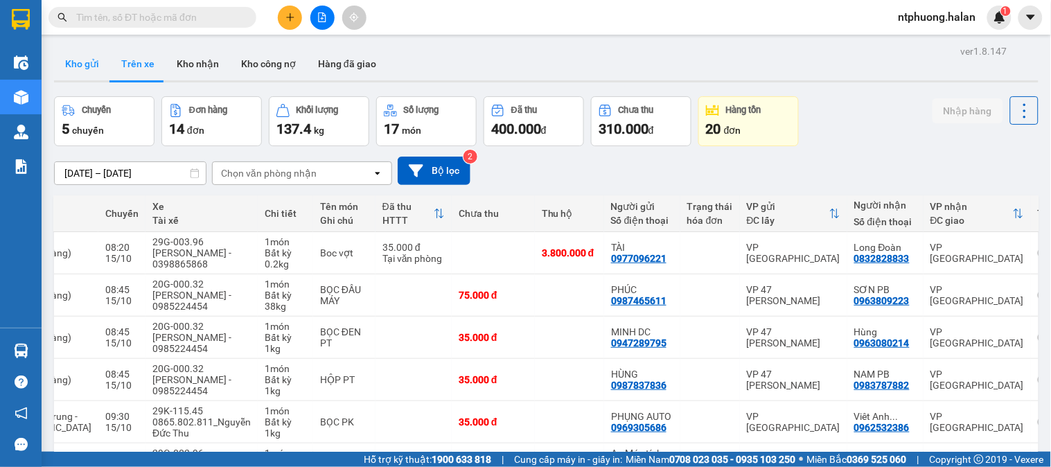
click at [75, 68] on button "Kho gửi" at bounding box center [82, 63] width 56 height 33
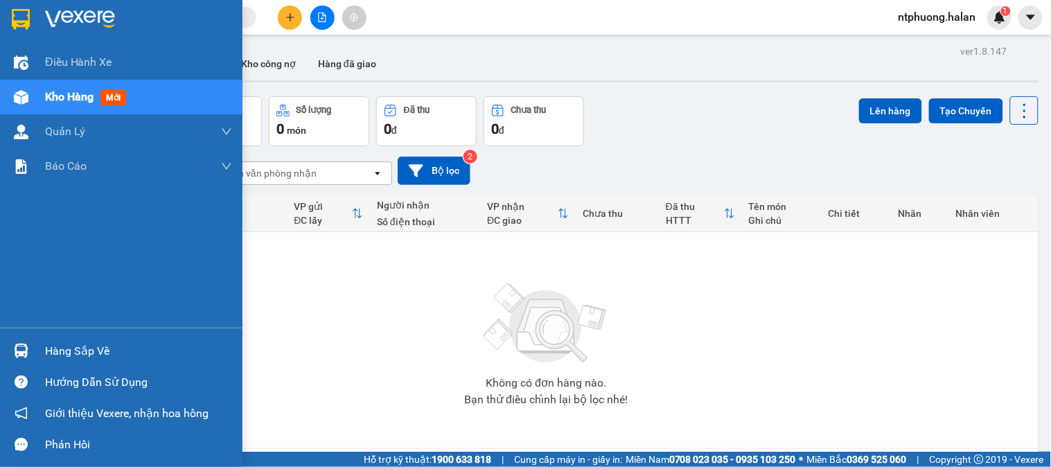
drag, startPoint x: 76, startPoint y: 358, endPoint x: 111, endPoint y: 352, distance: 35.1
click at [78, 358] on div "Hàng sắp về" at bounding box center [138, 351] width 187 height 21
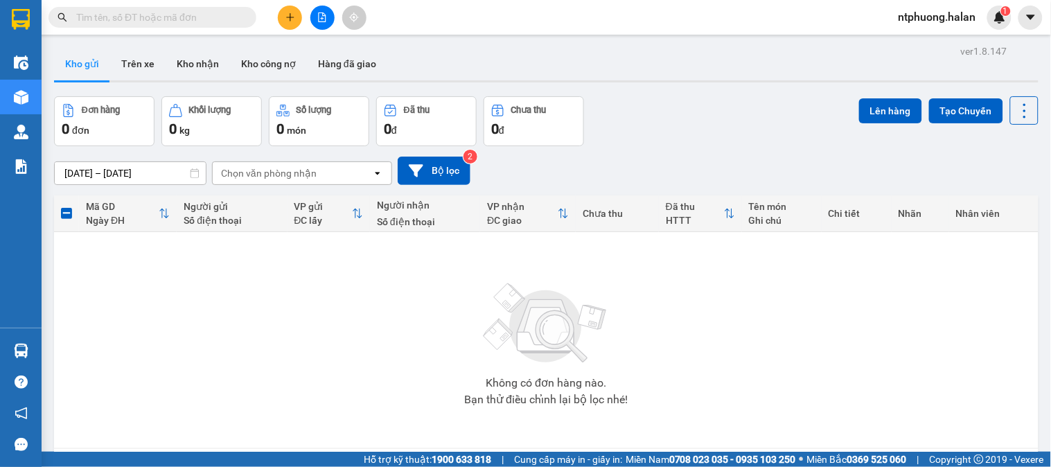
click at [819, 350] on section "Kết quả tìm kiếm ( 506 ) Bộ lọc Mã ĐH Trạng thái Món hàng Thu hộ Tổng cước Chưa…" at bounding box center [525, 233] width 1051 height 467
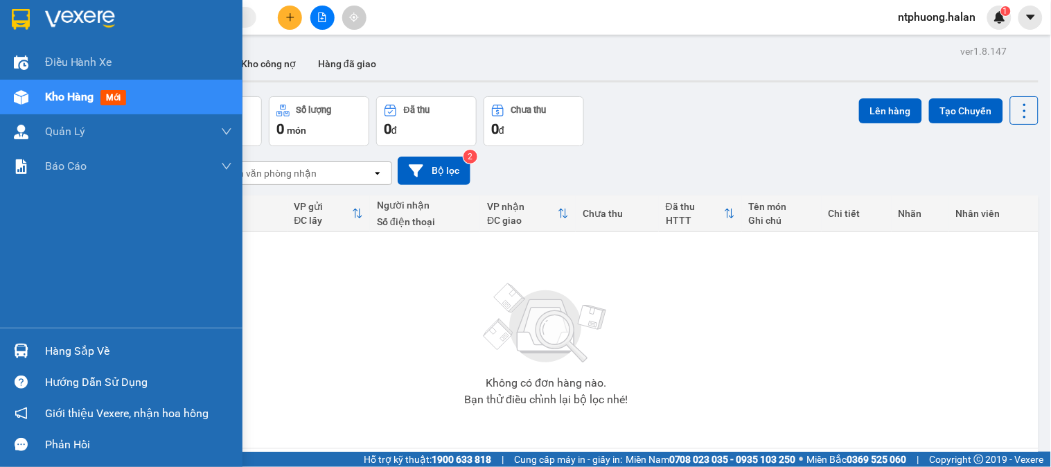
drag, startPoint x: 67, startPoint y: 351, endPoint x: 108, endPoint y: 351, distance: 41.6
click at [70, 351] on div "Hàng sắp về" at bounding box center [138, 351] width 187 height 21
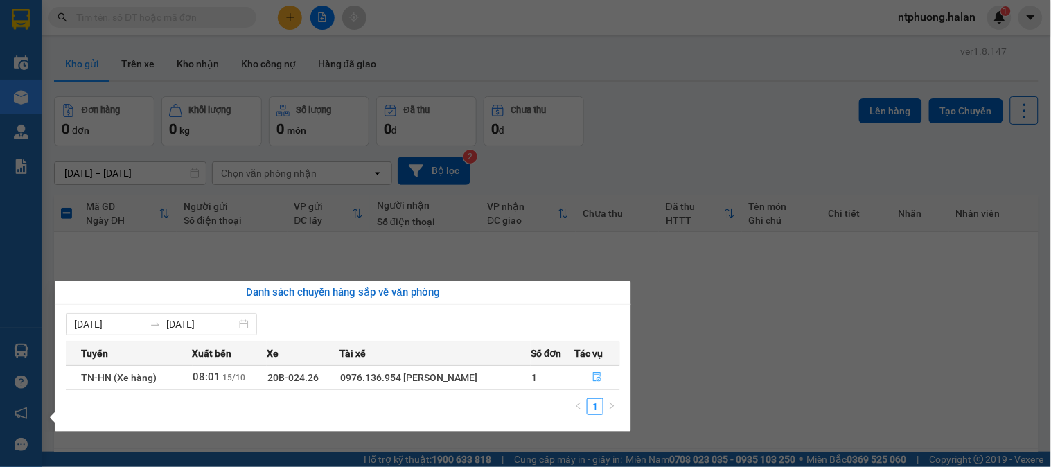
click at [596, 379] on icon "file-done" at bounding box center [597, 377] width 8 height 10
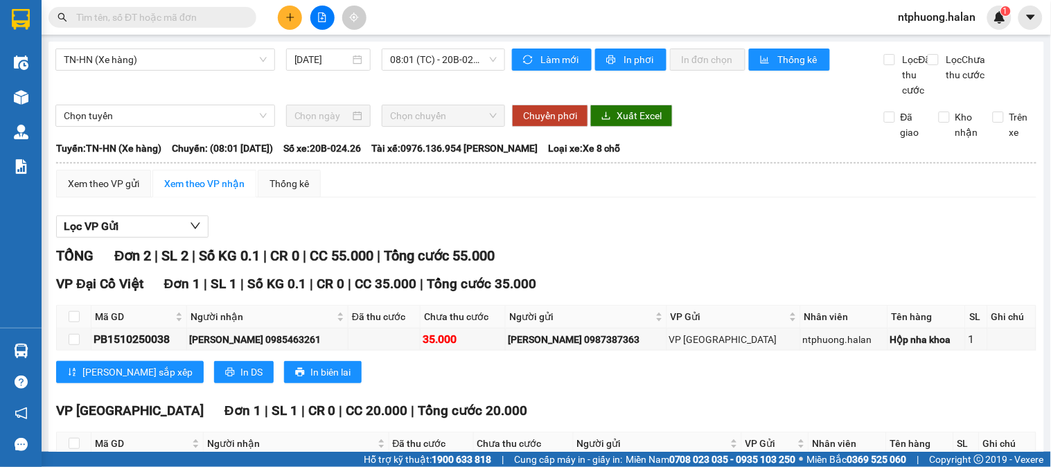
scroll to position [113, 0]
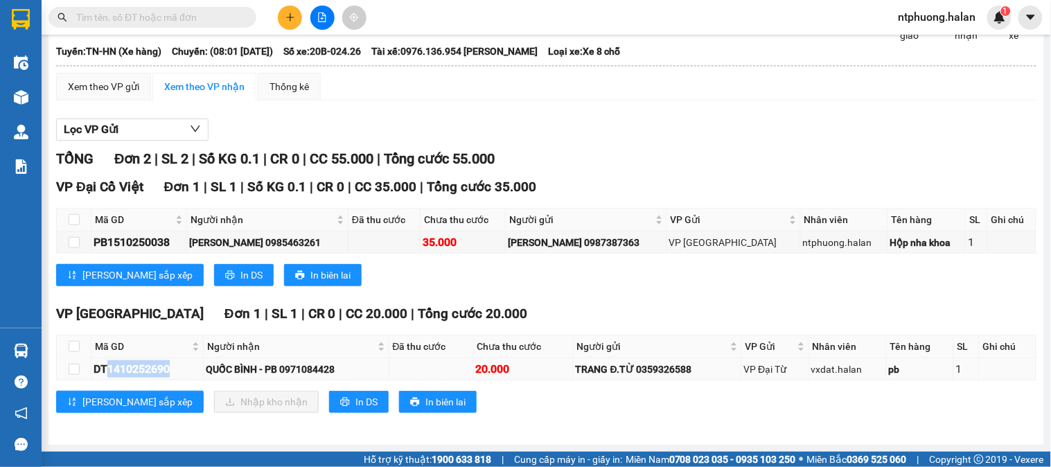
copy div "1410252690"
drag, startPoint x: 108, startPoint y: 366, endPoint x: 174, endPoint y: 372, distance: 66.1
click at [174, 372] on div "DT1410252690" at bounding box center [147, 368] width 107 height 17
click at [106, 10] on input "text" at bounding box center [158, 17] width 164 height 15
paste input "1410252690"
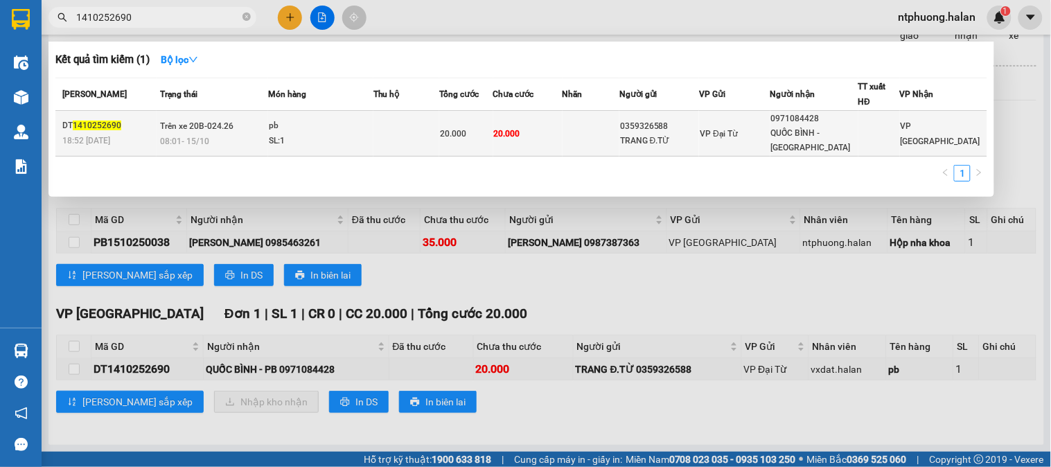
click at [368, 134] on div "SL: 1" at bounding box center [321, 141] width 104 height 15
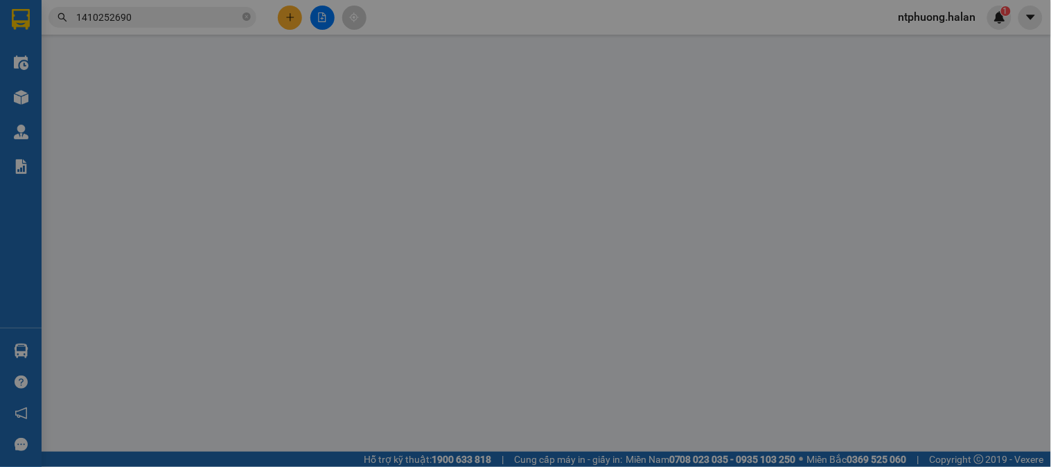
click at [370, 134] on span at bounding box center [375, 139] width 10 height 15
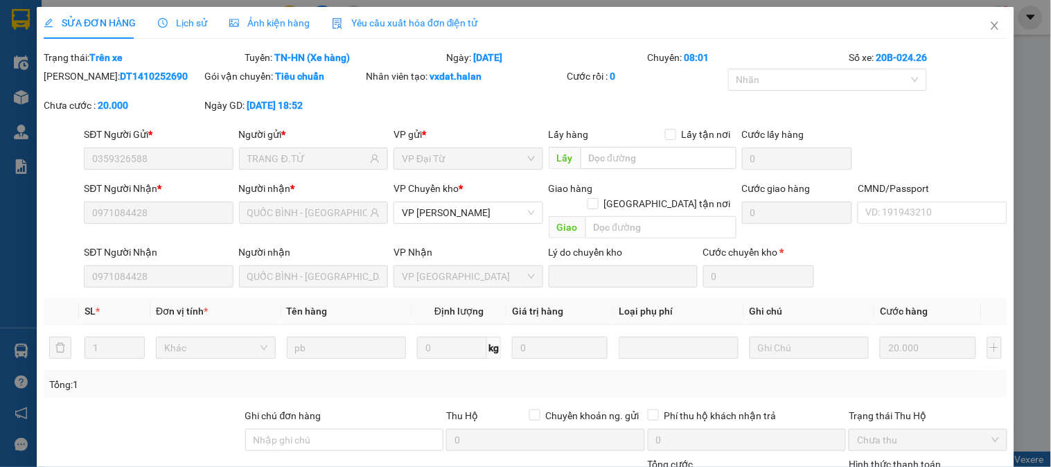
scroll to position [137, 0]
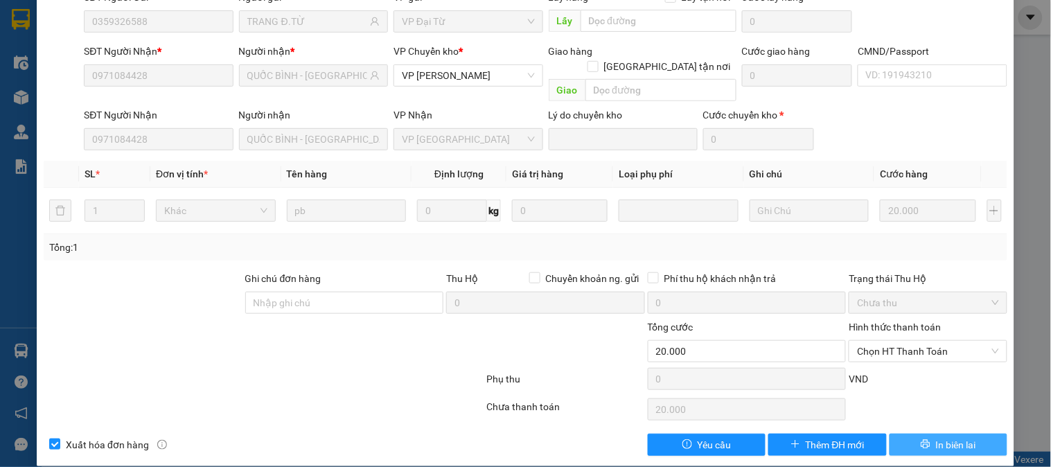
click at [962, 437] on span "In biên lai" at bounding box center [956, 444] width 40 height 15
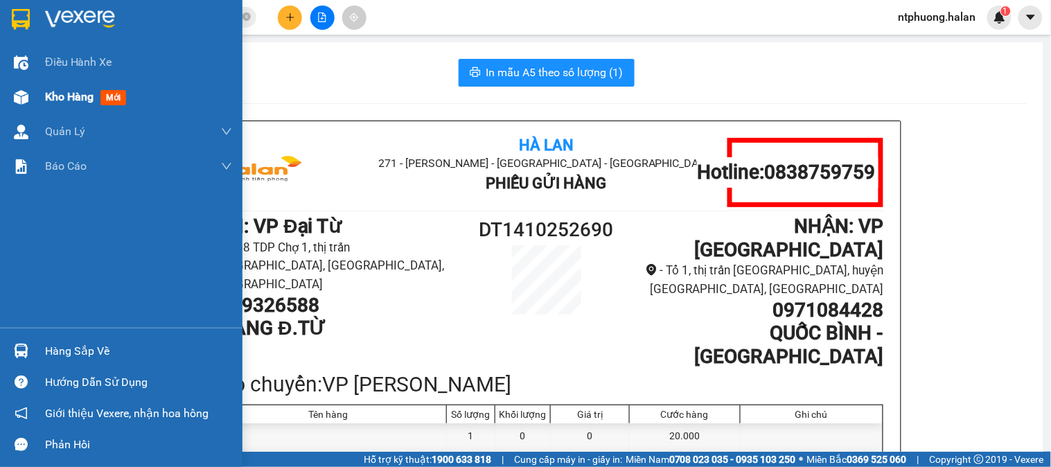
click at [81, 98] on span "Kho hàng" at bounding box center [69, 96] width 49 height 13
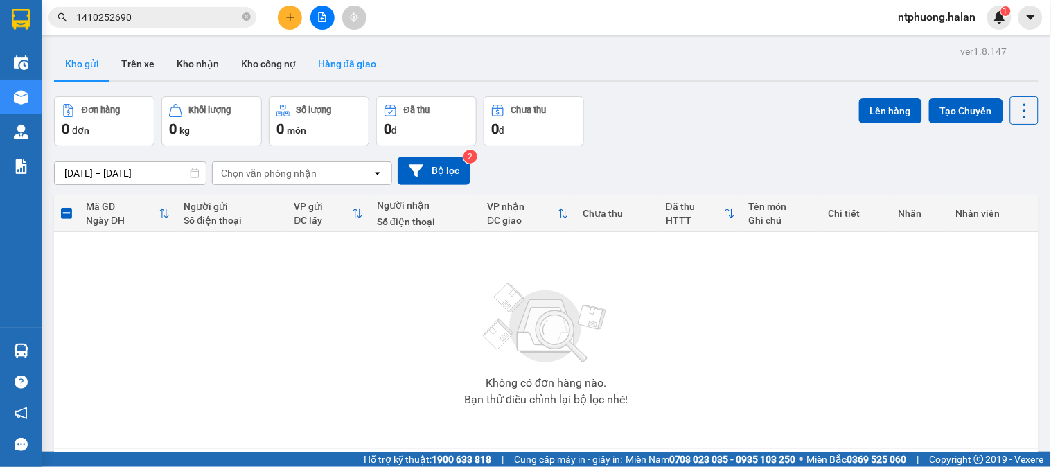
click at [333, 58] on button "Hàng đã giao" at bounding box center [347, 63] width 80 height 33
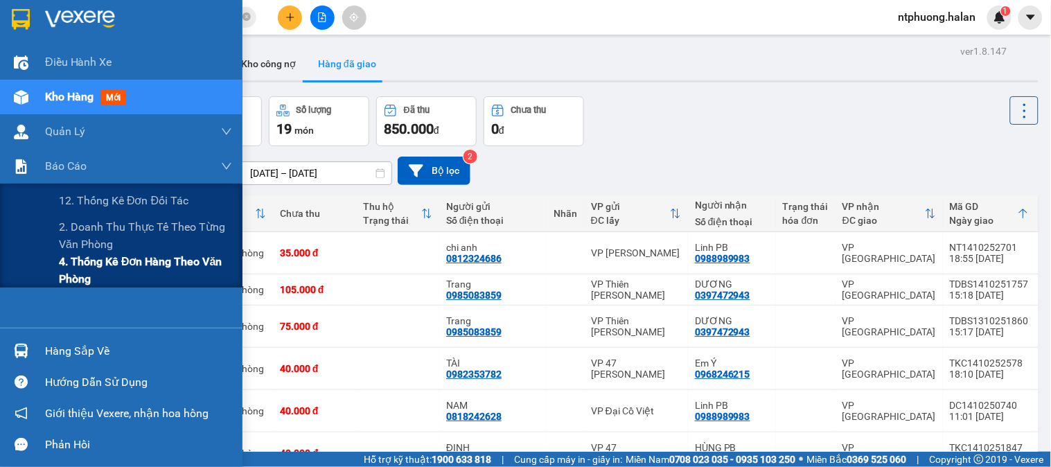
click at [65, 277] on span "4. Thống kê đơn hàng theo văn phòng" at bounding box center [145, 270] width 173 height 35
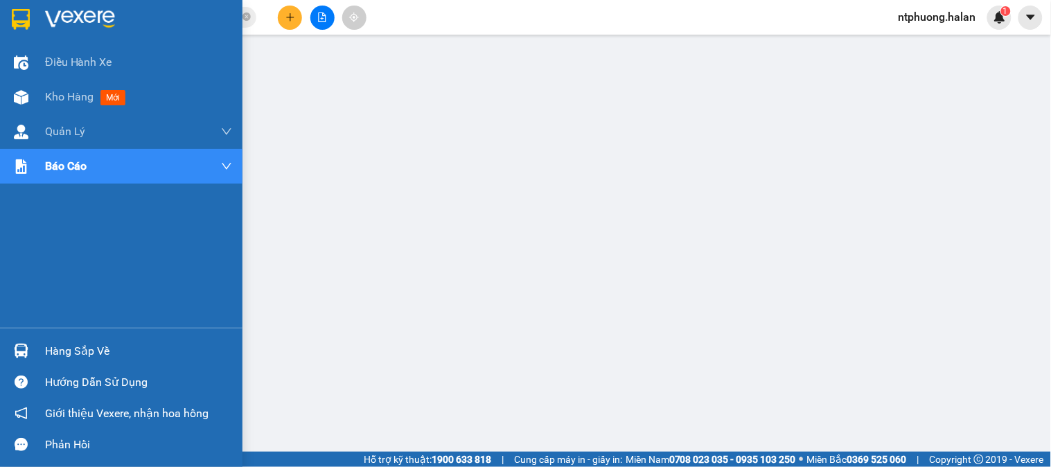
drag, startPoint x: 76, startPoint y: 357, endPoint x: 183, endPoint y: 349, distance: 107.1
click at [82, 354] on div "Hàng sắp về" at bounding box center [138, 351] width 187 height 21
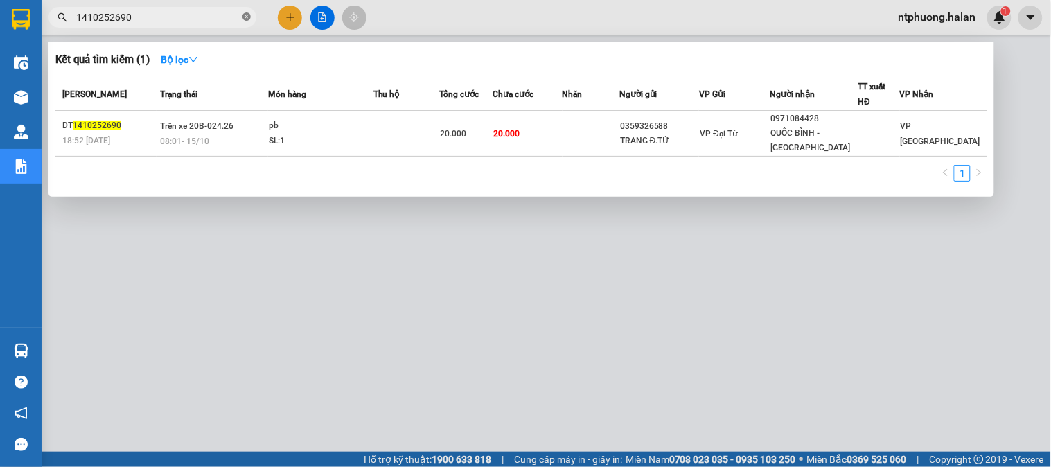
click at [245, 17] on icon "close-circle" at bounding box center [247, 16] width 8 height 8
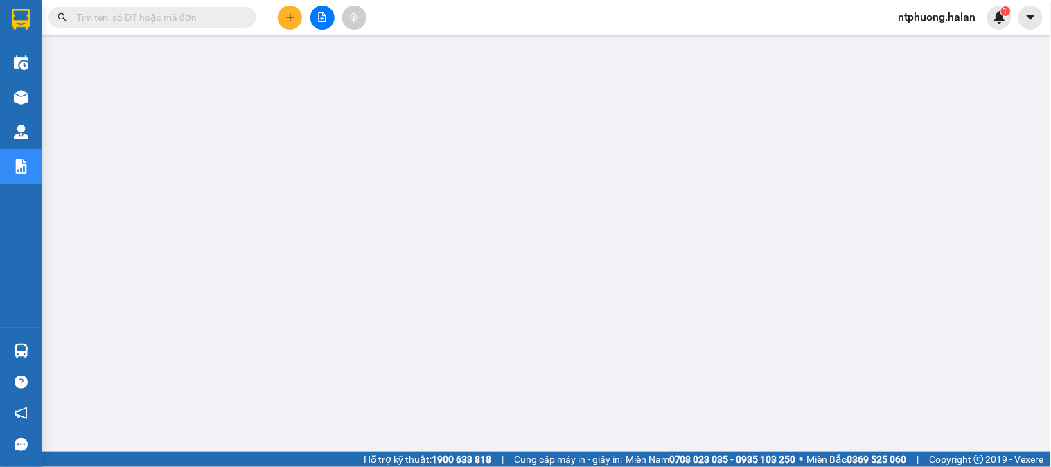
click at [183, 11] on input "text" at bounding box center [158, 17] width 164 height 15
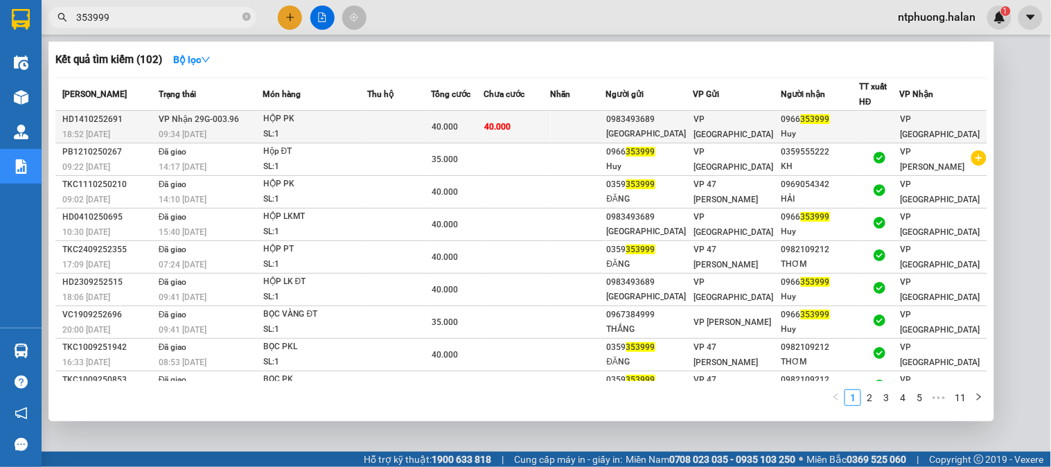
click at [382, 134] on td at bounding box center [400, 127] width 64 height 33
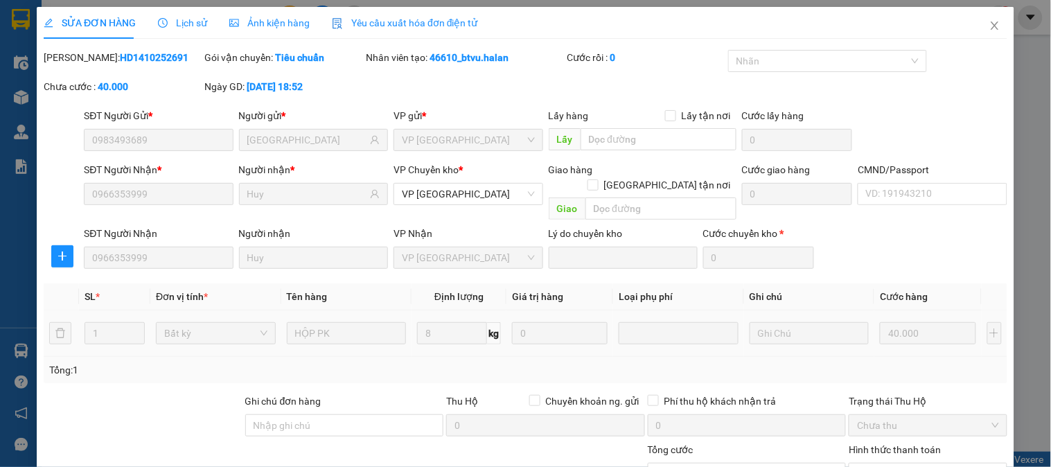
scroll to position [123, 0]
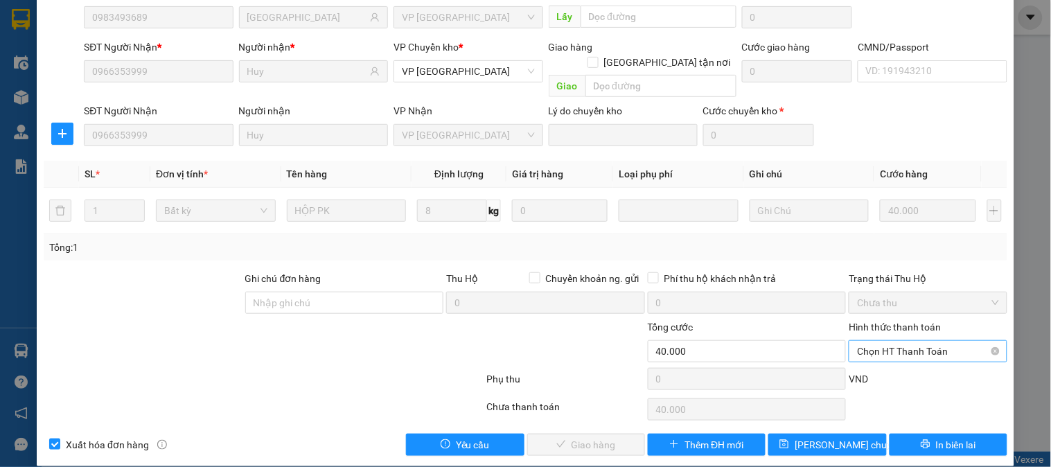
click at [894, 341] on span "Chọn HT Thanh Toán" at bounding box center [927, 351] width 141 height 21
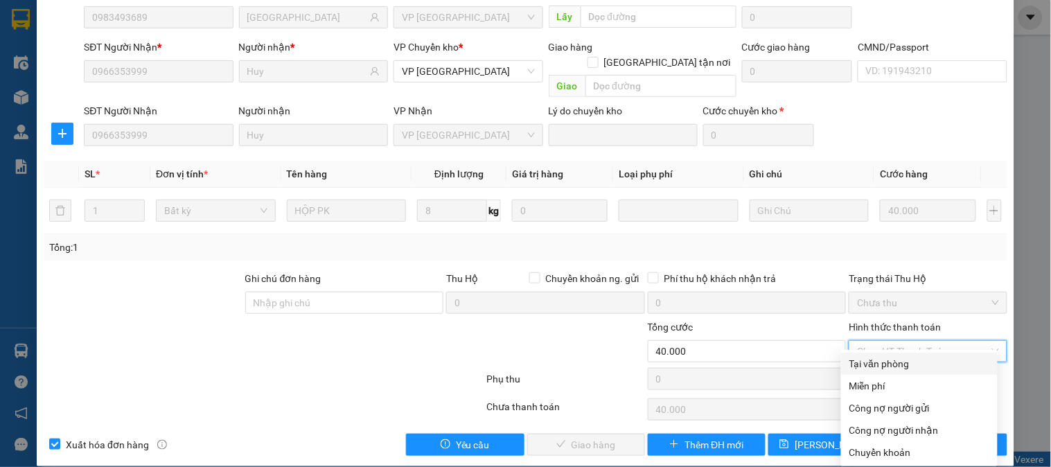
click at [889, 360] on div "Tại văn phòng" at bounding box center [920, 363] width 140 height 15
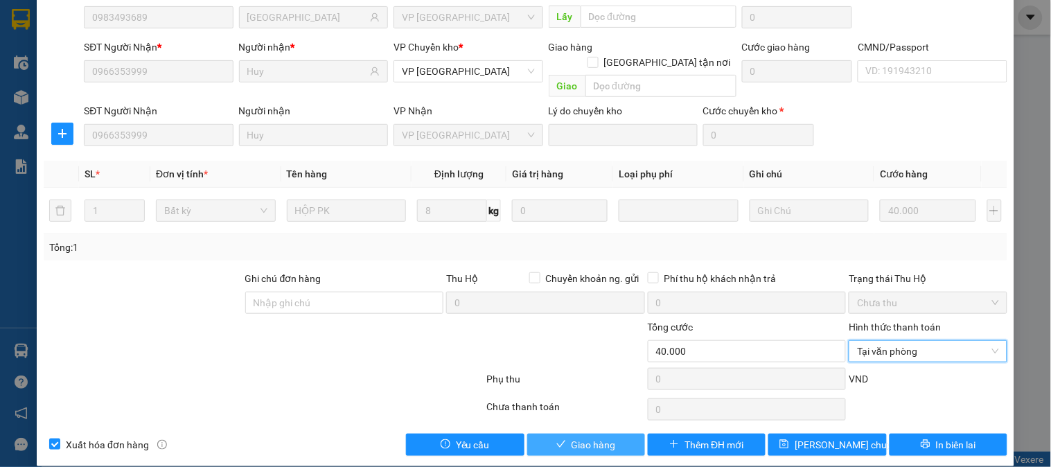
click at [585, 437] on span "Giao hàng" at bounding box center [594, 444] width 44 height 15
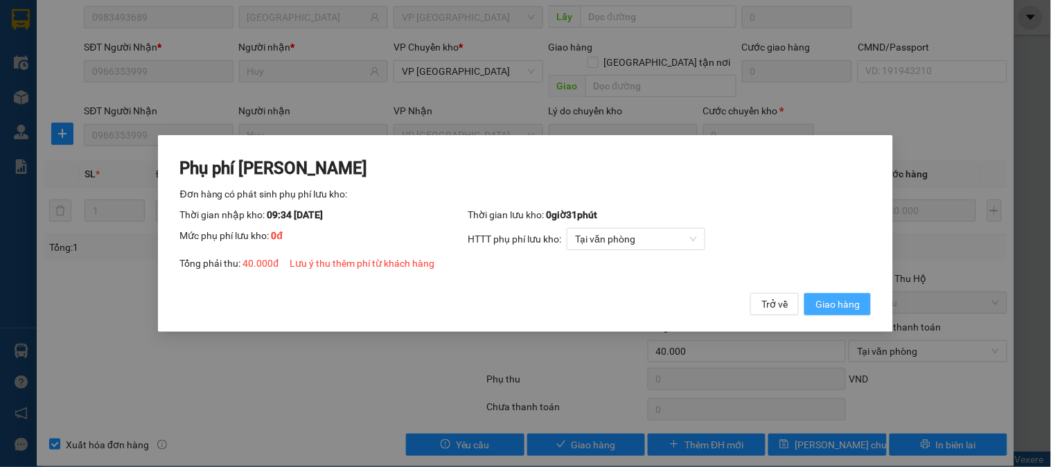
click at [850, 307] on span "Giao hàng" at bounding box center [838, 304] width 44 height 15
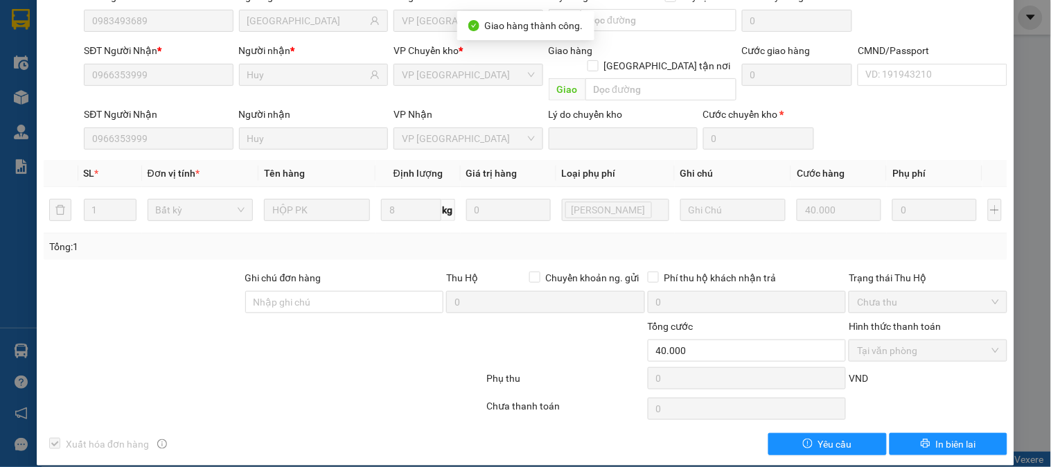
scroll to position [0, 0]
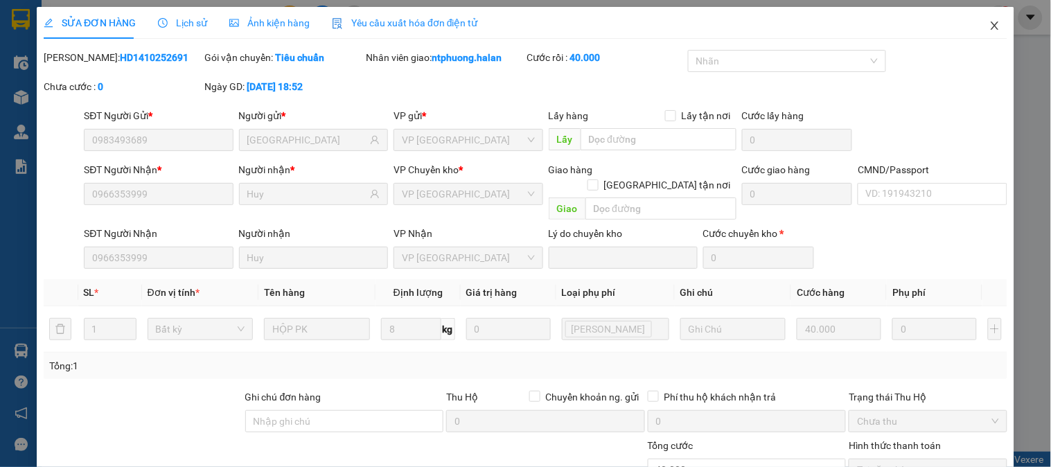
click at [990, 23] on icon "close" at bounding box center [995, 25] width 11 height 11
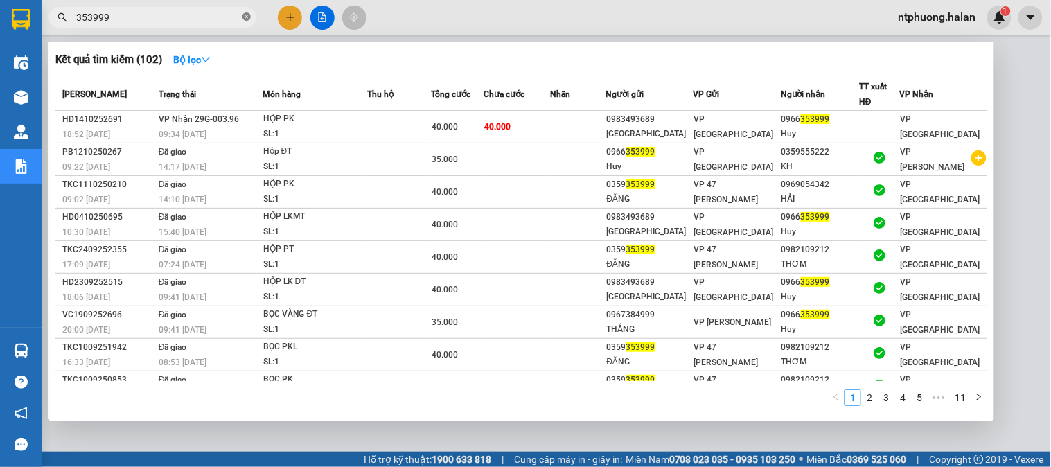
click at [243, 18] on icon "close-circle" at bounding box center [247, 16] width 8 height 8
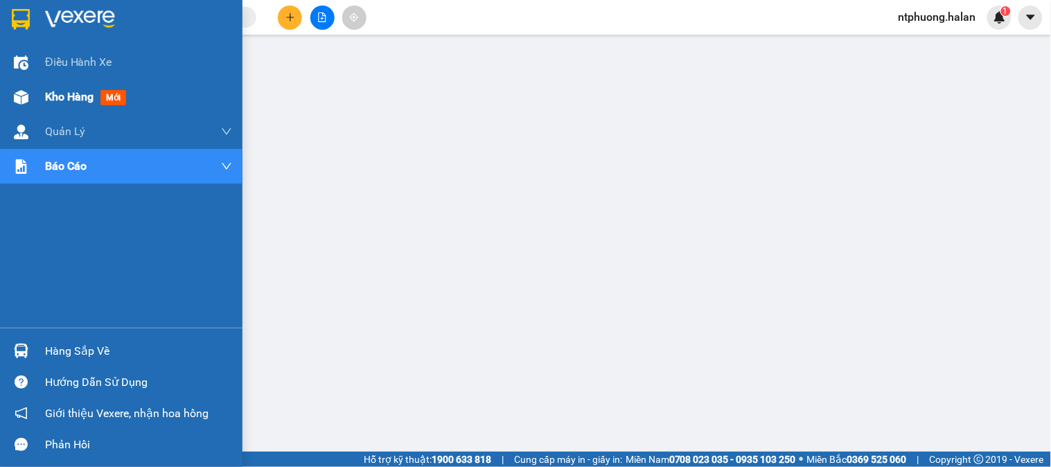
click at [60, 99] on span "Kho hàng" at bounding box center [69, 96] width 49 height 13
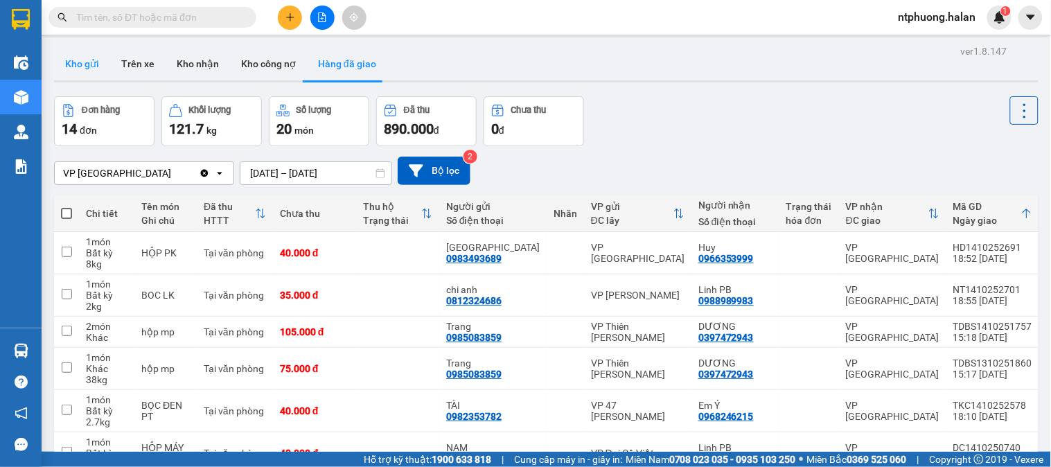
click at [92, 60] on button "Kho gửi" at bounding box center [82, 63] width 56 height 33
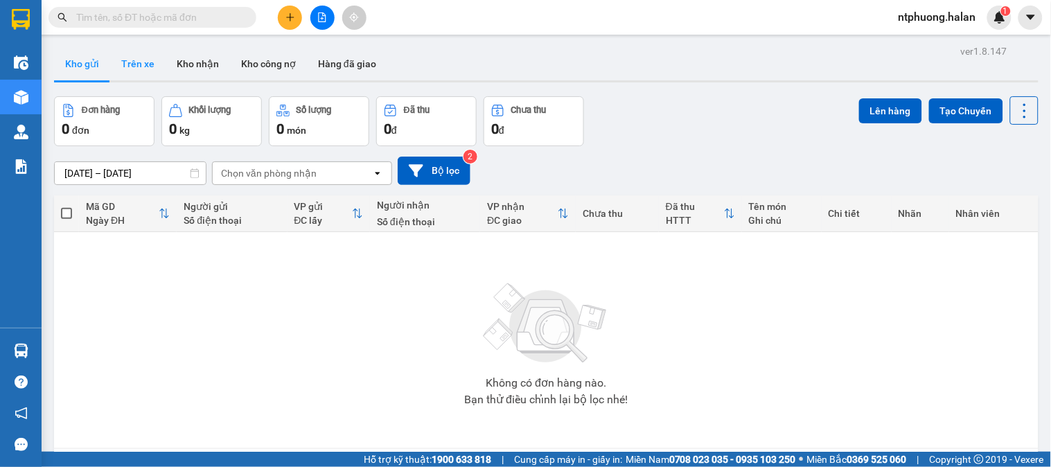
click at [135, 60] on button "Trên xe" at bounding box center [137, 63] width 55 height 33
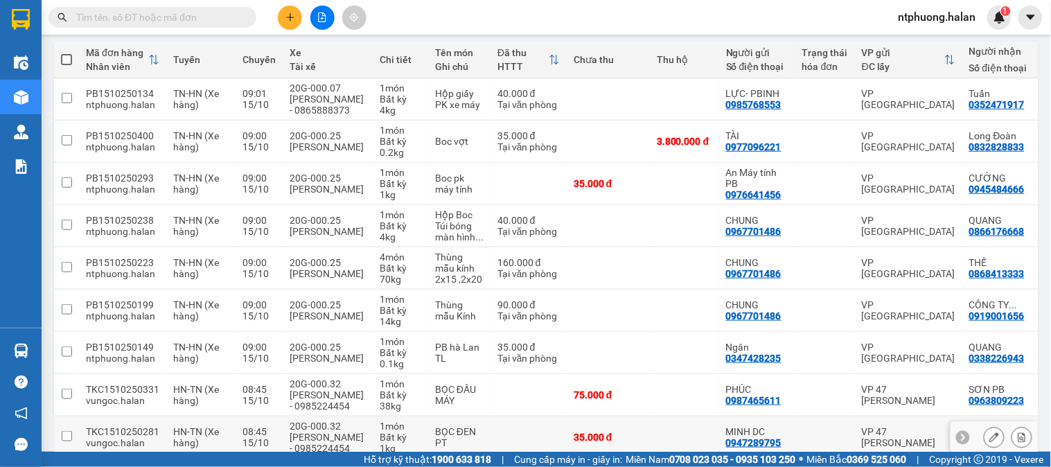
scroll to position [266, 0]
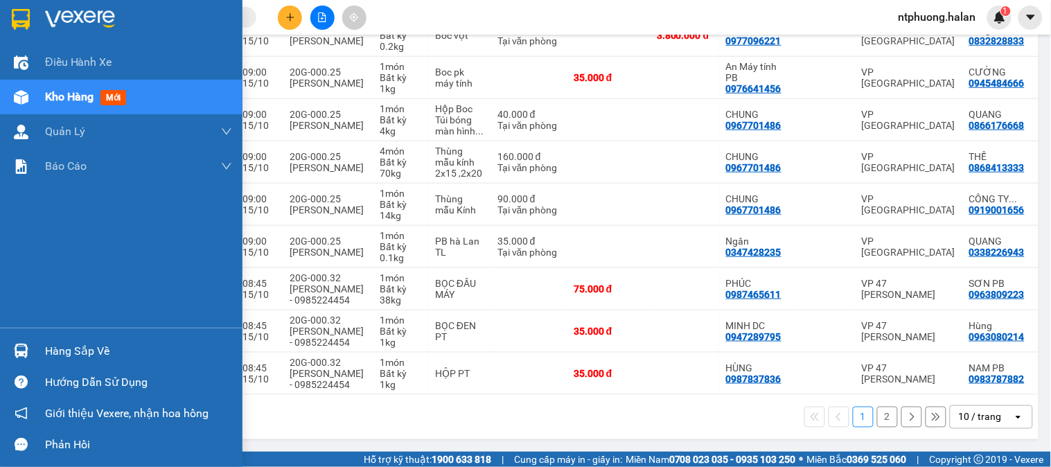
click at [91, 352] on div "Hàng sắp về" at bounding box center [138, 351] width 187 height 21
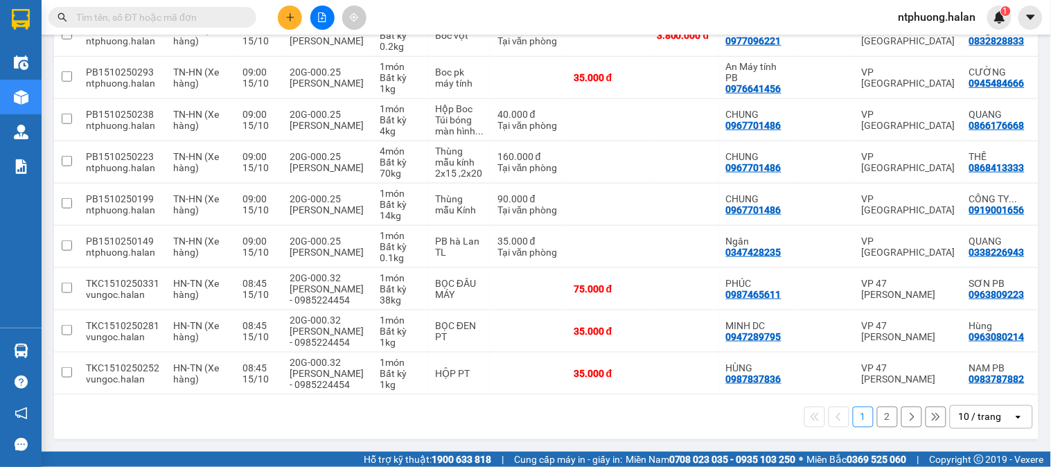
click at [769, 399] on section "Kết quả tìm kiếm ( 102 ) Bộ lọc Mã ĐH Trạng thái Món hàng Thu hộ Tổng cước Chưa…" at bounding box center [525, 233] width 1051 height 467
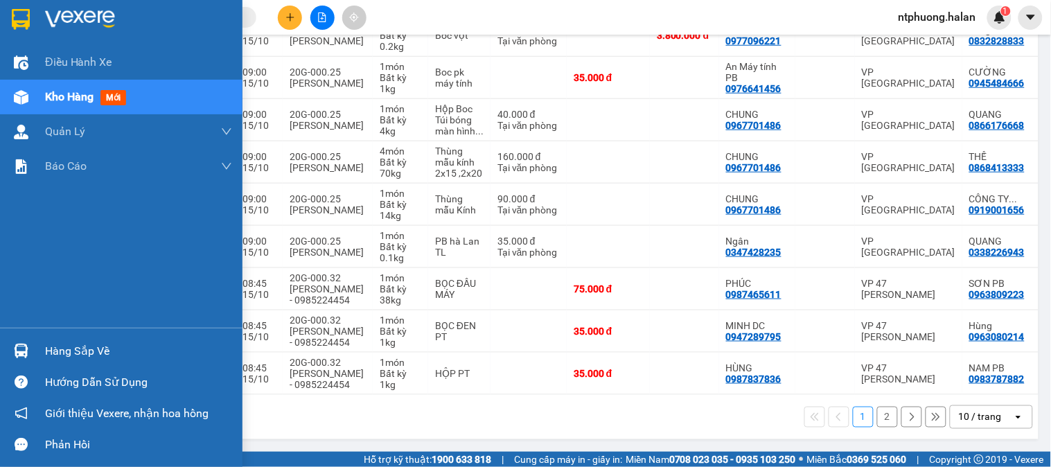
click at [64, 91] on span "Kho hàng" at bounding box center [69, 96] width 49 height 13
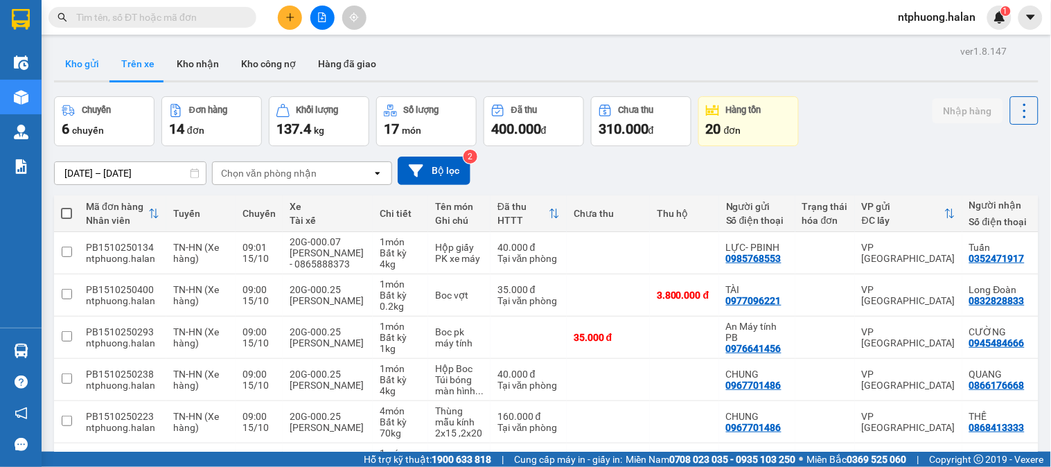
click at [84, 60] on button "Kho gửi" at bounding box center [82, 63] width 56 height 33
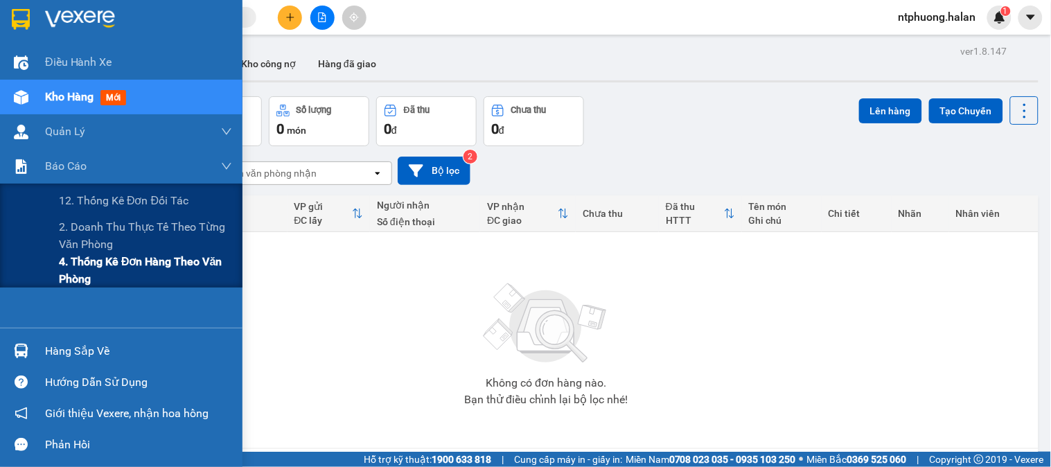
click at [125, 274] on span "4. Thống kê đơn hàng theo văn phòng" at bounding box center [145, 270] width 173 height 35
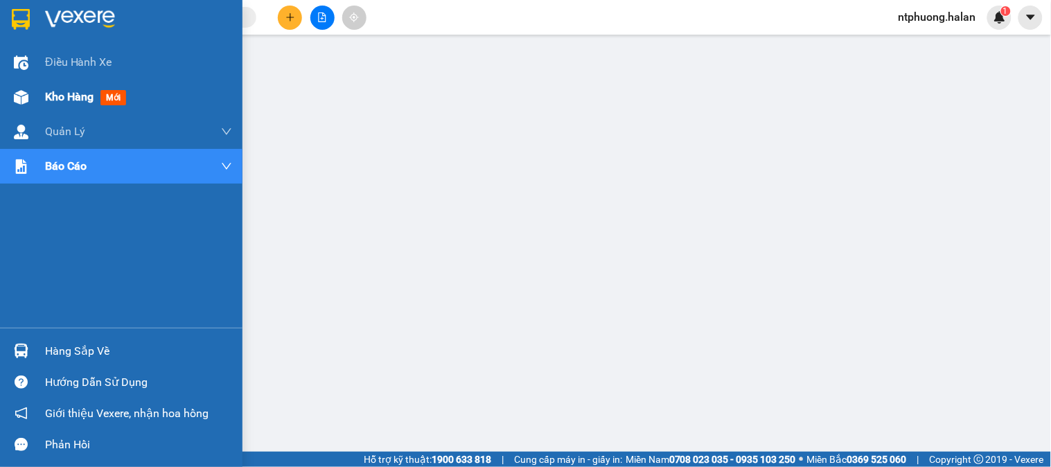
click at [60, 100] on span "Kho hàng" at bounding box center [69, 96] width 49 height 13
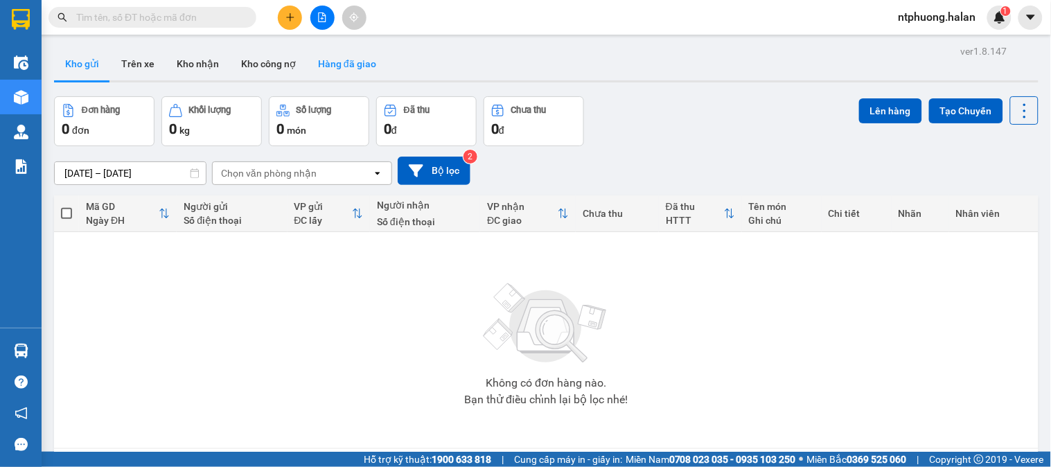
click at [350, 58] on button "Hàng đã giao" at bounding box center [347, 63] width 80 height 33
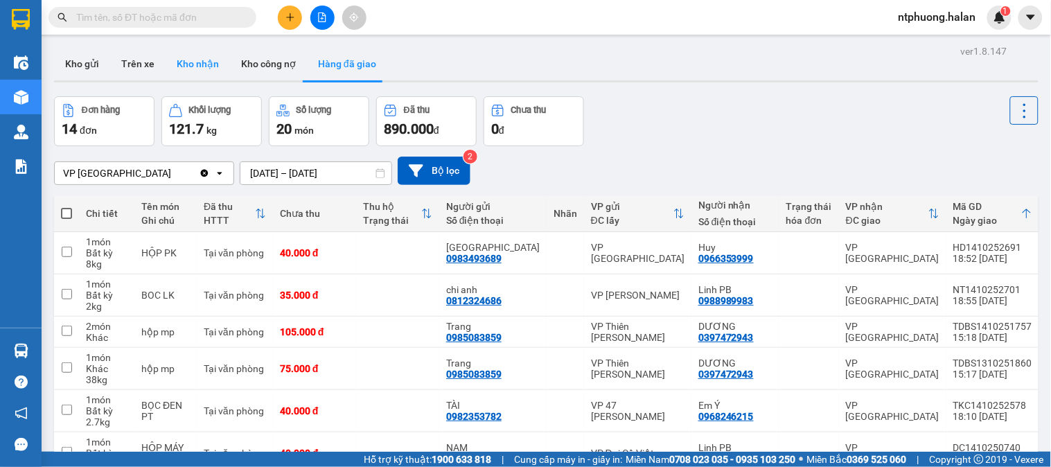
click at [198, 66] on button "Kho nhận" at bounding box center [198, 63] width 64 height 33
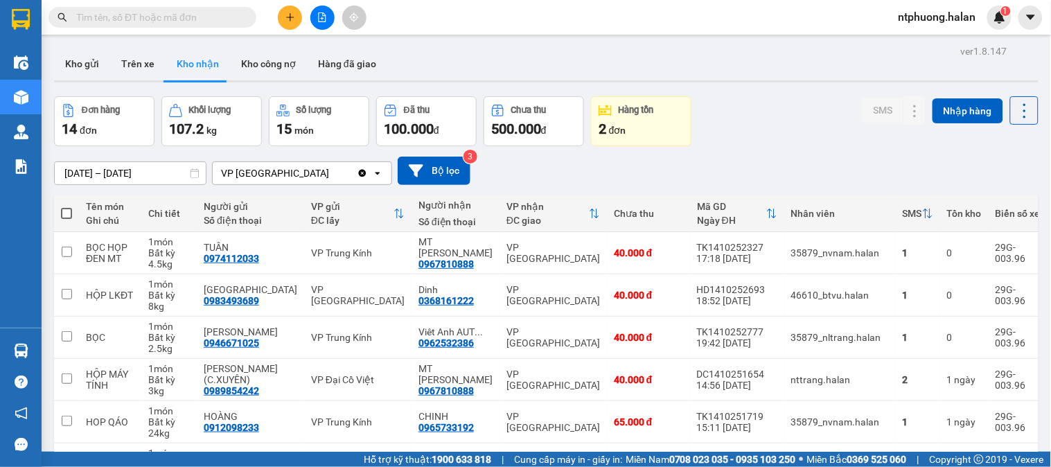
click at [209, 71] on button "Kho nhận" at bounding box center [198, 63] width 64 height 33
click at [181, 19] on input "text" at bounding box center [158, 17] width 164 height 15
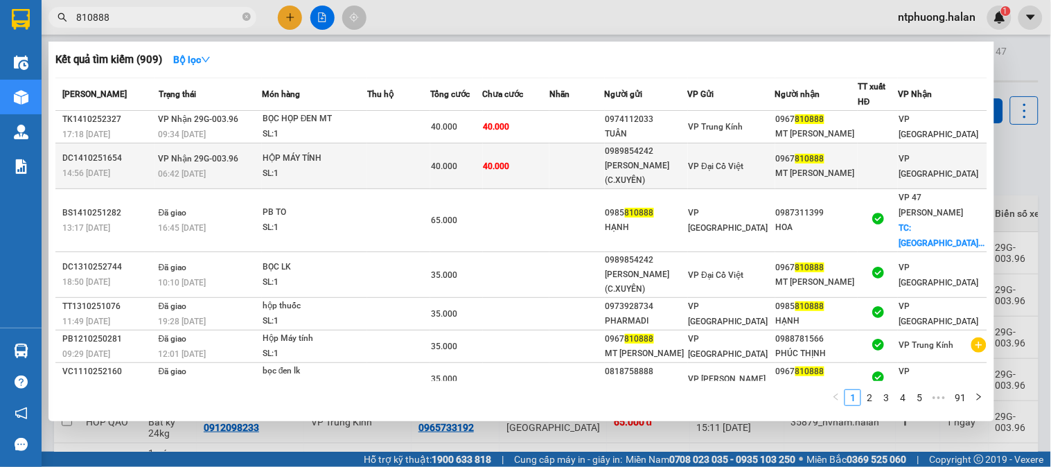
type input "810888"
click at [119, 164] on div "DC1410251654" at bounding box center [108, 158] width 92 height 15
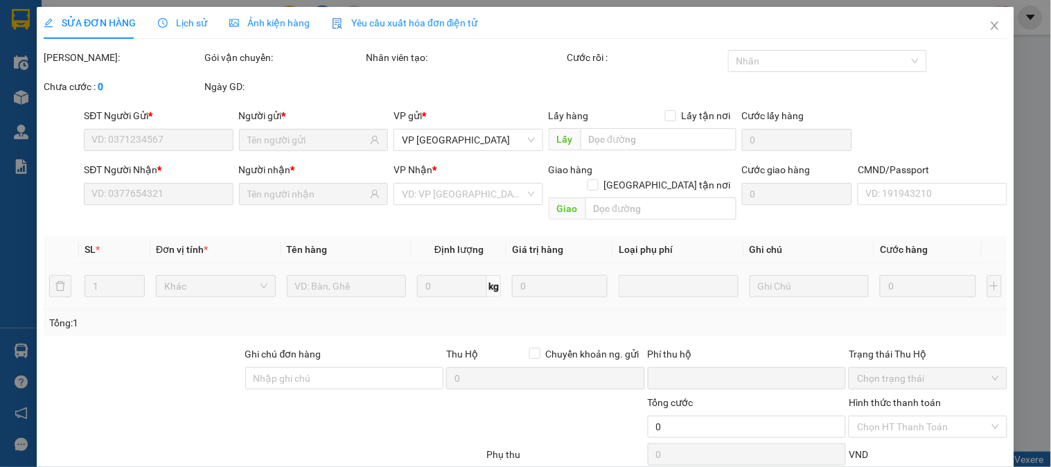
scroll to position [76, 0]
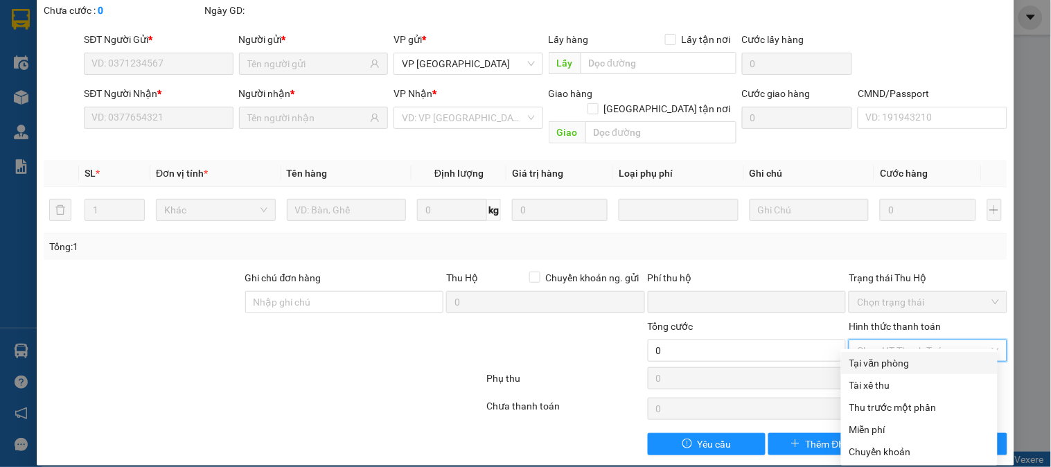
click at [932, 340] on input "Hình thức thanh toán" at bounding box center [923, 350] width 132 height 21
click at [905, 364] on div "Tại văn phòng" at bounding box center [920, 363] width 140 height 15
type input "0"
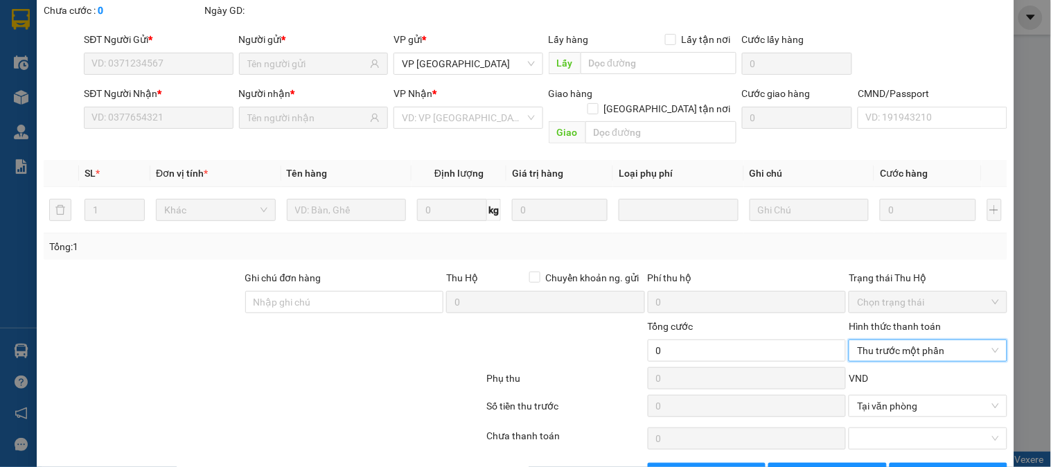
scroll to position [105, 0]
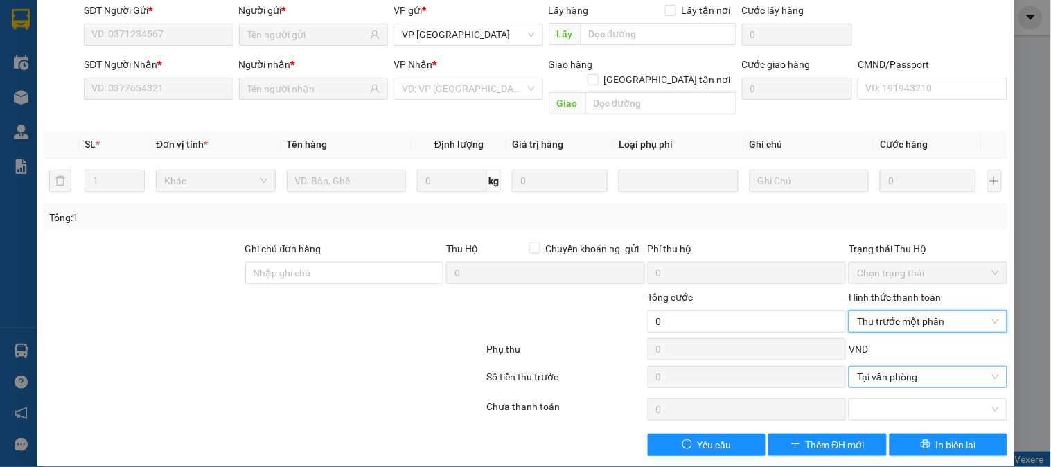
click at [889, 367] on span "Tại văn phòng" at bounding box center [927, 377] width 141 height 21
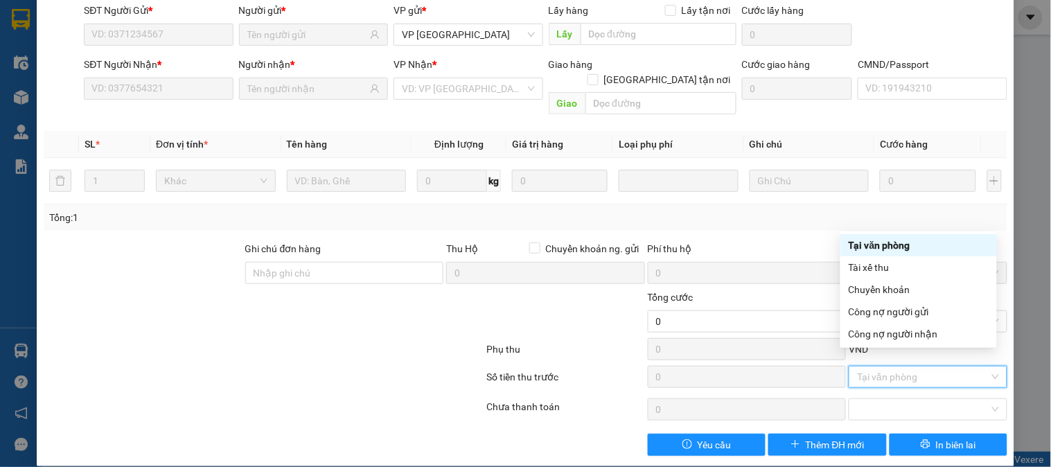
click at [897, 247] on div "Tại văn phòng" at bounding box center [919, 245] width 140 height 15
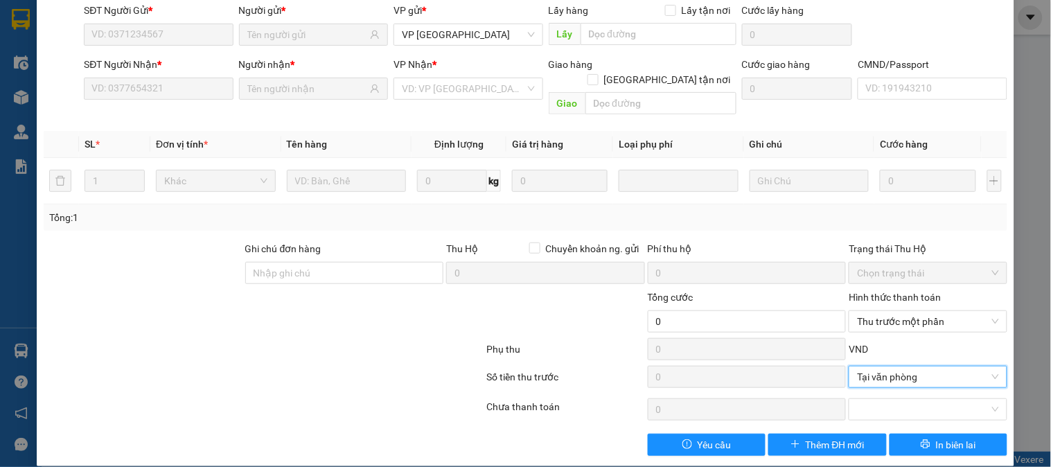
scroll to position [0, 0]
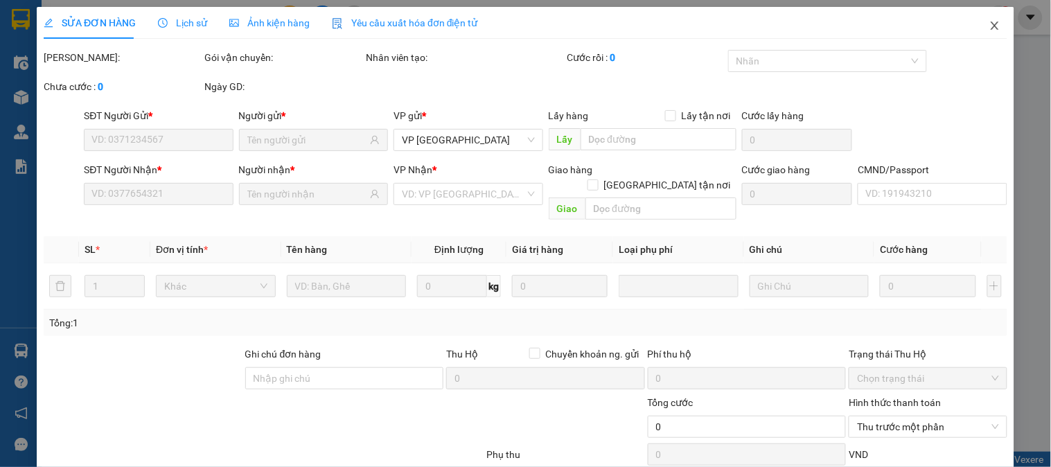
click at [991, 25] on icon "close" at bounding box center [995, 25] width 8 height 8
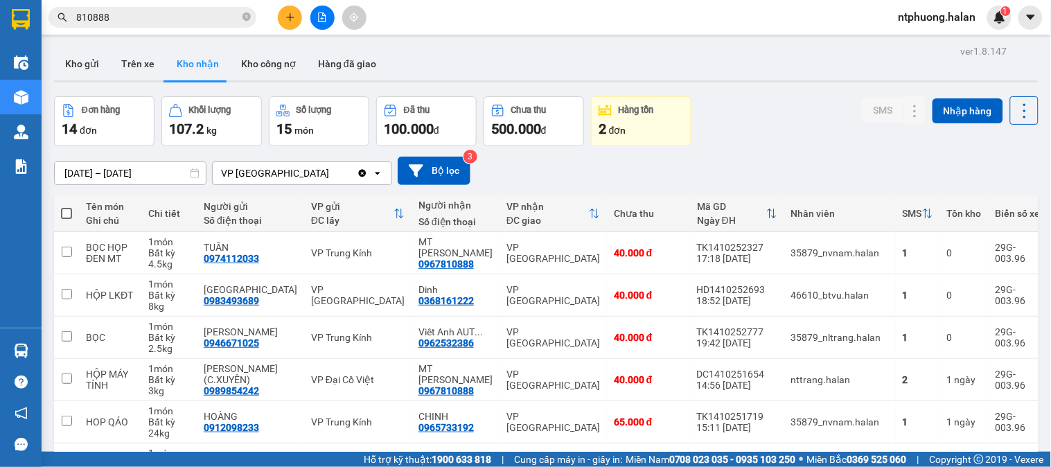
click at [206, 15] on input "810888" at bounding box center [158, 17] width 164 height 15
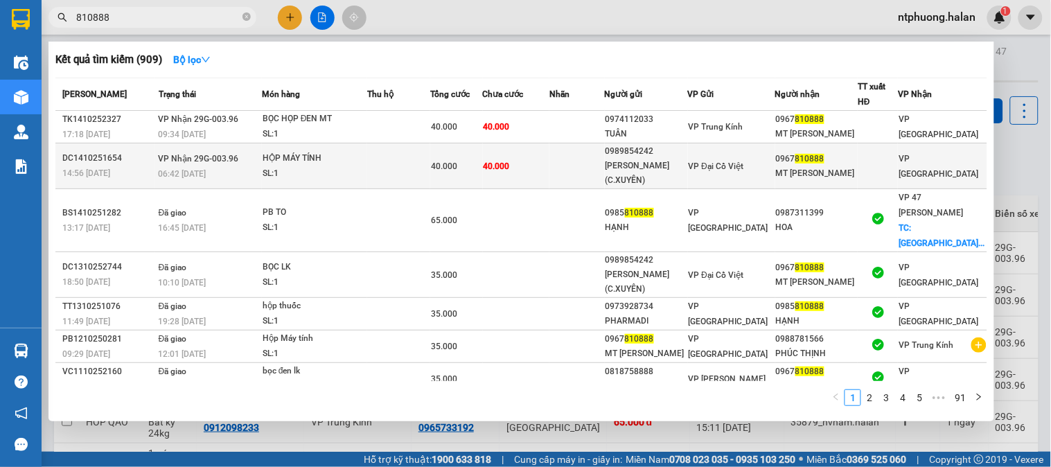
click at [402, 164] on td at bounding box center [398, 166] width 63 height 46
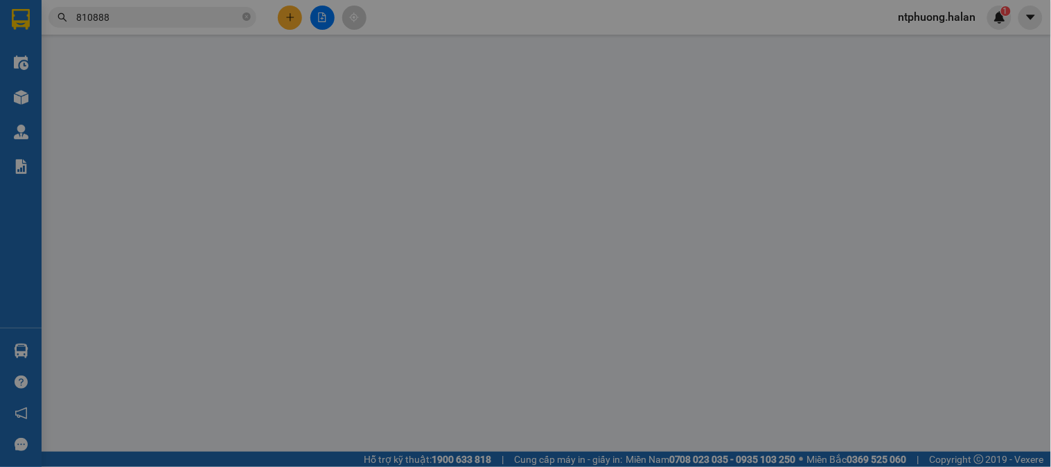
type input "0989854242"
type input "[PERSON_NAME](C.XUYÊN)"
type input "0967810888"
type input "MT [PERSON_NAME]"
type input "0"
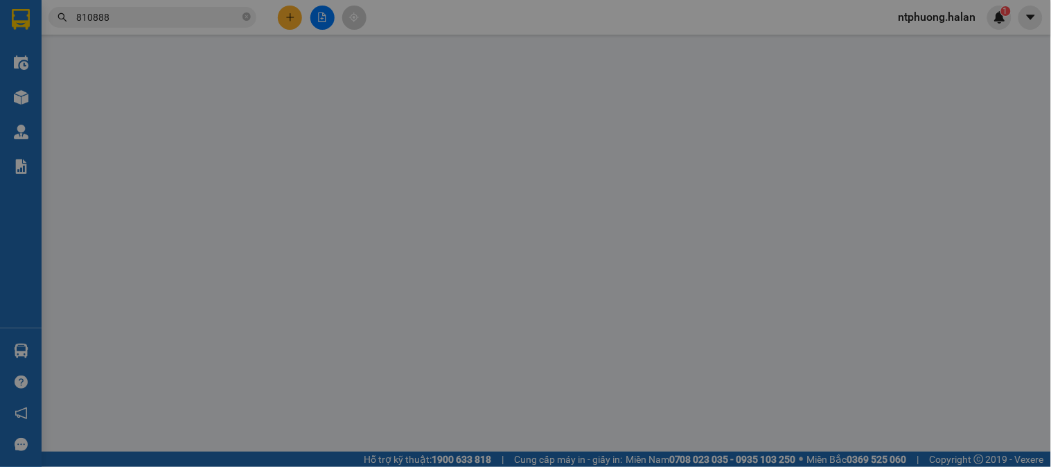
type input "40.000"
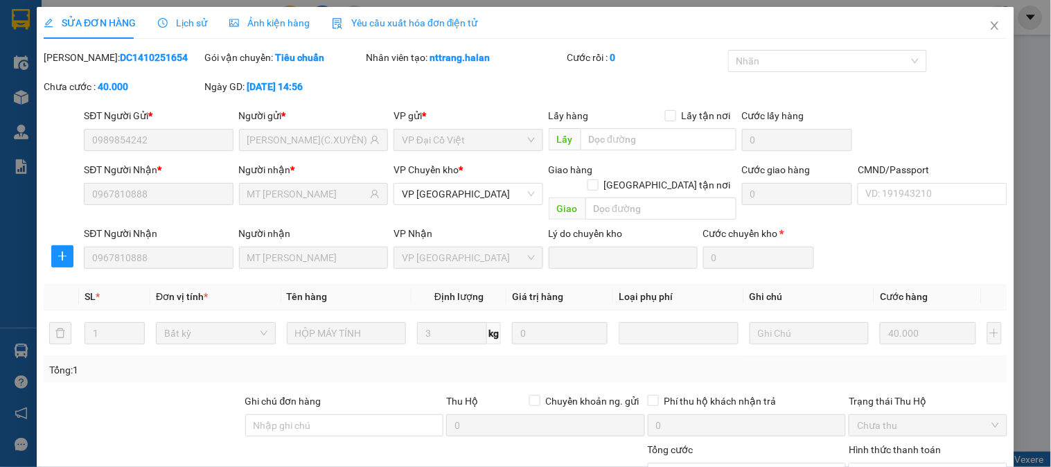
scroll to position [123, 0]
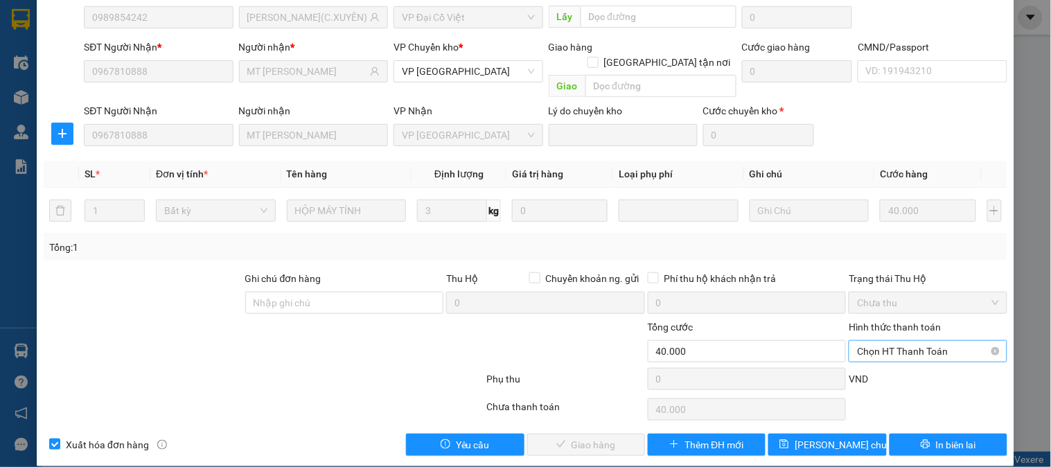
click at [898, 341] on span "Chọn HT Thanh Toán" at bounding box center [927, 351] width 141 height 21
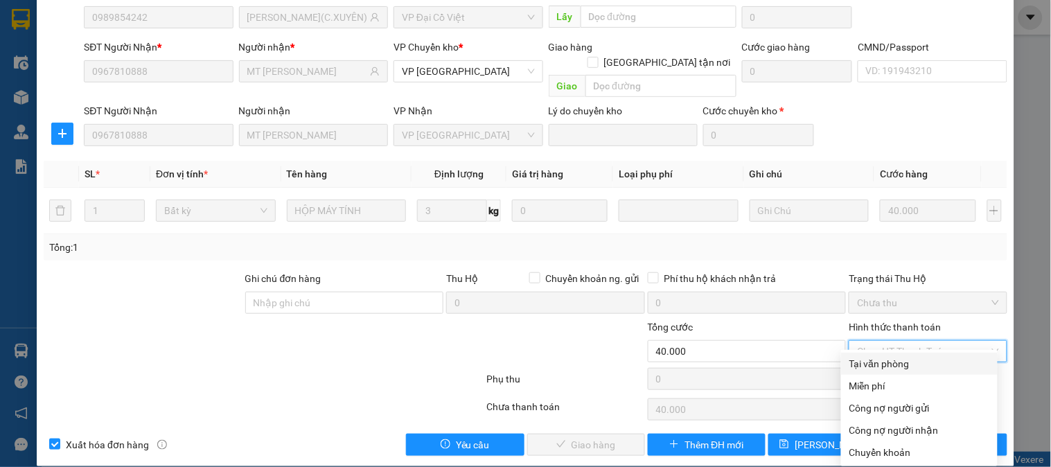
click at [884, 369] on div "Tại văn phòng" at bounding box center [920, 363] width 140 height 15
type input "0"
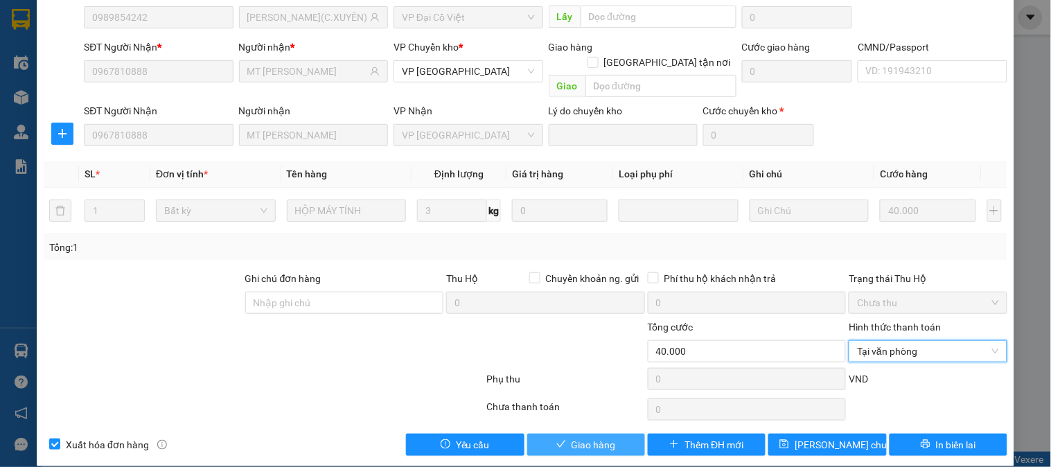
click at [589, 437] on span "Giao hàng" at bounding box center [594, 444] width 44 height 15
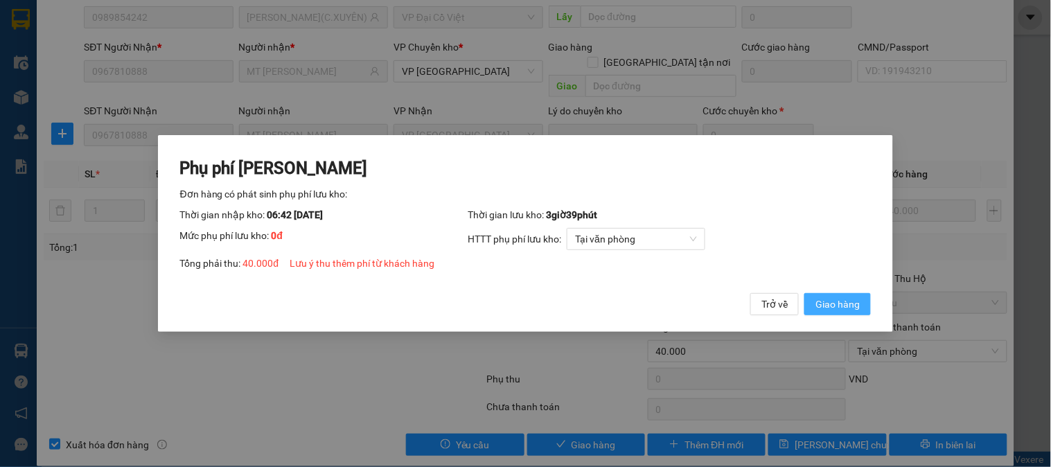
click at [862, 307] on button "Giao hàng" at bounding box center [838, 304] width 67 height 22
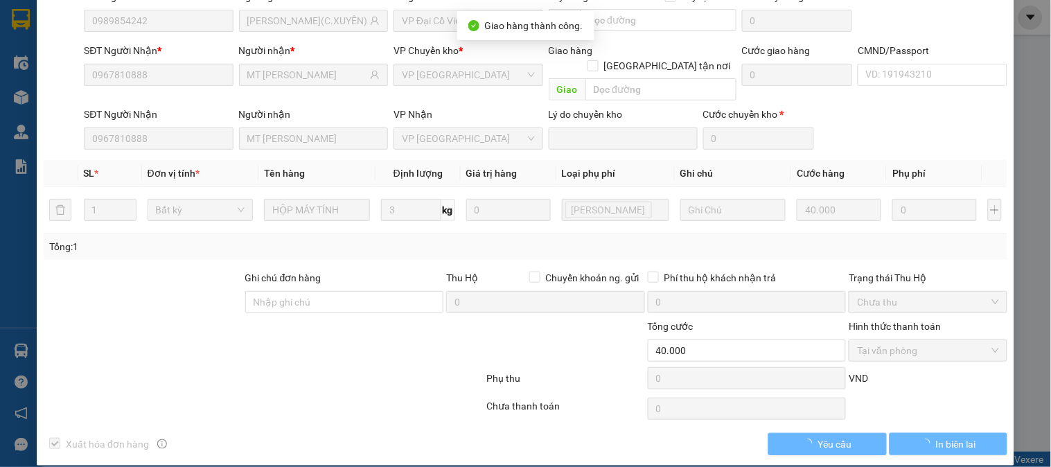
scroll to position [0, 0]
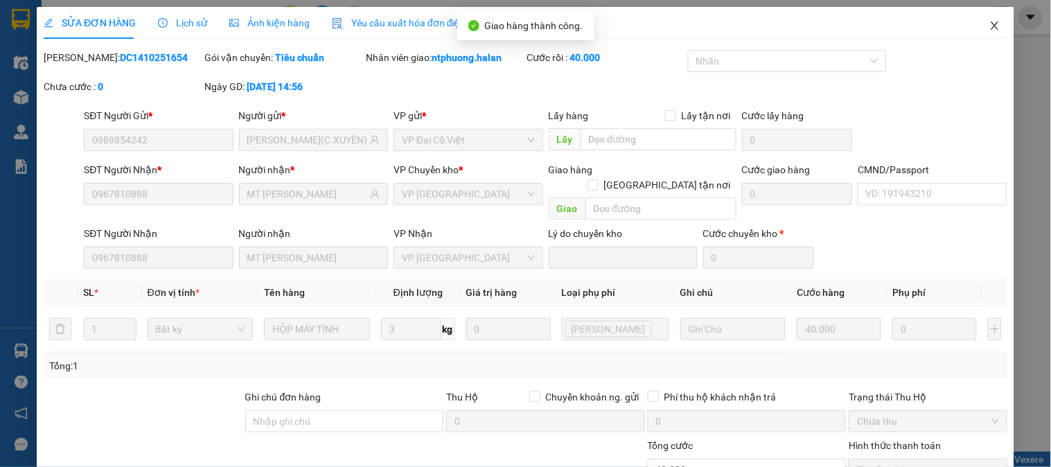
click at [990, 24] on icon "close" at bounding box center [995, 25] width 11 height 11
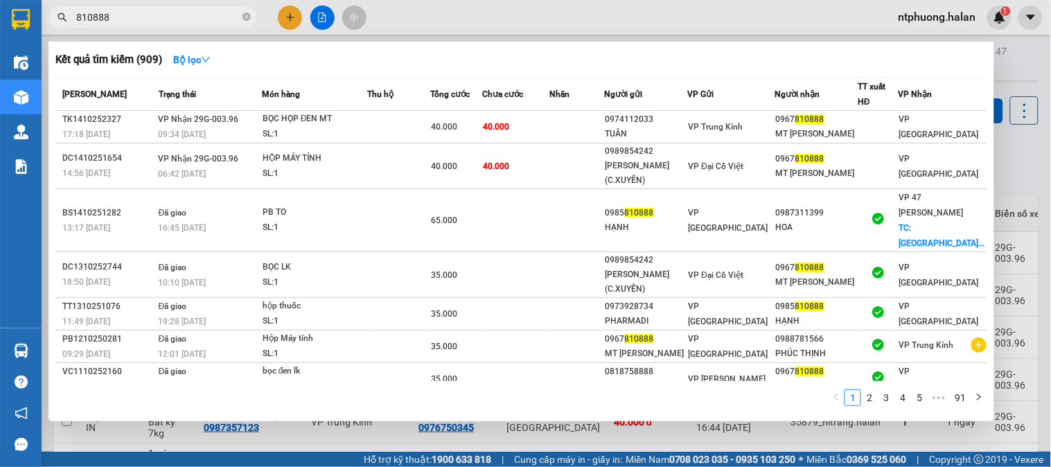
click at [216, 10] on input "810888" at bounding box center [158, 17] width 164 height 15
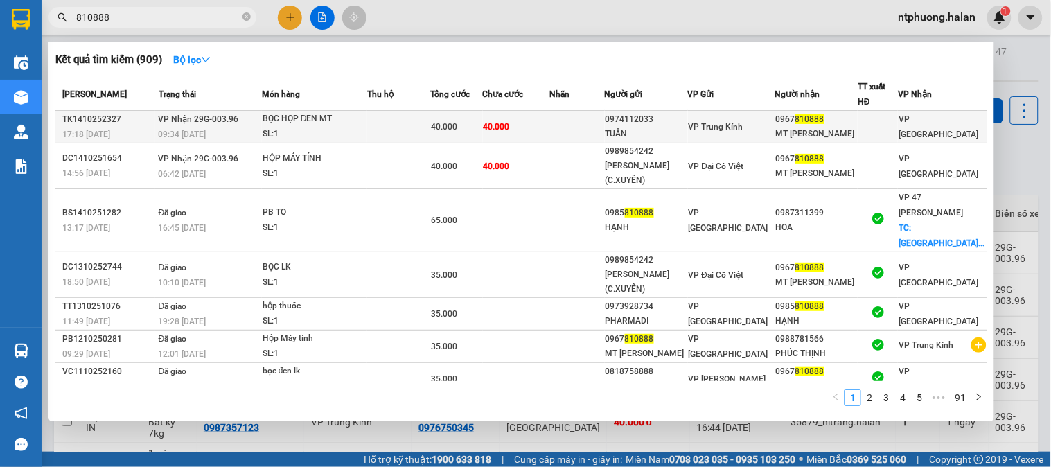
click at [377, 112] on td at bounding box center [398, 127] width 63 height 33
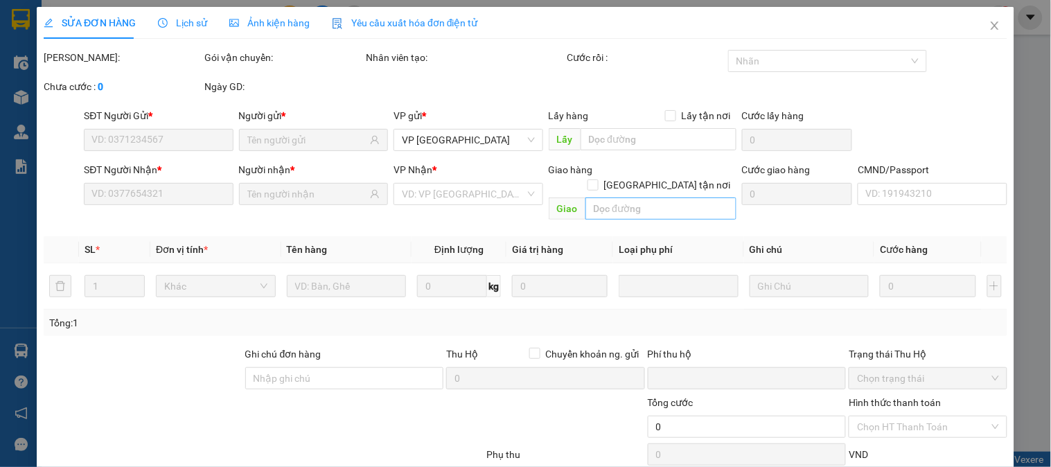
type input "0974112033"
type input "TUÂN"
type input "0967810888"
type input "MT [PERSON_NAME]"
type input "0"
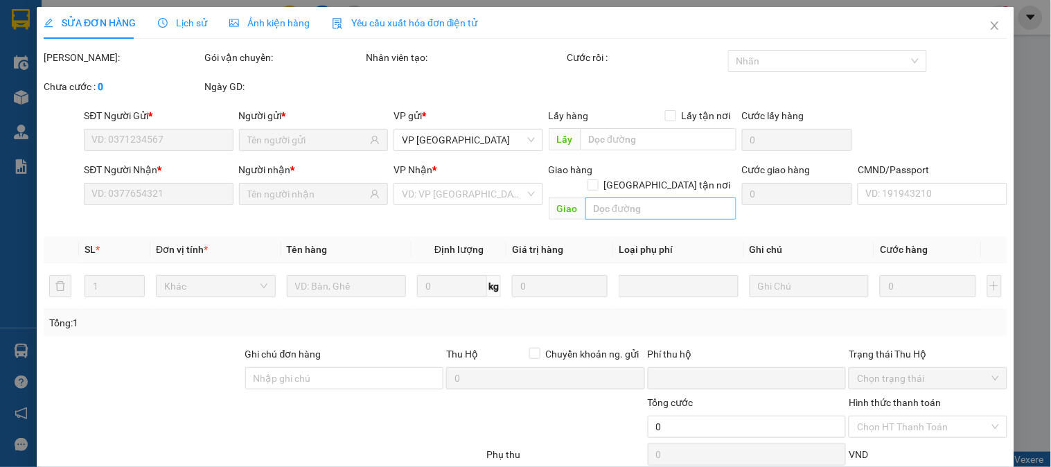
type input "40.000"
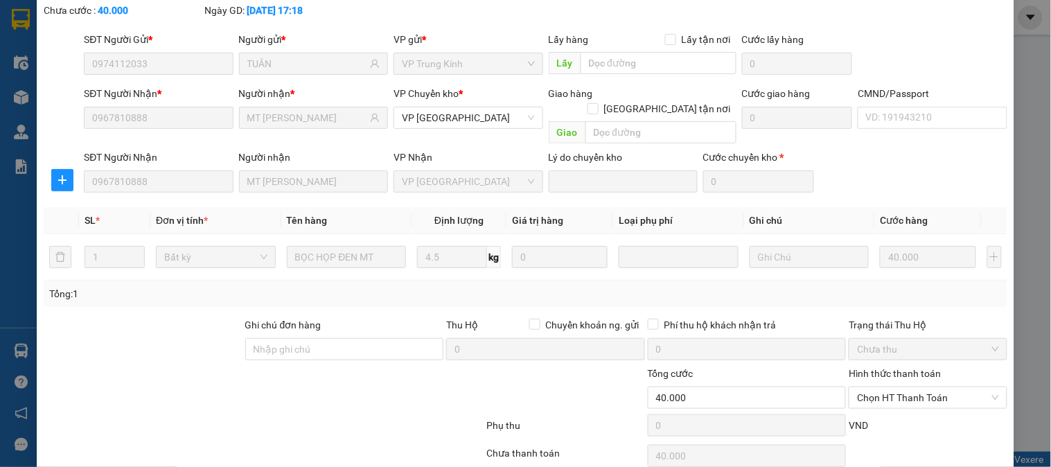
scroll to position [123, 0]
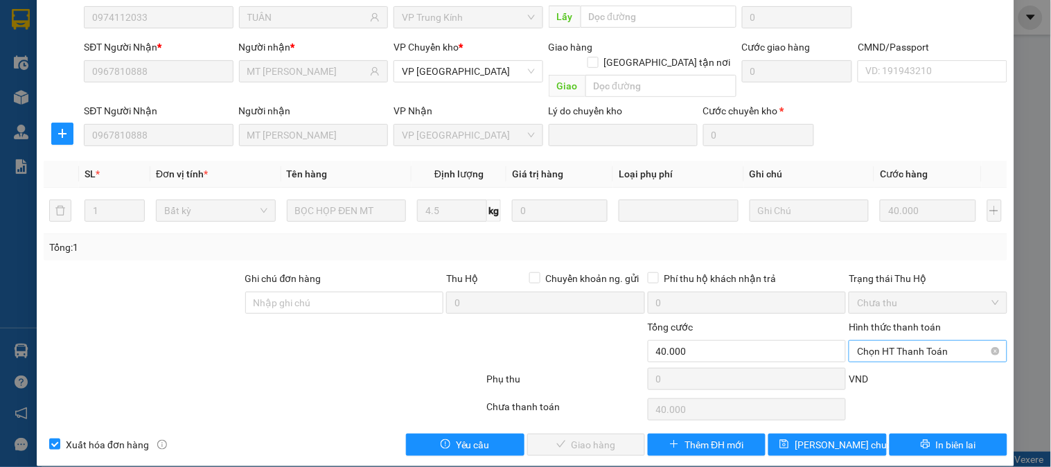
click at [911, 341] on span "Chọn HT Thanh Toán" at bounding box center [927, 351] width 141 height 21
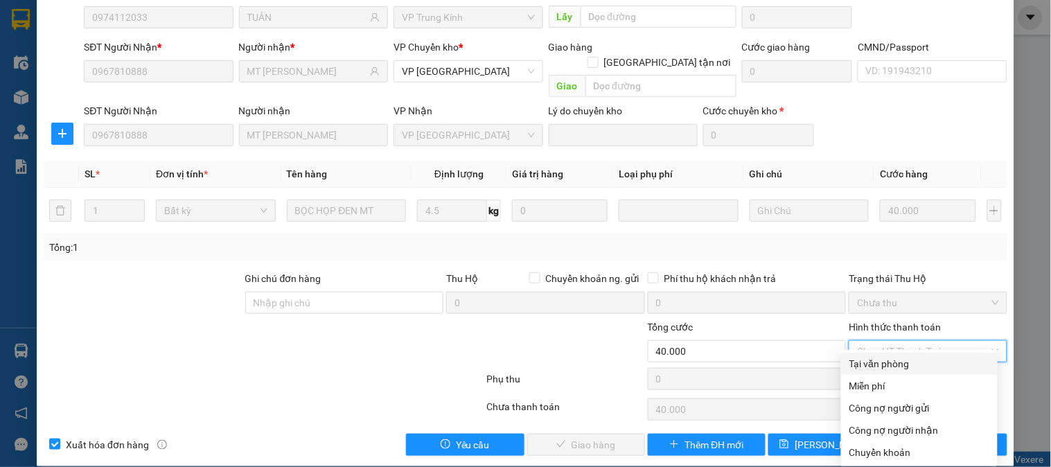
drag, startPoint x: 877, startPoint y: 359, endPoint x: 744, endPoint y: 378, distance: 133.8
click at [869, 362] on div "Tại văn phòng" at bounding box center [920, 363] width 140 height 15
type input "0"
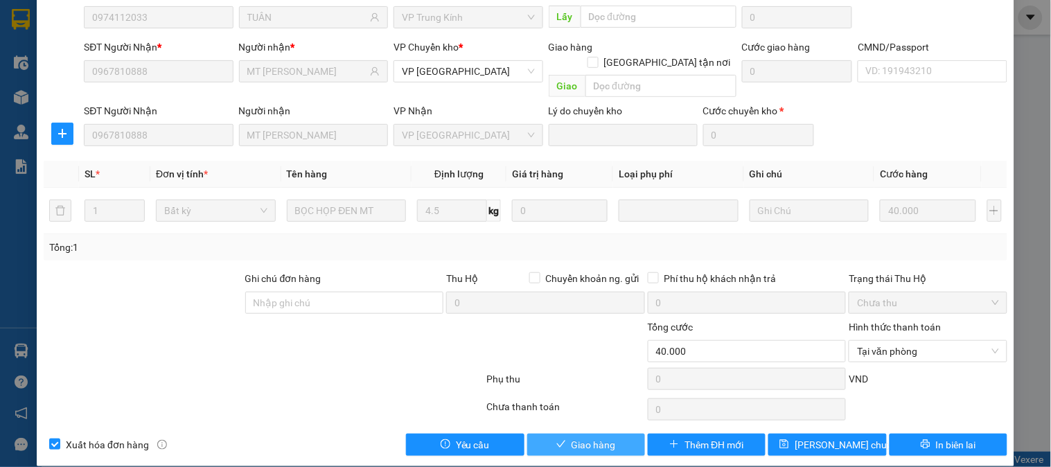
click at [589, 437] on span "Giao hàng" at bounding box center [594, 444] width 44 height 15
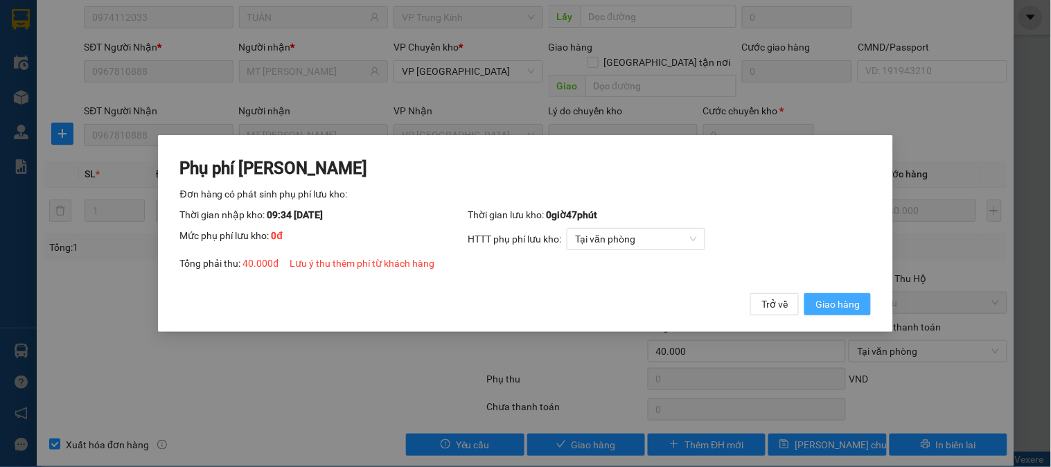
click at [832, 302] on span "Giao hàng" at bounding box center [838, 304] width 44 height 15
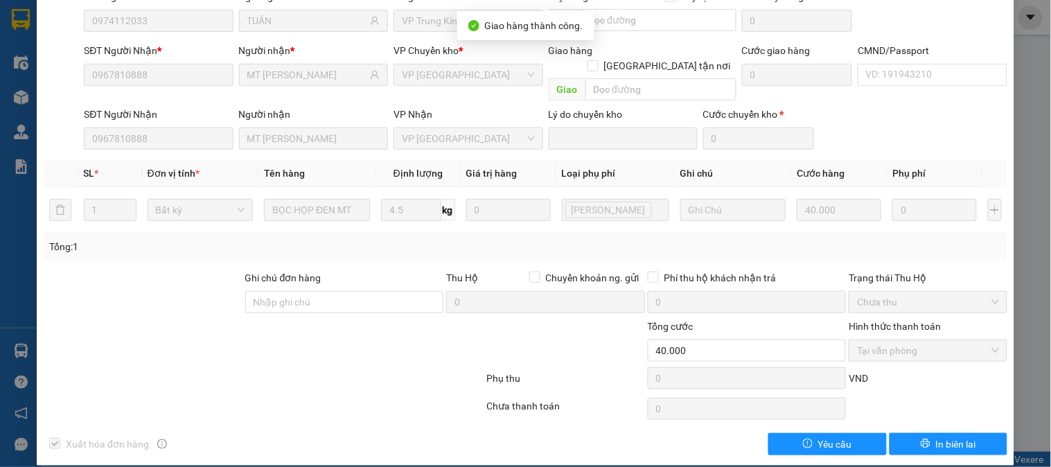
scroll to position [0, 0]
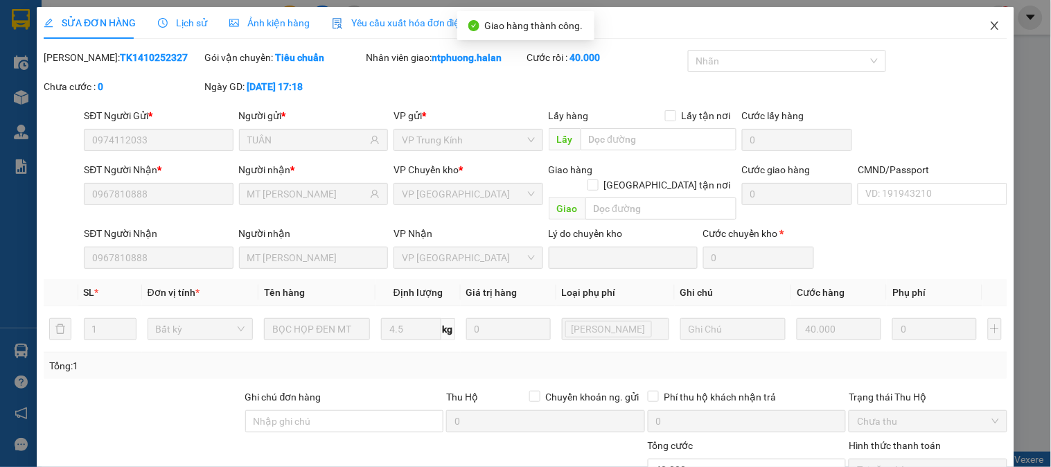
click at [990, 28] on icon "close" at bounding box center [995, 25] width 11 height 11
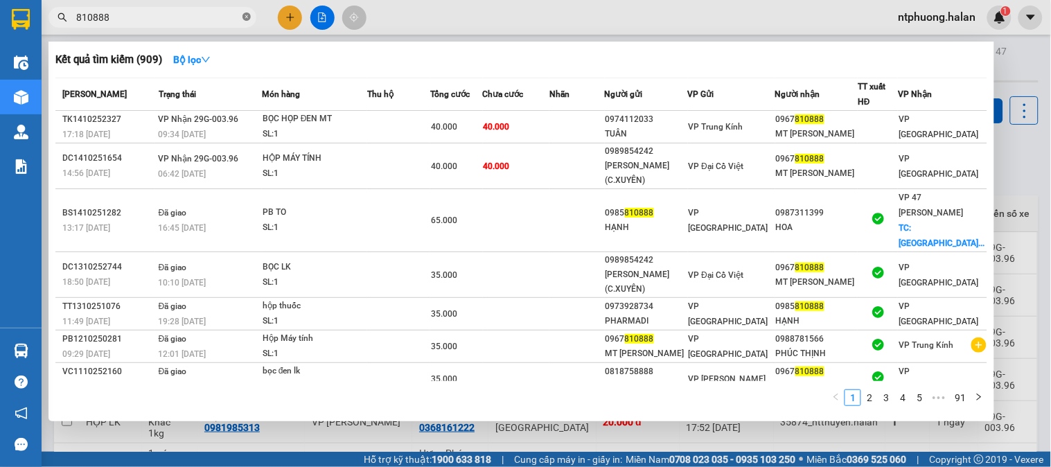
click at [250, 17] on icon "close-circle" at bounding box center [247, 16] width 8 height 8
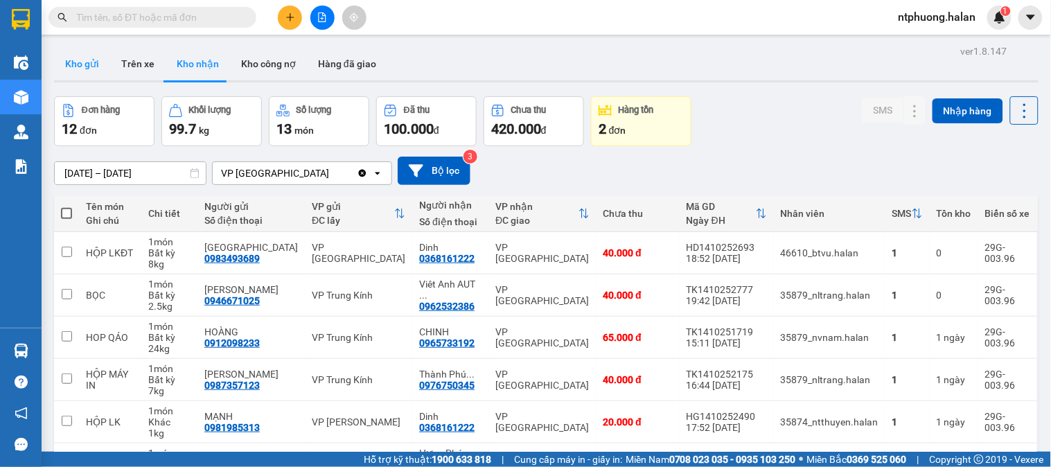
drag, startPoint x: 71, startPoint y: 64, endPoint x: 123, endPoint y: 64, distance: 51.3
click at [73, 64] on button "Kho gửi" at bounding box center [82, 63] width 56 height 33
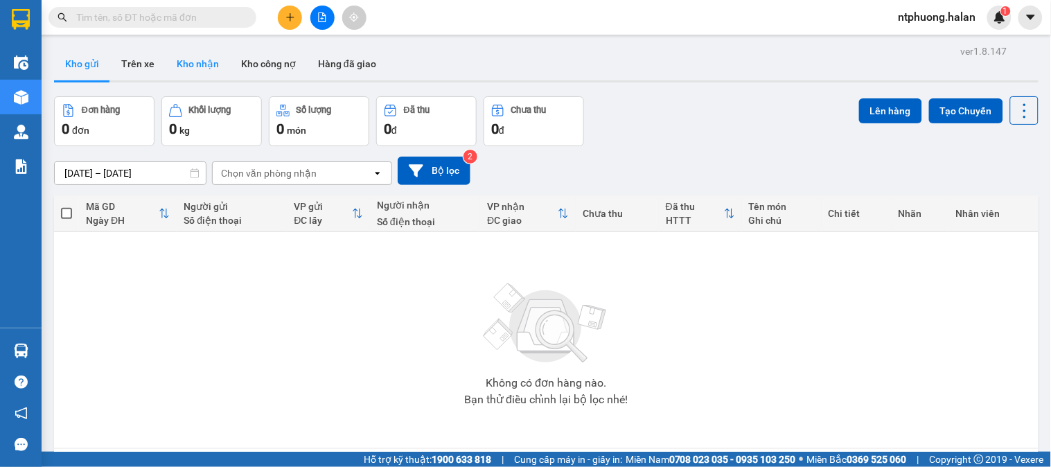
click at [203, 68] on button "Kho nhận" at bounding box center [198, 63] width 64 height 33
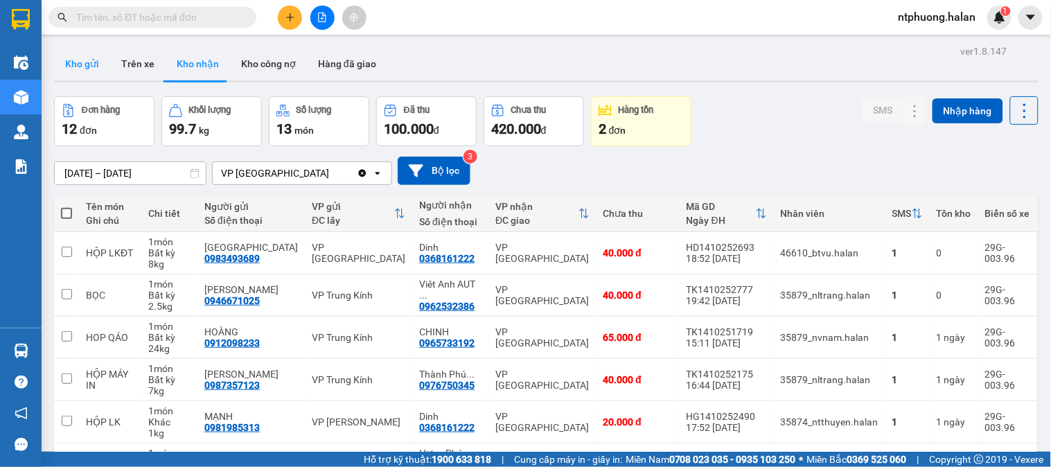
click at [91, 64] on button "Kho gửi" at bounding box center [82, 63] width 56 height 33
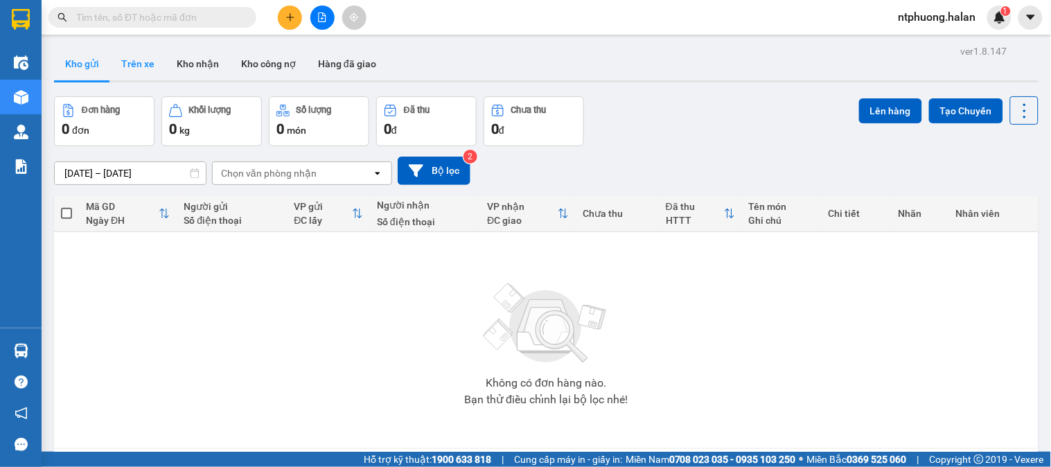
click at [127, 55] on button "Trên xe" at bounding box center [137, 63] width 55 height 33
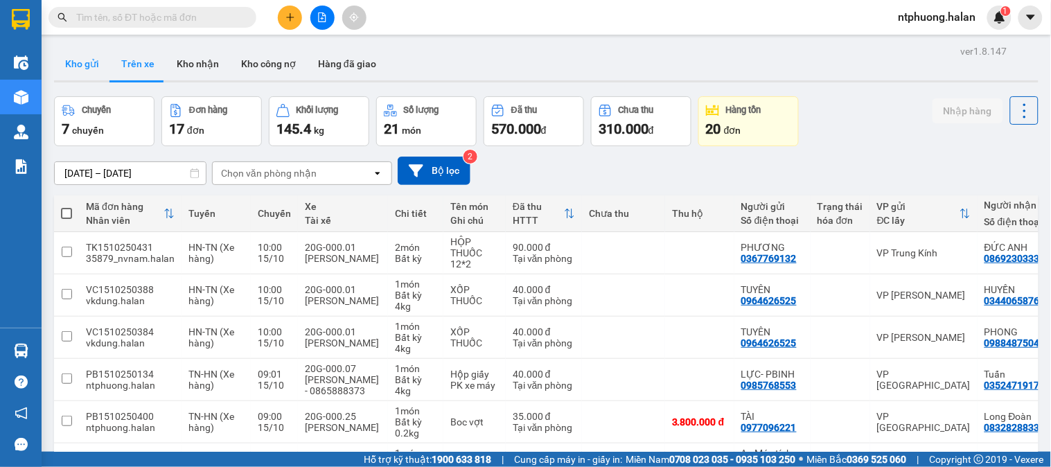
click at [72, 59] on button "Kho gửi" at bounding box center [82, 63] width 56 height 33
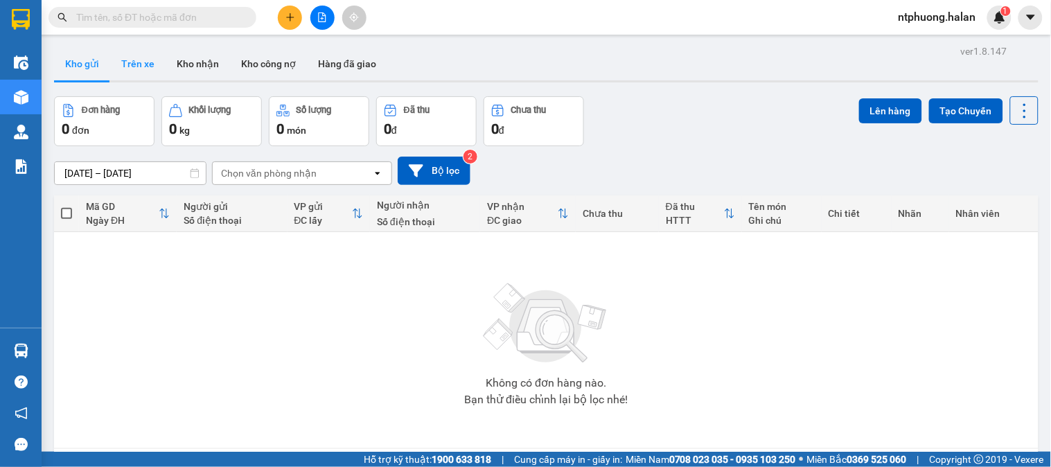
click at [146, 65] on button "Trên xe" at bounding box center [137, 63] width 55 height 33
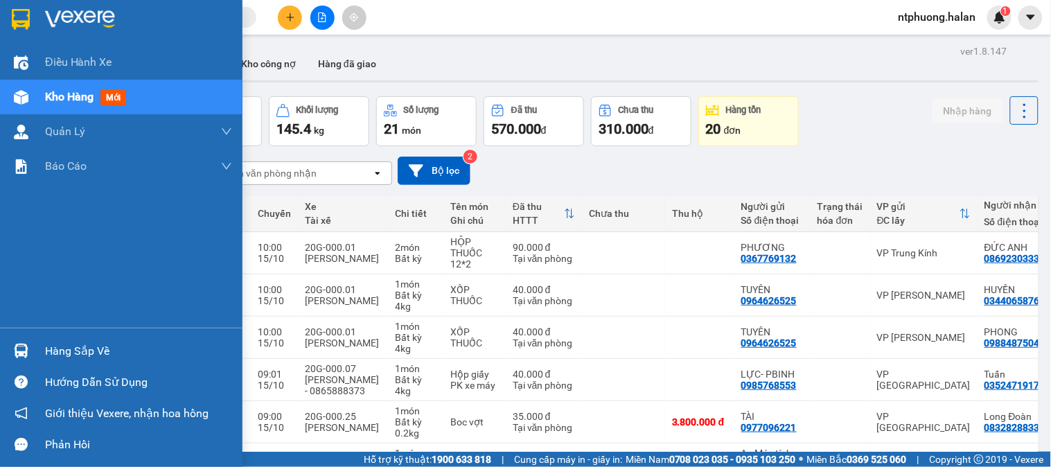
click at [78, 349] on div "Hàng sắp về" at bounding box center [138, 351] width 187 height 21
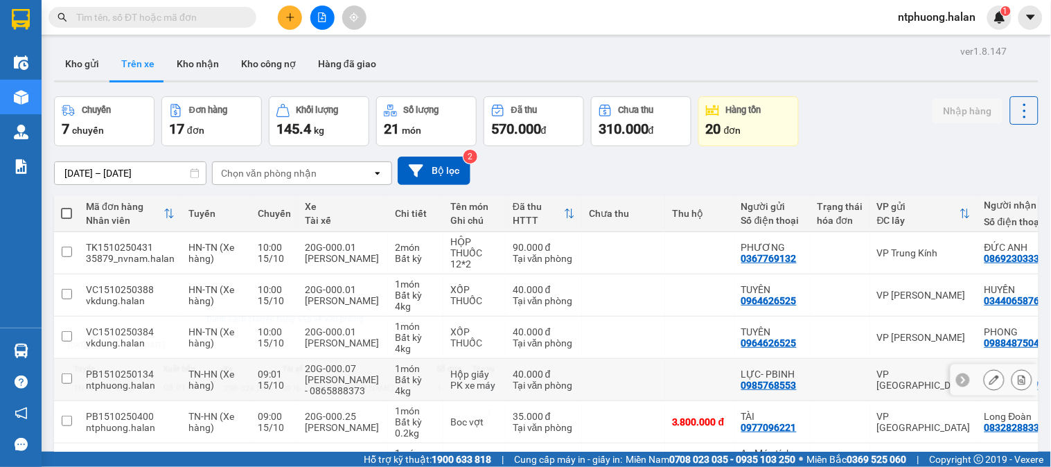
click at [655, 380] on section "Kết quả tìm kiếm ( 909 ) Bộ lọc Mã ĐH Trạng thái Món hàng Thu hộ Tổng cước Chưa…" at bounding box center [525, 233] width 1051 height 467
click at [75, 60] on button "Kho gửi" at bounding box center [82, 63] width 56 height 33
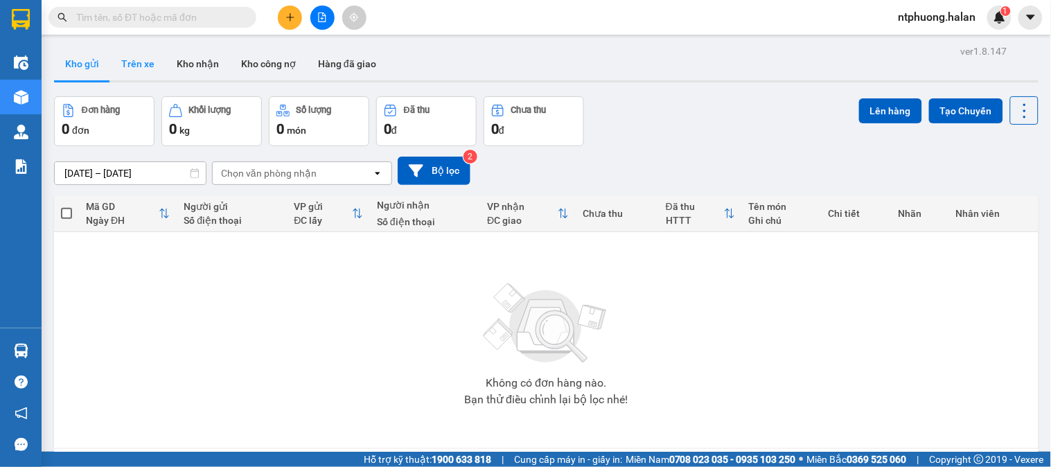
click at [137, 64] on button "Trên xe" at bounding box center [137, 63] width 55 height 33
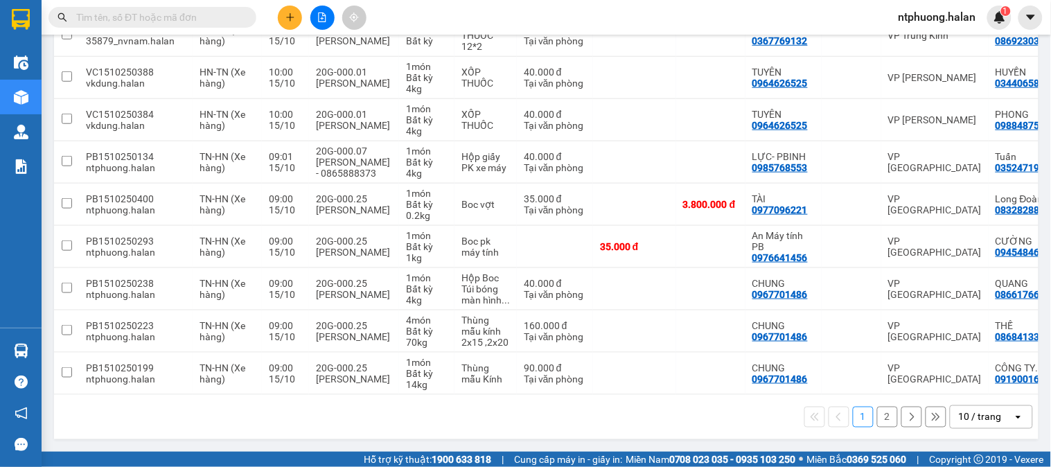
scroll to position [0, 183]
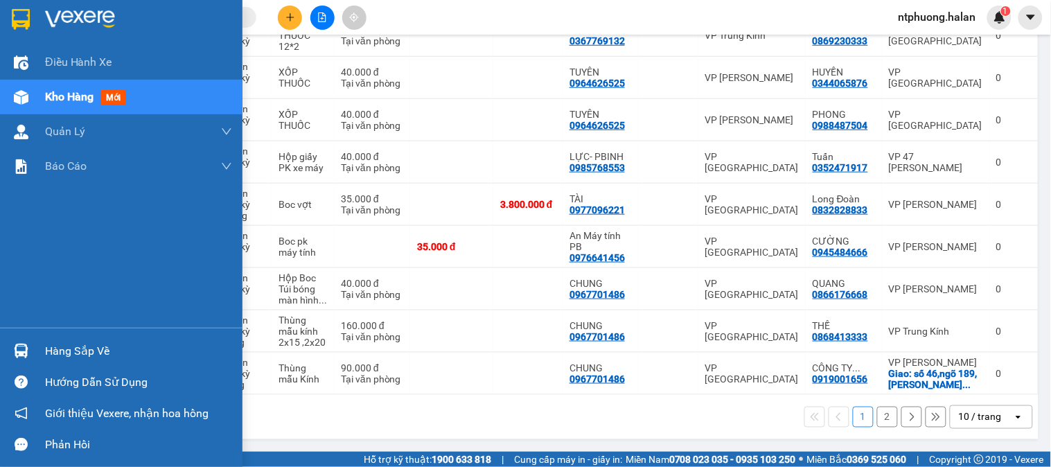
click at [70, 352] on div "Hàng sắp về" at bounding box center [138, 351] width 187 height 21
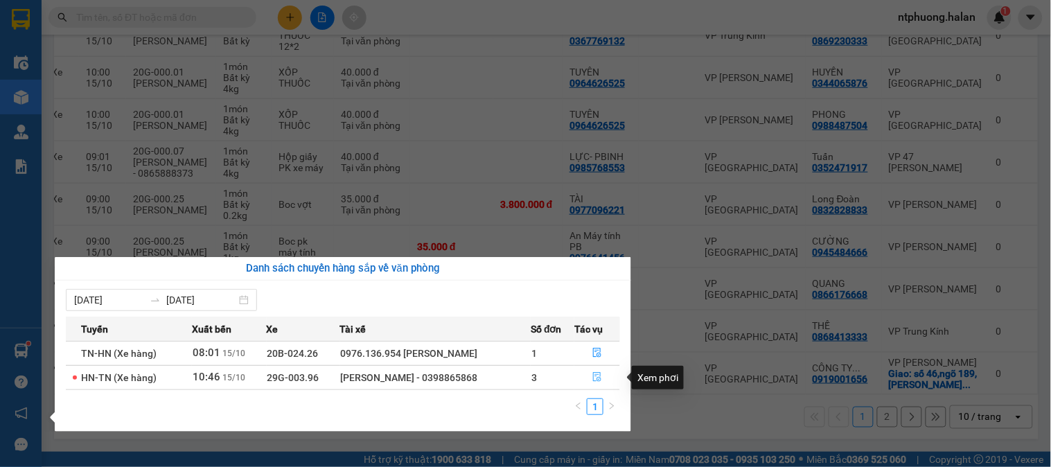
click at [597, 377] on icon "file-done" at bounding box center [598, 377] width 10 height 10
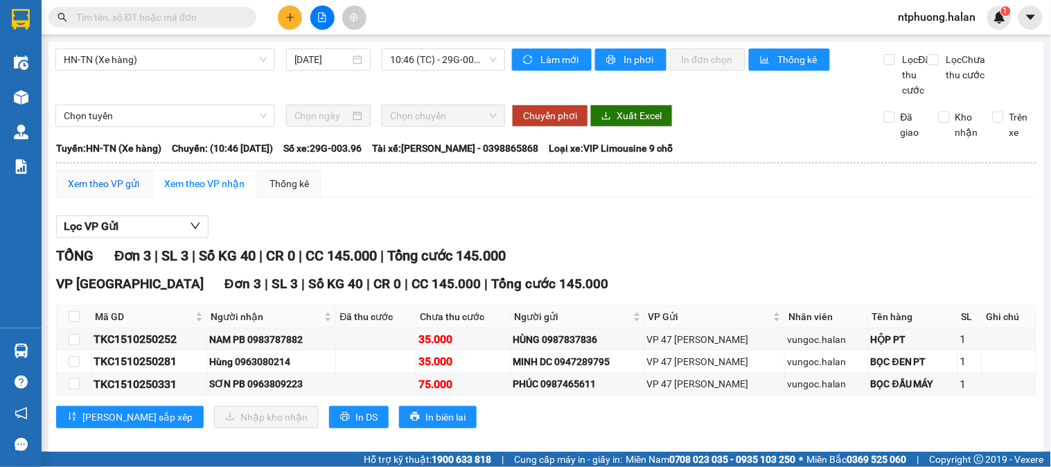
click at [118, 191] on div "Xem theo VP gửi" at bounding box center [103, 183] width 71 height 15
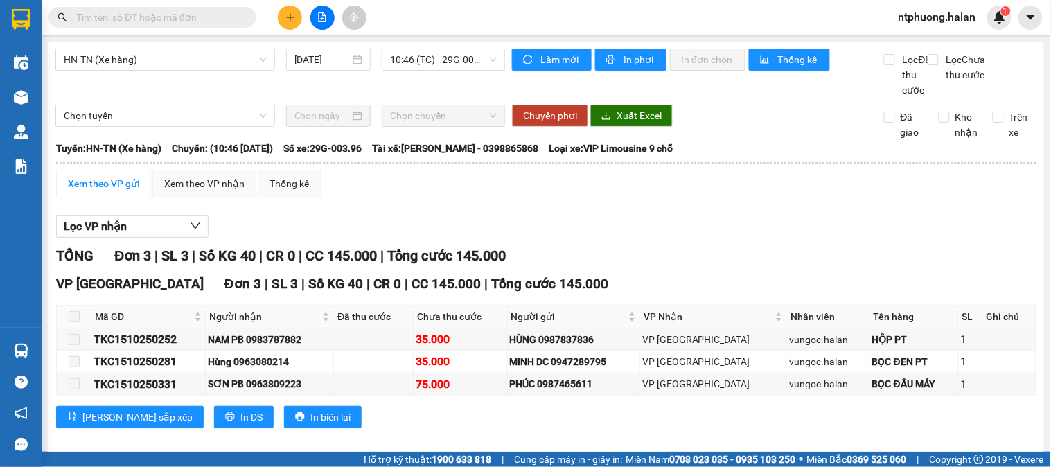
click at [676, 238] on div "Lọc VP nhận" at bounding box center [546, 227] width 981 height 23
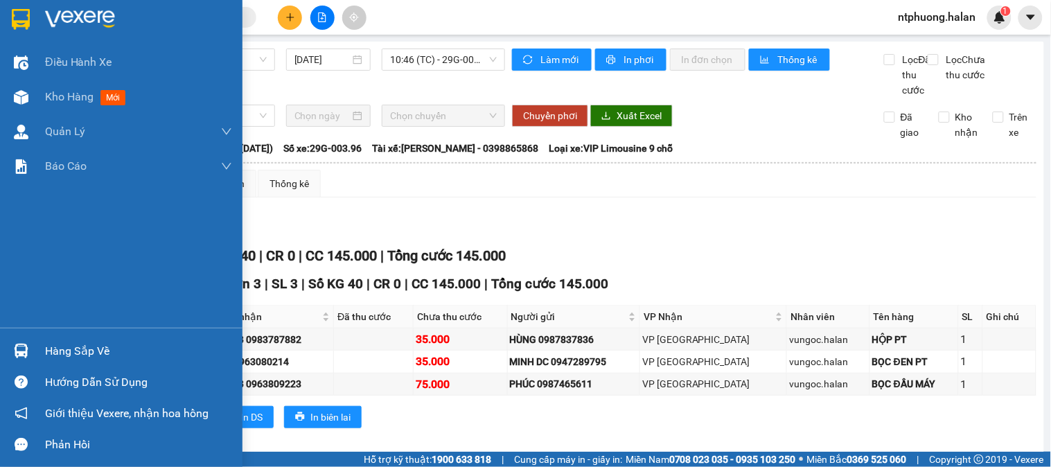
click at [51, 355] on div "Hàng sắp về" at bounding box center [138, 351] width 187 height 21
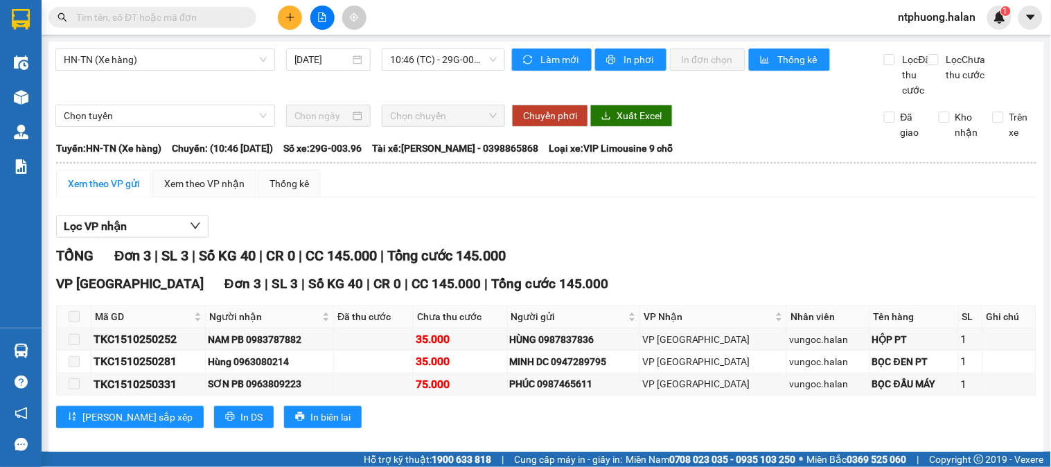
click at [798, 271] on section "Kết quả tìm kiếm ( 909 ) Bộ lọc Mã ĐH Trạng thái Món hàng Thu hộ Tổng cước Chưa…" at bounding box center [525, 233] width 1051 height 467
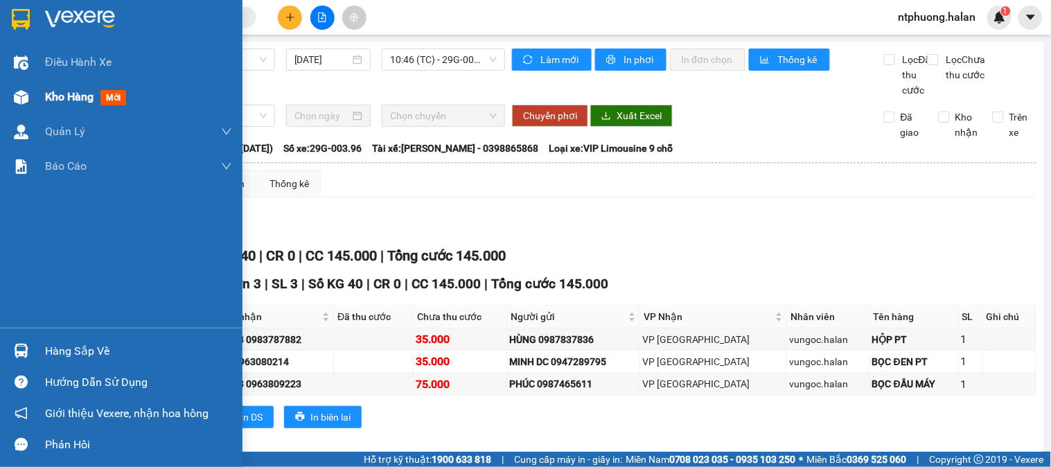
click at [73, 105] on div "Kho hàng mới" at bounding box center [88, 96] width 87 height 17
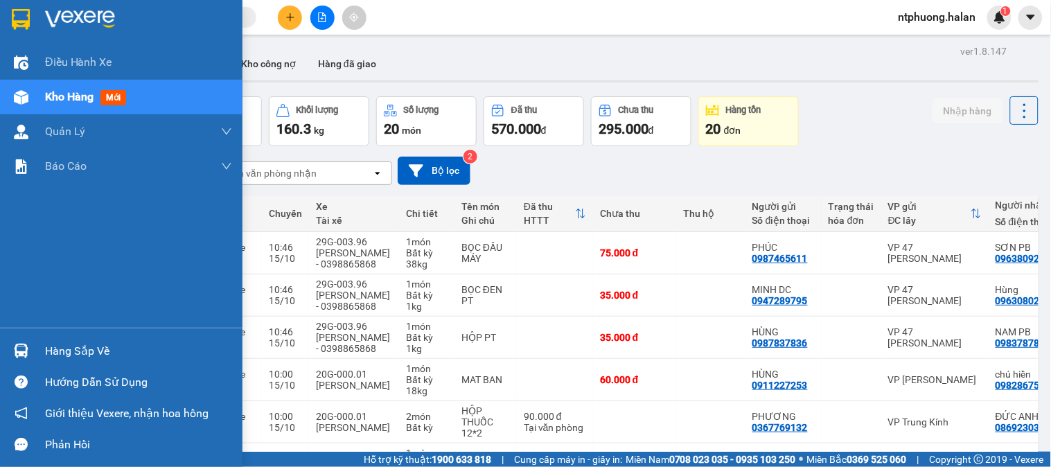
click at [53, 345] on div "Hàng sắp về" at bounding box center [138, 351] width 187 height 21
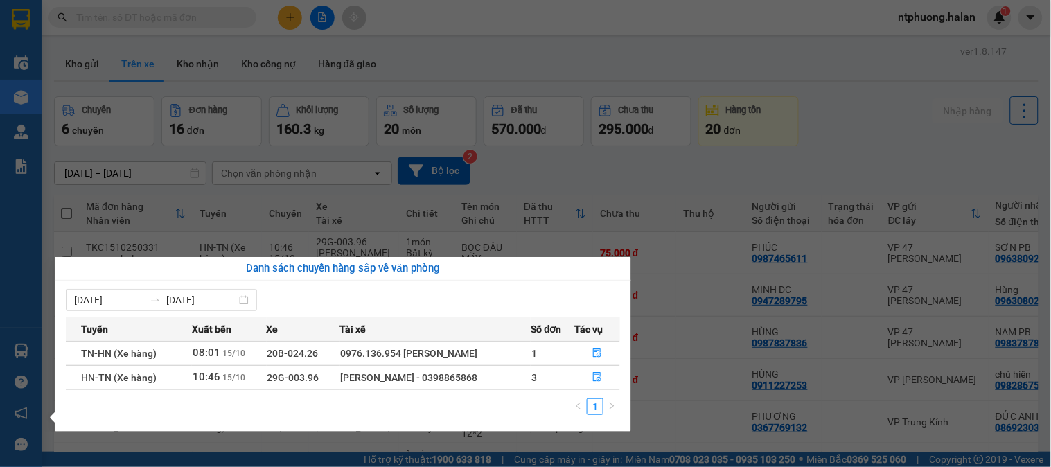
click at [678, 298] on section "Kết quả tìm kiếm ( 909 ) Bộ lọc Mã ĐH Trạng thái Món hàng Thu hộ Tổng cước Chưa…" at bounding box center [525, 233] width 1051 height 467
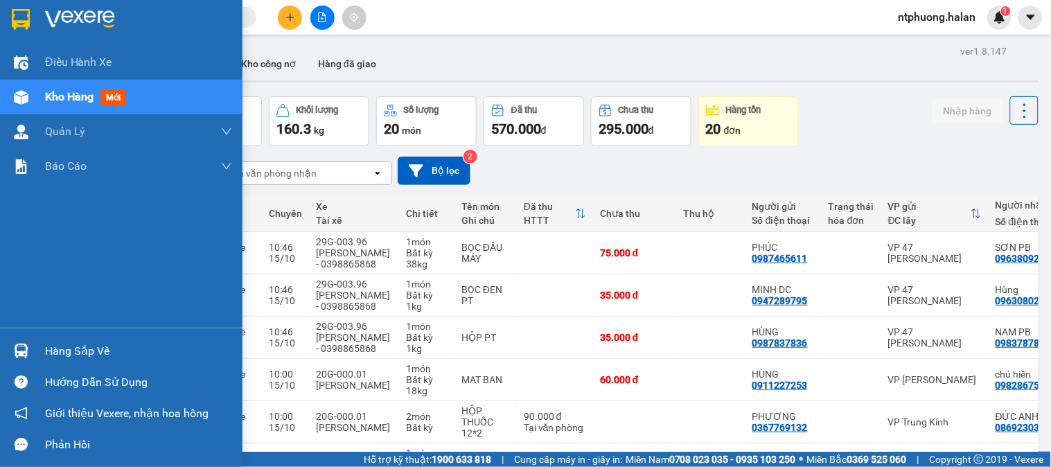
click at [67, 99] on span "Kho hàng" at bounding box center [69, 96] width 49 height 13
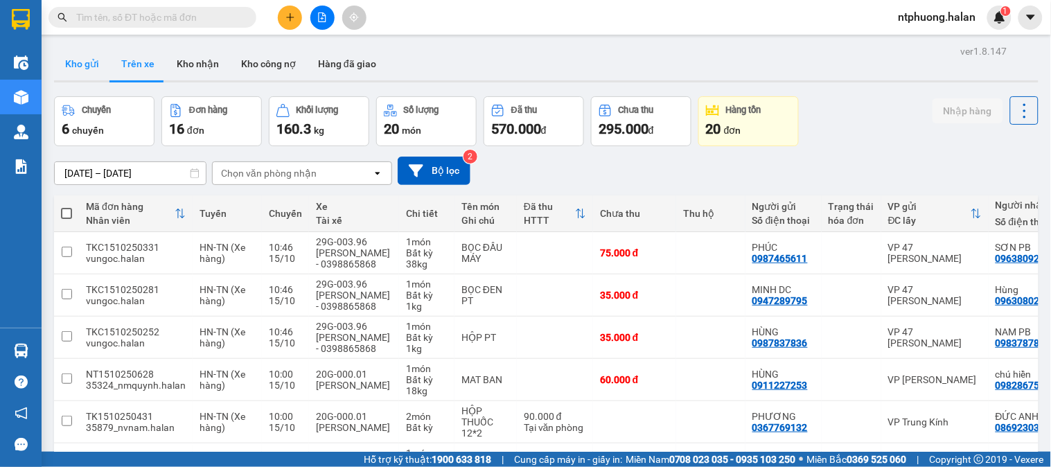
click at [81, 66] on button "Kho gửi" at bounding box center [82, 63] width 56 height 33
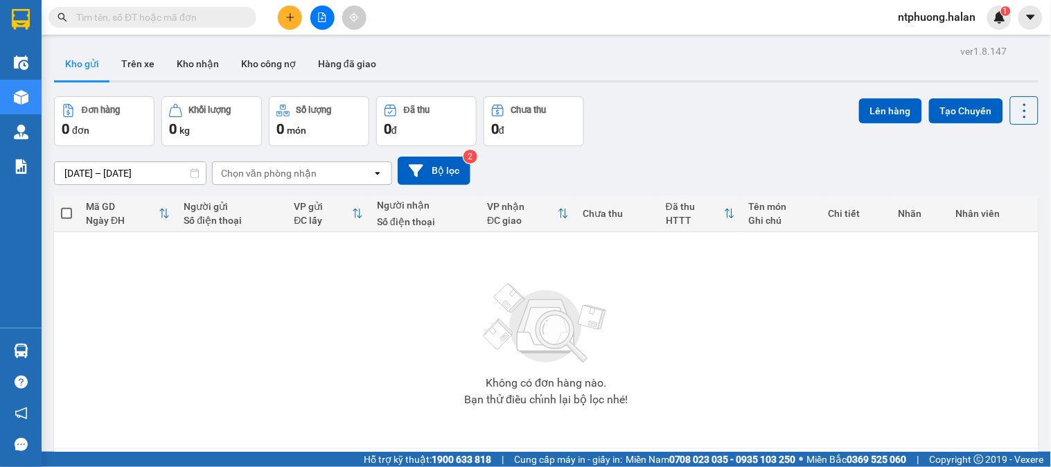
click at [319, 406] on div "Không có đơn hàng nào. Bạn thử điều chỉnh lại bộ lọc nhé!" at bounding box center [546, 340] width 971 height 208
drag, startPoint x: 319, startPoint y: 406, endPoint x: 322, endPoint y: 416, distance: 10.3
click at [322, 416] on div "Không có đơn hàng nào. Bạn thử điều chỉnh lại bộ lọc nhé!" at bounding box center [546, 340] width 971 height 208
click at [289, 17] on icon "plus" at bounding box center [290, 17] width 8 height 1
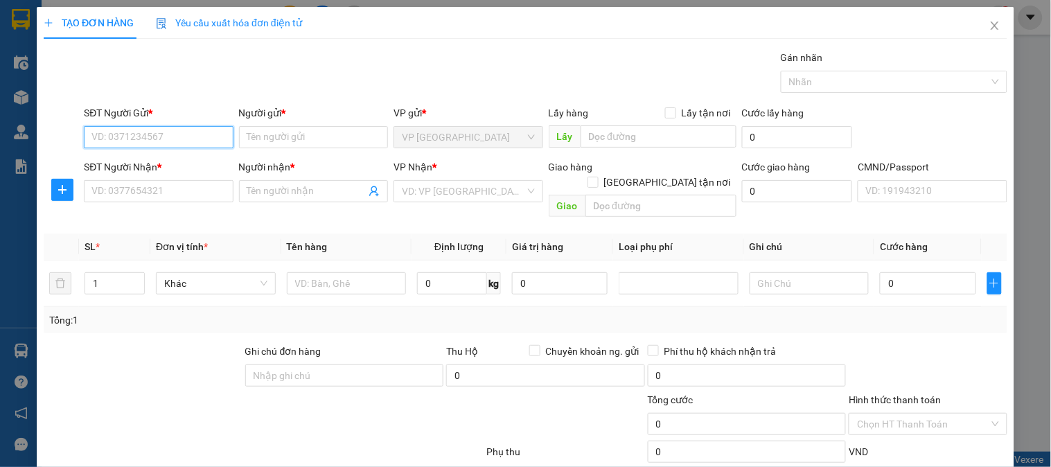
click at [134, 134] on input "SĐT Người Gửi *" at bounding box center [158, 137] width 149 height 22
click at [125, 158] on div "0983932796 - Phi" at bounding box center [156, 164] width 131 height 15
type input "0983932796"
type input "Phi"
type input "0983932796"
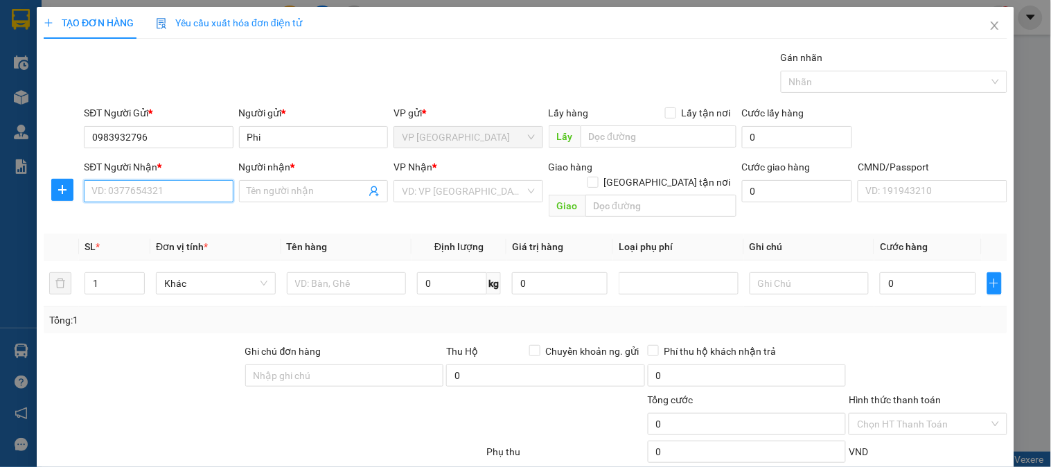
click at [142, 182] on input "SĐT Người Nhận *" at bounding box center [158, 191] width 149 height 22
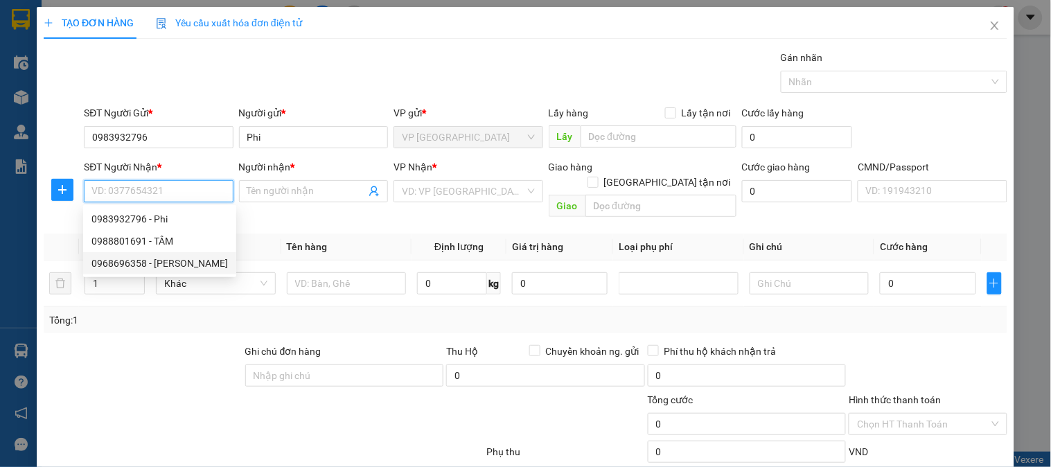
click at [142, 265] on div "0968696358 - [PERSON_NAME]" at bounding box center [159, 263] width 137 height 15
type input "0968696358"
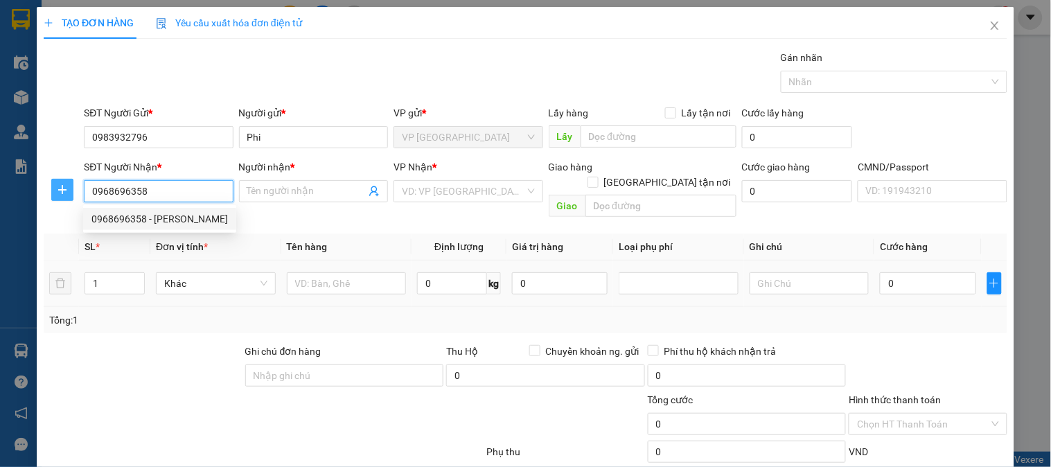
type input "[PERSON_NAME]"
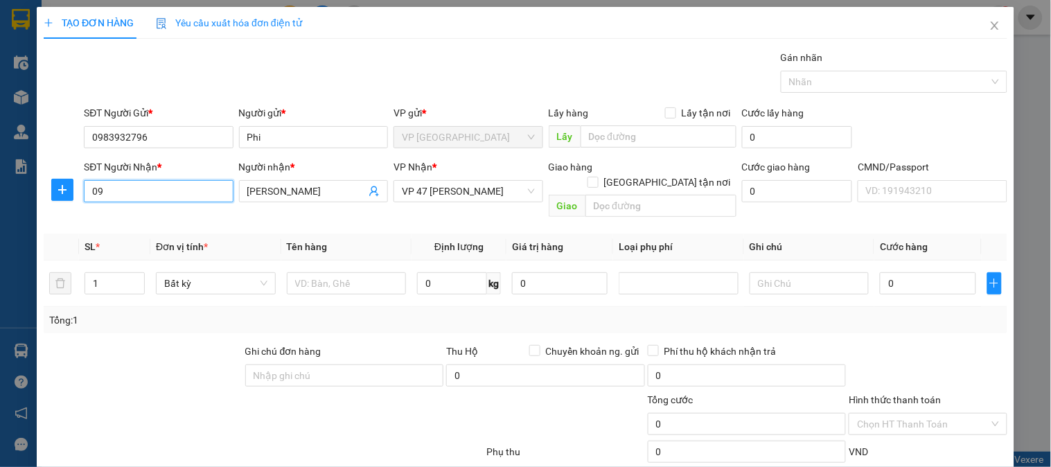
type input "0"
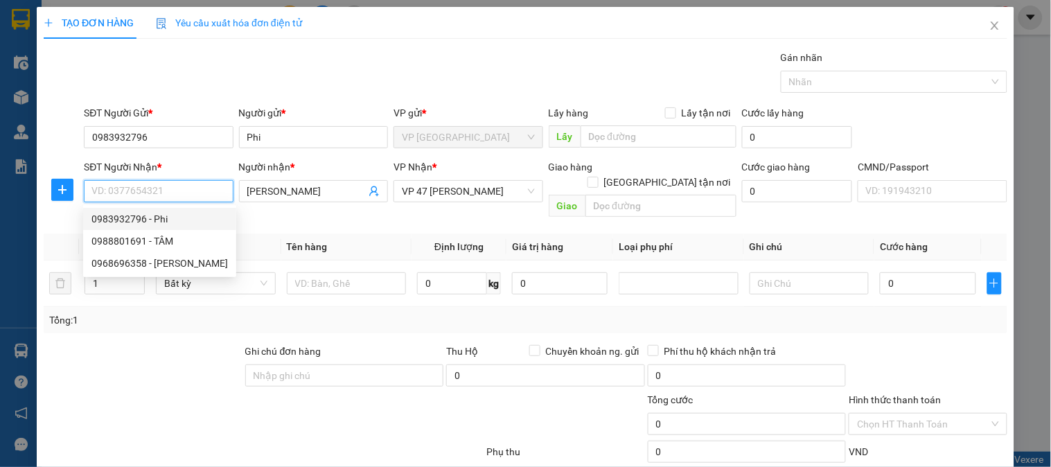
click at [142, 189] on input "SĐT Người Nhận *" at bounding box center [158, 191] width 149 height 22
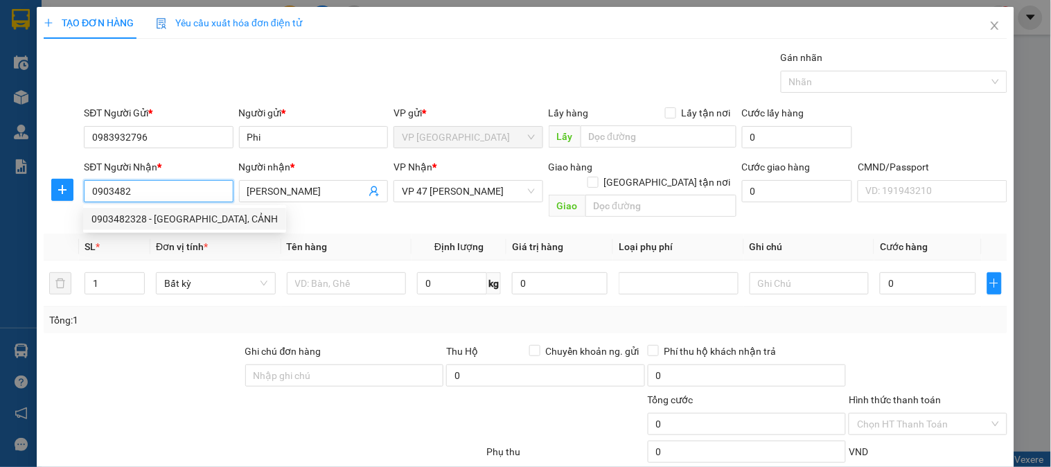
click at [129, 216] on div "0903482328 - [GEOGRAPHIC_DATA], CẢNH" at bounding box center [184, 218] width 186 height 15
type input "0903482328"
type input "ĐỨC ANH, CẢNH"
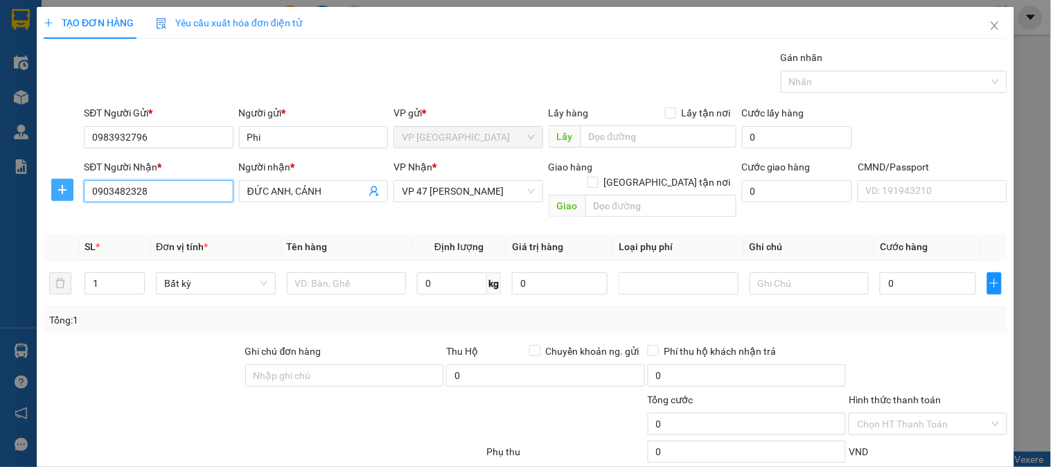
type input "0903482328"
click at [64, 194] on icon "plus" at bounding box center [62, 189] width 11 height 11
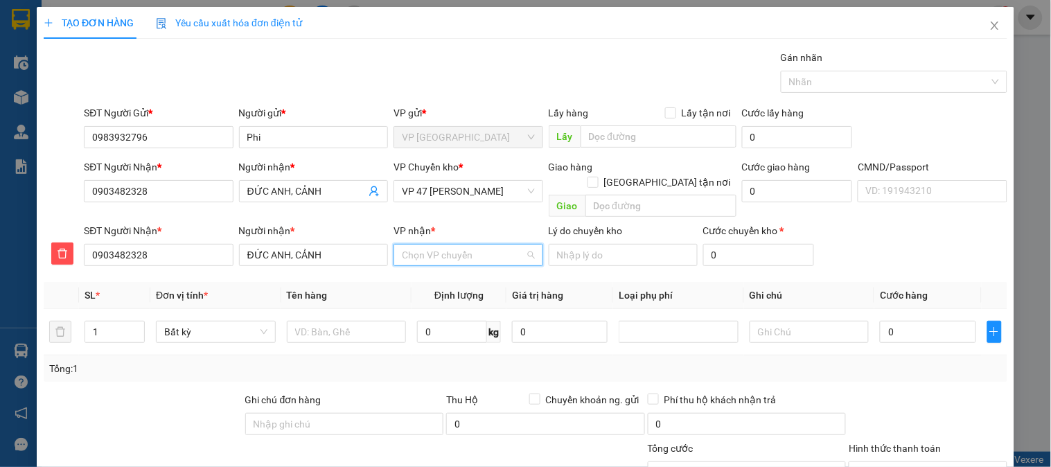
click at [437, 245] on input "VP nhận *" at bounding box center [463, 255] width 123 height 21
type input "47"
click at [464, 265] on div "VP 47 [PERSON_NAME]" at bounding box center [463, 267] width 131 height 15
click at [378, 321] on input "text" at bounding box center [347, 332] width 120 height 22
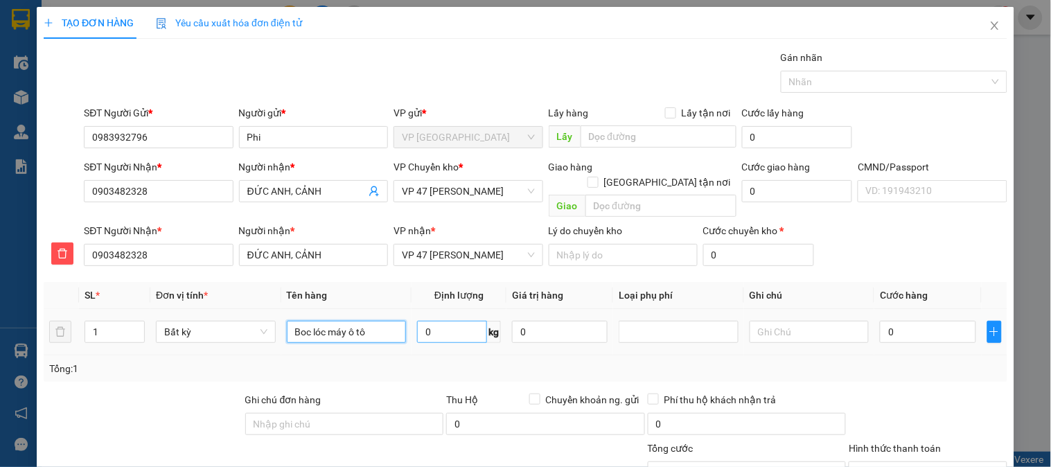
type input "Boc lóc máy ô tô"
type input "41"
click at [925, 321] on input "0" at bounding box center [928, 332] width 96 height 22
type input "85.000"
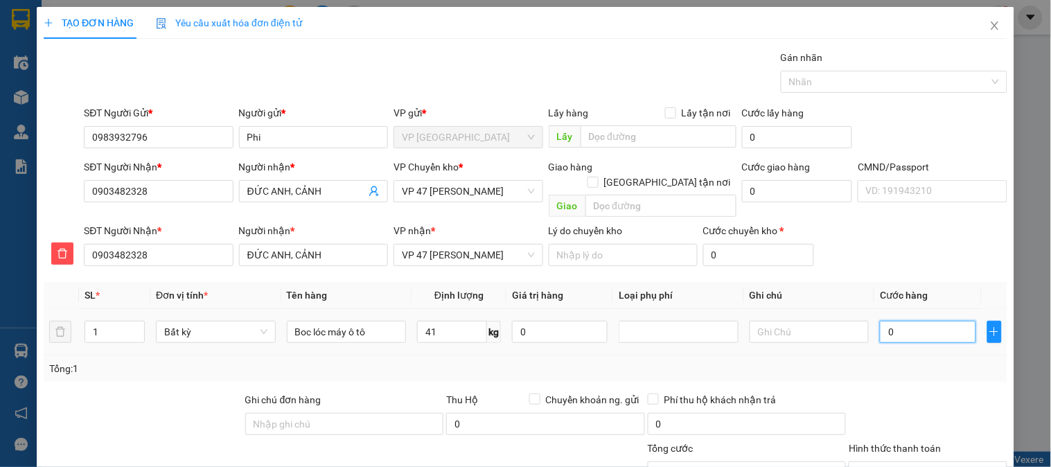
type input "85.000"
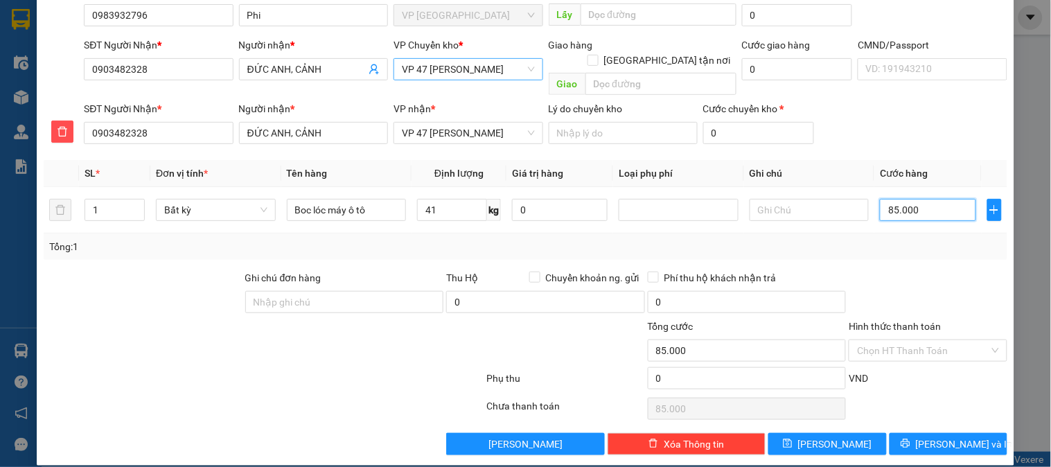
click at [498, 71] on span "VP 47 [PERSON_NAME]" at bounding box center [468, 69] width 132 height 21
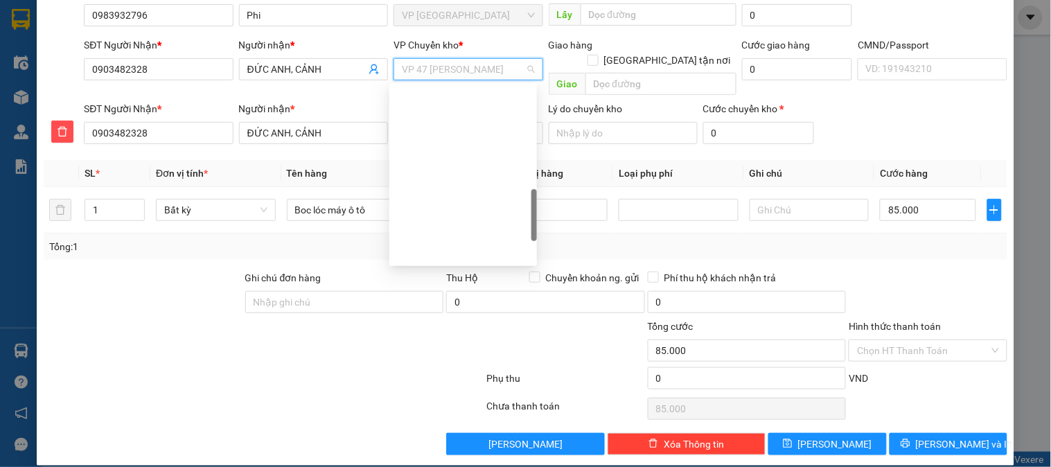
scroll to position [433, 0]
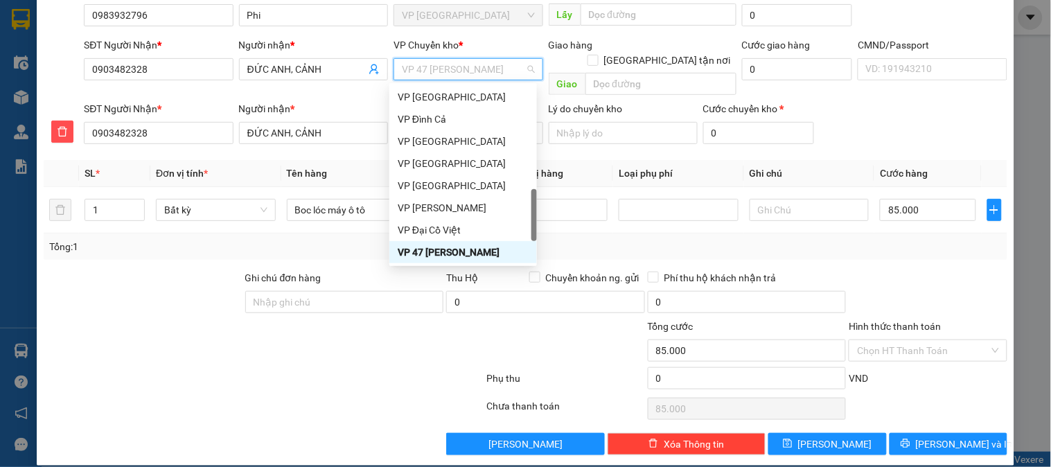
type input "b"
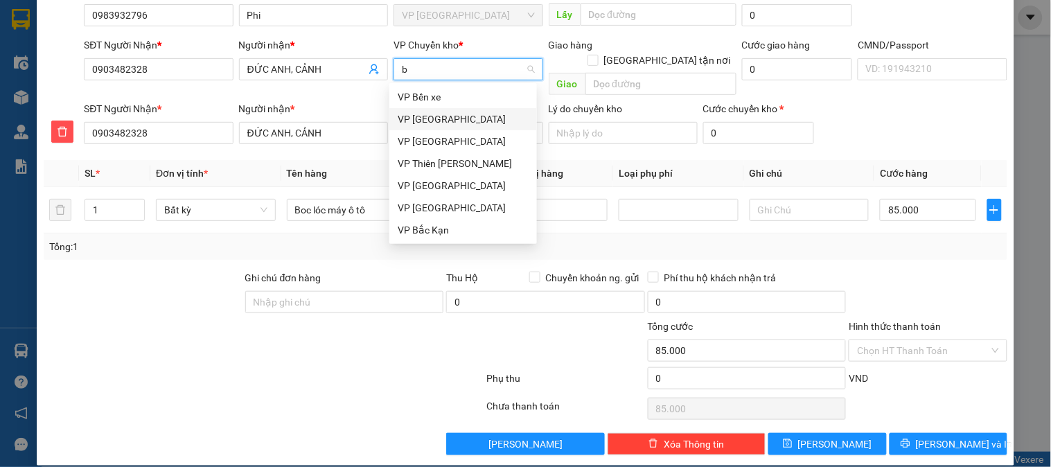
click at [424, 123] on div "VP [GEOGRAPHIC_DATA]" at bounding box center [463, 119] width 131 height 15
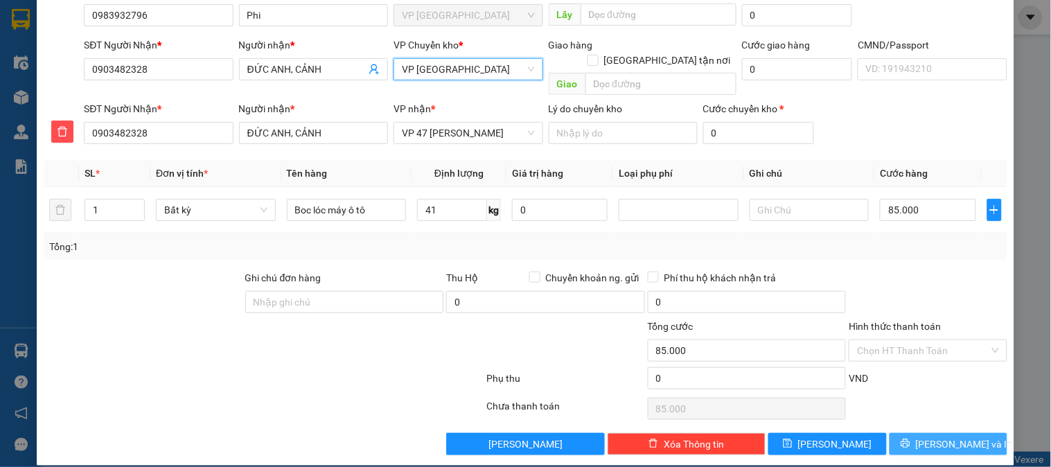
click at [936, 437] on span "[PERSON_NAME] và In" at bounding box center [964, 444] width 97 height 15
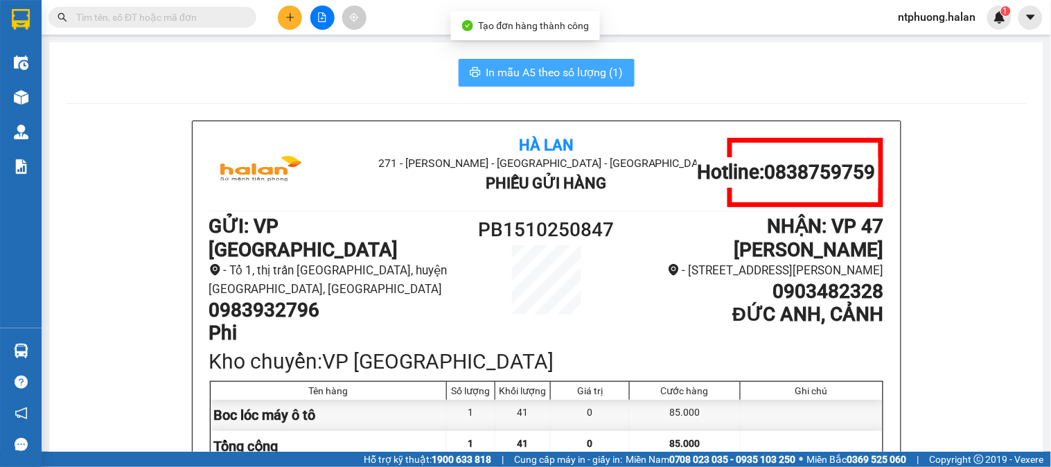
click at [534, 70] on span "In mẫu A5 theo số lượng (1)" at bounding box center [555, 72] width 137 height 17
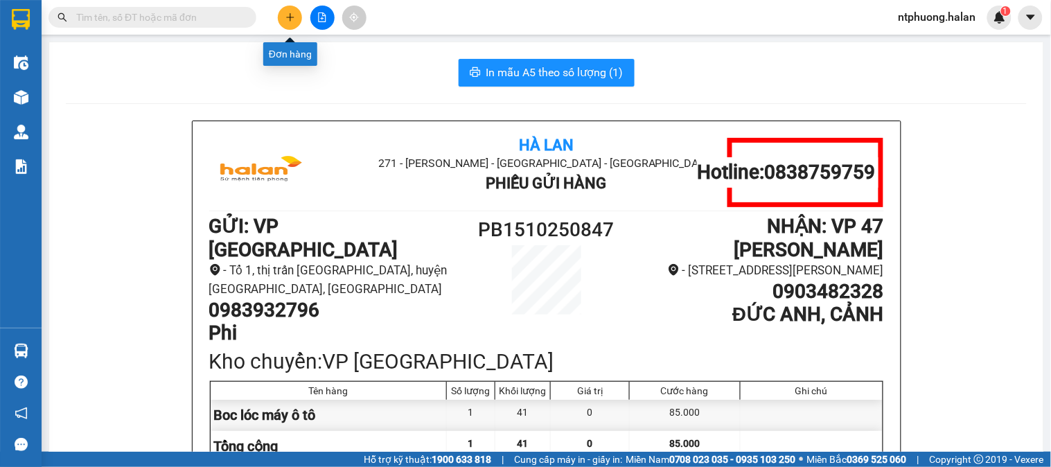
click at [292, 19] on icon "plus" at bounding box center [291, 17] width 10 height 10
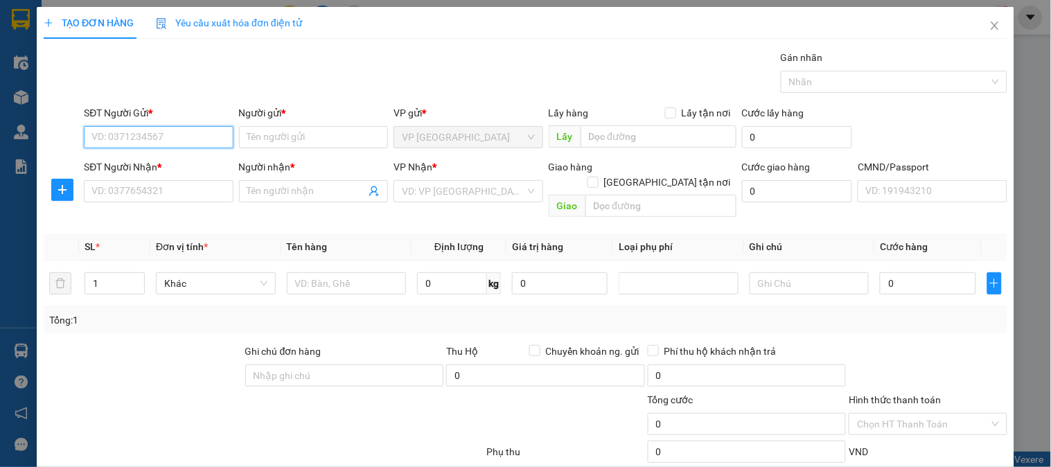
click at [216, 137] on input "SĐT Người Gửi *" at bounding box center [158, 137] width 149 height 22
click at [142, 168] on div "0868700333 - Chung PB" at bounding box center [156, 164] width 131 height 15
type input "0868700333"
type input "Chung PB"
type input "0868700333"
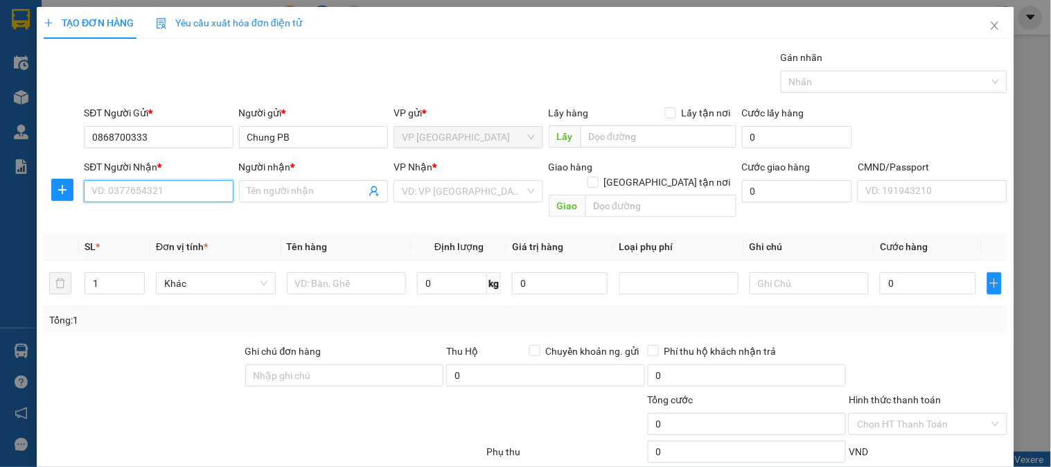
click at [148, 197] on input "SĐT Người Nhận *" at bounding box center [158, 191] width 149 height 22
click at [144, 222] on div "0985648222 - Tuấn Híp PB" at bounding box center [156, 218] width 131 height 15
type input "0985648222"
type input "Tuấn Híp PB"
click at [461, 188] on span "VP [GEOGRAPHIC_DATA]" at bounding box center [468, 191] width 132 height 21
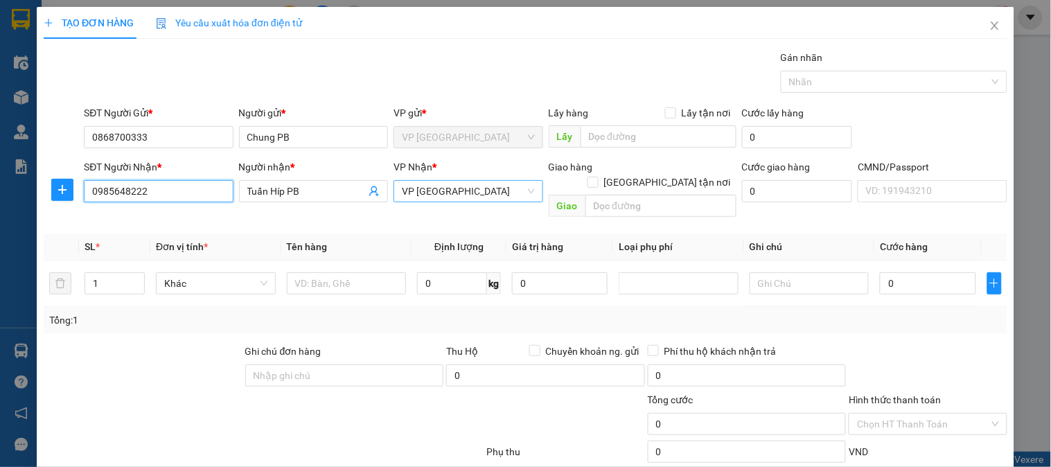
type input "0985648222"
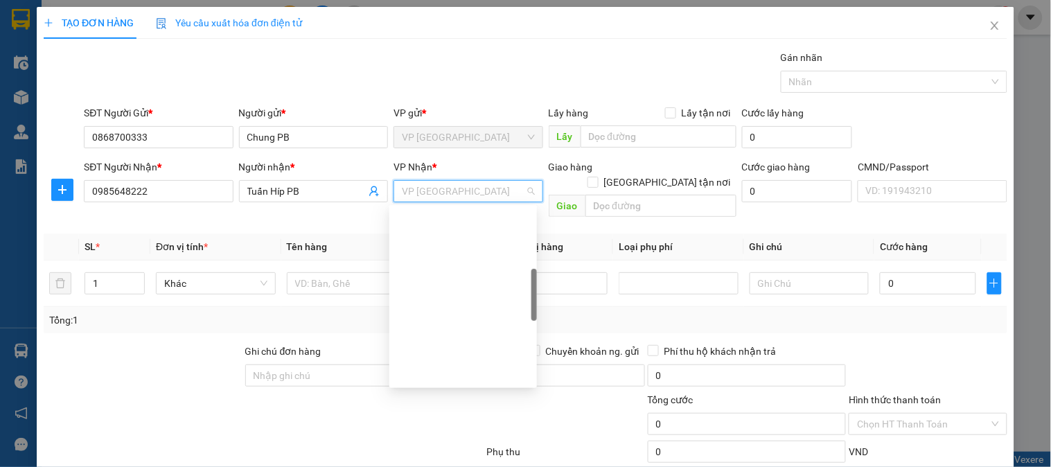
scroll to position [244, 0]
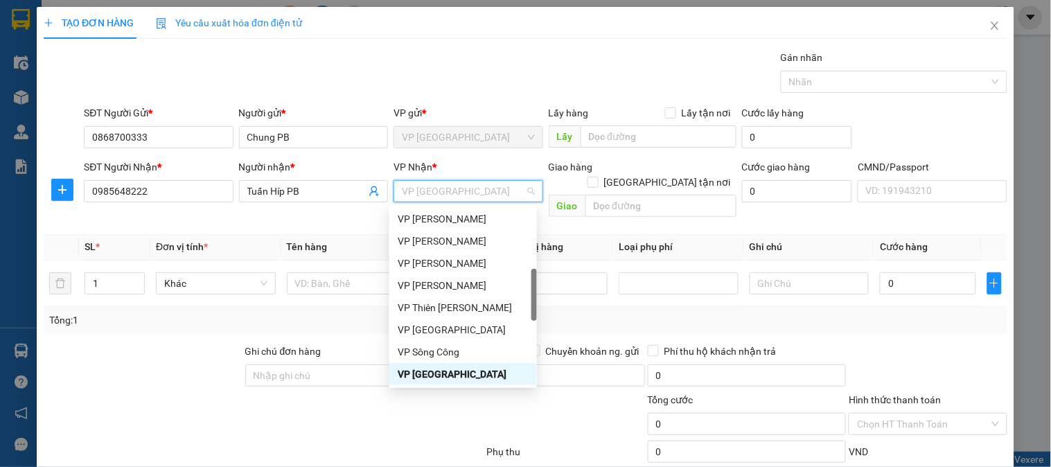
type input "b"
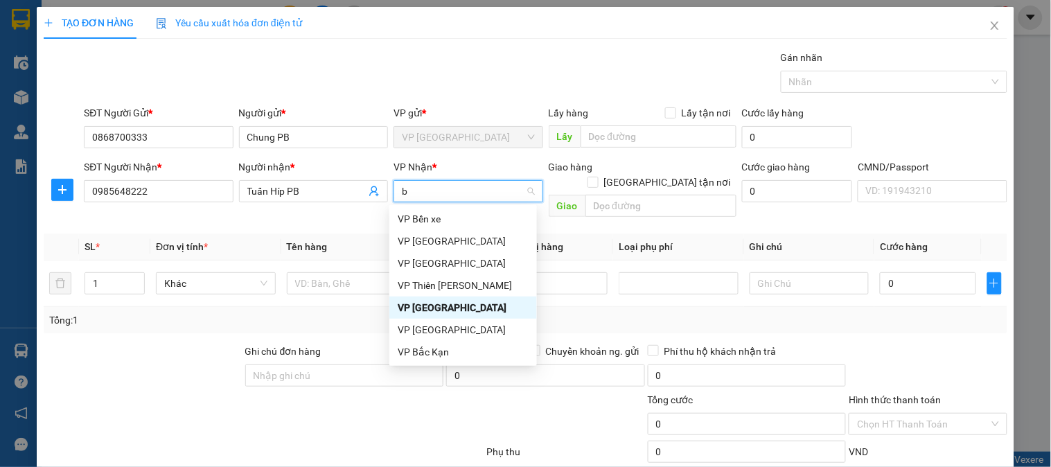
scroll to position [0, 0]
click at [438, 243] on div "VP [GEOGRAPHIC_DATA]" at bounding box center [463, 241] width 131 height 15
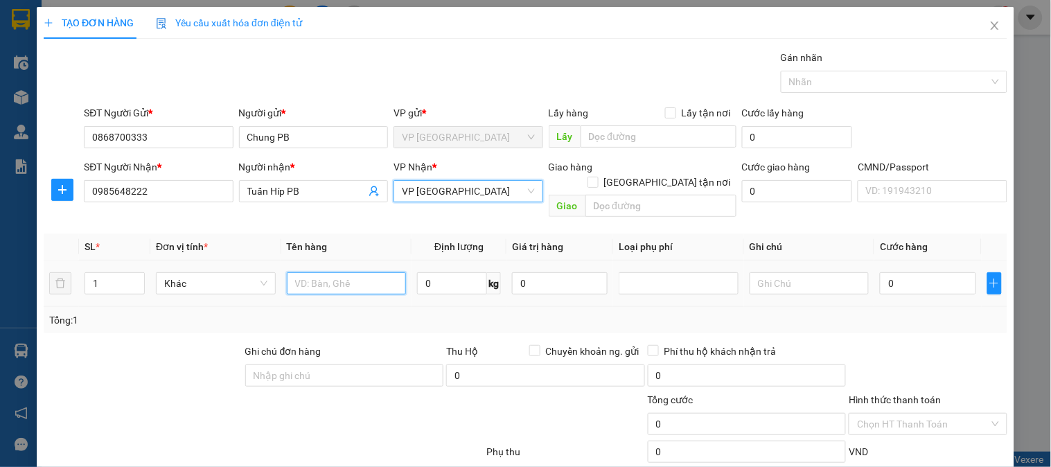
click at [314, 272] on input "text" at bounding box center [347, 283] width 120 height 22
type input "Hộp mầu vàng ĐT"
click at [460, 272] on input "0" at bounding box center [452, 283] width 70 height 22
type input "0.5"
click at [923, 272] on input "0" at bounding box center [928, 283] width 96 height 22
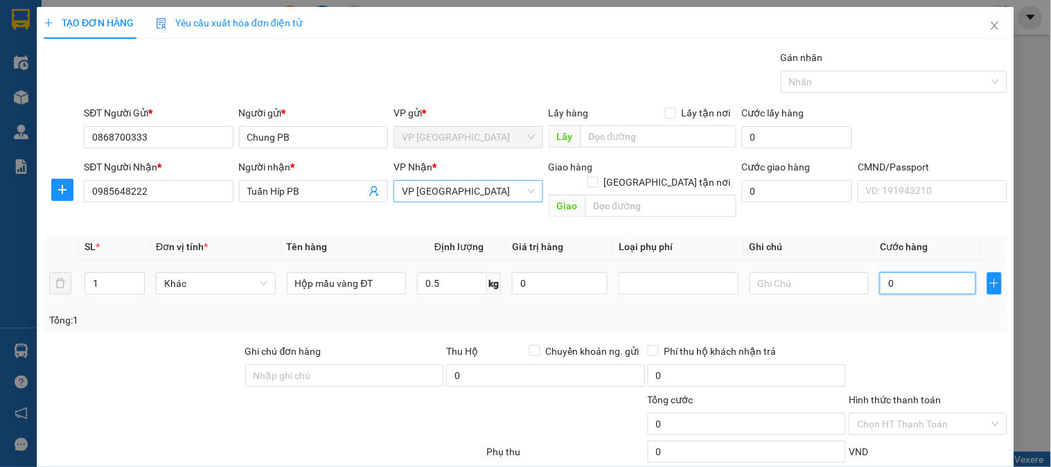
type input "2"
type input "20"
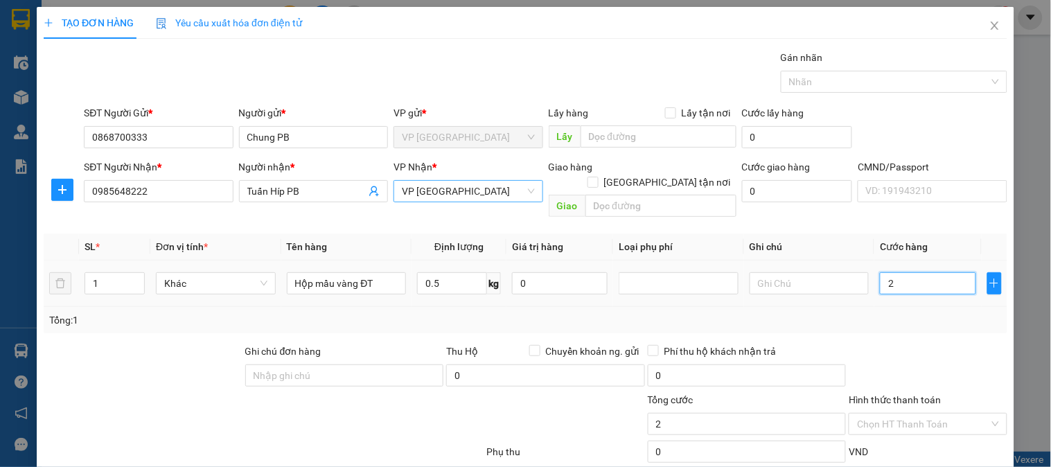
type input "20"
type input "200"
type input "2.000"
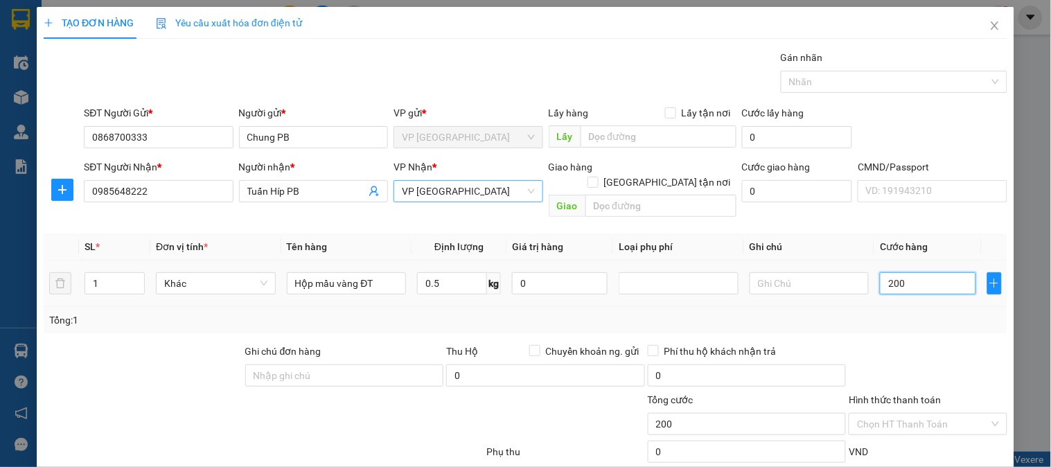
type input "2.000"
type input "20.000"
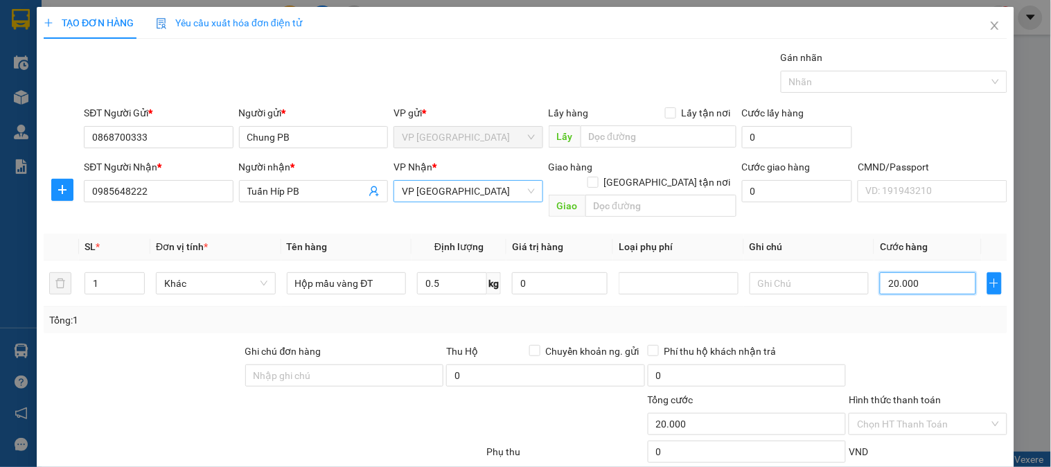
scroll to position [73, 0]
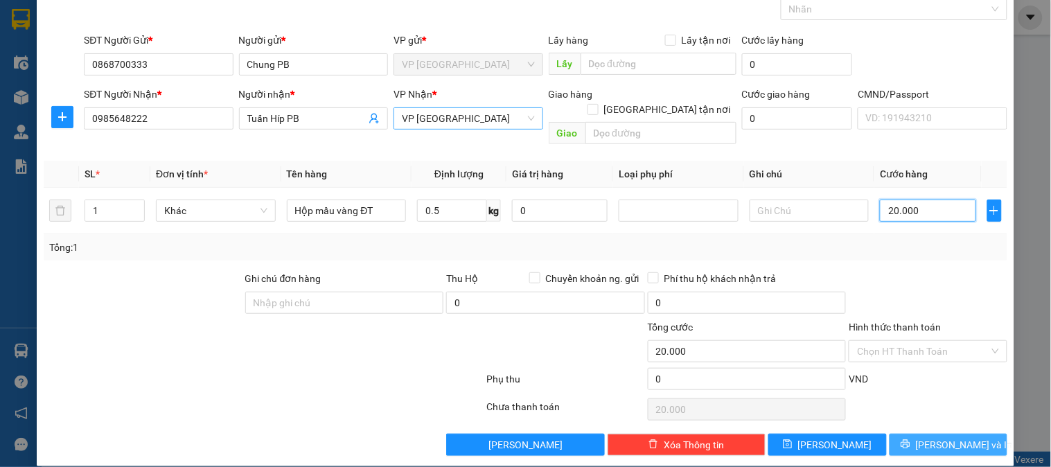
type input "20.000"
click at [957, 437] on span "[PERSON_NAME] và In" at bounding box center [964, 444] width 97 height 15
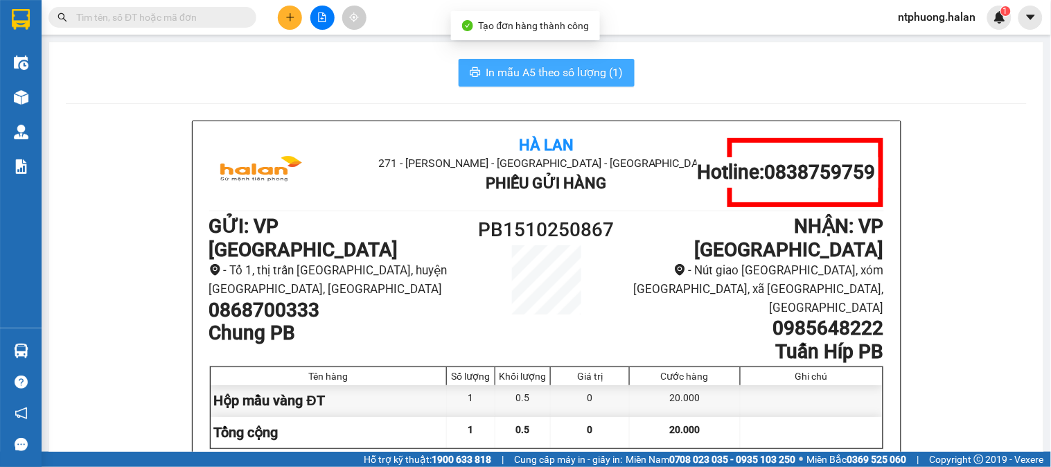
click at [531, 80] on span "In mẫu A5 theo số lượng (1)" at bounding box center [555, 72] width 137 height 17
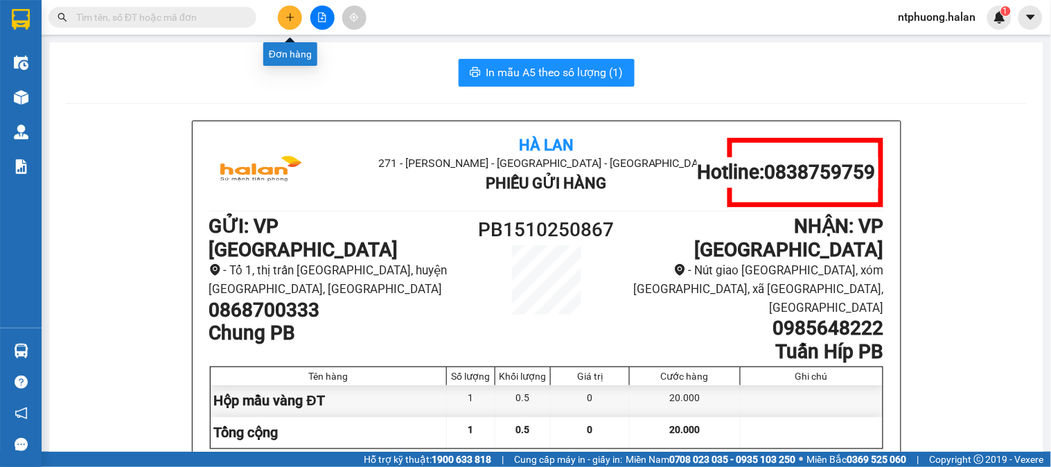
click at [292, 17] on icon "plus" at bounding box center [290, 17] width 8 height 1
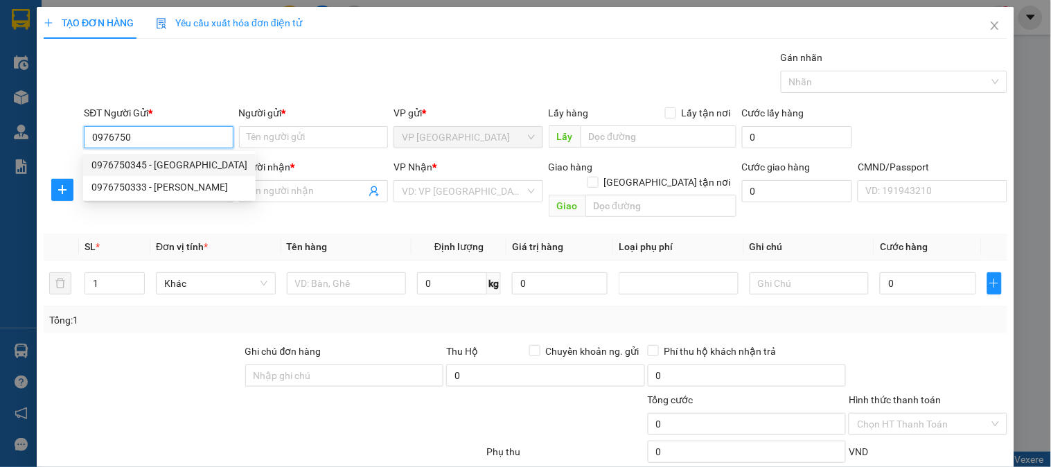
click at [174, 170] on div "0976750345 - [GEOGRAPHIC_DATA]" at bounding box center [169, 164] width 156 height 15
type input "0976750345"
type input "Thành [GEOGRAPHIC_DATA]"
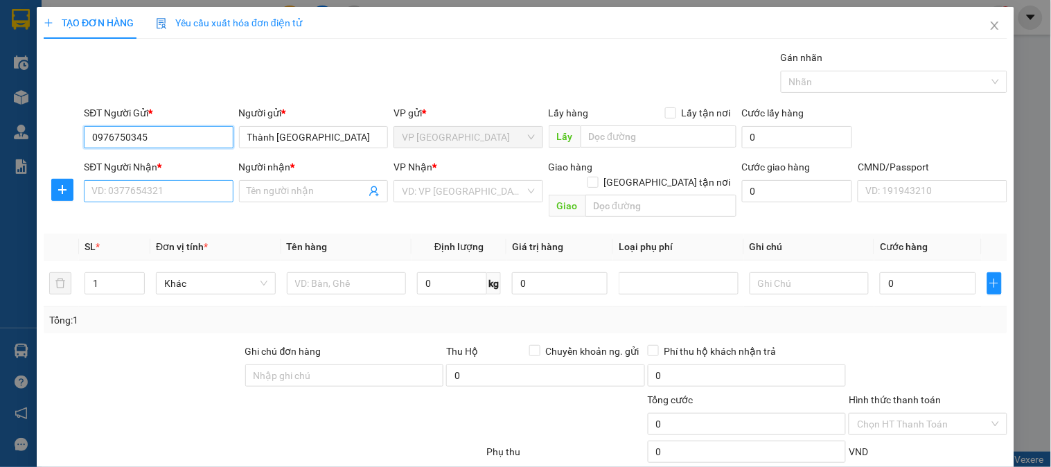
type input "0976750345"
click at [160, 189] on input "SĐT Người Nhận *" at bounding box center [158, 191] width 149 height 22
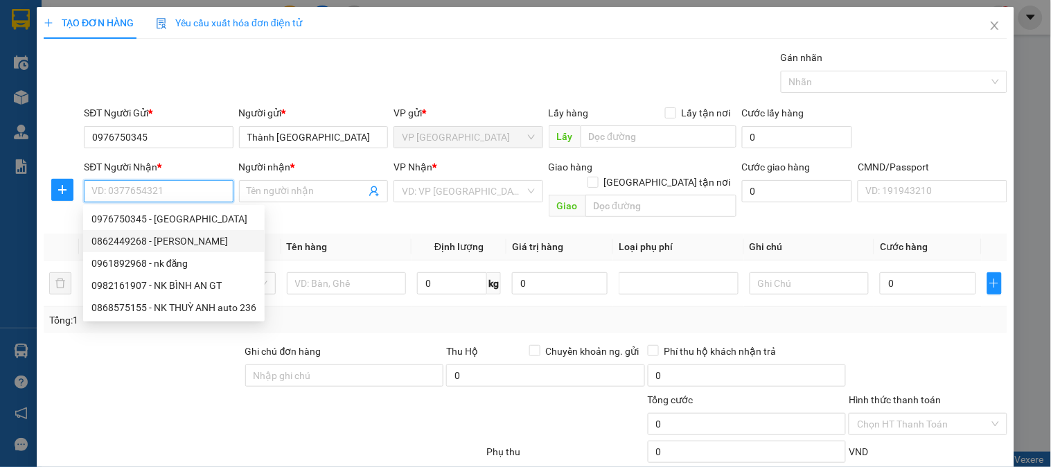
click at [128, 243] on div "0862449268 - [PERSON_NAME]" at bounding box center [173, 241] width 165 height 15
type input "0862449268"
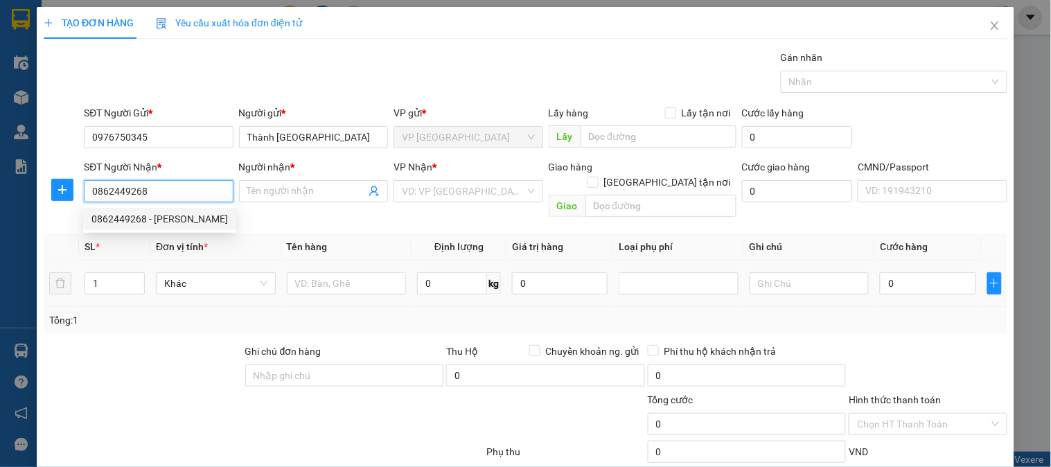
type input "TRÍ TIẾN"
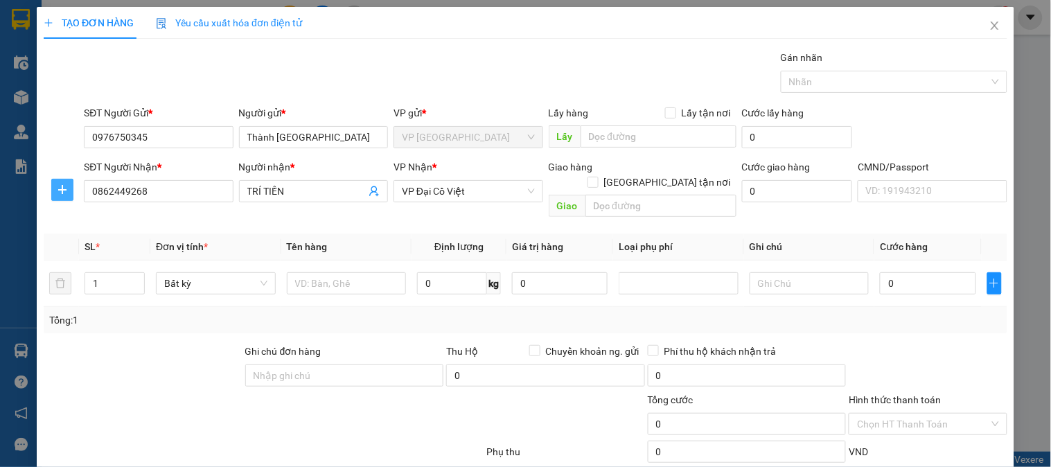
click at [59, 184] on icon "plus" at bounding box center [62, 189] width 11 height 11
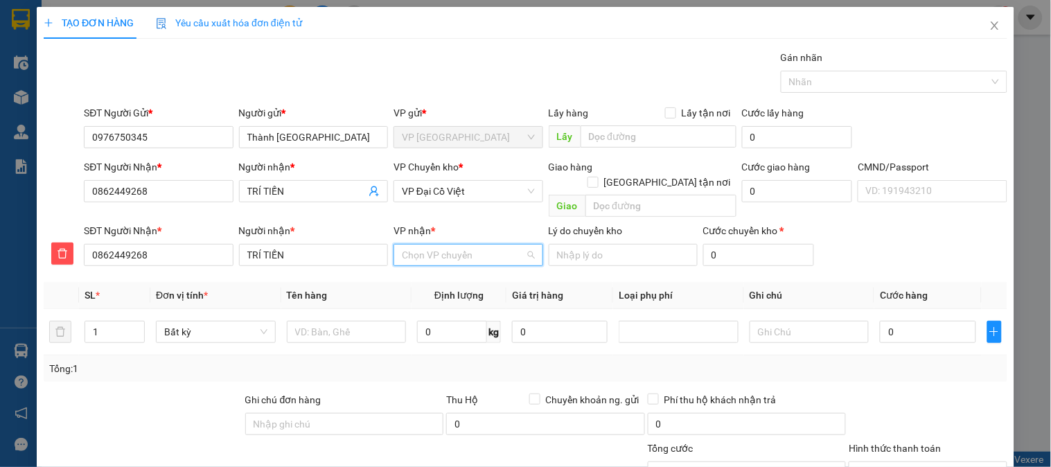
click at [482, 245] on input "VP nhận *" at bounding box center [463, 255] width 123 height 21
type input "D"
type input "Đ"
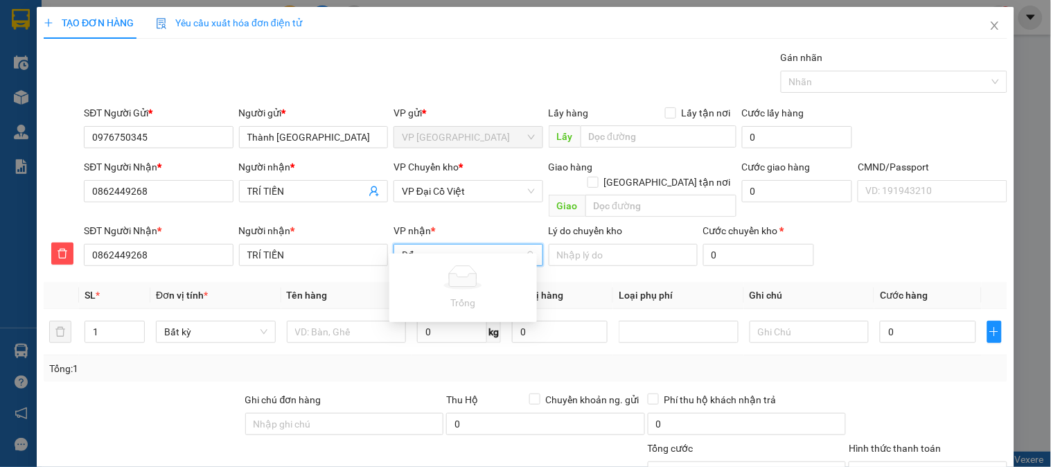
scroll to position [0, 1056]
type input "D"
click at [60, 248] on icon "delete" at bounding box center [62, 253] width 11 height 11
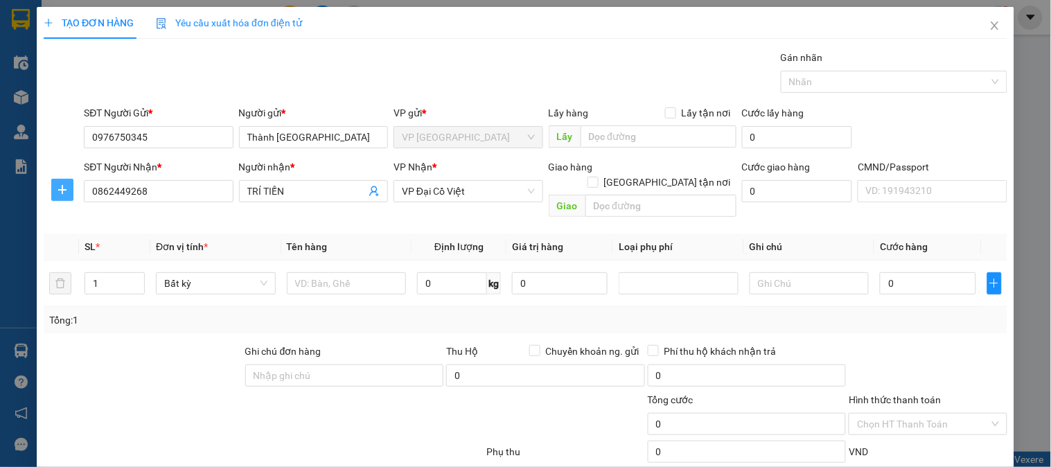
click at [62, 190] on icon "plus" at bounding box center [62, 189] width 8 height 1
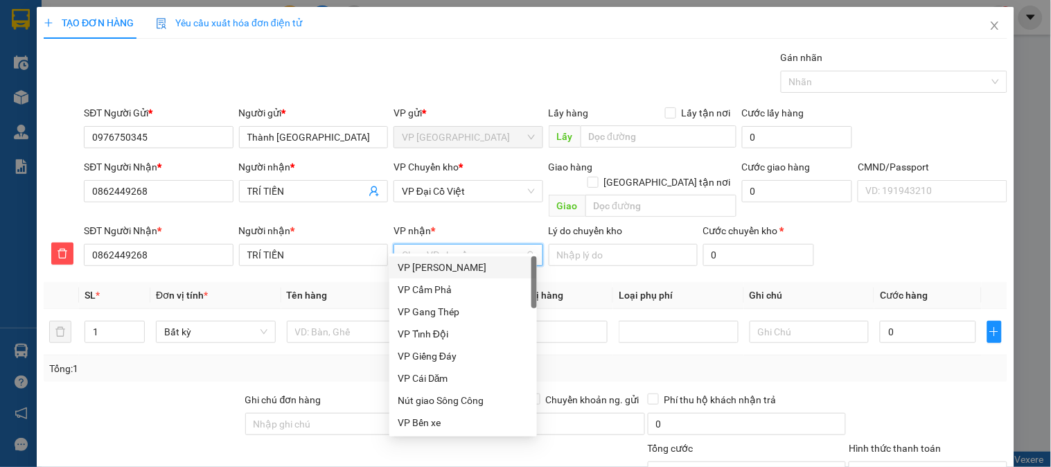
click at [452, 245] on input "VP nhận *" at bounding box center [463, 255] width 123 height 21
type input "d"
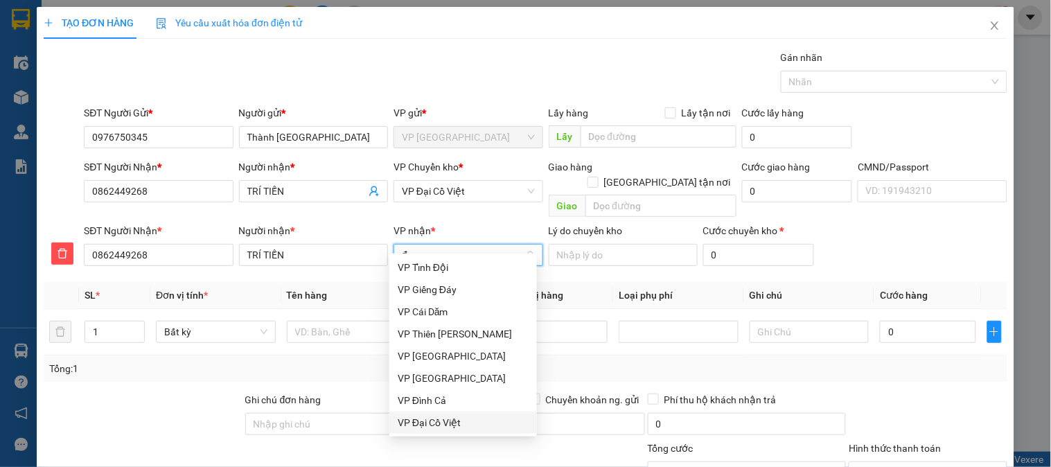
type input "đa"
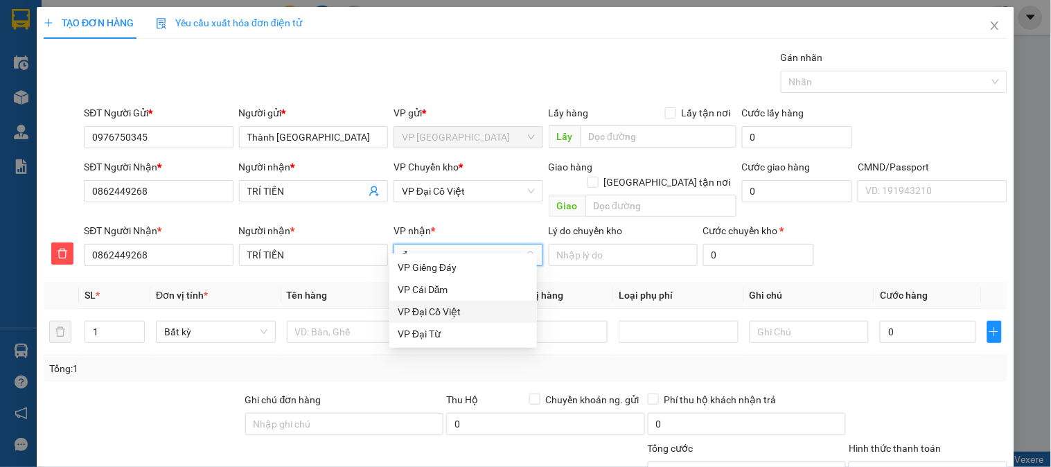
click at [431, 315] on div "VP Đại Cồ Việt" at bounding box center [463, 311] width 131 height 15
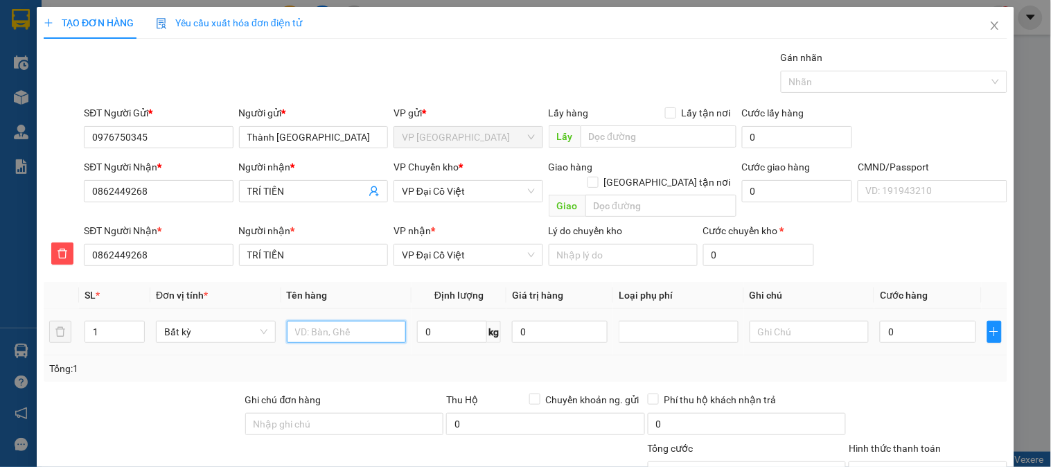
click at [344, 321] on input "text" at bounding box center [347, 332] width 120 height 22
type input "Hộp PK máy tính"
click at [453, 324] on input "0" at bounding box center [452, 332] width 70 height 22
type input "0.5"
click at [930, 321] on input "0" at bounding box center [928, 332] width 96 height 22
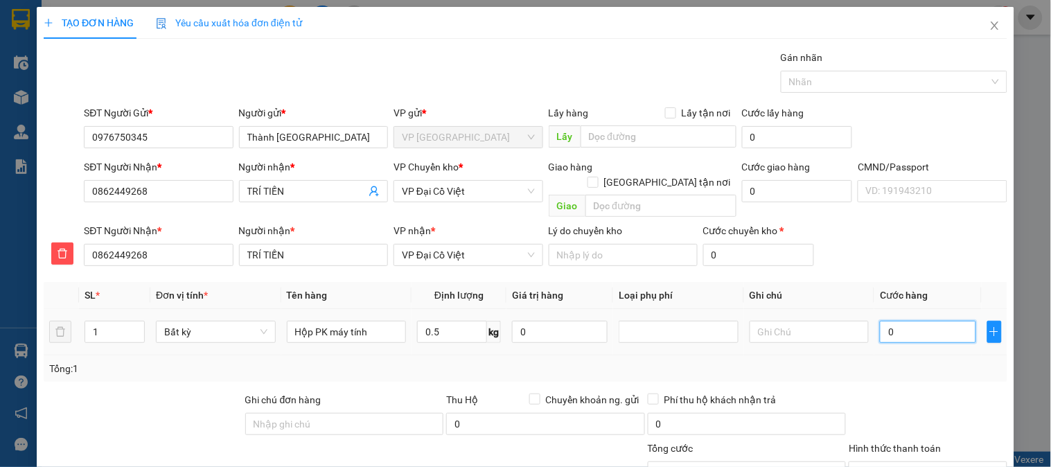
type input "35.000"
click at [424, 182] on span "VP Đại Cồ Việt" at bounding box center [468, 191] width 132 height 21
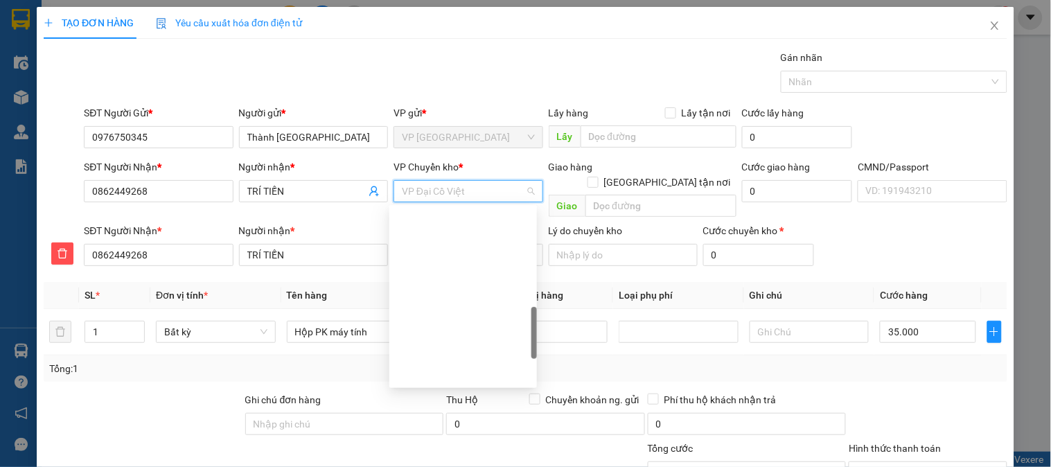
scroll to position [416, 0]
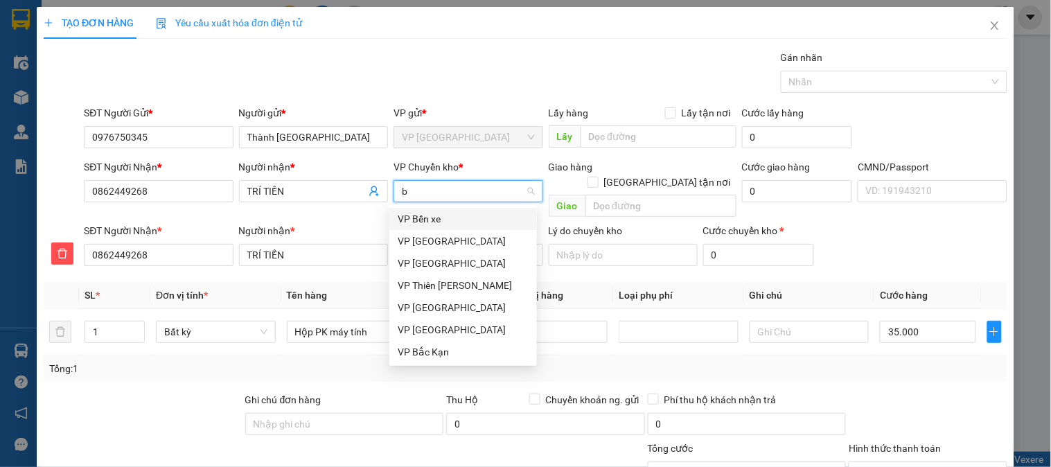
type input "b"
click at [421, 238] on div "VP [GEOGRAPHIC_DATA]" at bounding box center [463, 241] width 131 height 15
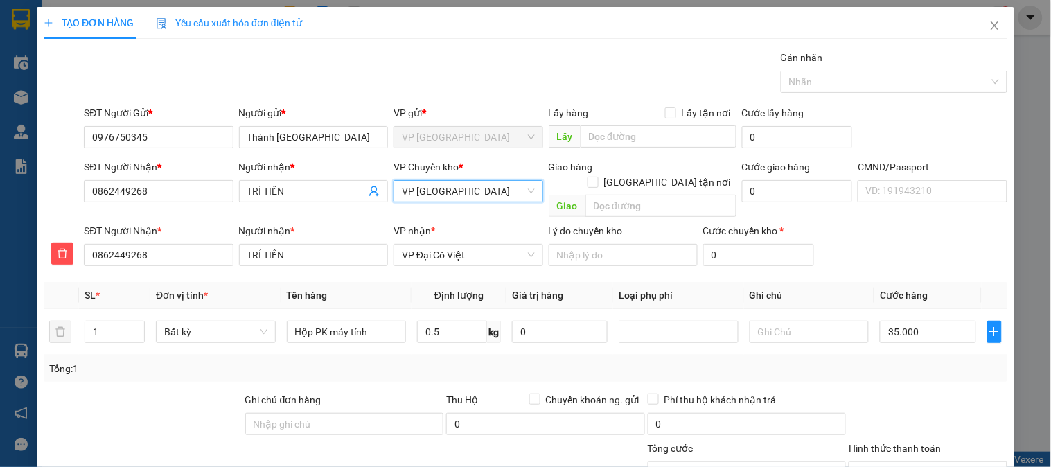
scroll to position [122, 0]
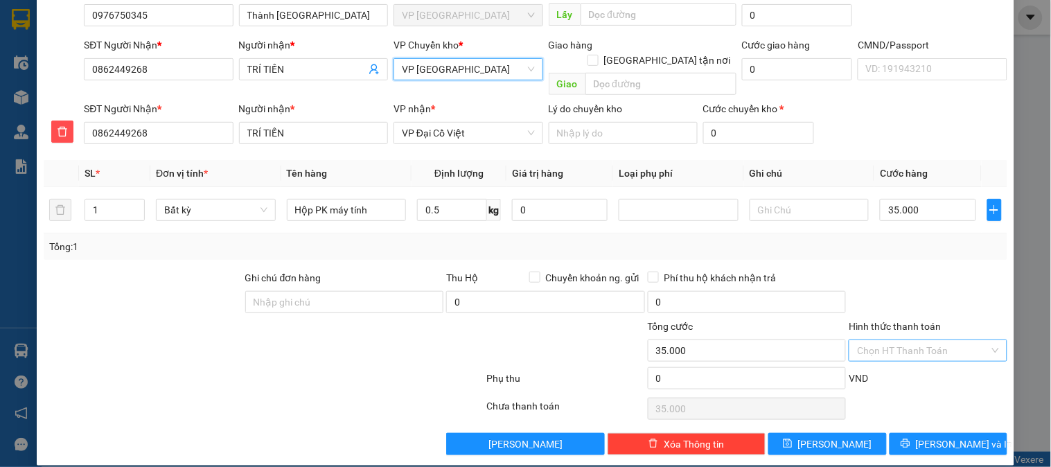
click at [891, 340] on input "Hình thức thanh toán" at bounding box center [923, 350] width 132 height 21
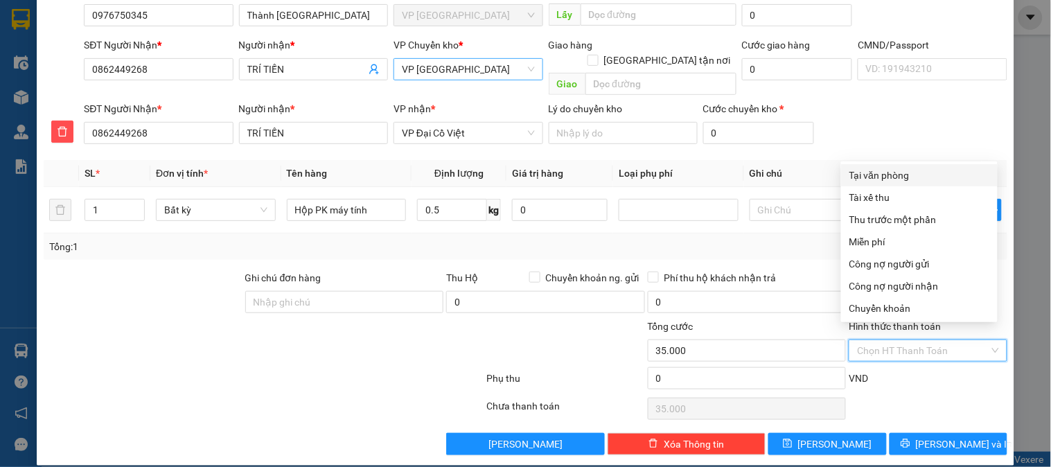
click at [898, 173] on div "Tại văn phòng" at bounding box center [920, 175] width 140 height 15
type input "0"
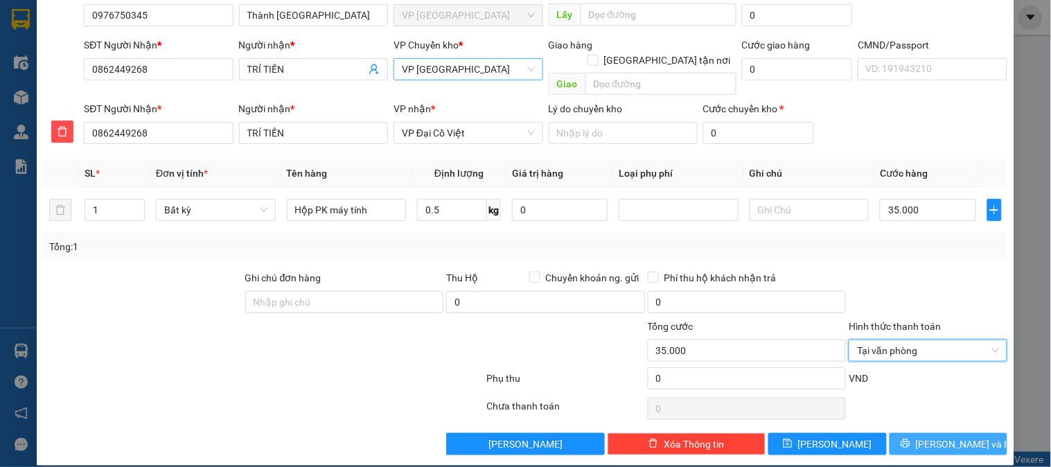
click at [939, 437] on span "[PERSON_NAME] và In" at bounding box center [964, 444] width 97 height 15
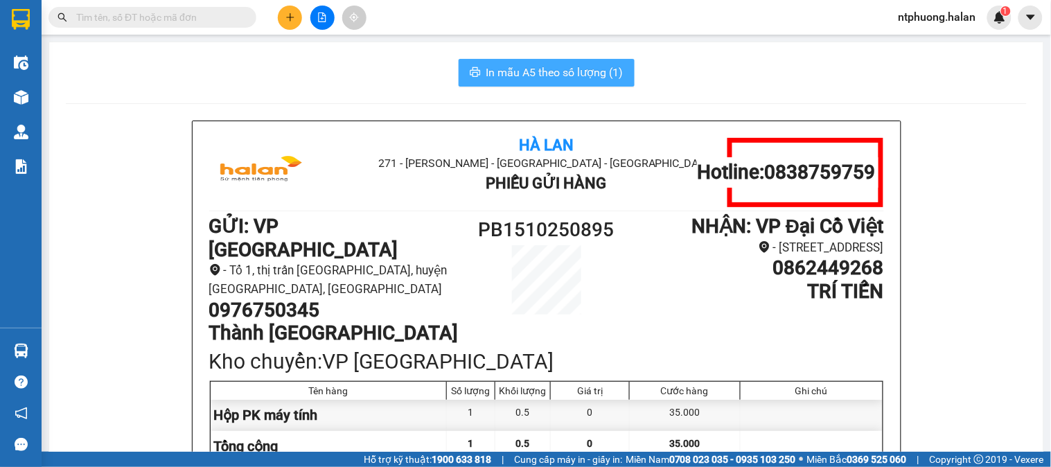
click at [532, 73] on span "In mẫu A5 theo số lượng (1)" at bounding box center [555, 72] width 137 height 17
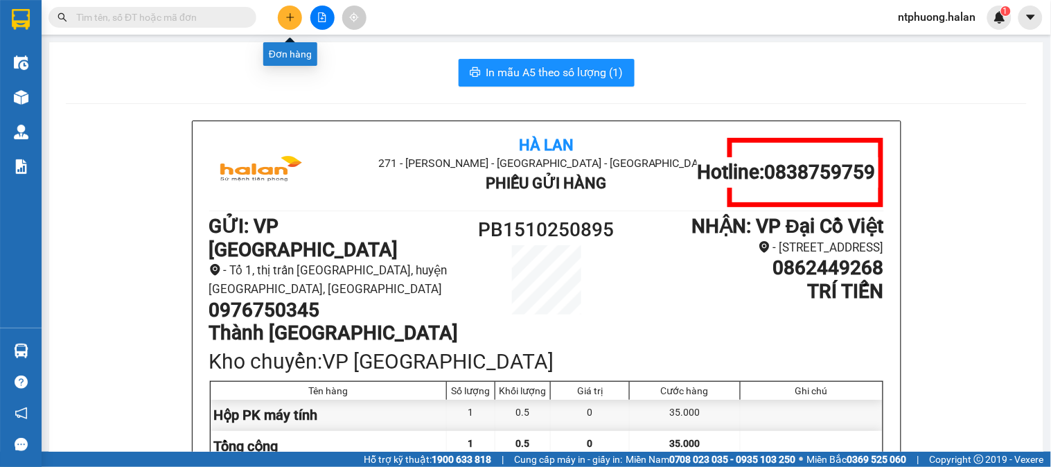
click at [288, 19] on icon "plus" at bounding box center [291, 17] width 10 height 10
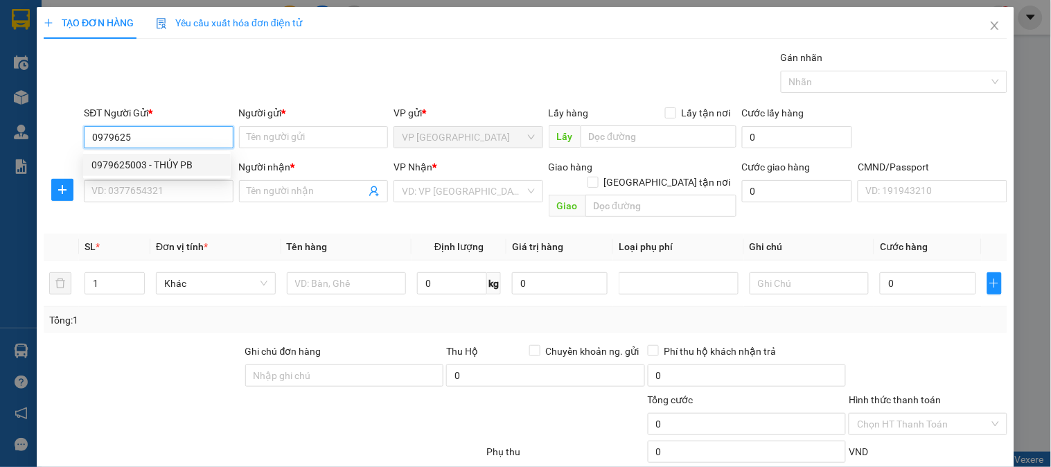
click at [162, 170] on div "0979625003 - THỦY PB" at bounding box center [156, 164] width 131 height 15
type input "0979625003"
type input "THỦY PB"
type input "0979625003"
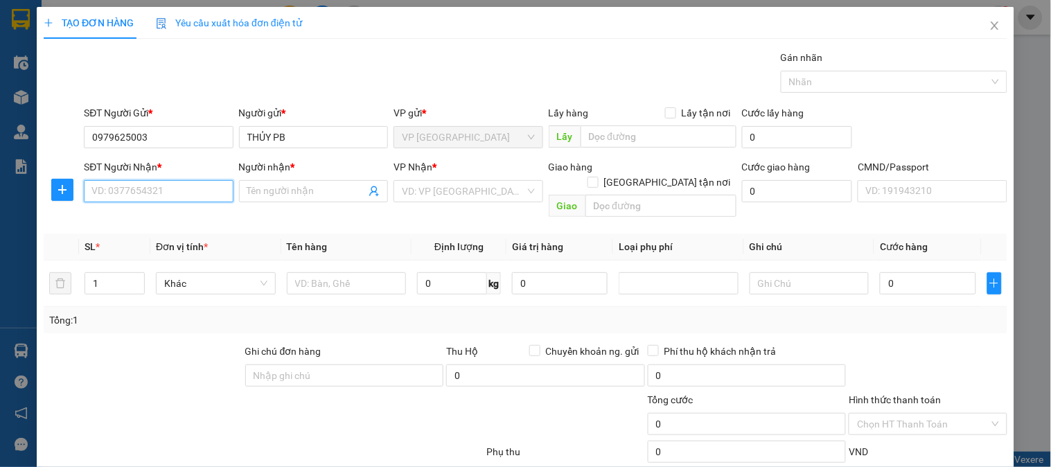
click at [183, 191] on input "SĐT Người Nhận *" at bounding box center [158, 191] width 149 height 22
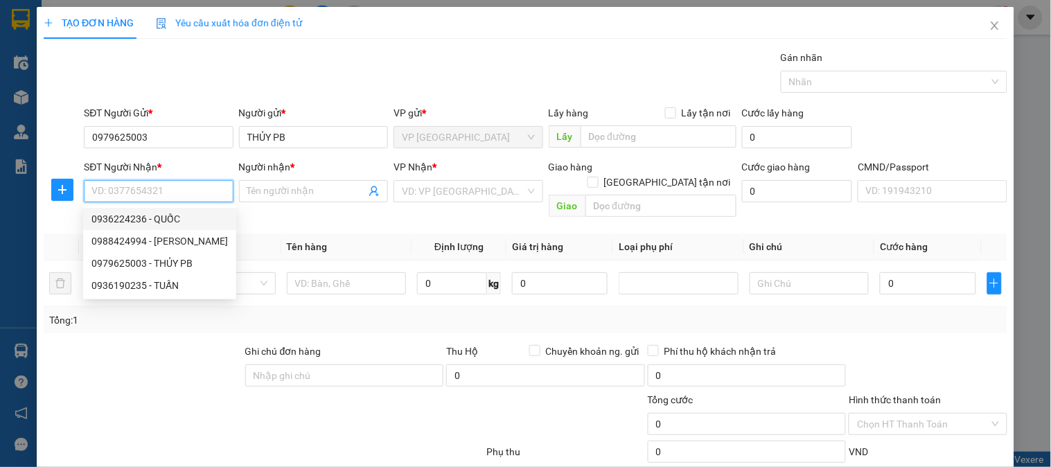
click at [130, 225] on div "0936224236 - QUỐC" at bounding box center [159, 218] width 137 height 15
type input "0936224236"
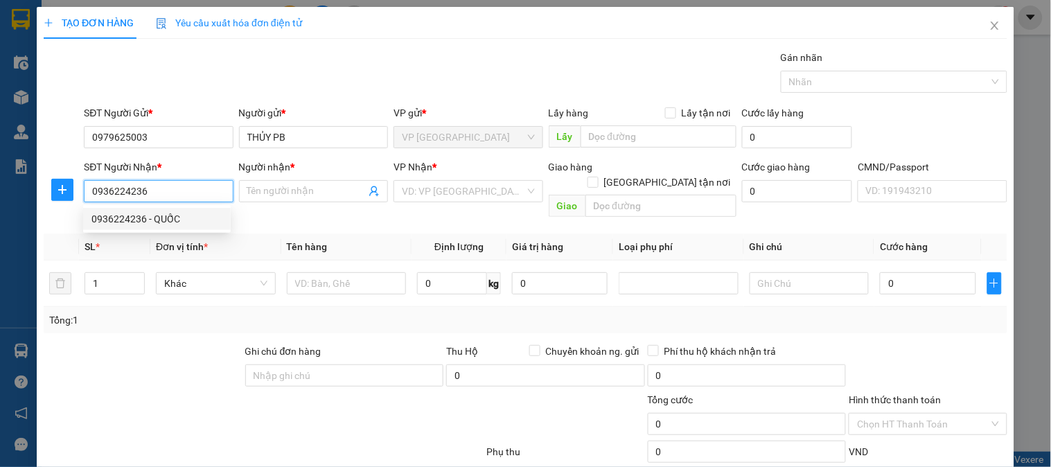
type input "QUỐC"
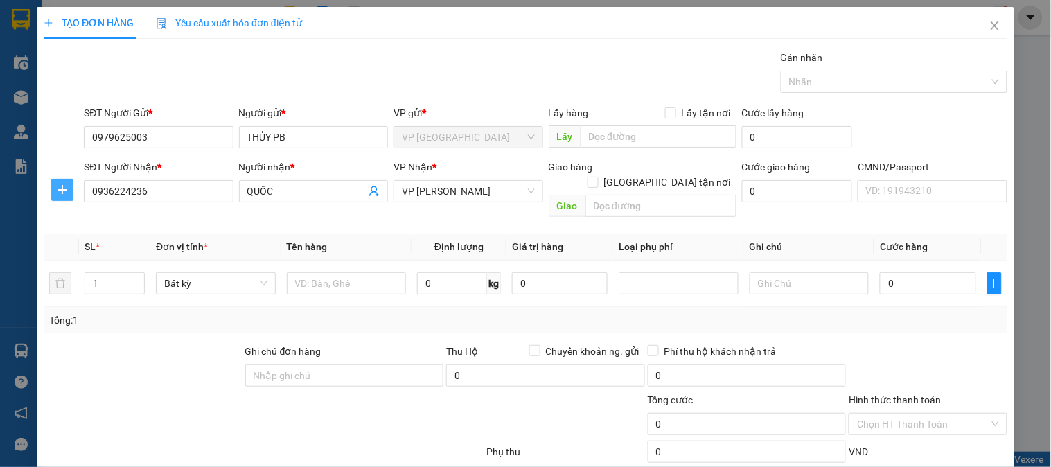
click at [64, 191] on icon "plus" at bounding box center [62, 189] width 11 height 11
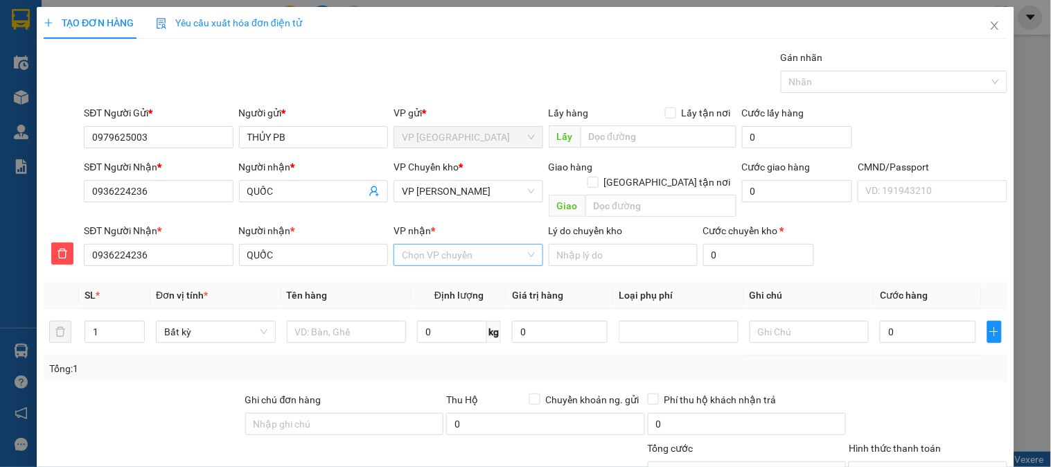
click at [461, 245] on input "VP nhận *" at bounding box center [463, 255] width 123 height 21
type input "trai"
click at [435, 269] on div "VP [PERSON_NAME]" at bounding box center [463, 267] width 131 height 15
click at [333, 324] on input "text" at bounding box center [347, 332] width 120 height 22
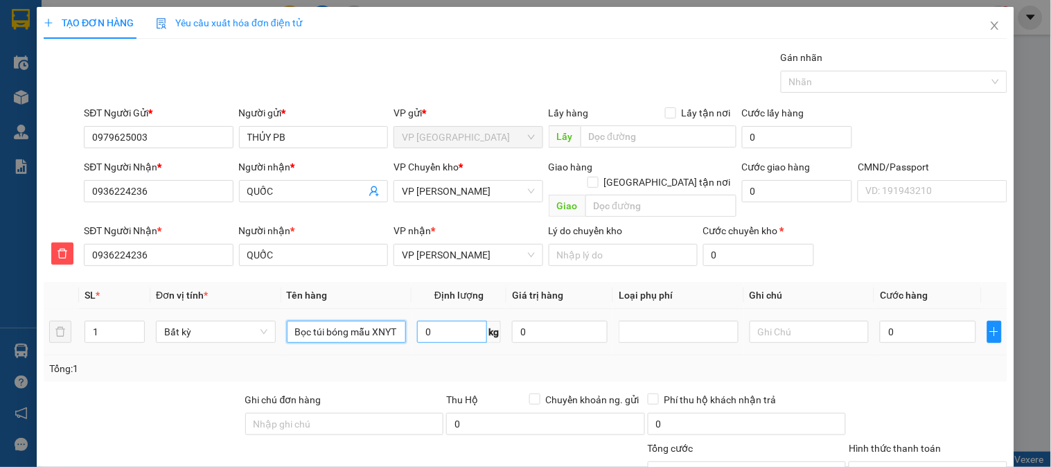
type input "Bọc túi bóng mẫu XNYT"
click at [444, 321] on input "0" at bounding box center [452, 332] width 70 height 22
type input "0.1"
click at [923, 321] on input "0" at bounding box center [928, 332] width 96 height 22
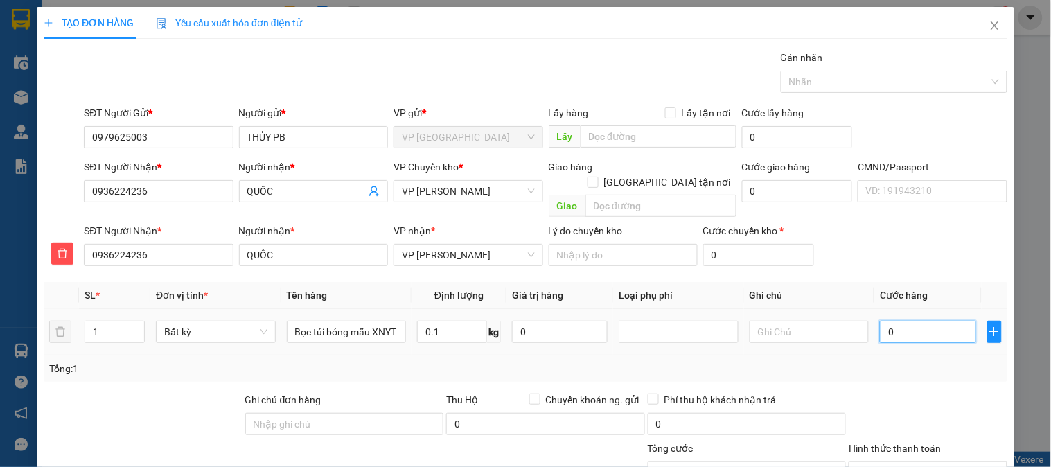
type input "35.000"
click at [444, 190] on span "VP [PERSON_NAME]" at bounding box center [468, 191] width 132 height 21
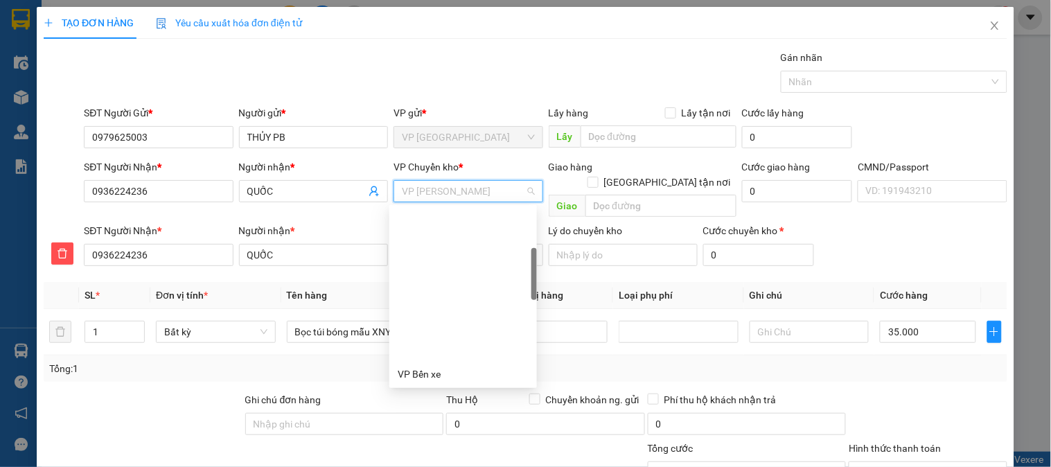
scroll to position [155, 0]
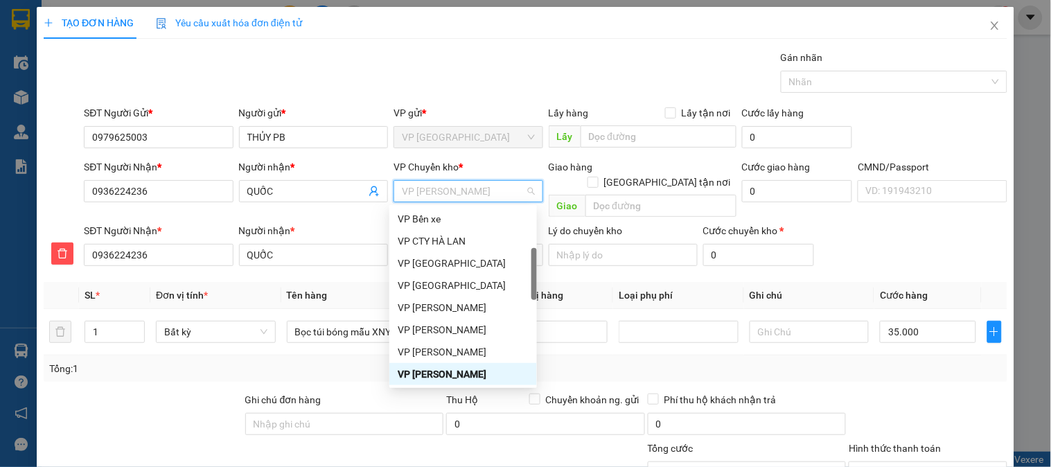
type input "b"
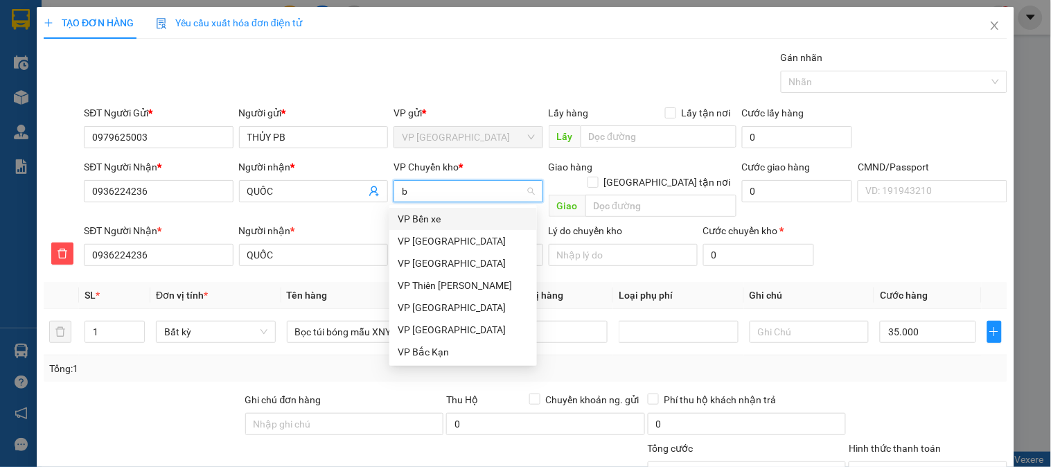
scroll to position [0, 0]
click at [424, 243] on div "VP [GEOGRAPHIC_DATA]" at bounding box center [463, 241] width 131 height 15
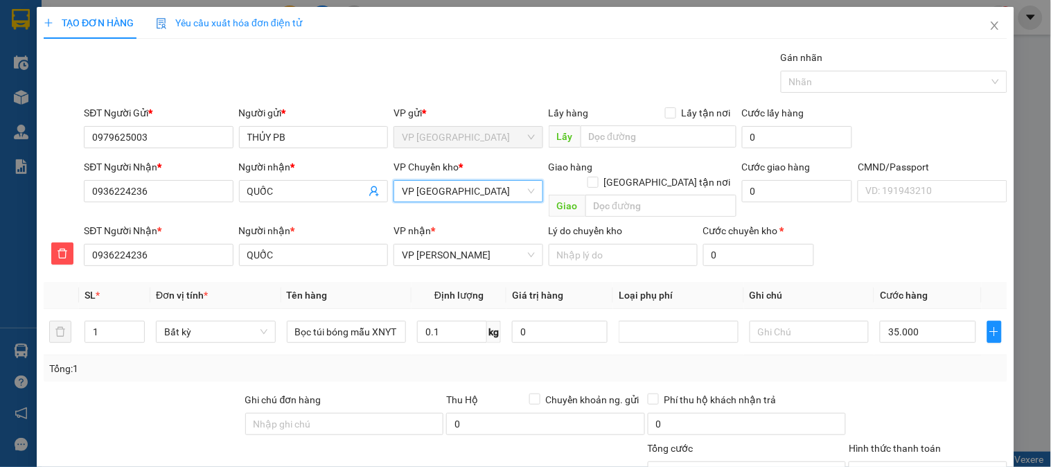
scroll to position [122, 0]
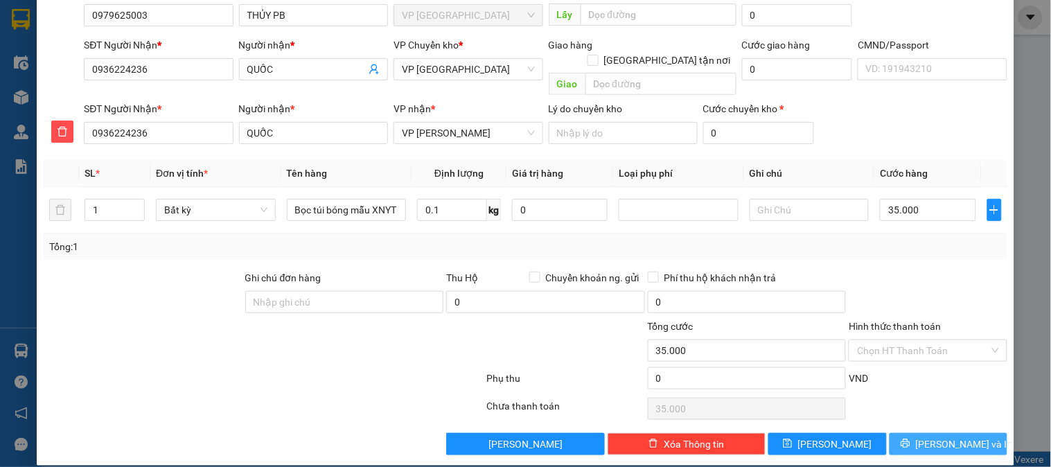
click at [958, 437] on span "[PERSON_NAME] và In" at bounding box center [964, 444] width 97 height 15
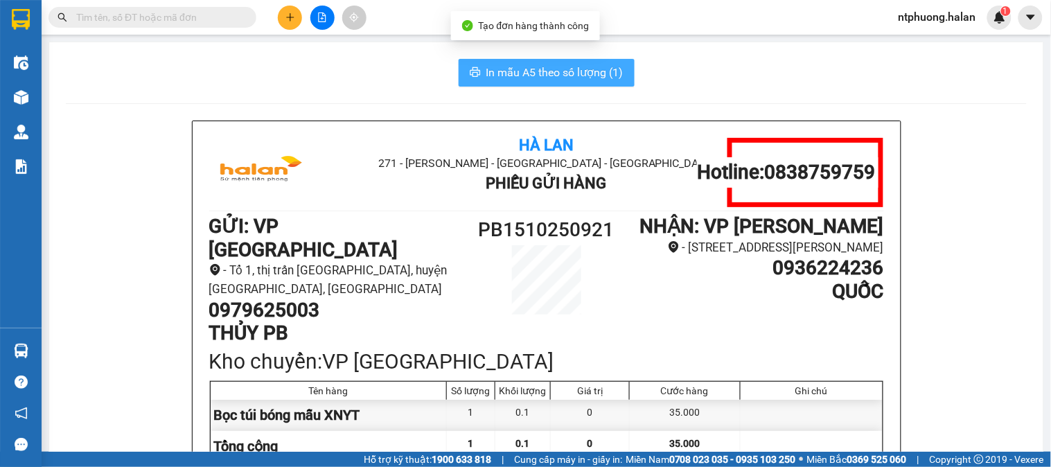
click at [563, 77] on span "In mẫu A5 theo số lượng (1)" at bounding box center [555, 72] width 137 height 17
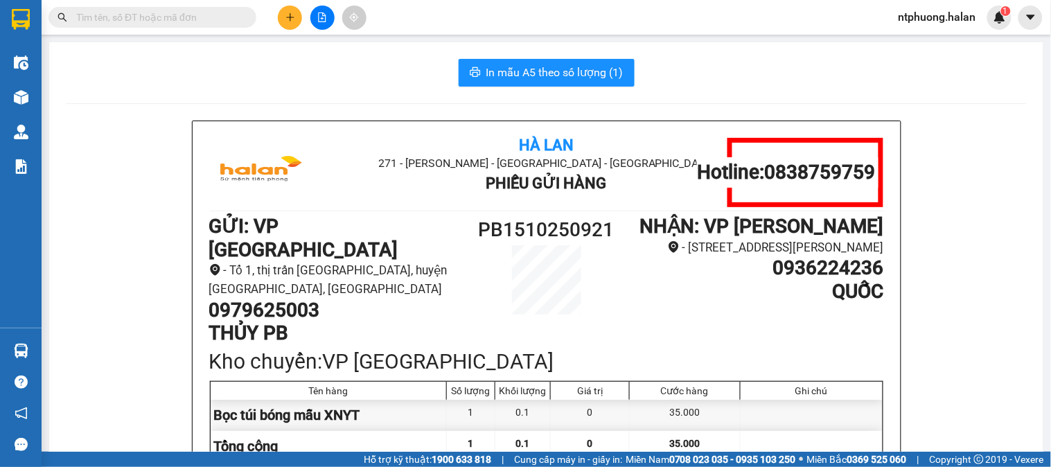
click at [172, 11] on input "text" at bounding box center [158, 17] width 164 height 15
click at [171, 19] on input "text" at bounding box center [158, 17] width 164 height 15
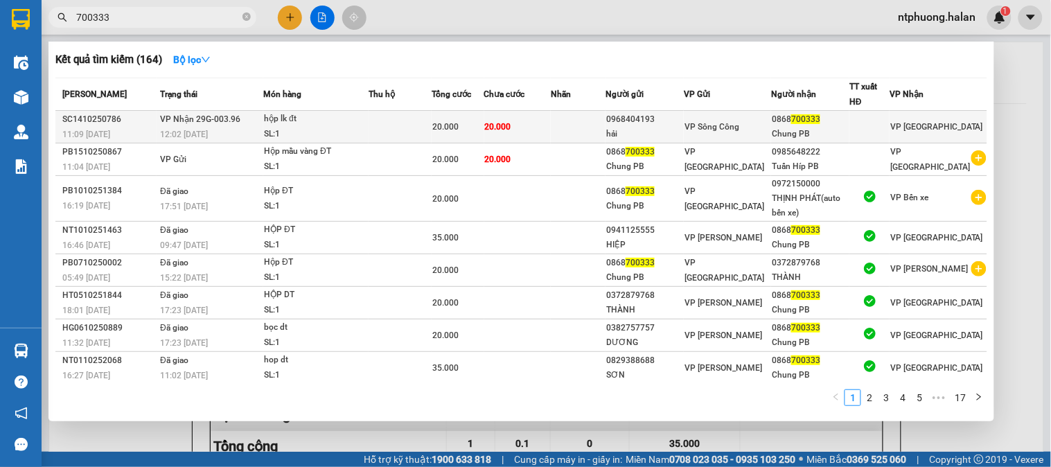
type input "700333"
click at [405, 126] on td at bounding box center [400, 127] width 63 height 33
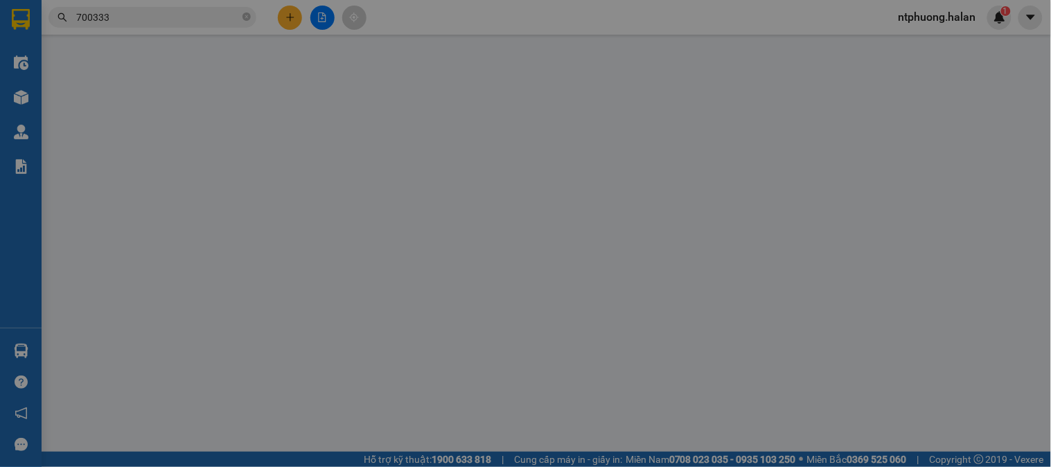
type input "0968404193"
type input "hải"
type input "0868700333"
type input "Chung PB"
type input "0"
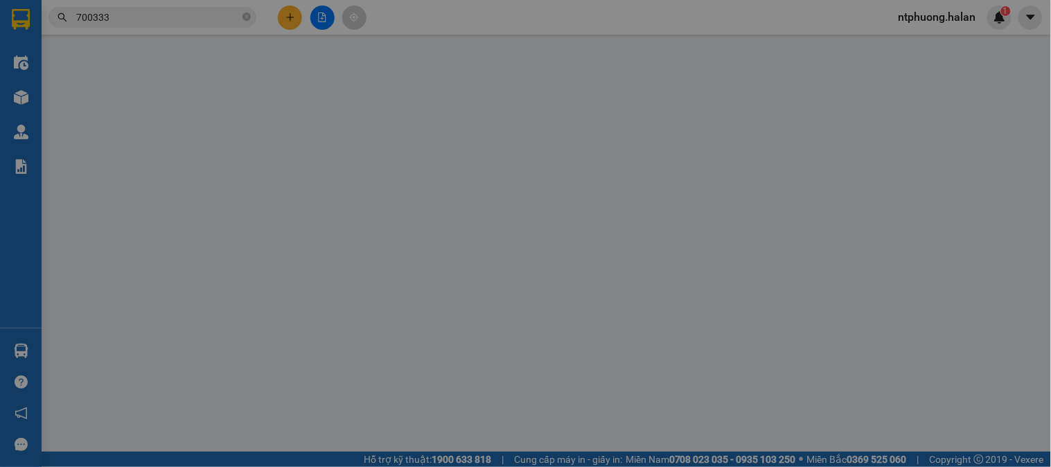
type input "20.000"
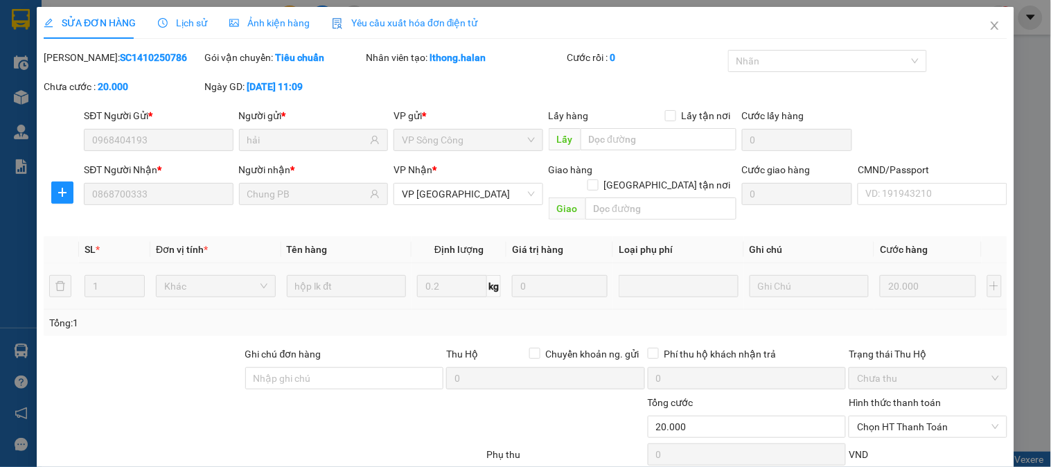
scroll to position [76, 0]
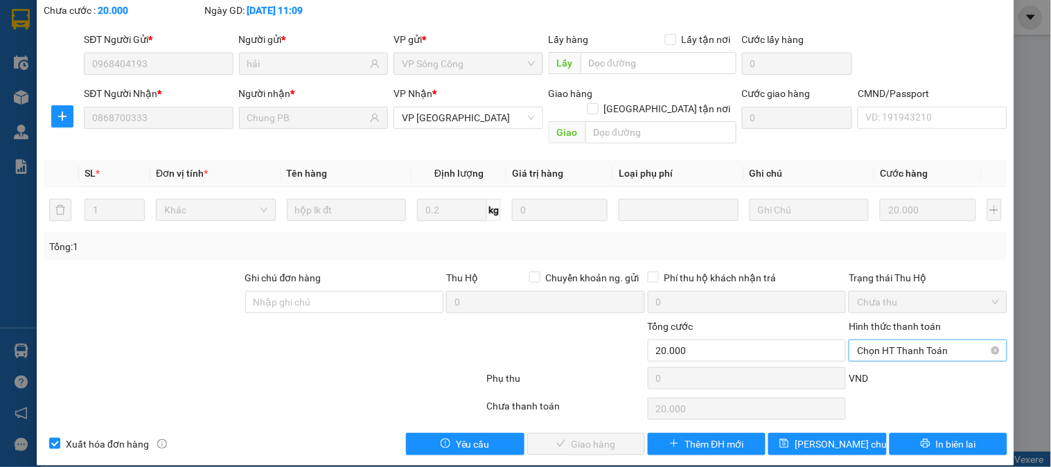
click at [926, 340] on span "Chọn HT Thanh Toán" at bounding box center [927, 350] width 141 height 21
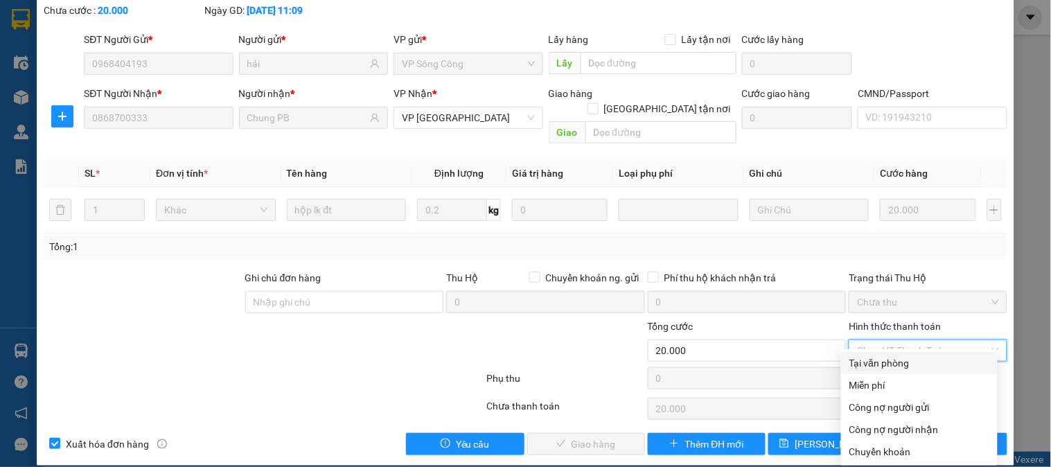
click at [917, 364] on div "Tại văn phòng" at bounding box center [920, 363] width 140 height 15
type input "0"
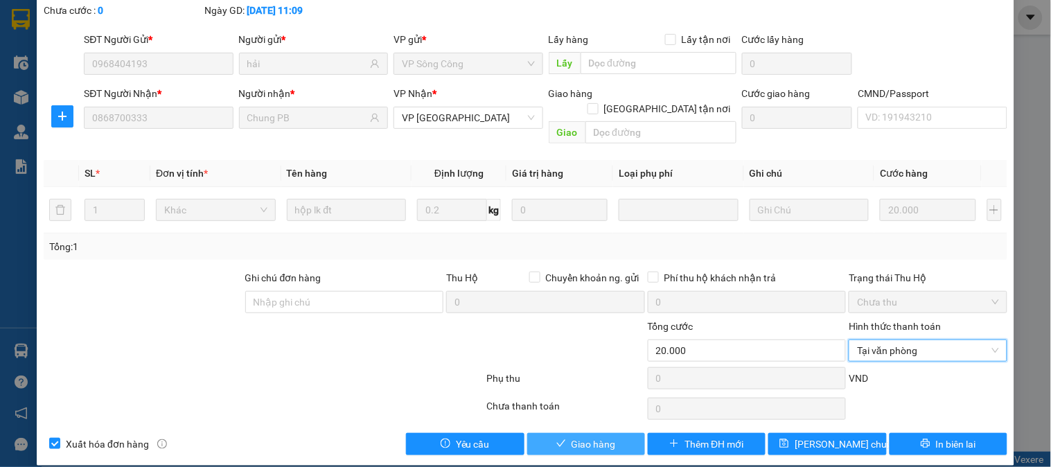
click at [594, 437] on span "Giao hàng" at bounding box center [594, 444] width 44 height 15
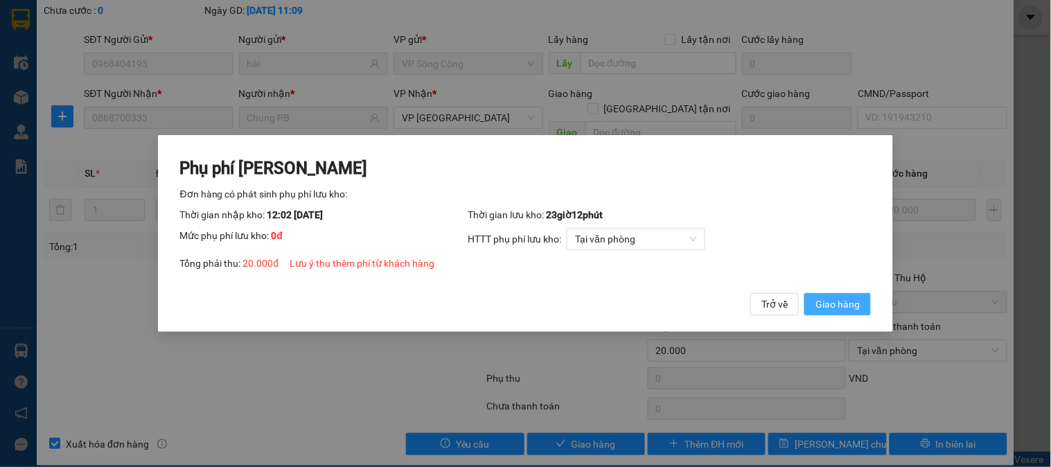
click at [853, 307] on span "Giao hàng" at bounding box center [838, 304] width 44 height 15
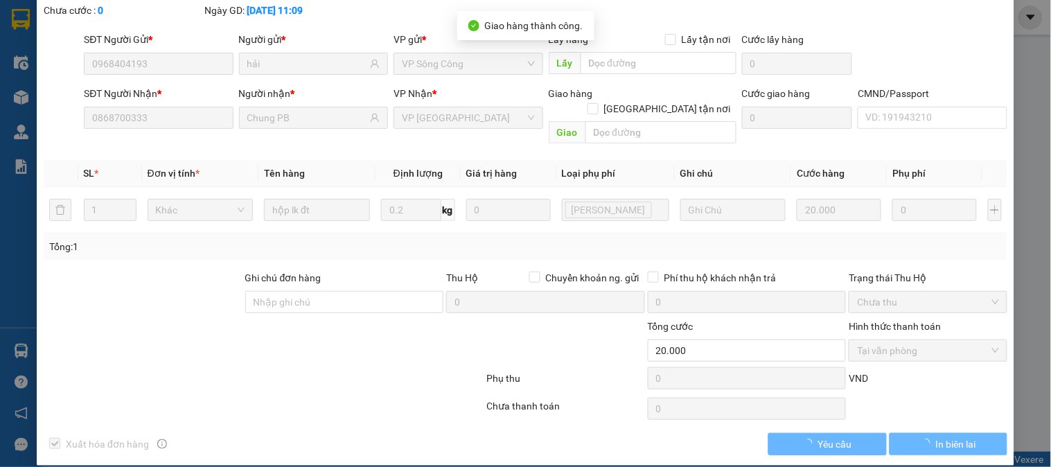
scroll to position [0, 0]
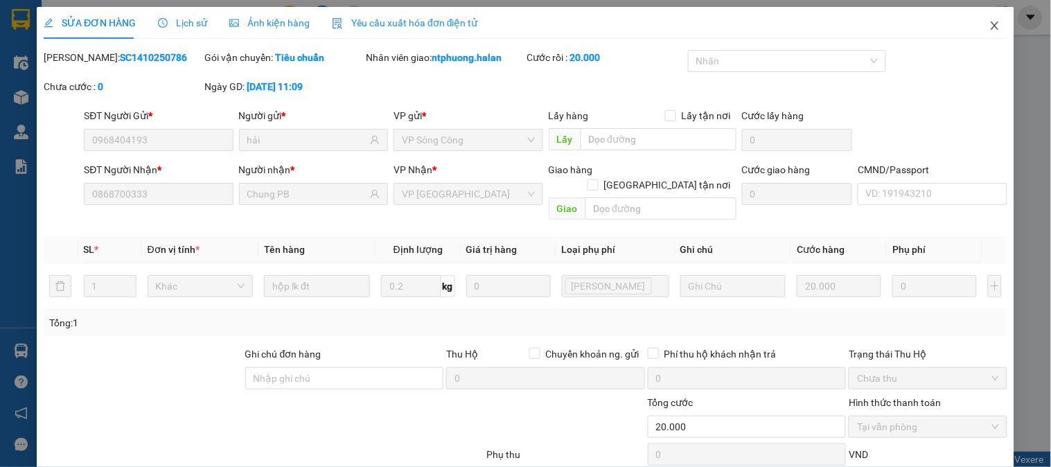
click at [991, 25] on icon "close" at bounding box center [995, 25] width 8 height 8
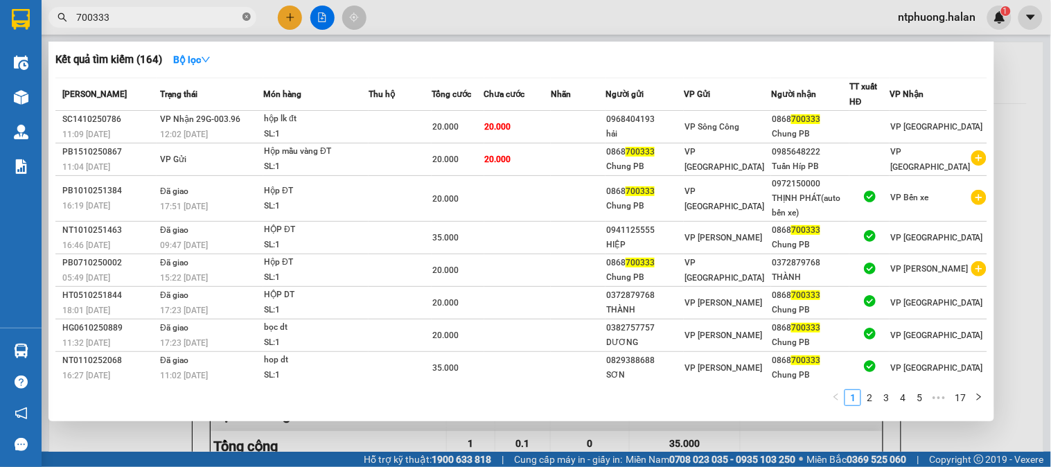
click at [245, 17] on icon "close-circle" at bounding box center [247, 16] width 8 height 8
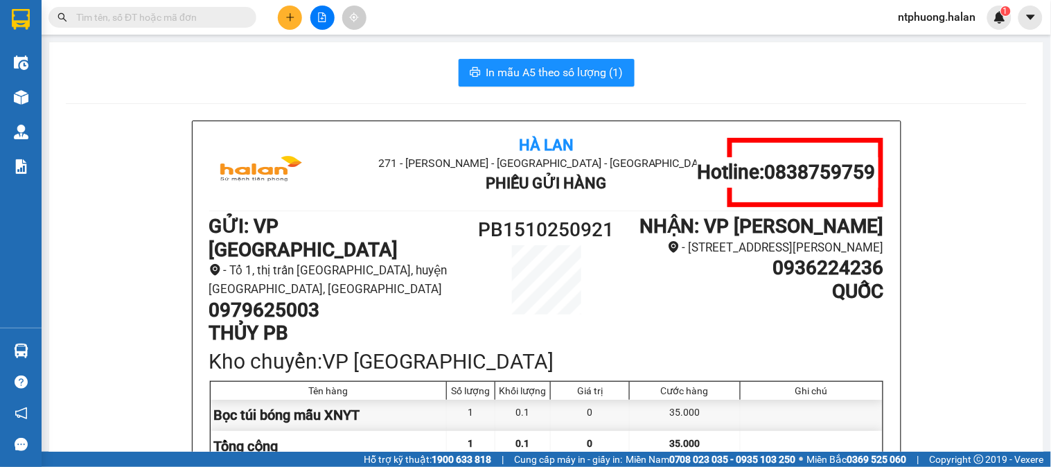
click at [220, 17] on input "text" at bounding box center [158, 17] width 164 height 15
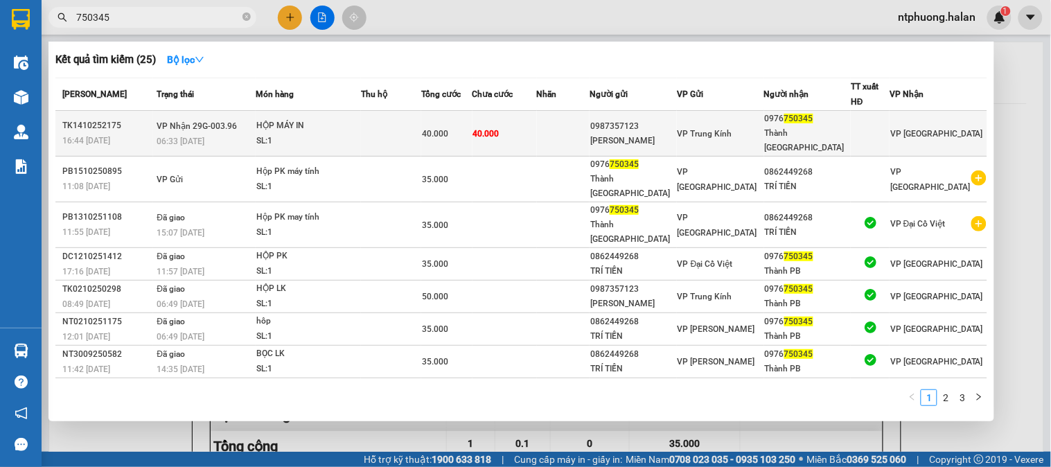
type input "750345"
click at [390, 120] on td at bounding box center [391, 134] width 60 height 46
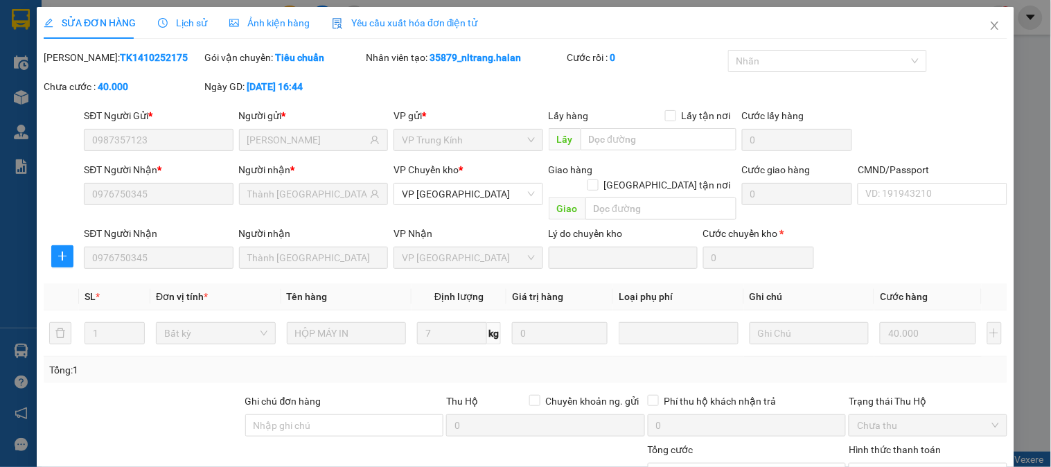
type input "0987357123"
type input "[PERSON_NAME]"
type input "0976750345"
type input "Thành [GEOGRAPHIC_DATA]"
type input "0"
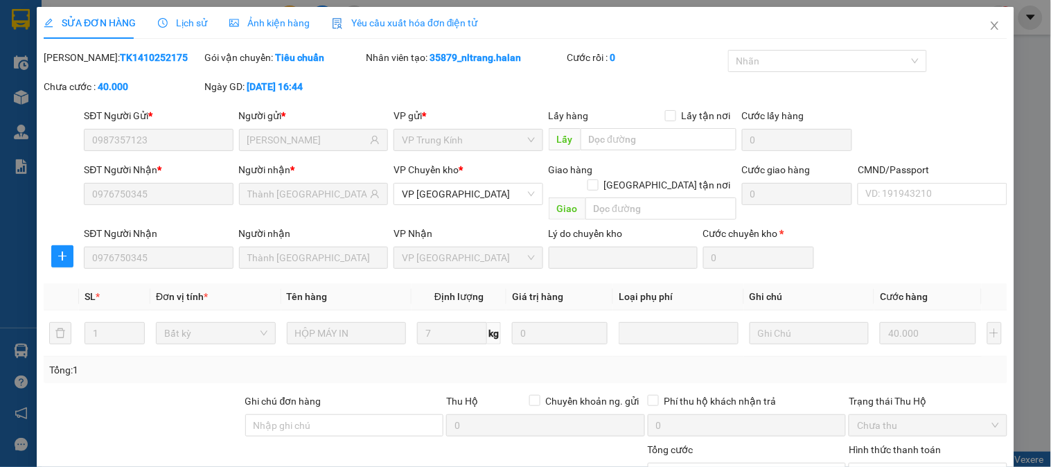
type input "40.000"
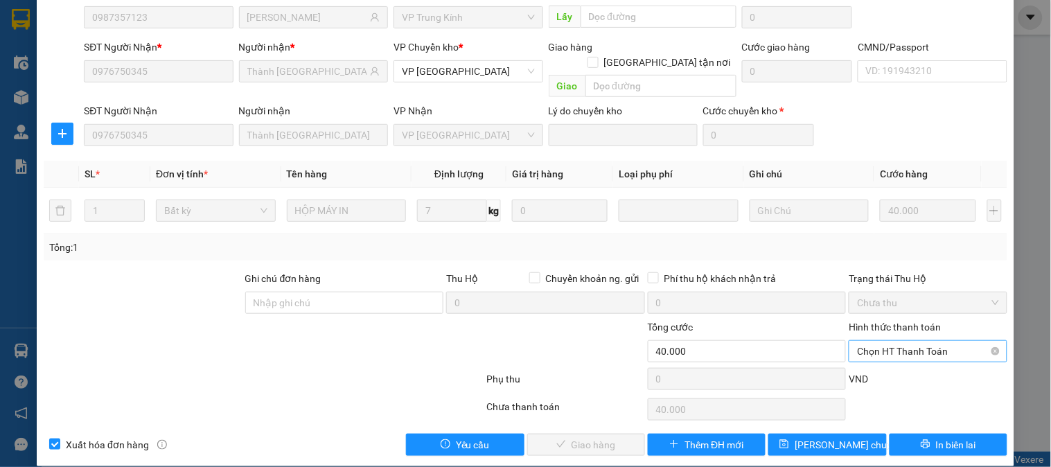
click at [898, 341] on span "Chọn HT Thanh Toán" at bounding box center [927, 351] width 141 height 21
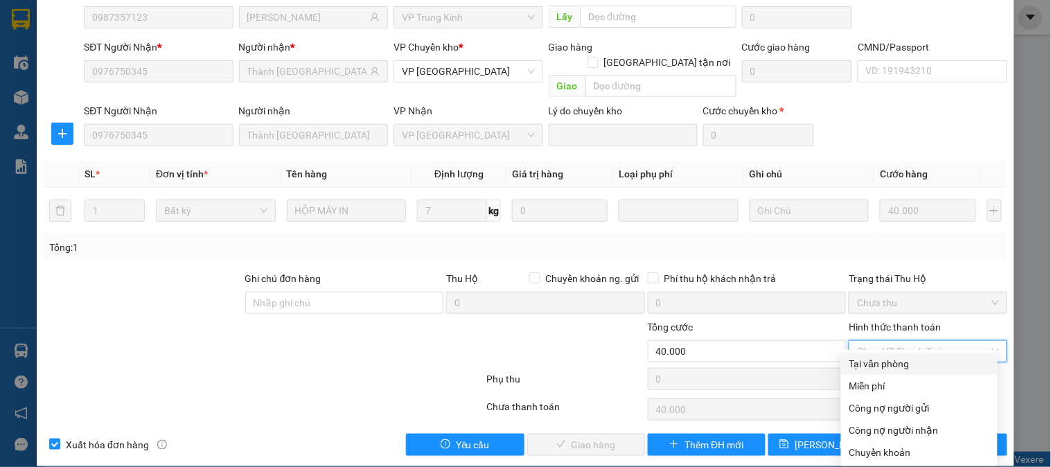
click at [887, 360] on div "Tại văn phòng" at bounding box center [920, 363] width 140 height 15
type input "0"
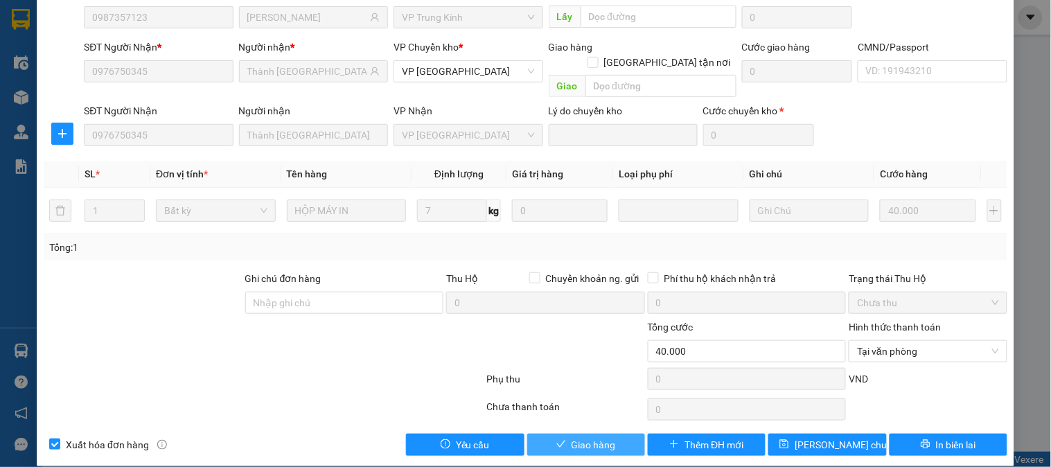
click at [603, 437] on span "Giao hàng" at bounding box center [594, 444] width 44 height 15
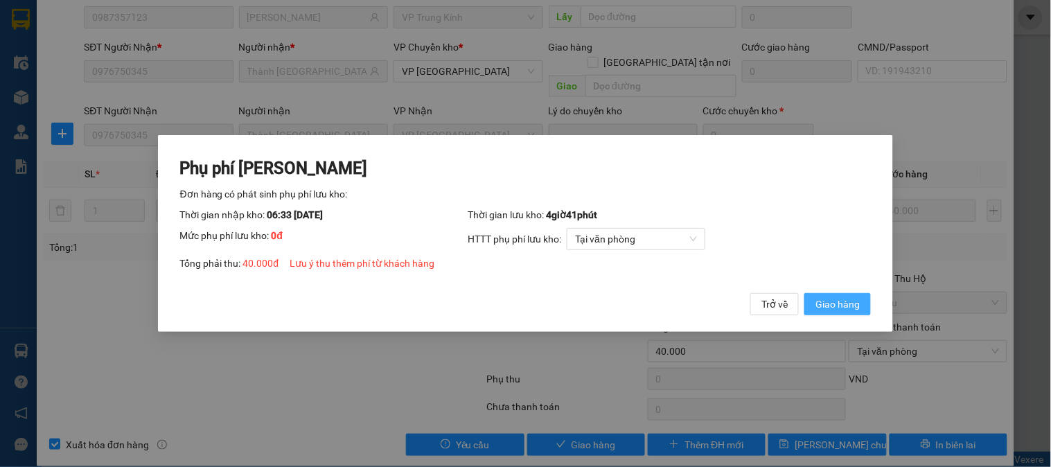
click at [828, 301] on span "Giao hàng" at bounding box center [838, 304] width 44 height 15
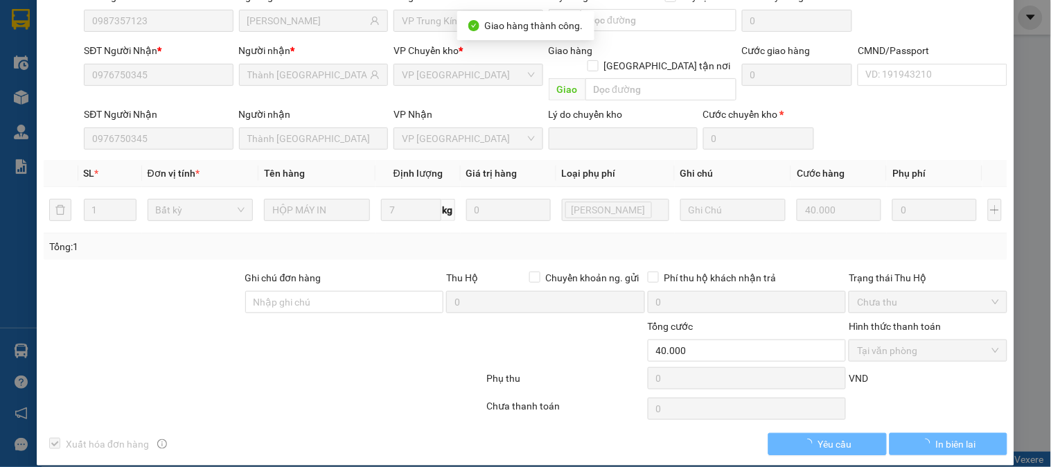
scroll to position [0, 0]
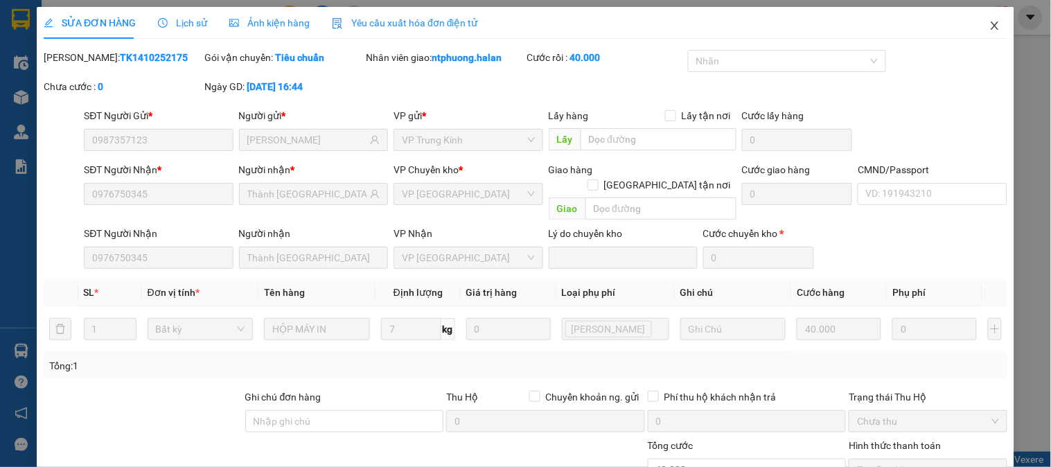
click at [990, 26] on icon "close" at bounding box center [995, 25] width 11 height 11
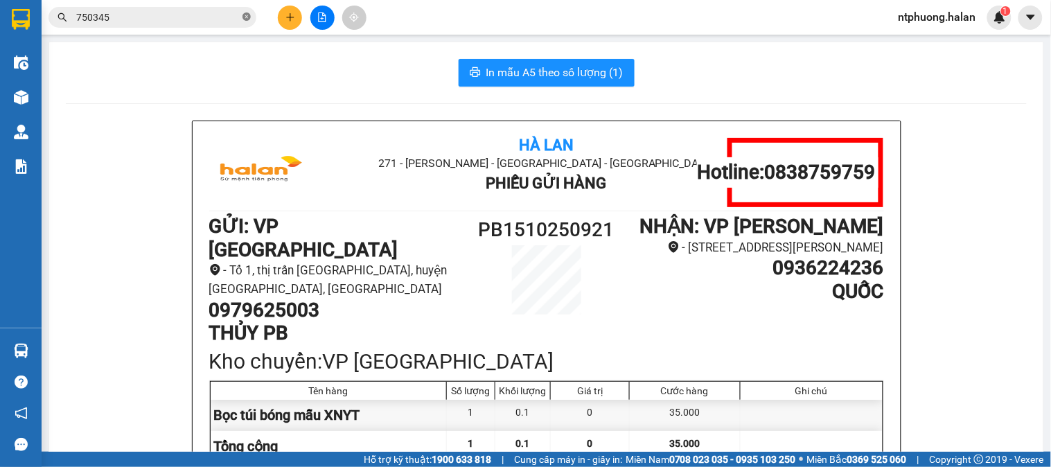
click at [247, 21] on icon "close-circle" at bounding box center [247, 16] width 8 height 8
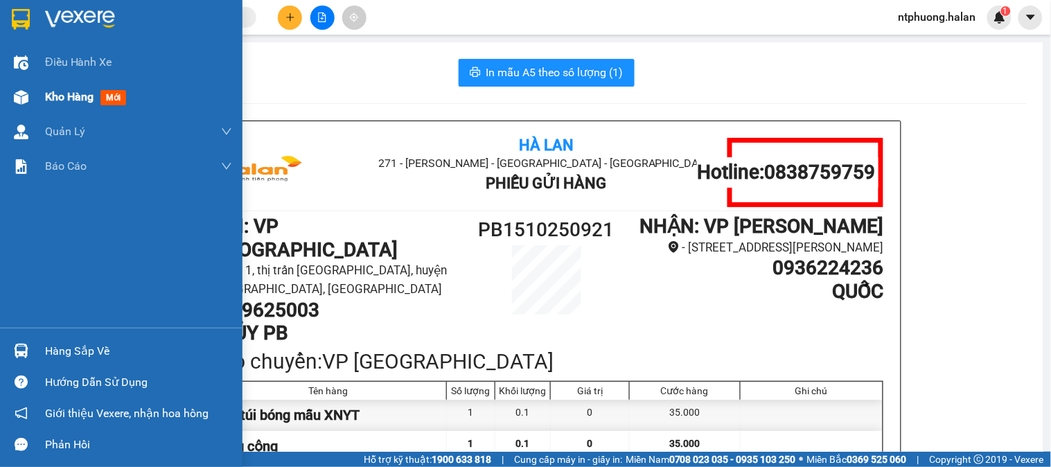
click at [71, 94] on span "Kho hàng" at bounding box center [69, 96] width 49 height 13
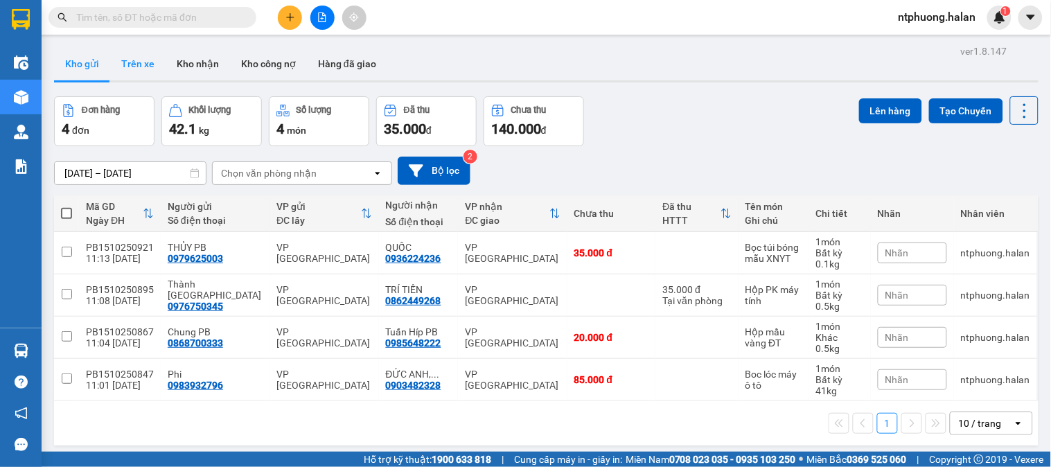
click at [130, 60] on button "Trên xe" at bounding box center [137, 63] width 55 height 33
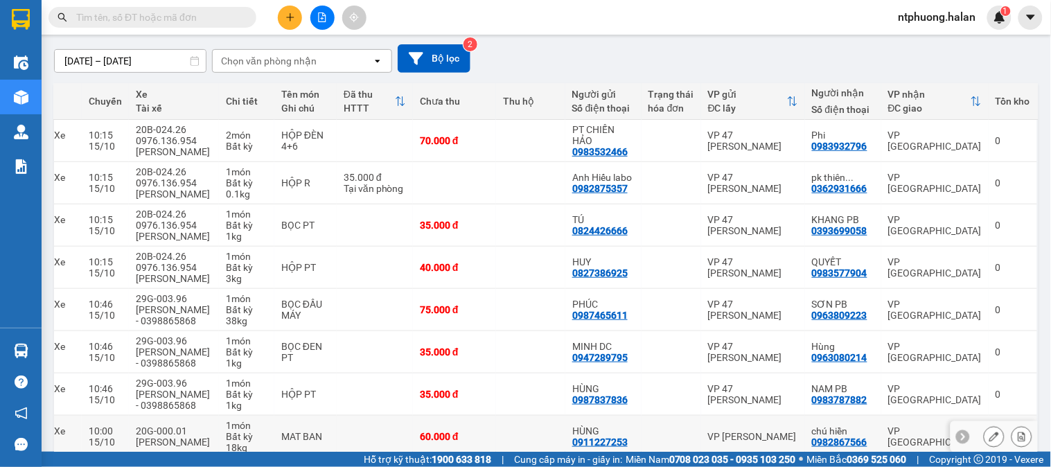
scroll to position [266, 0]
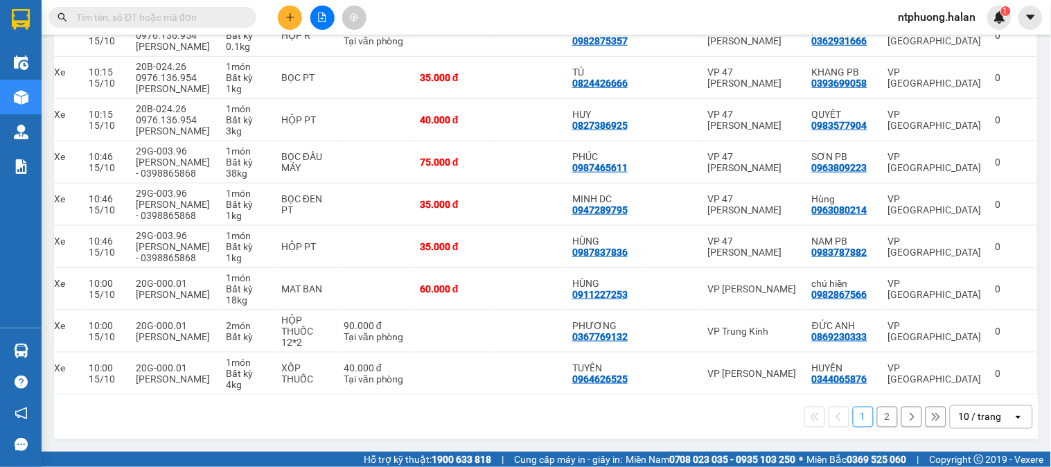
click at [106, 396] on div "1 2 10 / trang open" at bounding box center [546, 417] width 985 height 44
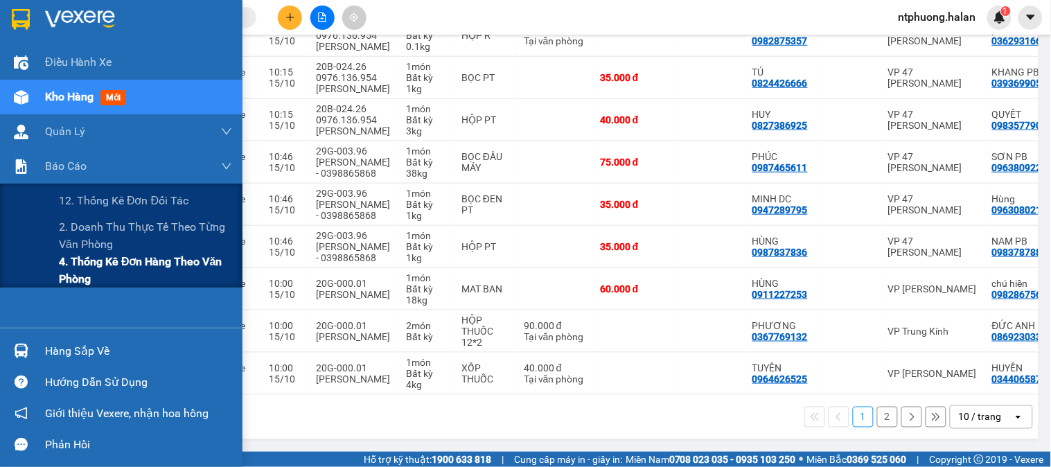
click at [94, 276] on span "4. Thống kê đơn hàng theo văn phòng" at bounding box center [145, 270] width 173 height 35
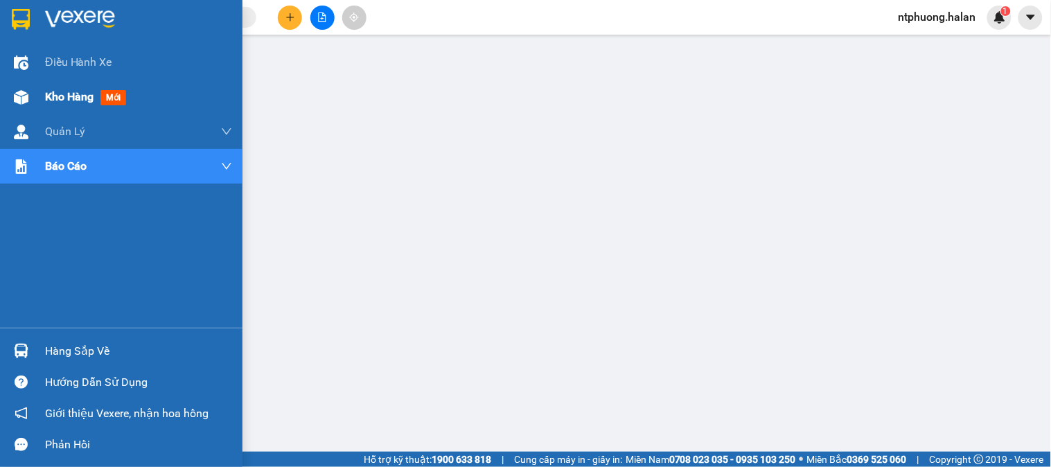
click at [52, 103] on span "Kho hàng" at bounding box center [69, 96] width 49 height 13
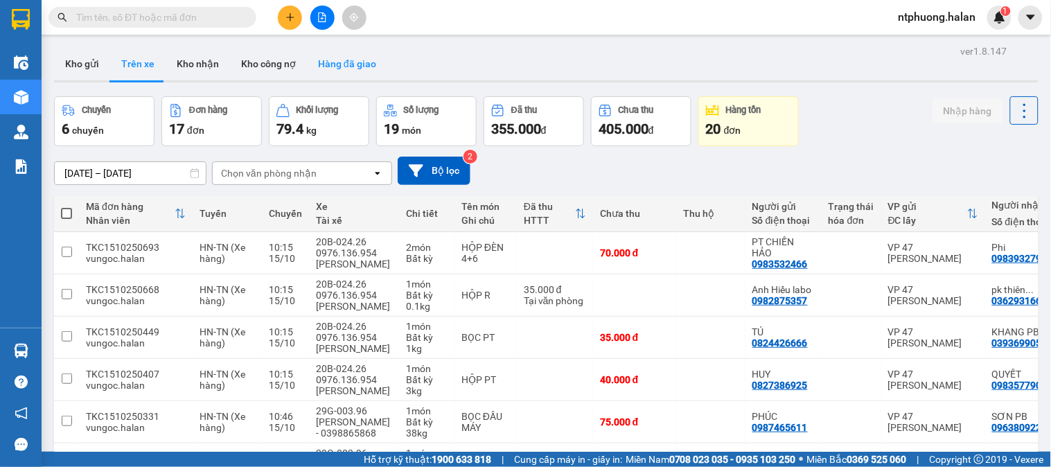
click at [343, 67] on button "Hàng đã giao" at bounding box center [347, 63] width 80 height 33
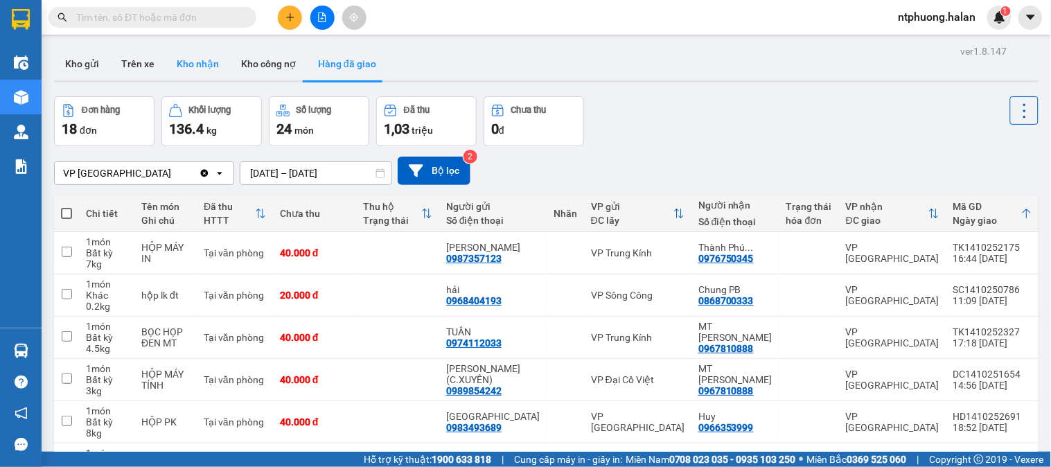
click at [182, 62] on button "Kho nhận" at bounding box center [198, 63] width 64 height 33
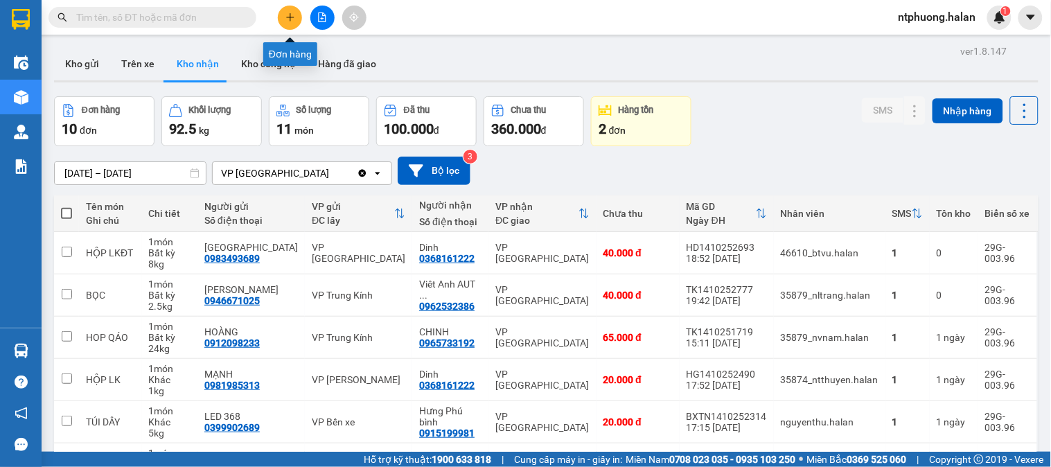
click at [297, 17] on button at bounding box center [290, 18] width 24 height 24
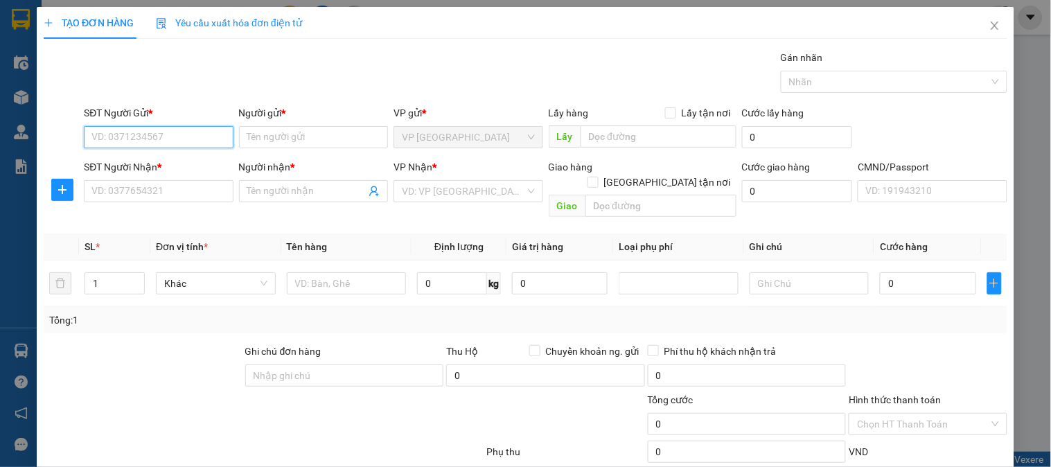
click at [170, 126] on input "SĐT Người Gửi *" at bounding box center [158, 137] width 149 height 22
type input "0984063887"
click at [140, 166] on div "0984063887 - HÀ" at bounding box center [156, 164] width 131 height 15
type input "HÀ"
type input "0984063887"
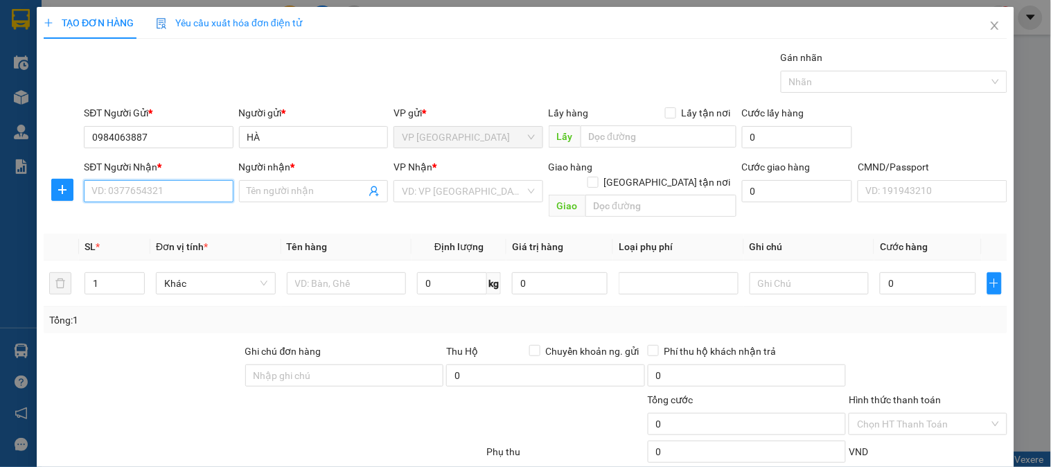
click at [172, 198] on input "SĐT Người Nhận *" at bounding box center [158, 191] width 149 height 22
type input "0903404465"
click at [130, 220] on div "0903404465 - VVAN" at bounding box center [156, 218] width 131 height 15
type input "VVAN"
checkbox input "true"
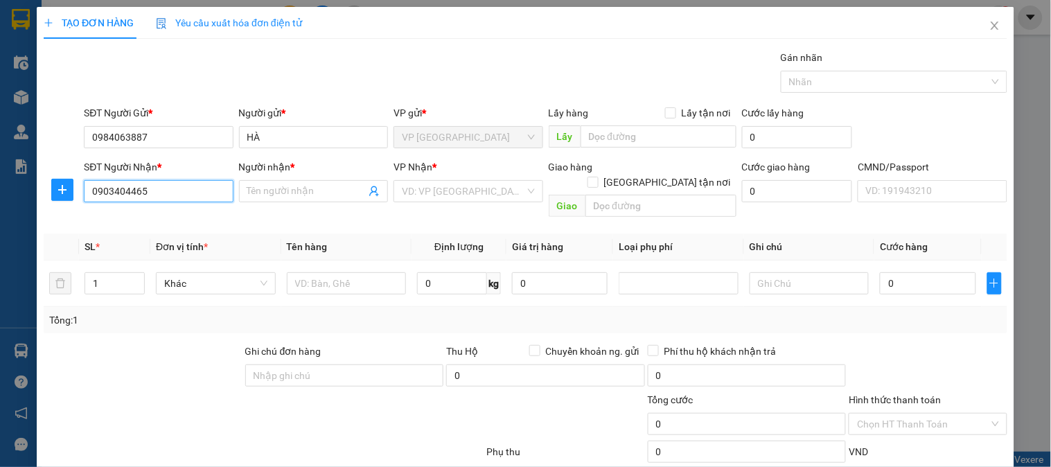
type input "70 P. Bà Triệu, [PERSON_NAME], [GEOGRAPHIC_DATA], [GEOGRAPHIC_DATA], [GEOGRAPHI…"
type input "40.000"
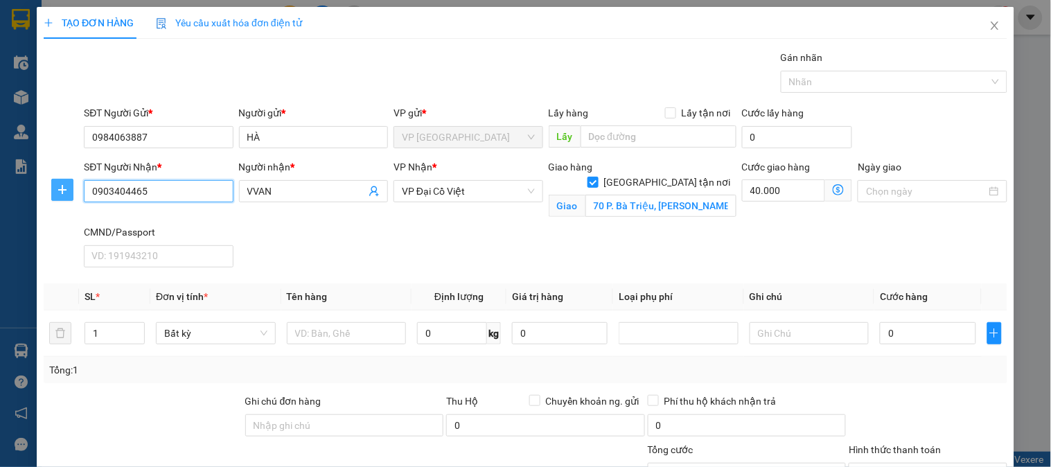
type input "0903404465"
click at [64, 184] on icon "plus" at bounding box center [62, 189] width 11 height 11
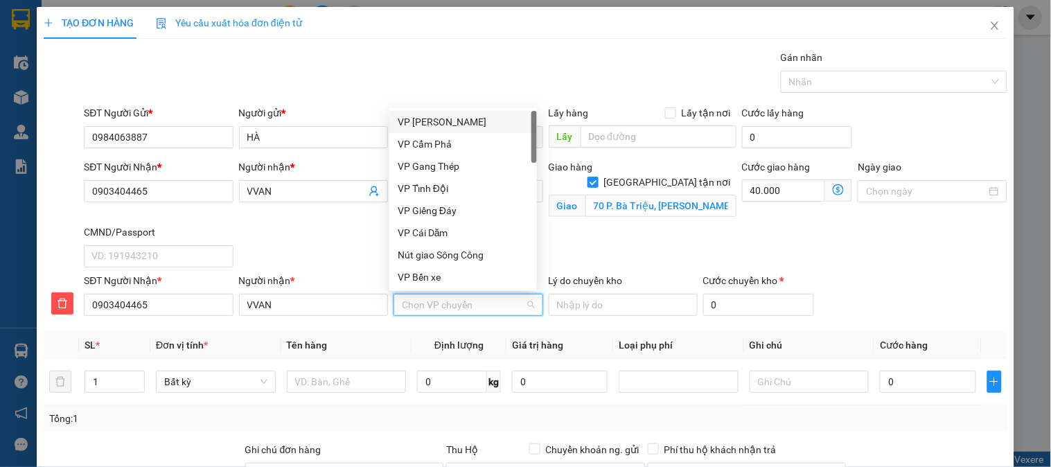
click at [469, 299] on input "VP nhận *" at bounding box center [463, 305] width 123 height 21
type input "d"
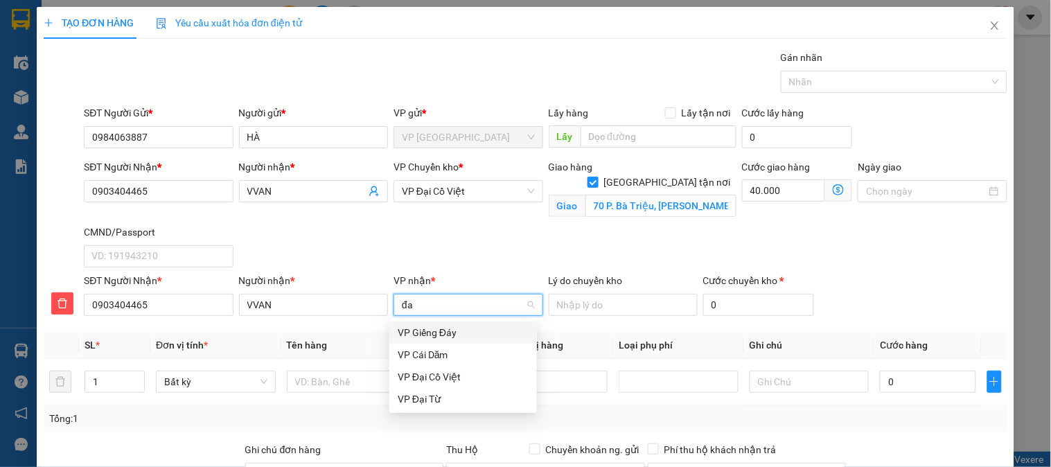
type input "đai"
click at [451, 333] on div "VP Đại Cồ Việt" at bounding box center [463, 332] width 131 height 15
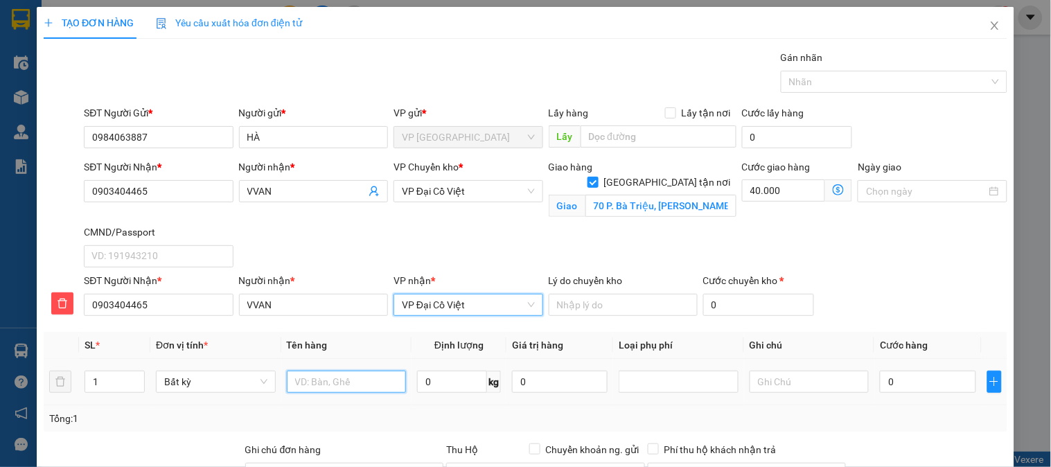
click at [324, 380] on input "text" at bounding box center [347, 382] width 120 height 22
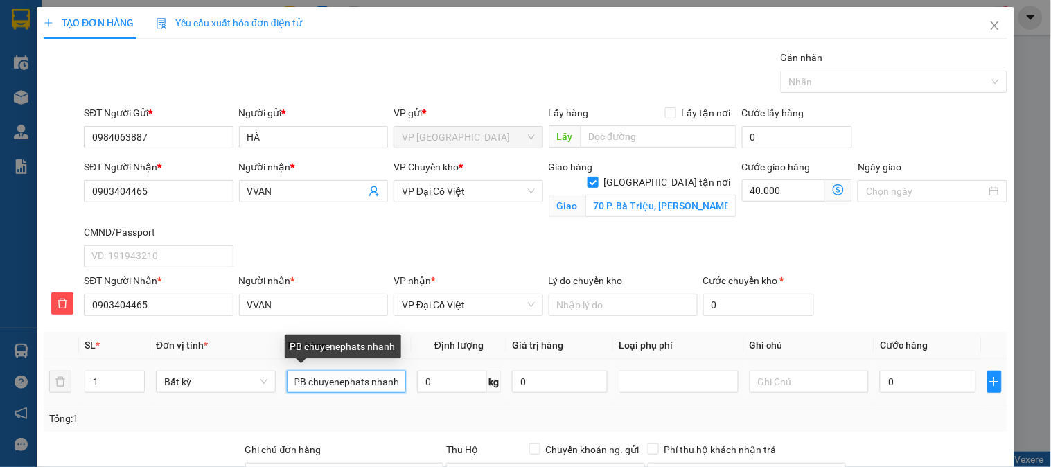
click at [363, 383] on input "PB chuyenephats nhanh" at bounding box center [347, 382] width 120 height 22
type input "PB chuyển phát nhanh"
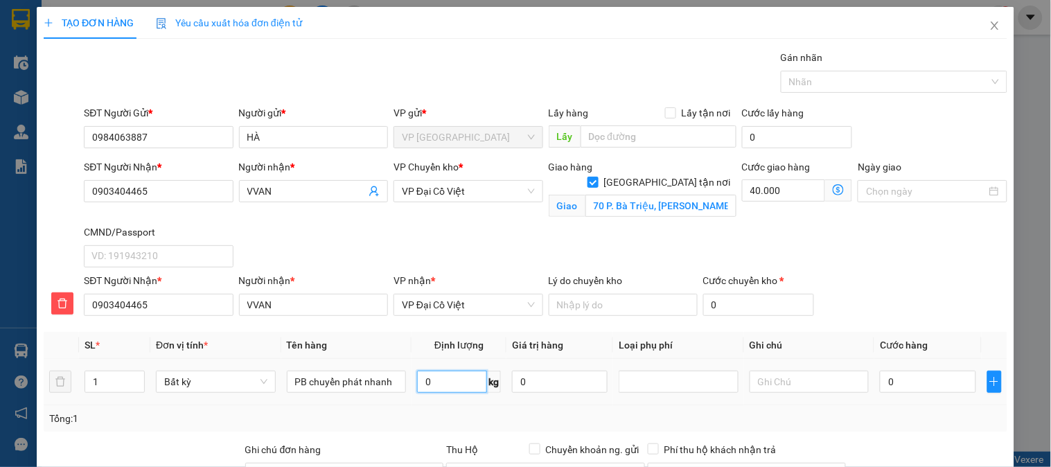
click at [444, 382] on input "0" at bounding box center [452, 382] width 70 height 22
type input "0.1"
click at [931, 389] on input "0" at bounding box center [928, 382] width 96 height 22
type input "35.000"
type input "75.000"
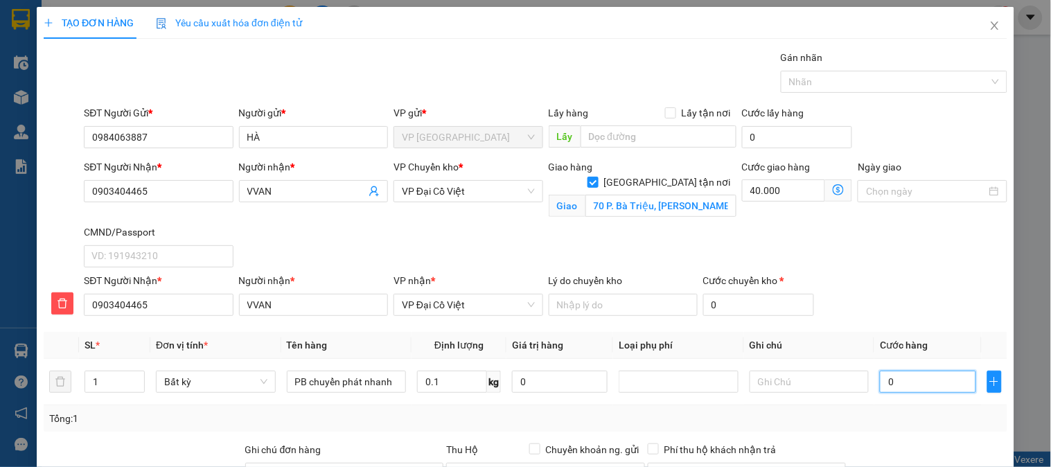
type input "75.000"
click at [834, 189] on icon "dollar-circle" at bounding box center [838, 189] width 11 height 11
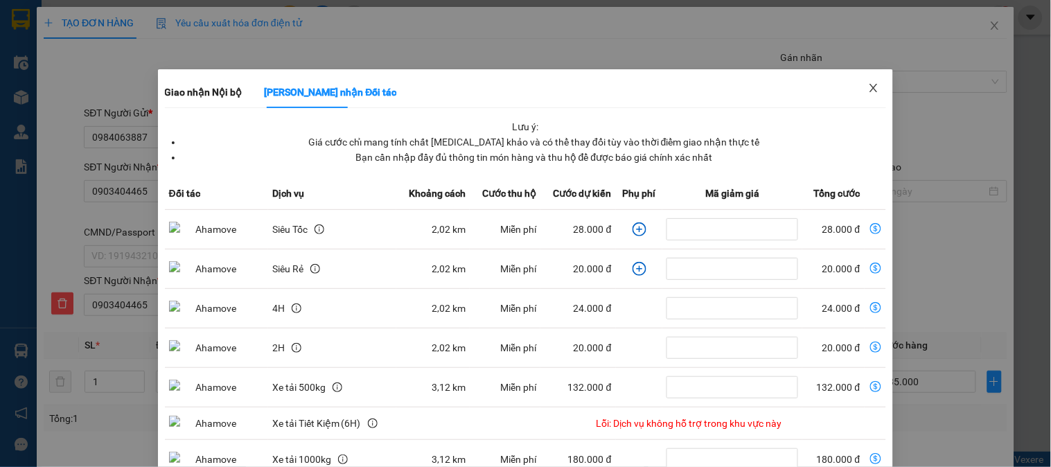
click at [869, 88] on icon "close" at bounding box center [874, 87] width 11 height 11
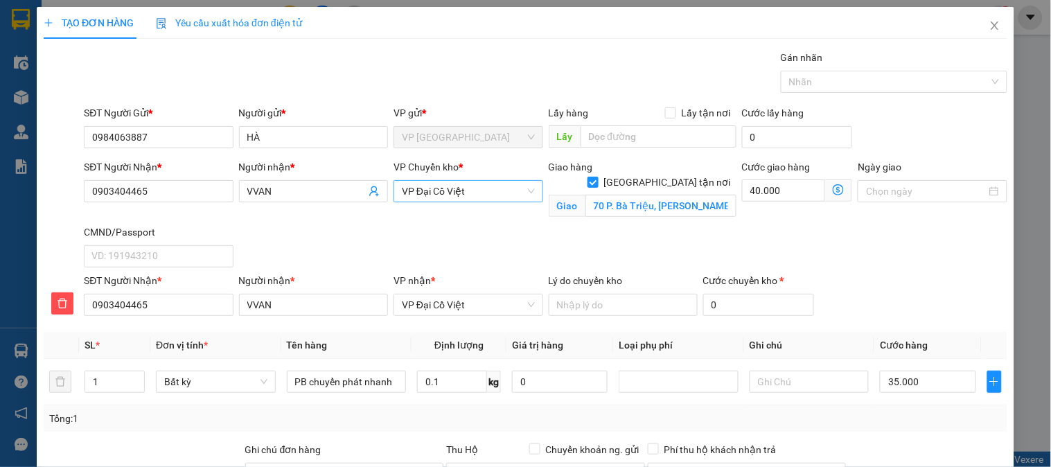
click at [474, 190] on span "VP Đại Cồ Việt" at bounding box center [468, 191] width 132 height 21
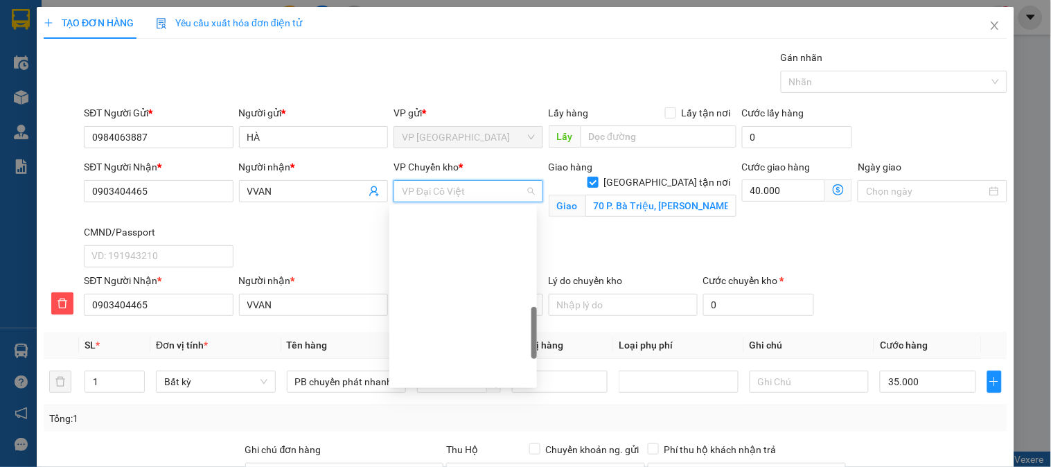
scroll to position [416, 0]
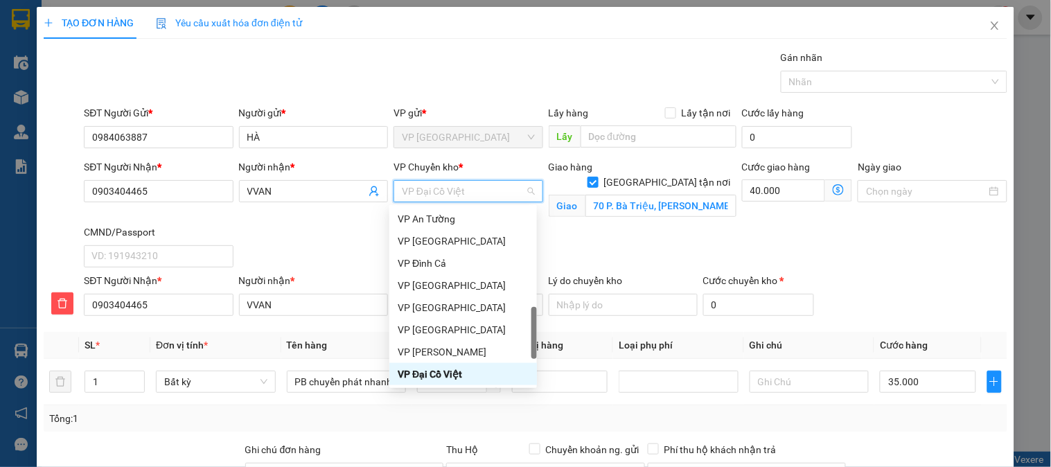
type input "b"
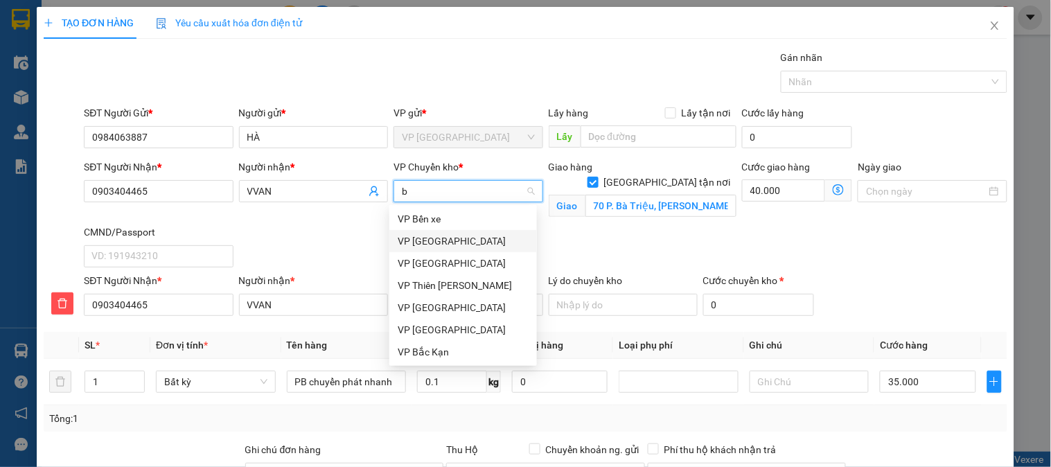
click at [421, 241] on div "VP [GEOGRAPHIC_DATA]" at bounding box center [463, 241] width 131 height 15
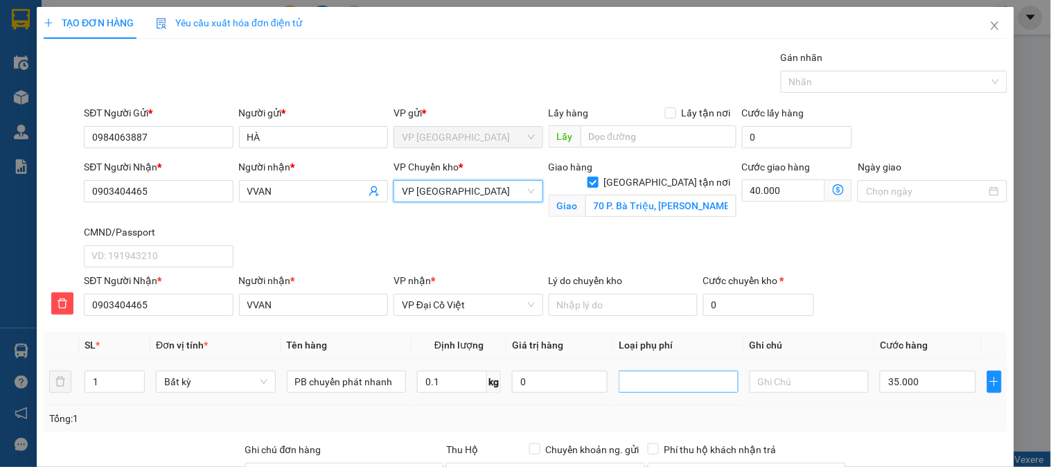
scroll to position [154, 0]
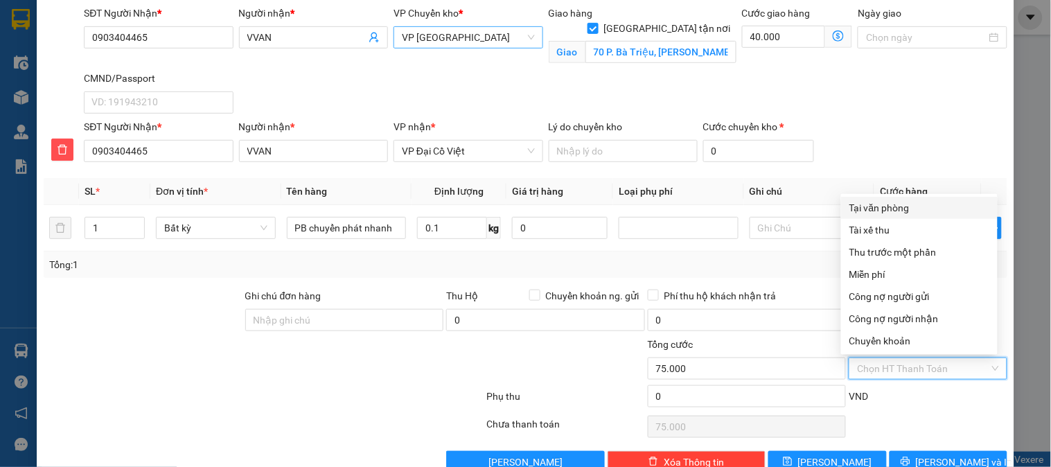
click at [905, 369] on input "Hình thức thanh toán" at bounding box center [923, 368] width 132 height 21
click at [876, 212] on div "Tại văn phòng" at bounding box center [920, 207] width 140 height 15
type input "0"
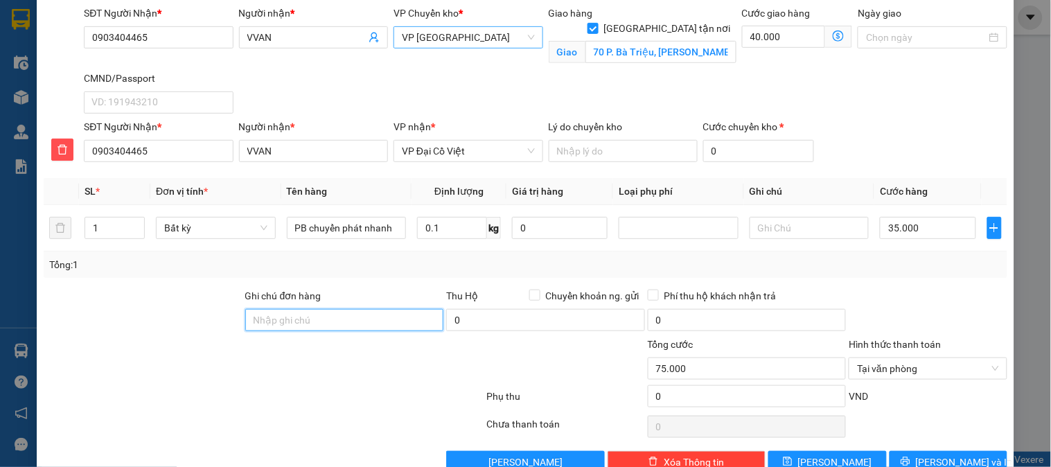
click at [341, 321] on input "Ghi chú đơn hàng" at bounding box center [344, 320] width 199 height 22
type input "Khách cần gấp"
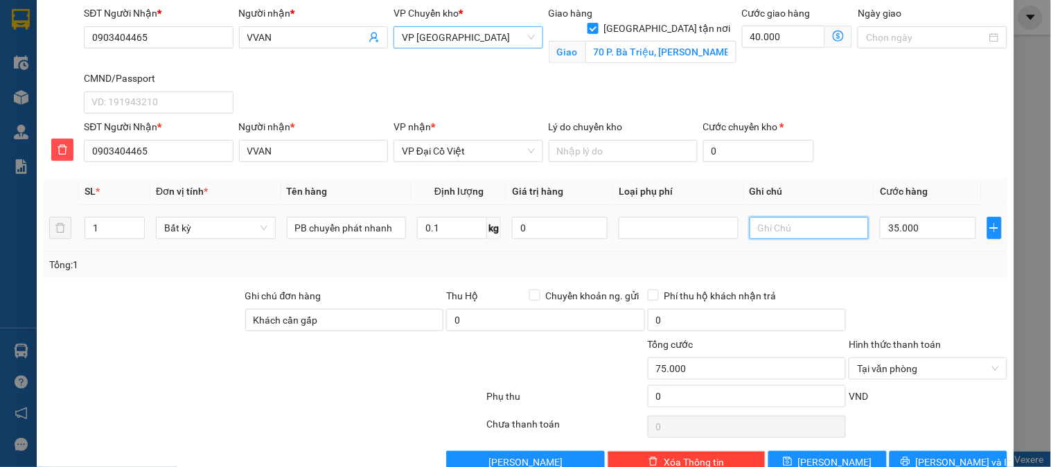
click at [783, 227] on input "text" at bounding box center [810, 228] width 120 height 22
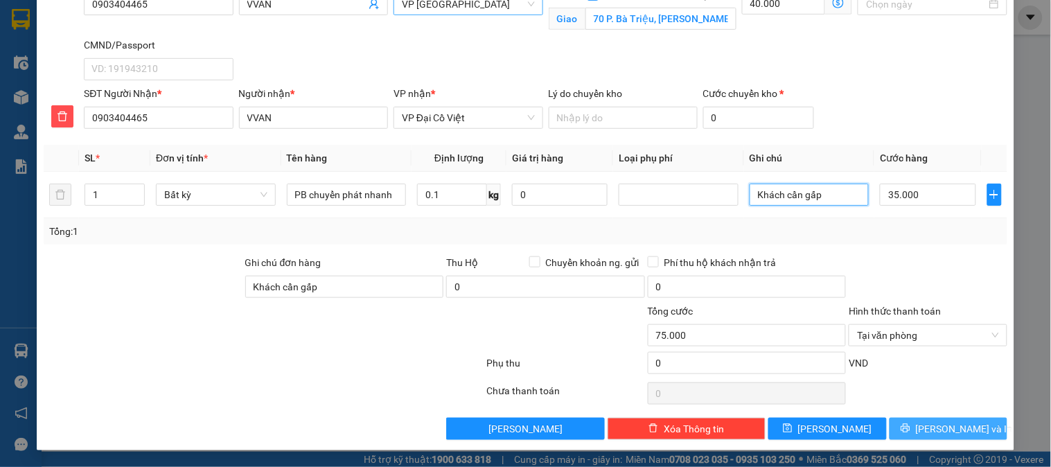
type input "Khách cần gấp"
click at [940, 437] on span "[PERSON_NAME] và In" at bounding box center [964, 428] width 97 height 15
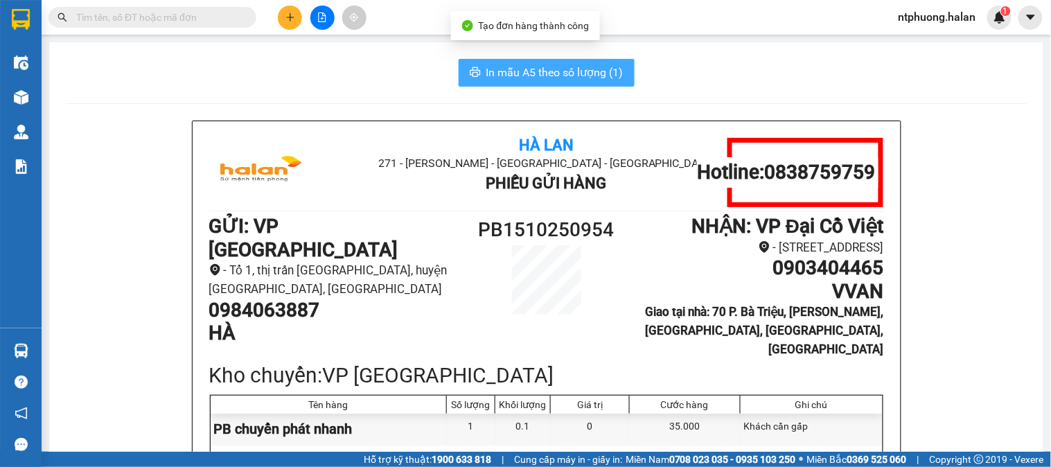
click at [564, 73] on span "In mẫu A5 theo số lượng (1)" at bounding box center [555, 72] width 137 height 17
click at [534, 76] on span "In mẫu A5 theo số lượng (1)" at bounding box center [555, 72] width 137 height 17
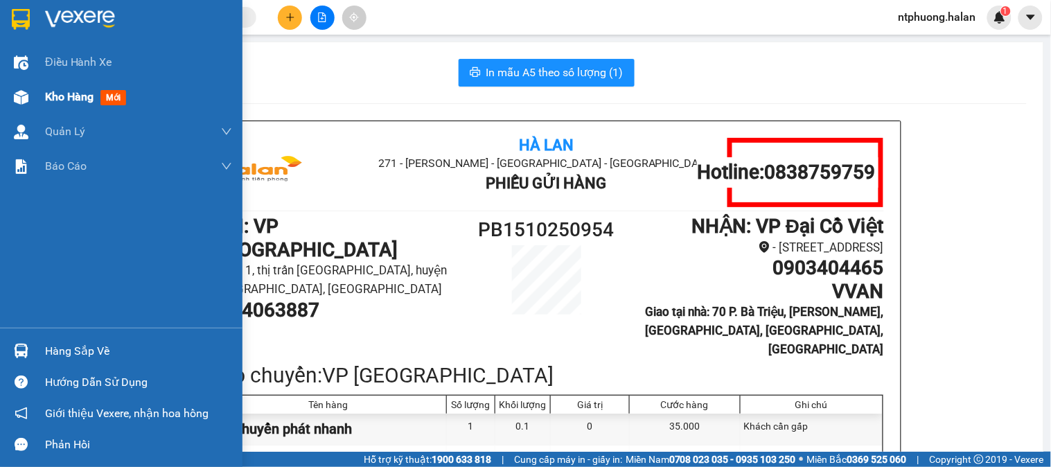
click at [79, 95] on span "Kho hàng" at bounding box center [69, 96] width 49 height 13
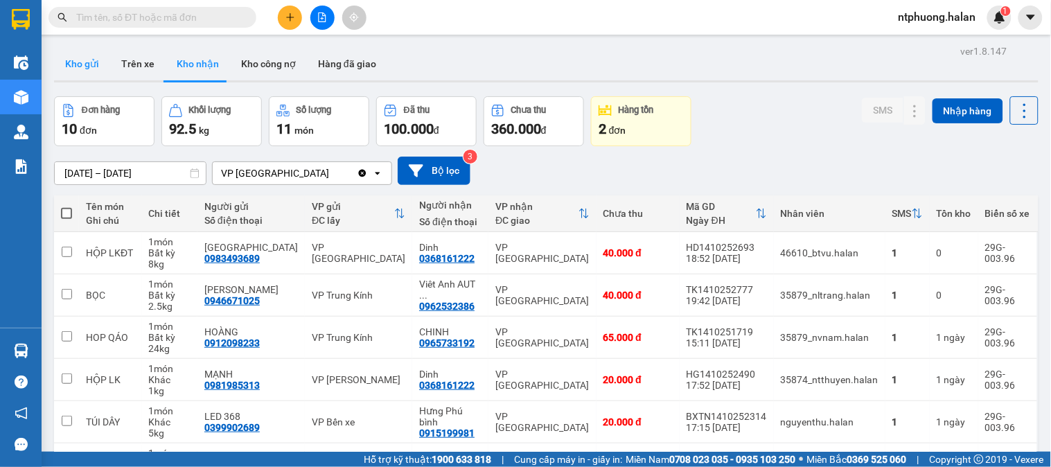
click at [73, 57] on button "Kho gửi" at bounding box center [82, 63] width 56 height 33
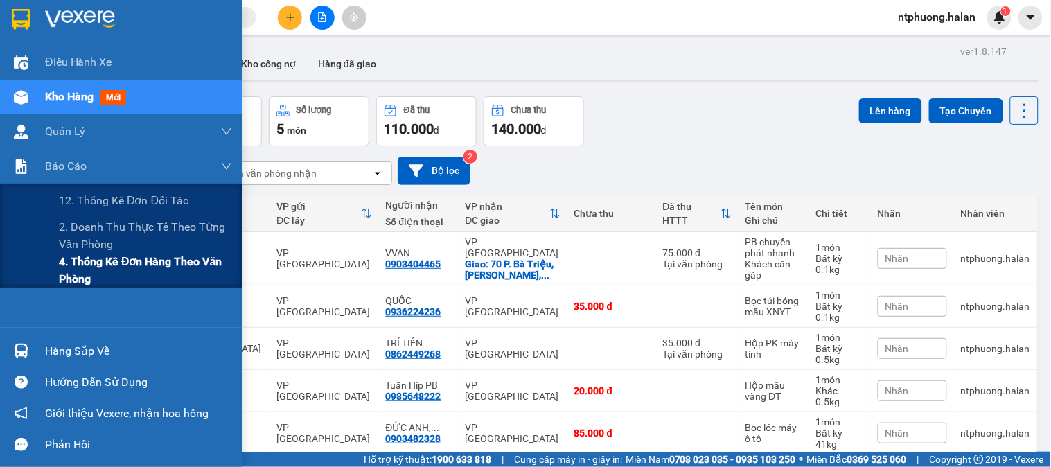
click at [77, 268] on span "4. Thống kê đơn hàng theo văn phòng" at bounding box center [145, 270] width 173 height 35
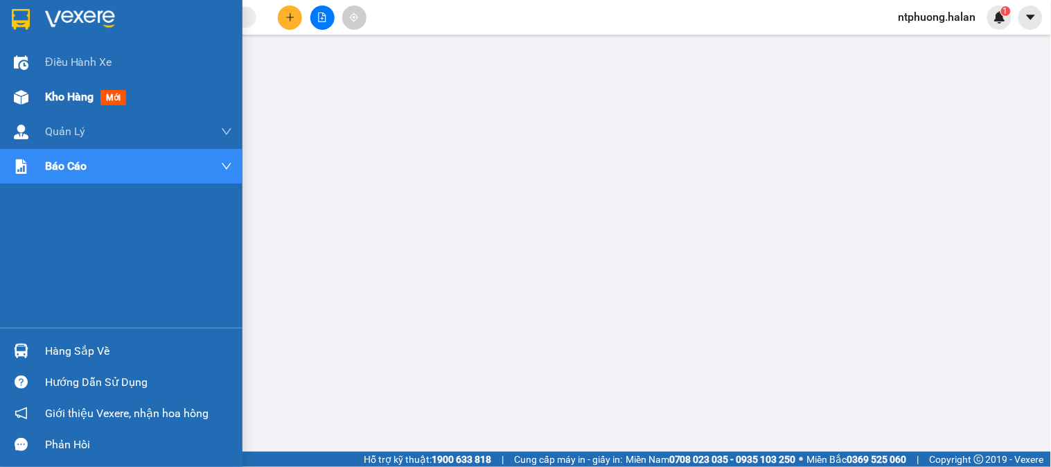
click at [71, 101] on span "Kho hàng" at bounding box center [69, 96] width 49 height 13
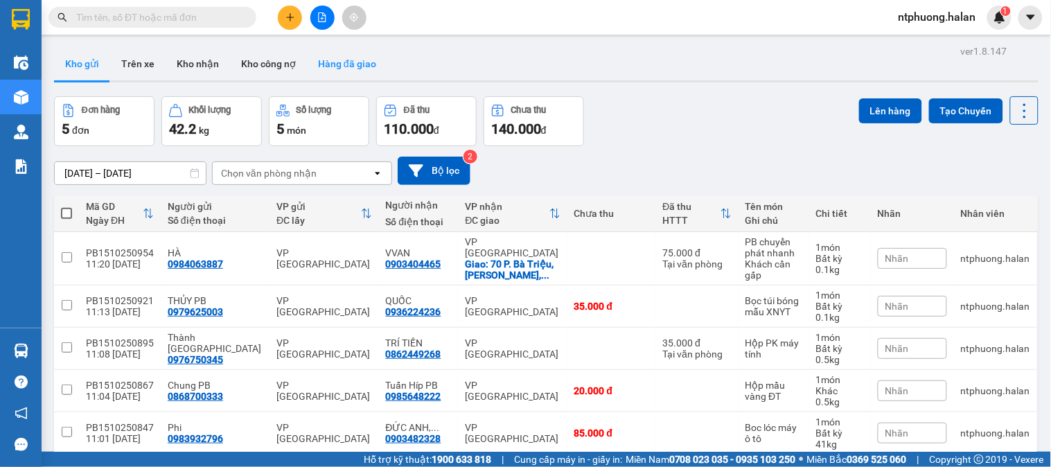
click at [344, 70] on button "Hàng đã giao" at bounding box center [347, 63] width 80 height 33
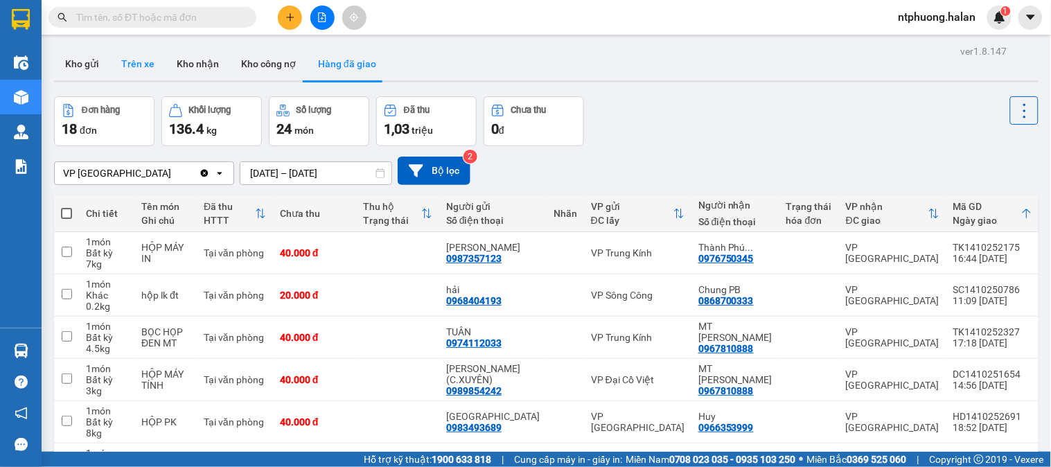
click at [141, 67] on button "Trên xe" at bounding box center [137, 63] width 55 height 33
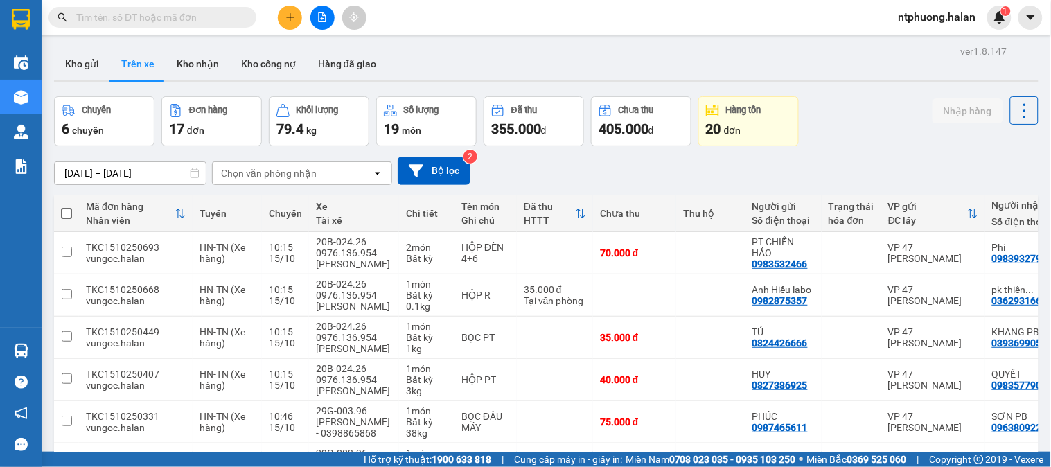
click at [171, 17] on input "text" at bounding box center [158, 17] width 164 height 15
click at [177, 6] on div "Kết quả tìm kiếm ( 25 ) Bộ lọc Mã ĐH Trạng thái Món hàng Thu hộ Tổng cước Chưa …" at bounding box center [135, 18] width 270 height 24
click at [176, 16] on input "text" at bounding box center [158, 17] width 164 height 15
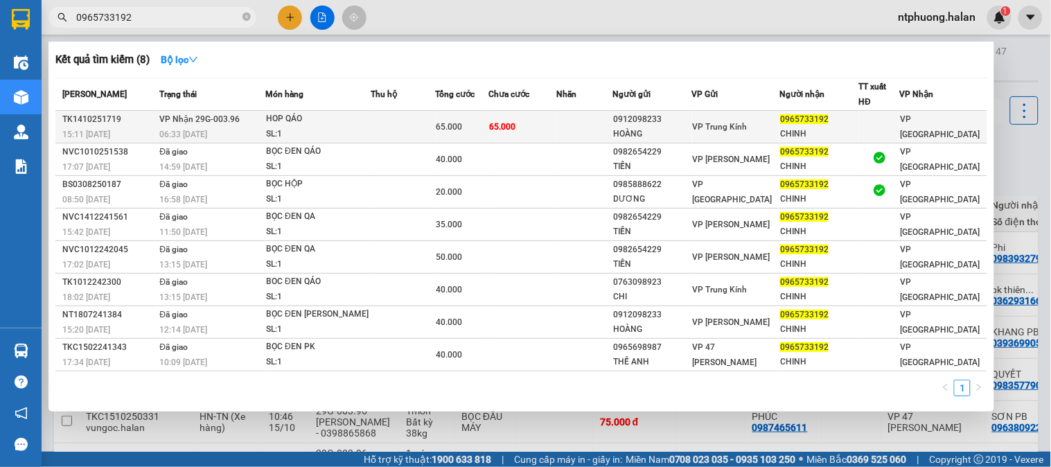
type input "0965733192"
click at [362, 134] on div "SL: 1" at bounding box center [318, 134] width 104 height 15
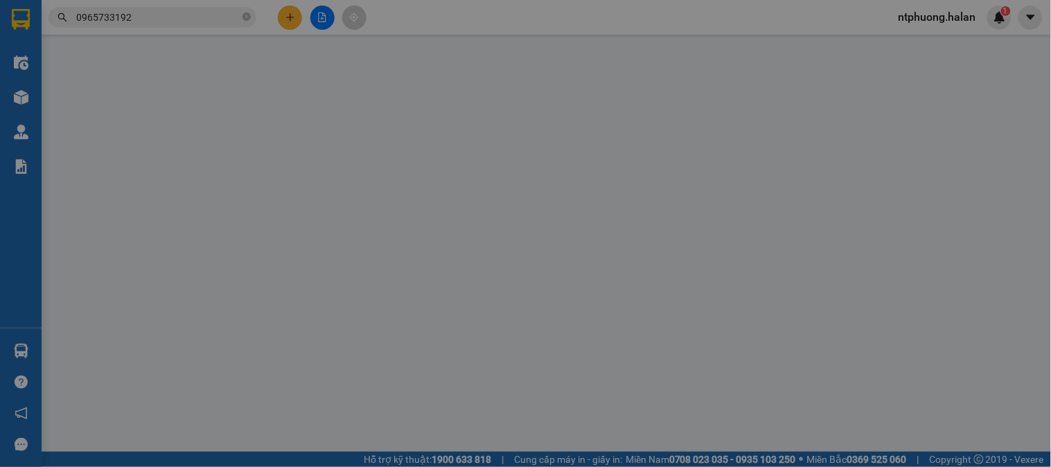
type input "0912098233"
type input "HOÀNG"
type input "0965733192"
type input "CHINH"
type input "0"
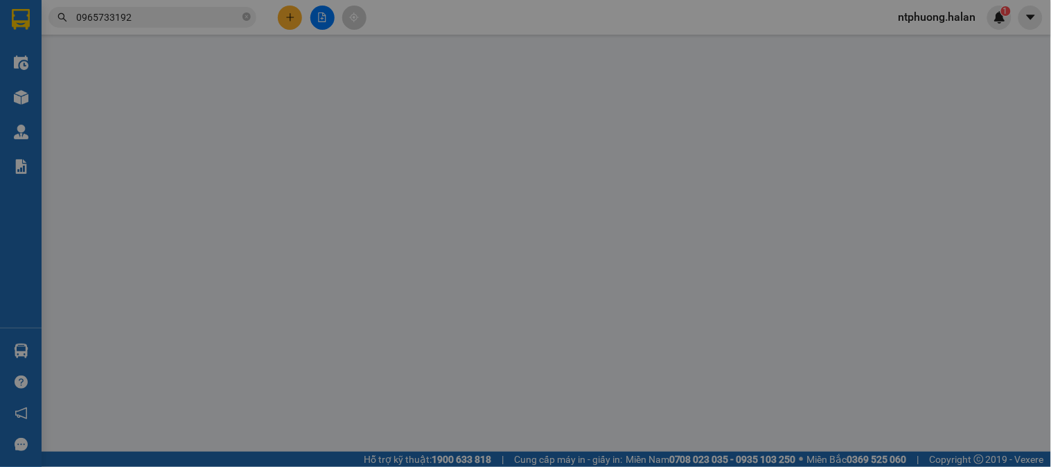
type input "65.000"
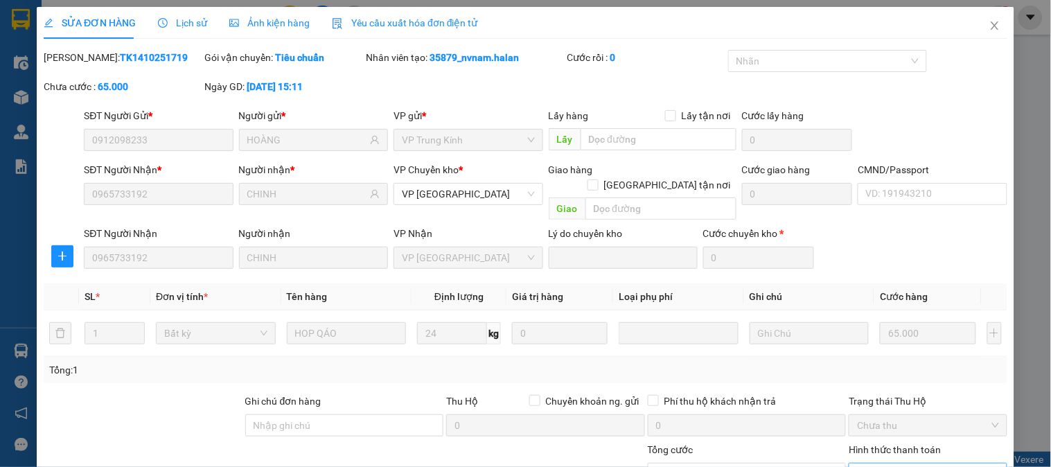
scroll to position [123, 0]
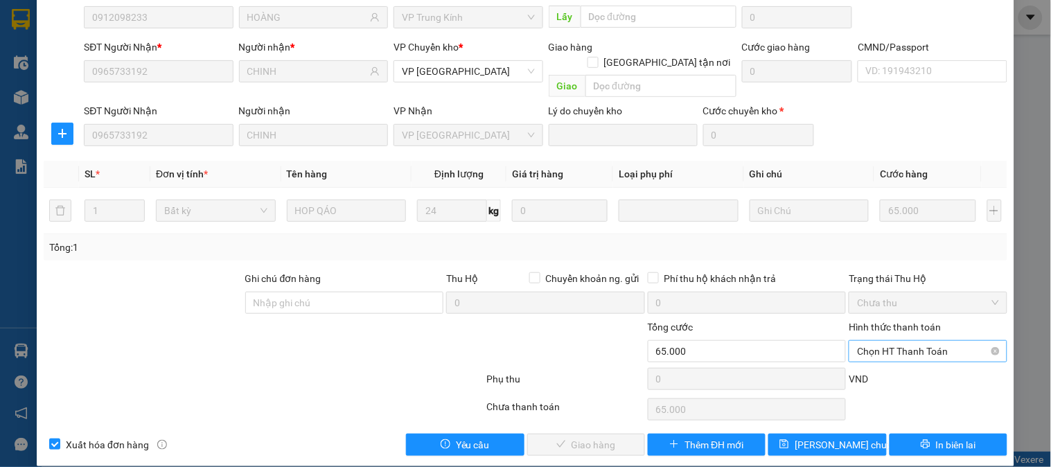
click at [886, 341] on span "Chọn HT Thanh Toán" at bounding box center [927, 351] width 141 height 21
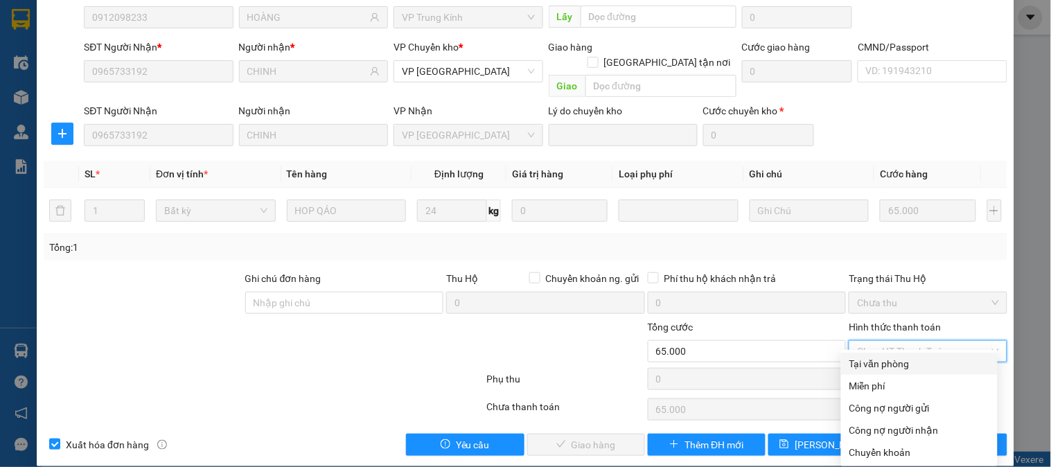
click at [883, 362] on div "Tại văn phòng" at bounding box center [920, 363] width 140 height 15
type input "0"
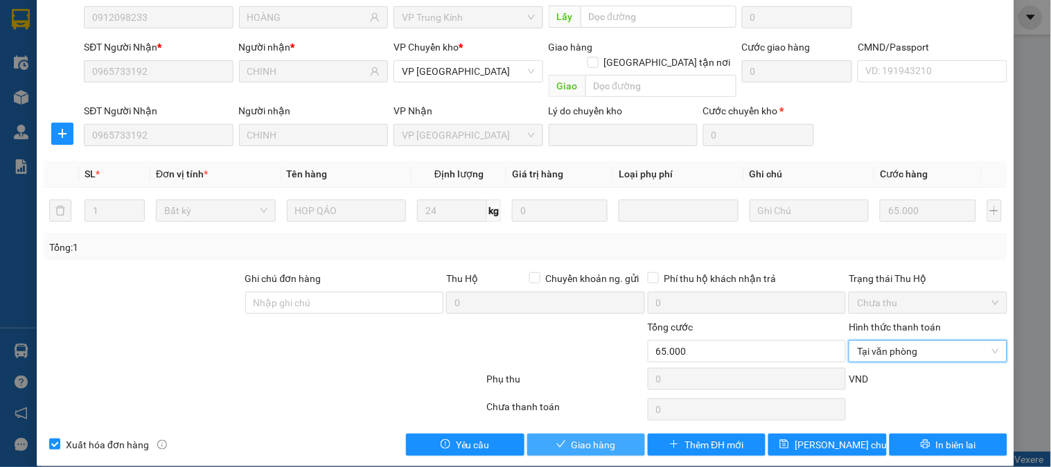
click at [611, 434] on button "Giao hàng" at bounding box center [586, 445] width 118 height 22
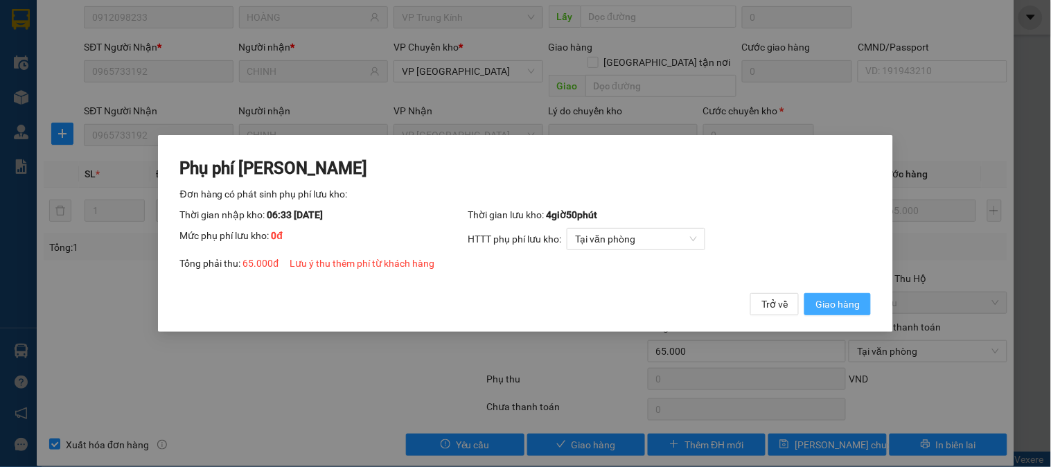
click at [849, 302] on span "Giao hàng" at bounding box center [838, 304] width 44 height 15
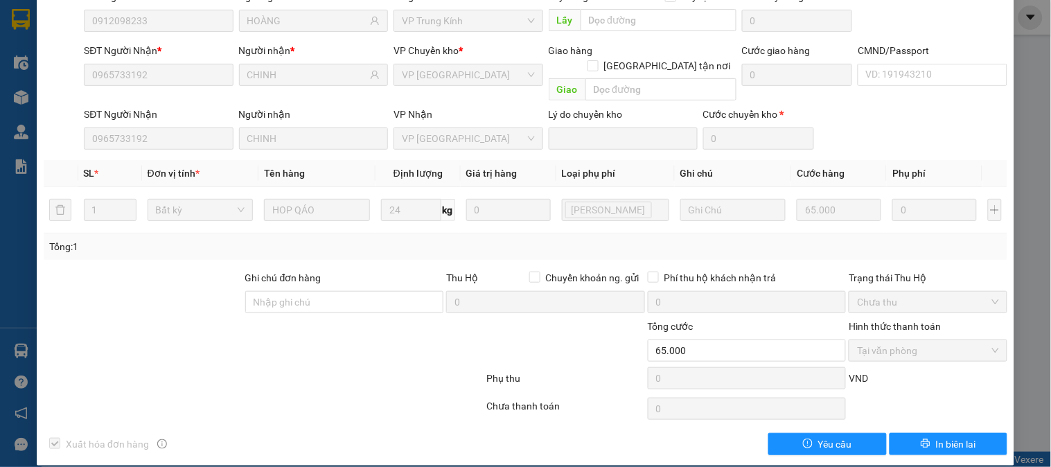
scroll to position [0, 0]
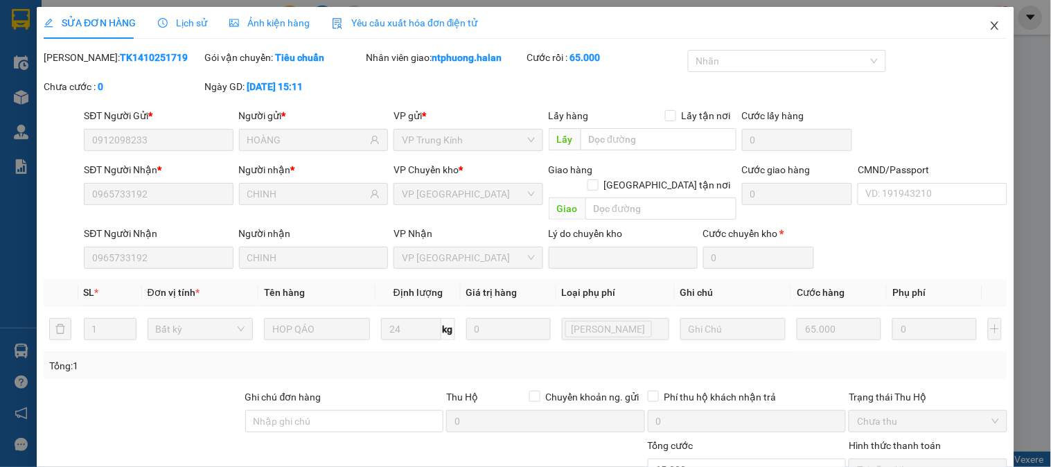
click at [990, 26] on icon "close" at bounding box center [995, 25] width 11 height 11
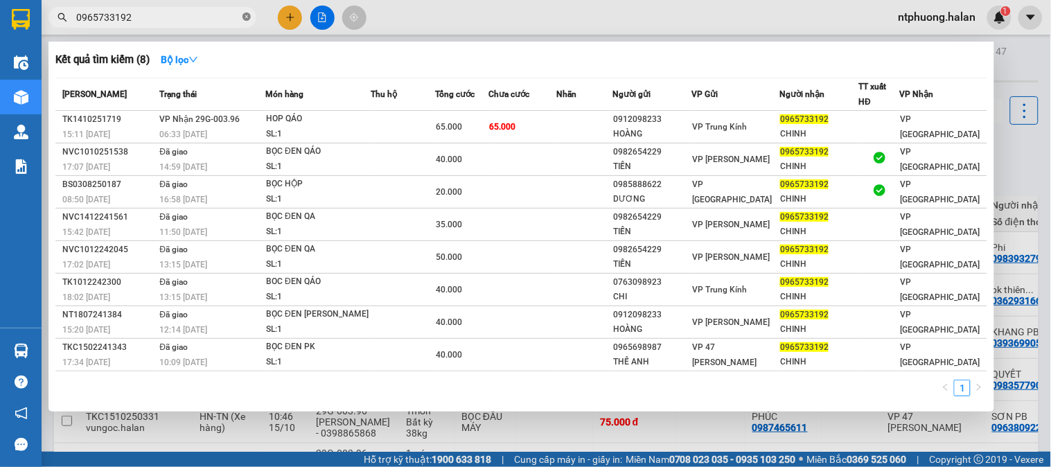
click at [243, 17] on icon "close-circle" at bounding box center [247, 16] width 8 height 8
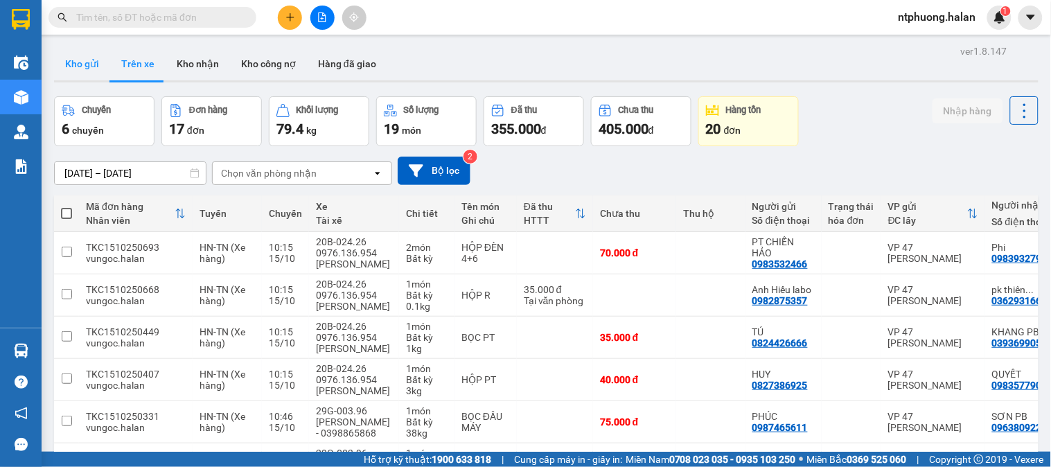
click at [77, 65] on button "Kho gửi" at bounding box center [82, 63] width 56 height 33
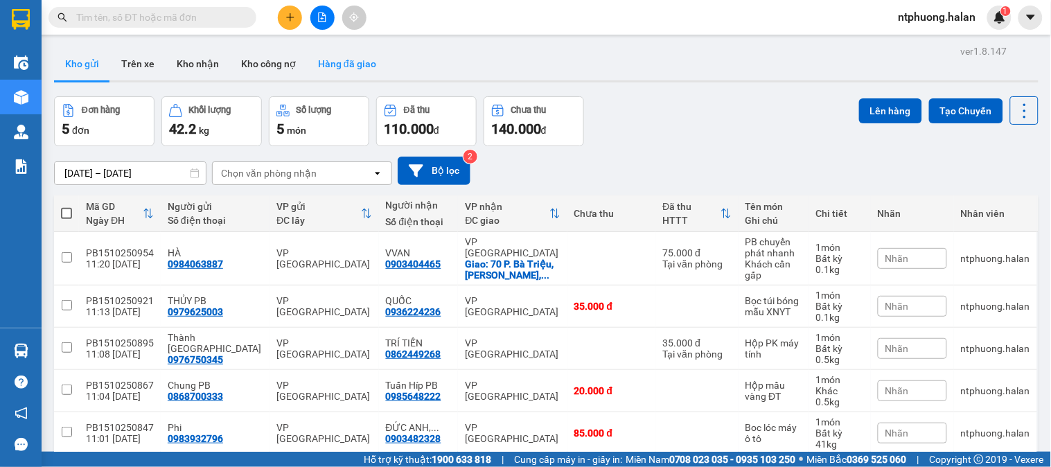
click at [350, 61] on button "Hàng đã giao" at bounding box center [347, 63] width 80 height 33
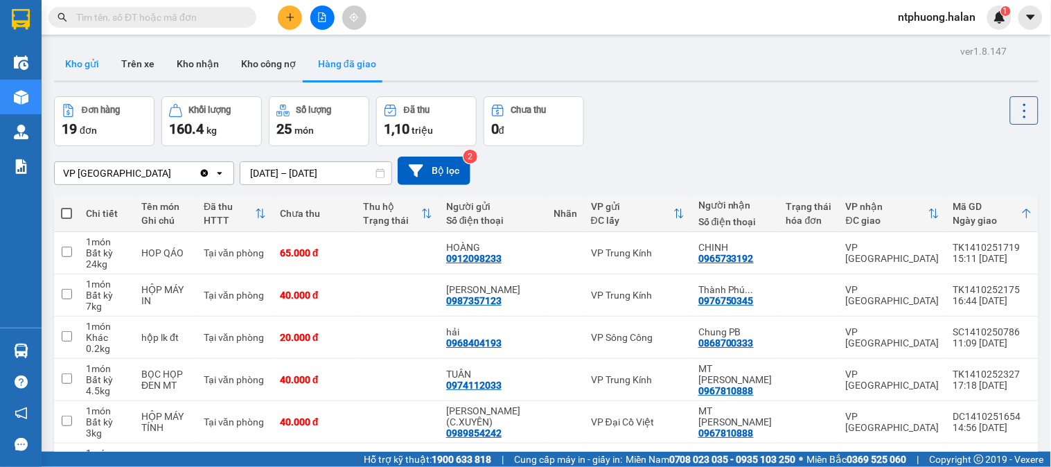
click at [73, 64] on button "Kho gửi" at bounding box center [82, 63] width 56 height 33
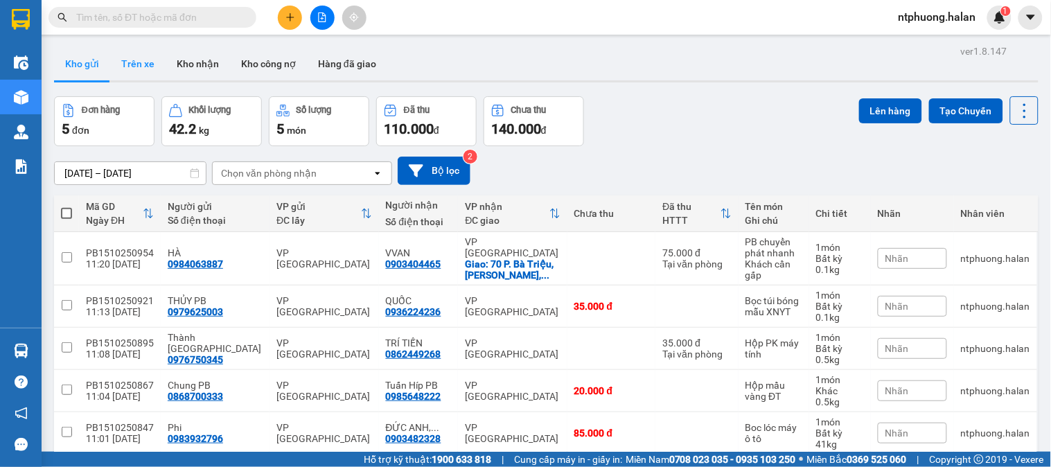
click at [139, 69] on button "Trên xe" at bounding box center [137, 63] width 55 height 33
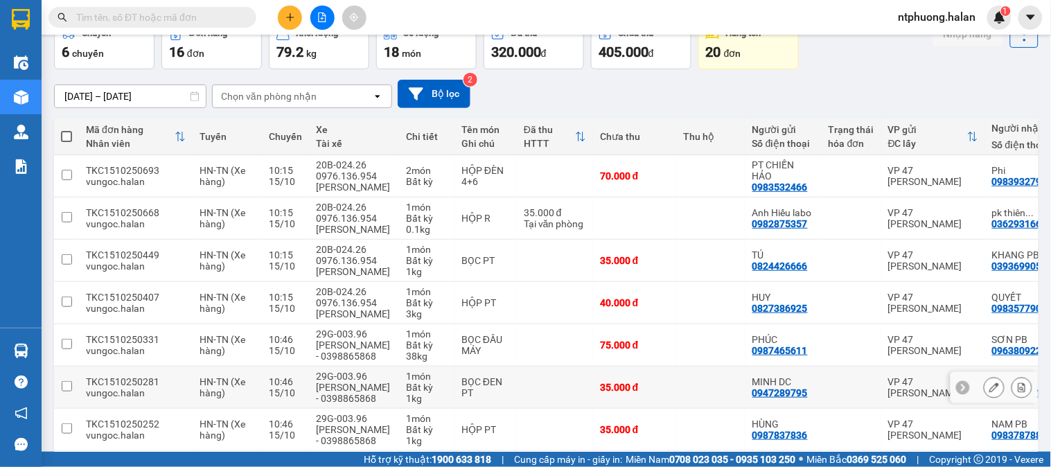
scroll to position [154, 0]
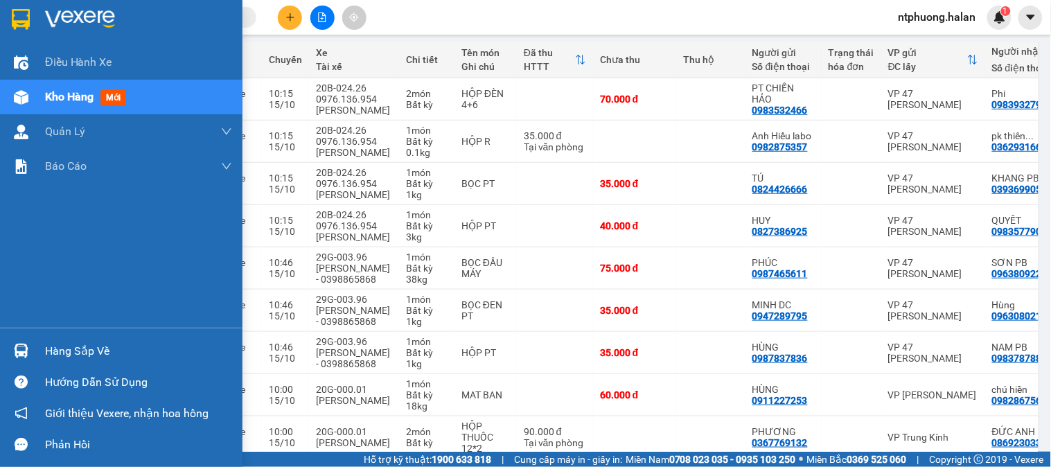
drag, startPoint x: 88, startPoint y: 354, endPoint x: 108, endPoint y: 354, distance: 20.1
click at [88, 354] on div "Hàng sắp về" at bounding box center [138, 351] width 187 height 21
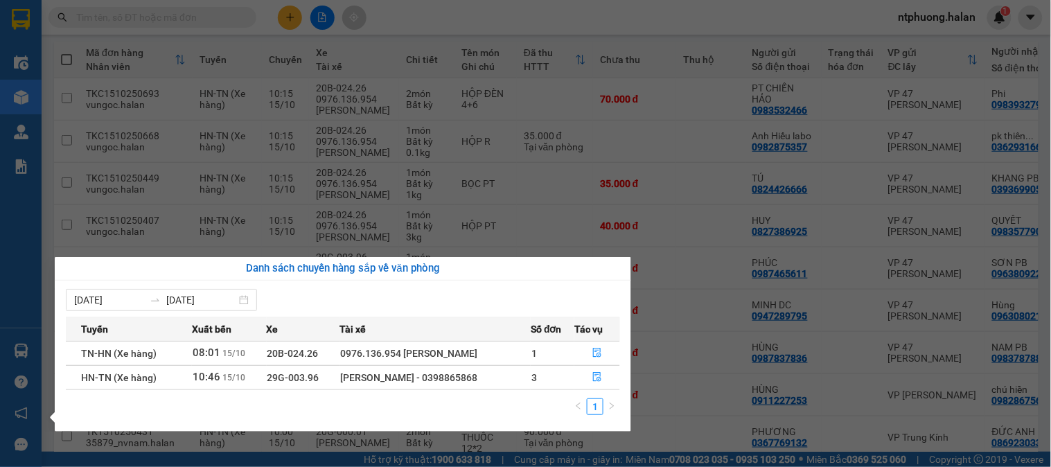
click at [680, 335] on section "Kết quả tìm kiếm ( 8 ) Bộ lọc Mã ĐH Trạng thái Món hàng Thu hộ Tổng cước Chưa c…" at bounding box center [525, 233] width 1051 height 467
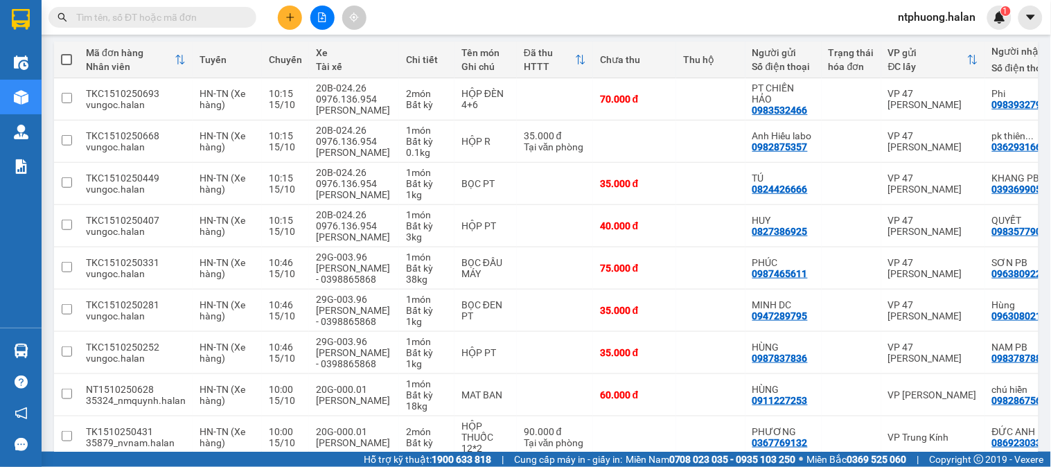
scroll to position [0, 0]
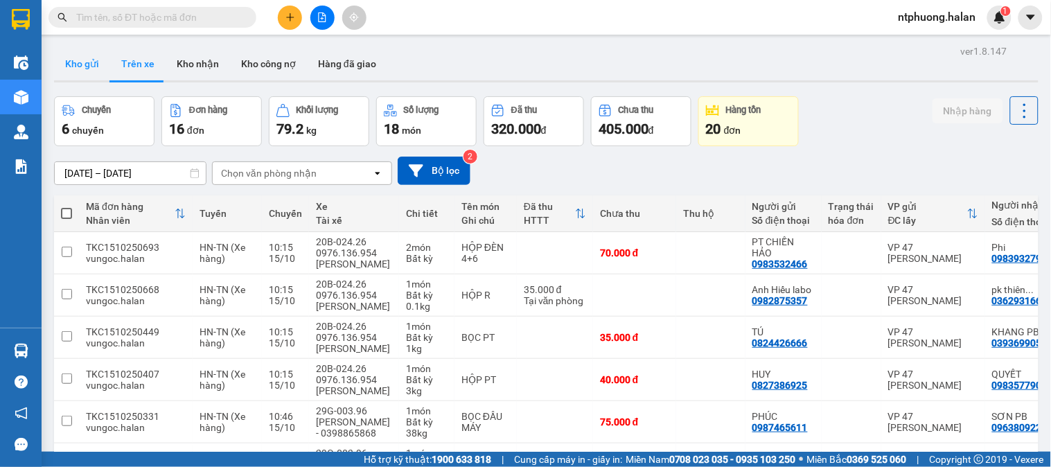
click at [79, 71] on button "Kho gửi" at bounding box center [82, 63] width 56 height 33
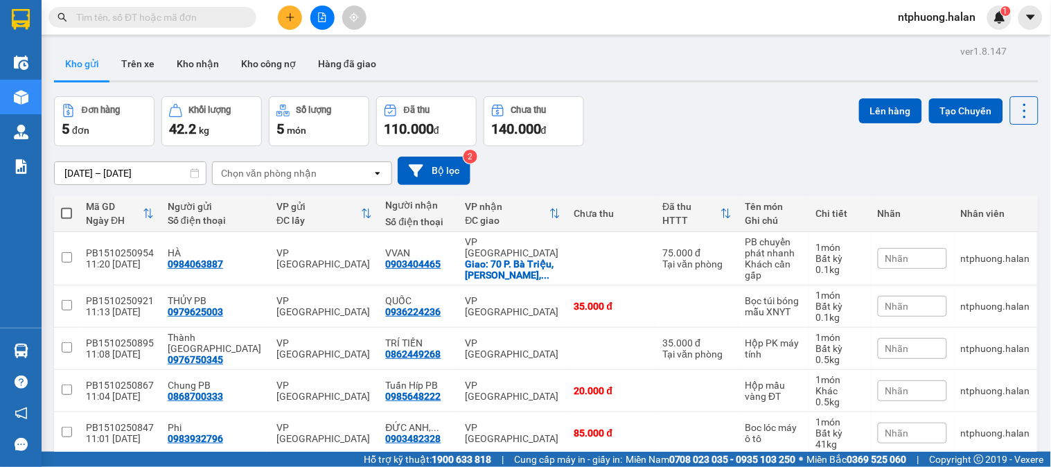
click at [65, 216] on span at bounding box center [66, 213] width 11 height 11
click at [67, 207] on input "checkbox" at bounding box center [67, 207] width 0 height 0
checkbox input "true"
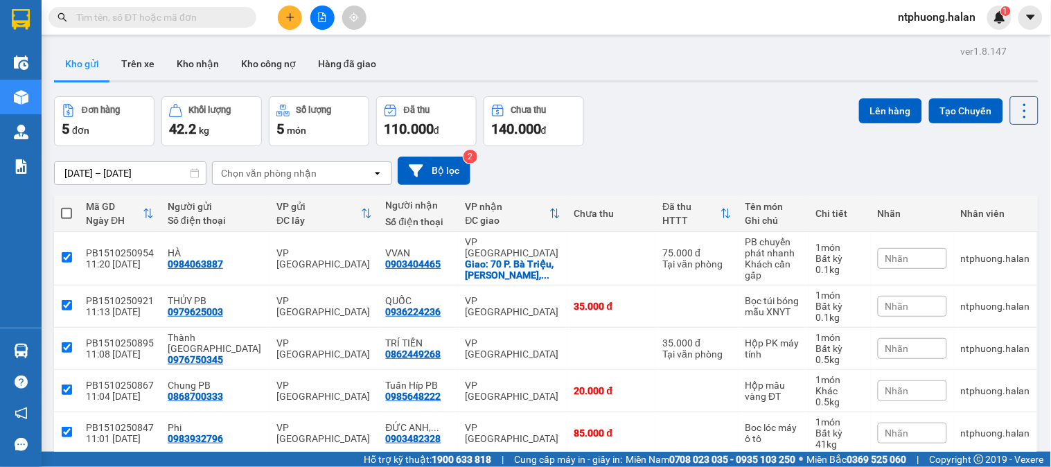
checkbox input "true"
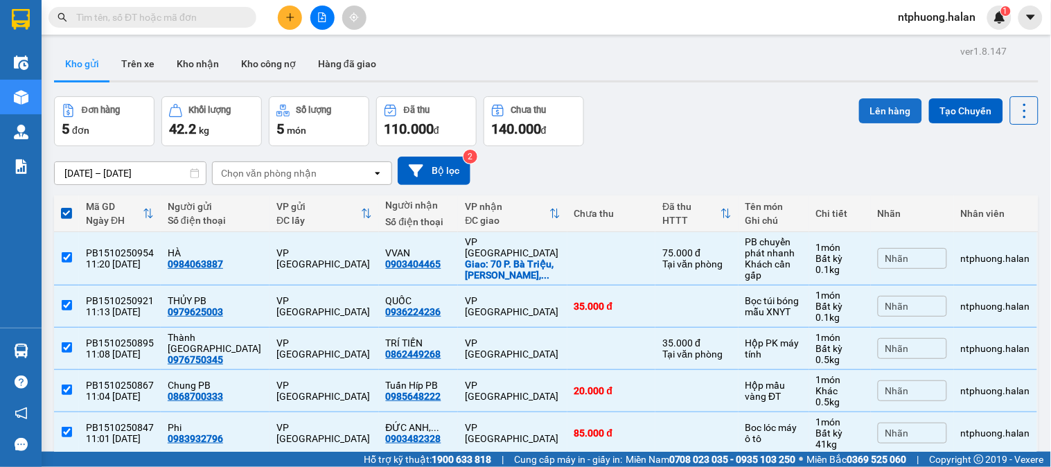
click at [870, 106] on button "Lên hàng" at bounding box center [890, 110] width 63 height 25
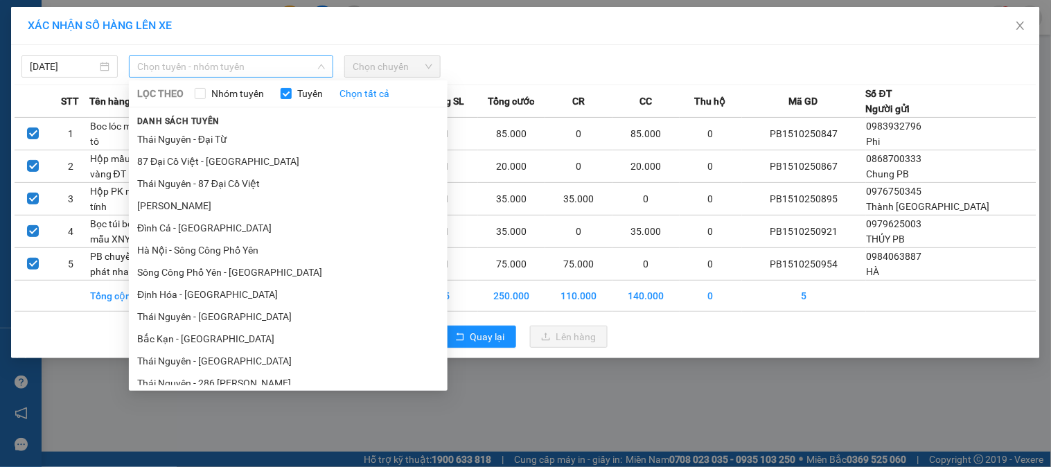
click at [197, 67] on span "Chọn tuyến - nhóm tuyến" at bounding box center [231, 66] width 188 height 21
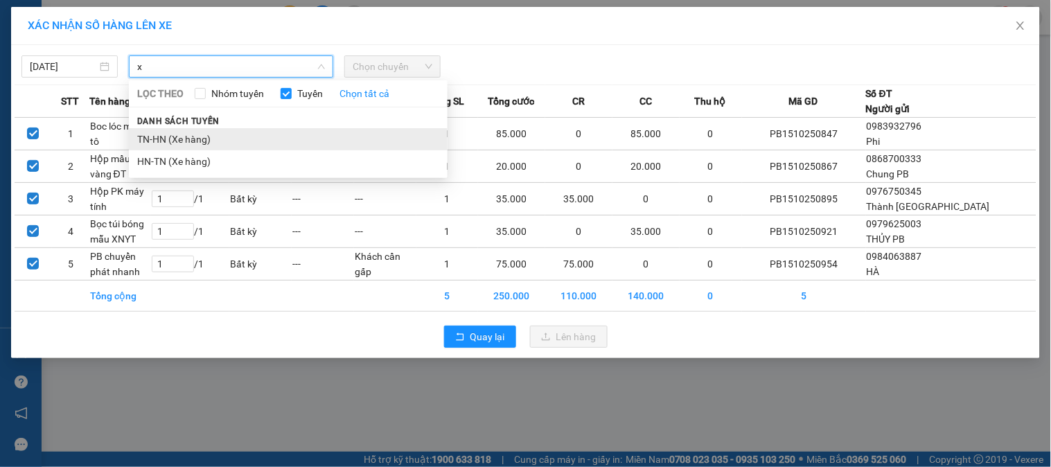
type input "x"
click at [173, 143] on li "TN-HN (Xe hàng)" at bounding box center [288, 139] width 319 height 22
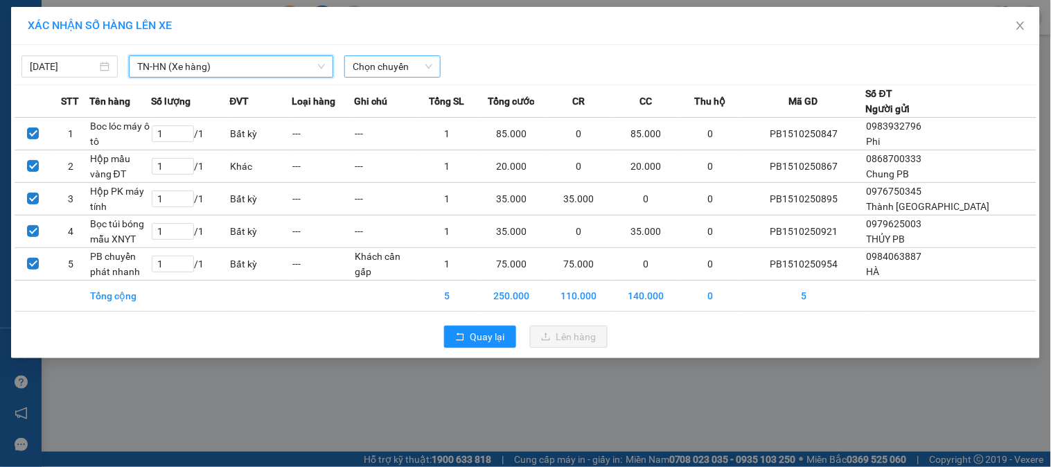
click at [430, 64] on span "Chọn chuyến" at bounding box center [393, 66] width 80 height 21
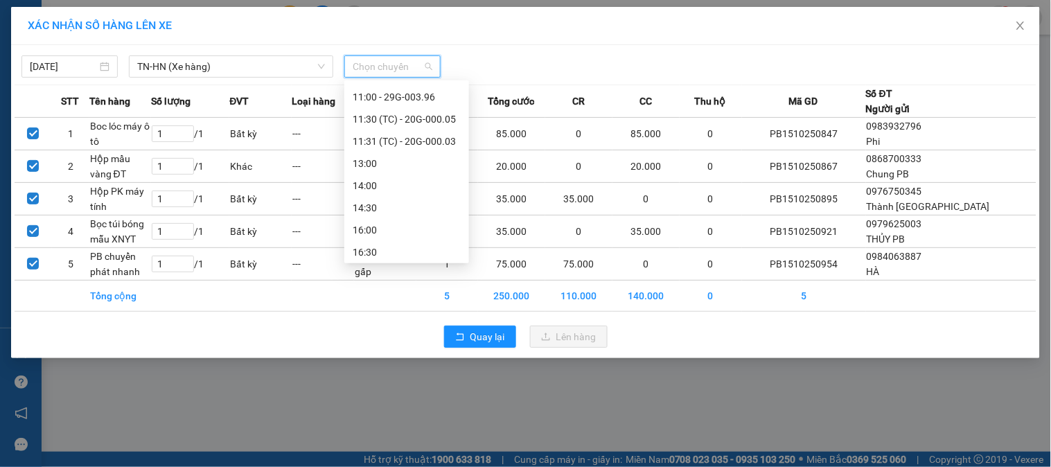
scroll to position [311, 0]
click at [421, 91] on div "11:00 - 29G-003.96" at bounding box center [407, 94] width 108 height 15
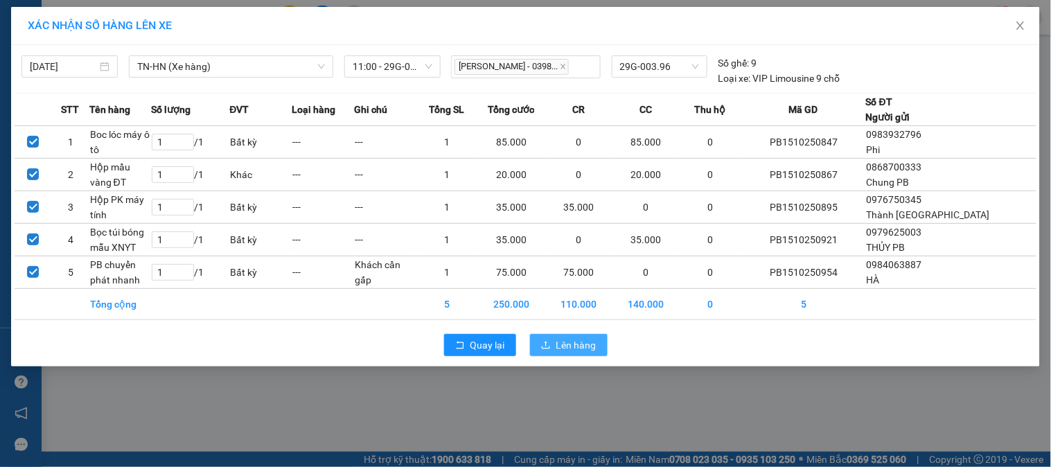
click at [572, 347] on span "Lên hàng" at bounding box center [577, 345] width 40 height 15
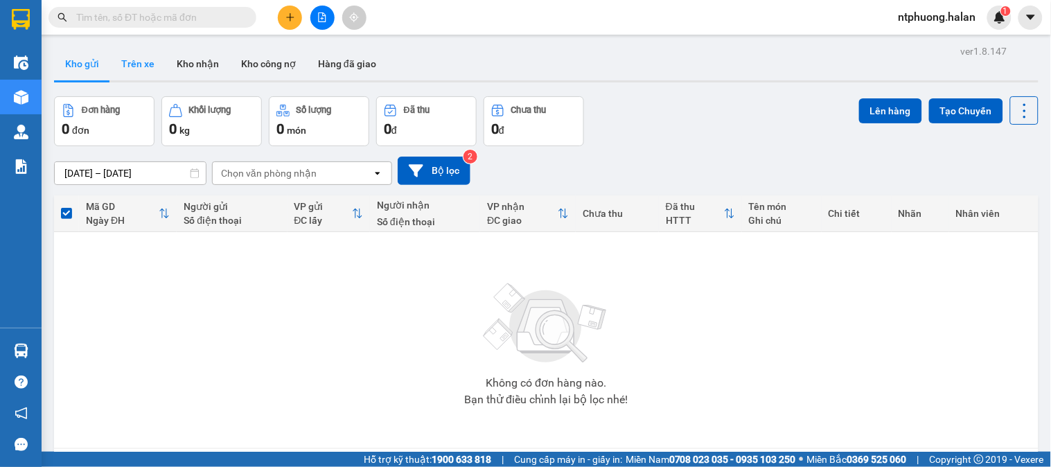
click at [126, 67] on button "Trên xe" at bounding box center [137, 63] width 55 height 33
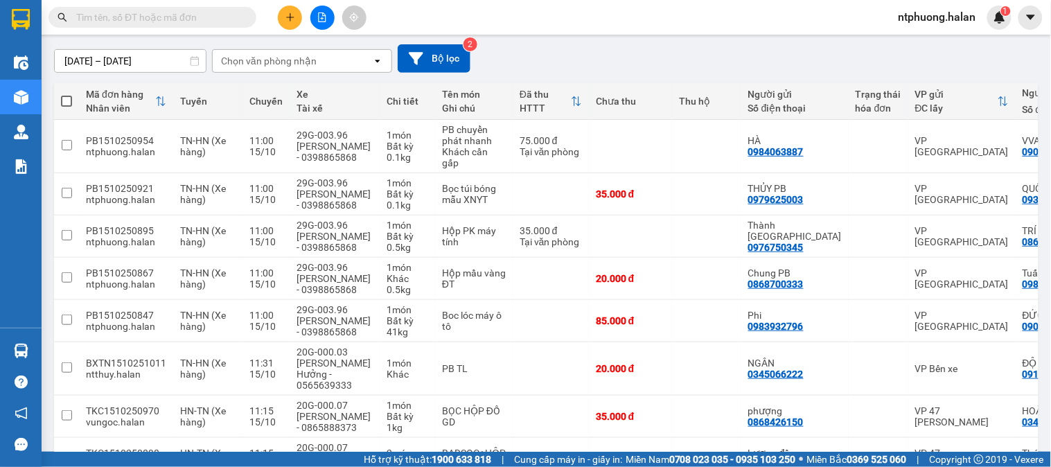
scroll to position [35, 0]
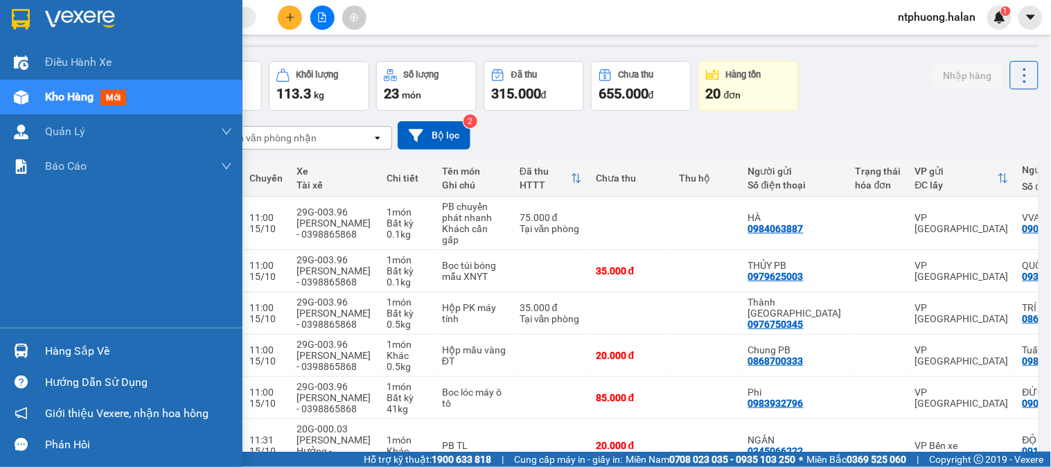
click at [73, 344] on div "Hàng sắp về" at bounding box center [138, 351] width 187 height 21
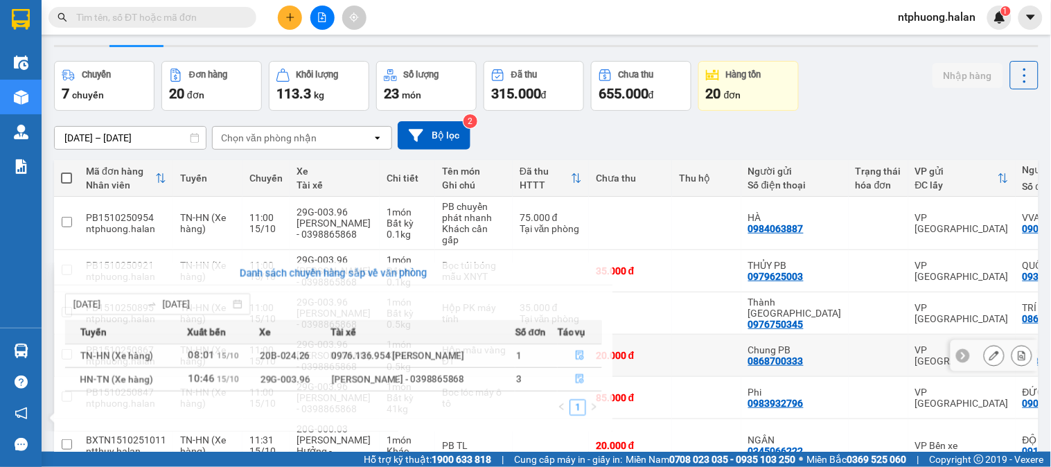
click at [733, 347] on section "Kết quả tìm kiếm ( 8 ) Bộ lọc Mã ĐH Trạng thái Món hàng Thu hộ Tổng cước Chưa c…" at bounding box center [525, 233] width 1051 height 467
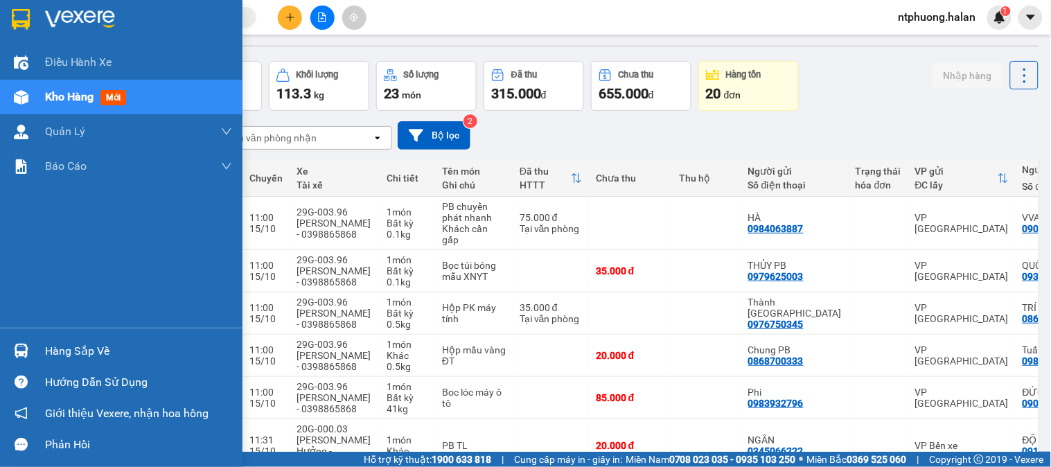
click at [73, 357] on div "Hàng sắp về" at bounding box center [138, 351] width 187 height 21
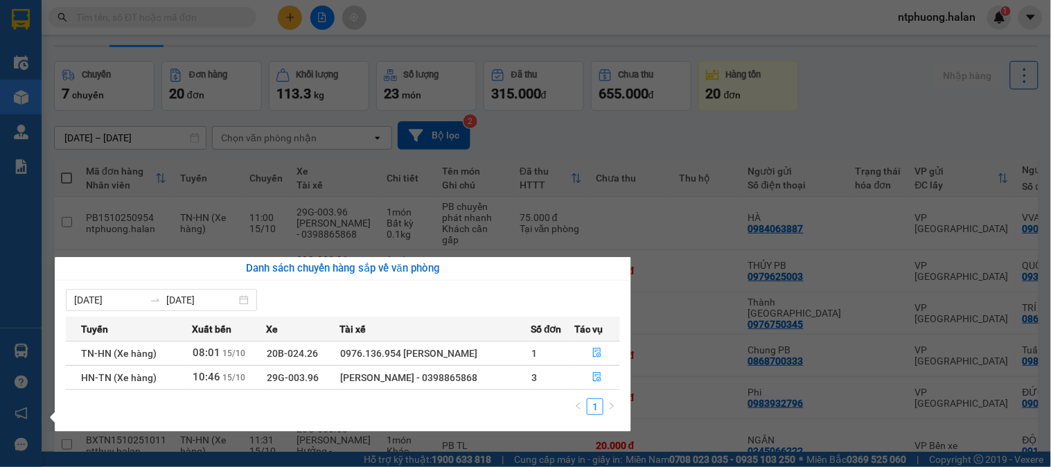
click at [718, 338] on section "Kết quả tìm kiếm ( 8 ) Bộ lọc Mã ĐH Trạng thái Món hàng Thu hộ Tổng cước Chưa c…" at bounding box center [525, 233] width 1051 height 467
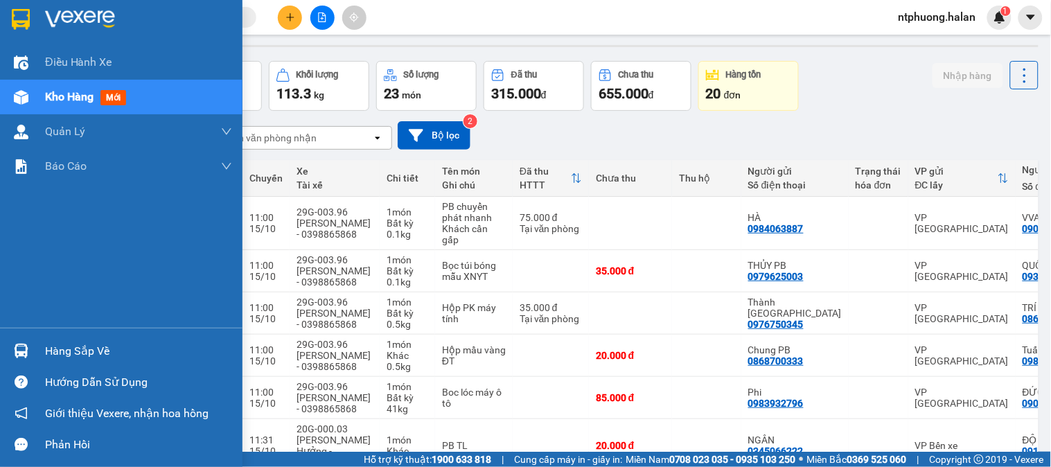
click at [78, 100] on span "Kho hàng" at bounding box center [69, 96] width 49 height 13
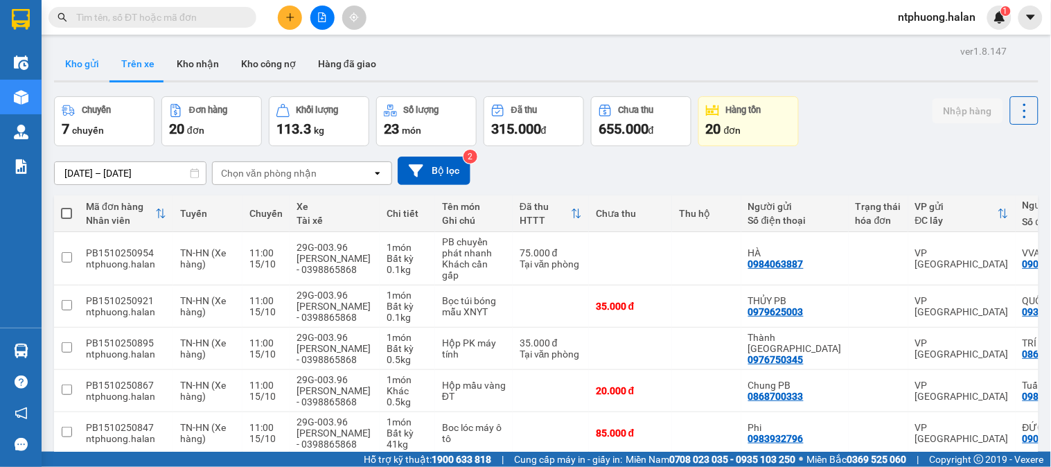
click at [69, 67] on button "Kho gửi" at bounding box center [82, 63] width 56 height 33
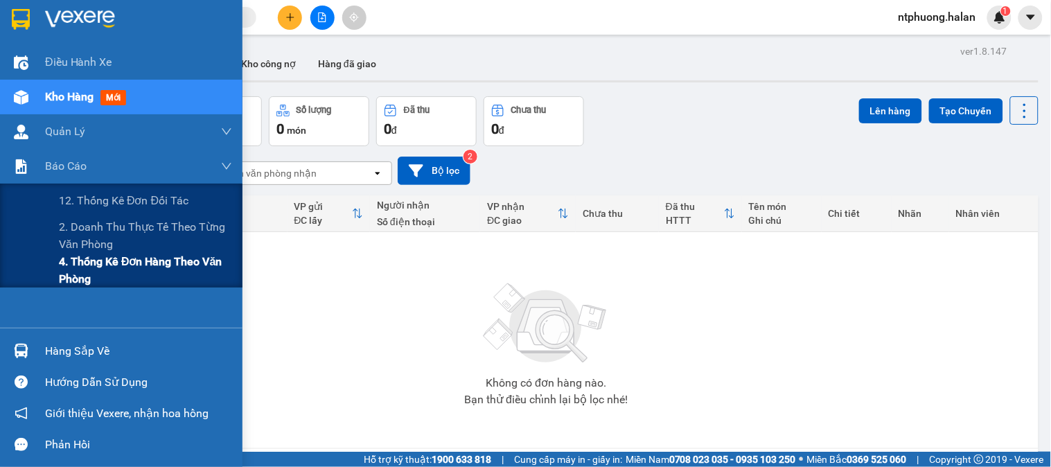
click at [113, 268] on span "4. Thống kê đơn hàng theo văn phòng" at bounding box center [145, 270] width 173 height 35
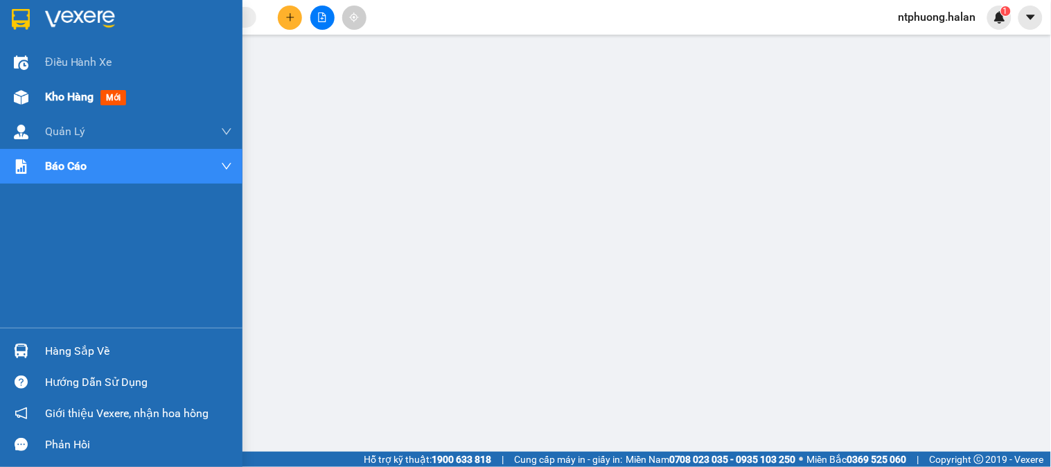
click at [80, 102] on span "Kho hàng" at bounding box center [69, 96] width 49 height 13
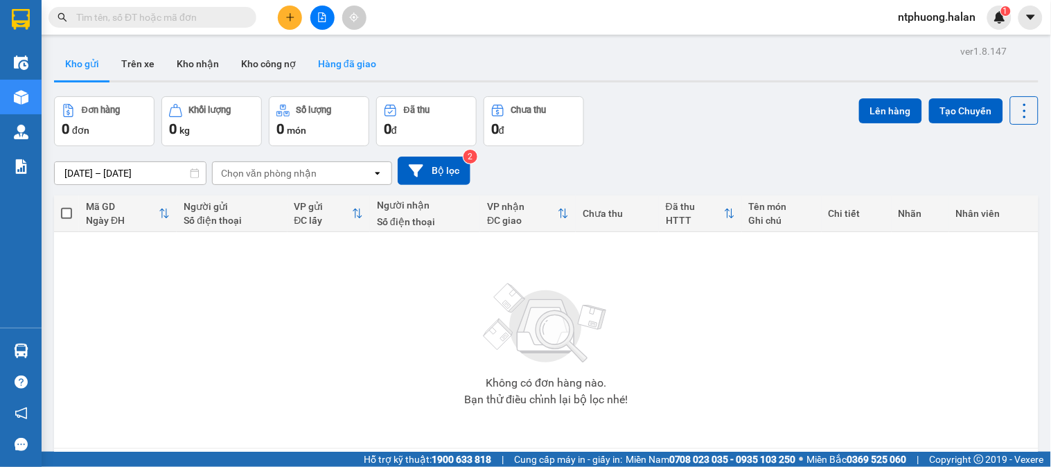
click at [363, 71] on button "Hàng đã giao" at bounding box center [347, 63] width 80 height 33
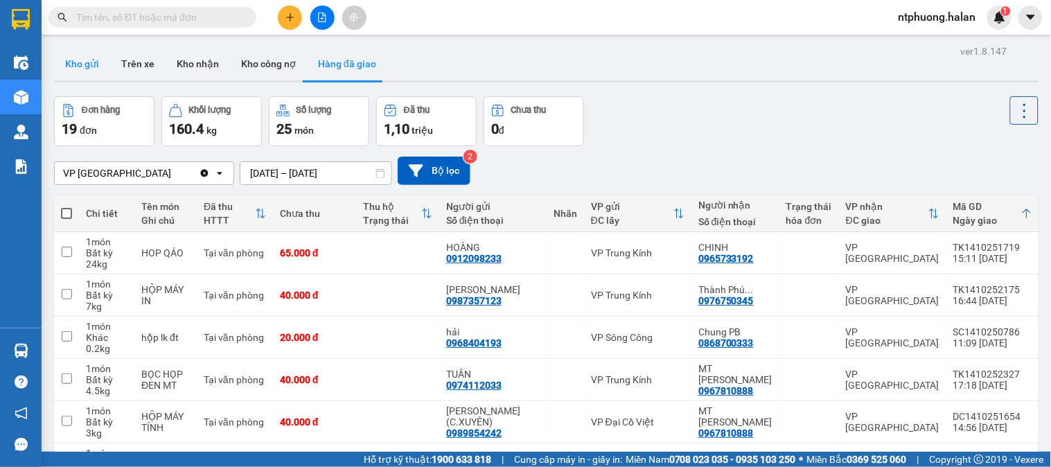
click at [85, 66] on button "Kho gửi" at bounding box center [82, 63] width 56 height 33
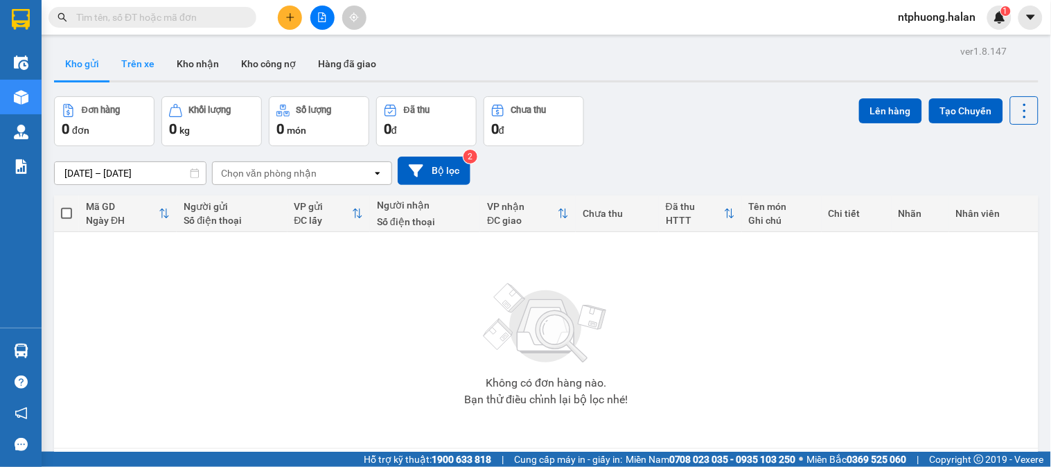
click at [148, 71] on button "Trên xe" at bounding box center [137, 63] width 55 height 33
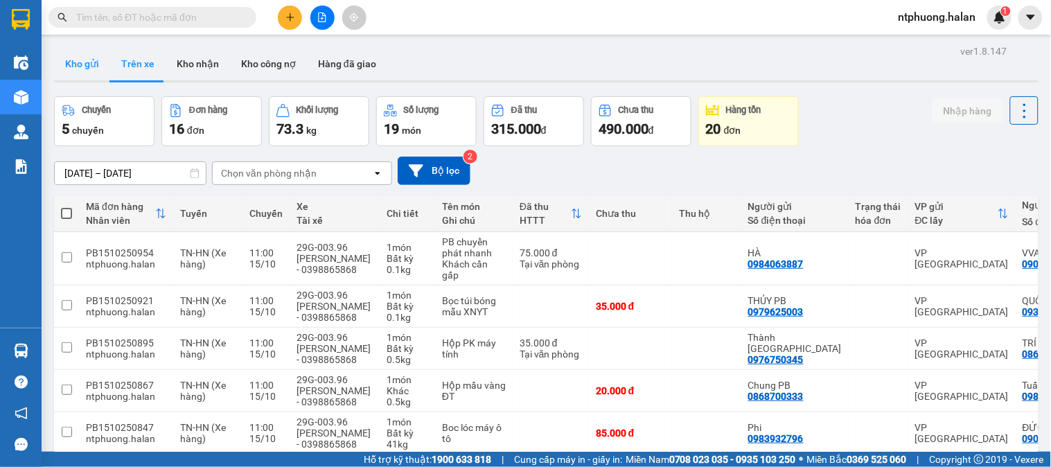
click at [73, 54] on button "Kho gửi" at bounding box center [82, 63] width 56 height 33
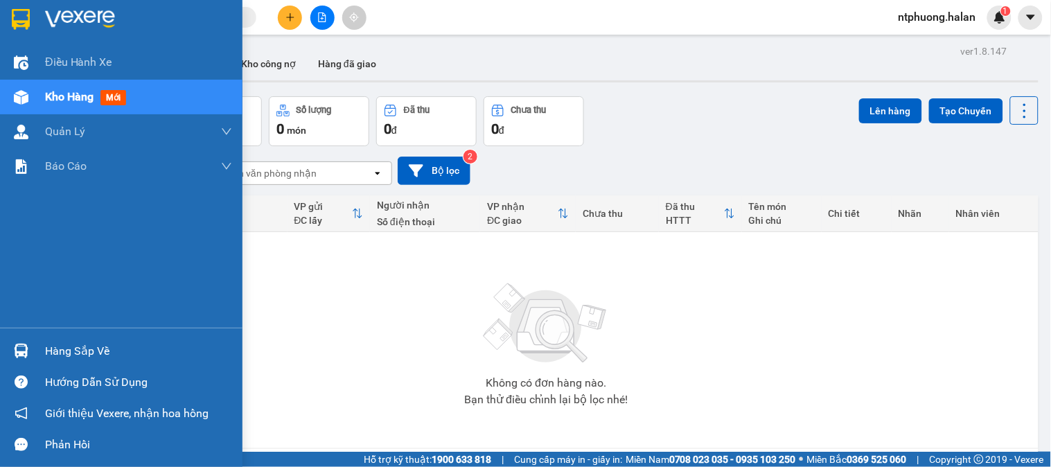
click at [79, 350] on div "Hàng sắp về" at bounding box center [138, 351] width 187 height 21
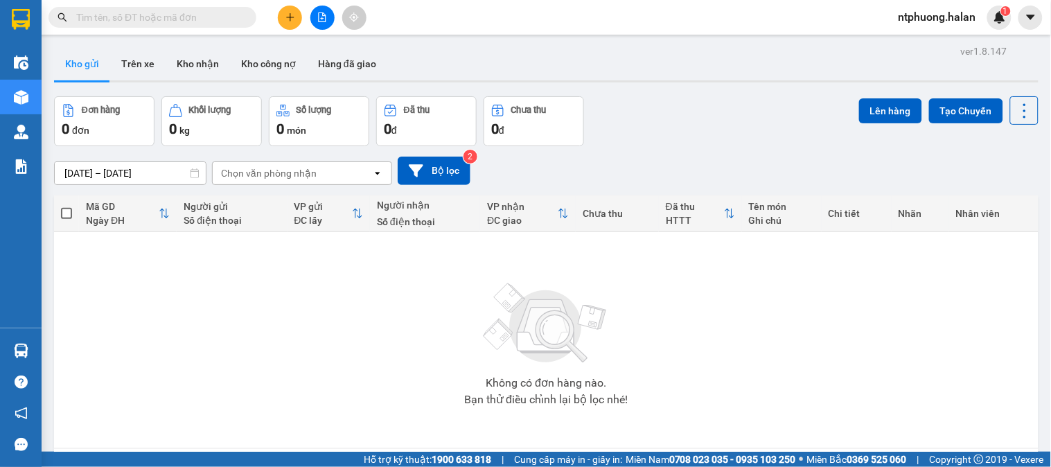
click at [758, 336] on section "Kết quả tìm kiếm ( 8 ) Bộ lọc Mã ĐH Trạng thái Món hàng Thu hộ Tổng cước Chưa c…" at bounding box center [525, 233] width 1051 height 467
click at [125, 58] on button "Trên xe" at bounding box center [137, 63] width 55 height 33
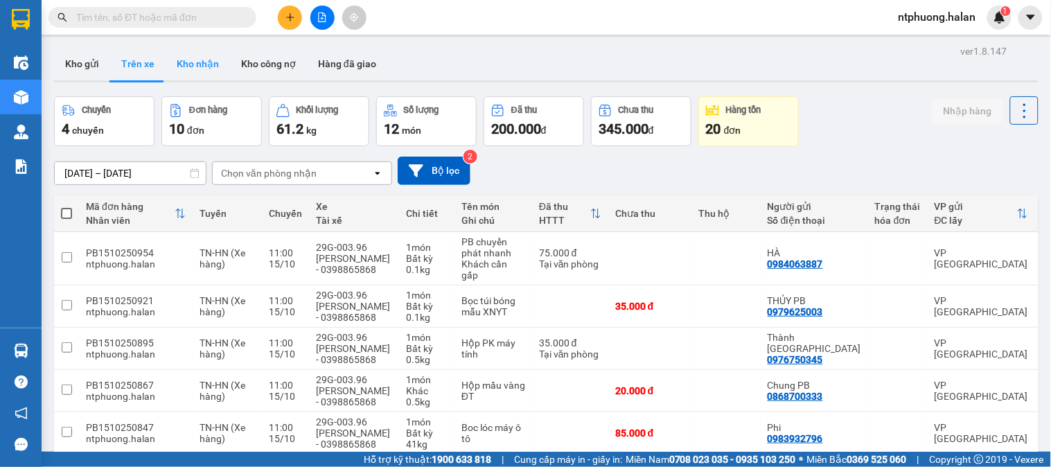
click at [200, 65] on button "Kho nhận" at bounding box center [198, 63] width 64 height 33
type input "[DATE] – [DATE]"
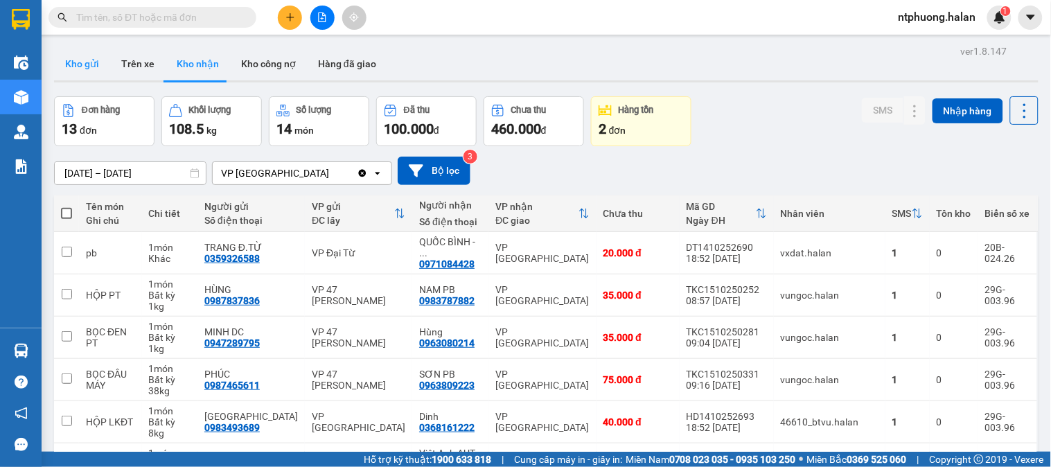
click at [98, 65] on button "Kho gửi" at bounding box center [82, 63] width 56 height 33
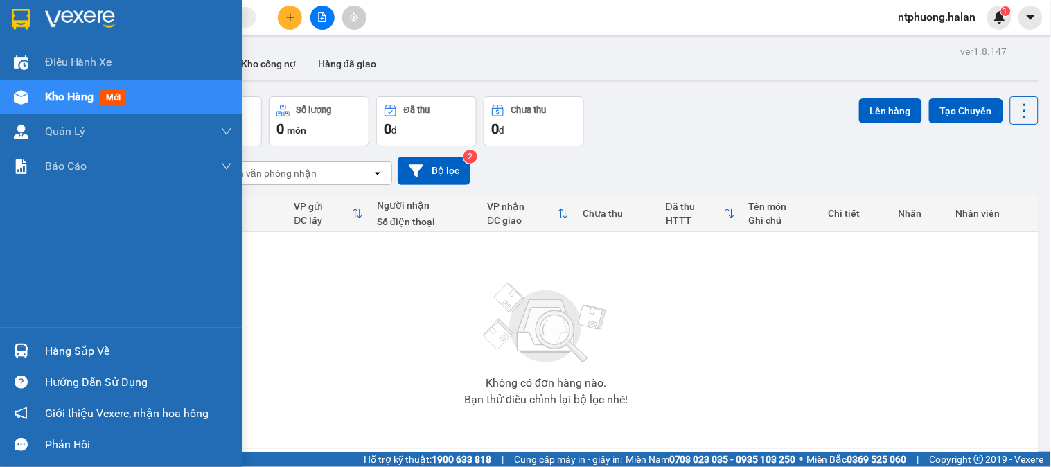
click at [61, 358] on div "Hàng sắp về" at bounding box center [138, 351] width 187 height 21
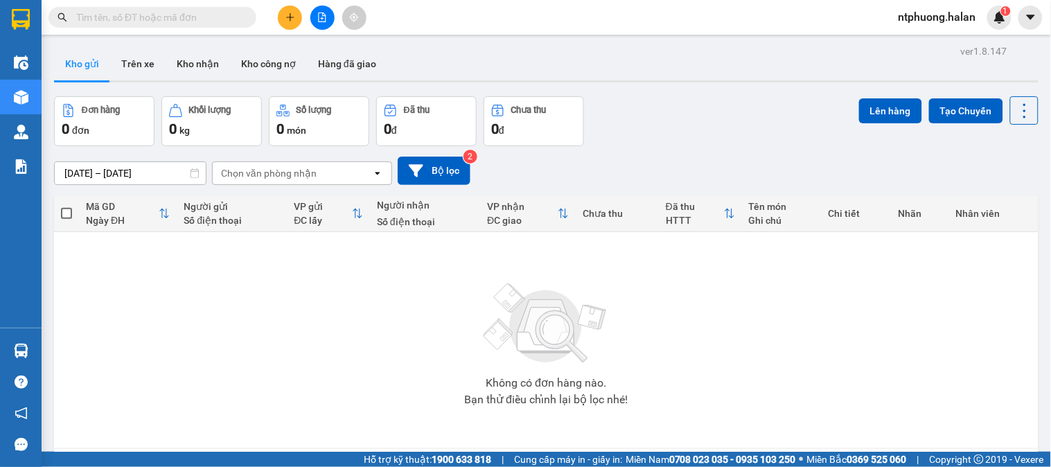
click at [746, 363] on section "Kết quả tìm kiếm ( 8 ) Bộ lọc Mã ĐH Trạng thái Món hàng Thu hộ Tổng cước Chưa c…" at bounding box center [525, 233] width 1051 height 467
click at [135, 68] on button "Trên xe" at bounding box center [137, 63] width 55 height 33
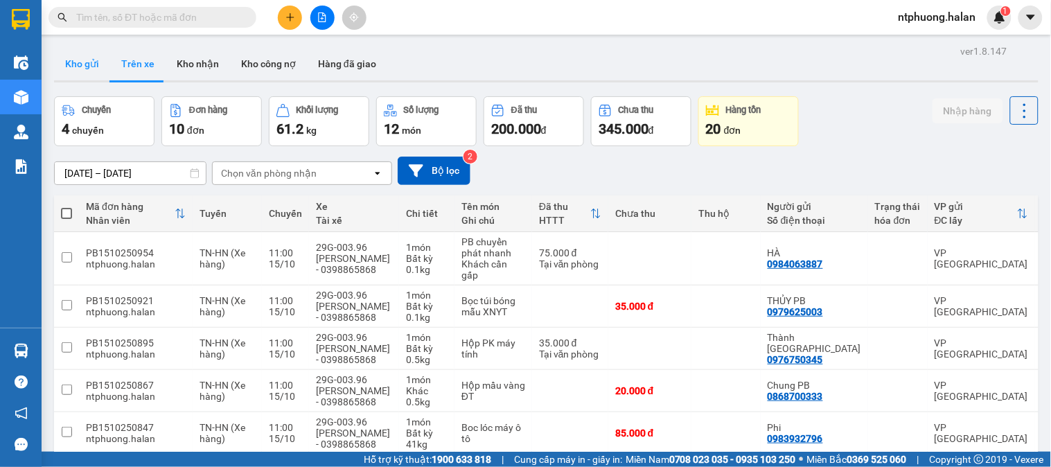
click at [75, 69] on button "Kho gửi" at bounding box center [82, 63] width 56 height 33
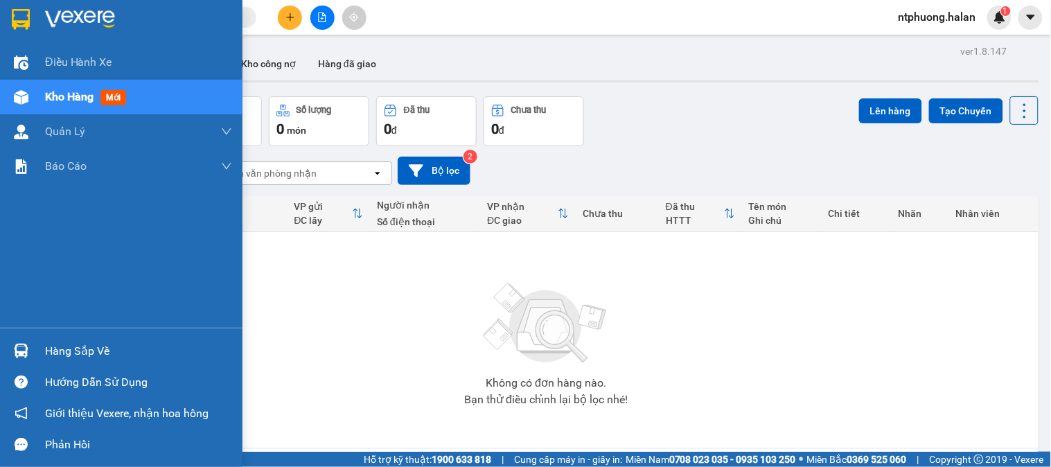
click at [87, 340] on div "Hàng sắp về" at bounding box center [121, 350] width 243 height 31
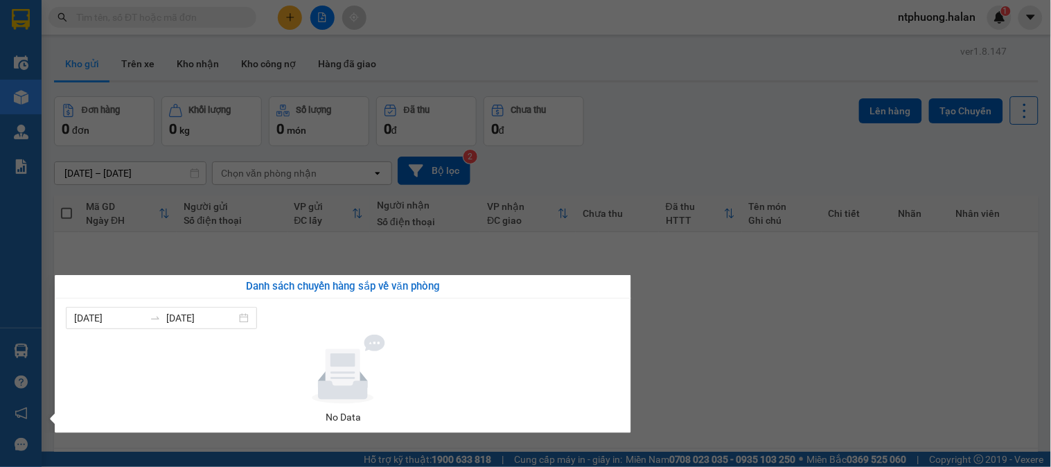
drag, startPoint x: 751, startPoint y: 356, endPoint x: 557, endPoint y: 333, distance: 194.7
click at [750, 356] on section "Kết quả tìm kiếm ( 8 ) Bộ lọc Mã ĐH Trạng thái Món hàng Thu hộ Tổng cước Chưa c…" at bounding box center [525, 233] width 1051 height 467
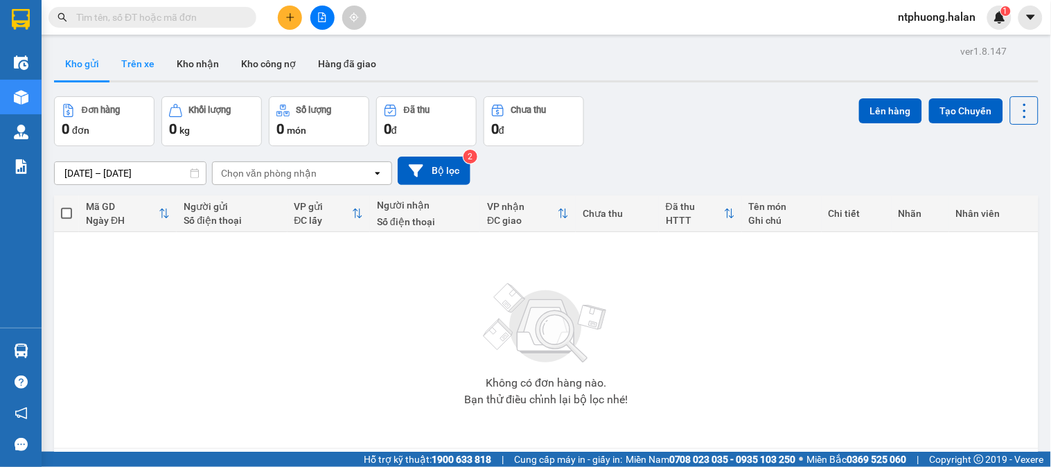
click at [139, 58] on button "Trên xe" at bounding box center [137, 63] width 55 height 33
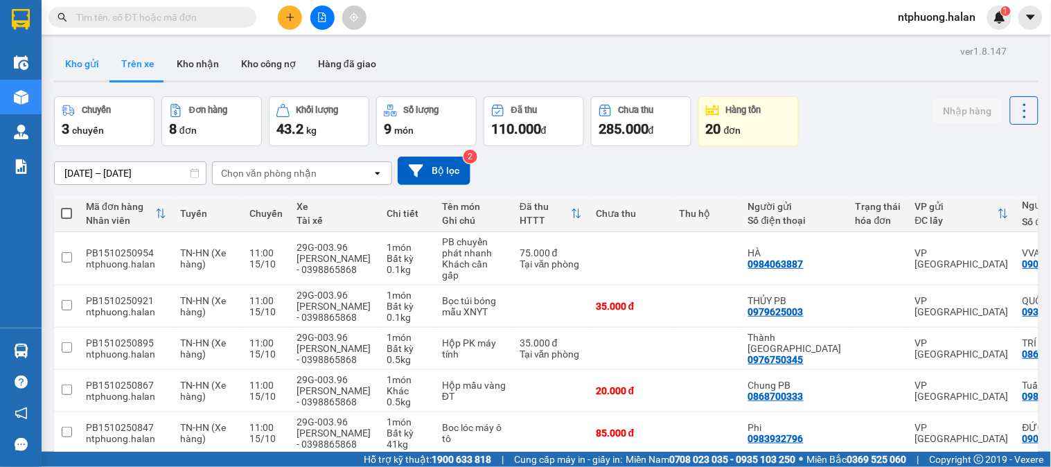
click at [73, 61] on button "Kho gửi" at bounding box center [82, 63] width 56 height 33
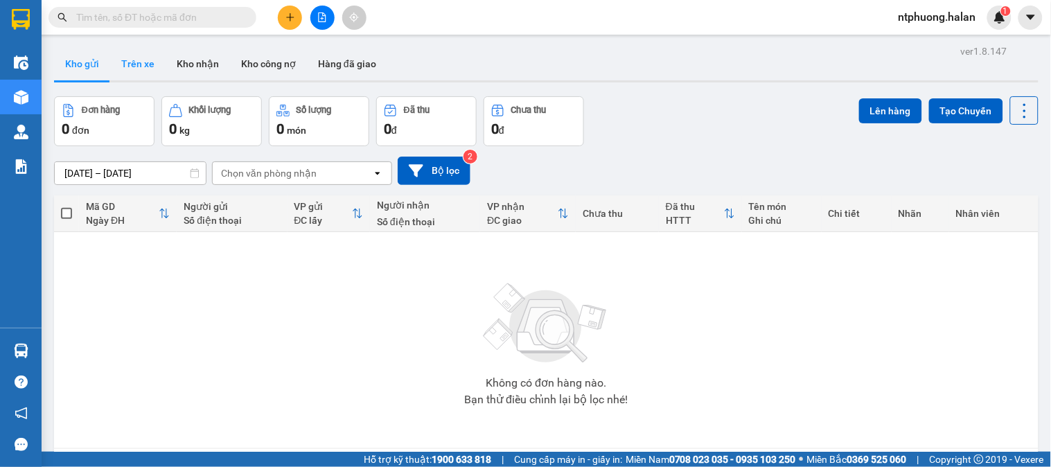
click at [148, 71] on button "Trên xe" at bounding box center [137, 63] width 55 height 33
